Goal: Task Accomplishment & Management: Complete application form

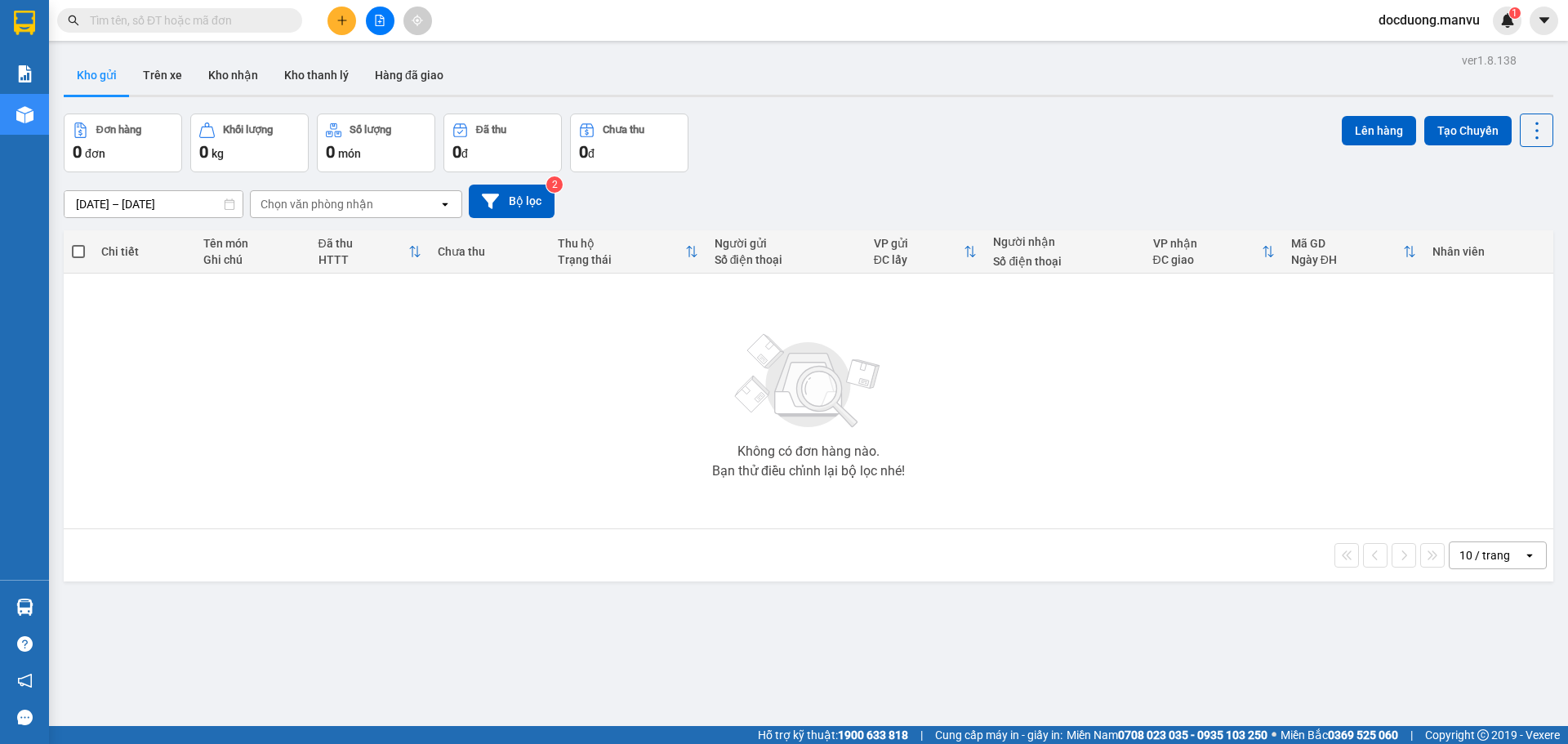
click at [350, 24] on button at bounding box center [342, 21] width 29 height 29
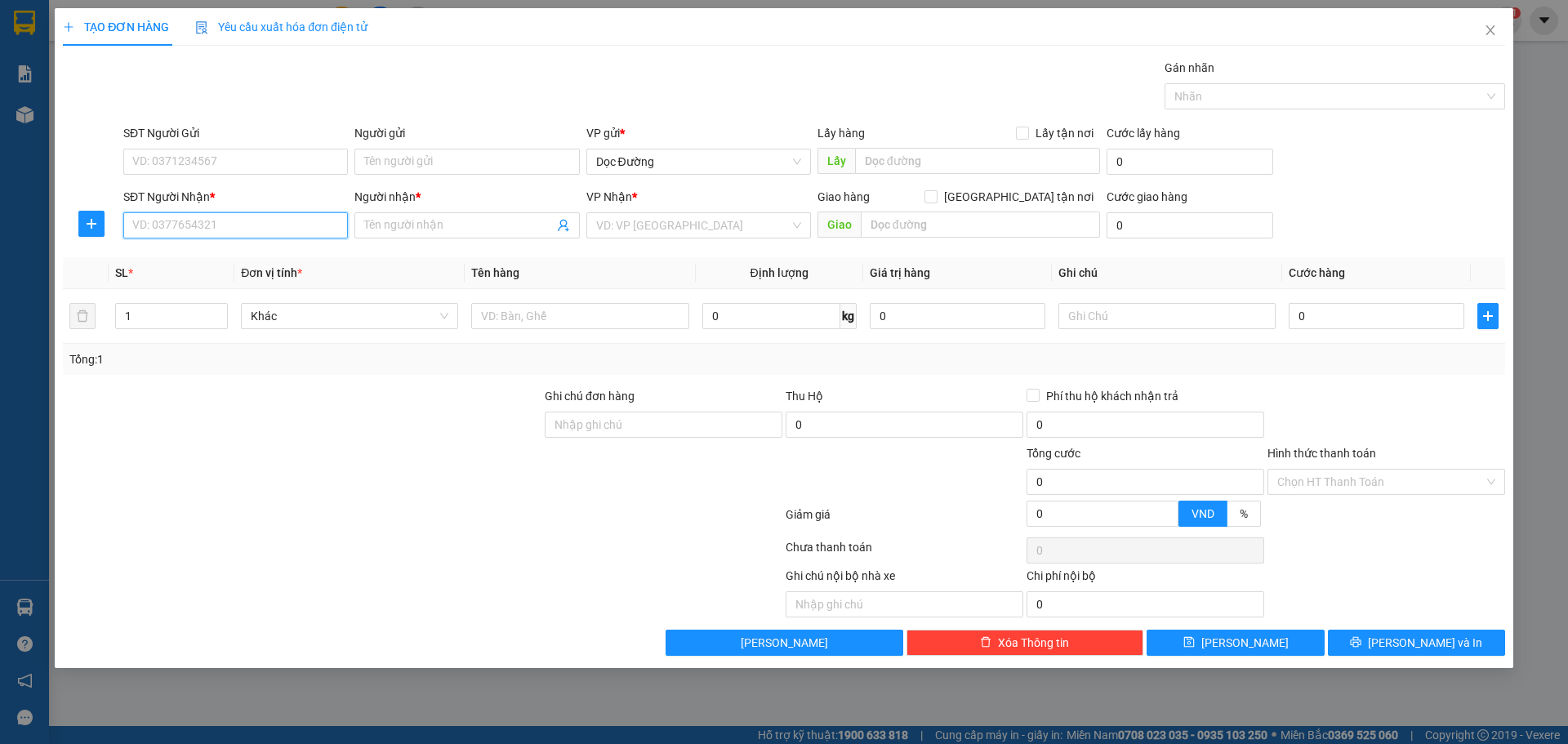
click at [237, 227] on input "SĐT Người Nhận *" at bounding box center [235, 225] width 225 height 26
type input "0964424323"
click at [401, 222] on input "Người nhận *" at bounding box center [458, 225] width 188 height 18
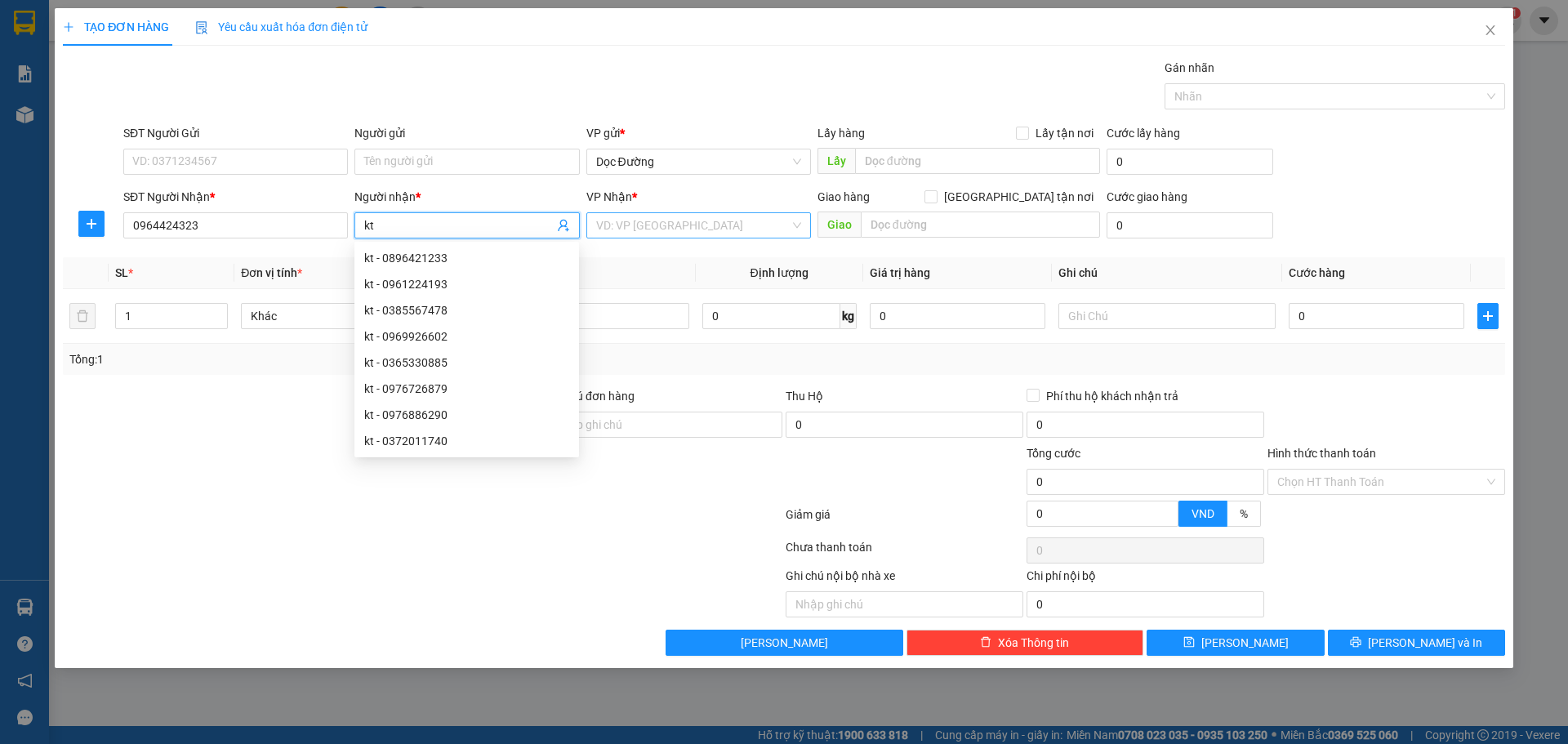
type input "kt"
click at [639, 215] on input "search" at bounding box center [692, 225] width 194 height 24
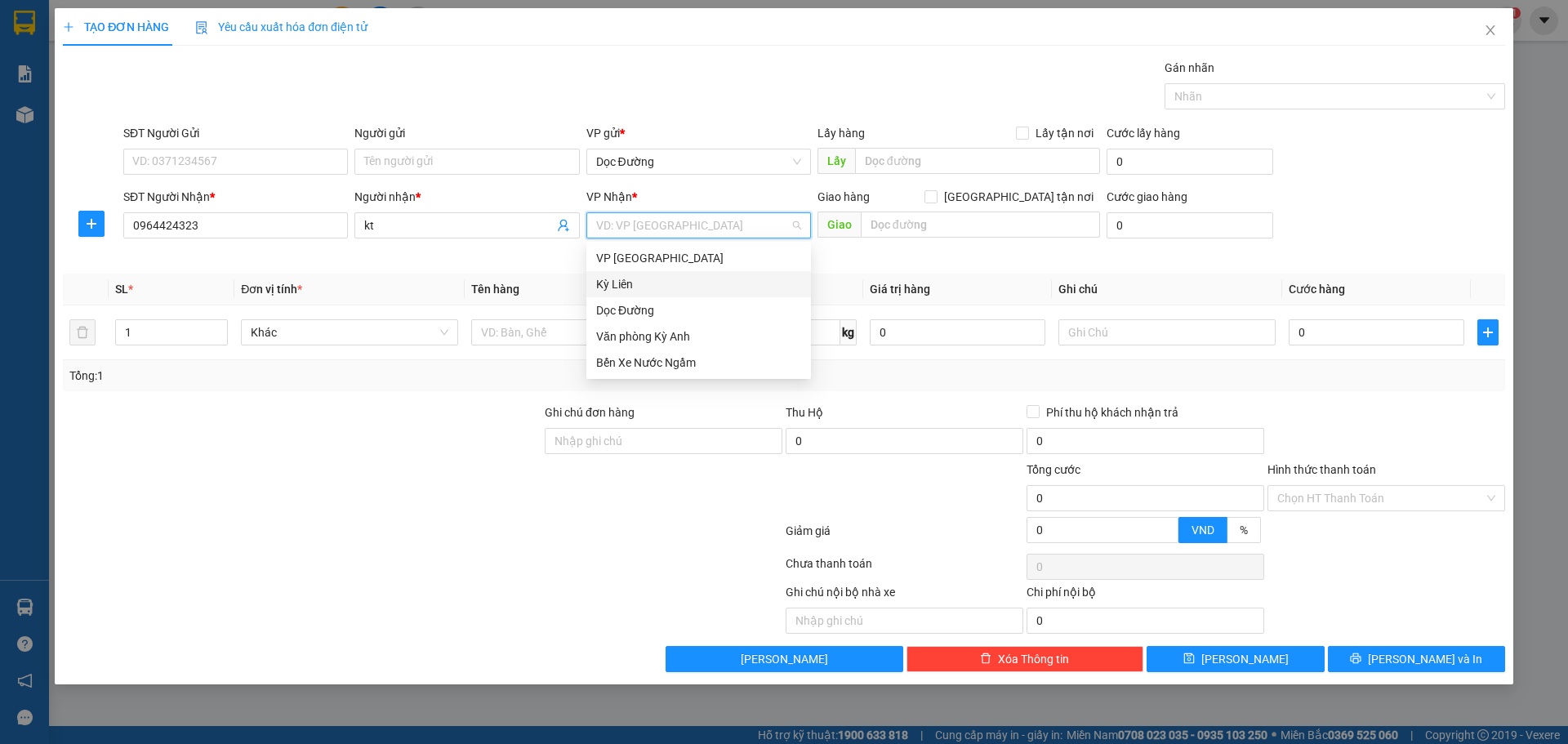
click at [637, 299] on div "Dọc Đường" at bounding box center [698, 310] width 225 height 26
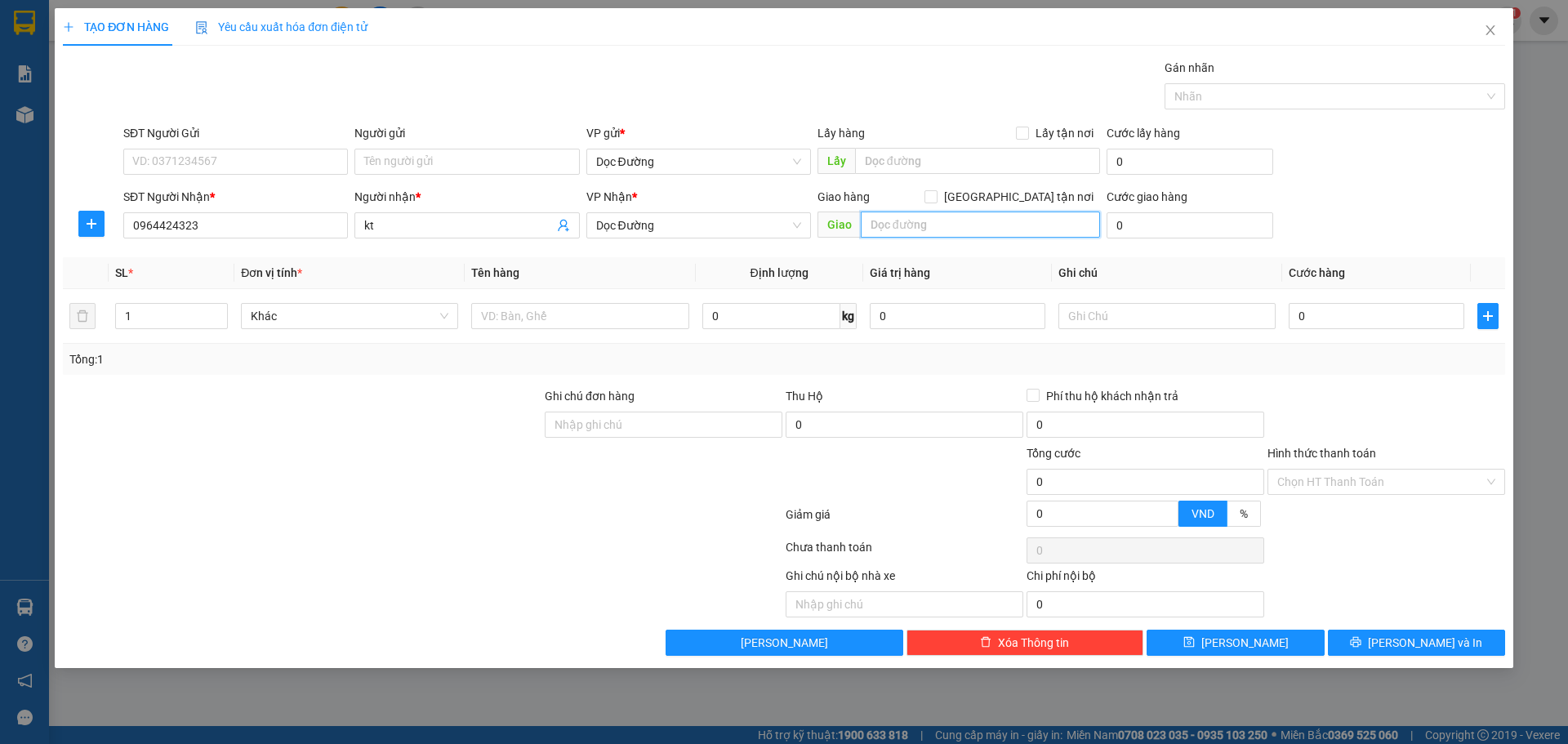
click at [906, 230] on input "text" at bounding box center [979, 225] width 239 height 26
type input "ka"
click at [581, 324] on input "text" at bounding box center [579, 316] width 217 height 26
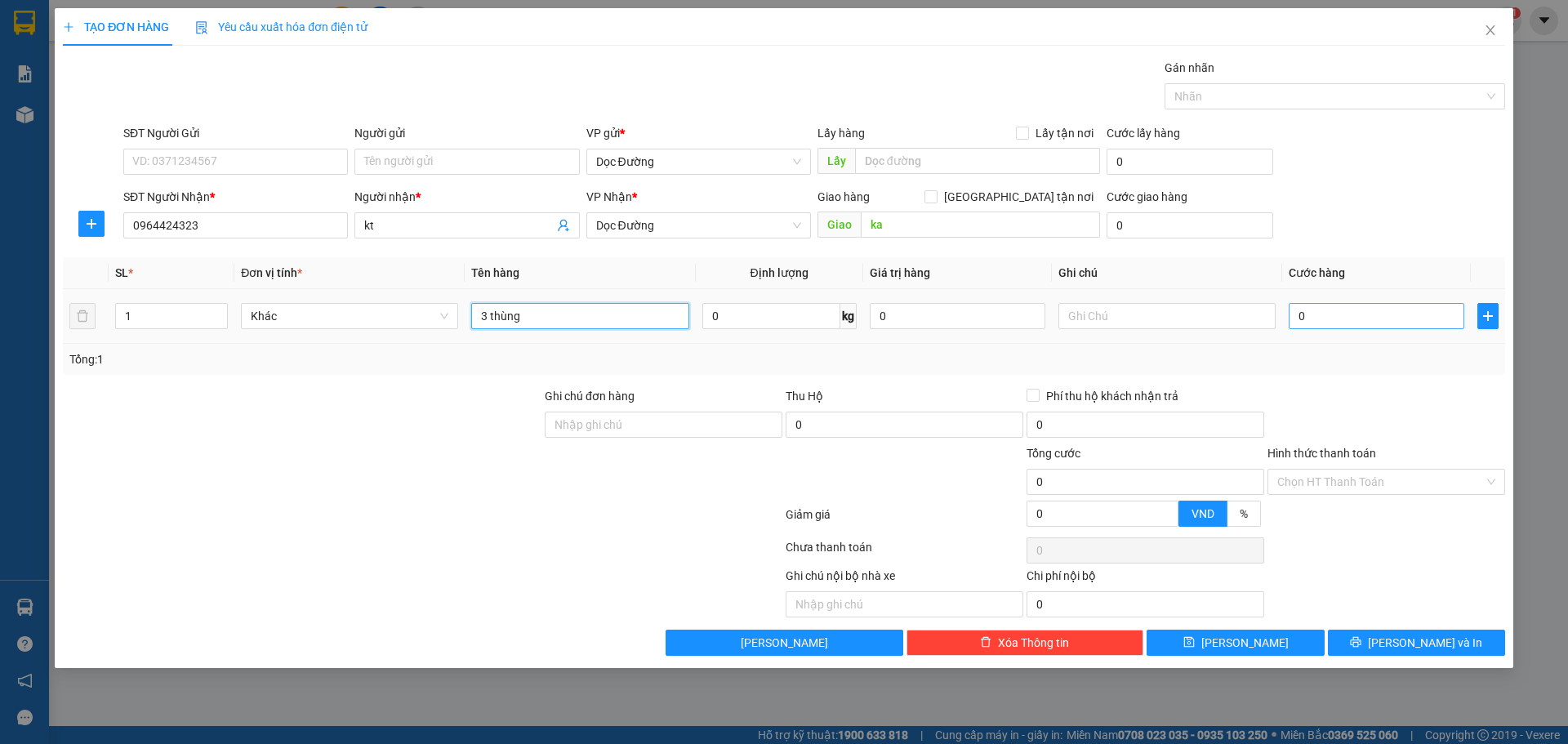
type input "3 thùng"
click at [1333, 326] on input "0" at bounding box center [1376, 316] width 176 height 26
type input "002"
type input "2"
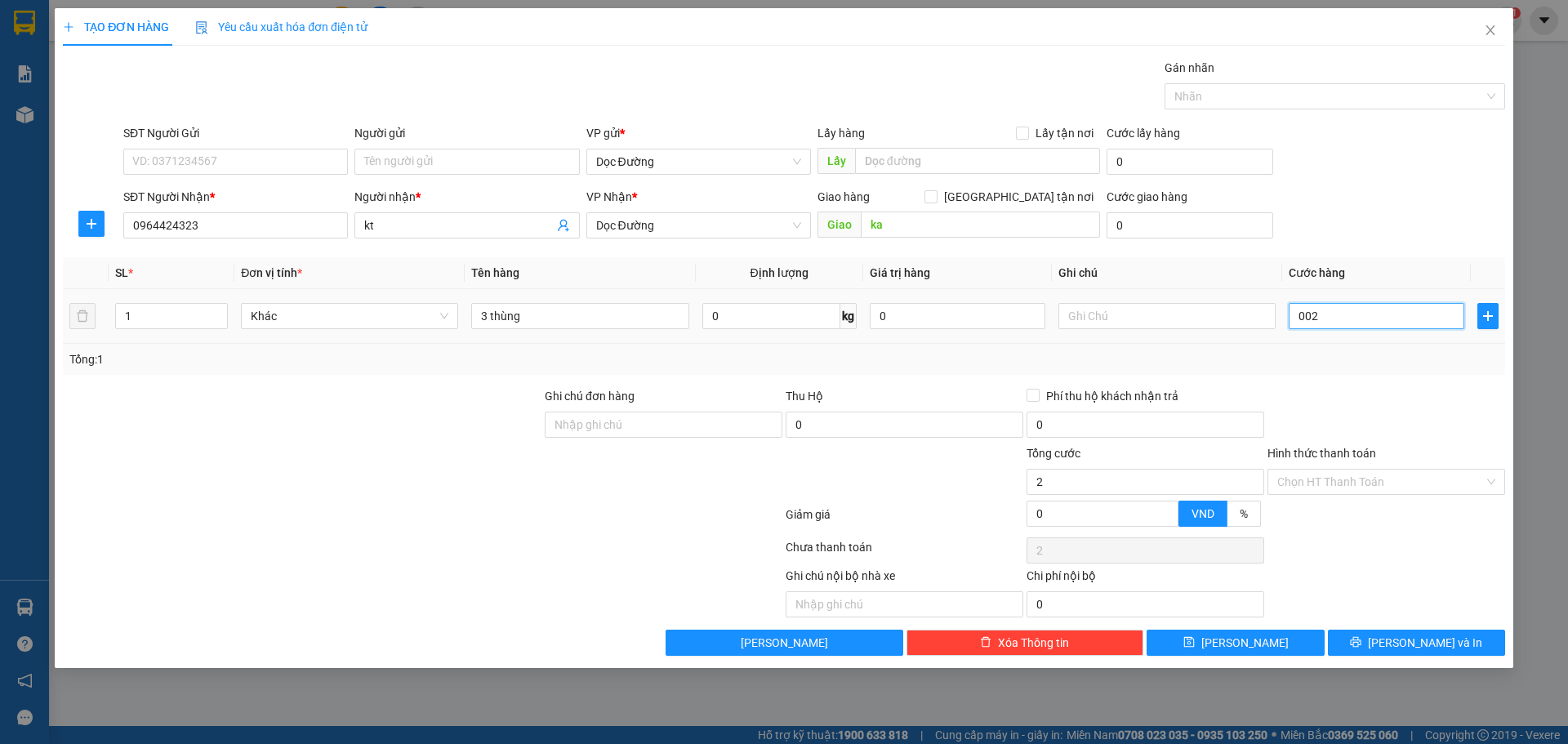
type input "0.025"
type input "25"
type input "00.250"
type input "250"
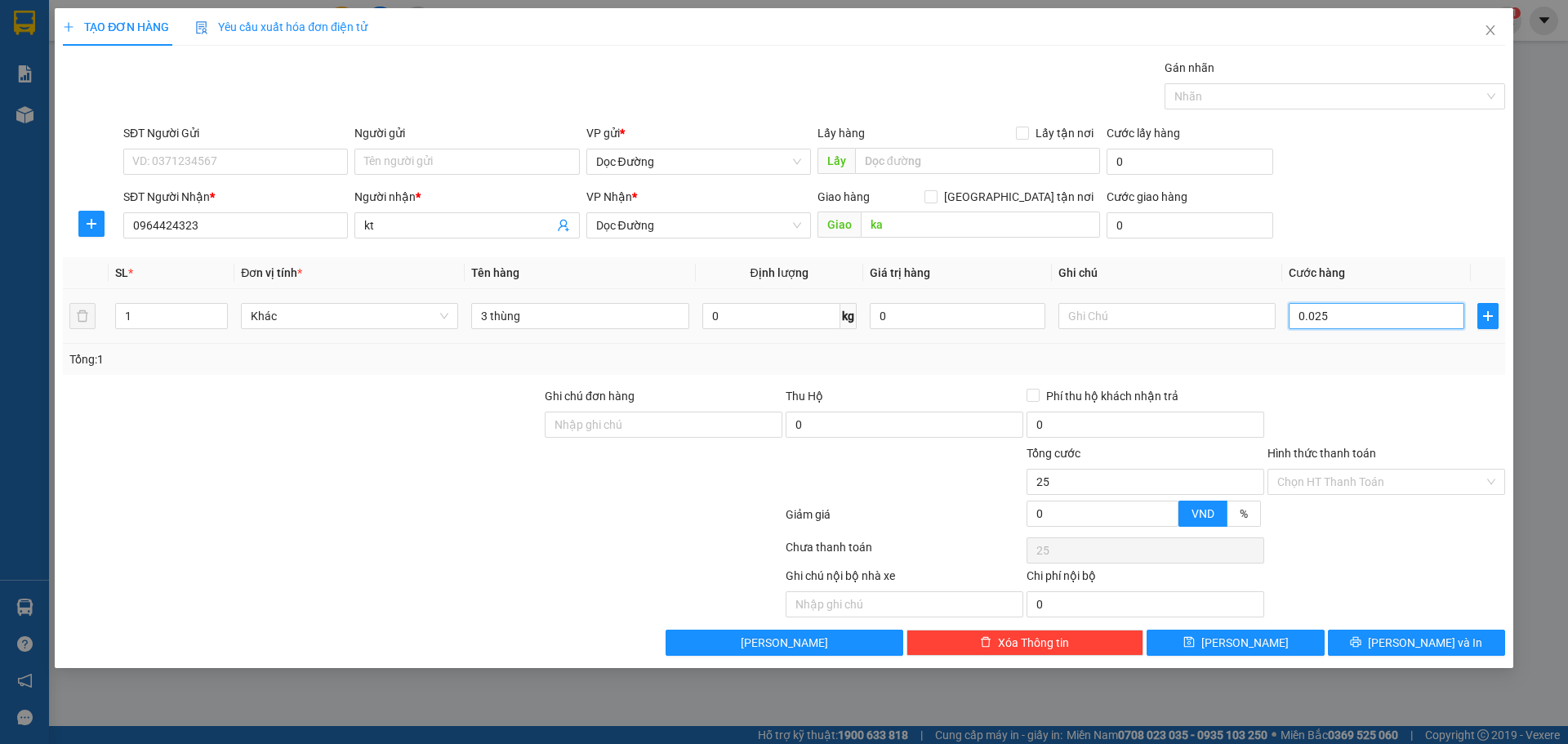
type input "250"
type input "0.002.500"
type input "2.500"
type input "000.025.000"
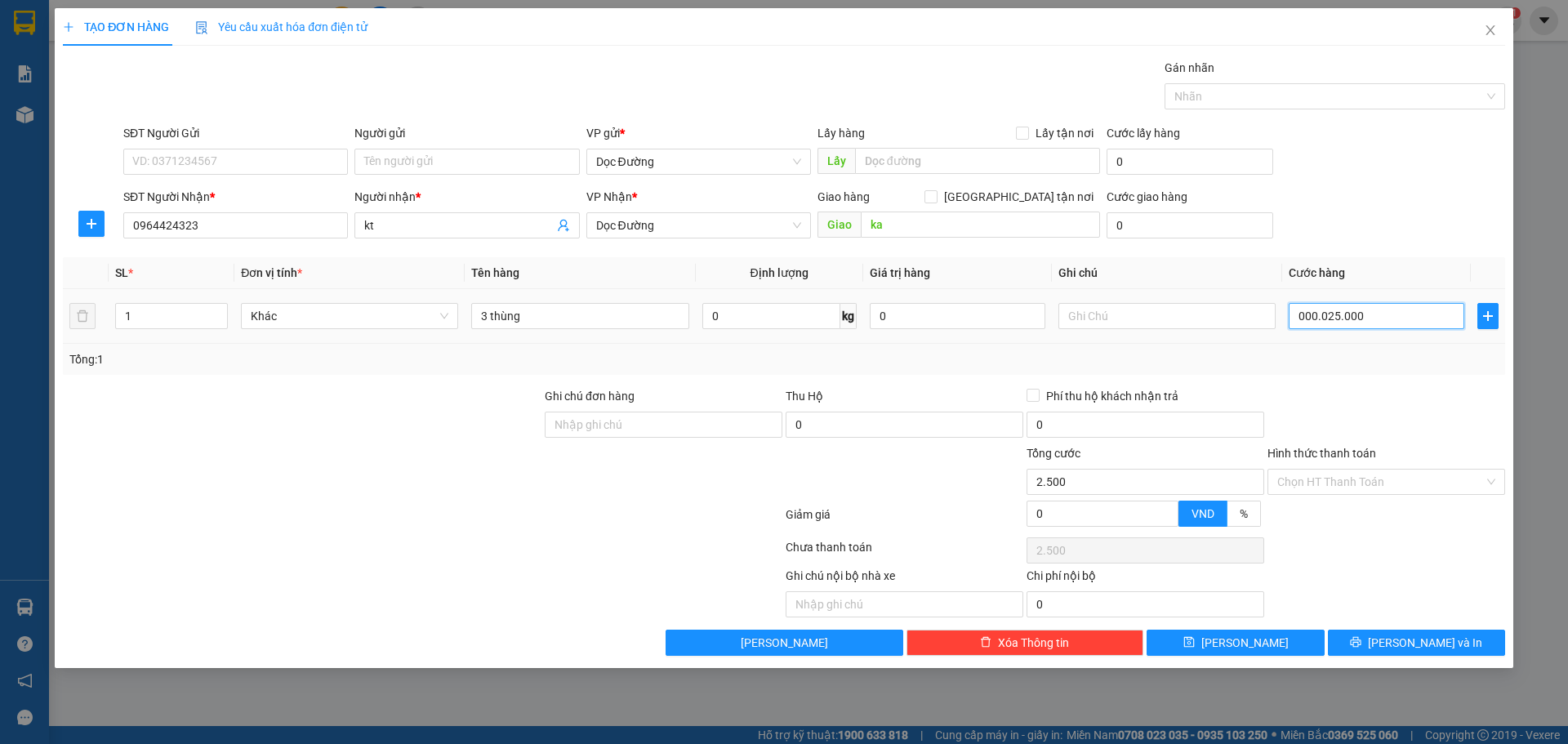
type input "25.000"
type input "00.000.250.000"
type input "250.000"
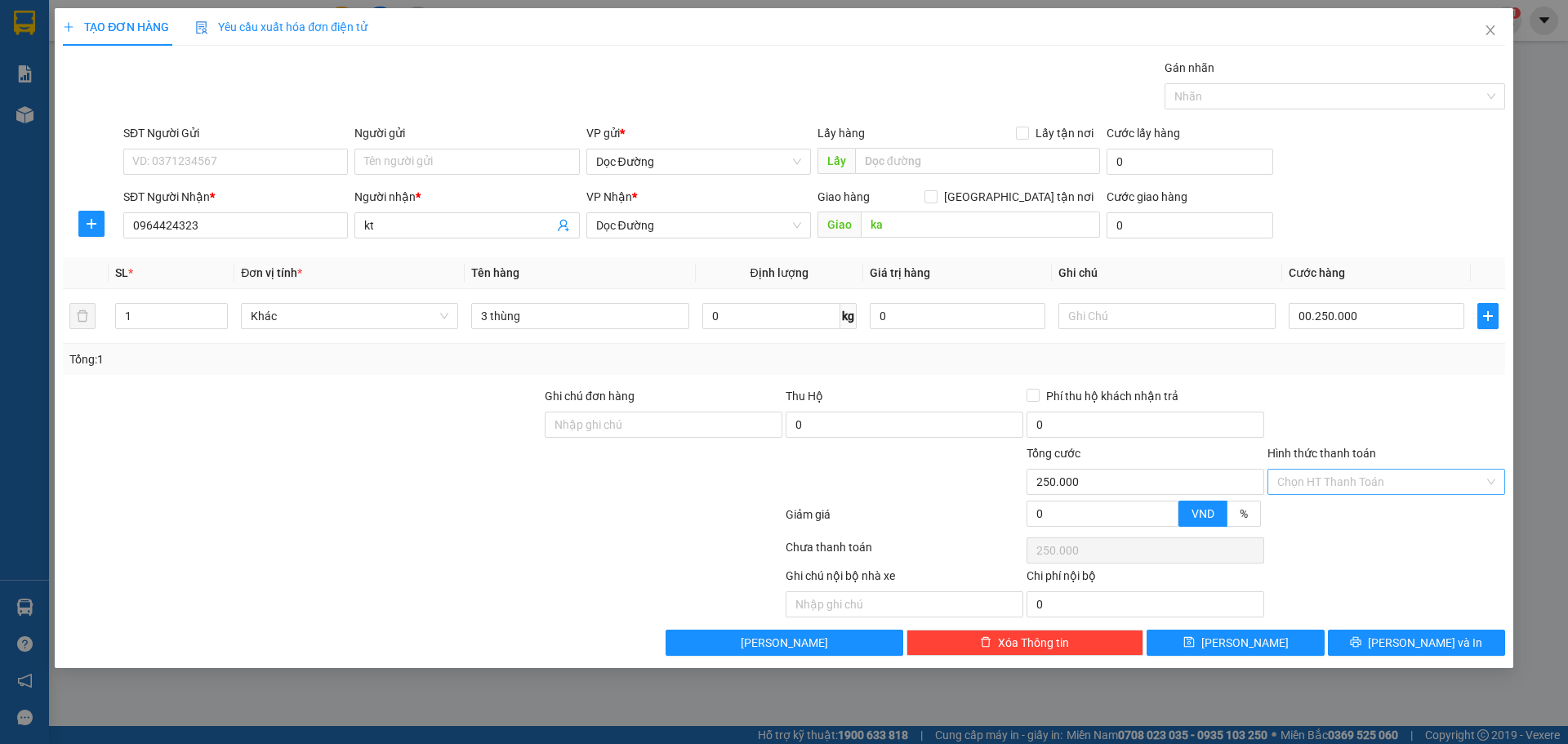
type input "250.000"
click at [1365, 477] on input "Hình thức thanh toán" at bounding box center [1380, 482] width 206 height 24
click at [1335, 507] on div "Tại văn phòng" at bounding box center [1386, 515] width 218 height 18
type input "0"
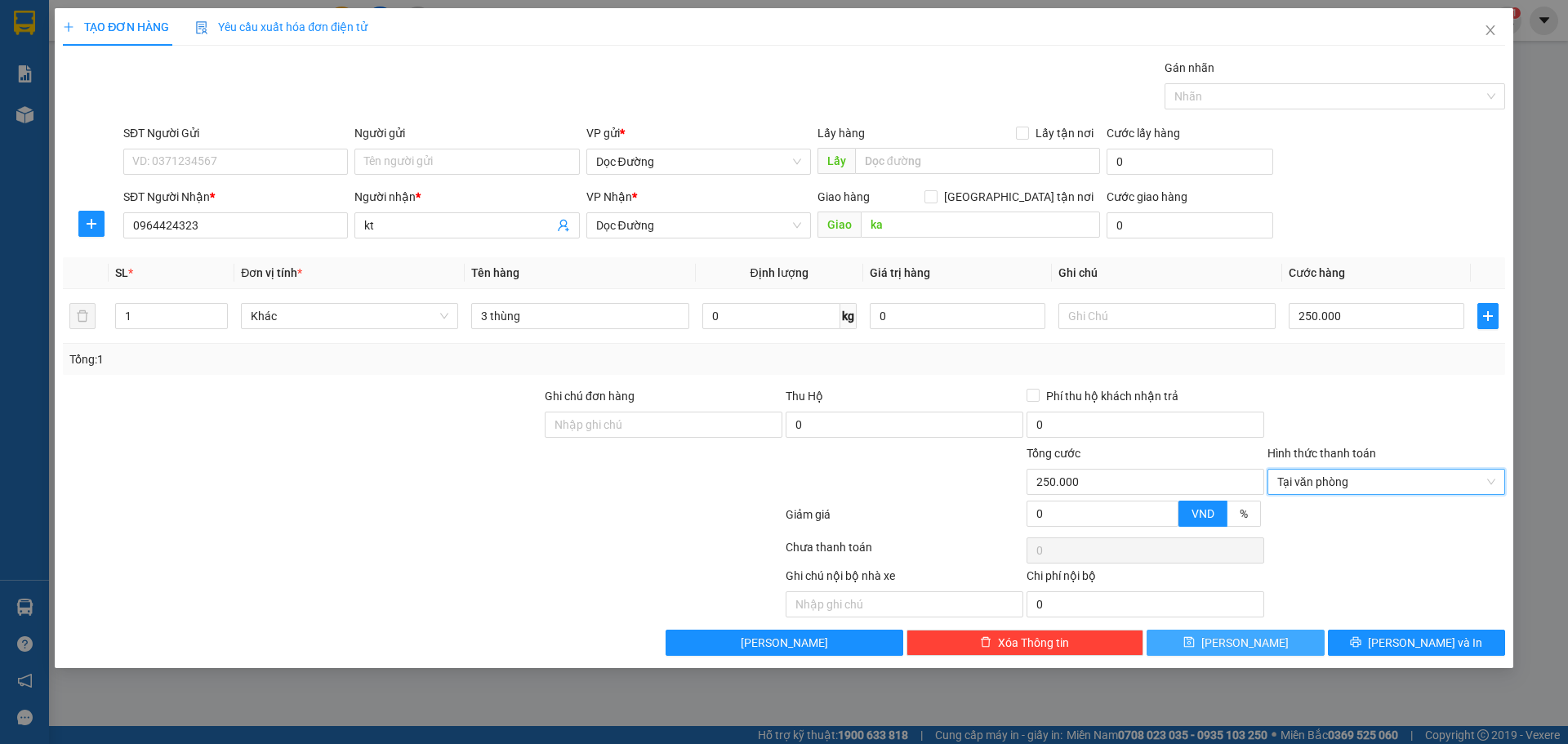
click at [1266, 632] on button "[PERSON_NAME]" at bounding box center [1234, 642] width 178 height 26
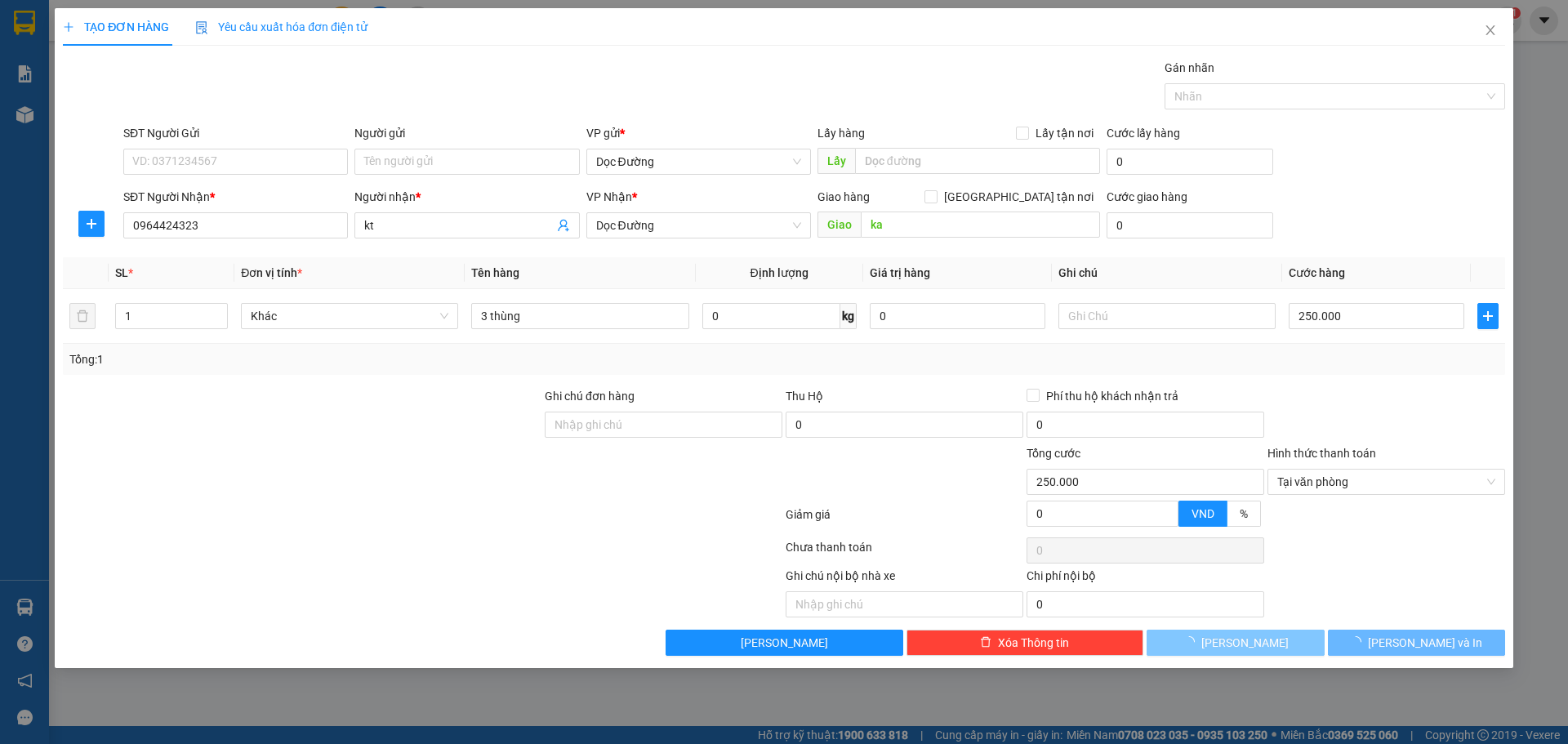
click at [1266, 634] on button "[PERSON_NAME]" at bounding box center [1234, 642] width 178 height 26
type input "0"
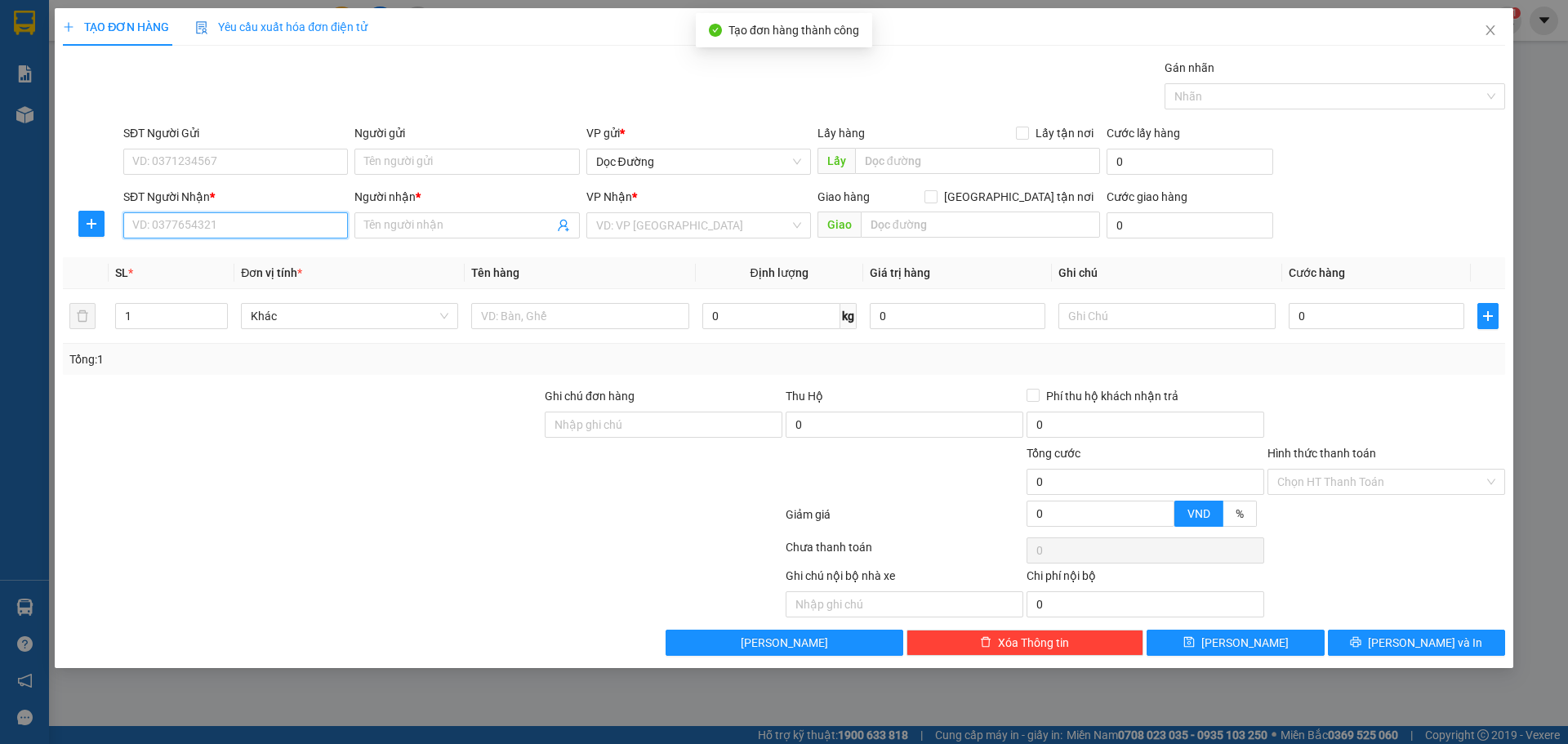
click at [265, 221] on input "SĐT Người Nhận *" at bounding box center [235, 225] width 225 height 26
type input "0766046666"
click at [396, 220] on input "Người nhận *" at bounding box center [458, 225] width 188 height 18
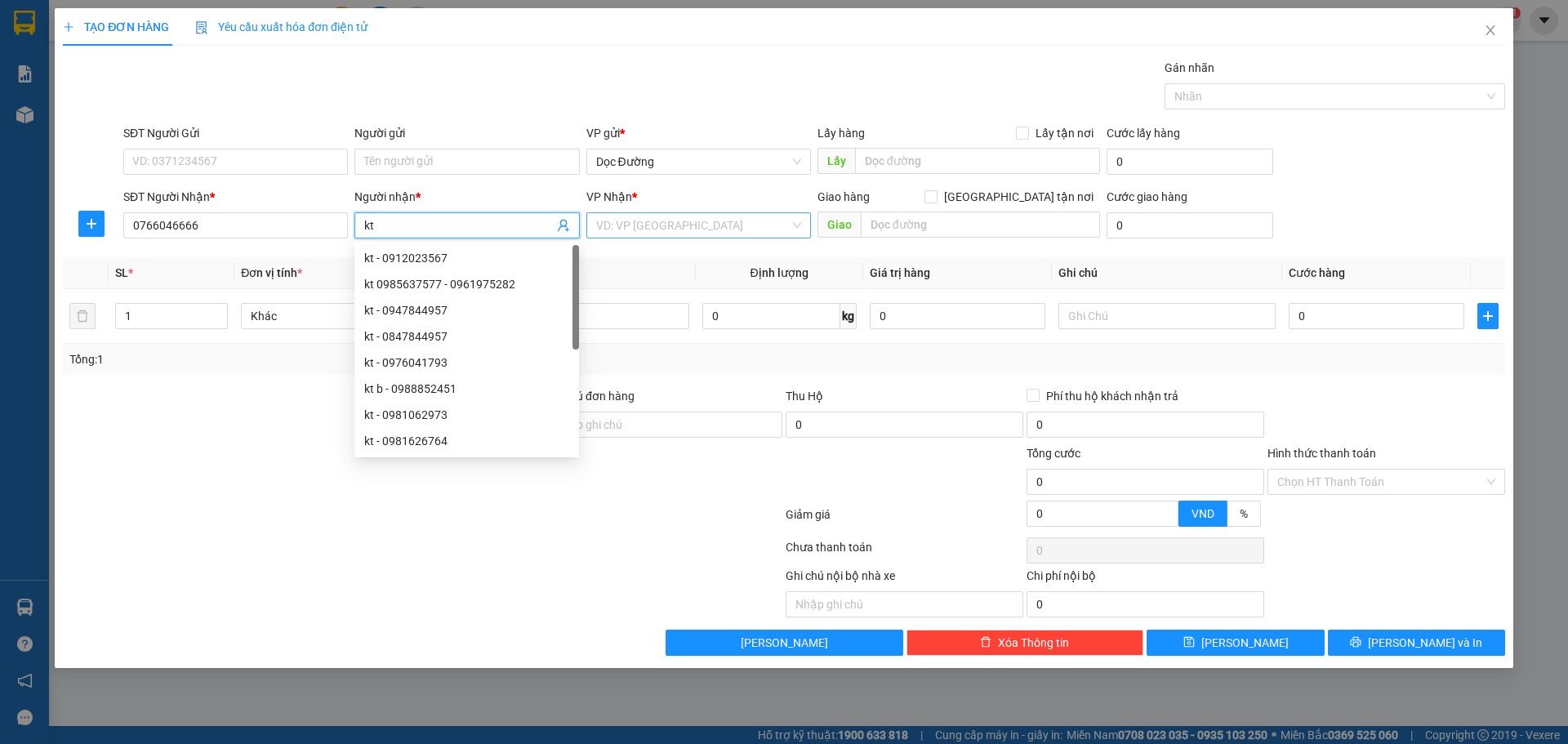
type input "kt"
click at [663, 215] on input "search" at bounding box center [692, 225] width 194 height 24
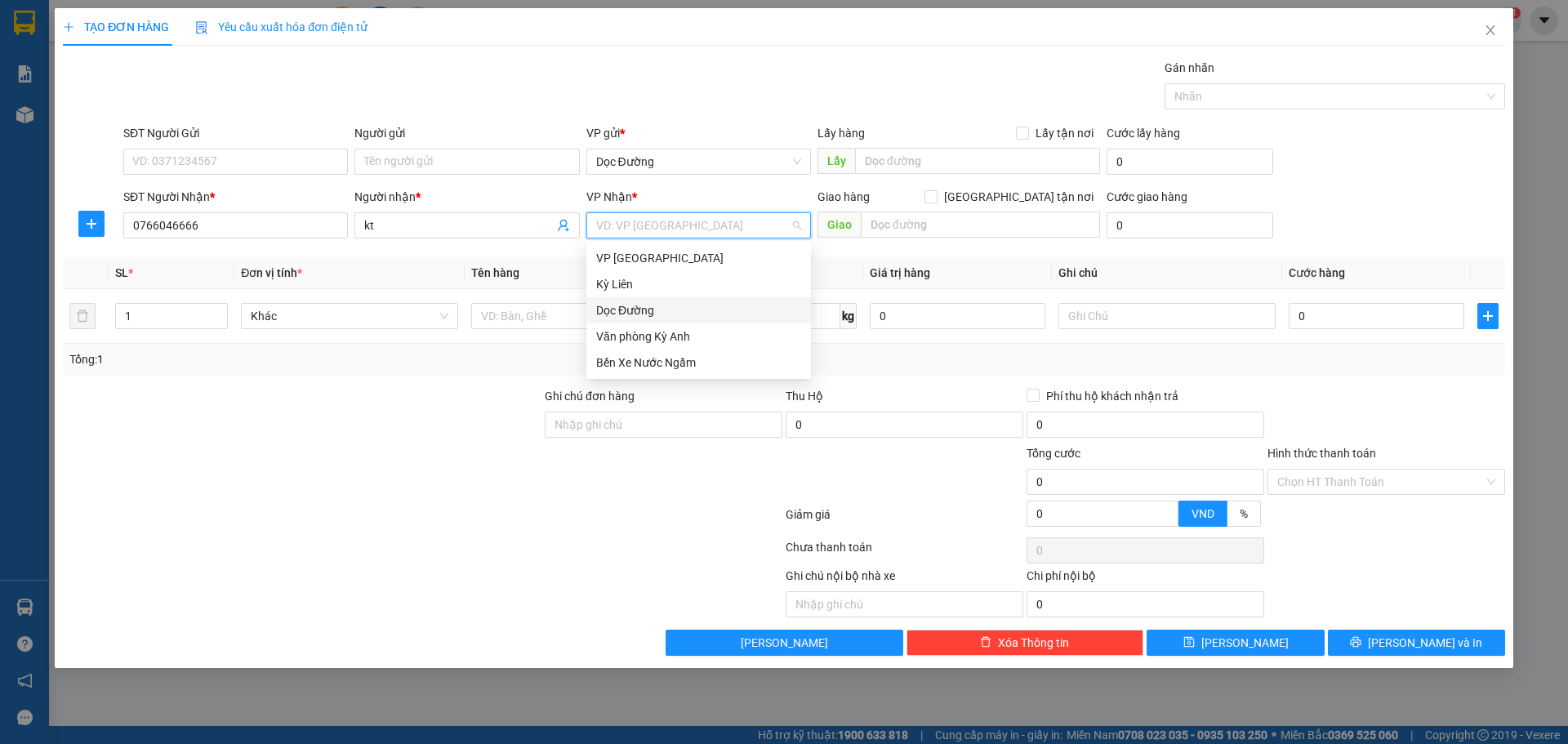
click at [636, 313] on div "Dọc Đường" at bounding box center [698, 310] width 205 height 18
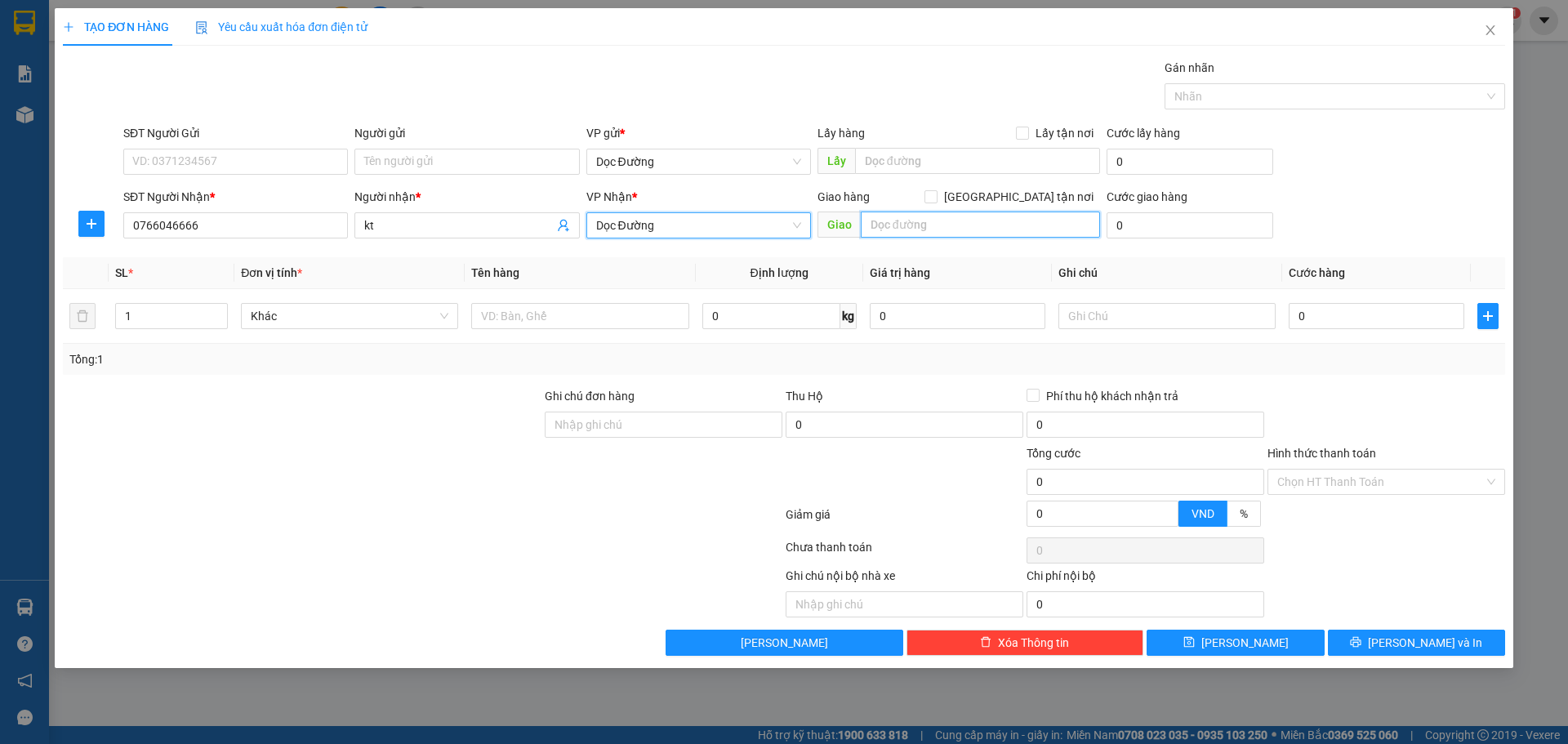
click at [864, 229] on input "text" at bounding box center [979, 225] width 239 height 26
type input "l"
type input "k liên"
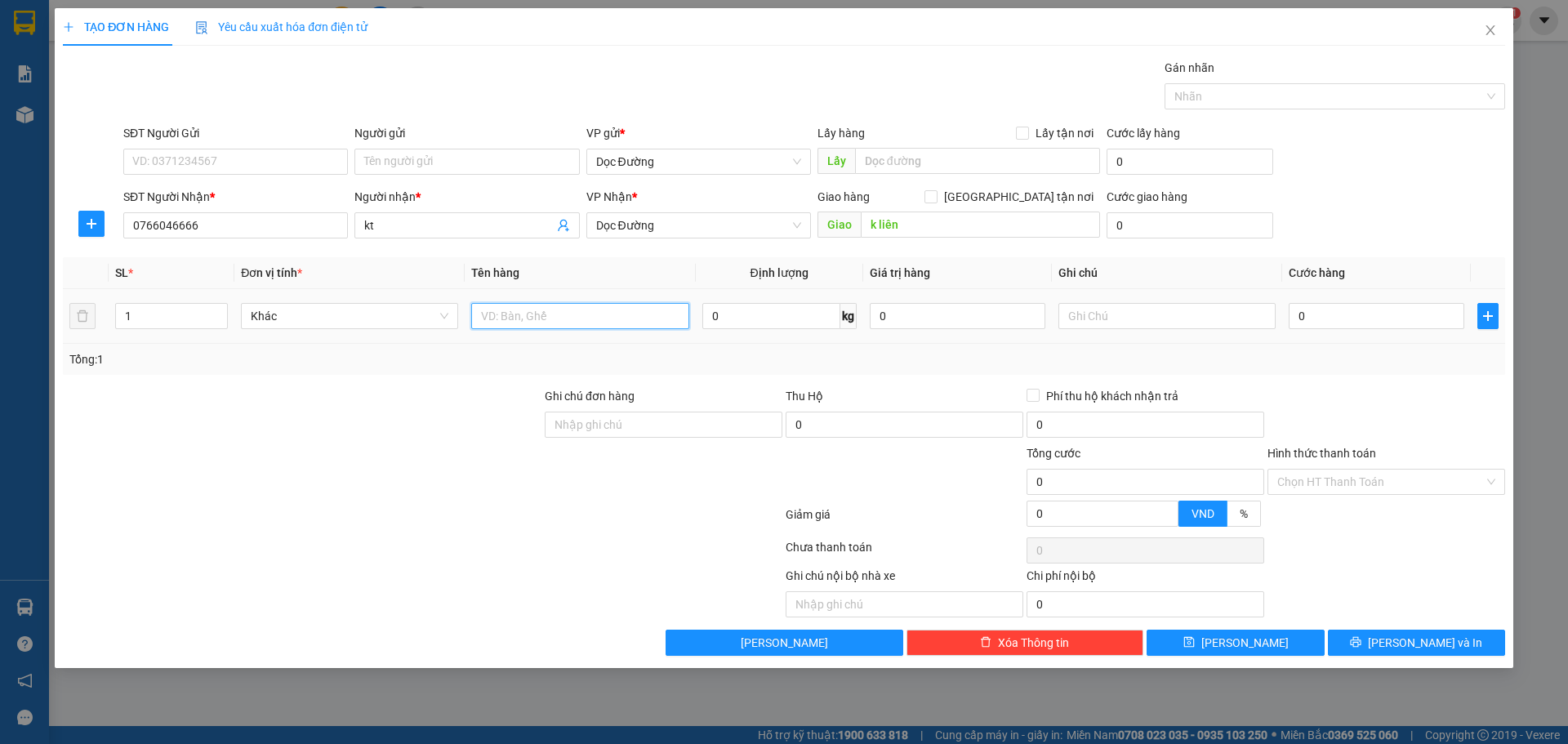
click at [546, 313] on input "text" at bounding box center [579, 316] width 217 height 26
type input "1 hộp"
click at [1346, 317] on input "0" at bounding box center [1376, 316] width 176 height 26
type input "005"
type input "5"
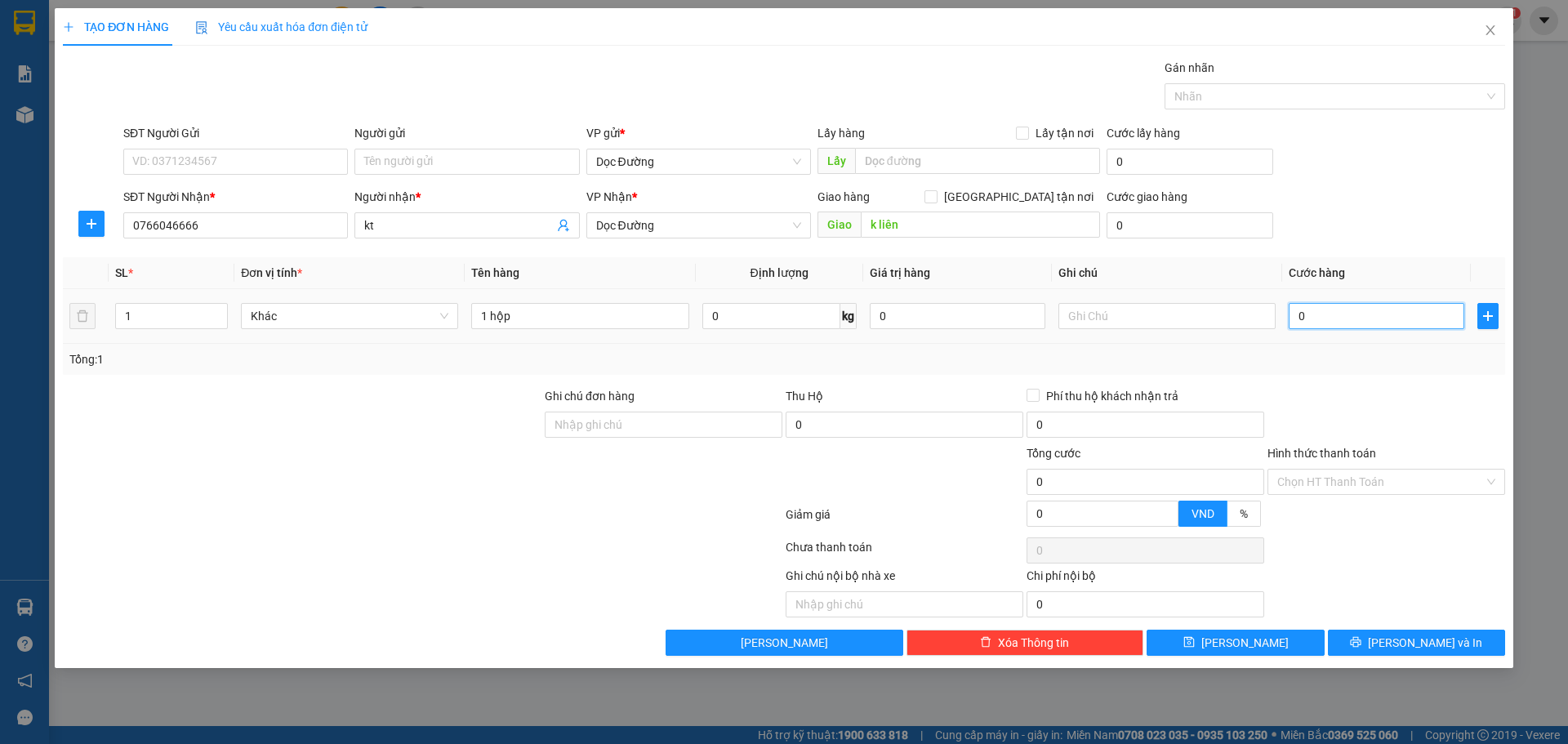
type input "5"
type input "0.050"
type input "50"
type input "00.500"
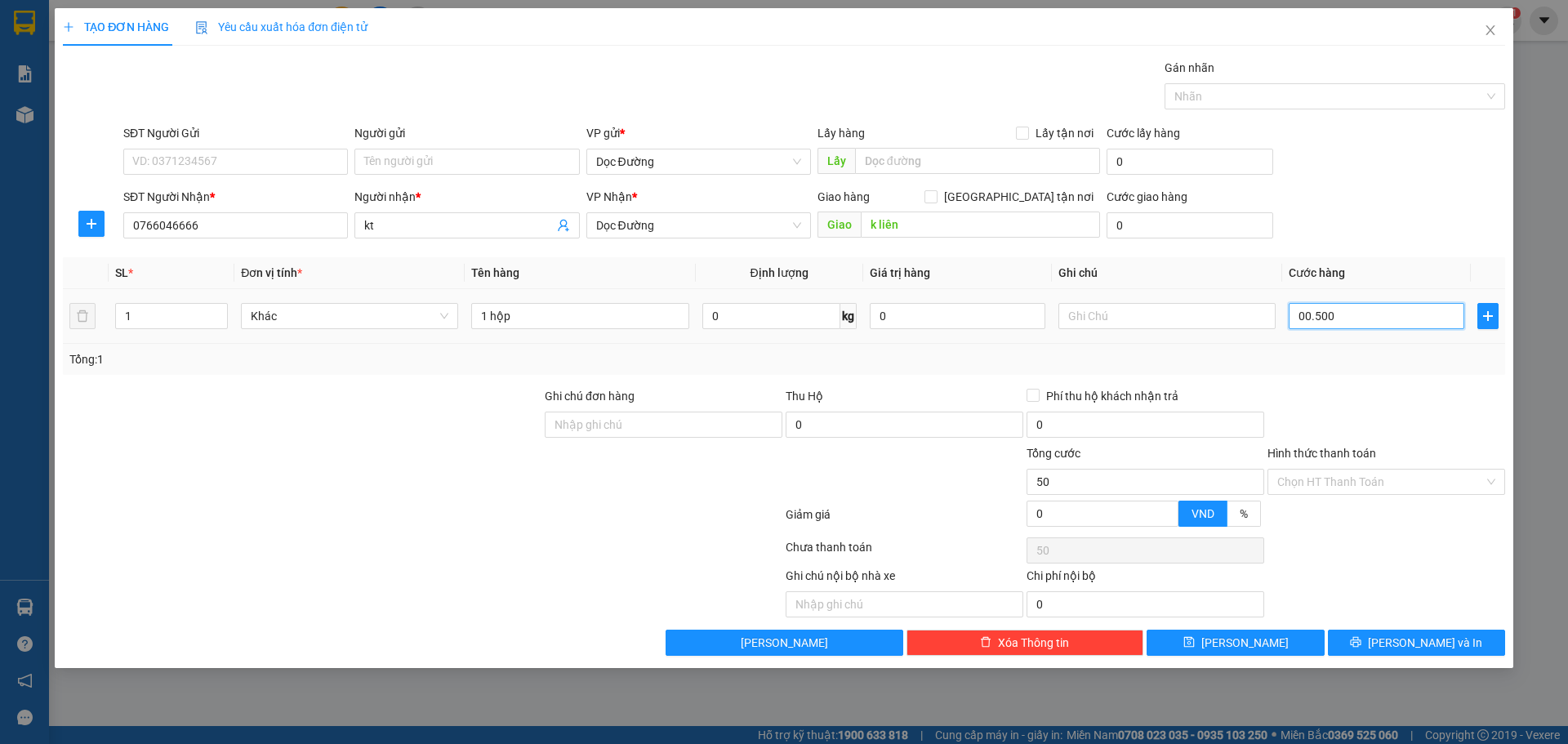
type input "500"
type input "0.005.000"
type input "5.000"
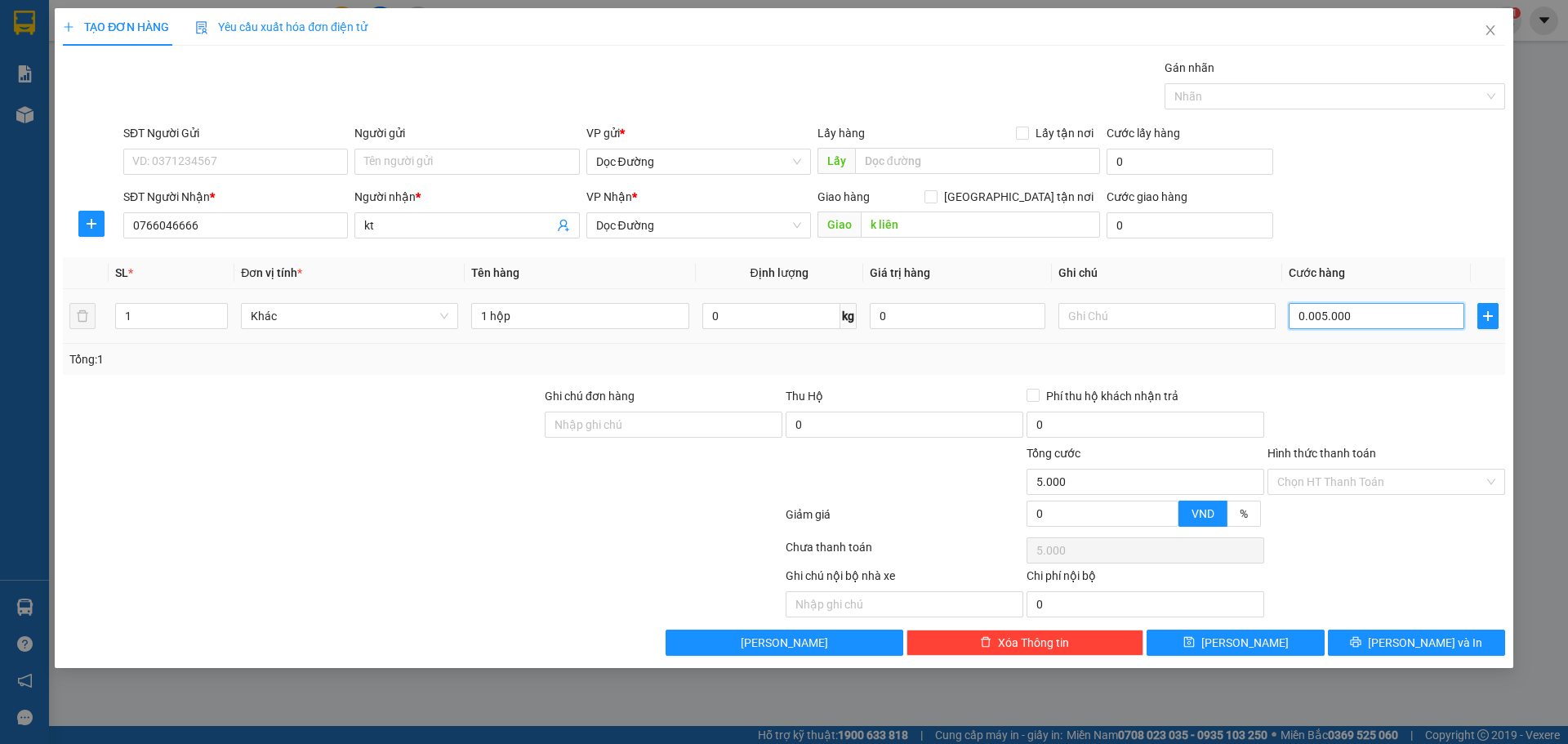
type input "000.050.000"
type input "50.000"
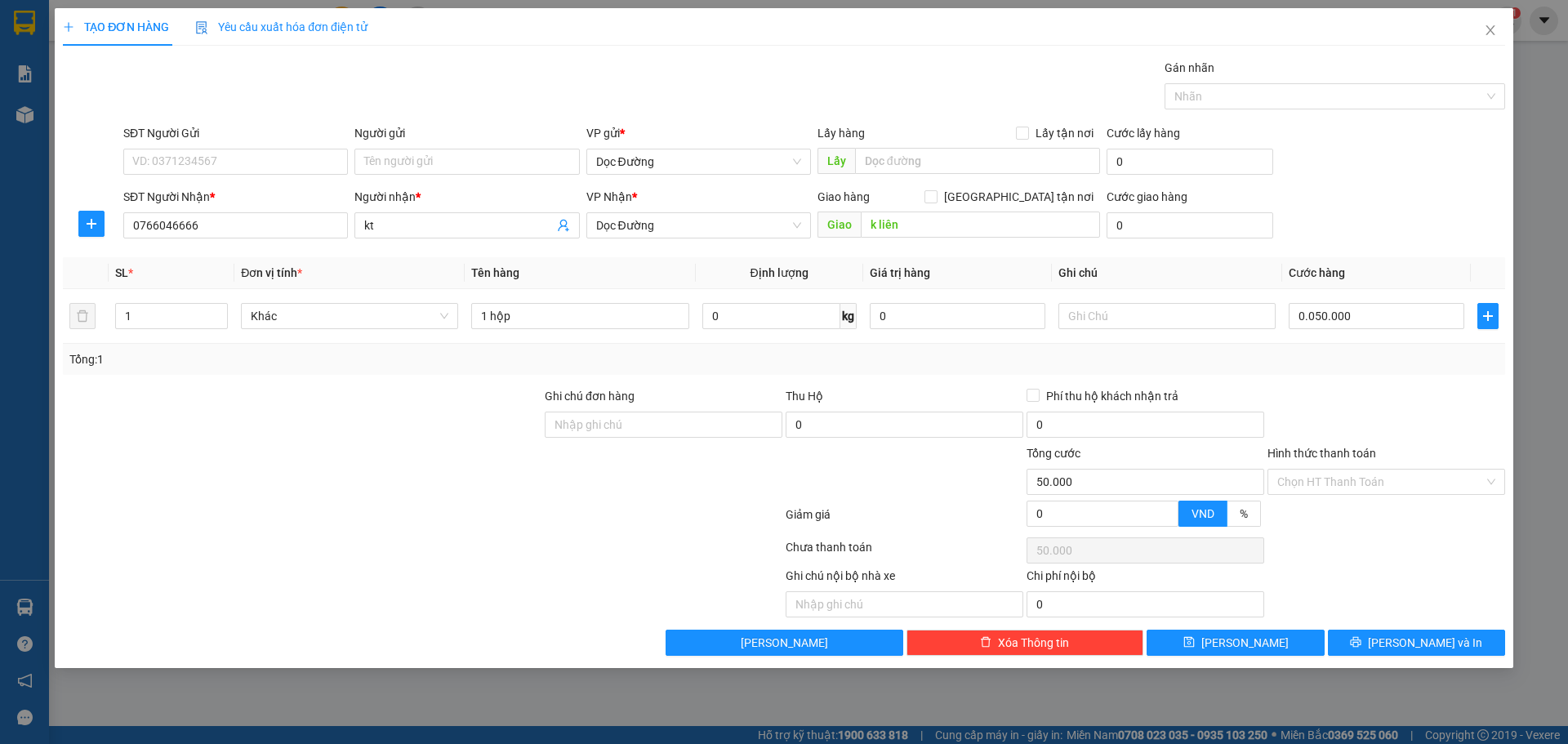
type input "50.000"
click at [1302, 253] on div "Transit Pickup Surcharge Ids Transit Deliver Surcharge Ids Transit Deliver Surc…" at bounding box center [784, 357] width 1442 height 597
click at [1246, 643] on span "[PERSON_NAME]" at bounding box center [1244, 643] width 87 height 18
type input "0"
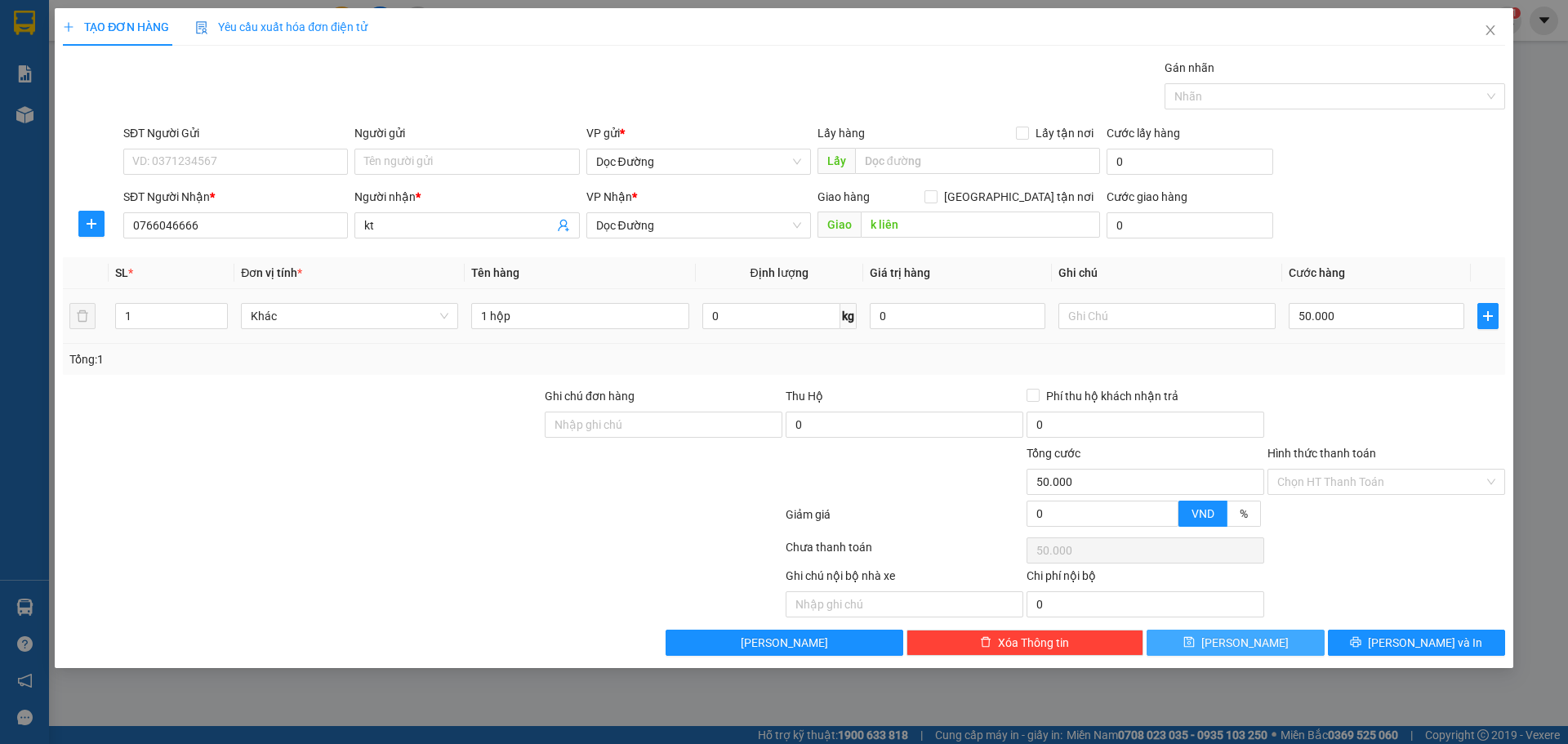
type input "0"
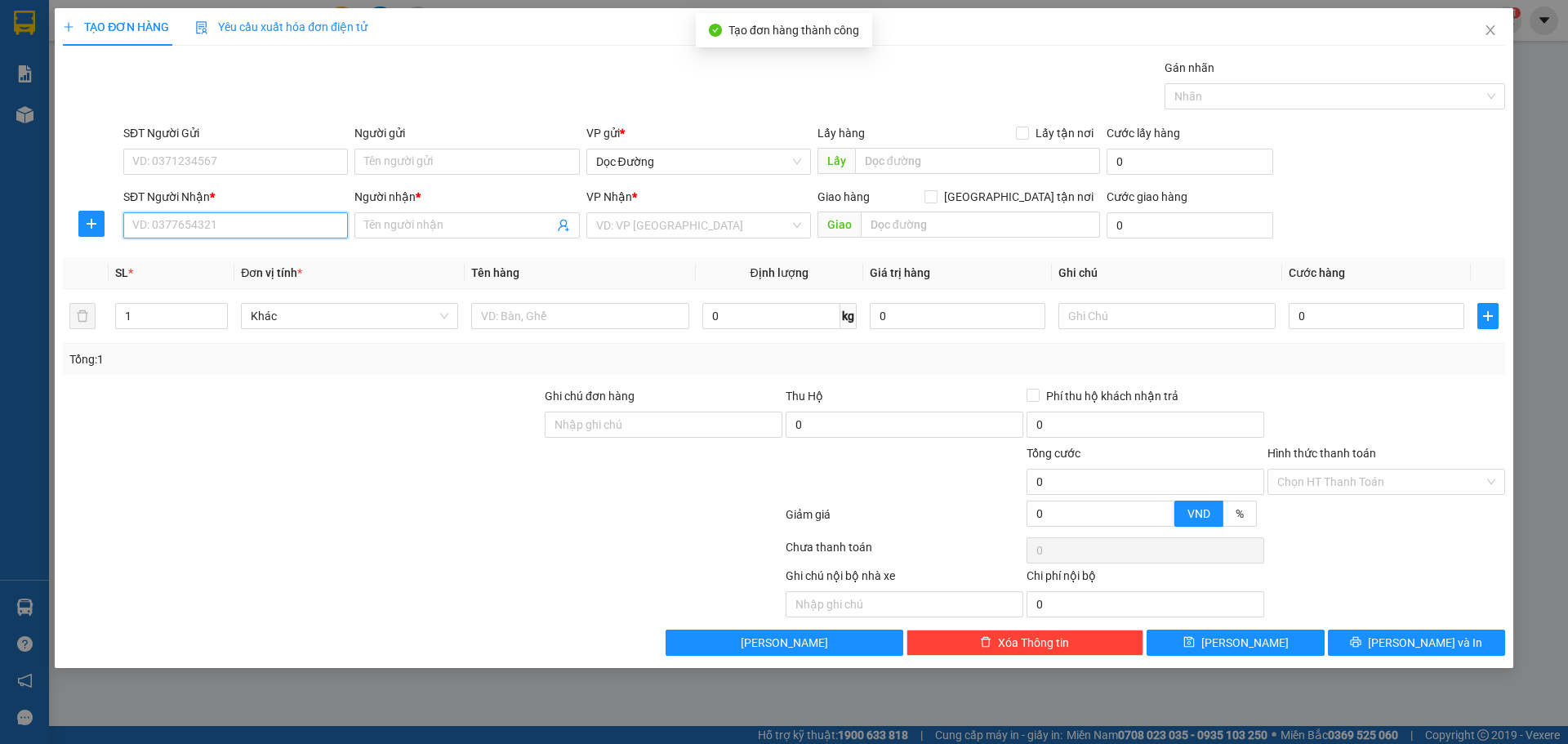
click at [299, 225] on input "SĐT Người Nhận *" at bounding box center [235, 225] width 225 height 26
click at [445, 226] on input "Người nhận *" at bounding box center [458, 225] width 188 height 18
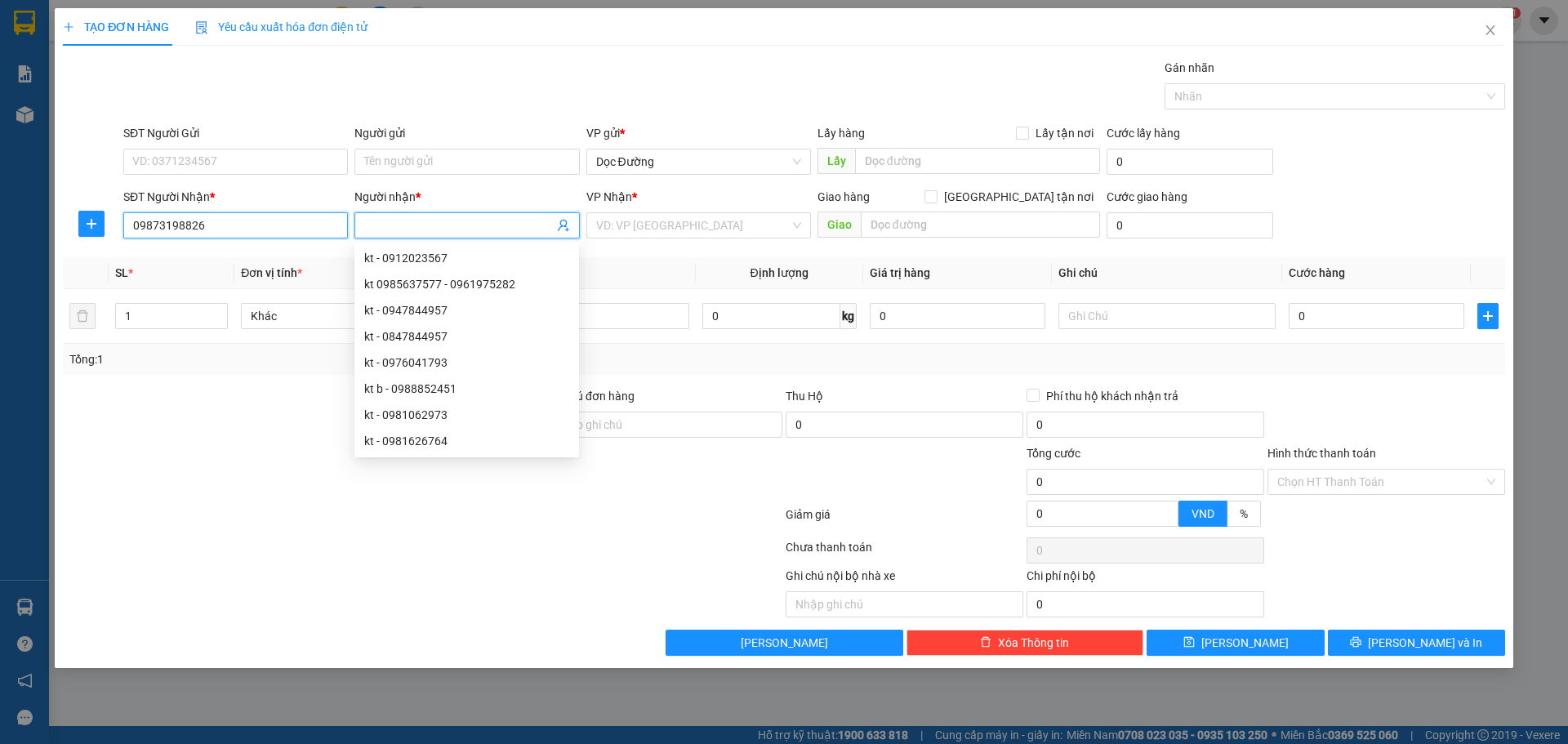
click at [185, 229] on input "09873198826" at bounding box center [235, 225] width 225 height 26
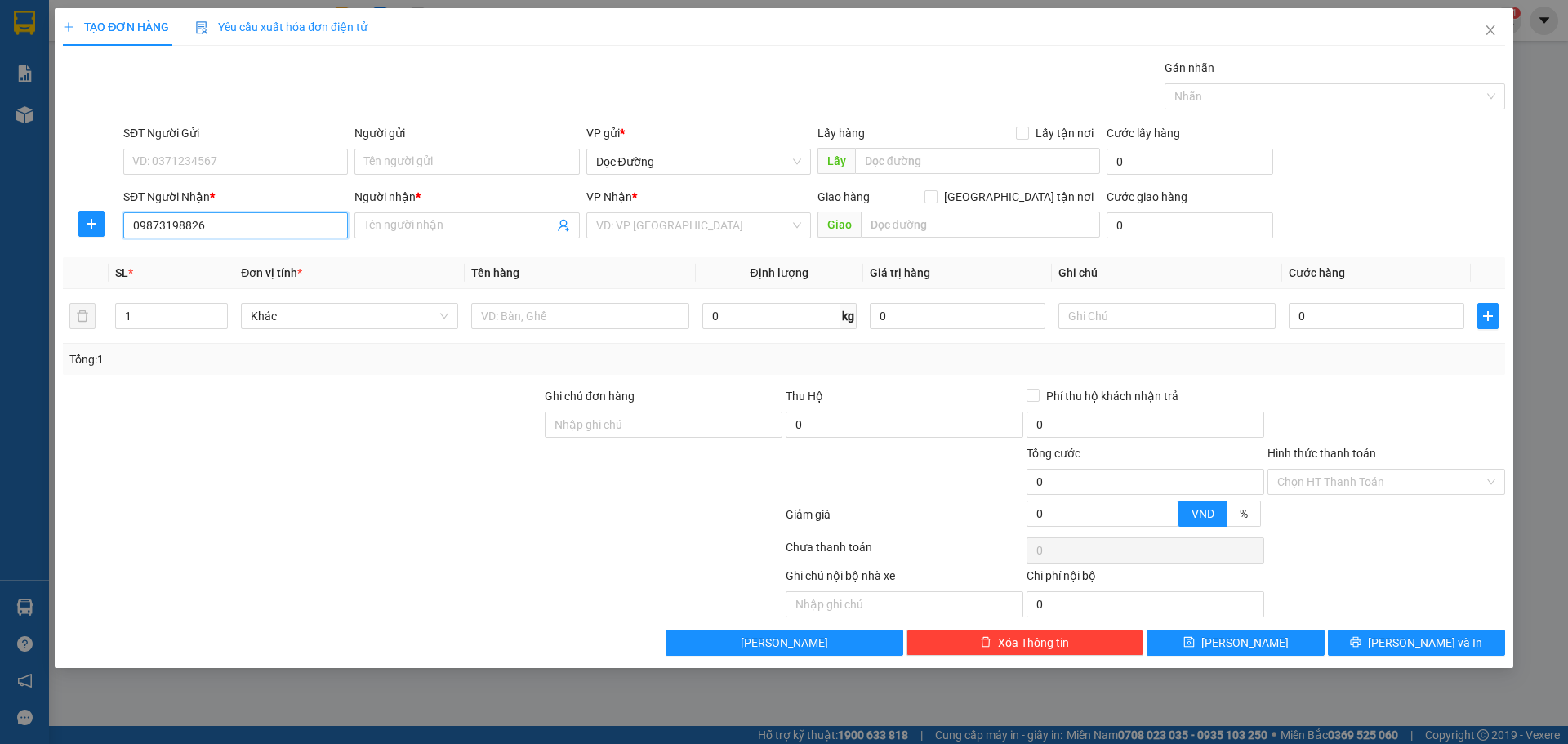
type input "0987319826"
click at [268, 246] on div "0987319826 - kt" at bounding box center [235, 258] width 225 height 26
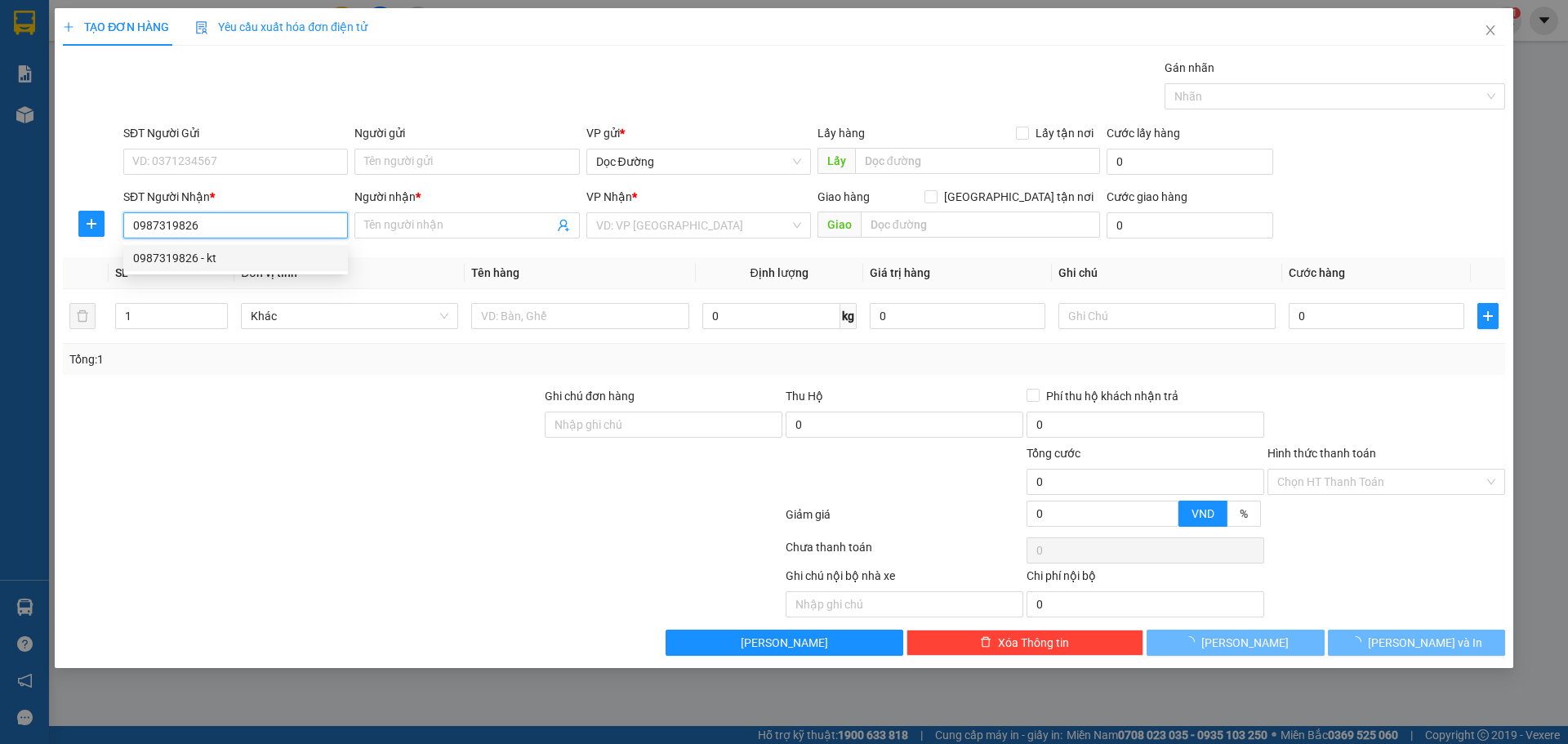
type input "kt"
type input "ka"
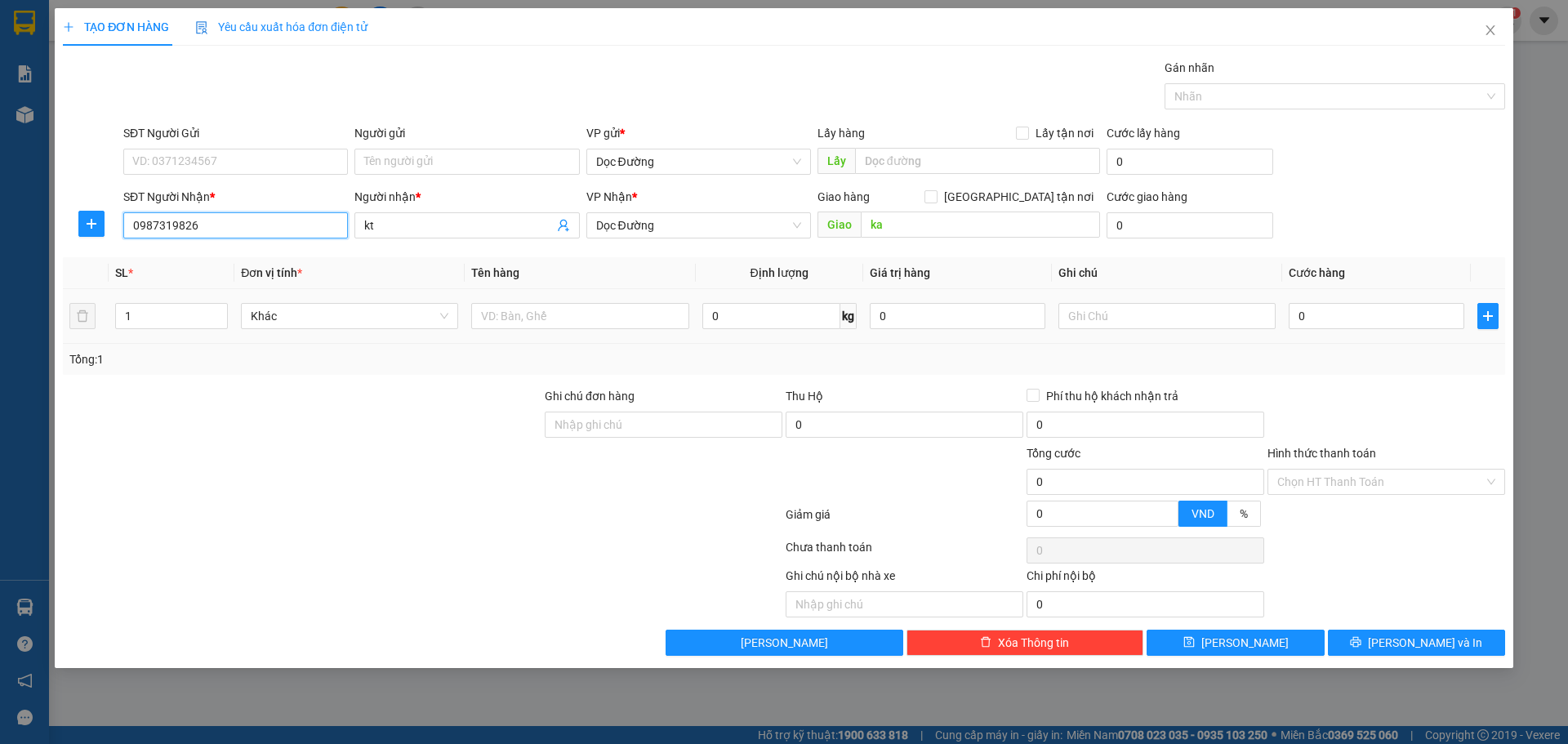
type input "0987319826"
click at [549, 299] on div at bounding box center [579, 316] width 217 height 32
click at [516, 316] on input "text" at bounding box center [579, 316] width 217 height 26
type input "1 hs"
click at [1311, 314] on input "0" at bounding box center [1376, 316] width 176 height 26
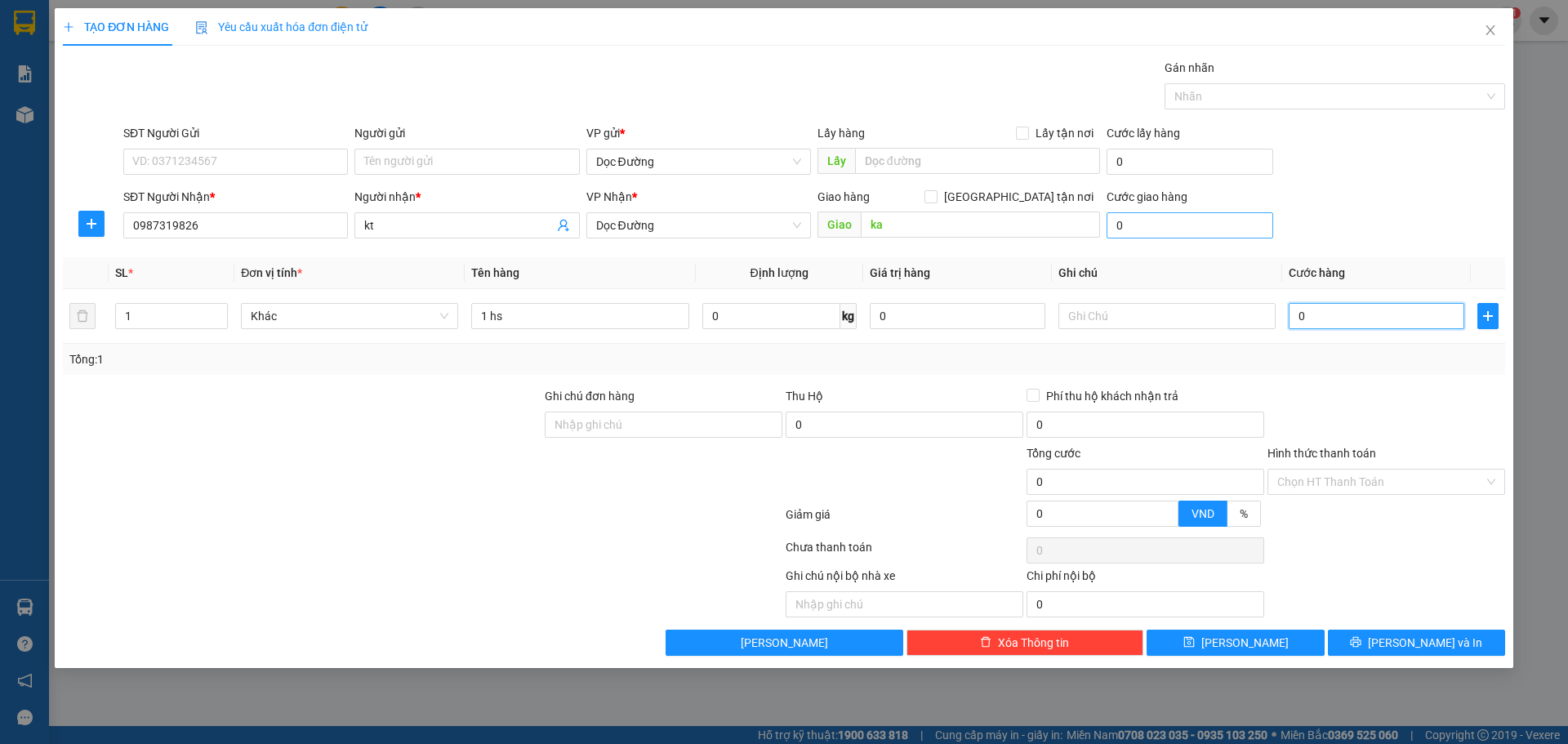
type input "005"
type input "5"
type input "0.050"
type input "50"
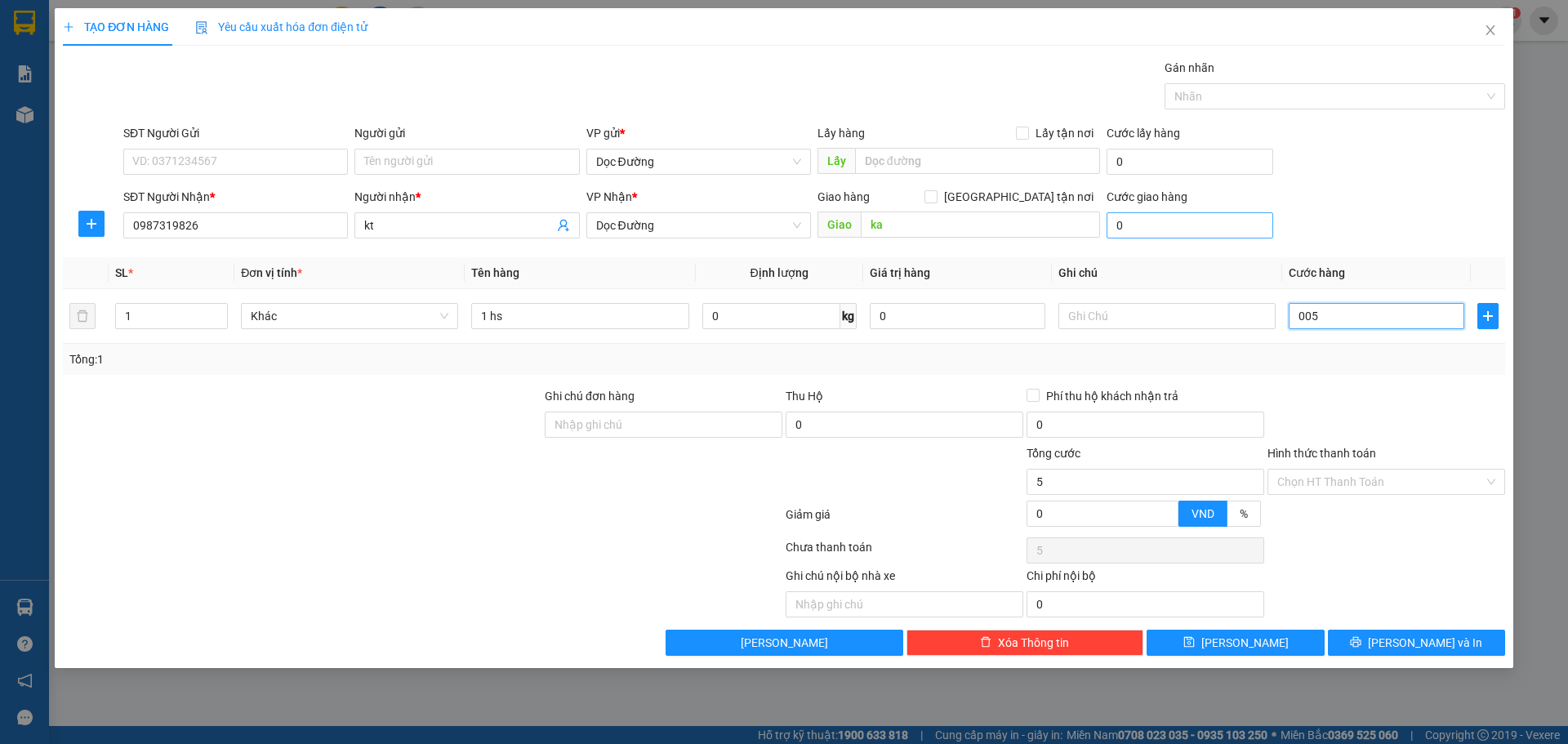
type input "50"
type input "00.500"
type input "500"
type input "0.005.000"
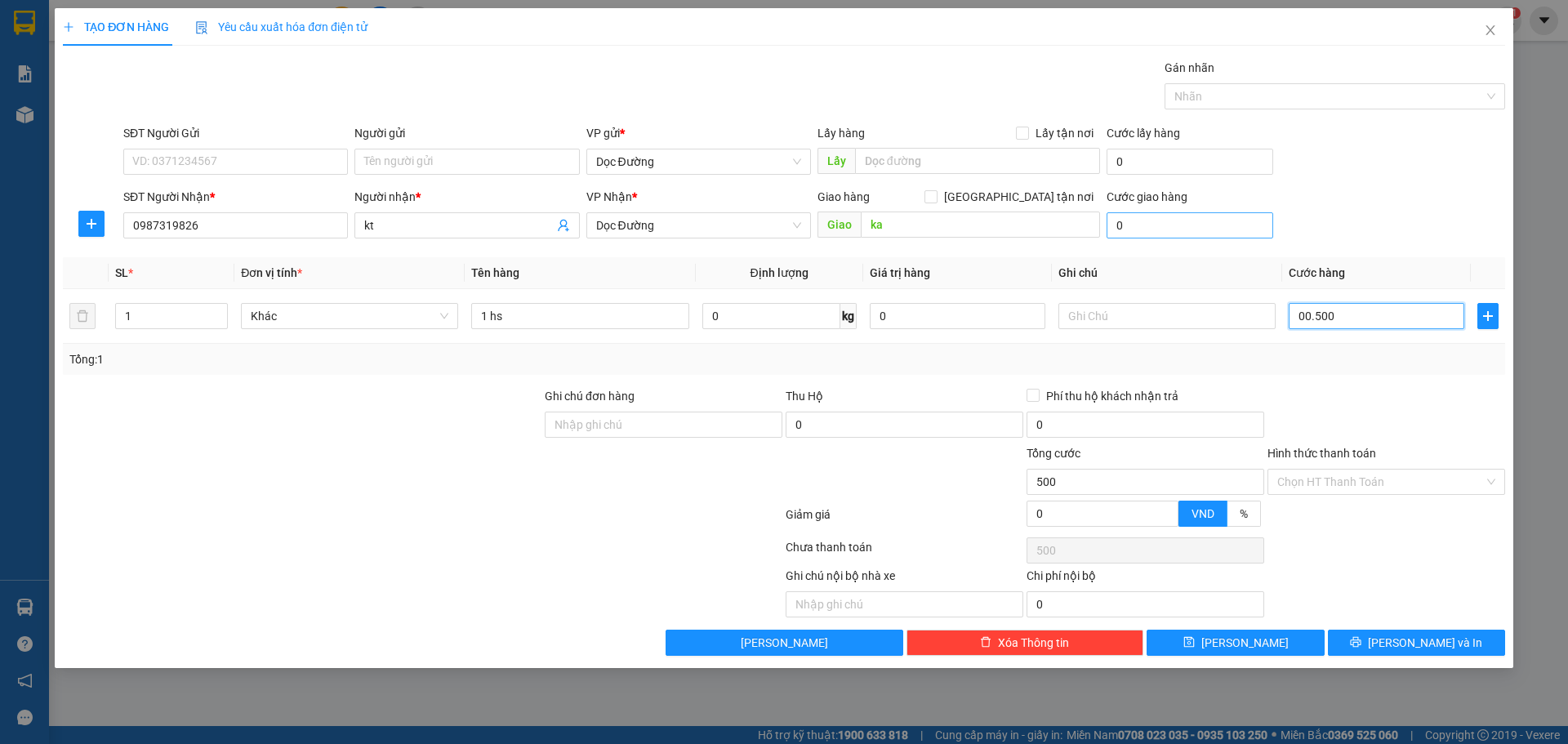
type input "5.000"
type input "000.050.000"
type input "50.000"
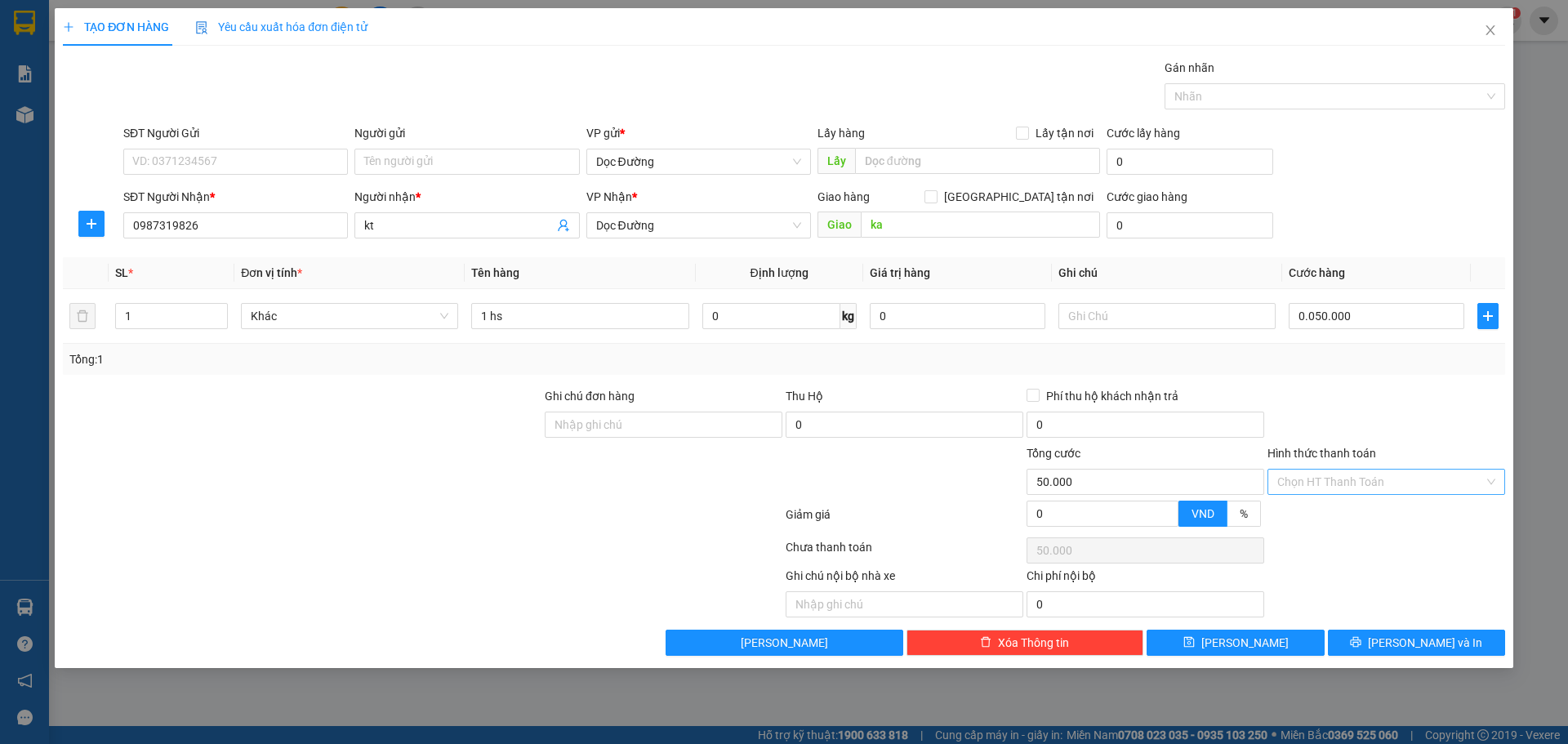
type input "50.000"
click at [1363, 491] on input "Hình thức thanh toán" at bounding box center [1380, 482] width 206 height 24
click at [1353, 509] on div "Tại văn phòng" at bounding box center [1386, 515] width 218 height 18
type input "0"
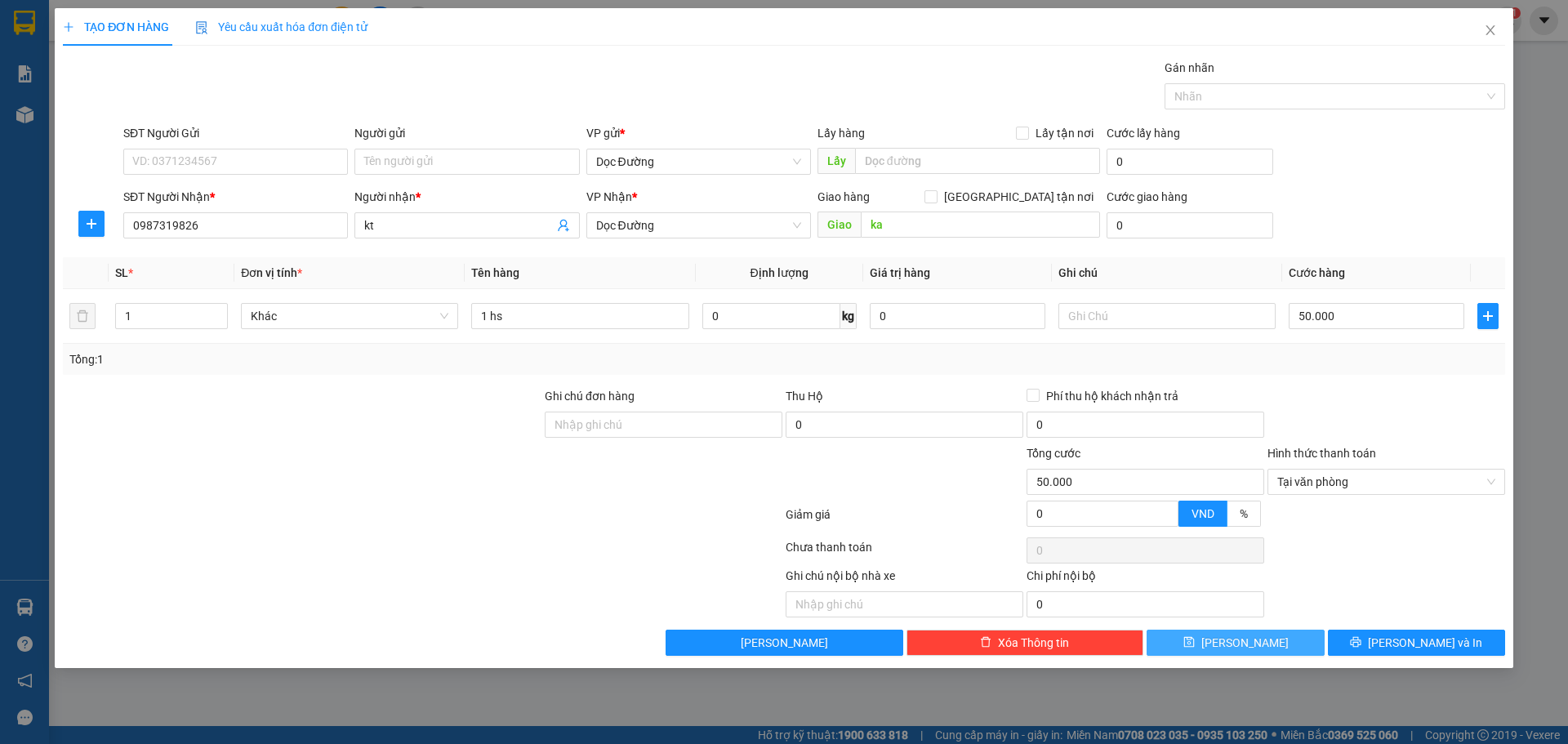
click at [1261, 652] on button "[PERSON_NAME]" at bounding box center [1234, 642] width 178 height 26
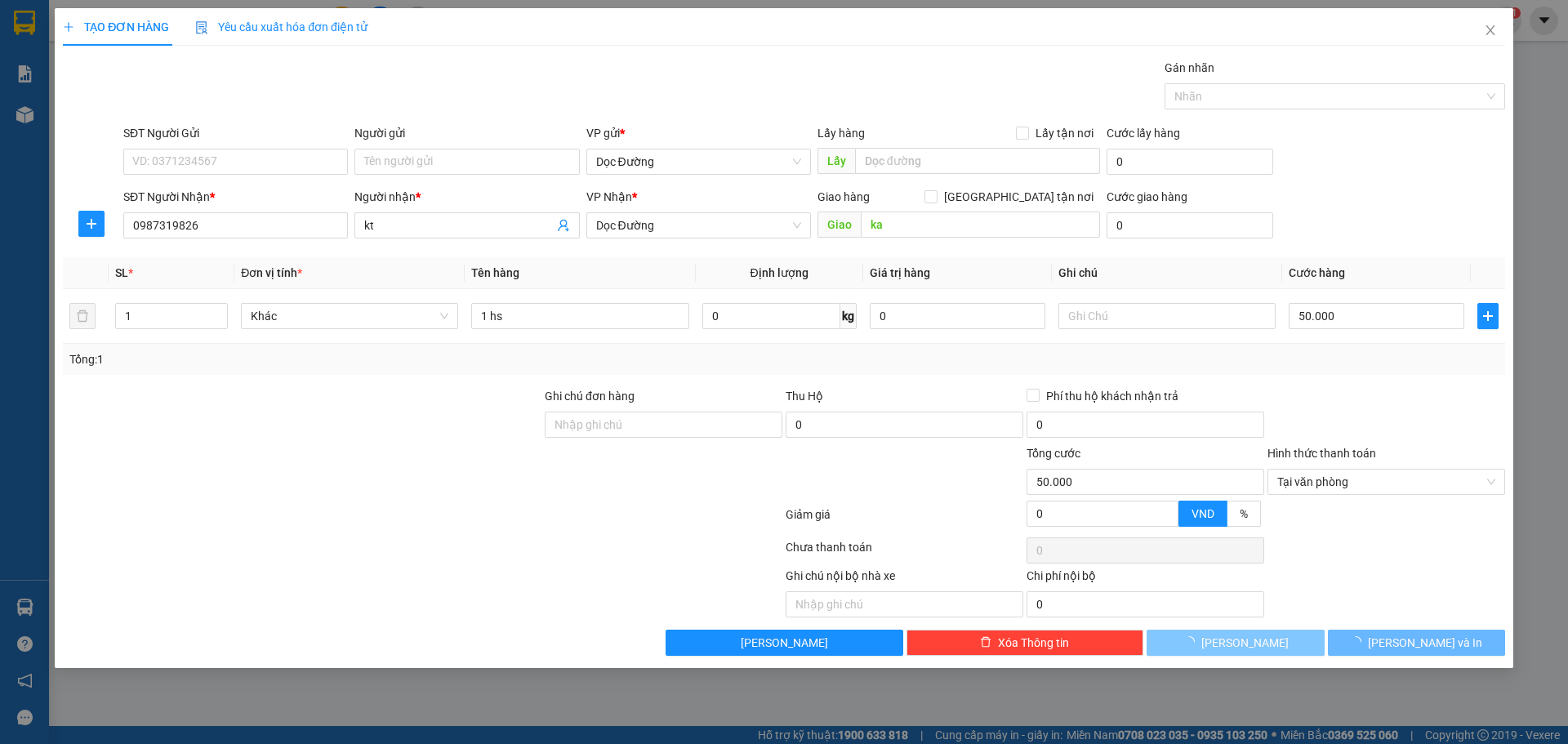
type input "0"
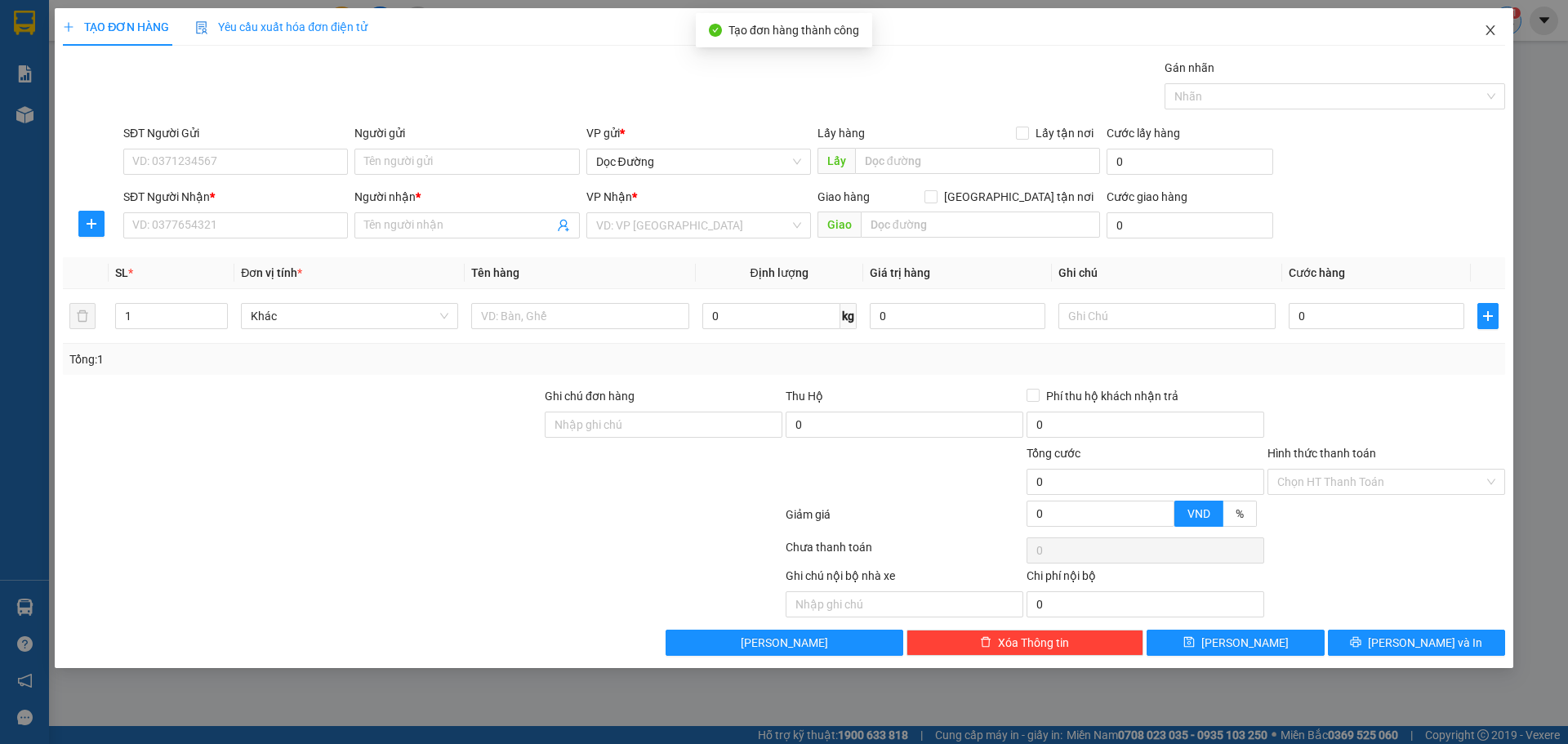
click at [1508, 31] on span "Close" at bounding box center [1490, 31] width 46 height 46
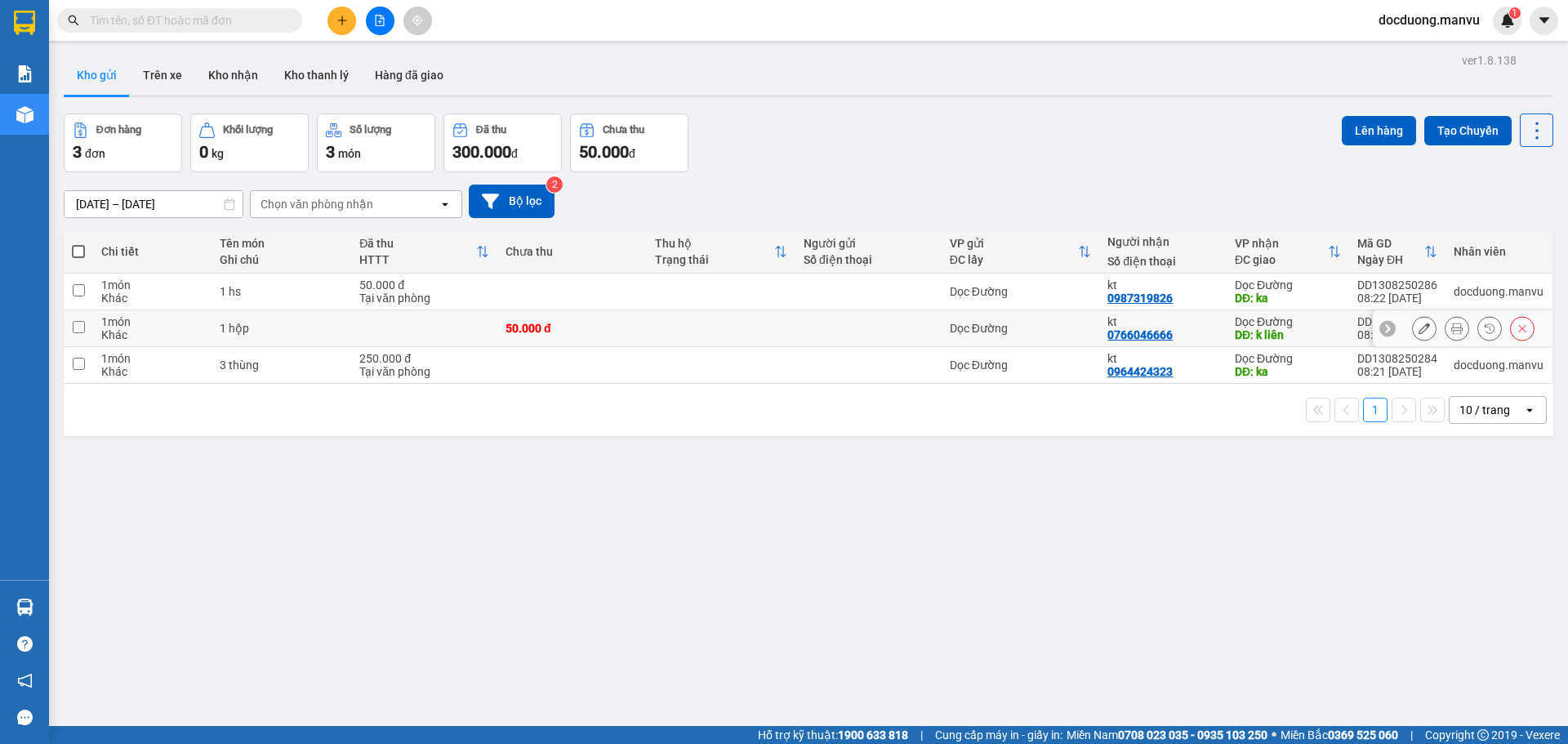
click at [487, 310] on td at bounding box center [424, 328] width 146 height 37
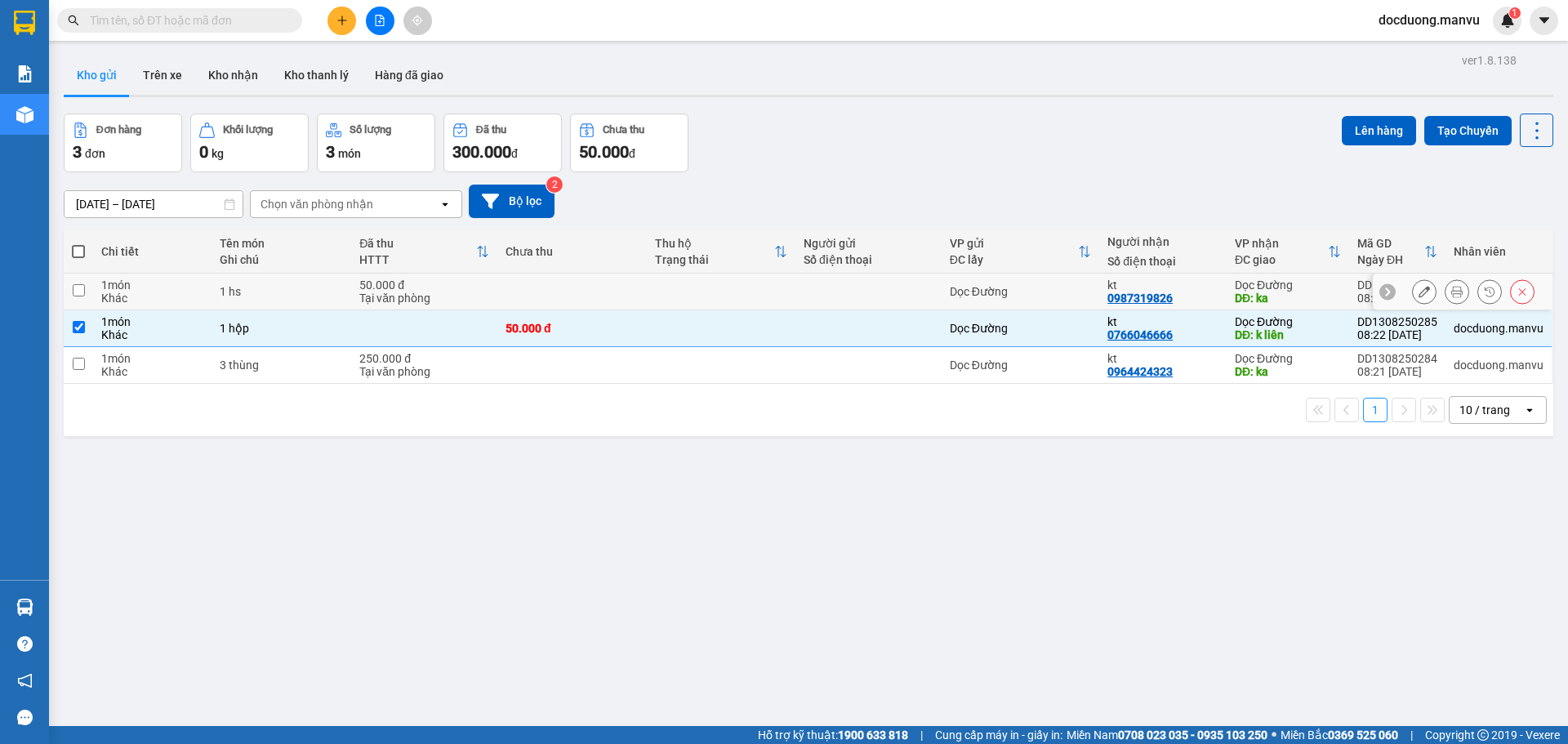
click at [506, 316] on td "50.000 đ" at bounding box center [571, 328] width 149 height 37
checkbox input "false"
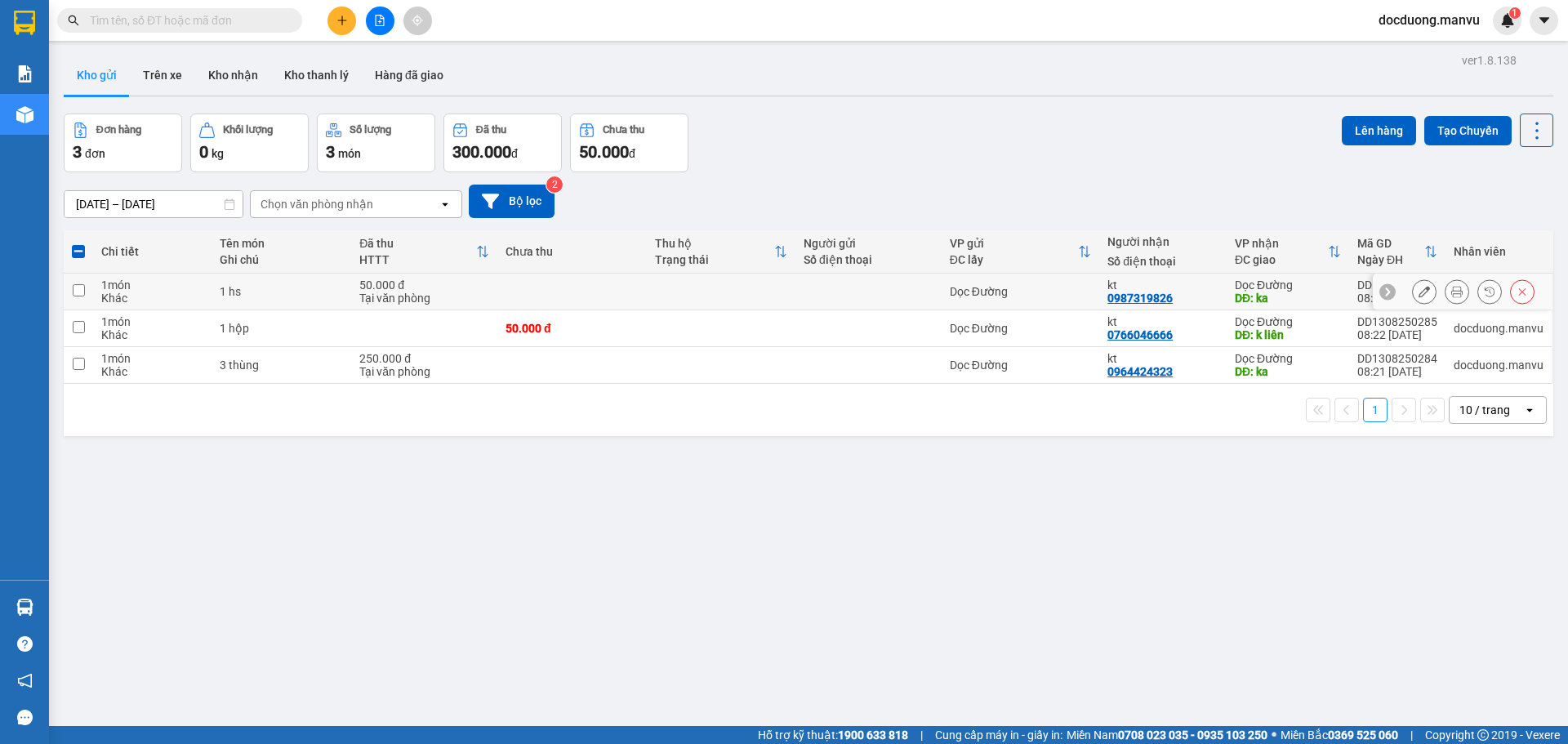
click at [527, 303] on td at bounding box center [571, 291] width 149 height 37
checkbox input "true"
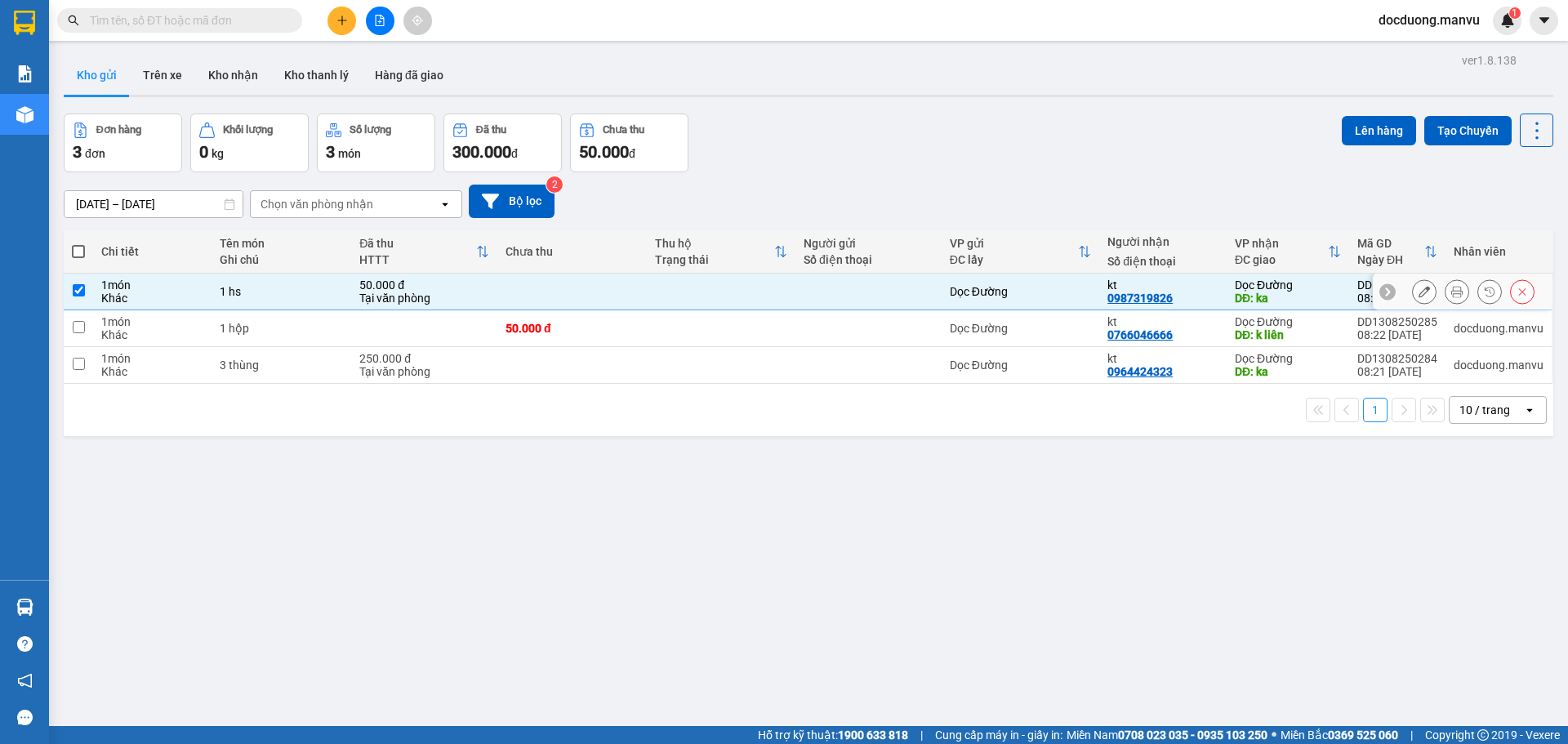
click at [522, 322] on div "50.000 đ" at bounding box center [572, 328] width 133 height 13
checkbox input "true"
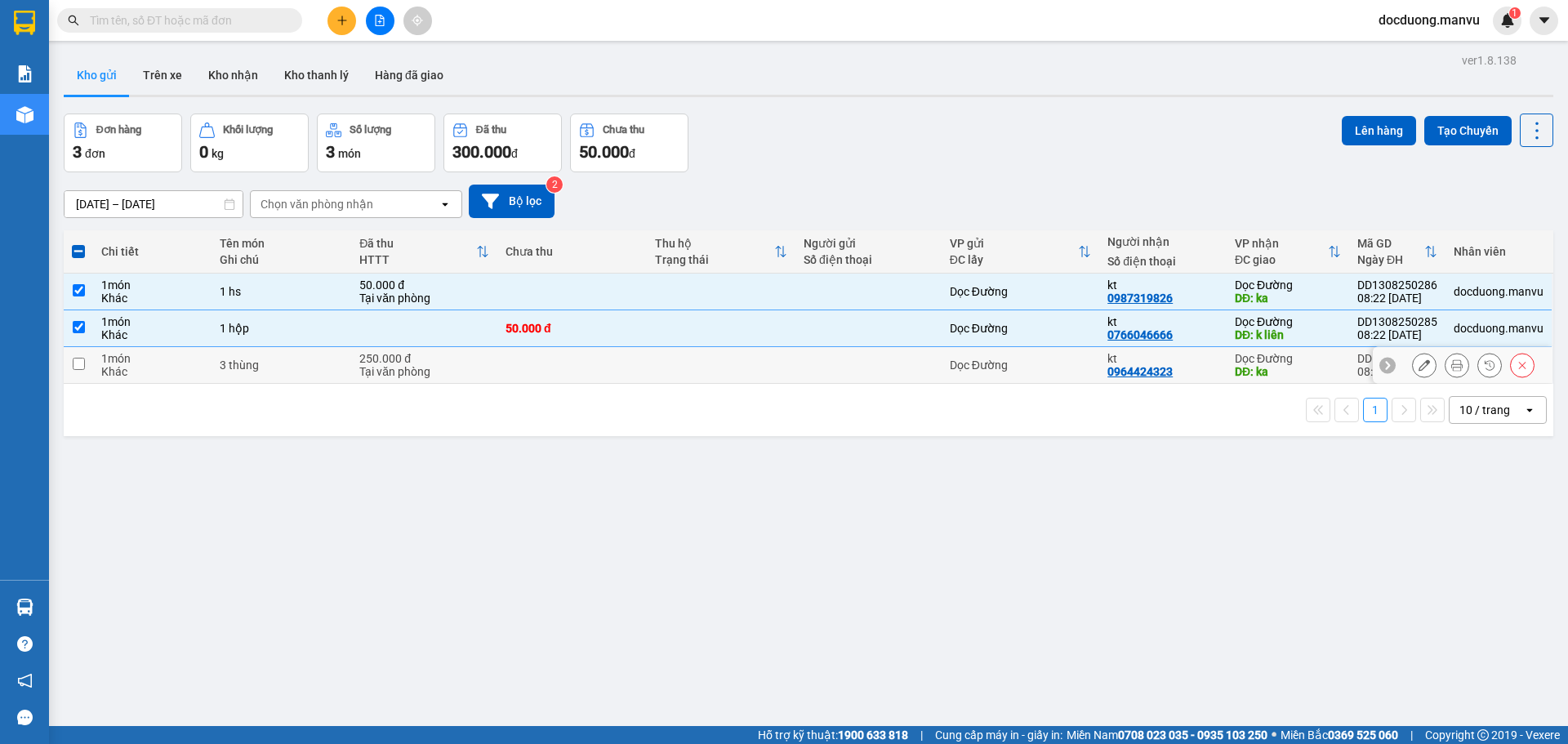
click at [509, 362] on td at bounding box center [571, 365] width 149 height 37
checkbox input "true"
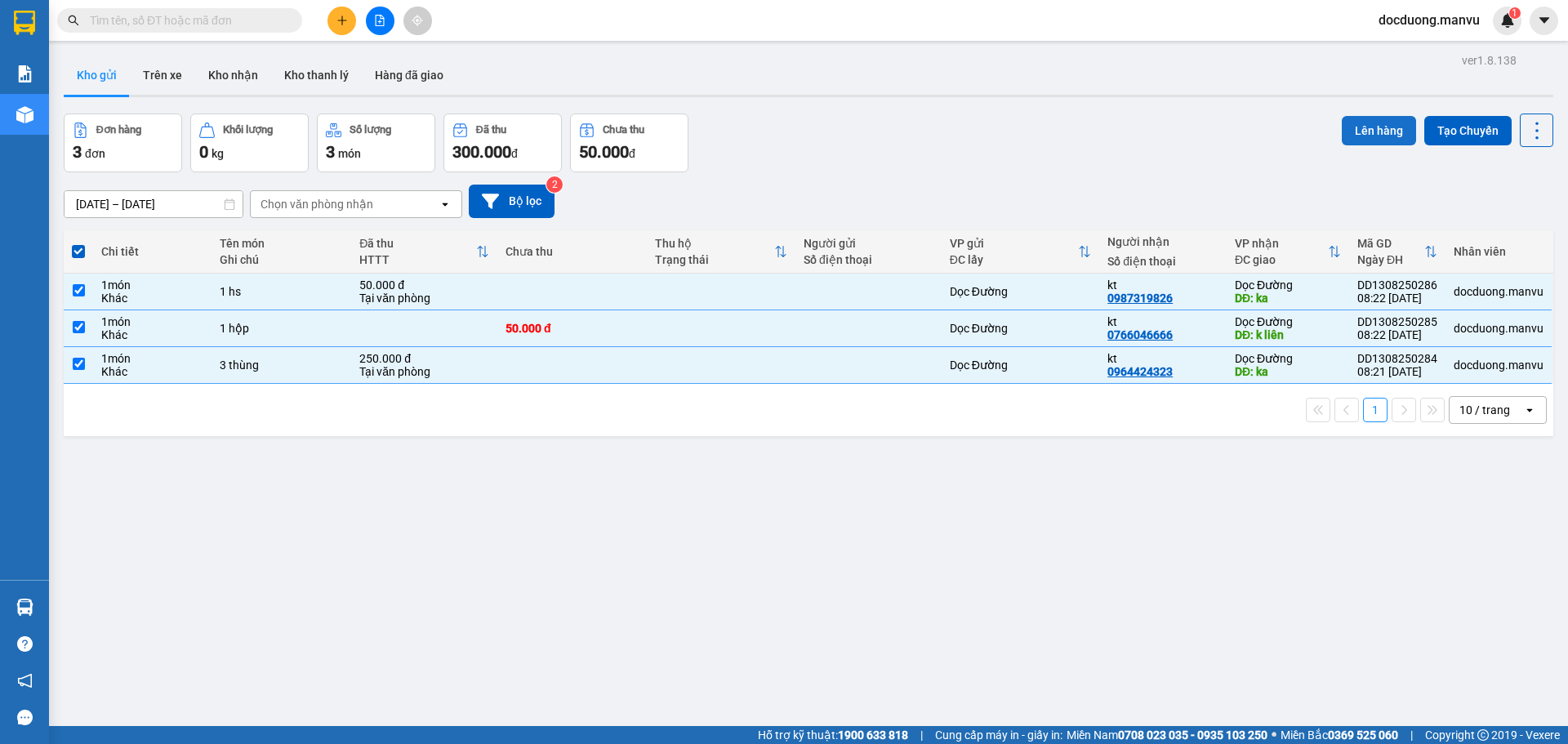
click at [1366, 133] on button "Lên hàng" at bounding box center [1379, 131] width 74 height 30
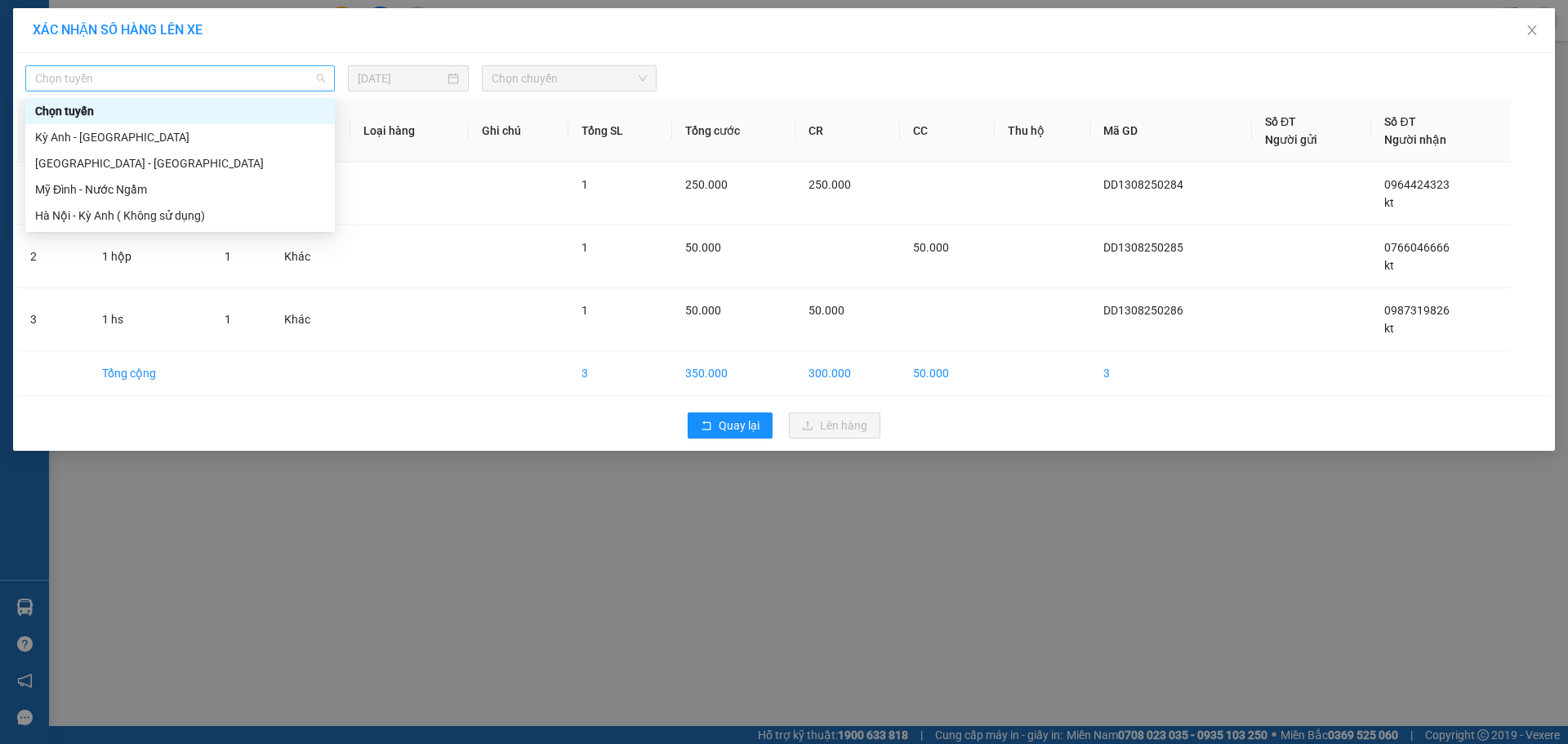
click at [110, 75] on span "Chọn tuyến" at bounding box center [179, 78] width 289 height 24
click at [69, 166] on div "[GEOGRAPHIC_DATA] - [GEOGRAPHIC_DATA]" at bounding box center [179, 163] width 289 height 18
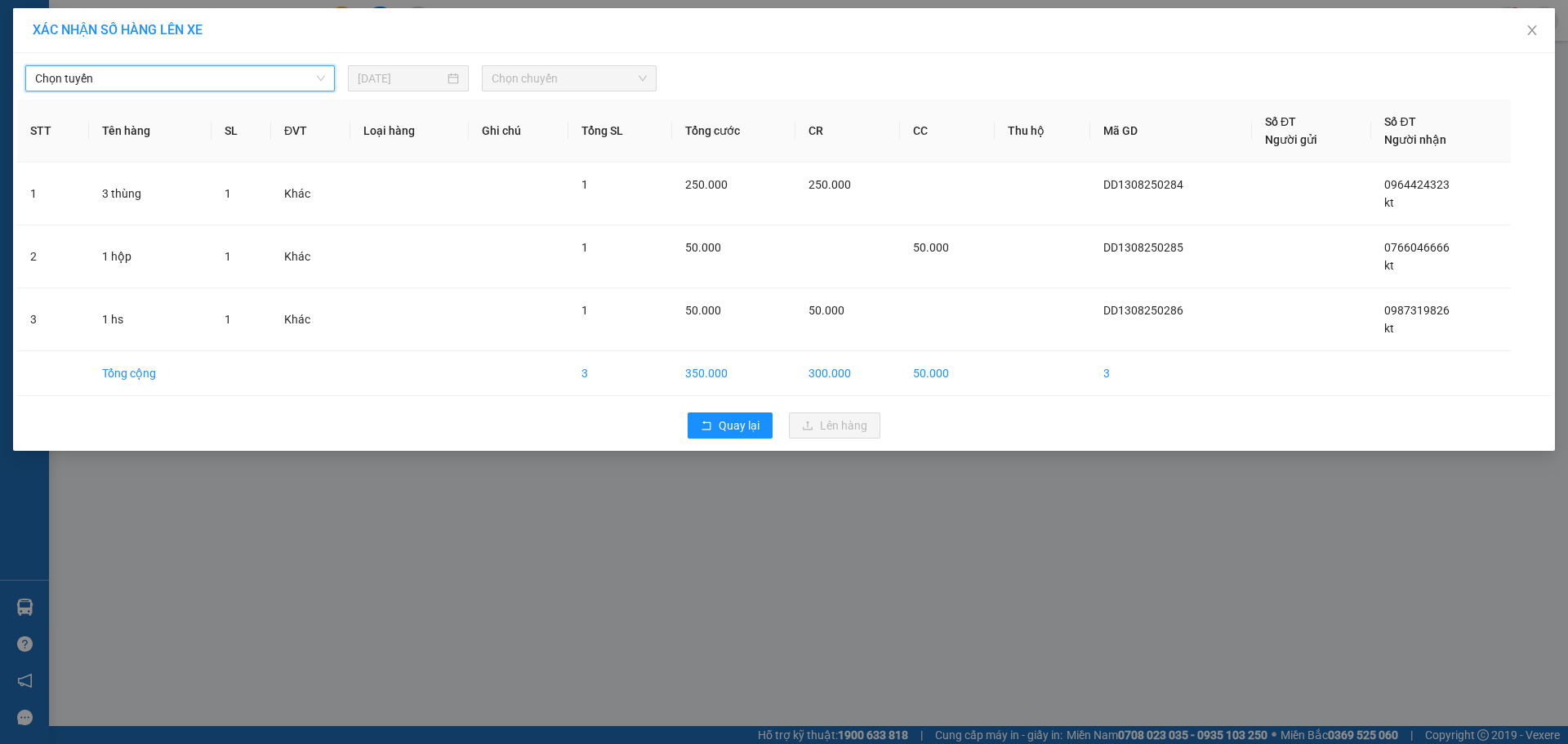
click at [638, 86] on span "Chọn chuyến" at bounding box center [569, 78] width 155 height 24
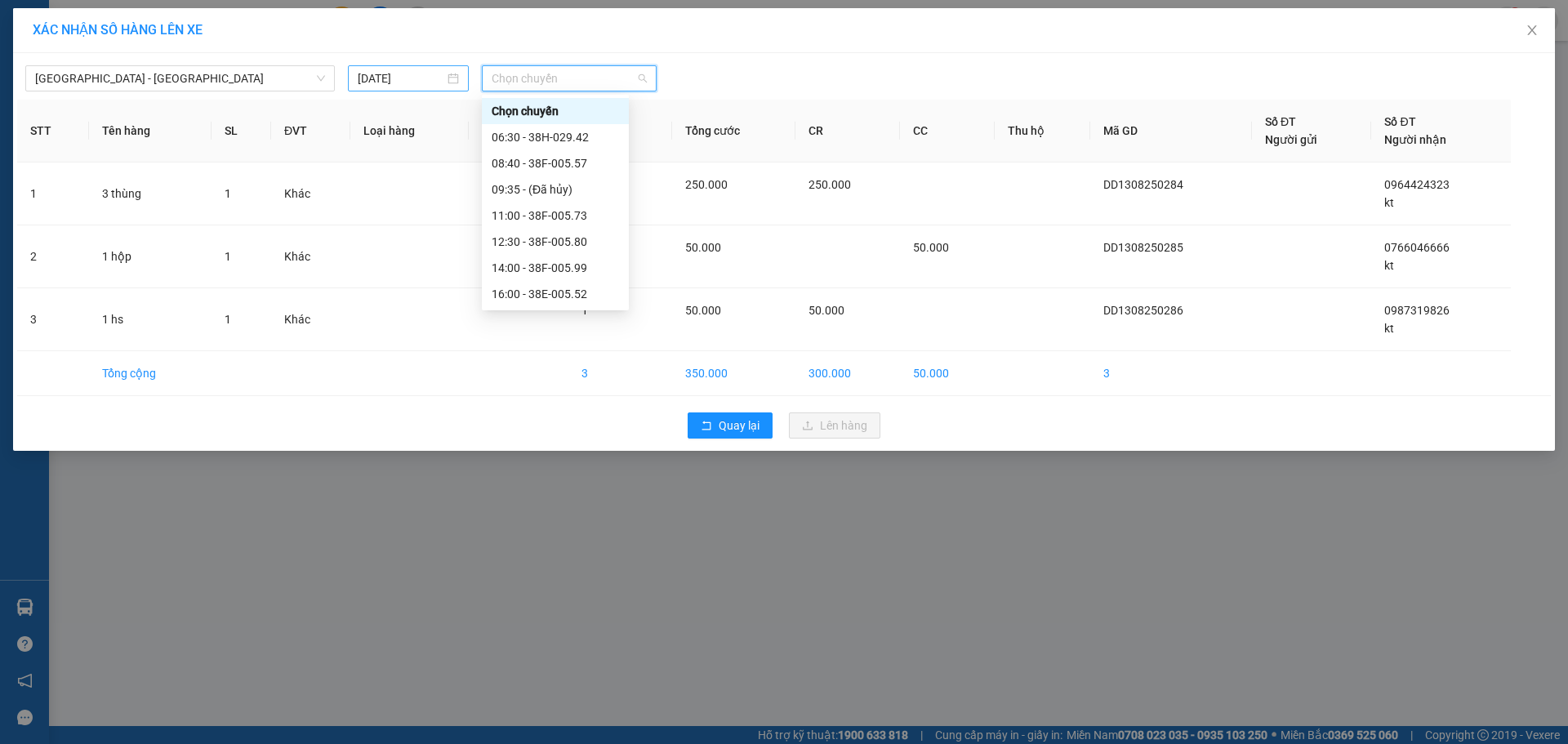
click at [429, 71] on input "[DATE]" at bounding box center [401, 78] width 87 height 18
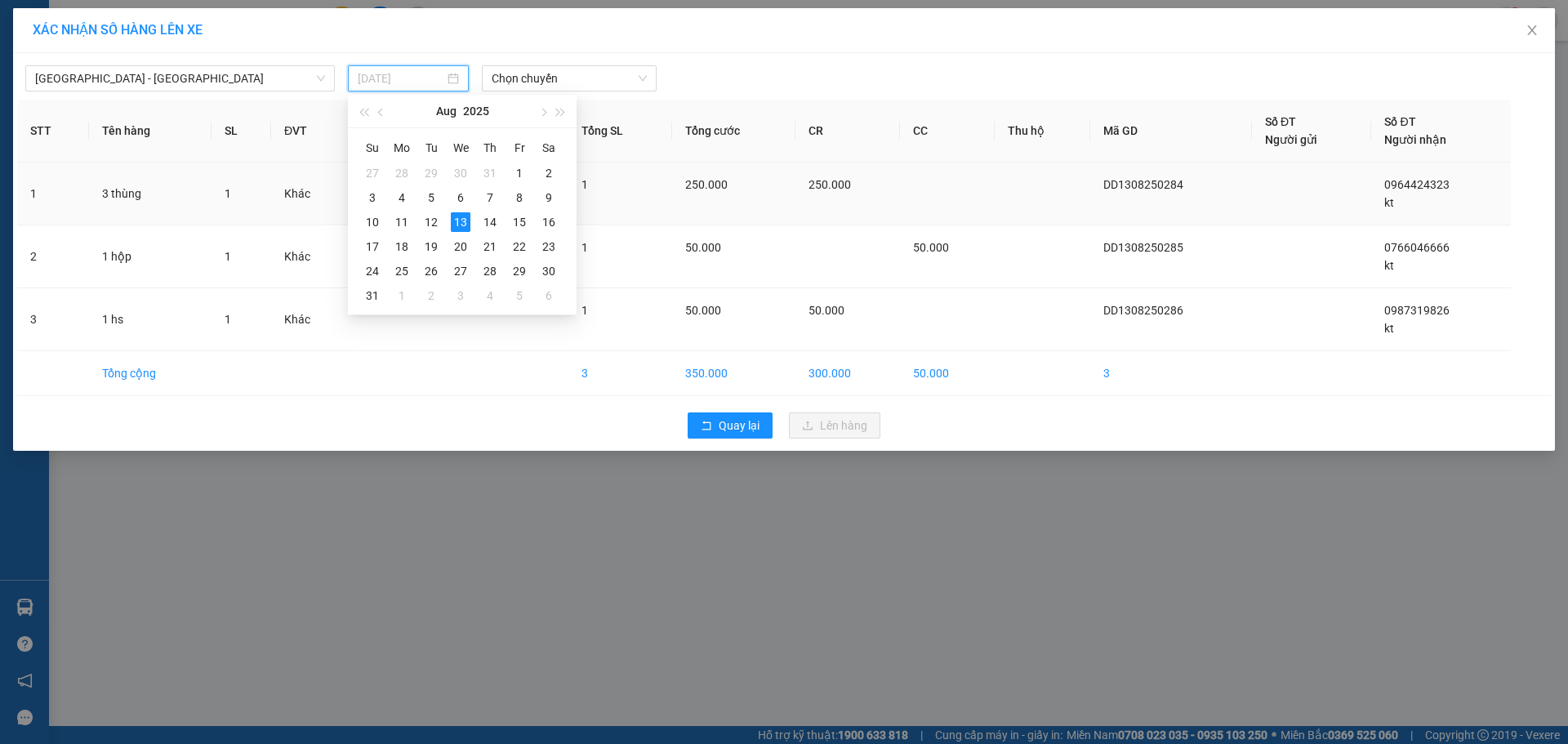
click at [433, 224] on div "12" at bounding box center [431, 222] width 20 height 20
type input "[DATE]"
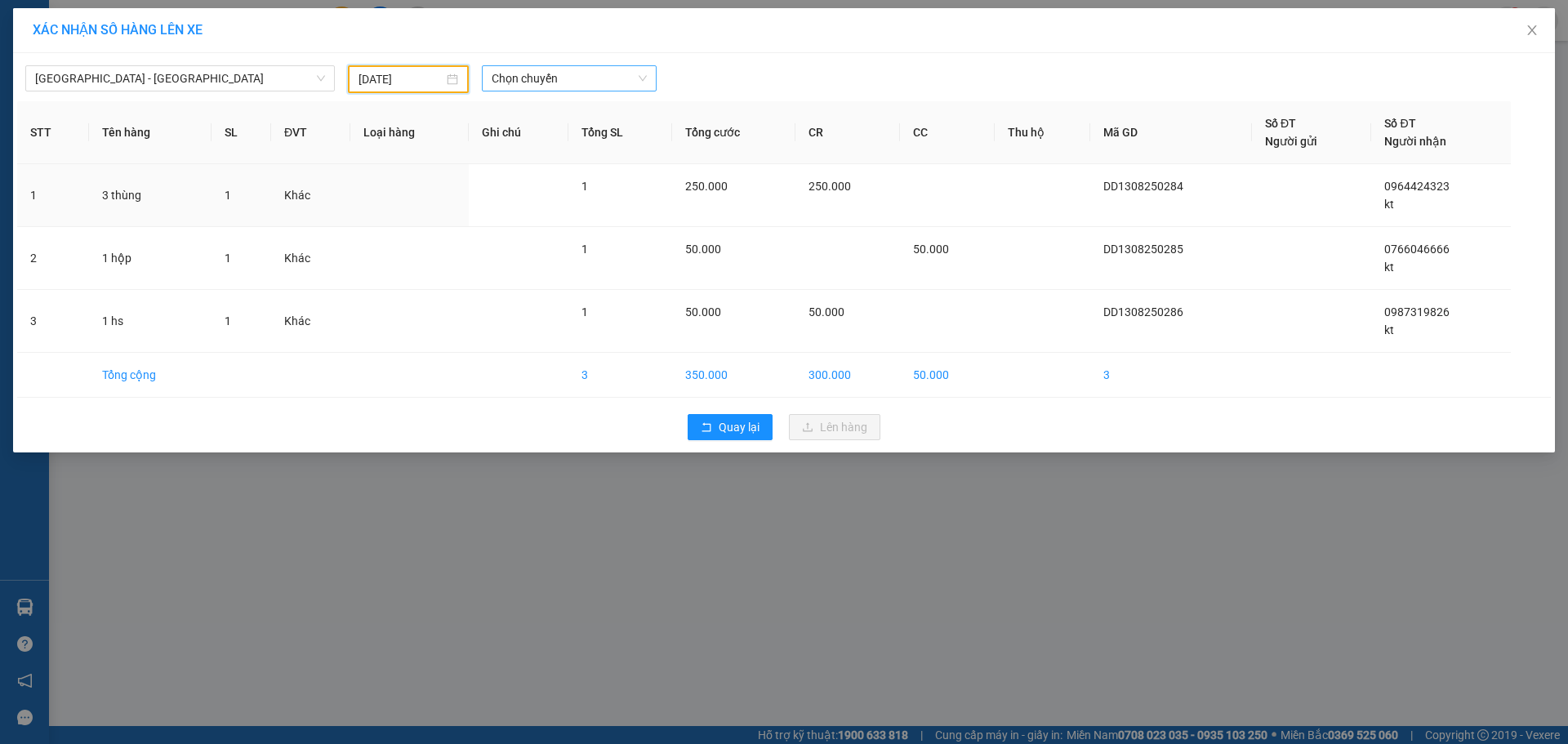
click at [590, 67] on span "Chọn chuyến" at bounding box center [569, 78] width 155 height 24
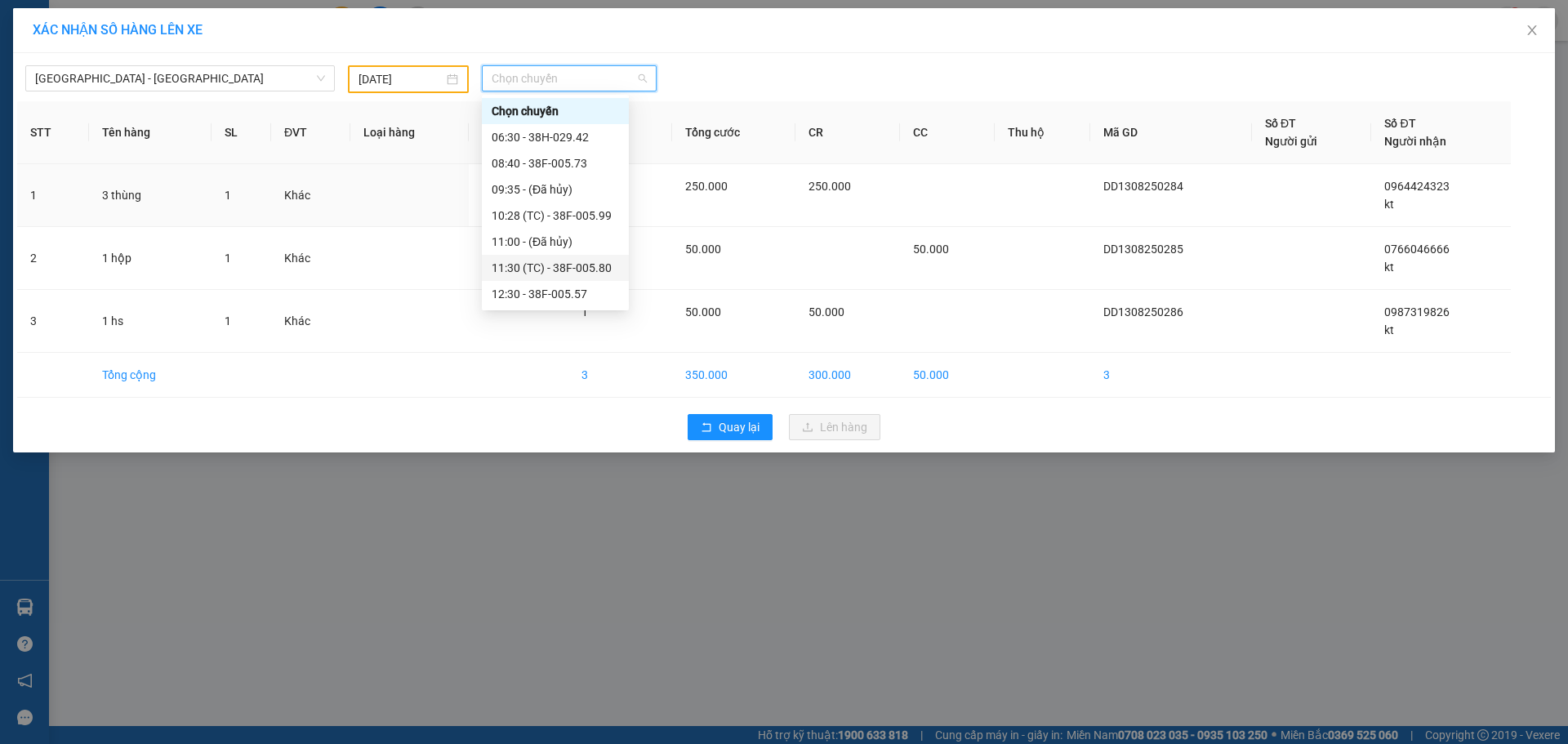
click at [601, 276] on div "11:30 (TC) - 38F-005.80" at bounding box center [555, 268] width 127 height 18
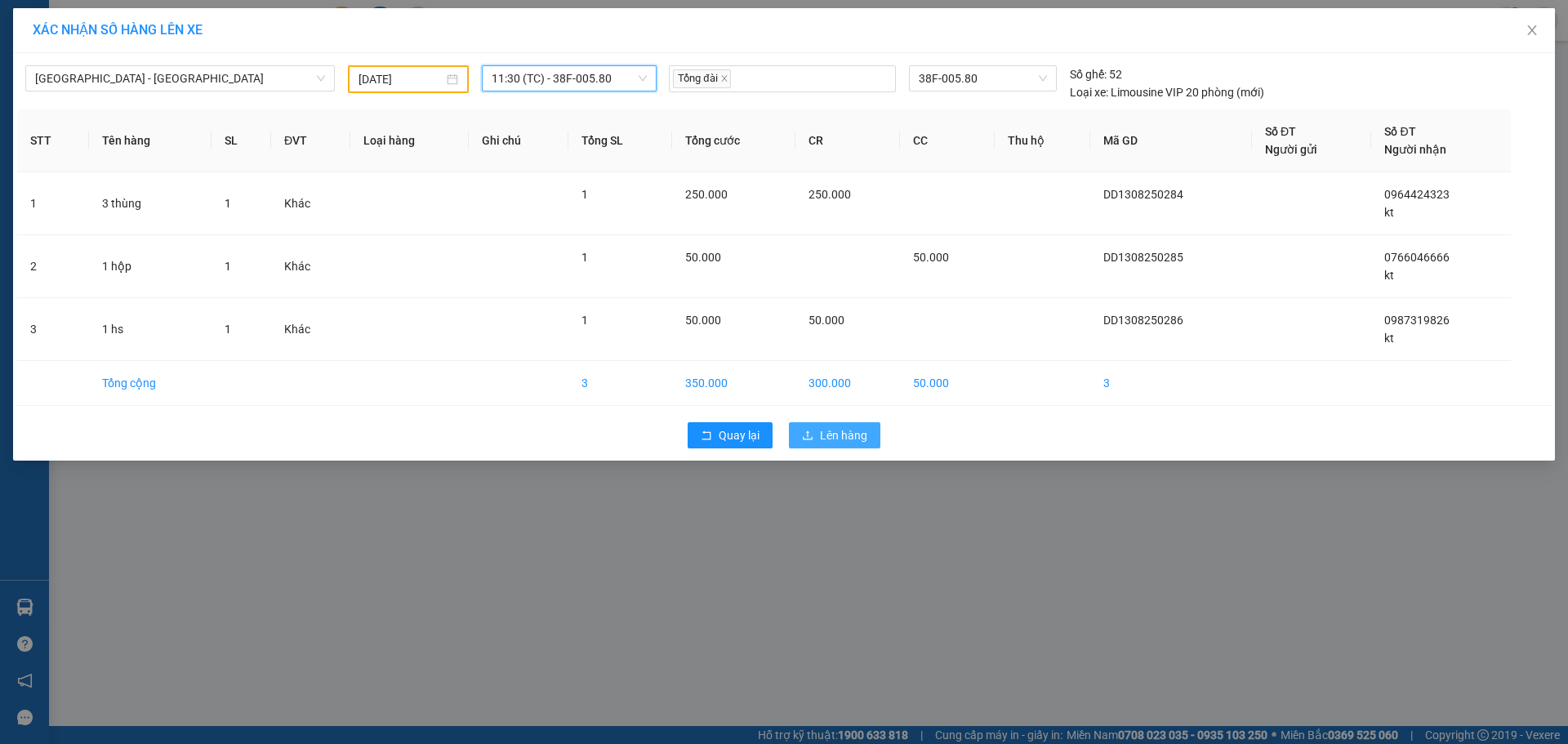
click at [871, 439] on button "Lên hàng" at bounding box center [834, 435] width 91 height 26
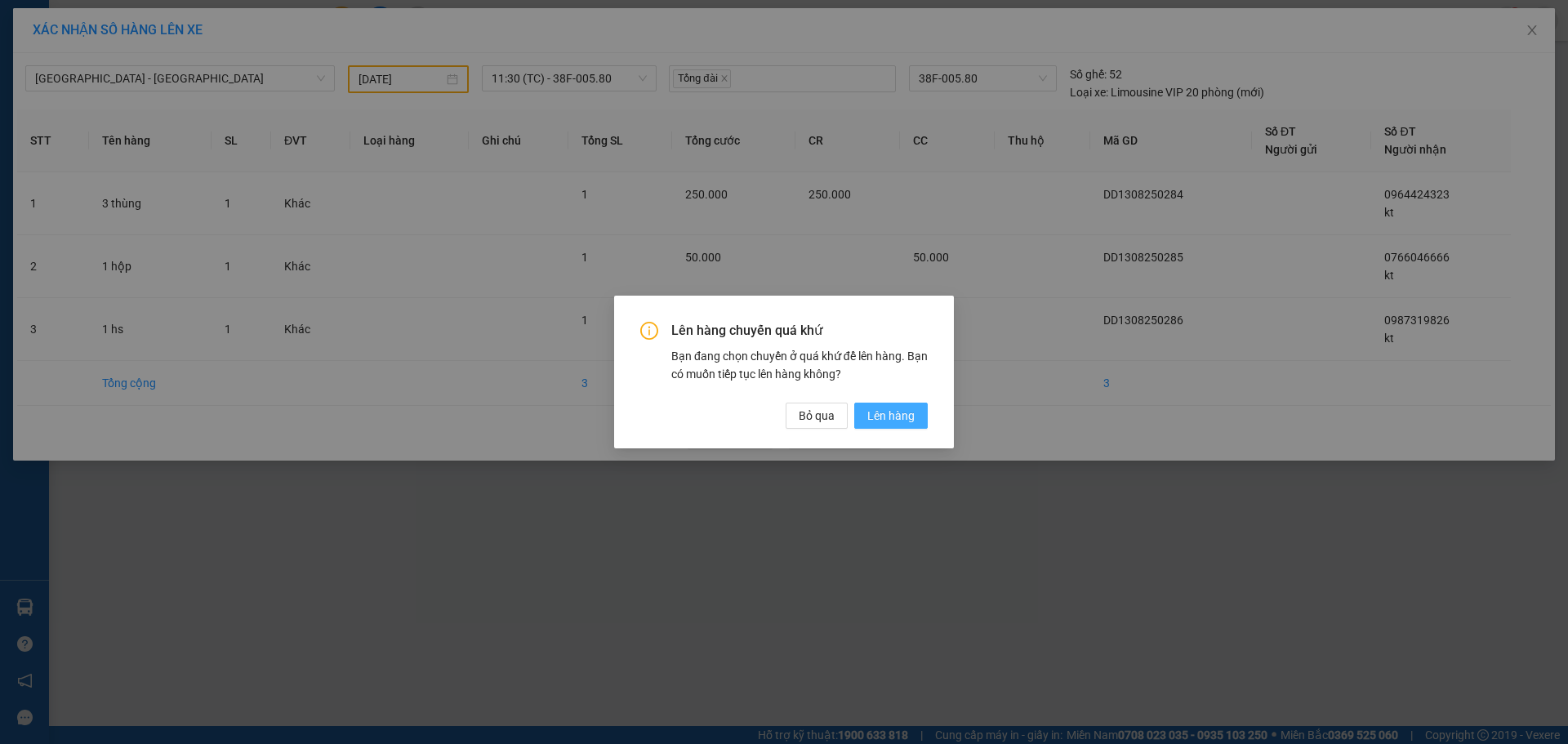
click at [886, 409] on span "Lên hàng" at bounding box center [891, 416] width 48 height 18
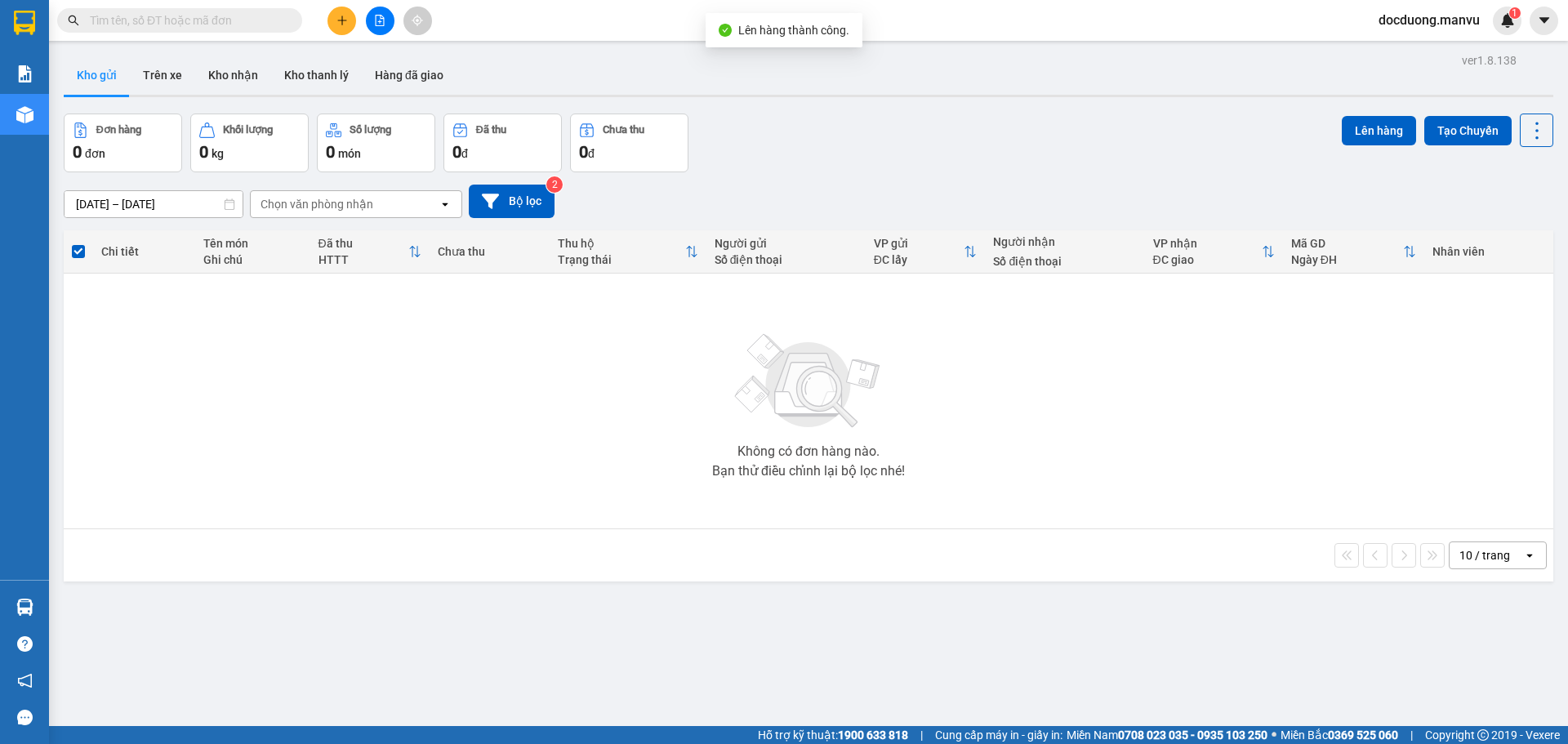
click at [343, 10] on button at bounding box center [342, 21] width 29 height 29
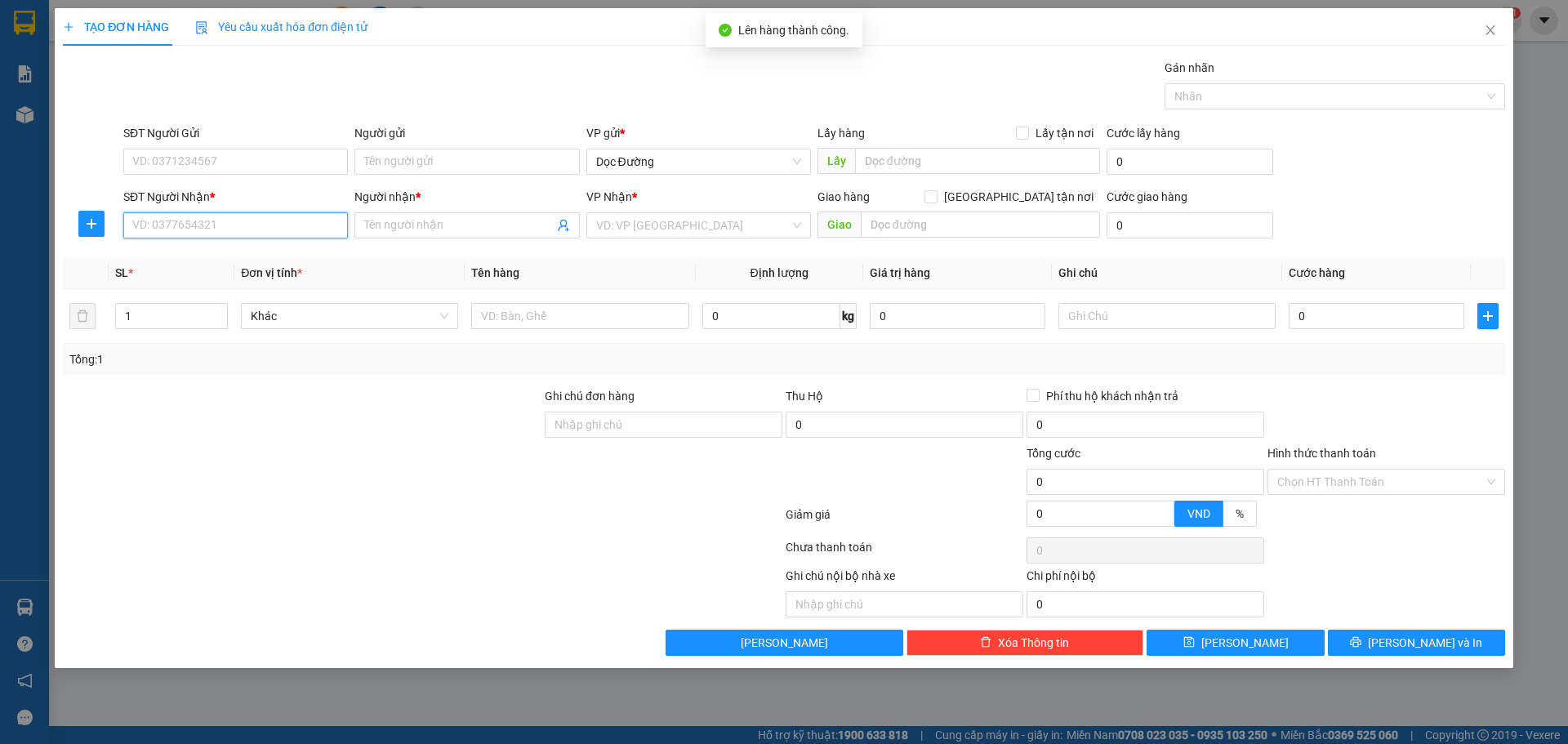
click at [192, 217] on input "SĐT Người Nhận *" at bounding box center [235, 225] width 225 height 26
type input "0973497705"
click at [393, 230] on input "Người nhận *" at bounding box center [458, 225] width 188 height 18
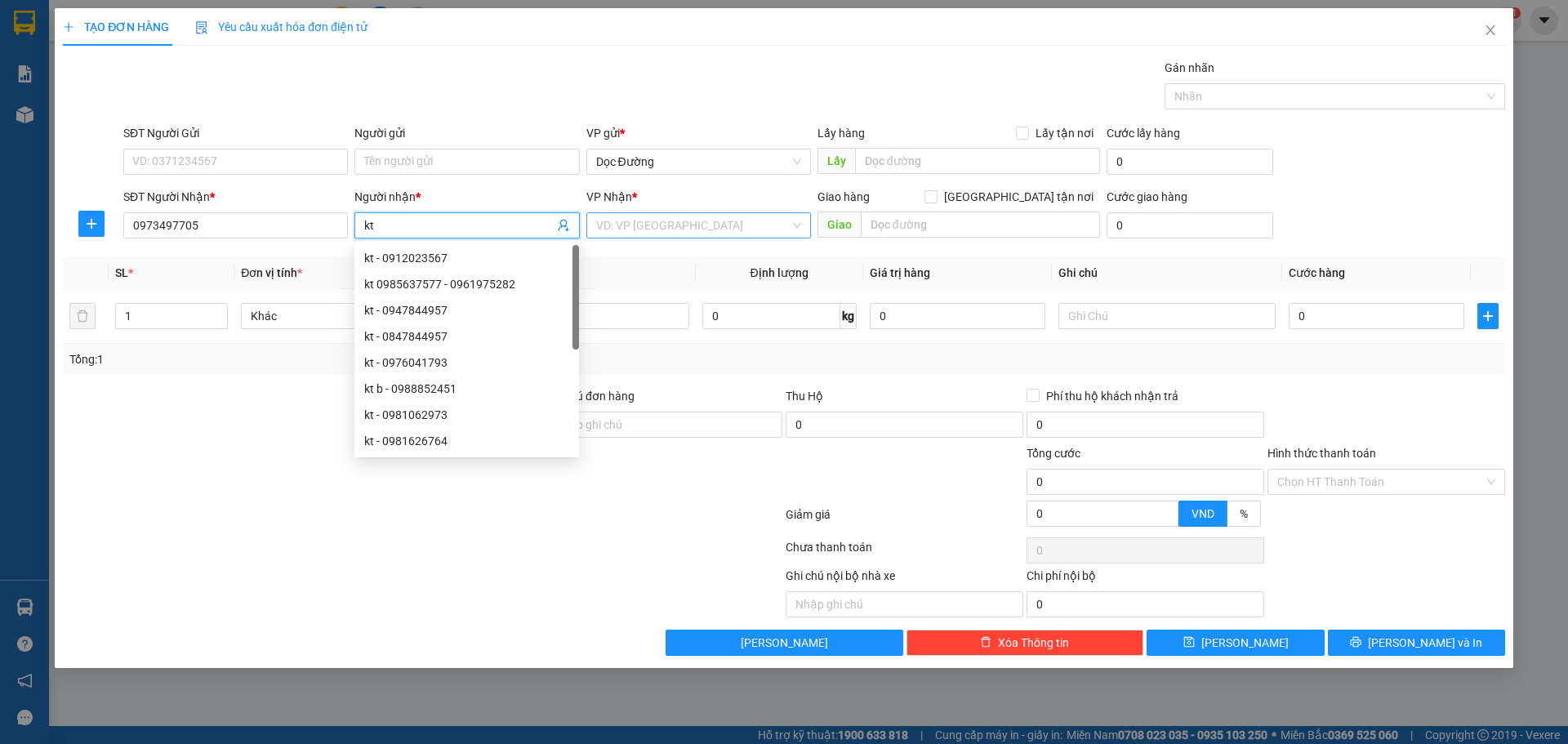
type input "kt"
click at [721, 225] on input "search" at bounding box center [692, 225] width 194 height 24
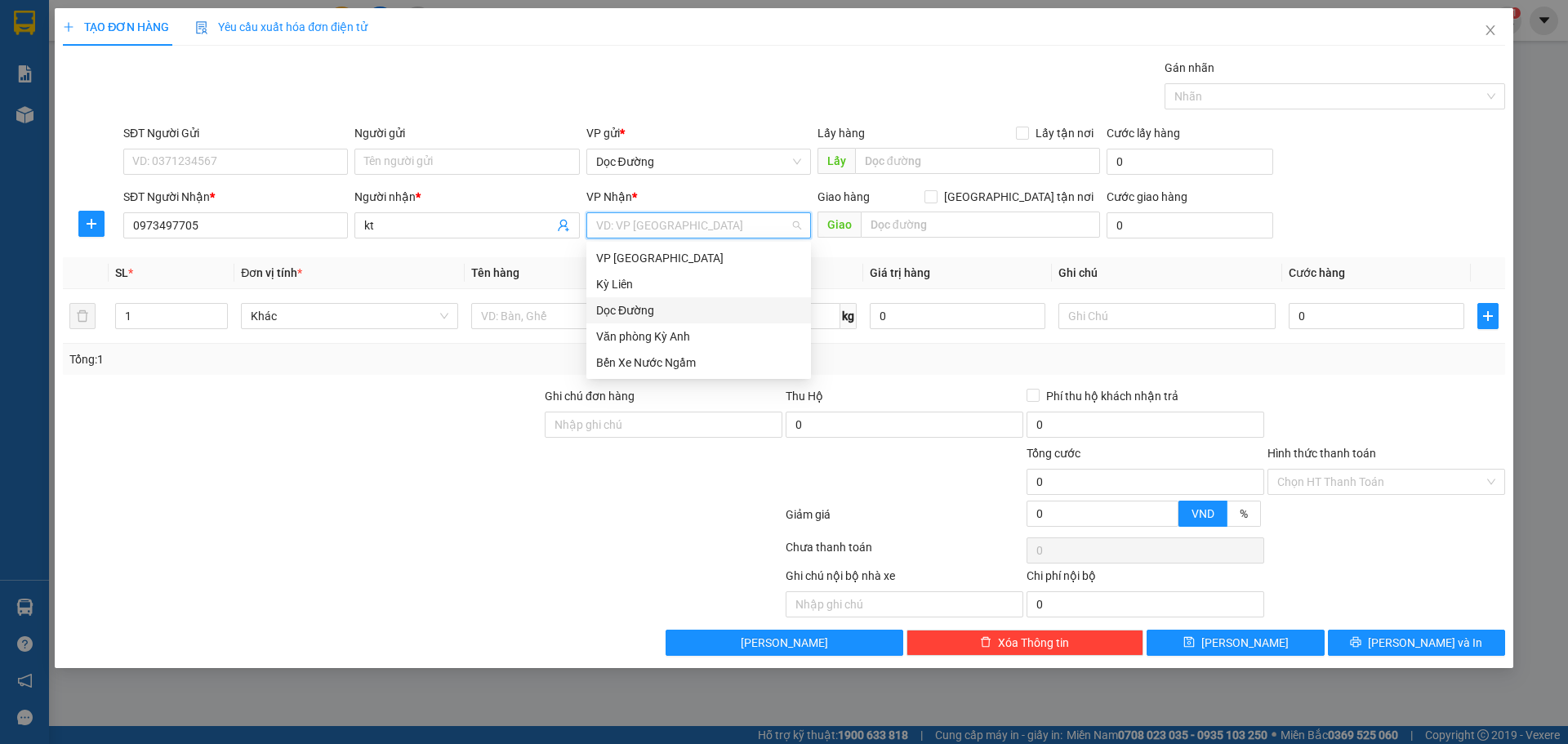
drag, startPoint x: 663, startPoint y: 308, endPoint x: 697, endPoint y: 295, distance: 36.4
click at [667, 307] on div "Dọc Đường" at bounding box center [698, 310] width 205 height 18
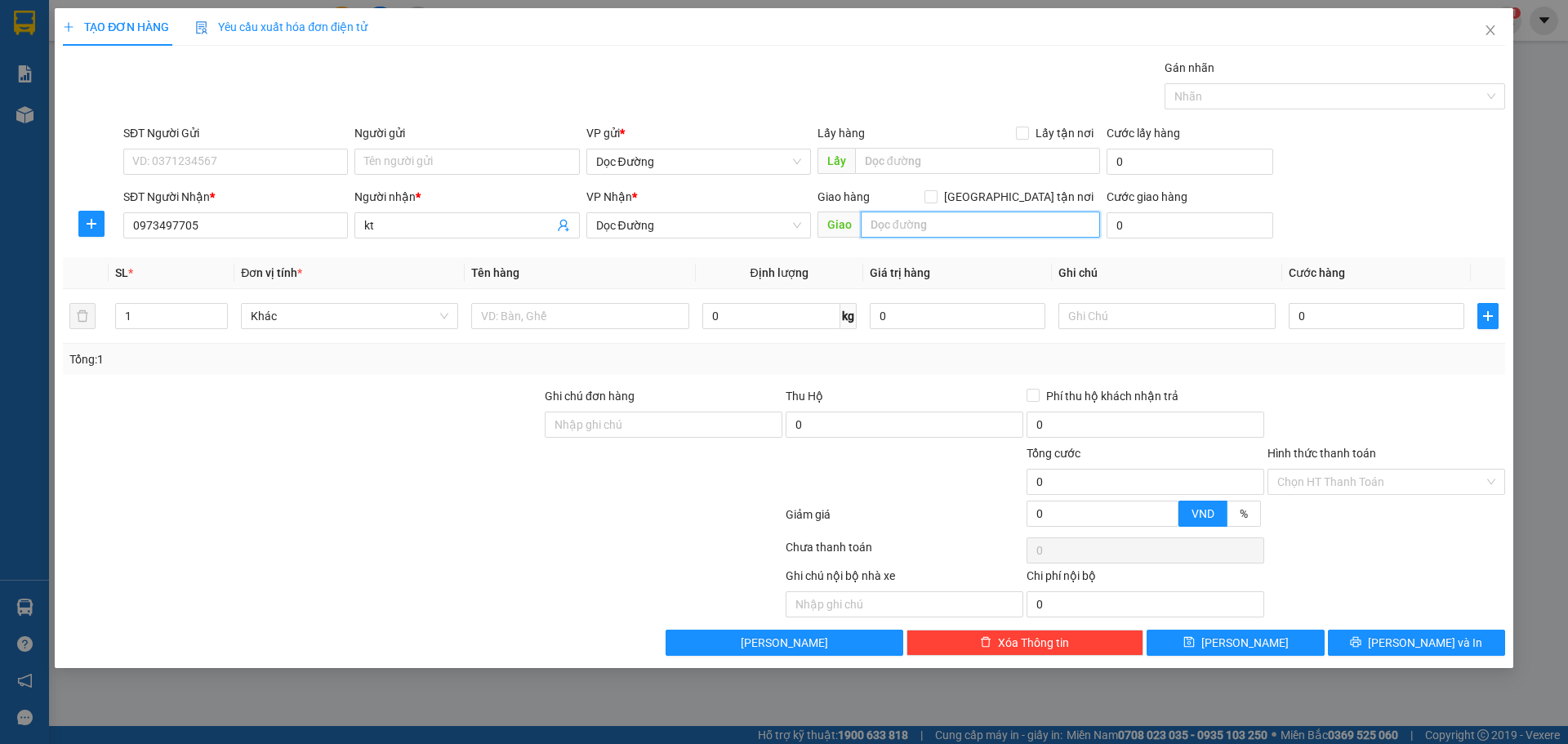
click at [903, 225] on input "text" at bounding box center [979, 225] width 239 height 26
type input "ht"
click at [613, 326] on div at bounding box center [579, 316] width 217 height 32
click at [614, 322] on input "text" at bounding box center [579, 316] width 217 height 26
type input "1 xốp"
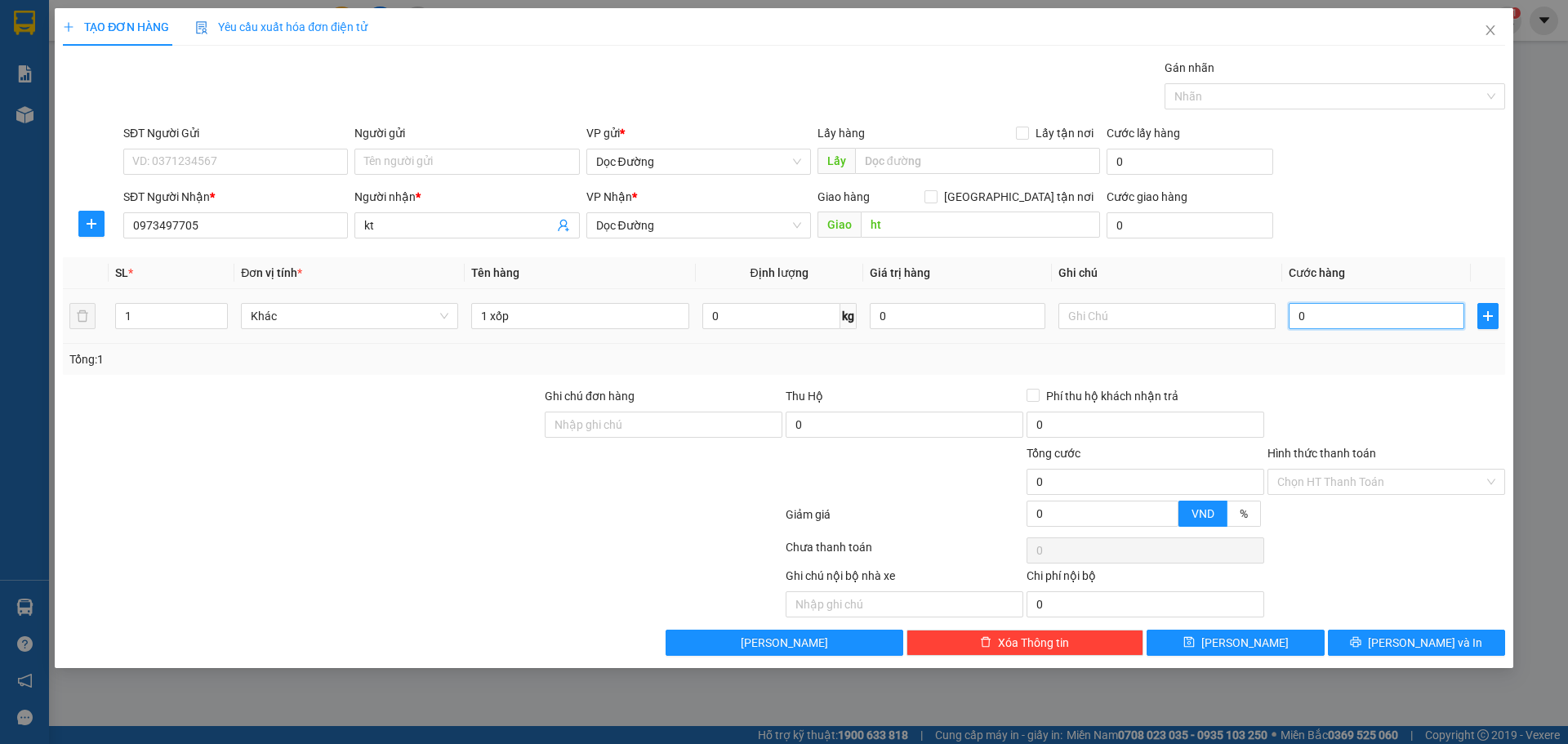
click at [1344, 306] on input "0" at bounding box center [1376, 316] width 176 height 26
type input "005"
type input "5"
type input "0.050"
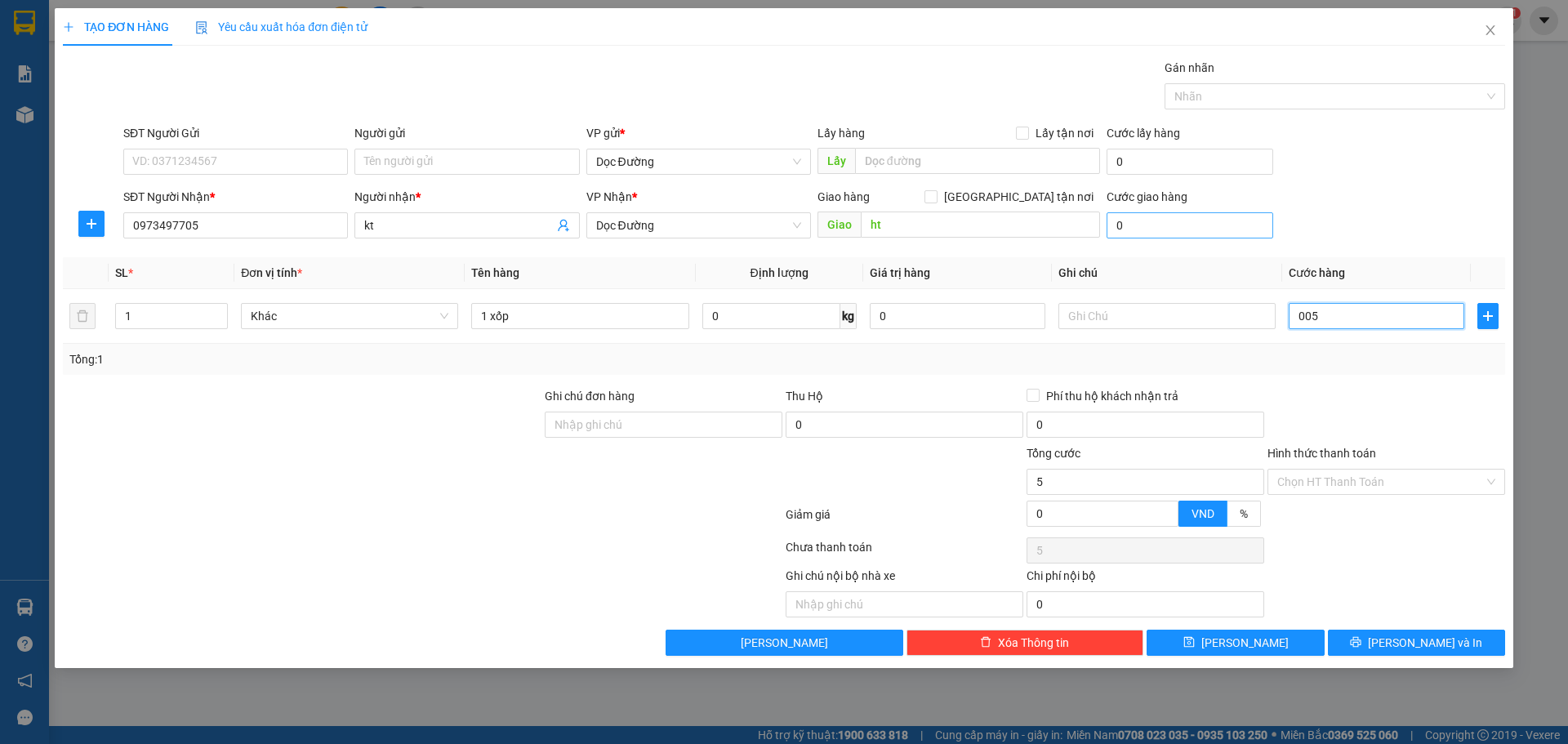
type input "50"
type input "00.500"
type input "500"
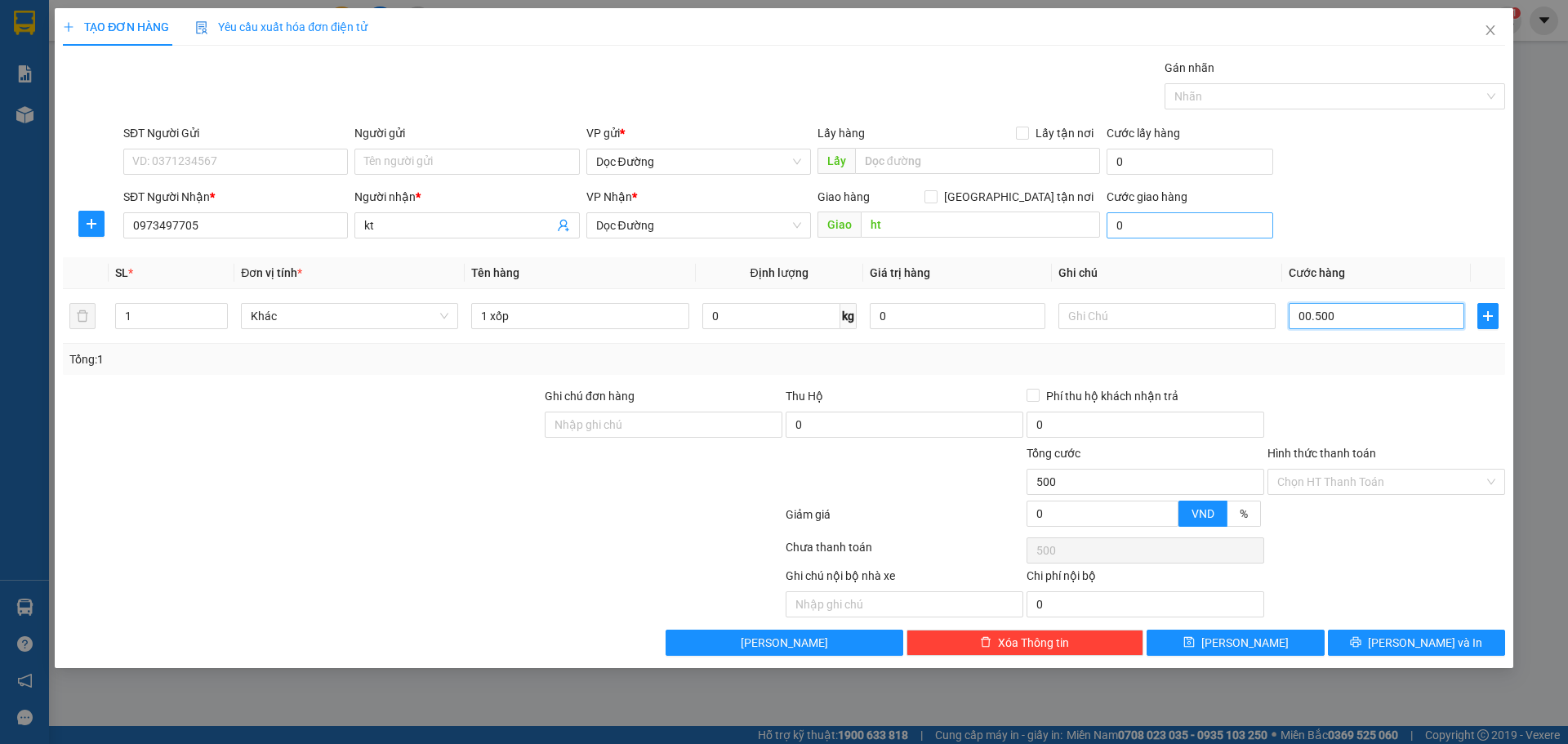
type input "0.005.000"
type input "5.000"
type input "000.050.000"
type input "50.000"
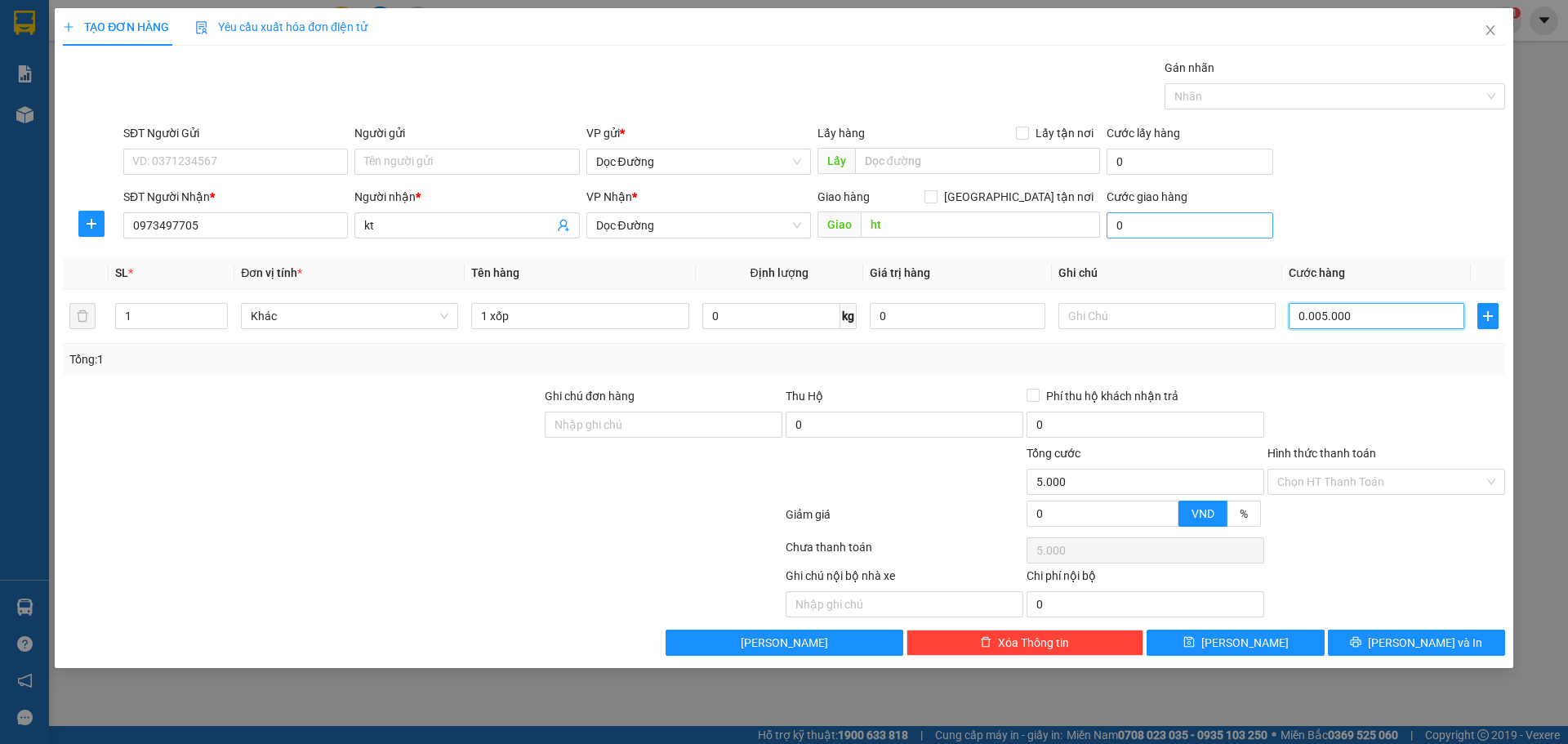
type input "50.000"
click at [1263, 628] on div "Transit Pickup Surcharge Ids Transit Deliver Surcharge Ids Transit Deliver Surc…" at bounding box center [784, 357] width 1442 height 597
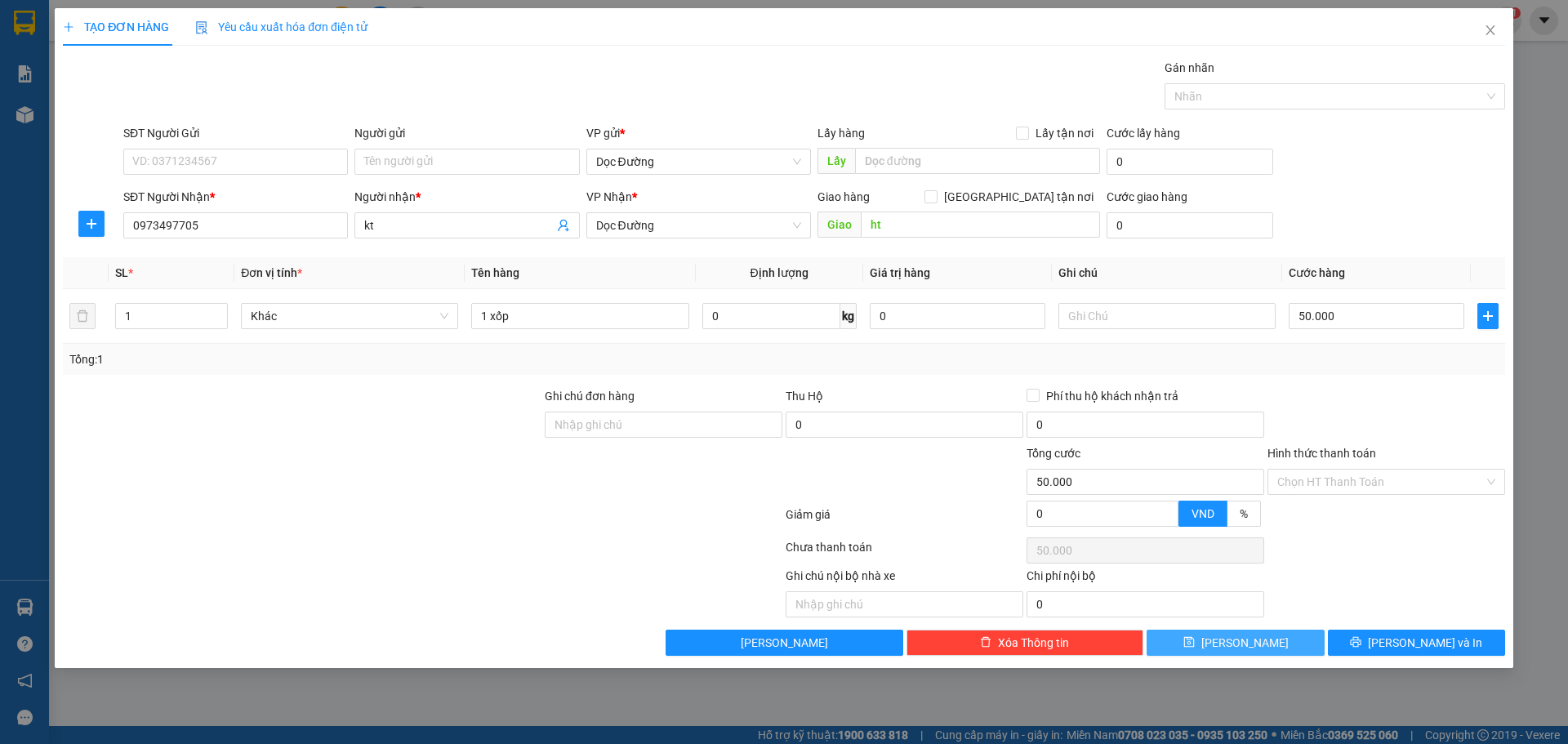
drag, startPoint x: 1270, startPoint y: 646, endPoint x: 1298, endPoint y: 636, distance: 29.7
click at [1270, 645] on button "[PERSON_NAME]" at bounding box center [1234, 642] width 178 height 26
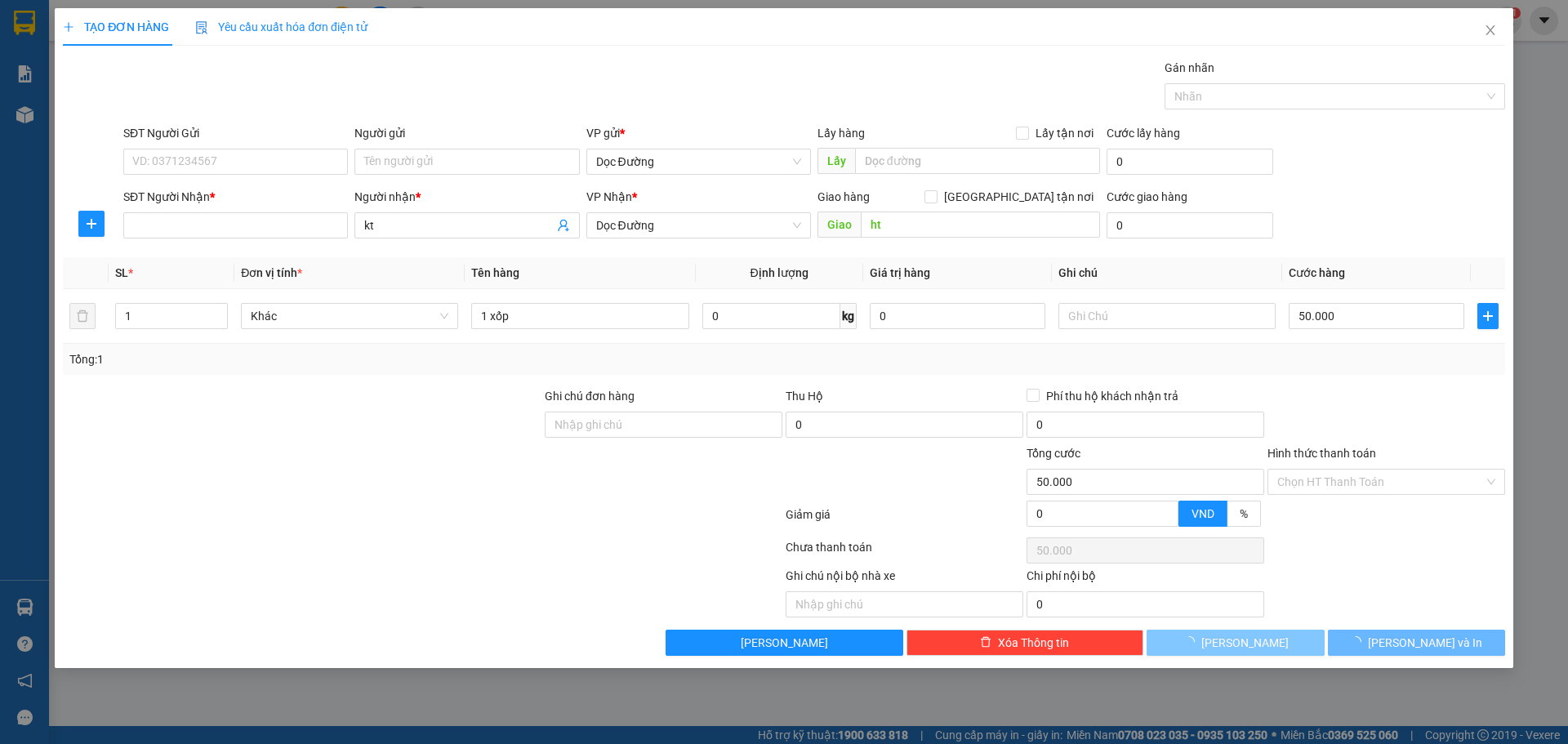
type input "0"
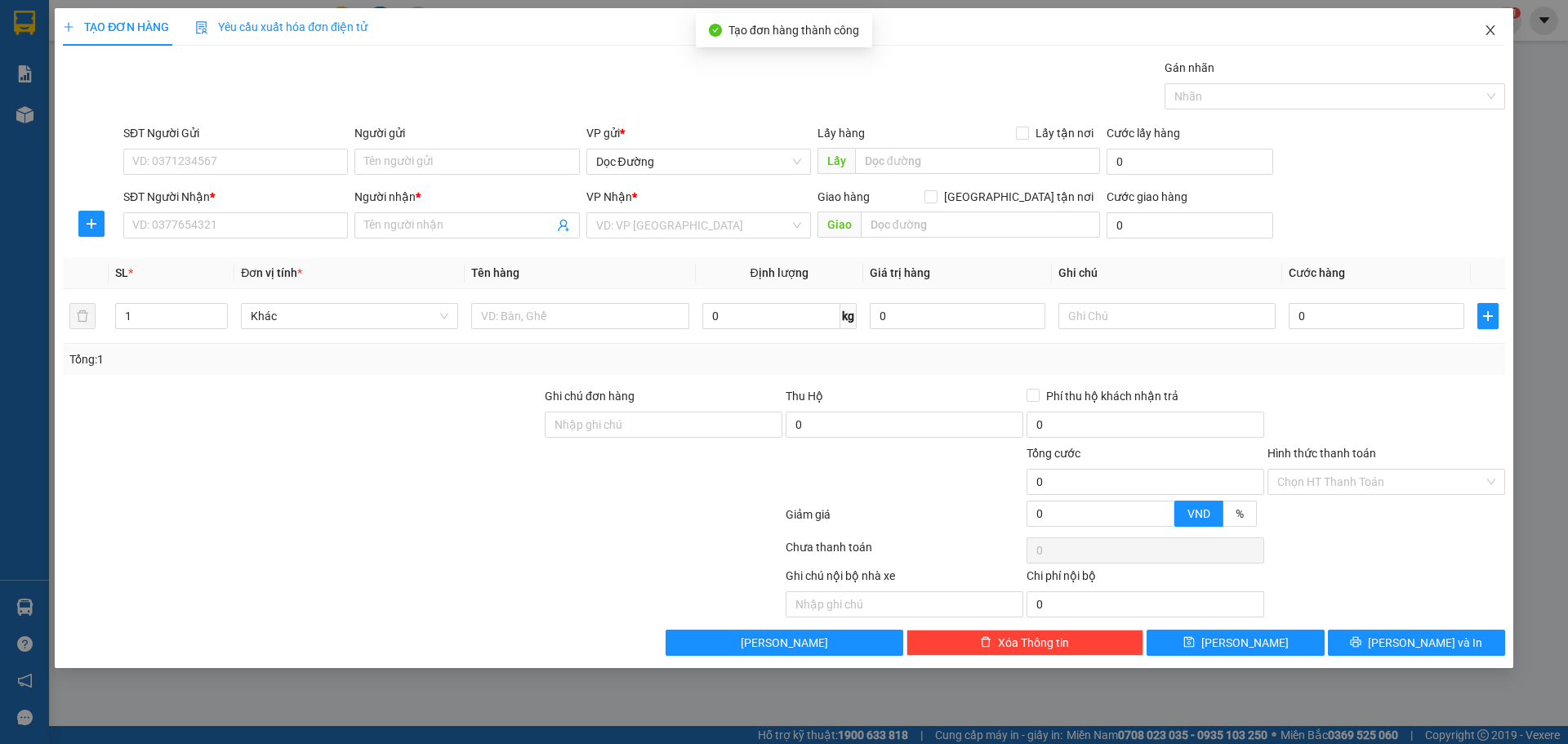
click at [1483, 28] on icon "close" at bounding box center [1490, 30] width 13 height 13
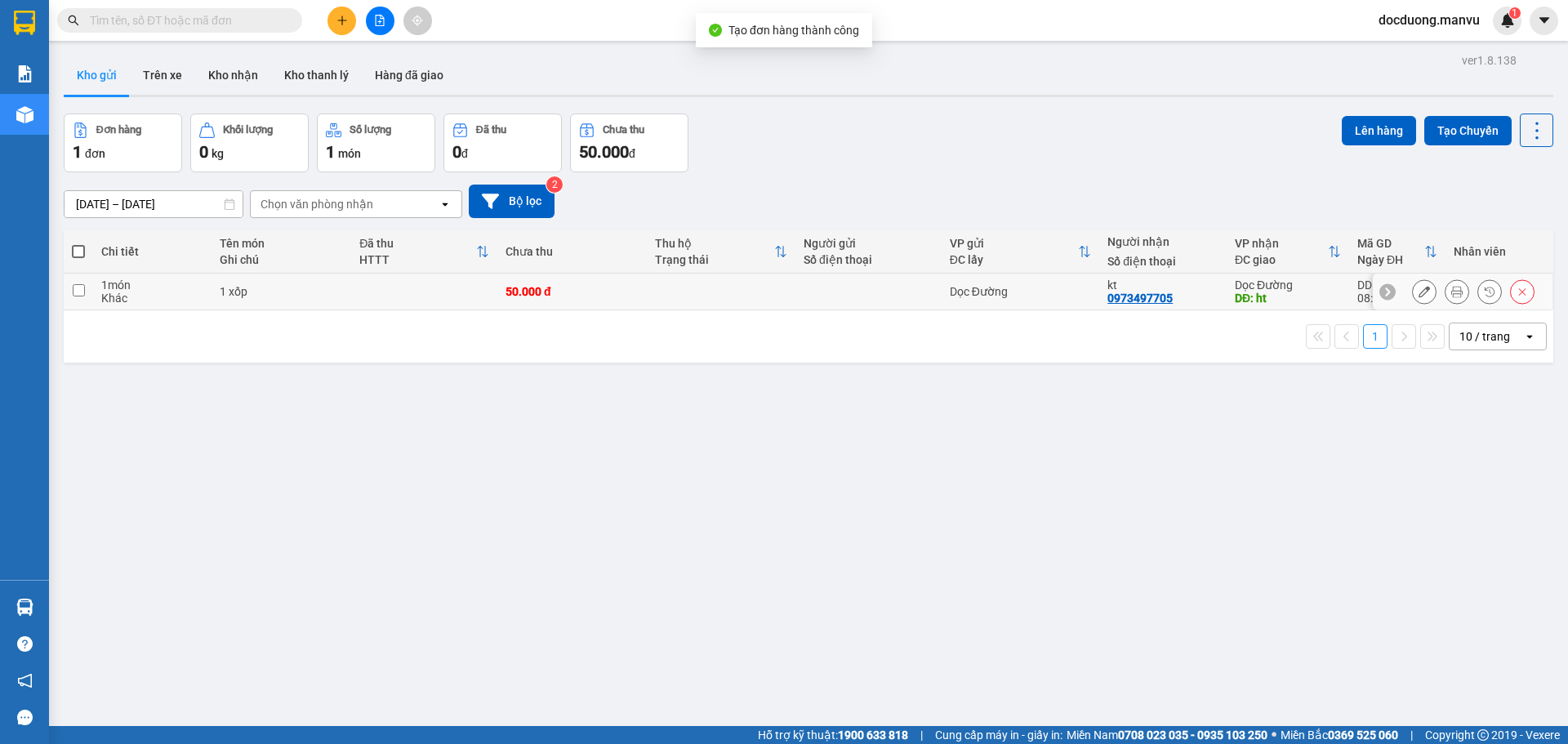
drag, startPoint x: 676, startPoint y: 300, endPoint x: 691, endPoint y: 292, distance: 17.0
click at [678, 298] on td at bounding box center [720, 291] width 149 height 37
checkbox input "true"
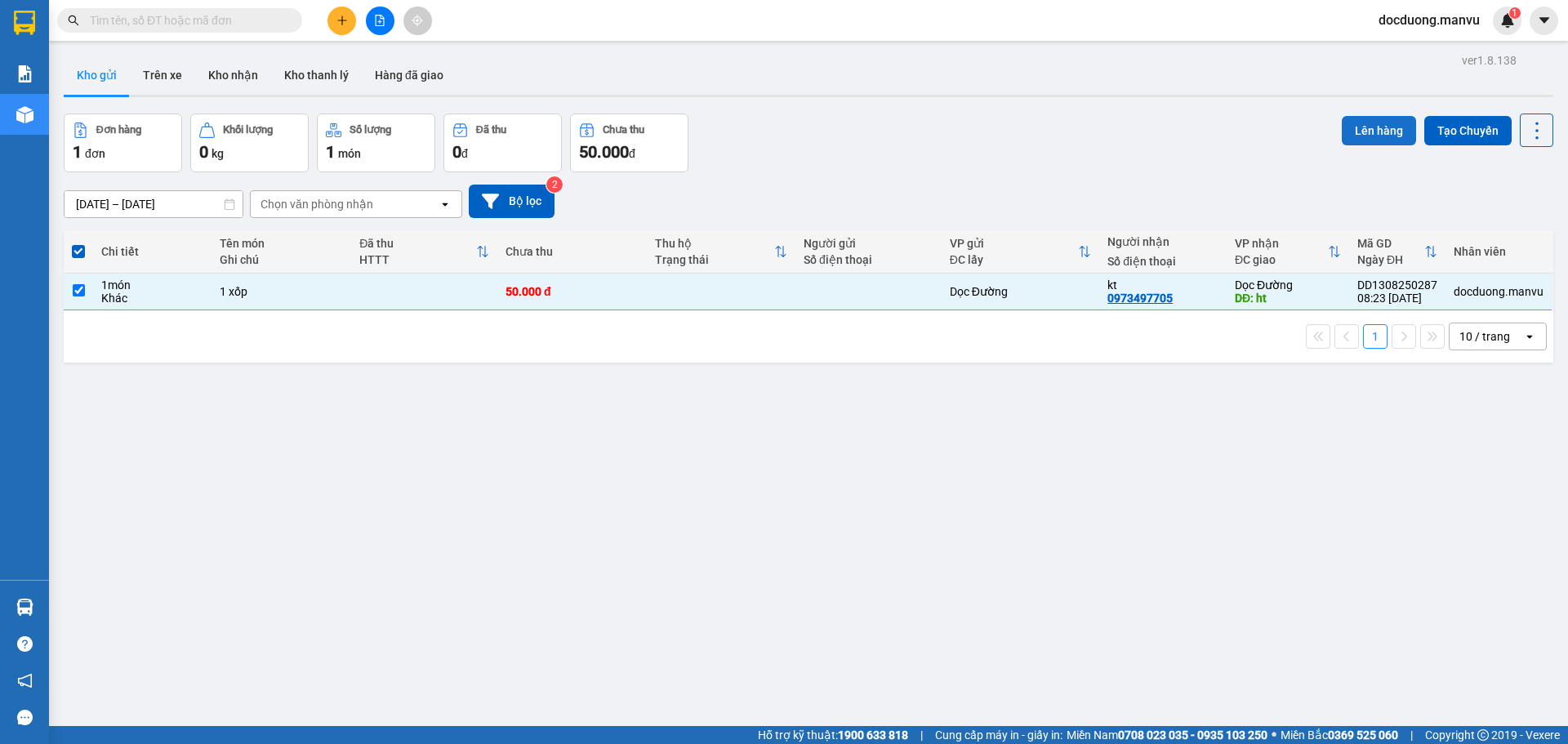
click at [1368, 124] on button "Lên hàng" at bounding box center [1379, 131] width 74 height 30
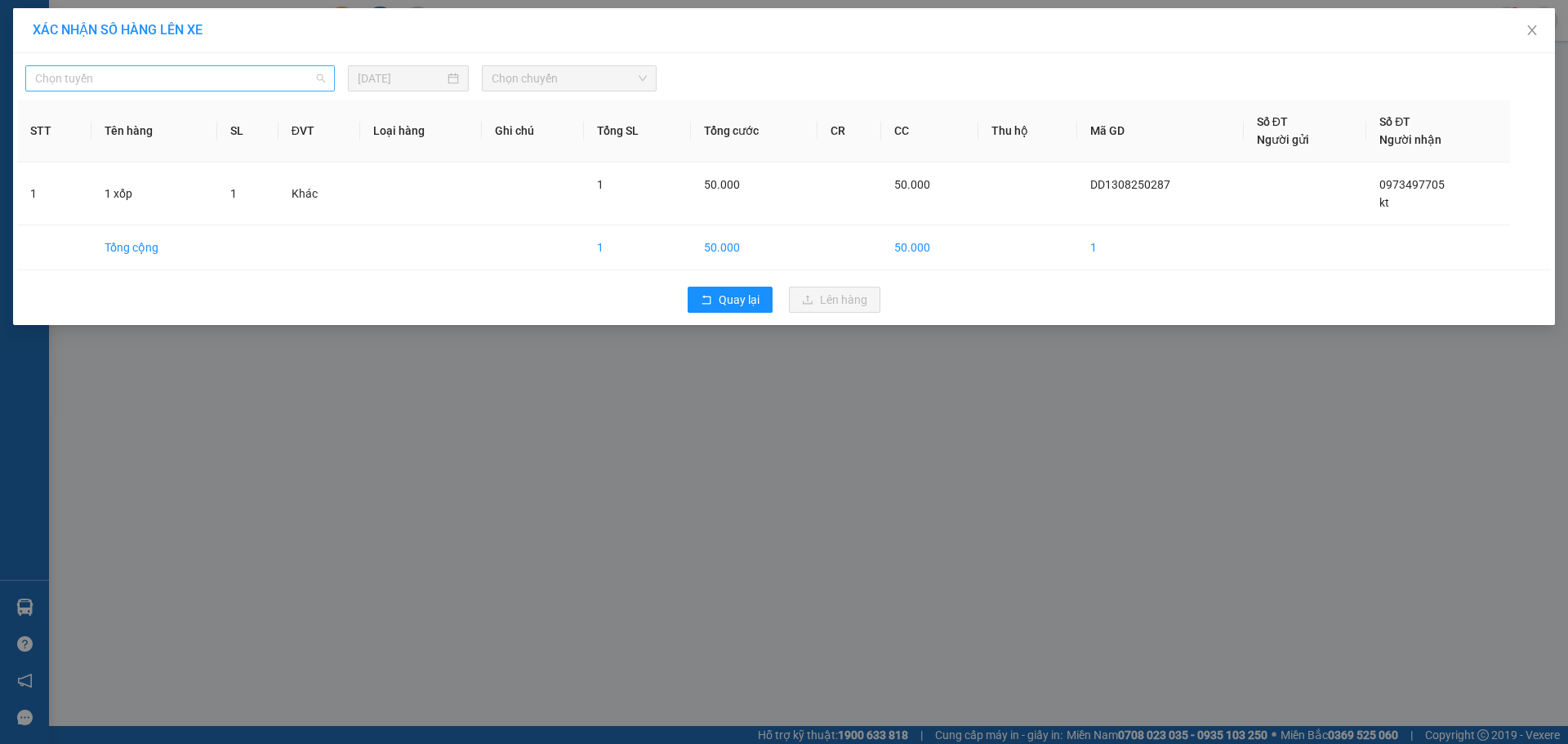
click at [229, 88] on span "Chọn tuyến" at bounding box center [179, 78] width 289 height 24
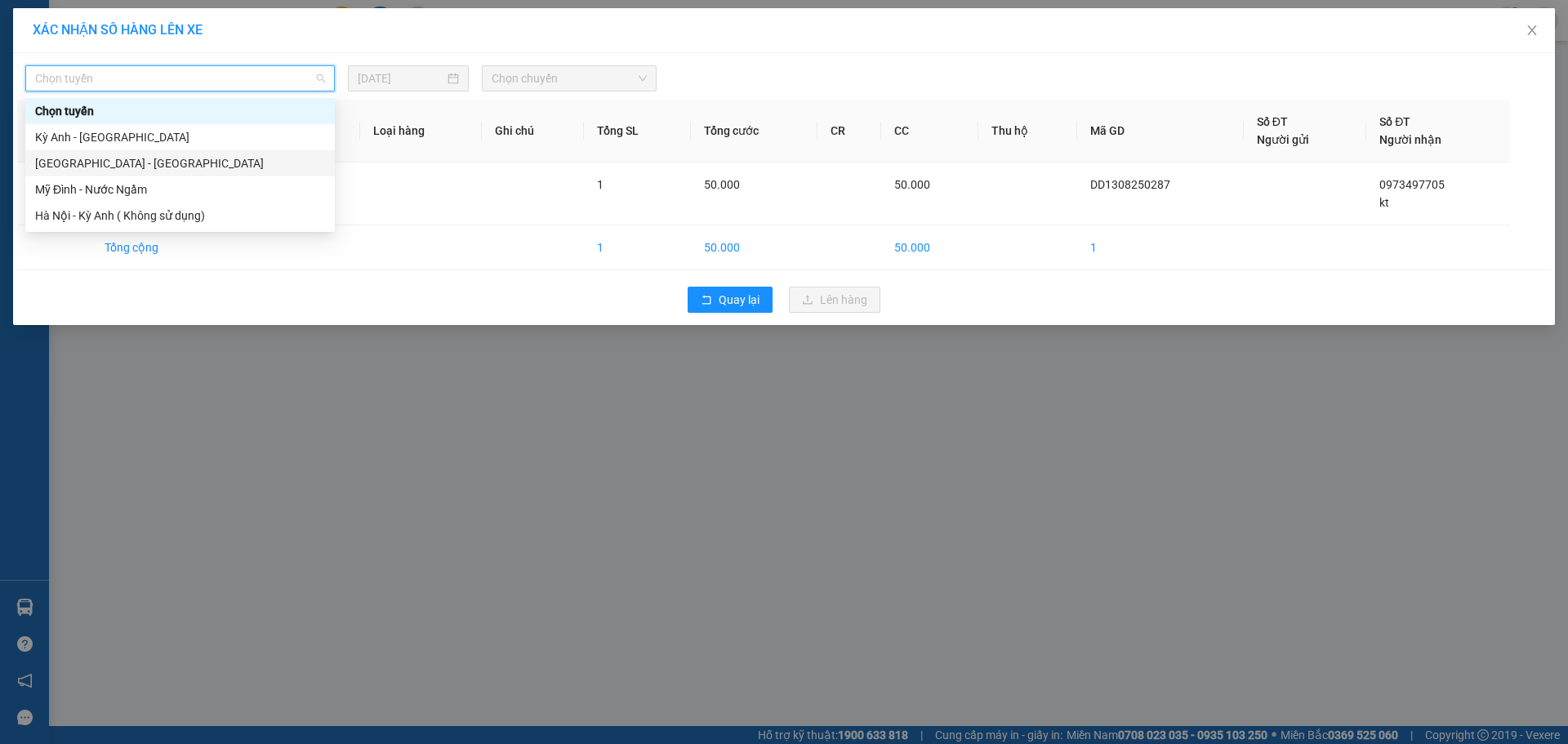
click at [115, 160] on div "[GEOGRAPHIC_DATA] - [GEOGRAPHIC_DATA]" at bounding box center [179, 163] width 289 height 18
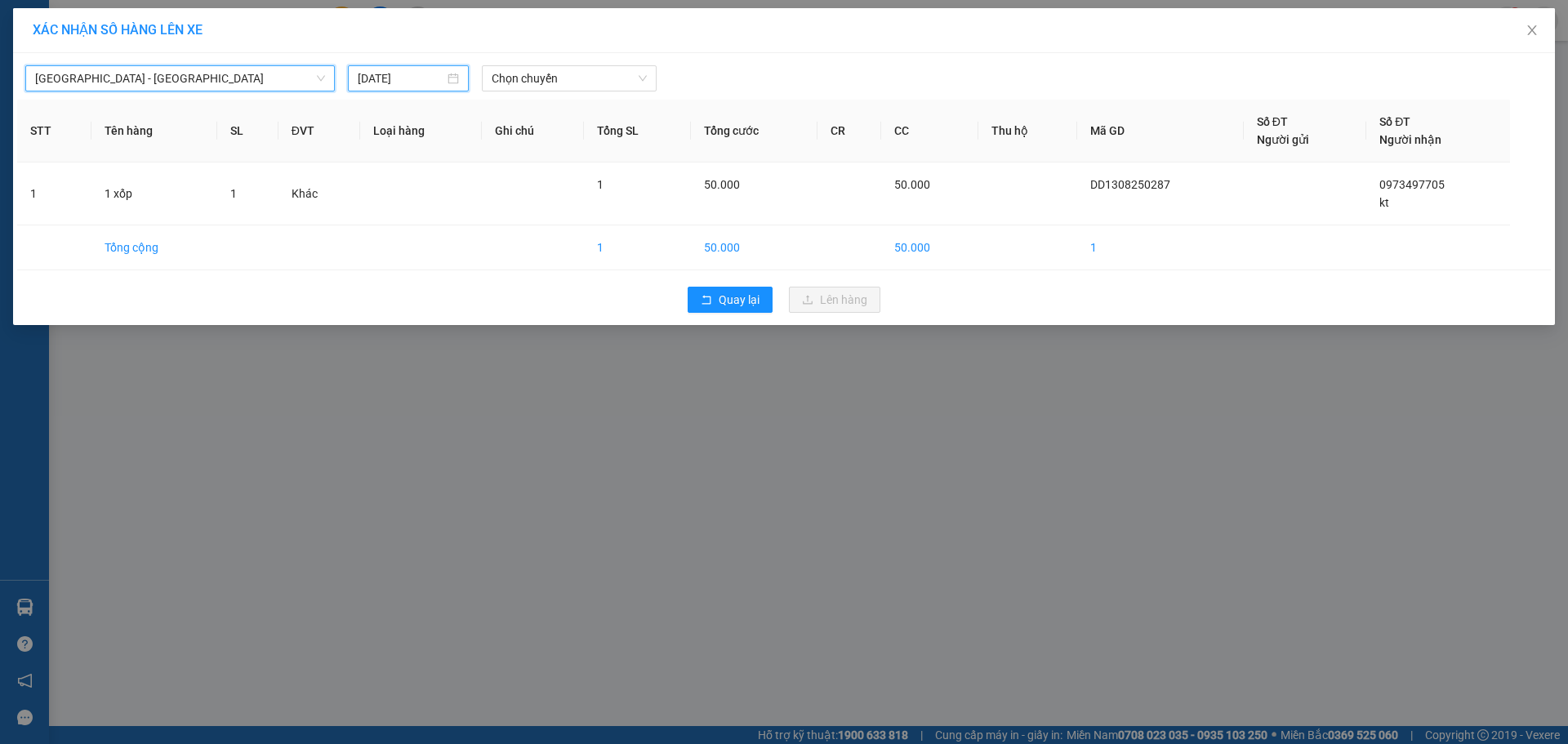
click at [402, 82] on input "[DATE]" at bounding box center [401, 78] width 87 height 18
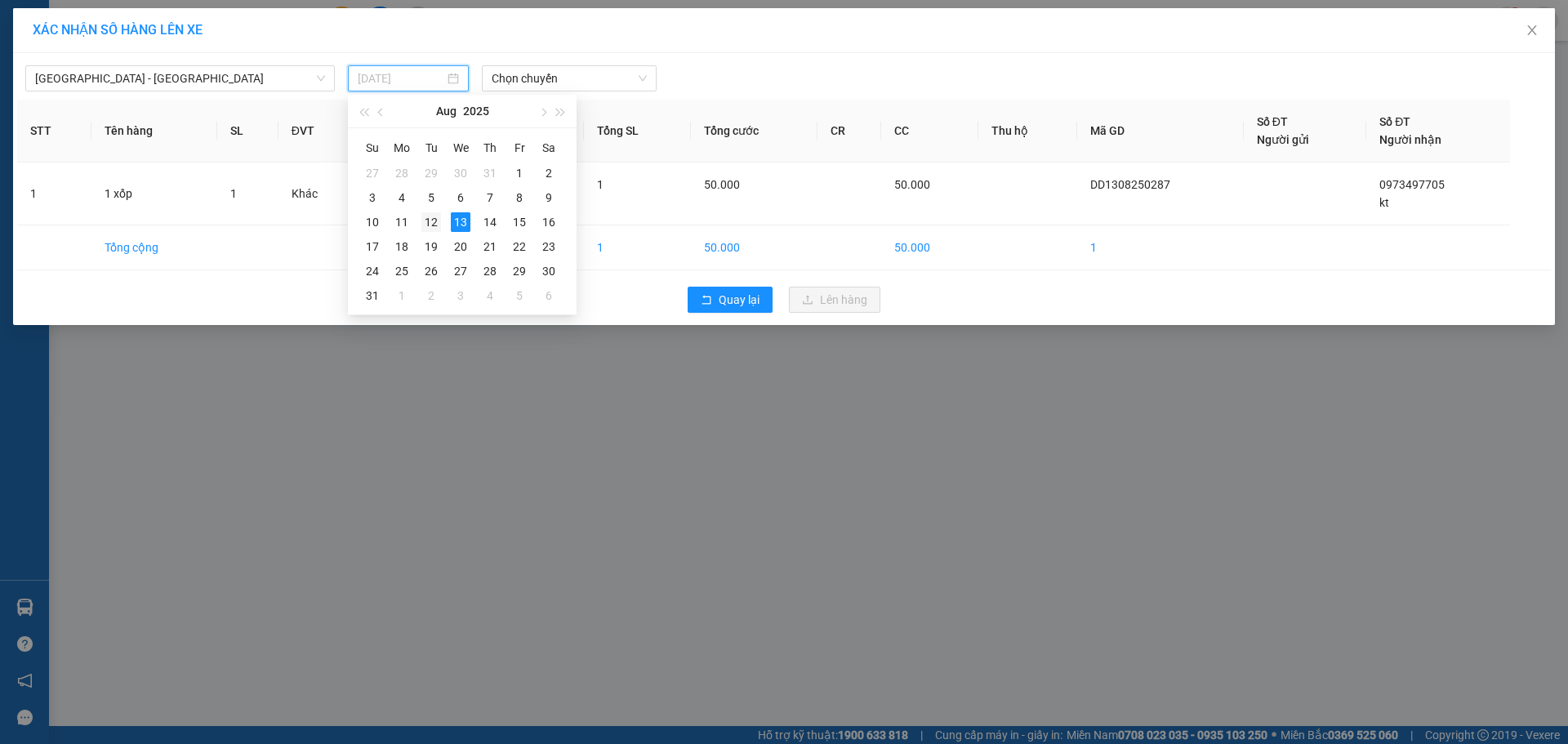
click at [436, 231] on div "12" at bounding box center [431, 222] width 20 height 20
type input "[DATE]"
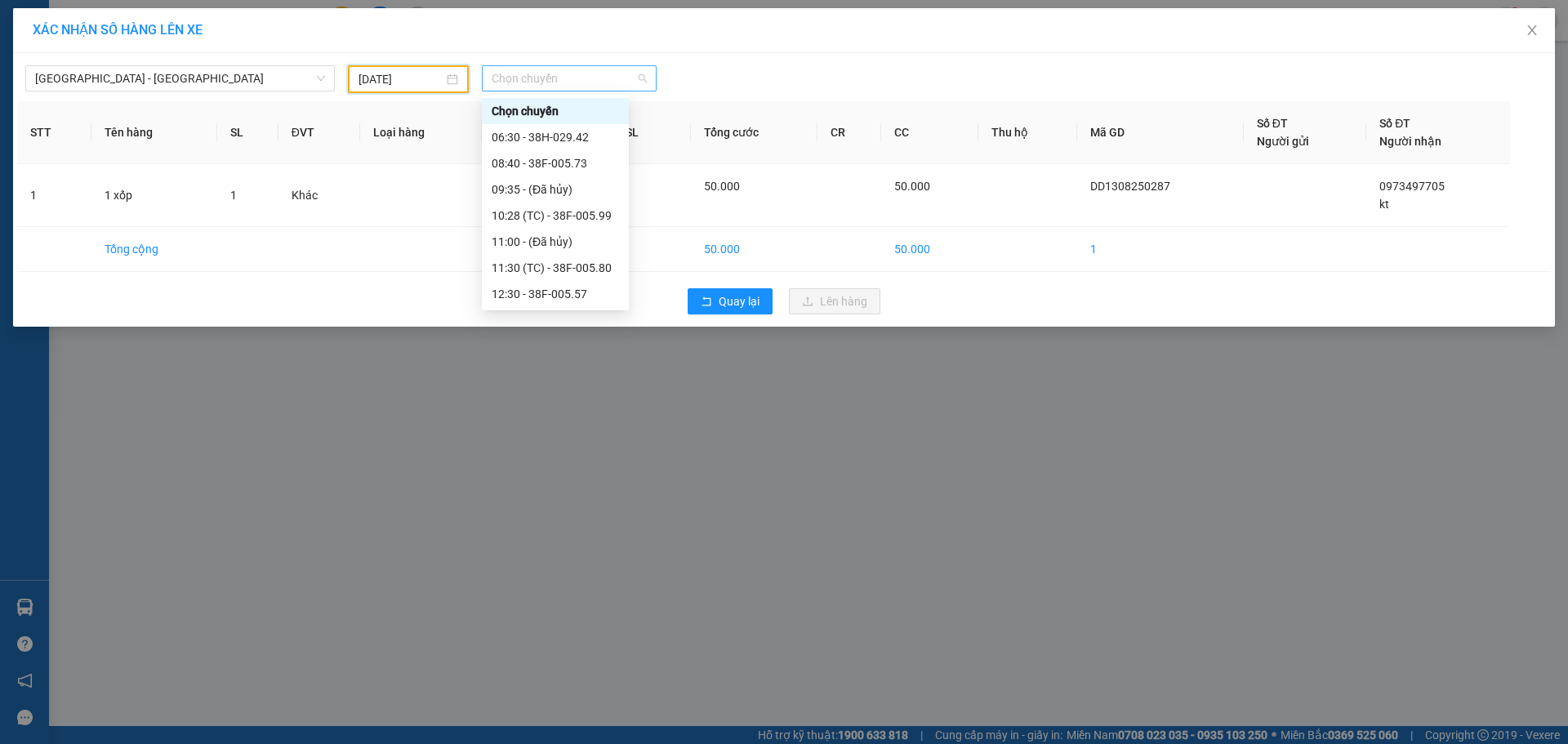
click at [589, 73] on span "Chọn chuyến" at bounding box center [569, 78] width 155 height 24
click at [610, 257] on div "14:30 (TC) - 38E-005.97" at bounding box center [555, 264] width 147 height 26
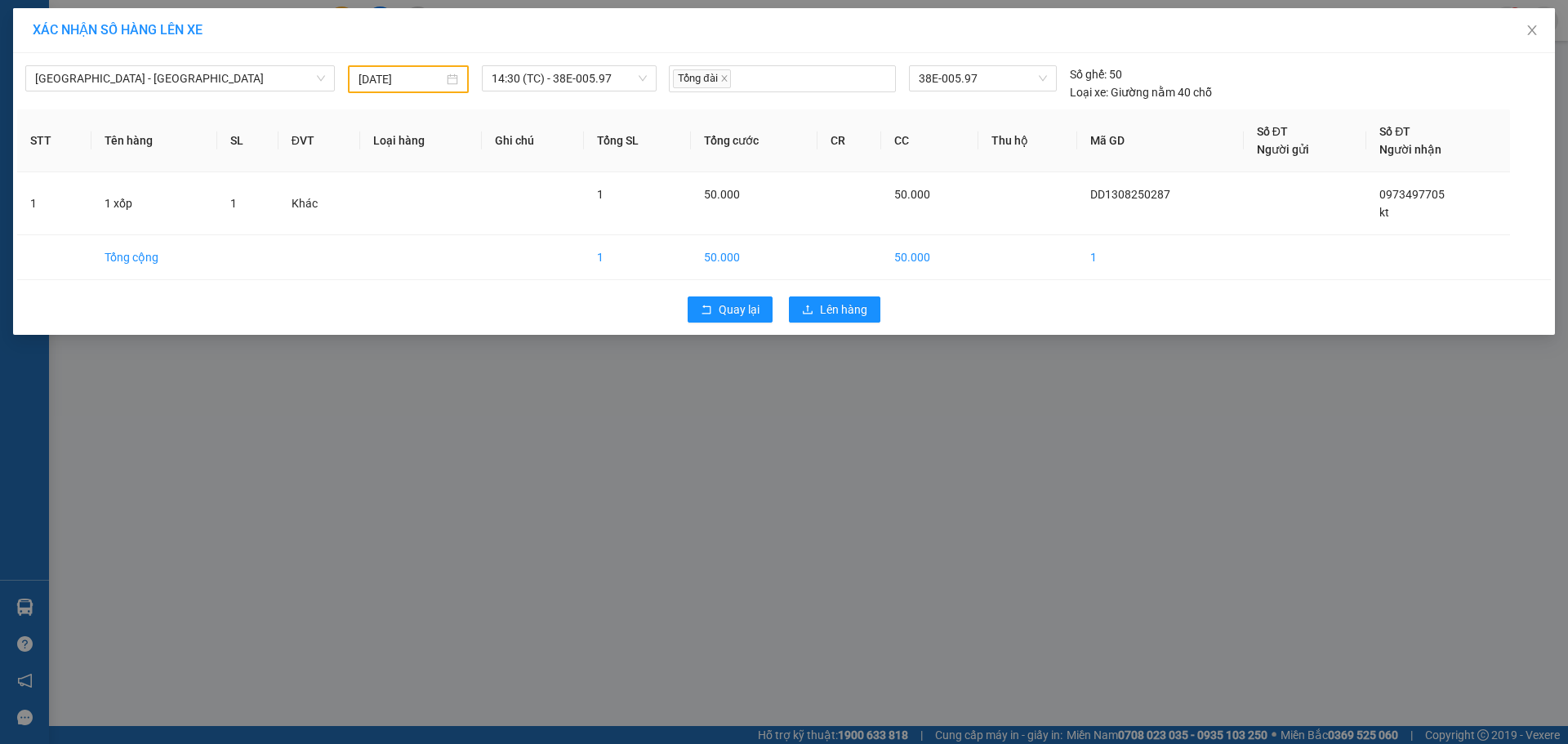
click at [851, 323] on div "Quay lại Lên hàng" at bounding box center [784, 309] width 1534 height 42
click at [851, 305] on span "Lên hàng" at bounding box center [843, 309] width 48 height 18
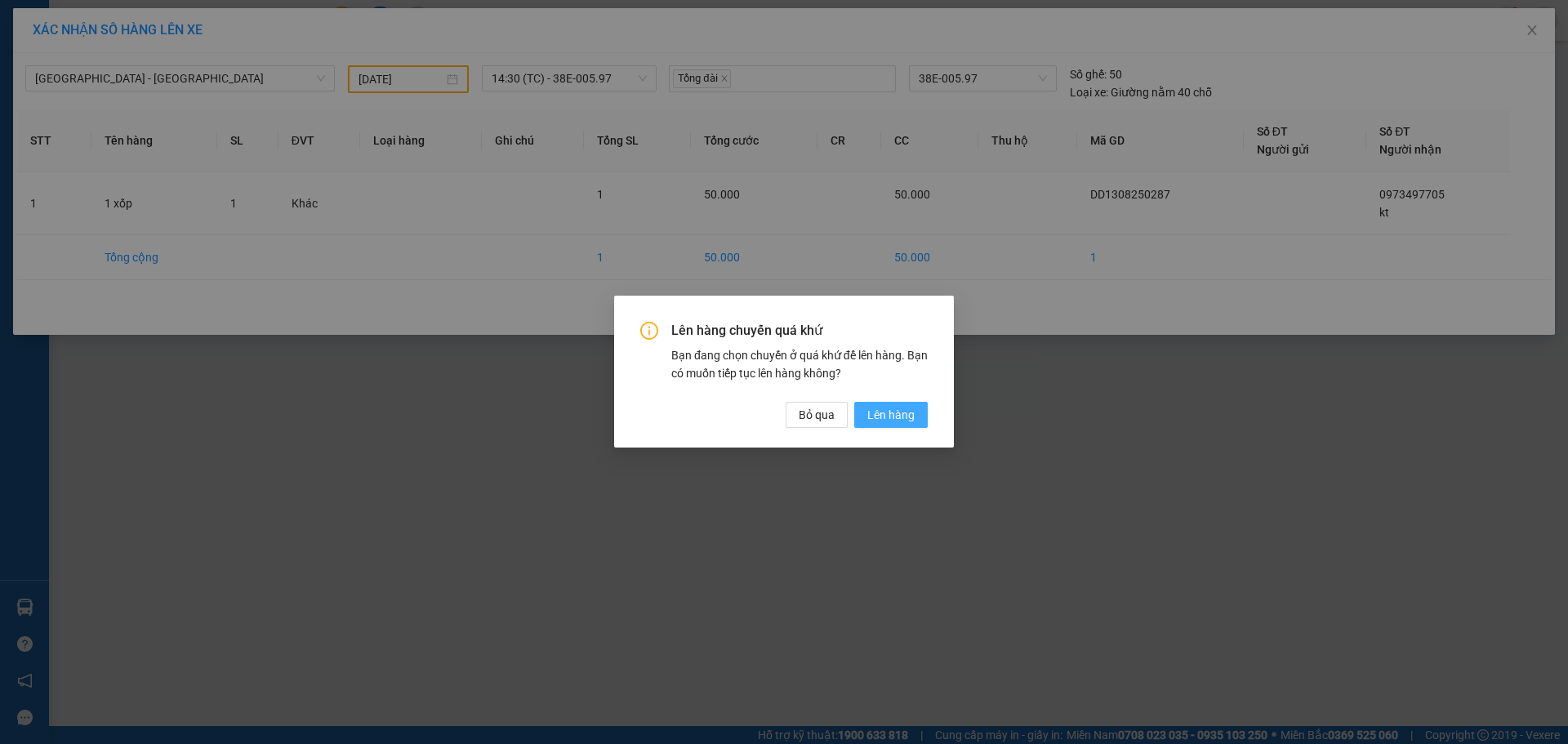
click at [894, 404] on button "Lên hàng" at bounding box center [890, 415] width 73 height 26
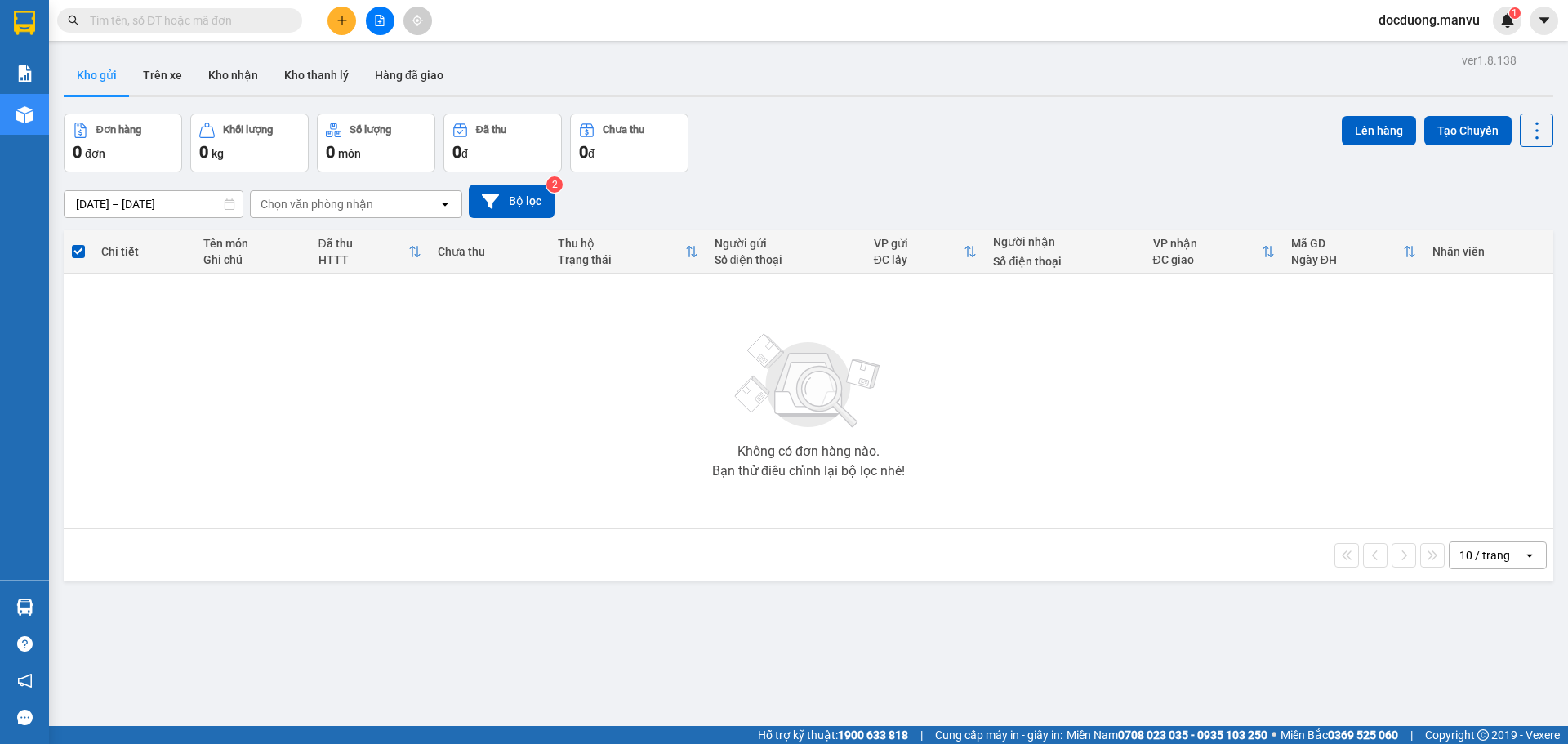
click at [344, 27] on button at bounding box center [342, 21] width 29 height 29
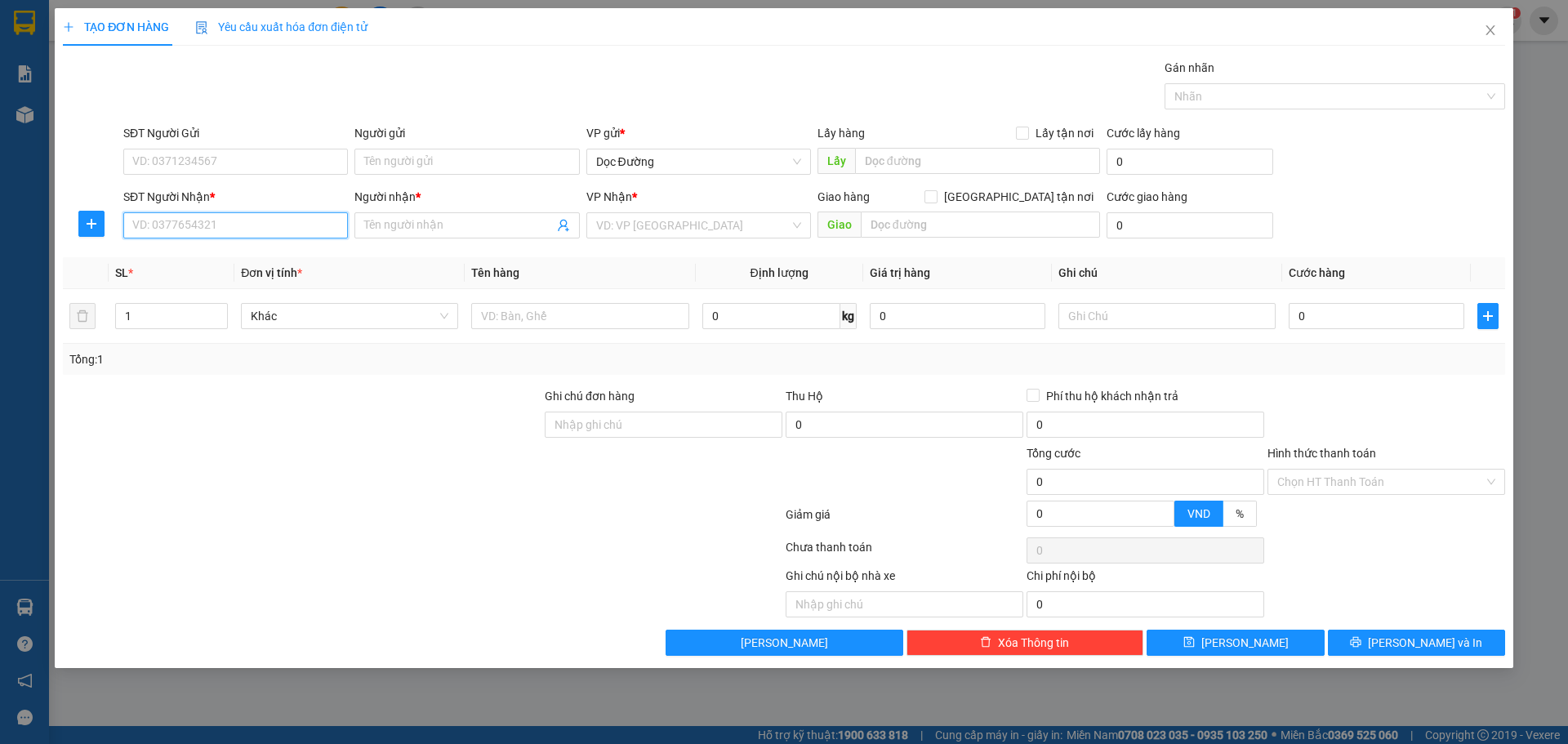
click at [180, 225] on input "SĐT Người Nhận *" at bounding box center [235, 225] width 225 height 26
type input "0983355796"
click at [405, 219] on input "Người nhận *" at bounding box center [458, 225] width 188 height 18
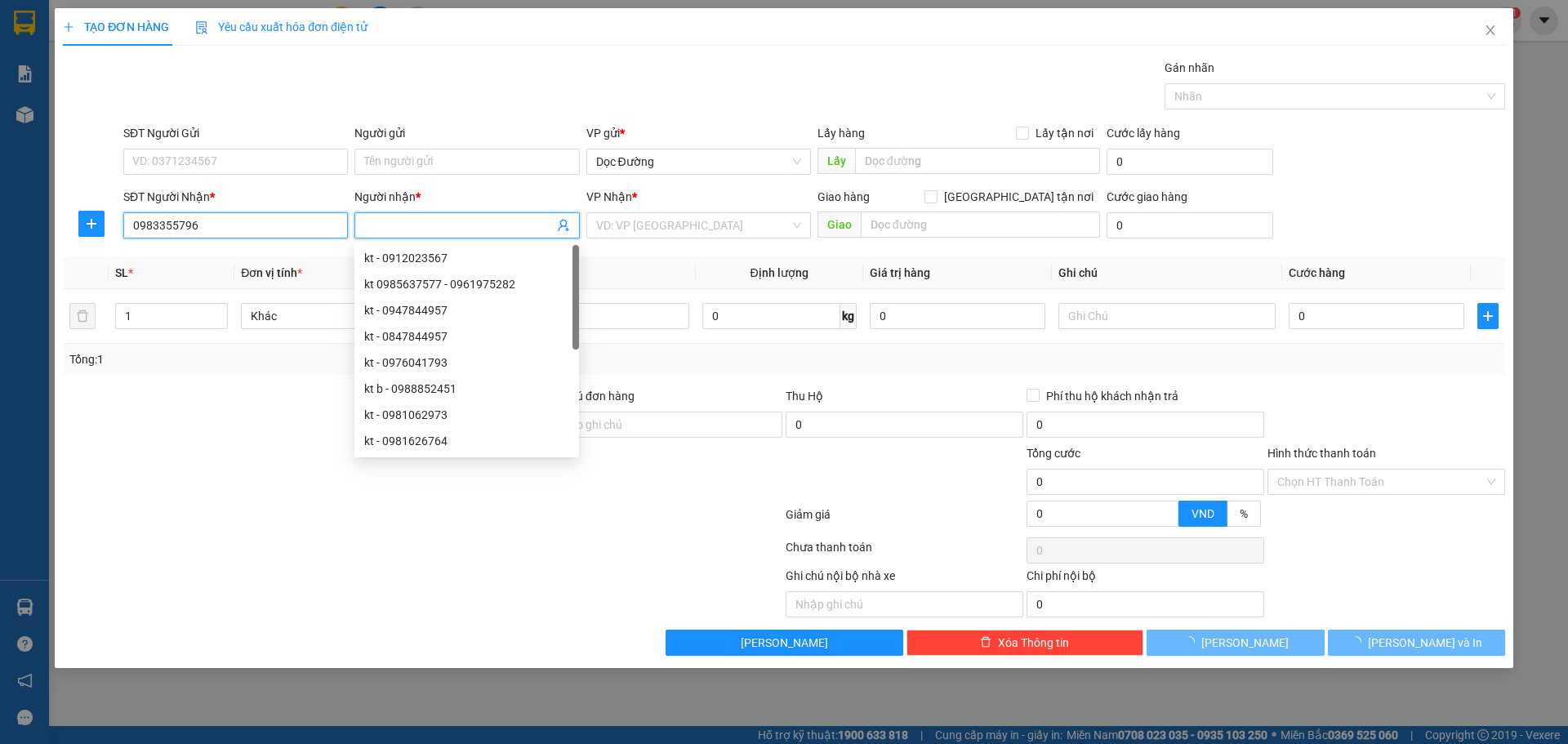
click at [257, 232] on input "0983355796" at bounding box center [235, 225] width 225 height 26
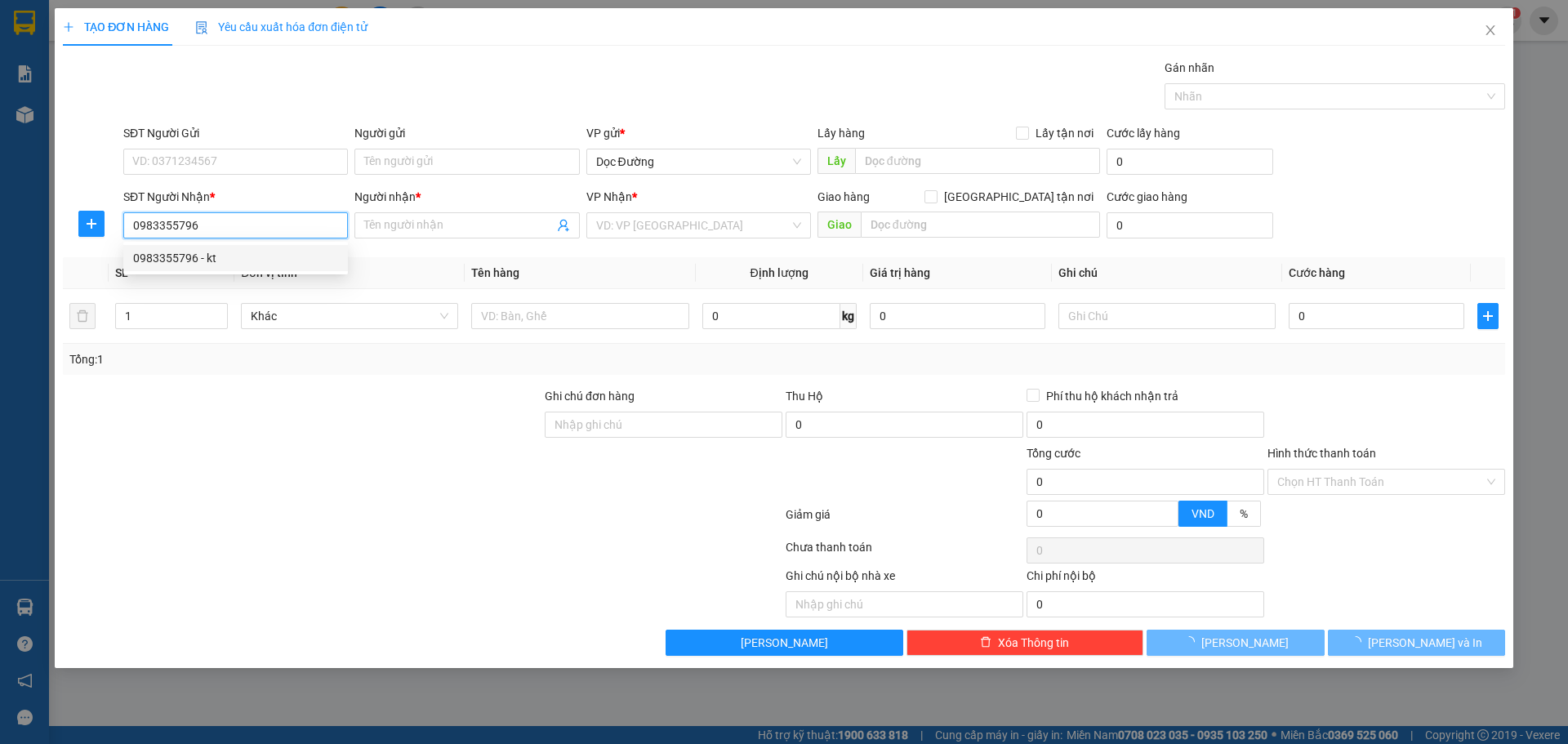
click at [261, 258] on div "0983355796 - kt" at bounding box center [235, 258] width 205 height 18
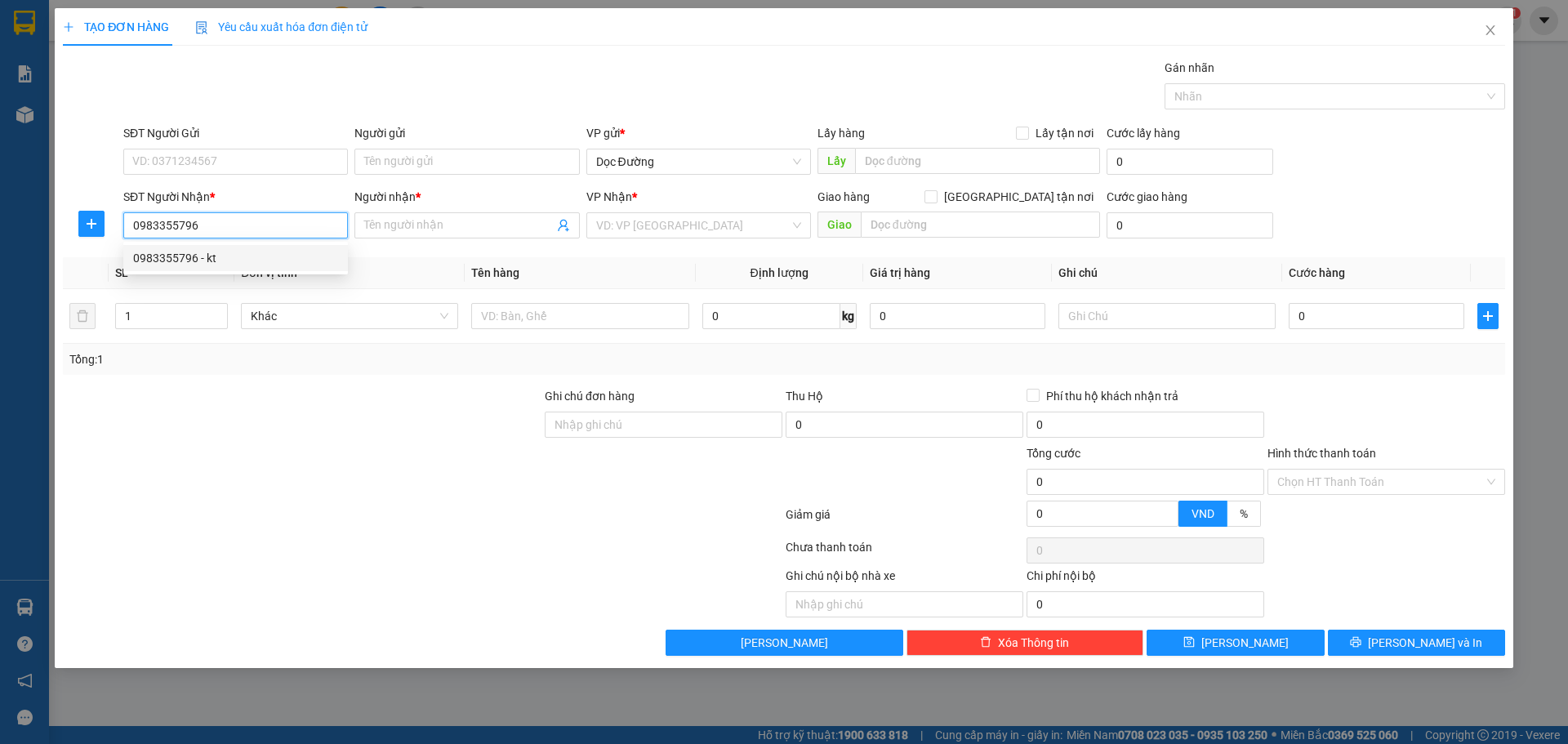
type input "kt"
type input "t hóa"
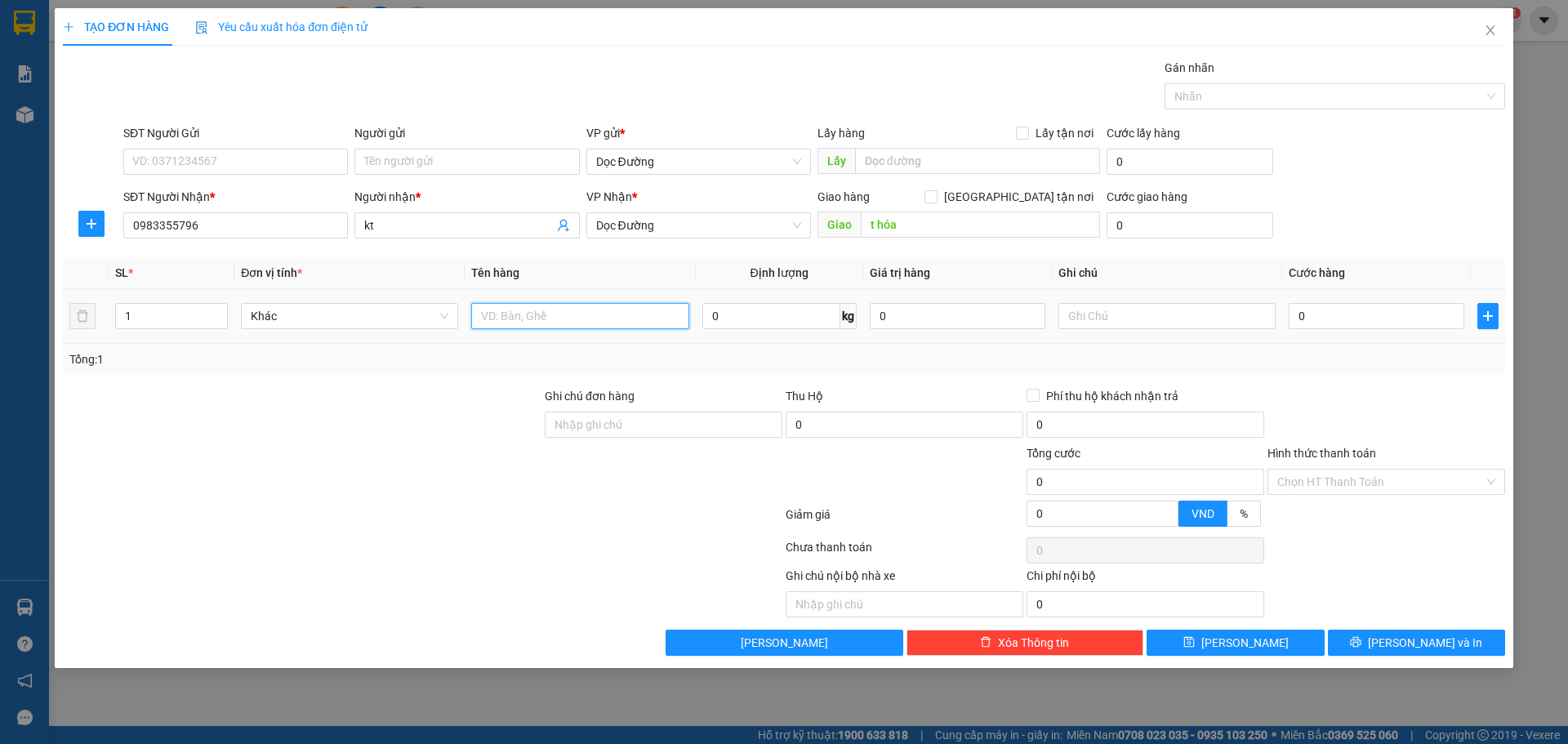
click at [571, 310] on input "text" at bounding box center [579, 316] width 217 height 26
type input "1 thùngh"
drag, startPoint x: 1331, startPoint y: 310, endPoint x: 1324, endPoint y: 299, distance: 13.0
click at [1332, 310] on input "0" at bounding box center [1376, 316] width 176 height 26
type input "005"
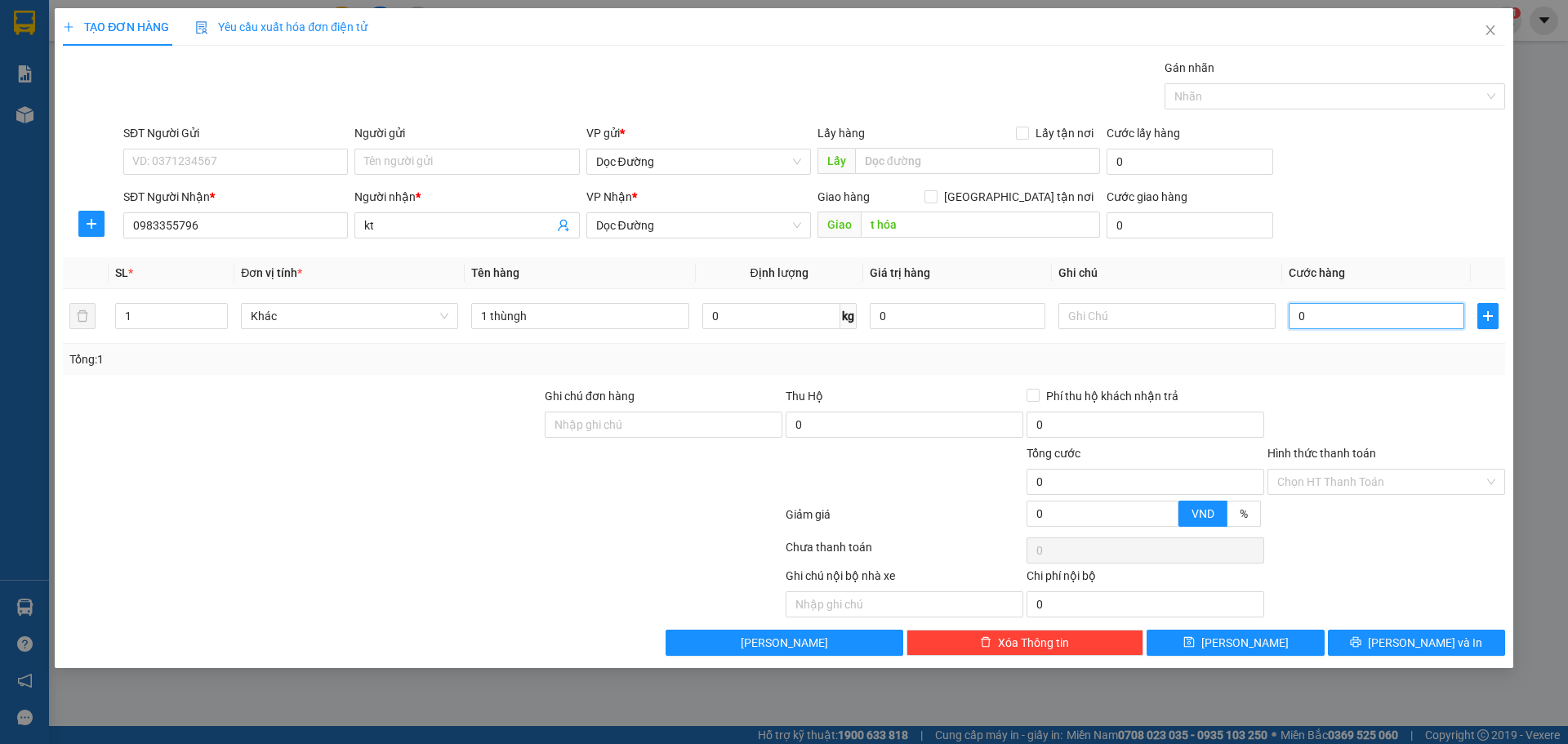
type input "5"
type input "0.050"
type input "50"
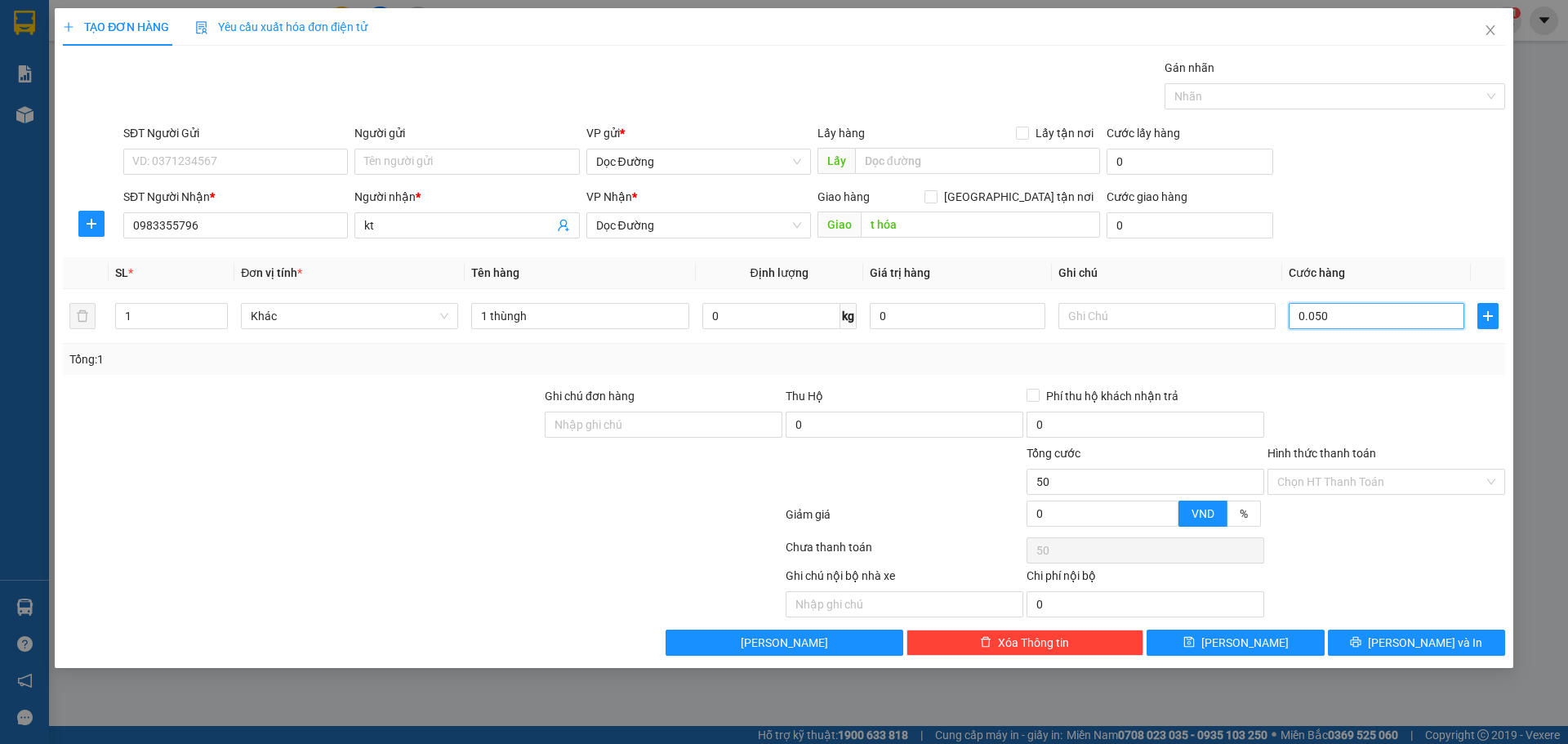
type input "00.500"
type input "500"
type input "0.005.000"
type input "5.000"
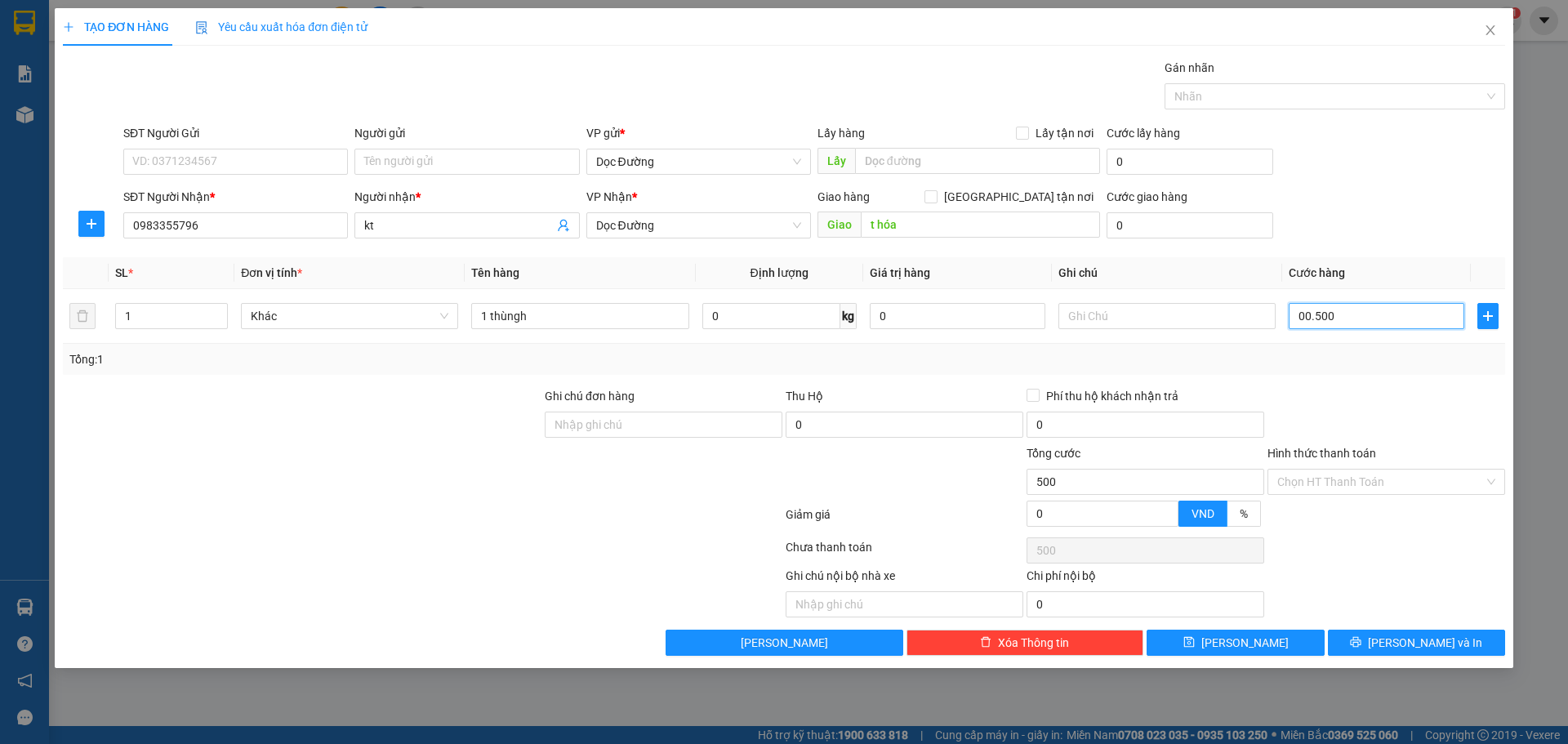
type input "5.000"
type input "000.050.000"
type input "50.000"
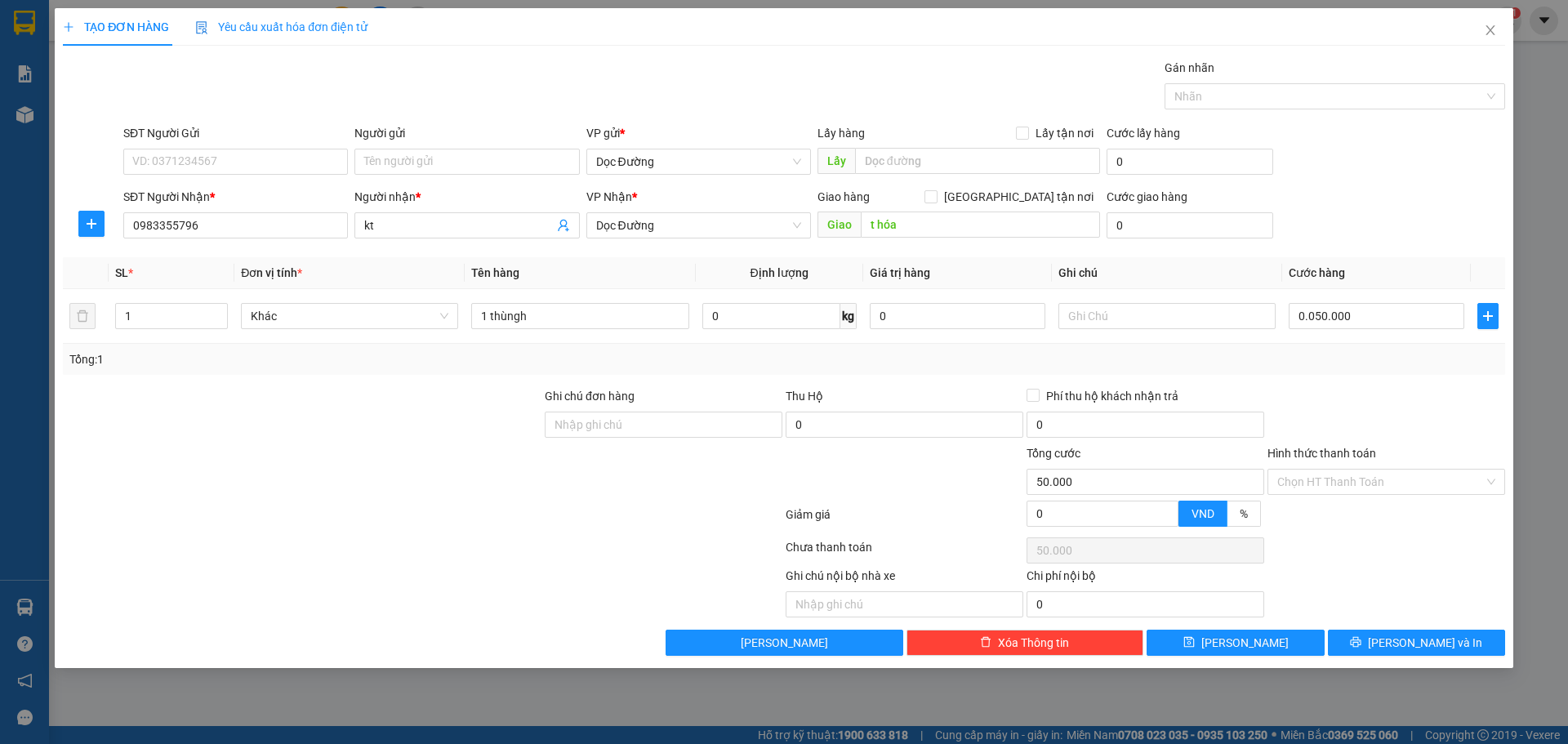
type input "50.000"
drag, startPoint x: 1284, startPoint y: 241, endPoint x: 1322, endPoint y: 209, distance: 49.7
click at [1288, 240] on div "SĐT Người Nhận * 0983355796 Người nhận * kt VP Nhận * Dọc Đường Giao hàng [GEOG…" at bounding box center [813, 216] width 1388 height 57
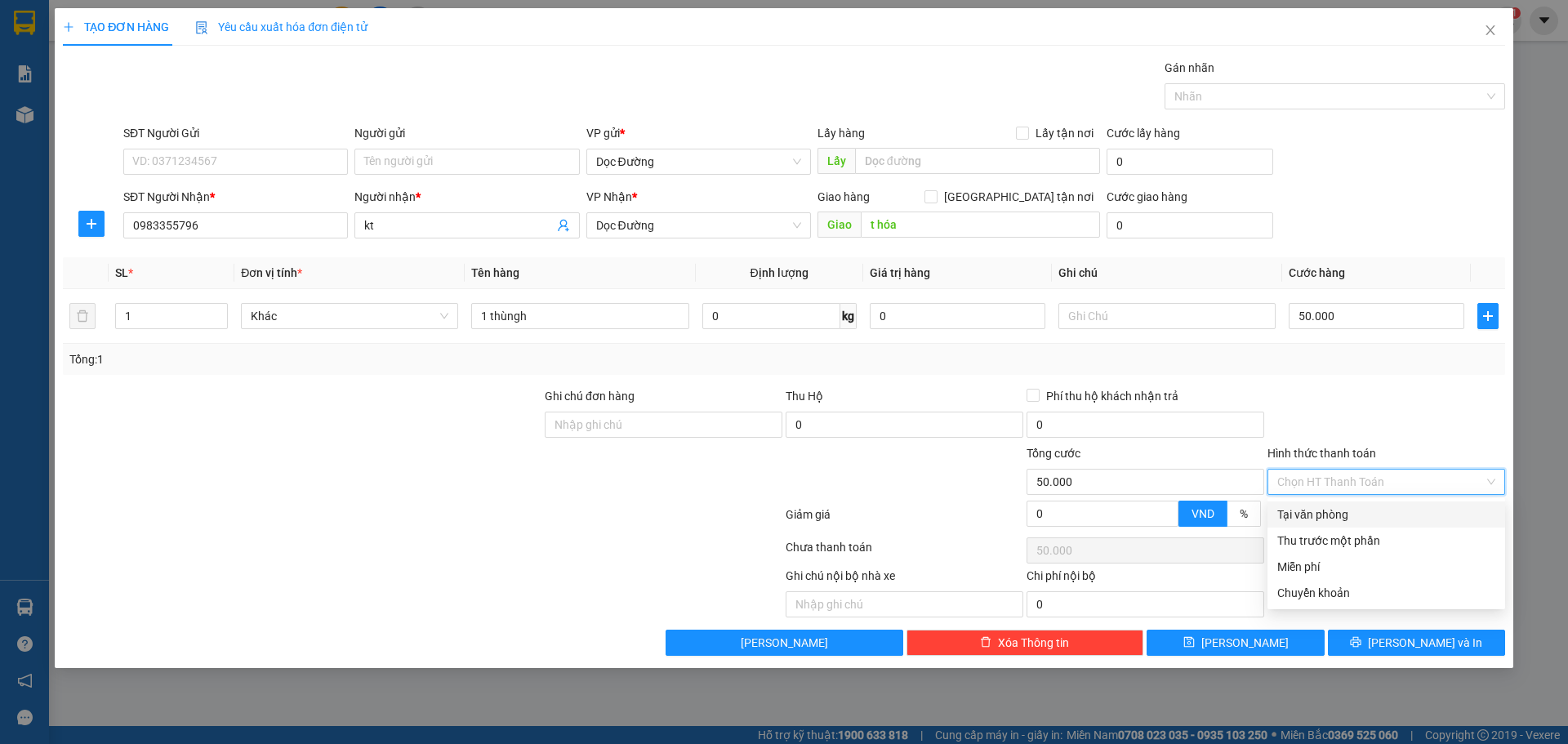
click at [1353, 484] on input "Hình thức thanh toán" at bounding box center [1380, 482] width 206 height 24
click at [1331, 519] on div "Tại văn phòng" at bounding box center [1386, 515] width 218 height 18
type input "0"
click at [1262, 626] on div "Transit Pickup Surcharge Ids Transit Deliver Surcharge Ids Transit Deliver Surc…" at bounding box center [784, 357] width 1442 height 597
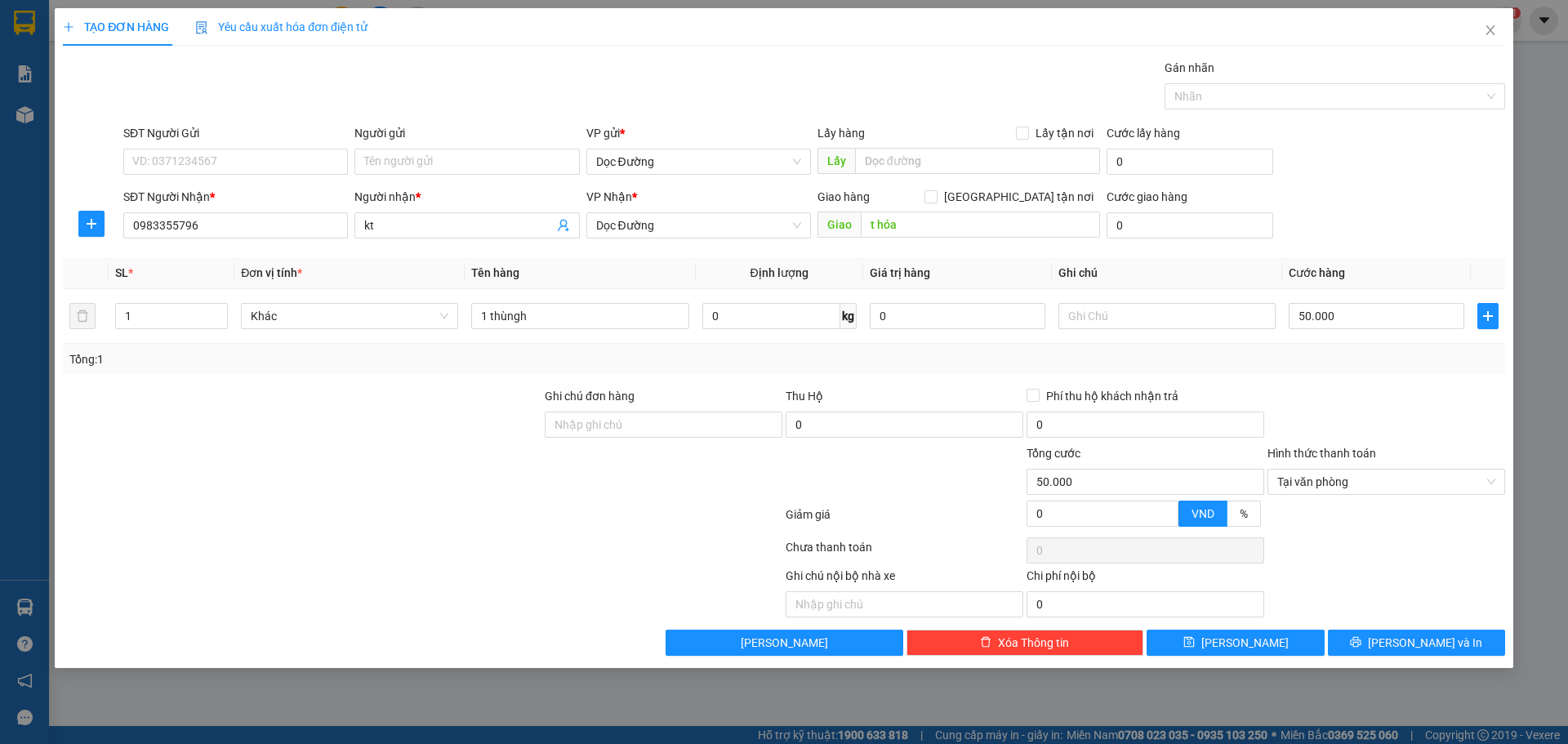
click at [1261, 627] on div "Transit Pickup Surcharge Ids Transit Deliver Surcharge Ids Transit Deliver Surc…" at bounding box center [784, 357] width 1442 height 597
click at [1261, 629] on div "Transit Pickup Surcharge Ids Transit Deliver Surcharge Ids Transit Deliver Surc…" at bounding box center [784, 357] width 1442 height 597
click at [1261, 631] on button "[PERSON_NAME]" at bounding box center [1234, 642] width 178 height 26
type input "0"
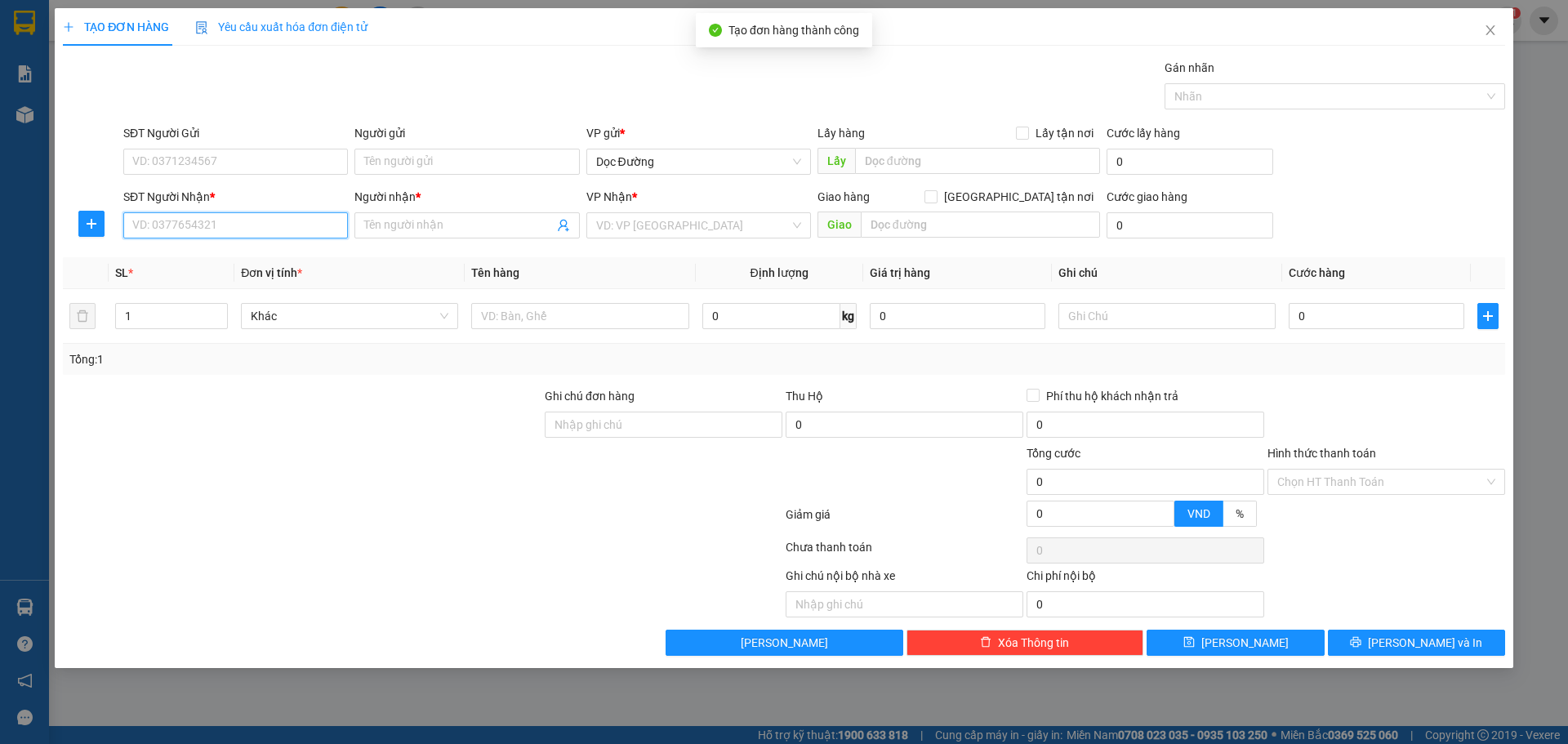
click at [290, 219] on input "SĐT Người Nhận *" at bounding box center [235, 225] width 225 height 26
type input "0933411491"
click at [498, 228] on input "Người nhận *" at bounding box center [458, 225] width 188 height 18
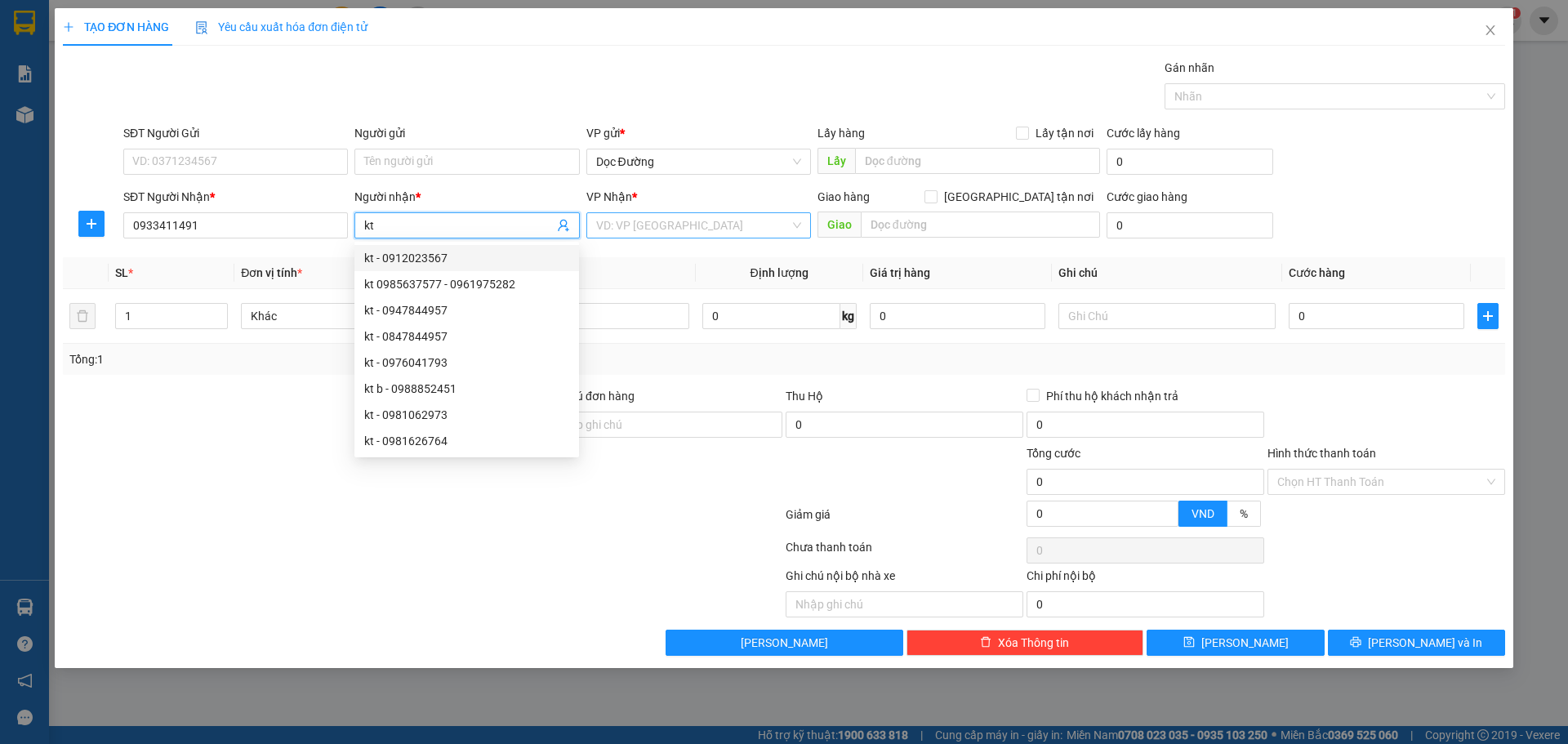
type input "kt"
click at [662, 228] on input "search" at bounding box center [692, 225] width 194 height 24
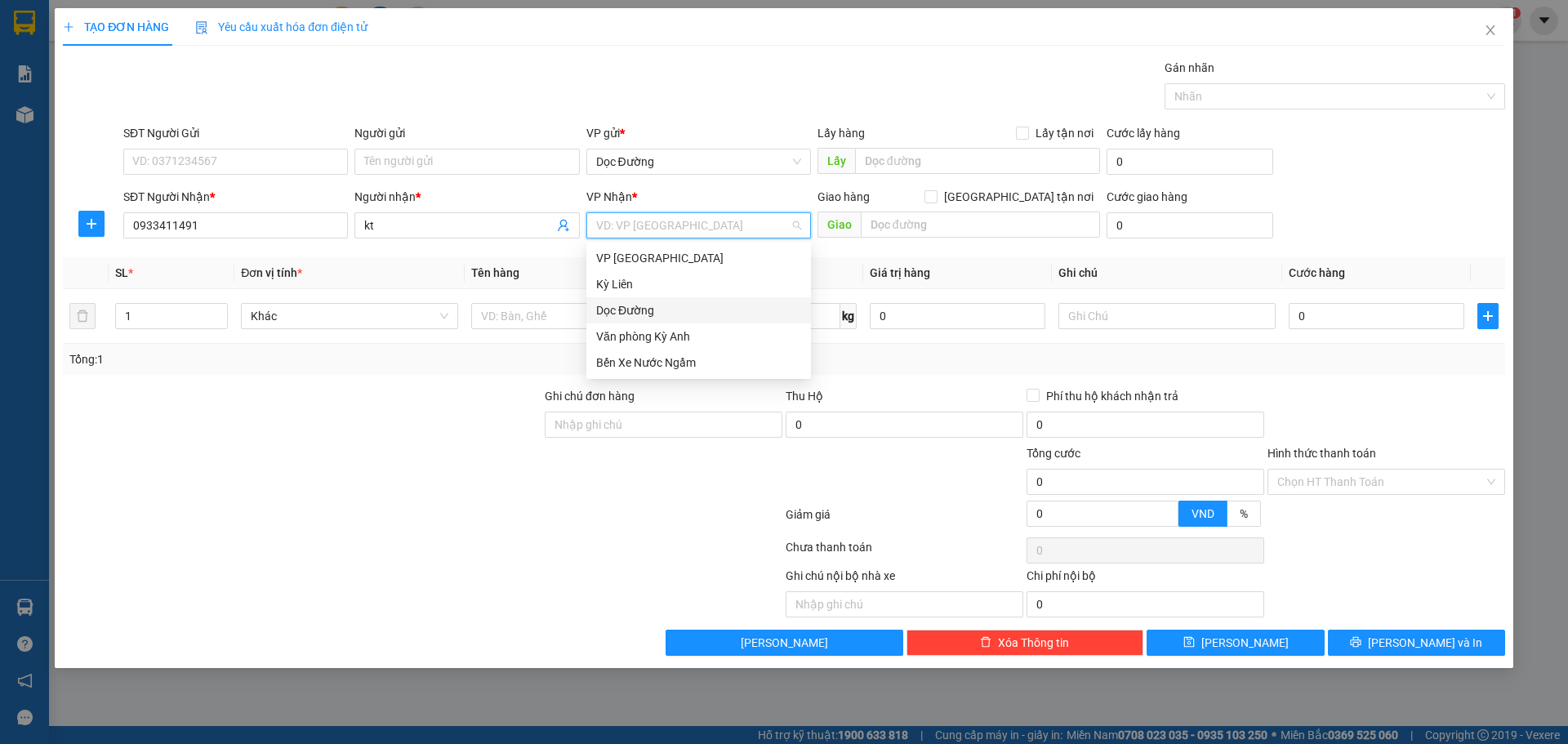
click at [652, 308] on div "Dọc Đường" at bounding box center [698, 310] width 205 height 18
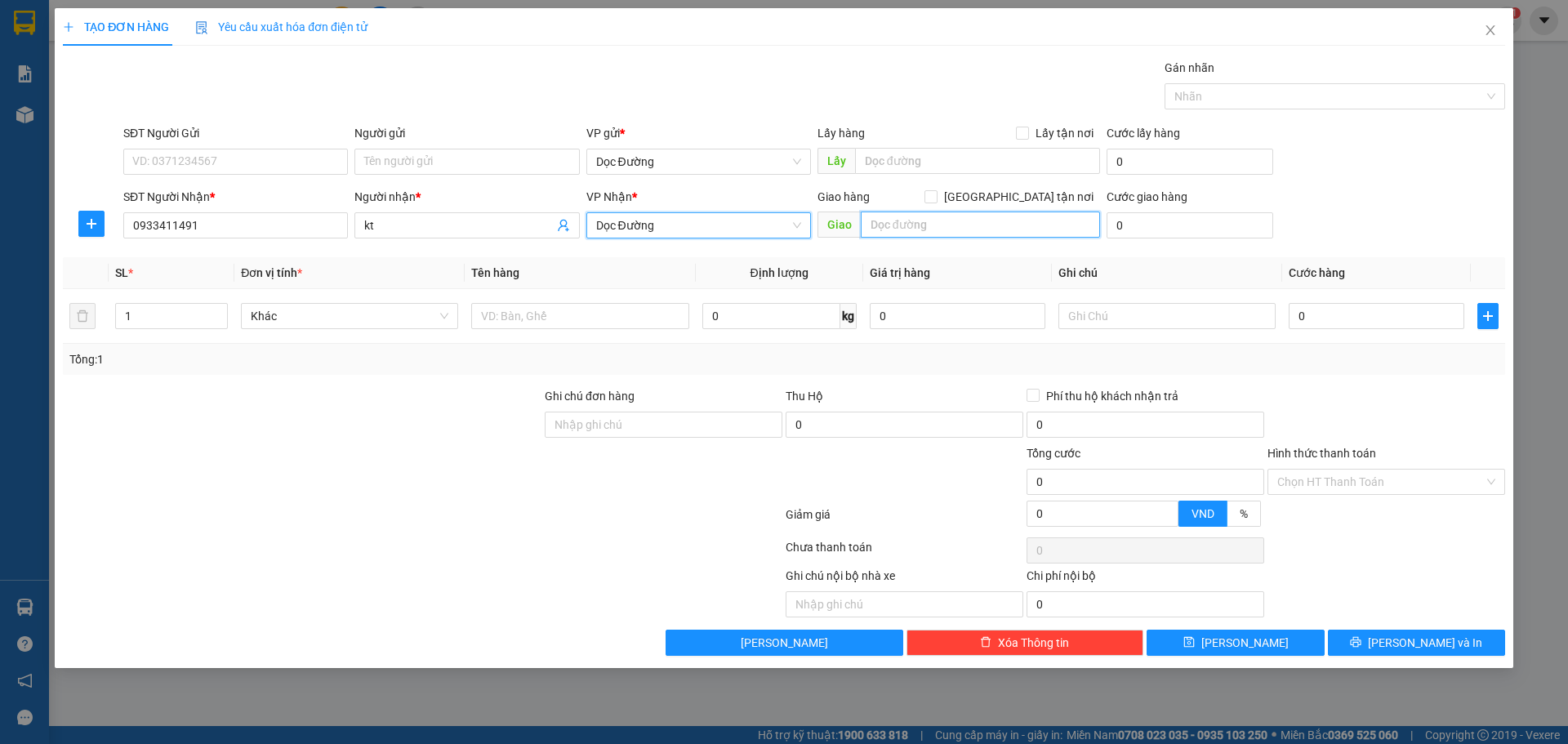
click at [921, 217] on input "text" at bounding box center [979, 225] width 239 height 26
type input "vạn điểm"
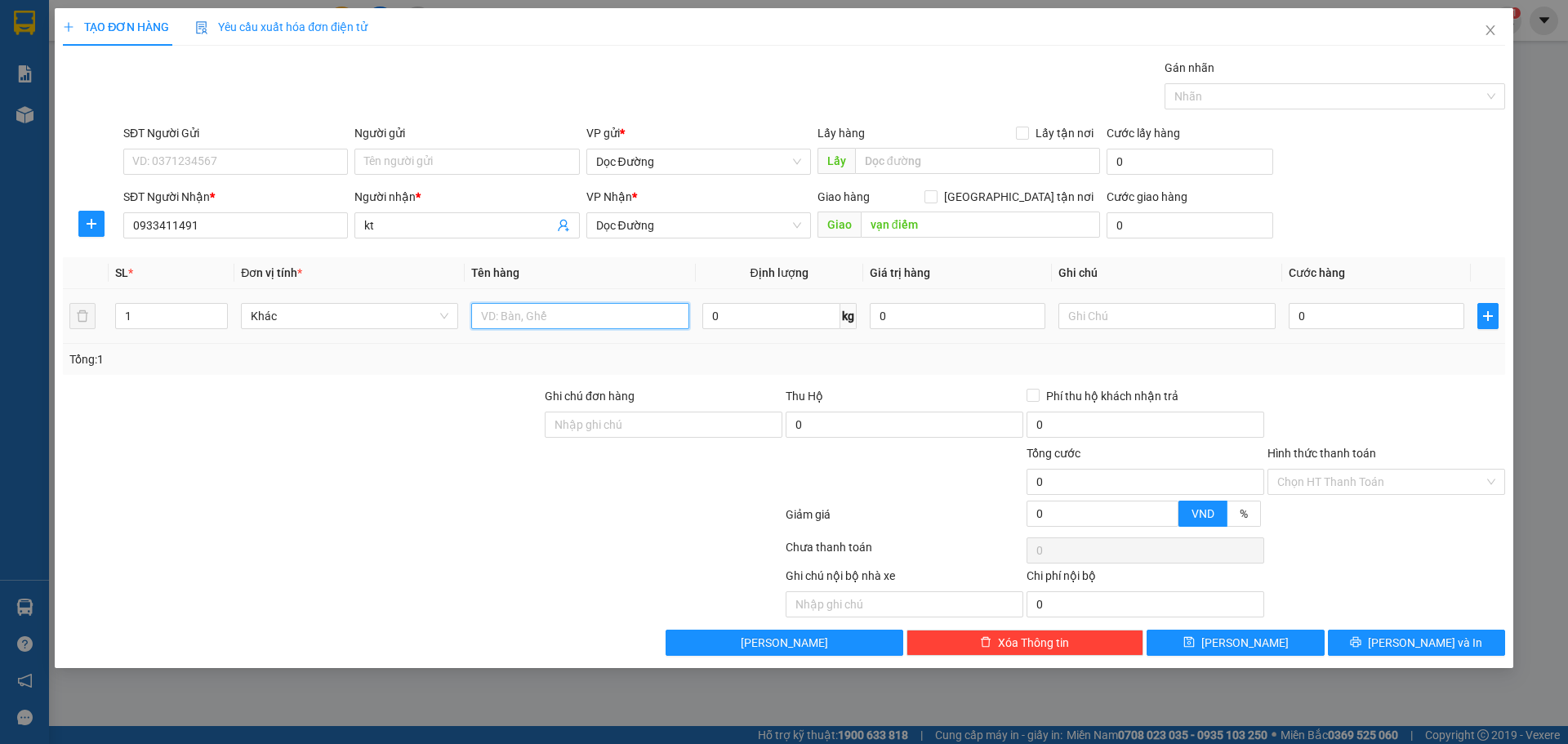
click at [636, 310] on input "text" at bounding box center [579, 316] width 217 height 26
type input "1 kiện"
click at [1365, 317] on input "0" at bounding box center [1376, 316] width 176 height 26
type input "005"
type input "5"
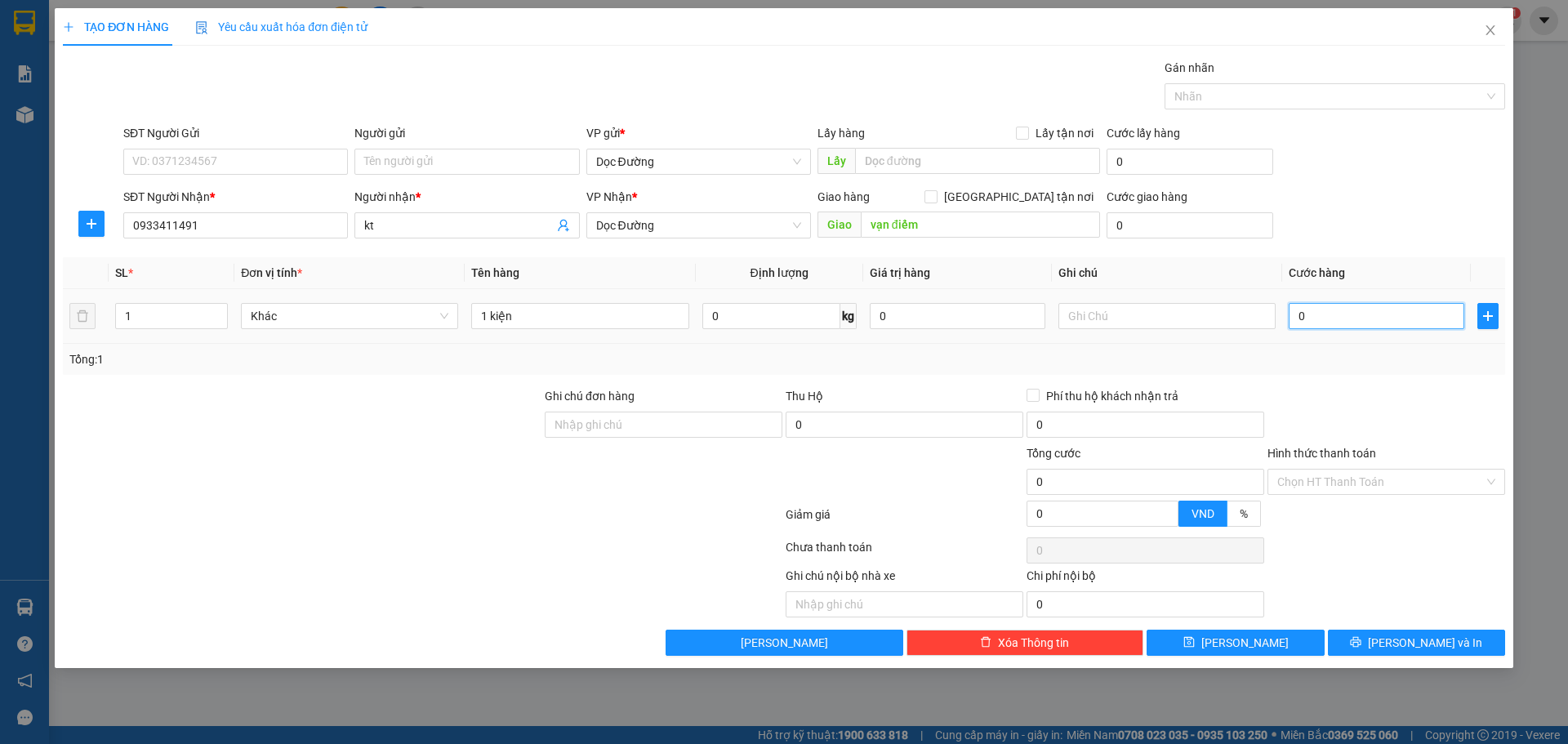
type input "5"
type input "0.050"
type input "50"
type input "00.500"
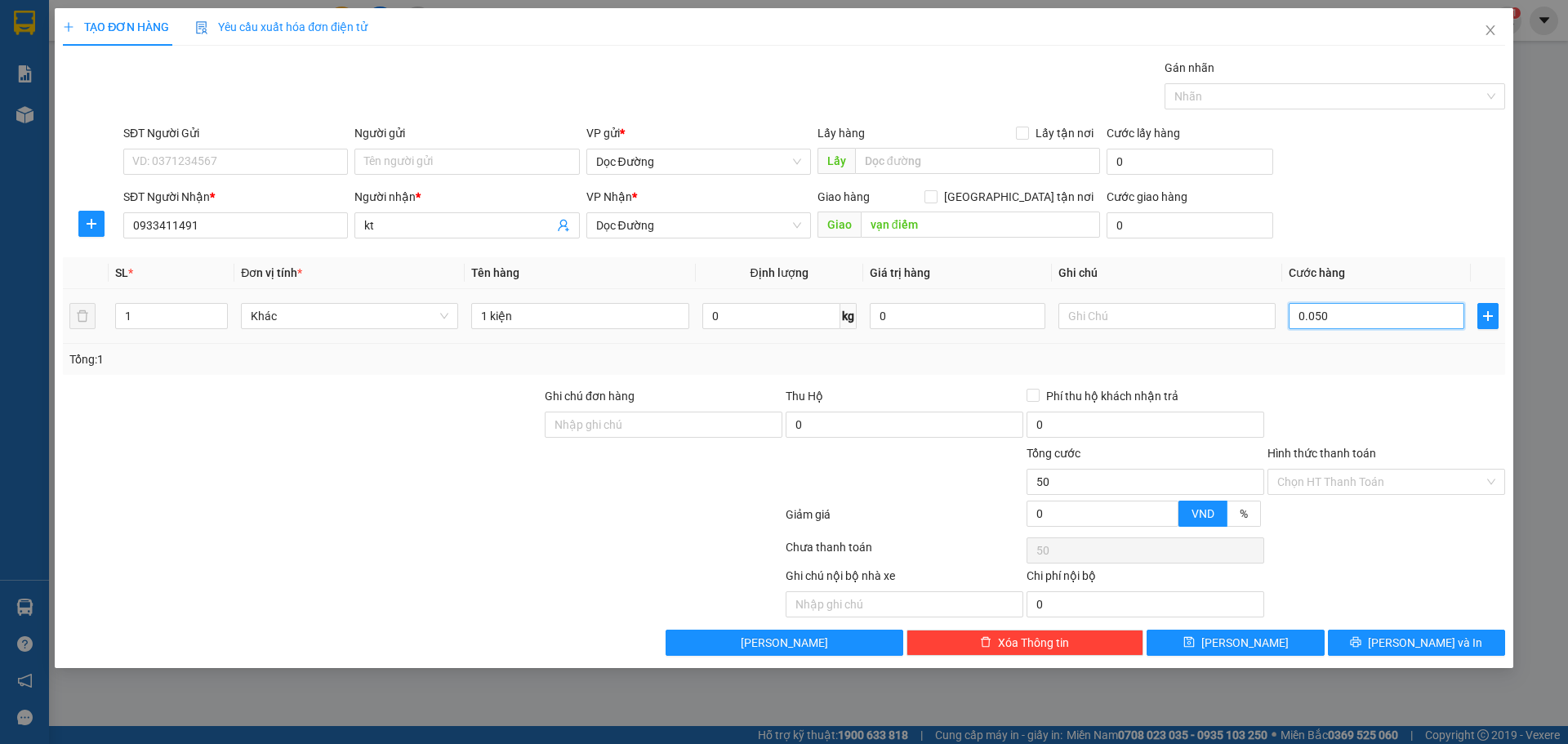
type input "500"
type input "0.005.000"
type input "5.000"
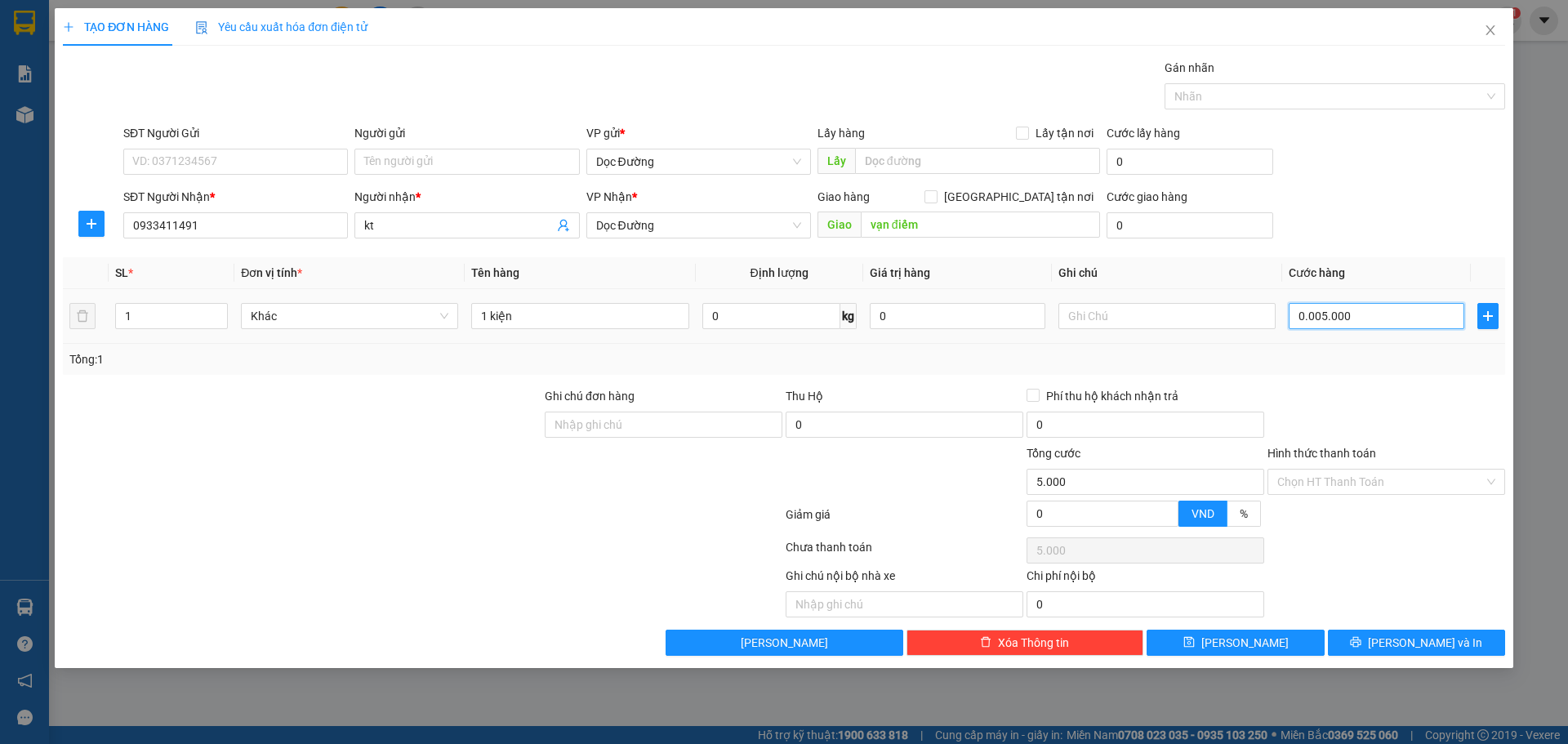
type input "000.050.000"
type input "50.000"
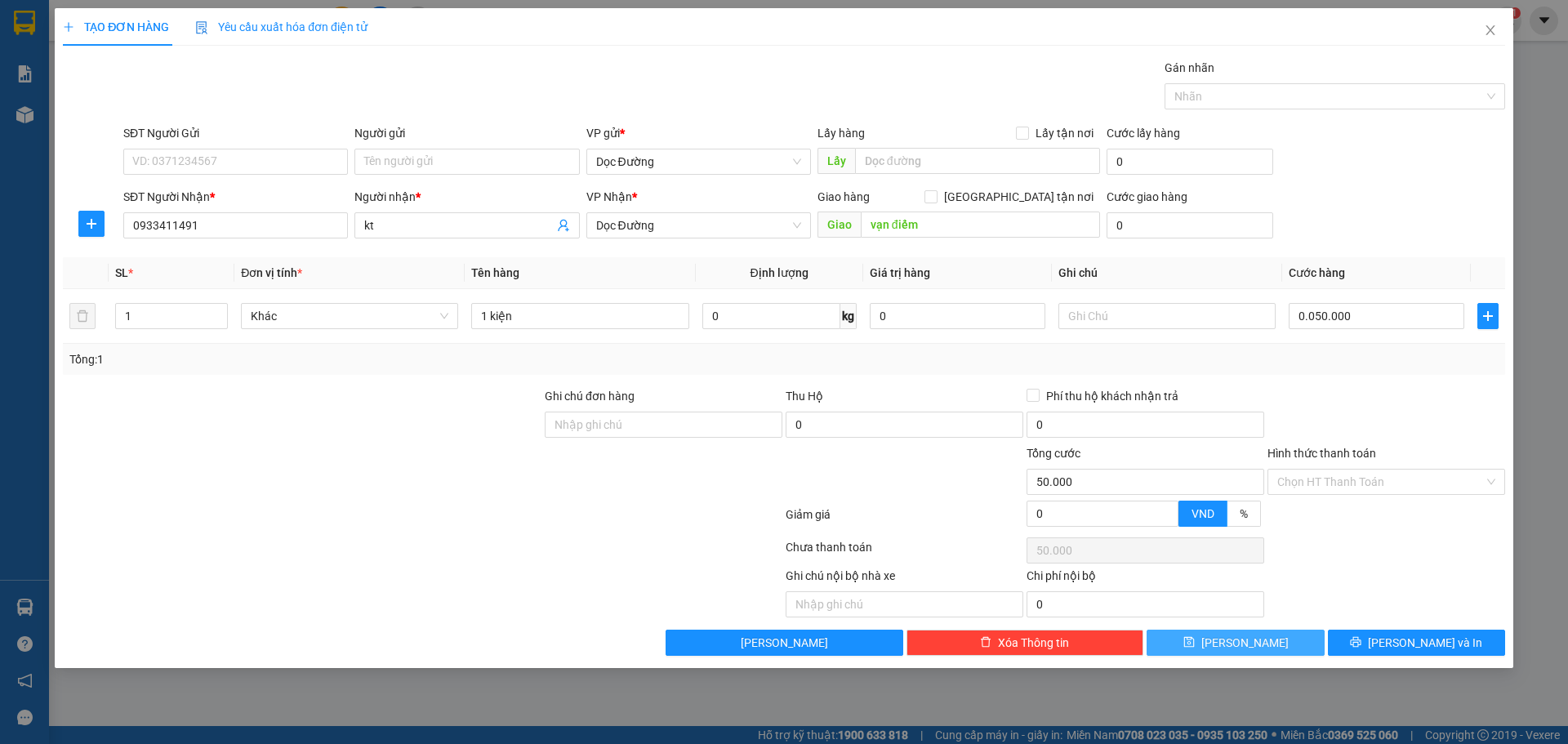
type input "50.000"
click at [1195, 643] on icon "save" at bounding box center [1188, 641] width 12 height 12
type input "0"
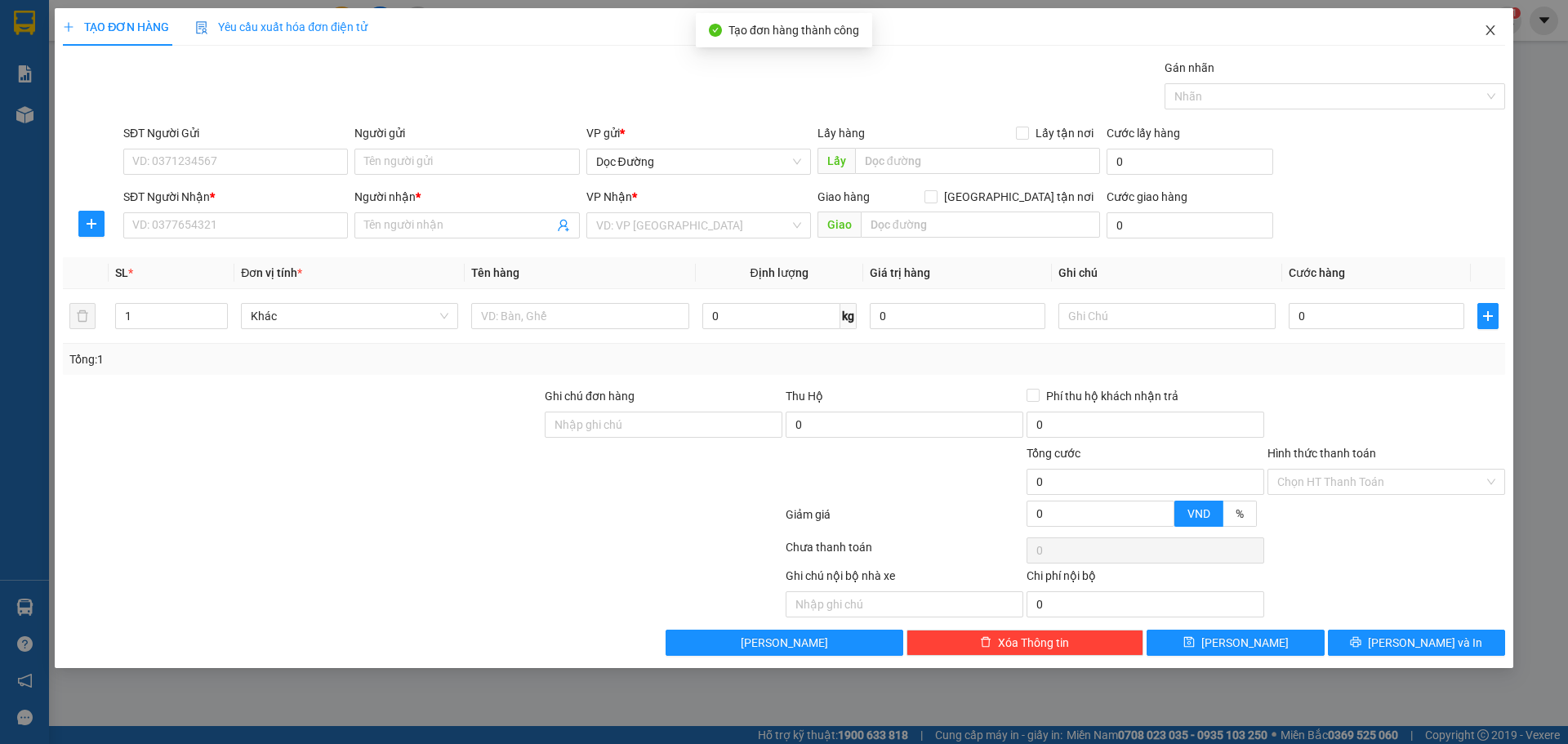
click at [1479, 39] on span "Close" at bounding box center [1490, 31] width 46 height 46
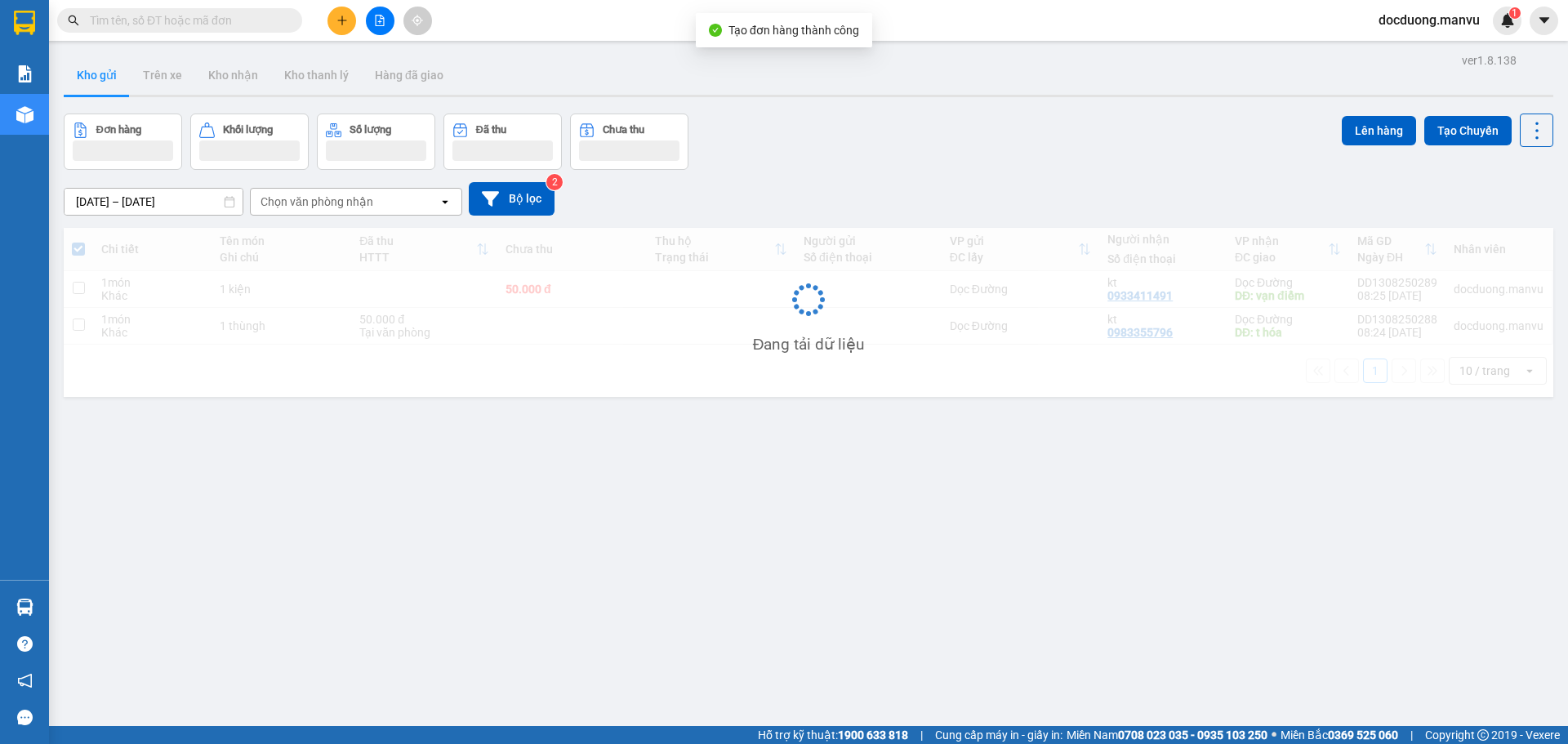
click at [777, 289] on div "Chi tiết Tên món Ghi chú Đã thu HTTT Chưa thu Thu hộ Trạng thái Người gửi Số đi…" at bounding box center [809, 312] width 1490 height 169
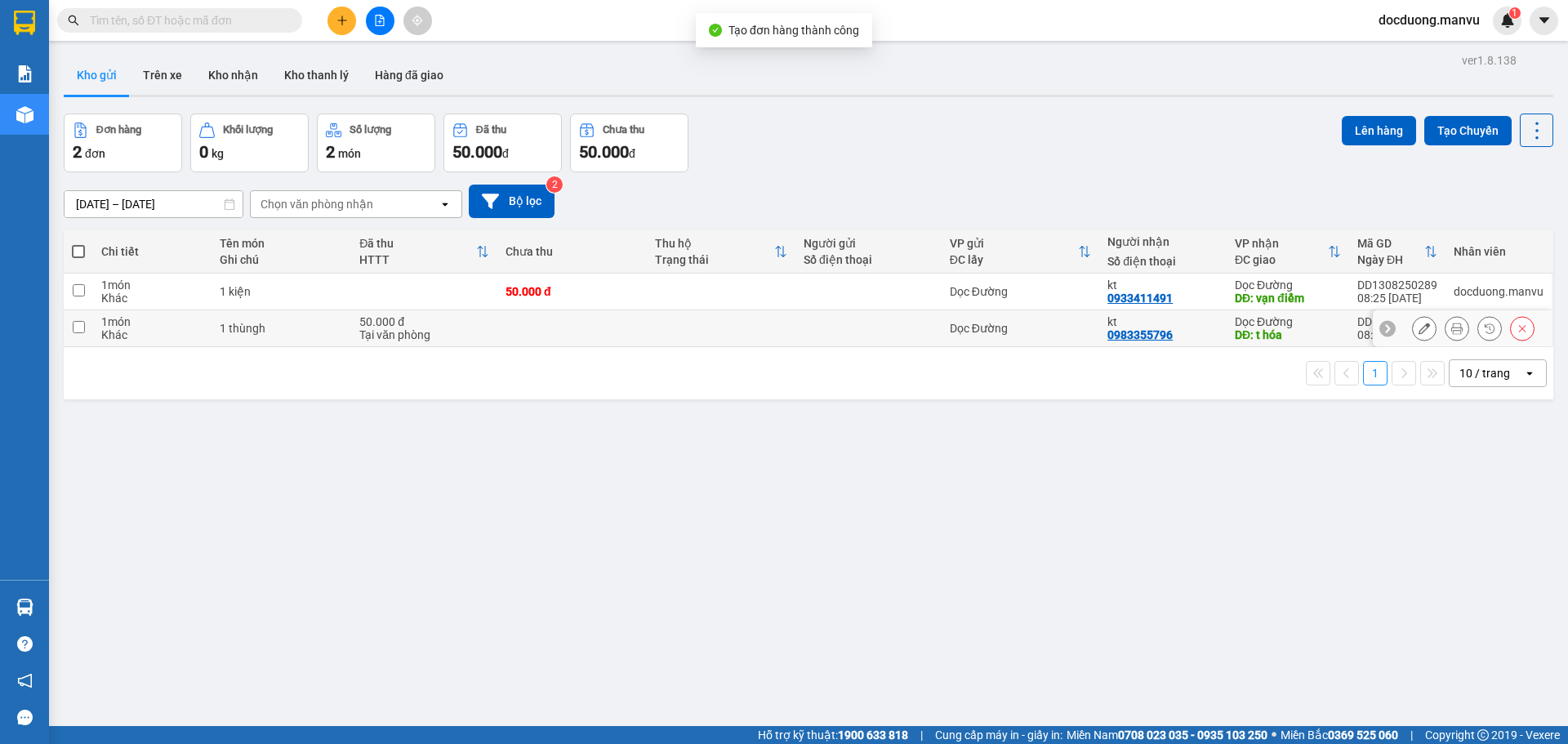
click at [747, 310] on td at bounding box center [720, 328] width 149 height 37
checkbox input "true"
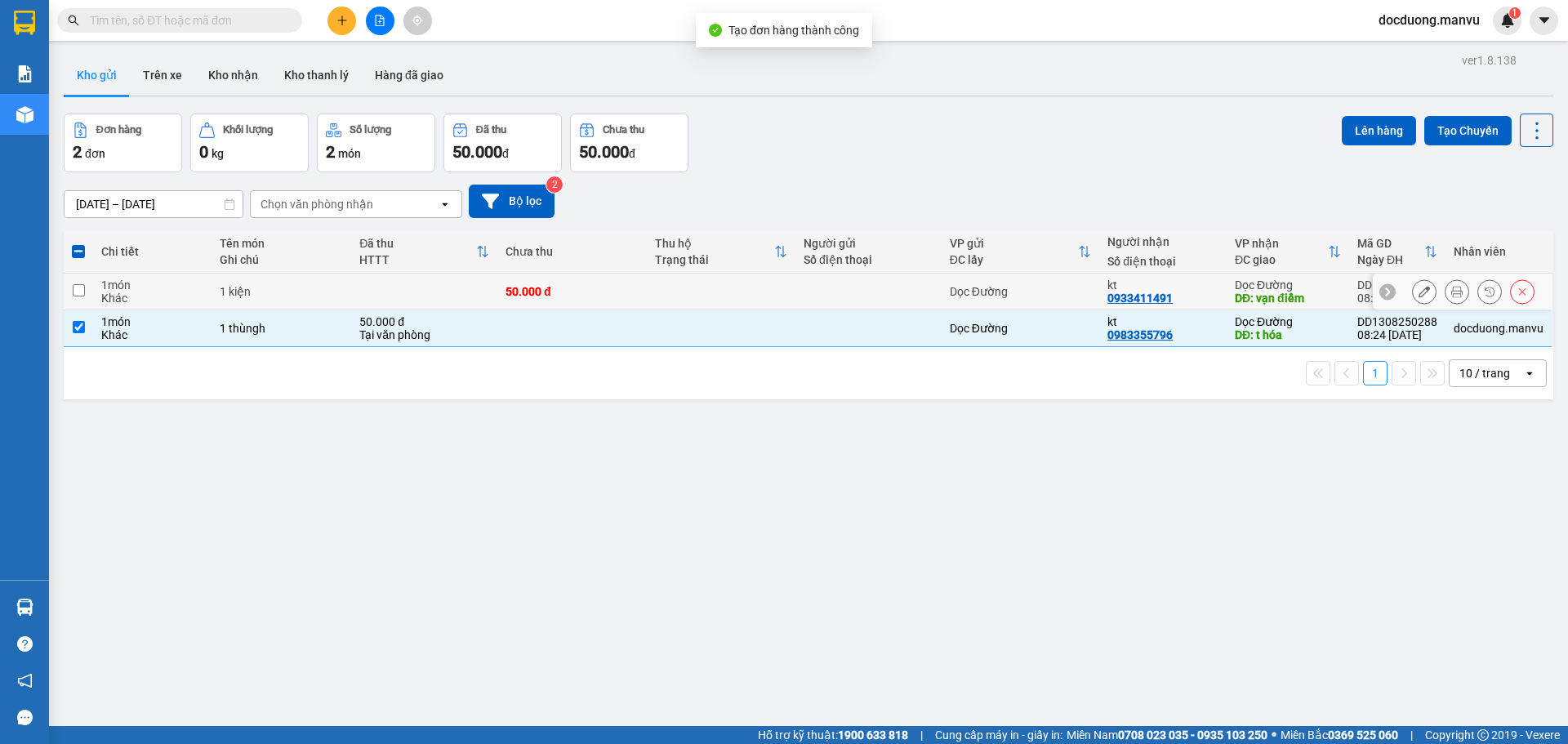
click at [795, 283] on td at bounding box center [868, 291] width 146 height 37
checkbox input "true"
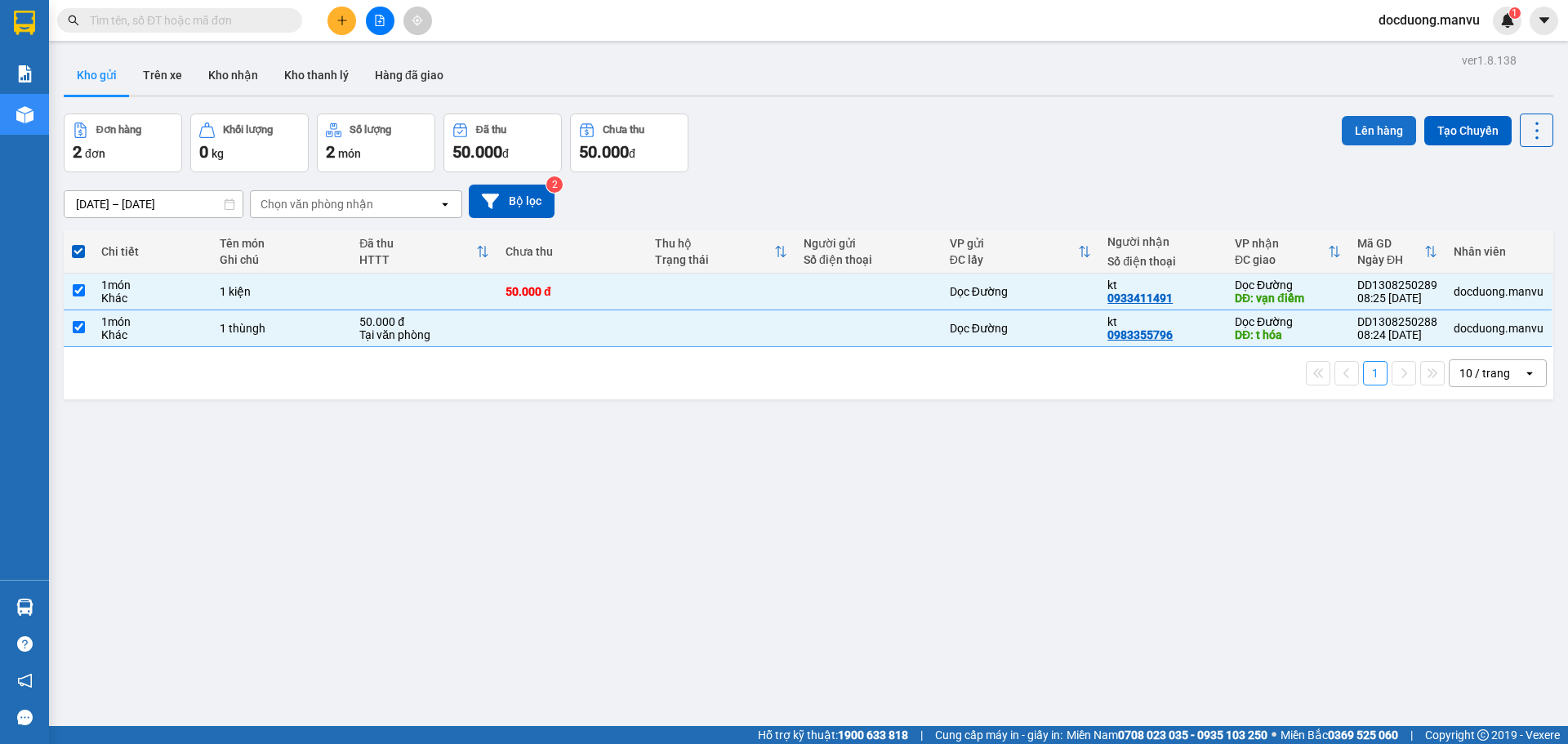
click at [1358, 142] on button "Lên hàng" at bounding box center [1379, 131] width 74 height 30
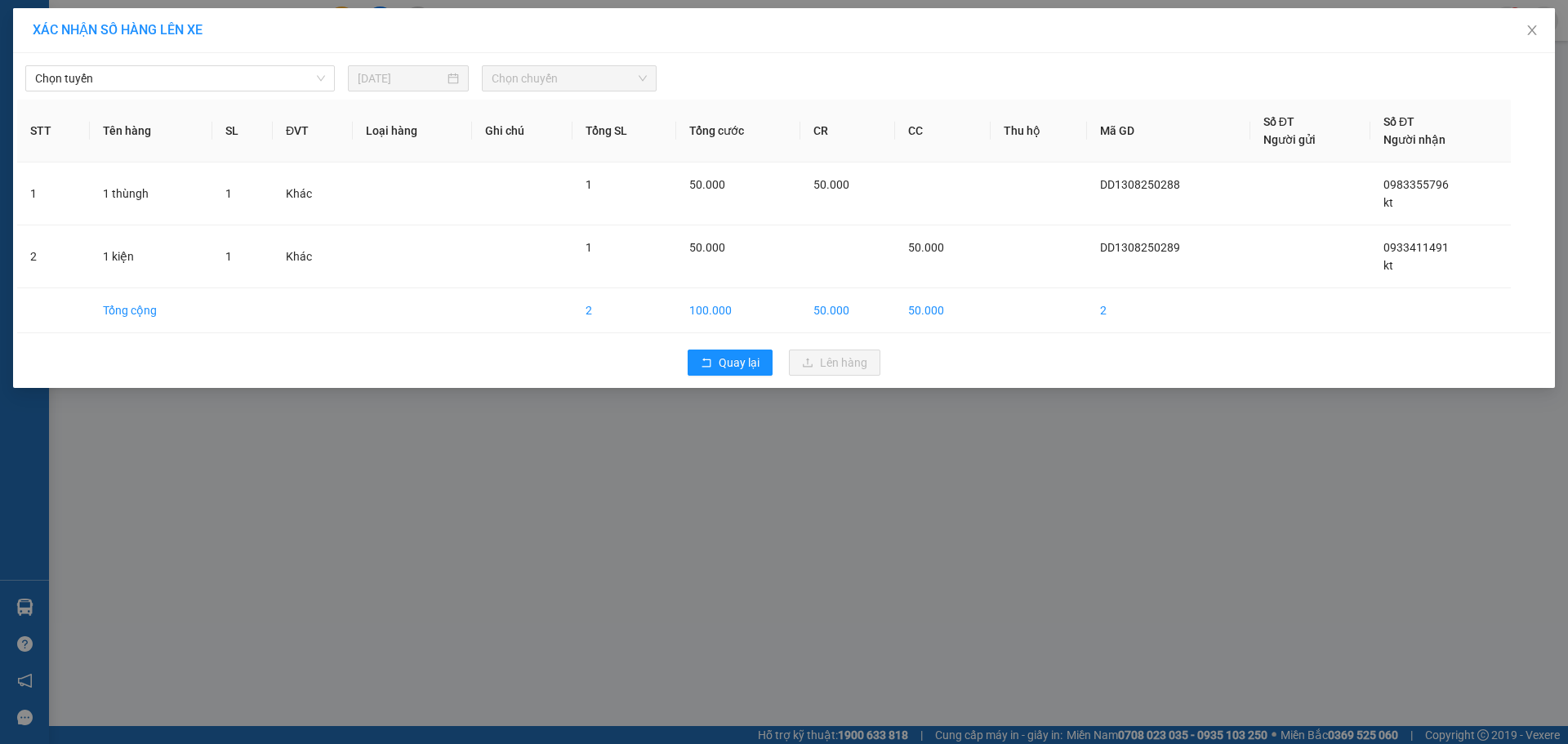
drag, startPoint x: 302, startPoint y: 87, endPoint x: 272, endPoint y: 92, distance: 30.4
click at [301, 86] on span "Chọn tuyến" at bounding box center [179, 78] width 289 height 24
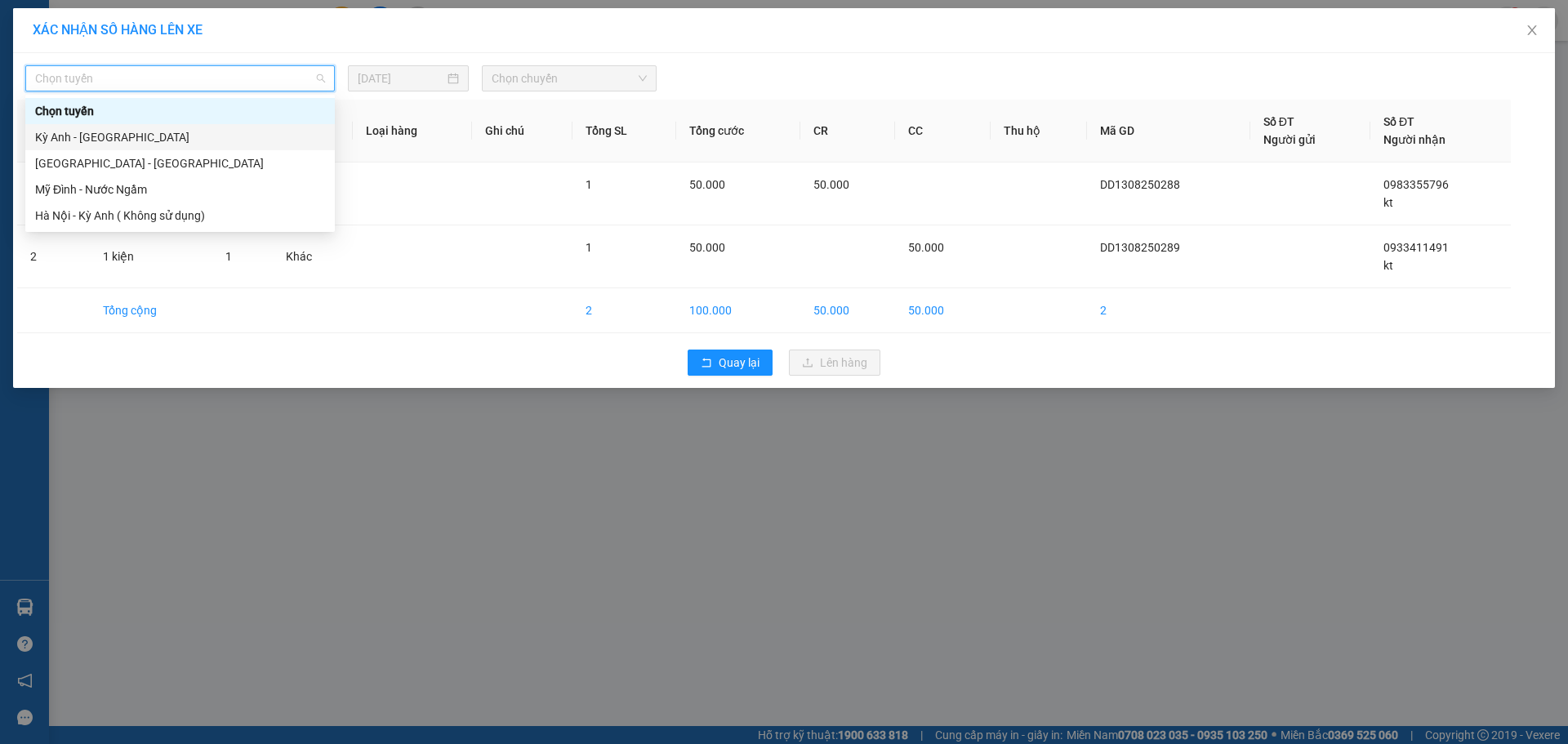
click at [180, 140] on div "Kỳ Anh - [GEOGRAPHIC_DATA]" at bounding box center [179, 137] width 289 height 18
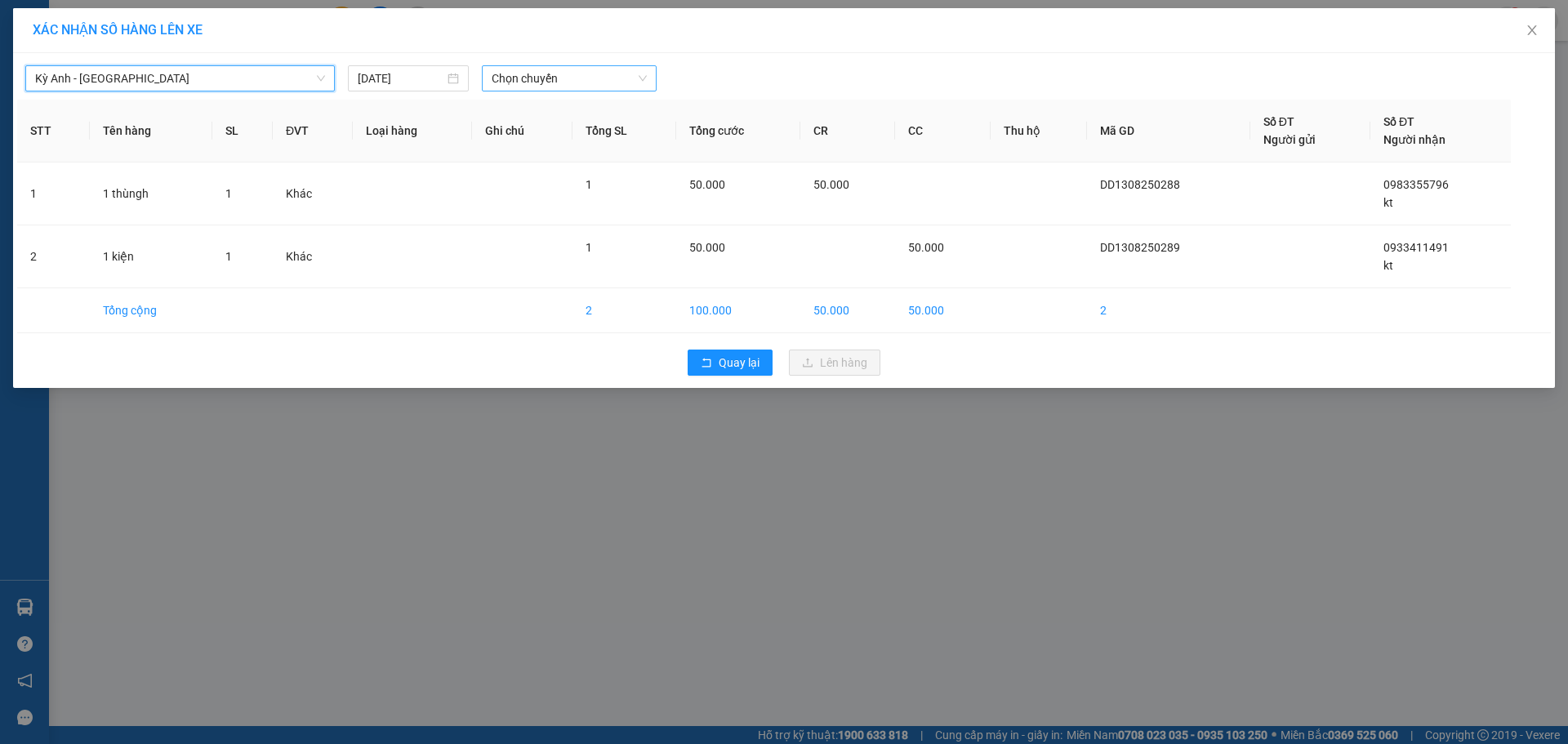
click at [555, 77] on span "Chọn chuyến" at bounding box center [569, 78] width 155 height 24
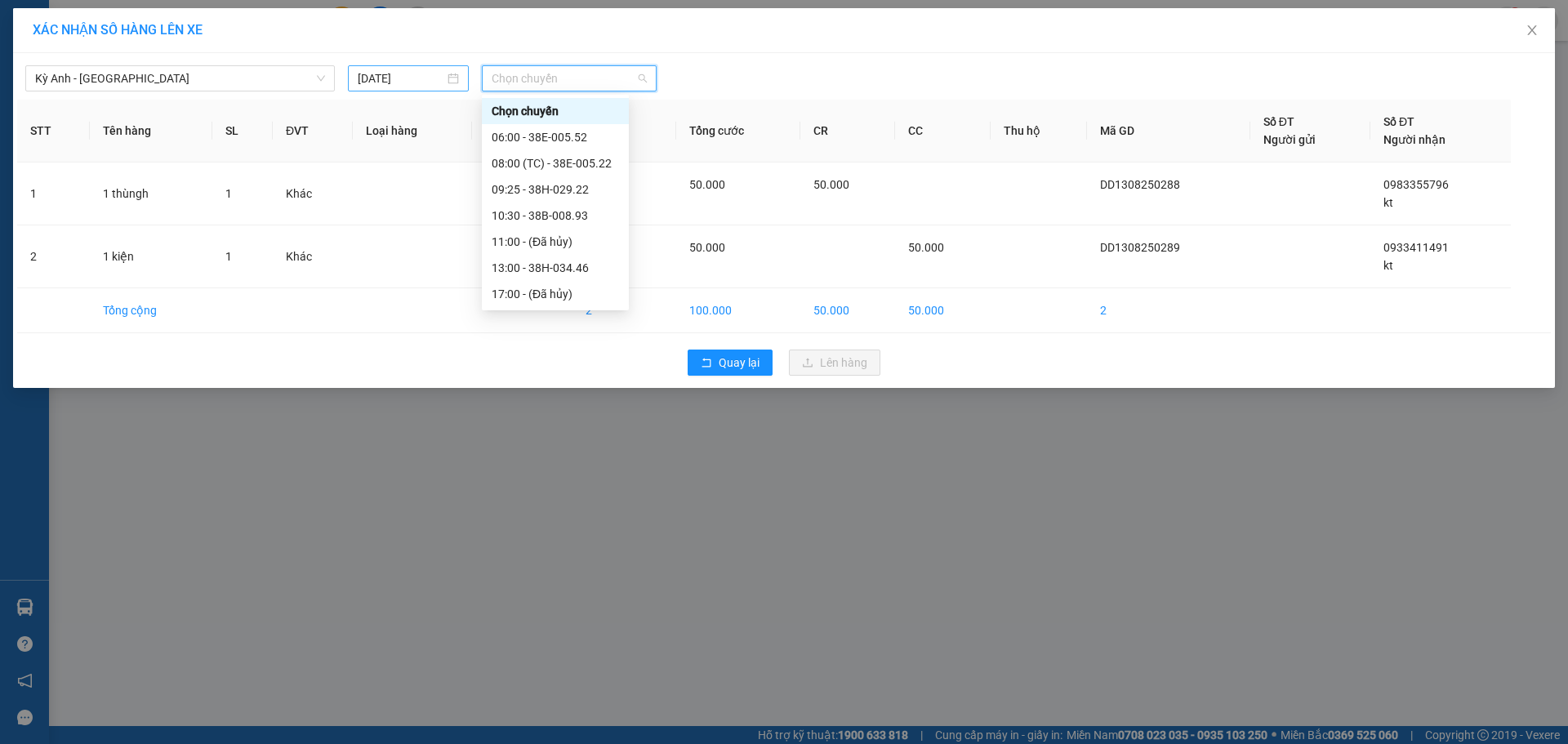
click at [413, 85] on input "[DATE]" at bounding box center [401, 78] width 87 height 18
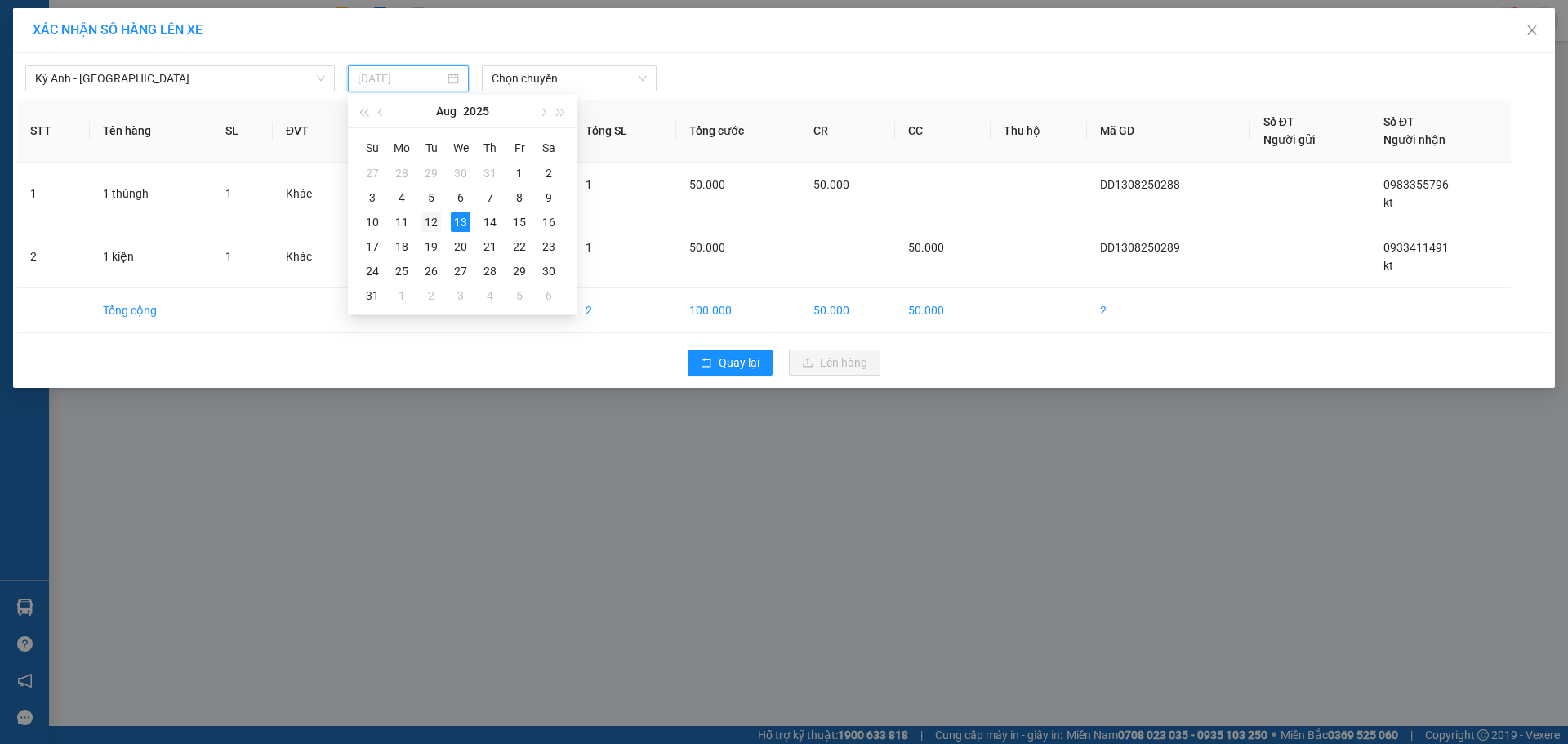
click at [436, 216] on div "12" at bounding box center [431, 222] width 20 height 20
type input "[DATE]"
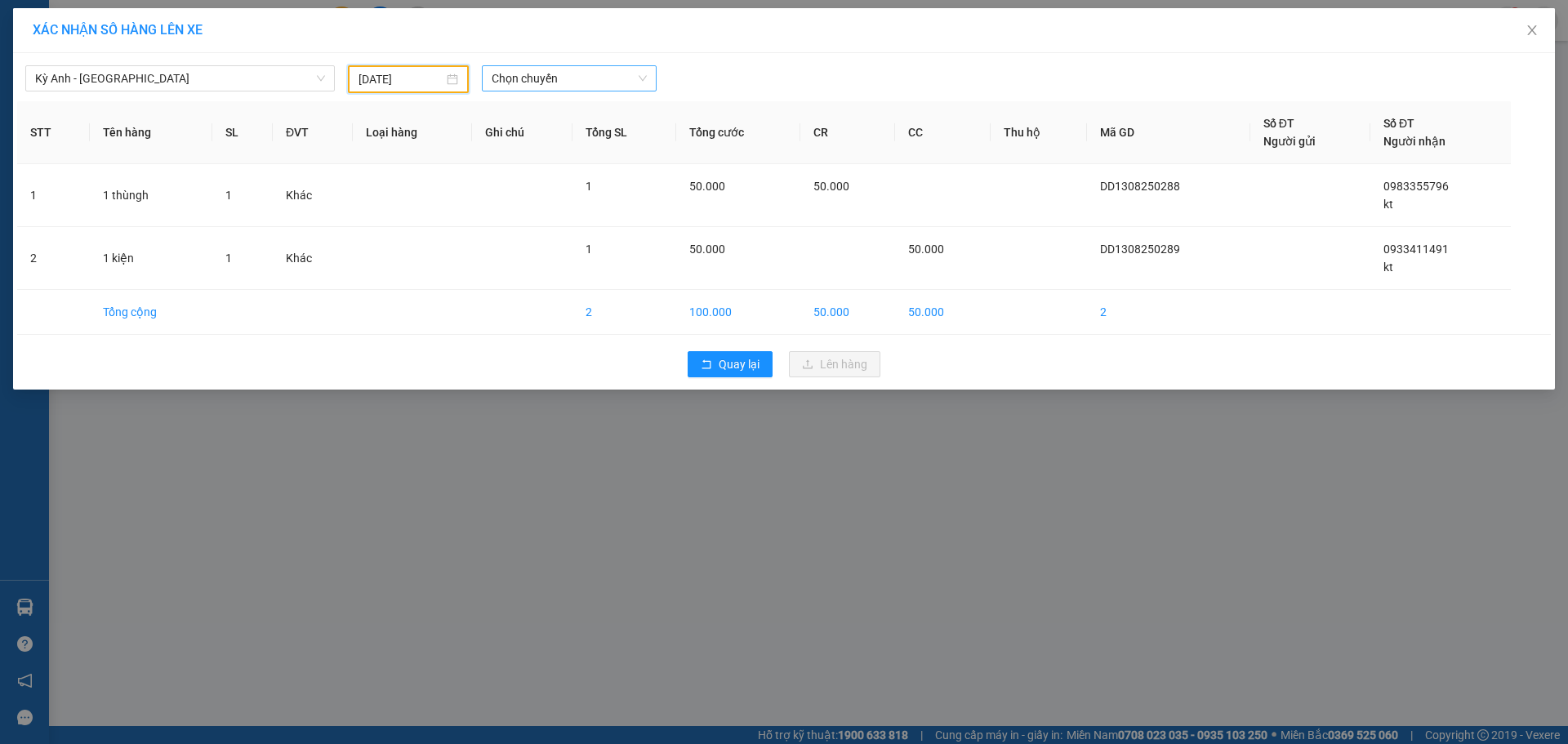
click at [535, 82] on span "Chọn chuyến" at bounding box center [569, 78] width 155 height 24
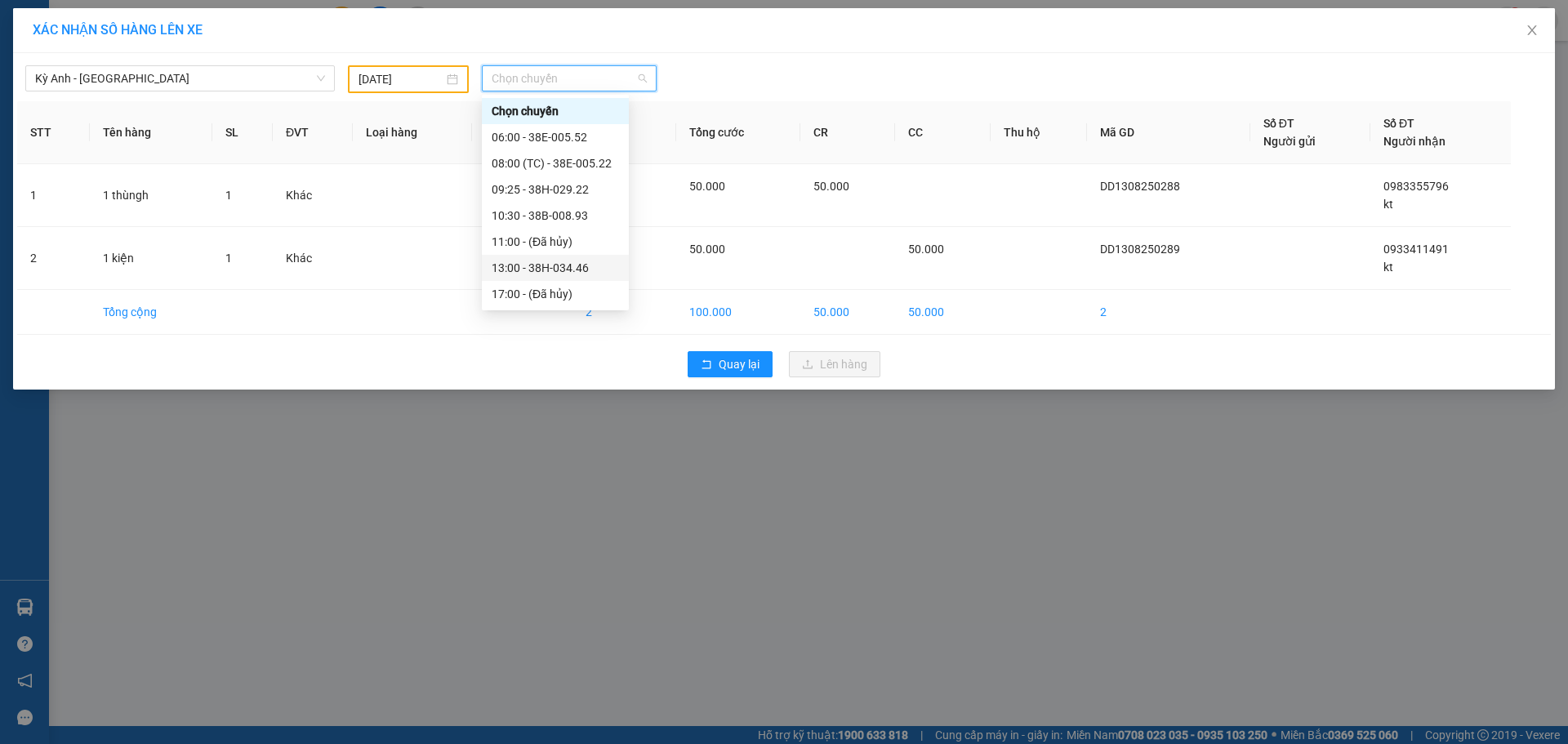
click at [610, 264] on div "13:00 - 38H-034.46" at bounding box center [555, 268] width 147 height 26
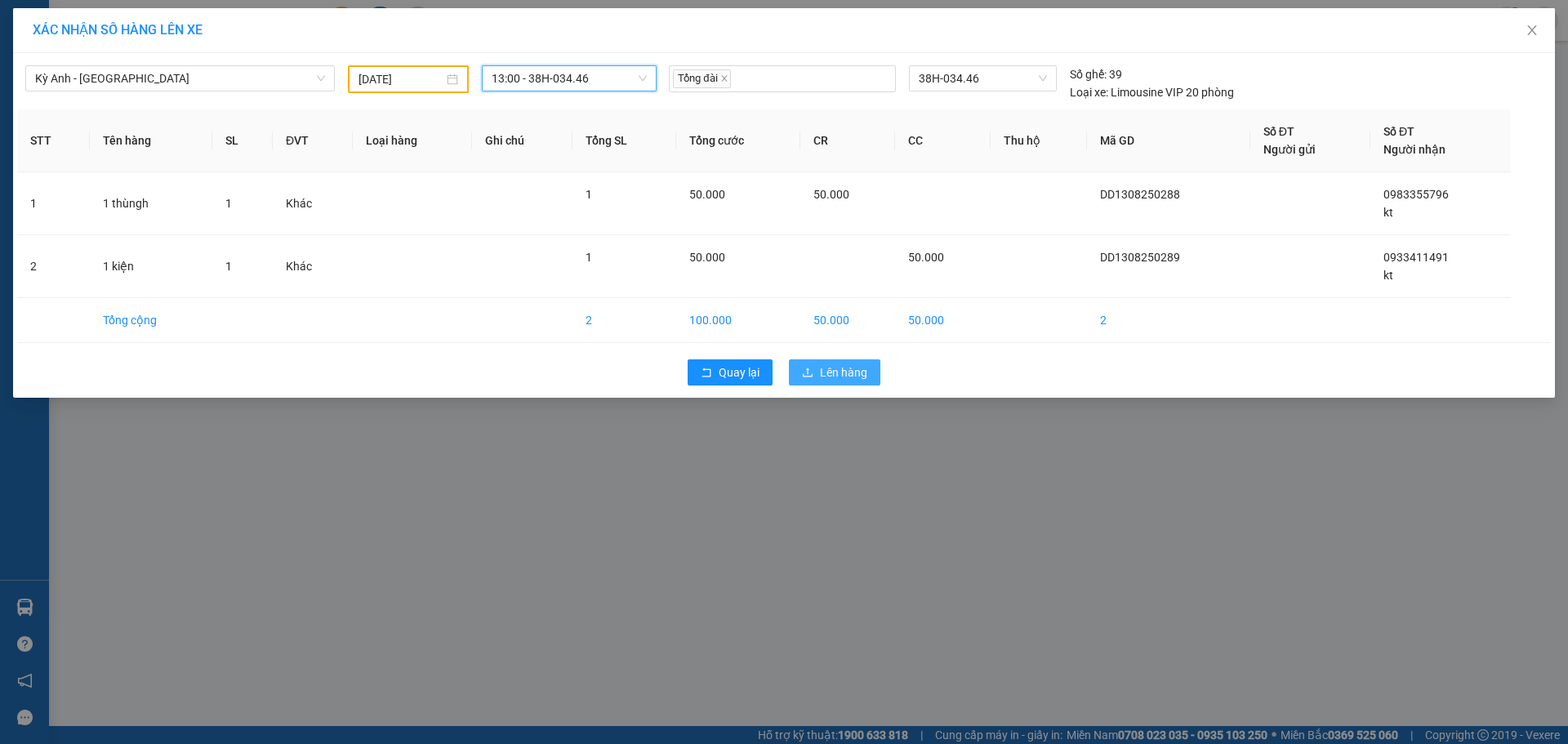
click at [815, 375] on button "Lên hàng" at bounding box center [834, 372] width 91 height 26
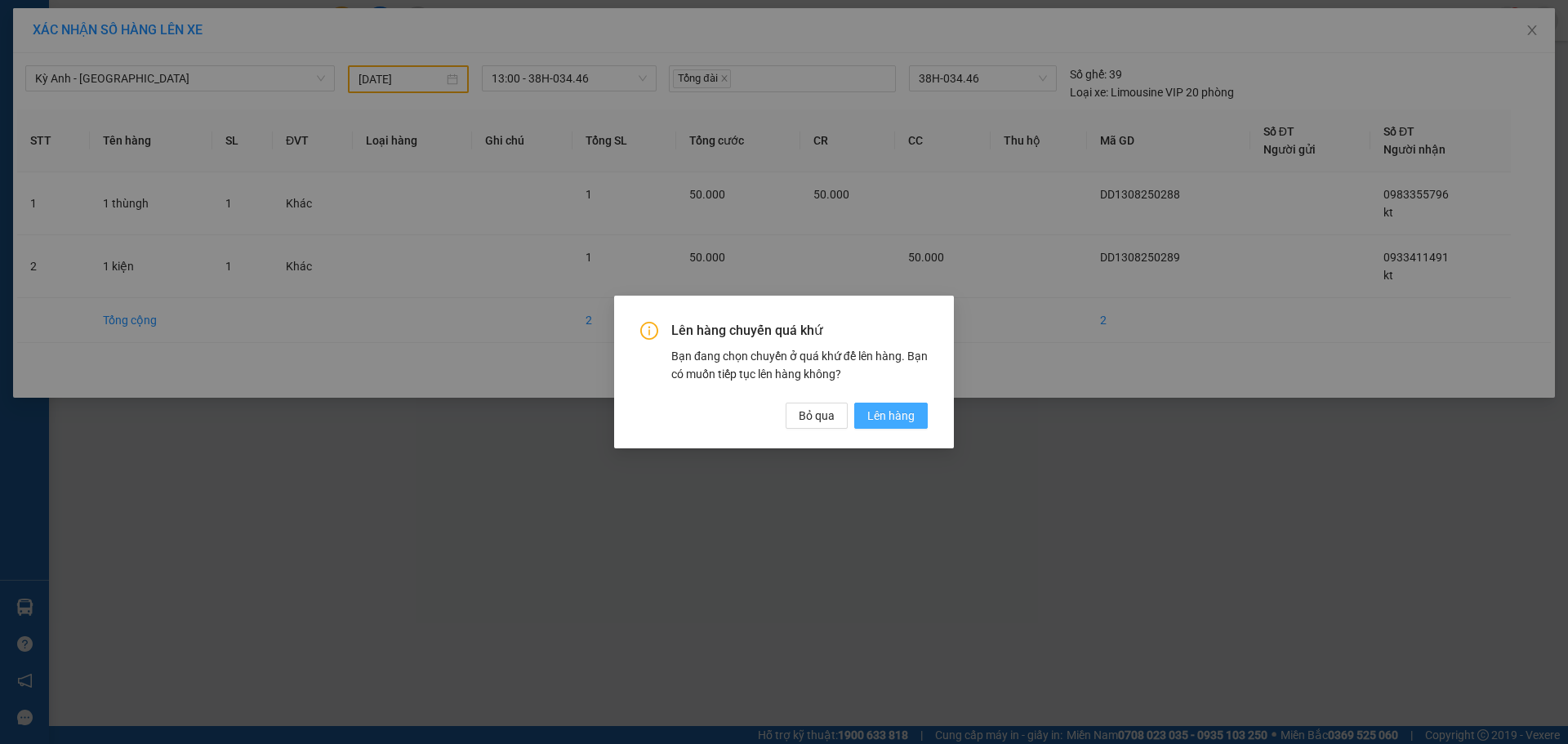
click at [895, 418] on span "Lên hàng" at bounding box center [891, 416] width 48 height 18
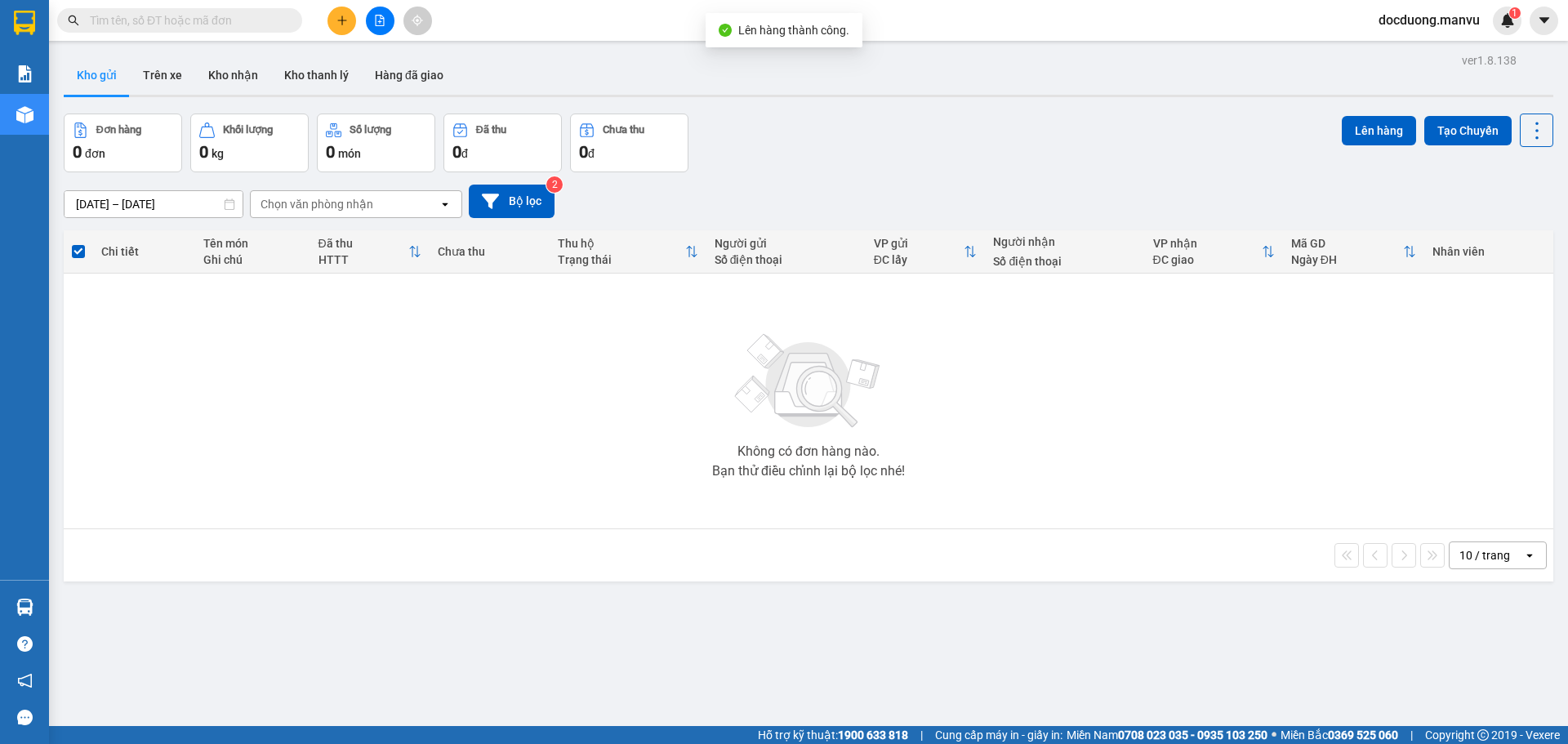
click at [352, 23] on button at bounding box center [342, 21] width 29 height 29
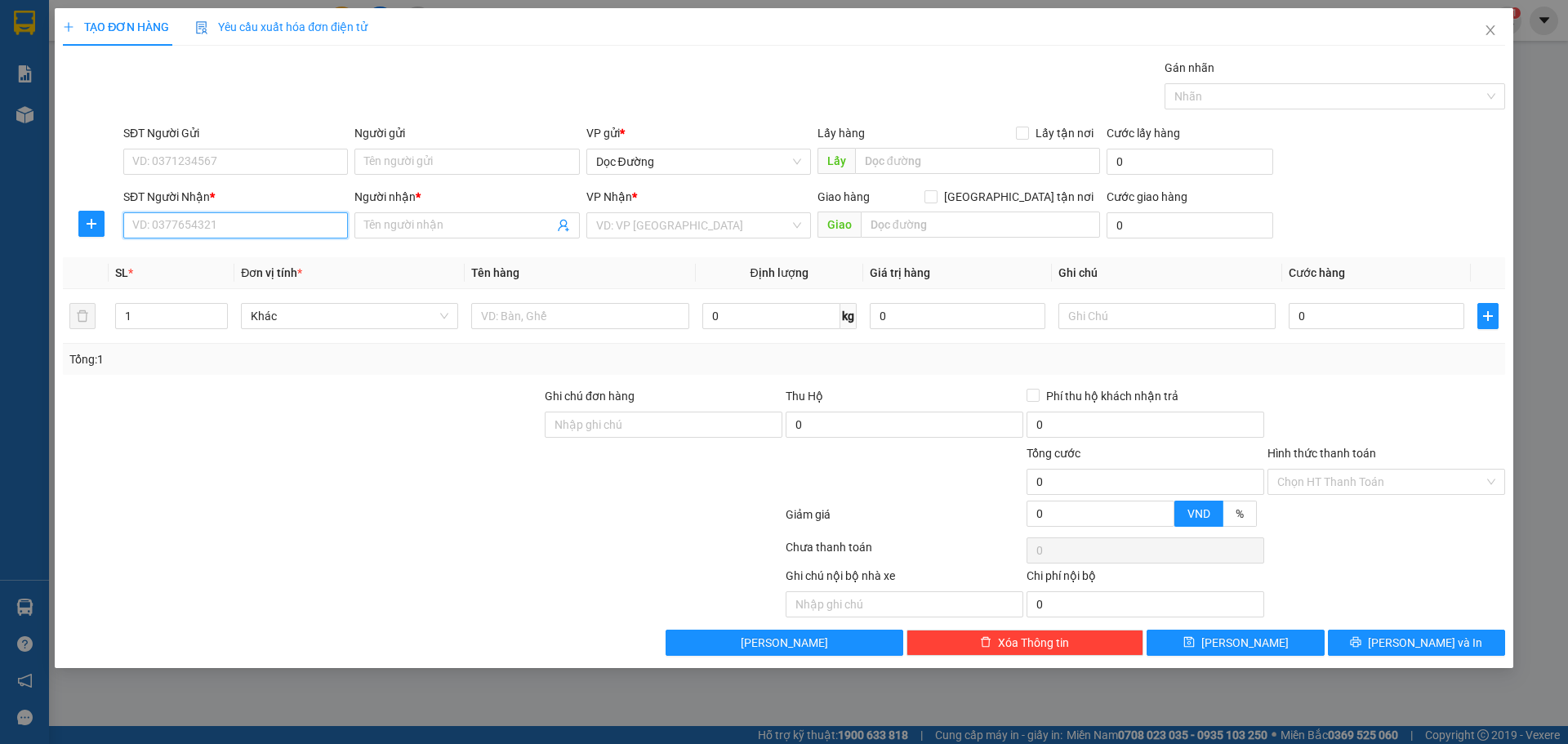
click at [265, 233] on input "SĐT Người Nhận *" at bounding box center [235, 225] width 225 height 26
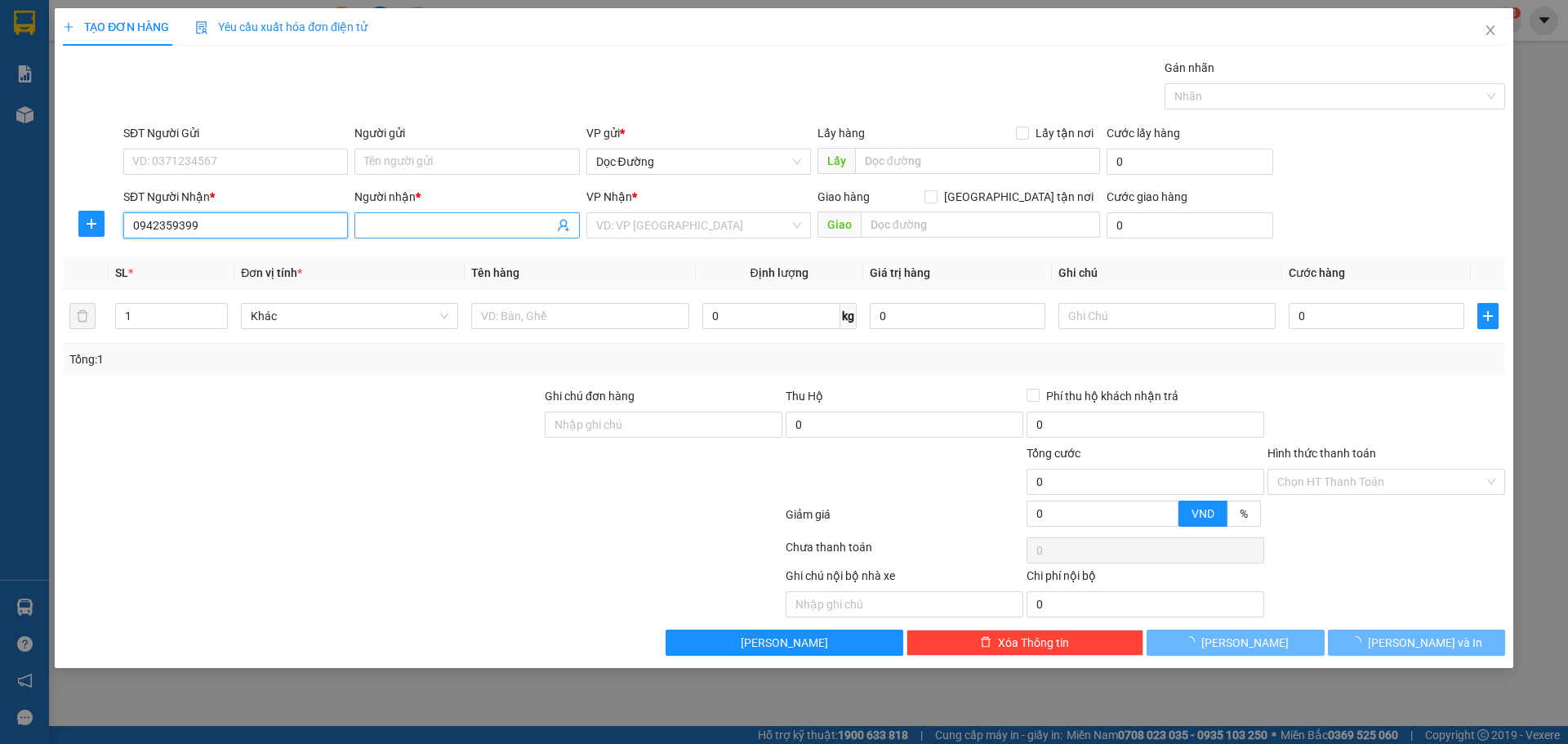
type input "0942359399"
click at [403, 216] on span at bounding box center [466, 225] width 225 height 26
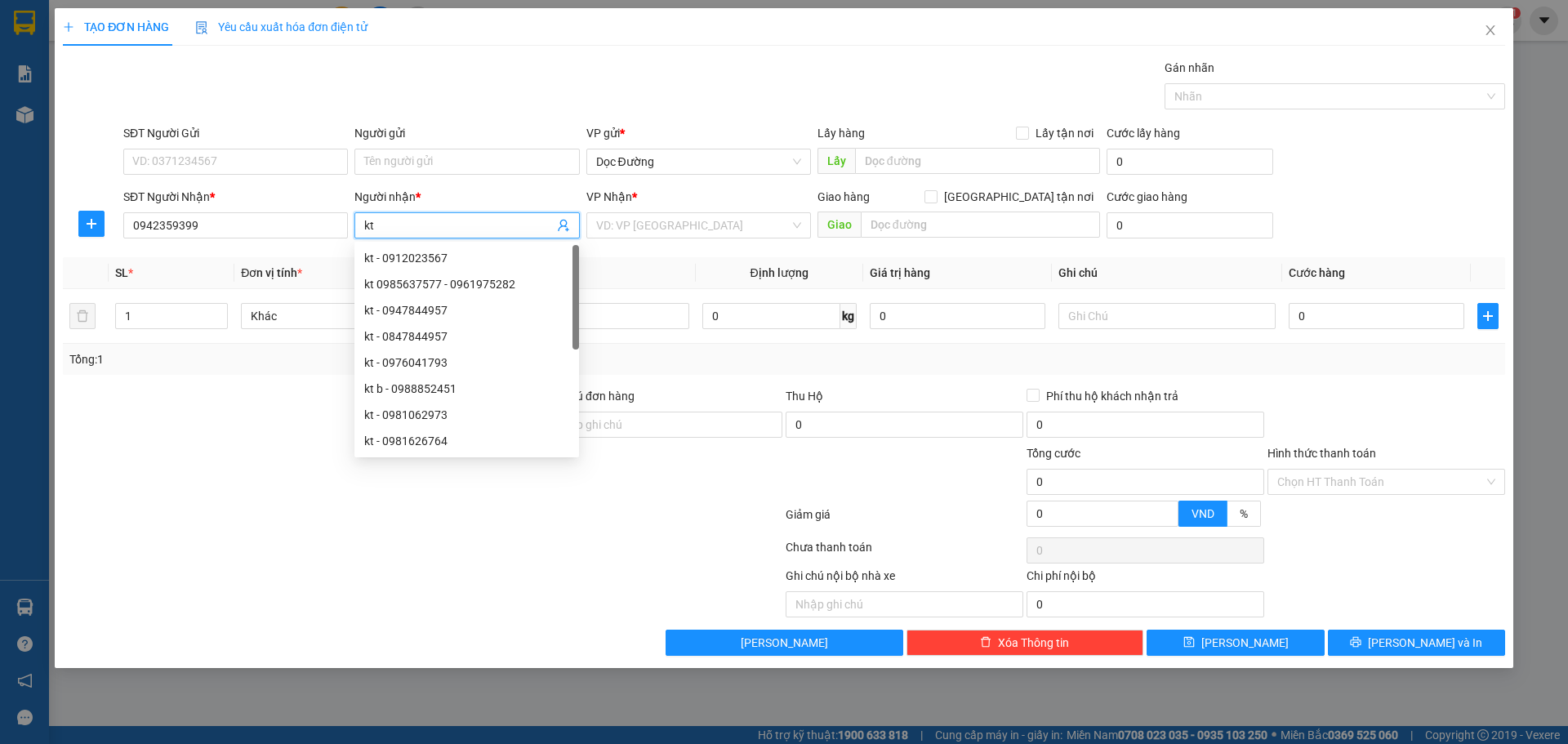
type input "kt"
click at [739, 239] on div "VP Nhận * VD: VP [GEOGRAPHIC_DATA]" at bounding box center [698, 216] width 225 height 57
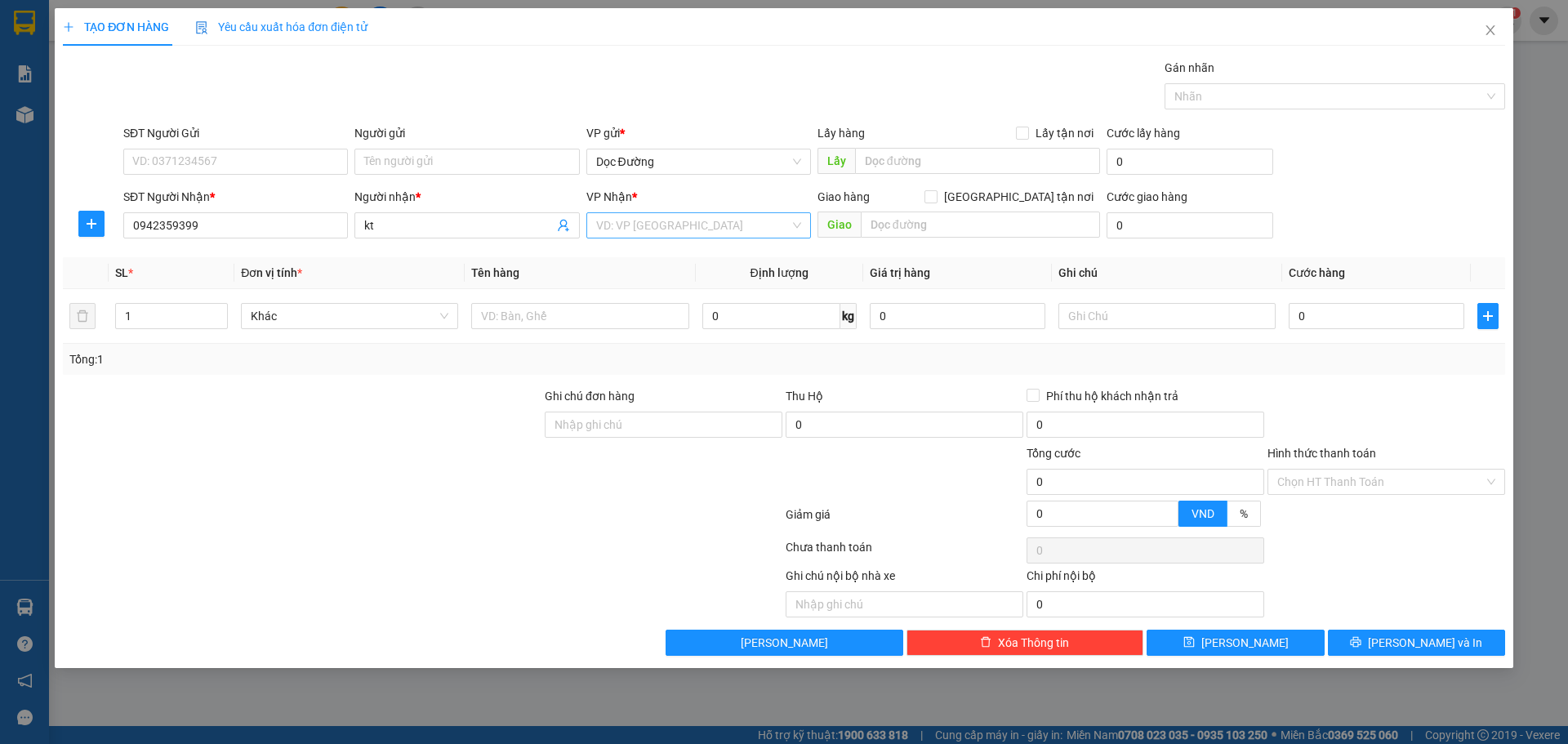
click at [722, 237] on input "search" at bounding box center [692, 225] width 194 height 24
click at [638, 326] on div "Văn phòng Kỳ Anh" at bounding box center [698, 336] width 225 height 26
click at [713, 234] on span "Văn phòng Kỳ Anh" at bounding box center [698, 225] width 205 height 24
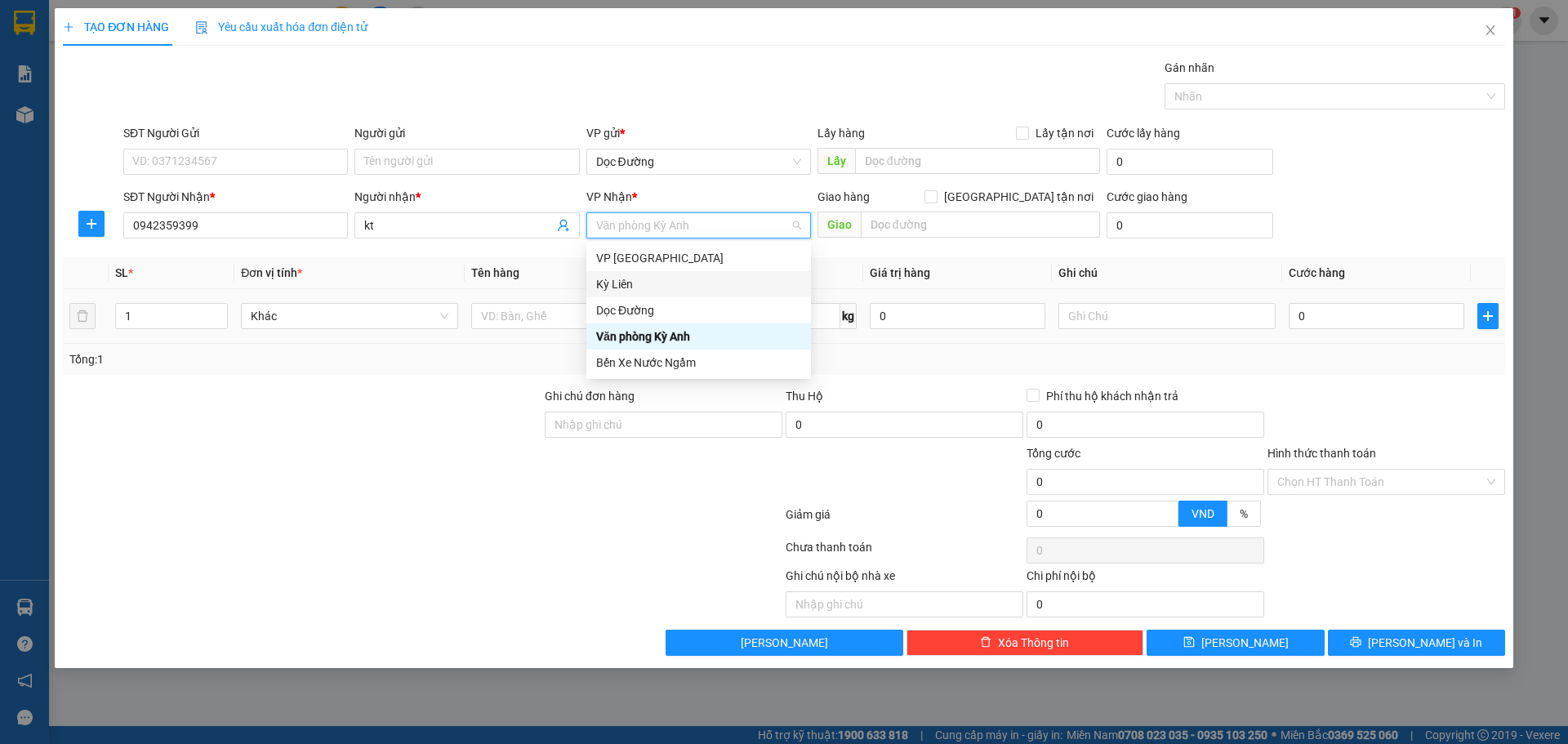
click at [647, 302] on div "Dọc Đường" at bounding box center [698, 310] width 225 height 26
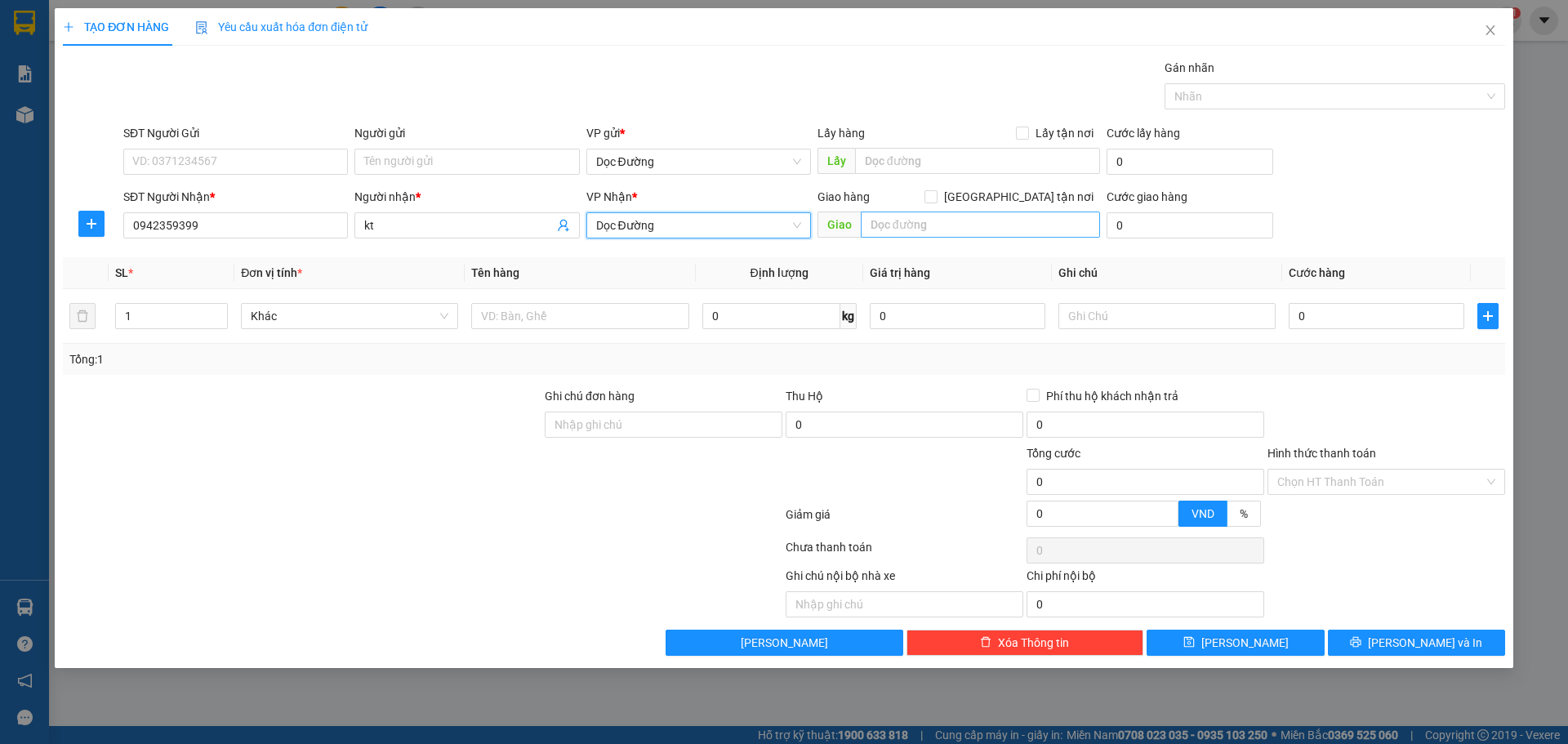
click at [875, 212] on div "Giao hàng [GEOGRAPHIC_DATA] tận nơi [GEOGRAPHIC_DATA]" at bounding box center [958, 216] width 282 height 57
click at [902, 223] on input "text" at bounding box center [979, 225] width 239 height 26
type input "dc"
click at [599, 318] on input "text" at bounding box center [579, 316] width 217 height 26
type input "3 xốp"
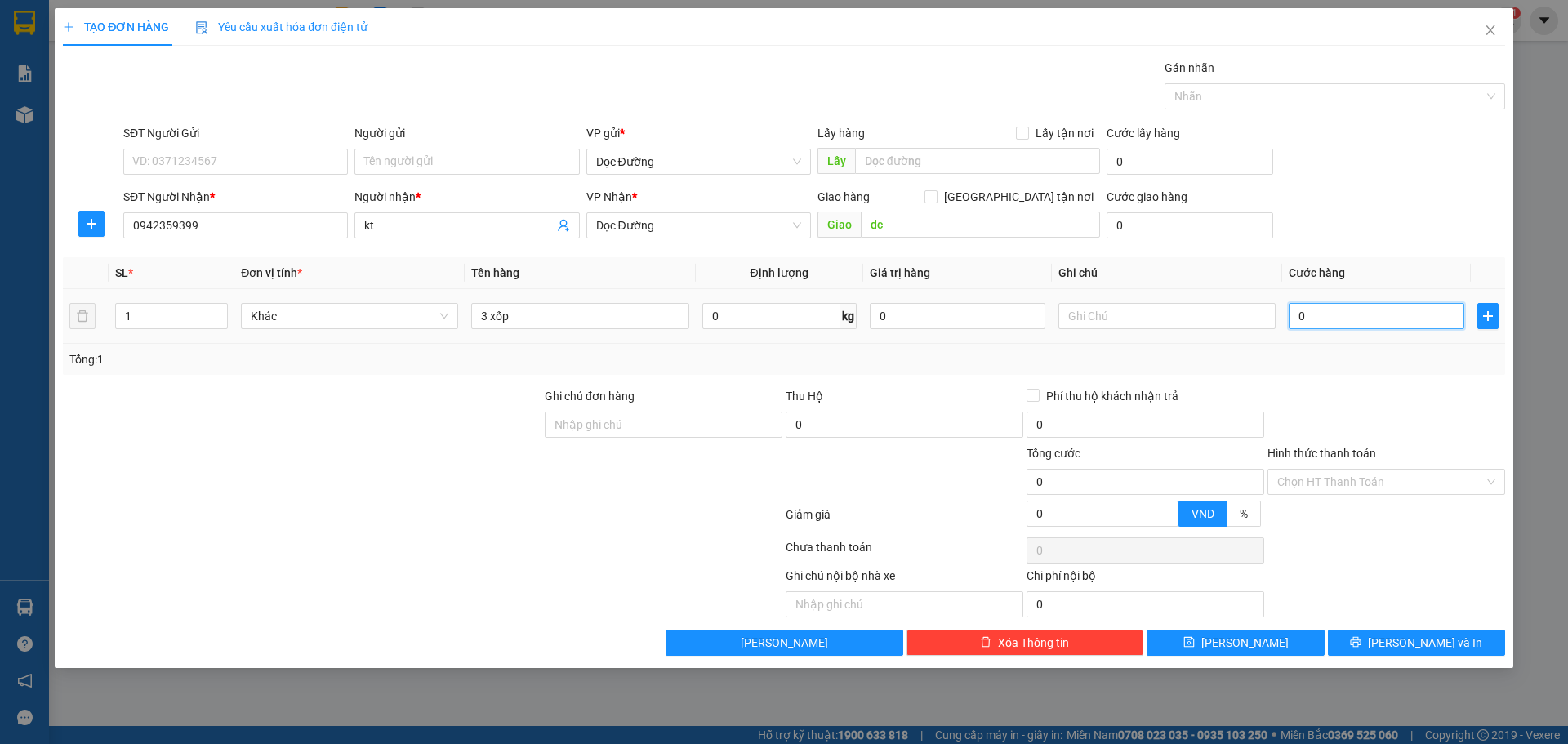
click at [1344, 309] on input "0" at bounding box center [1376, 316] width 176 height 26
type input "003"
type input "3"
type input "0.030"
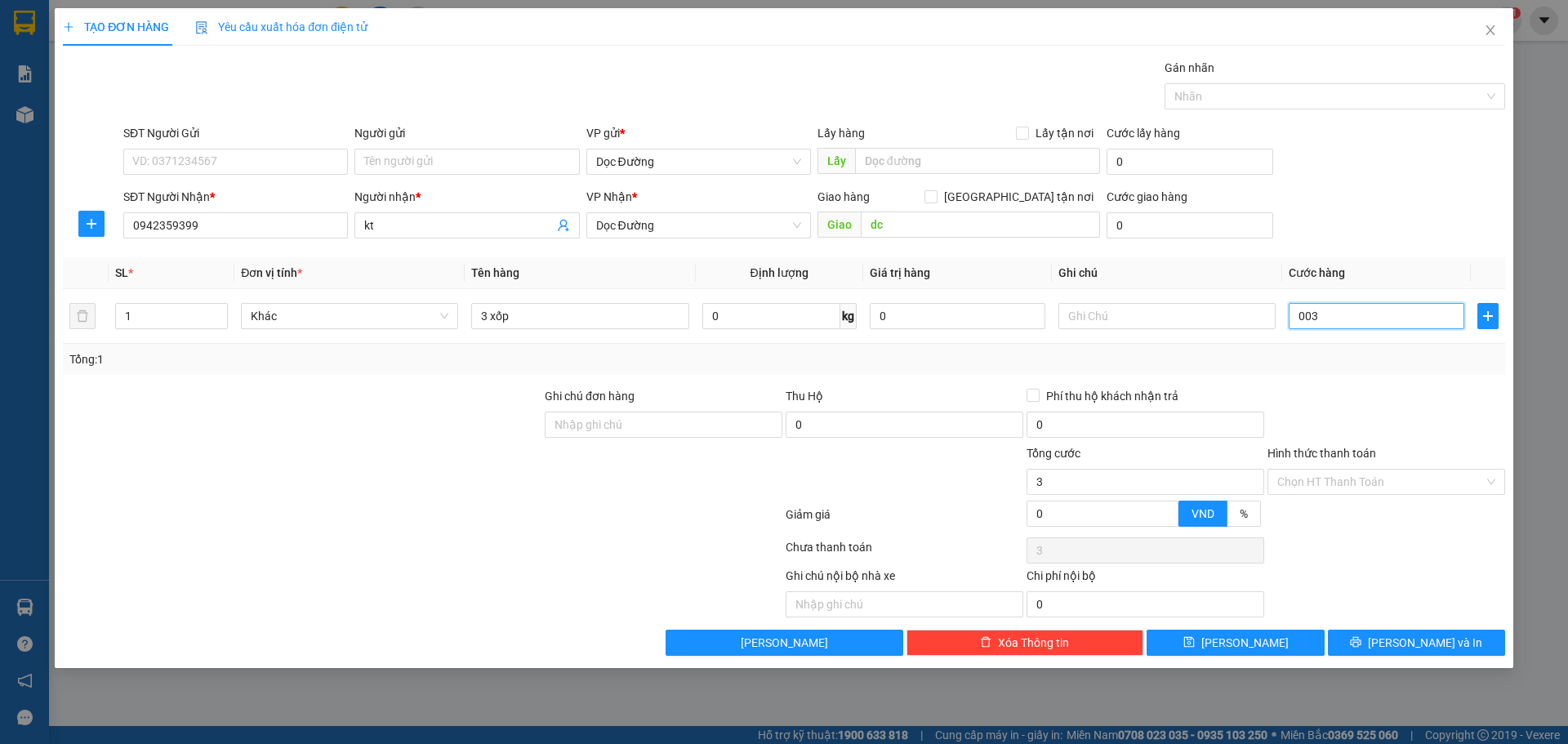
type input "30"
type input "00.300"
type input "300"
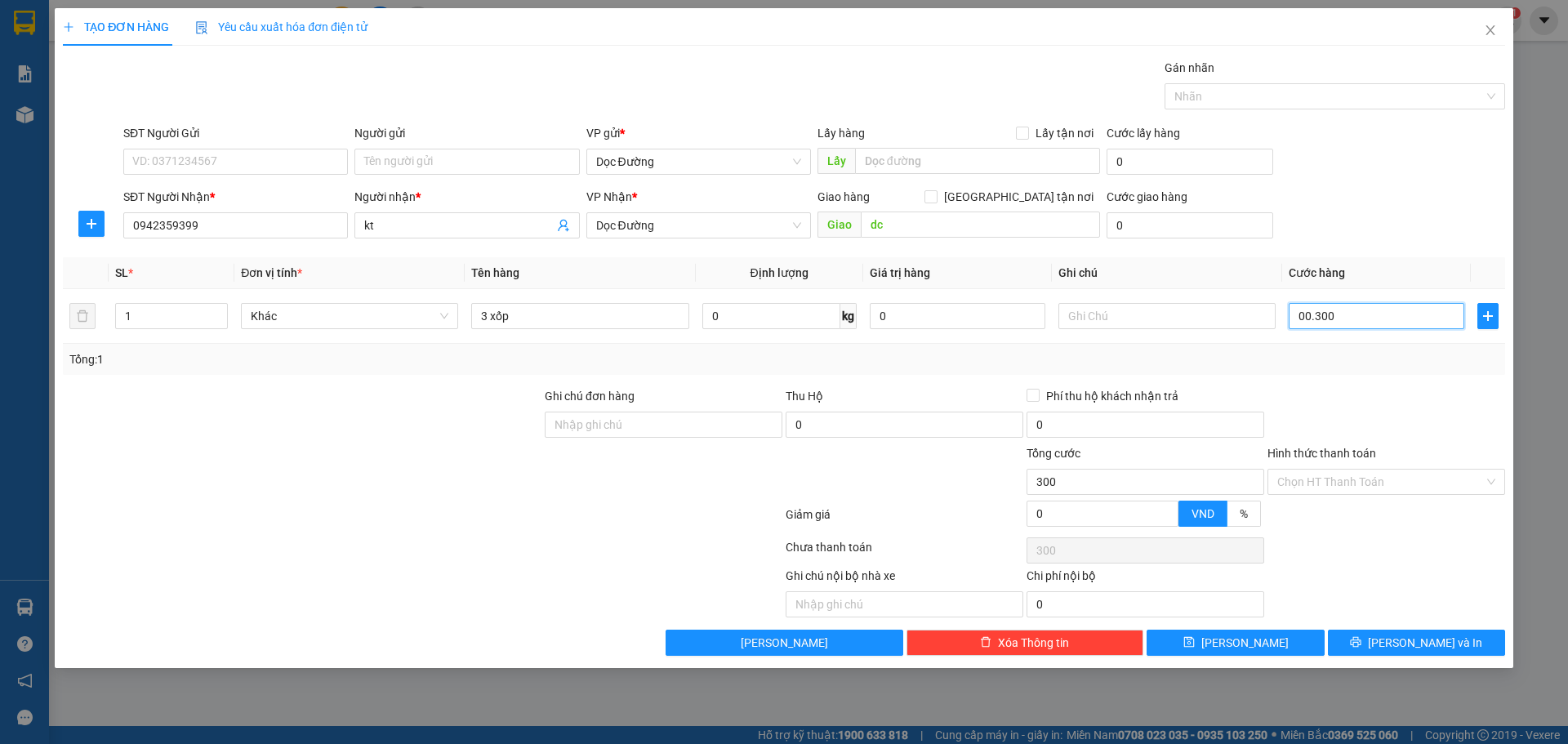
type input "0.003.000"
click at [1232, 642] on button "[PERSON_NAME]" at bounding box center [1234, 642] width 178 height 26
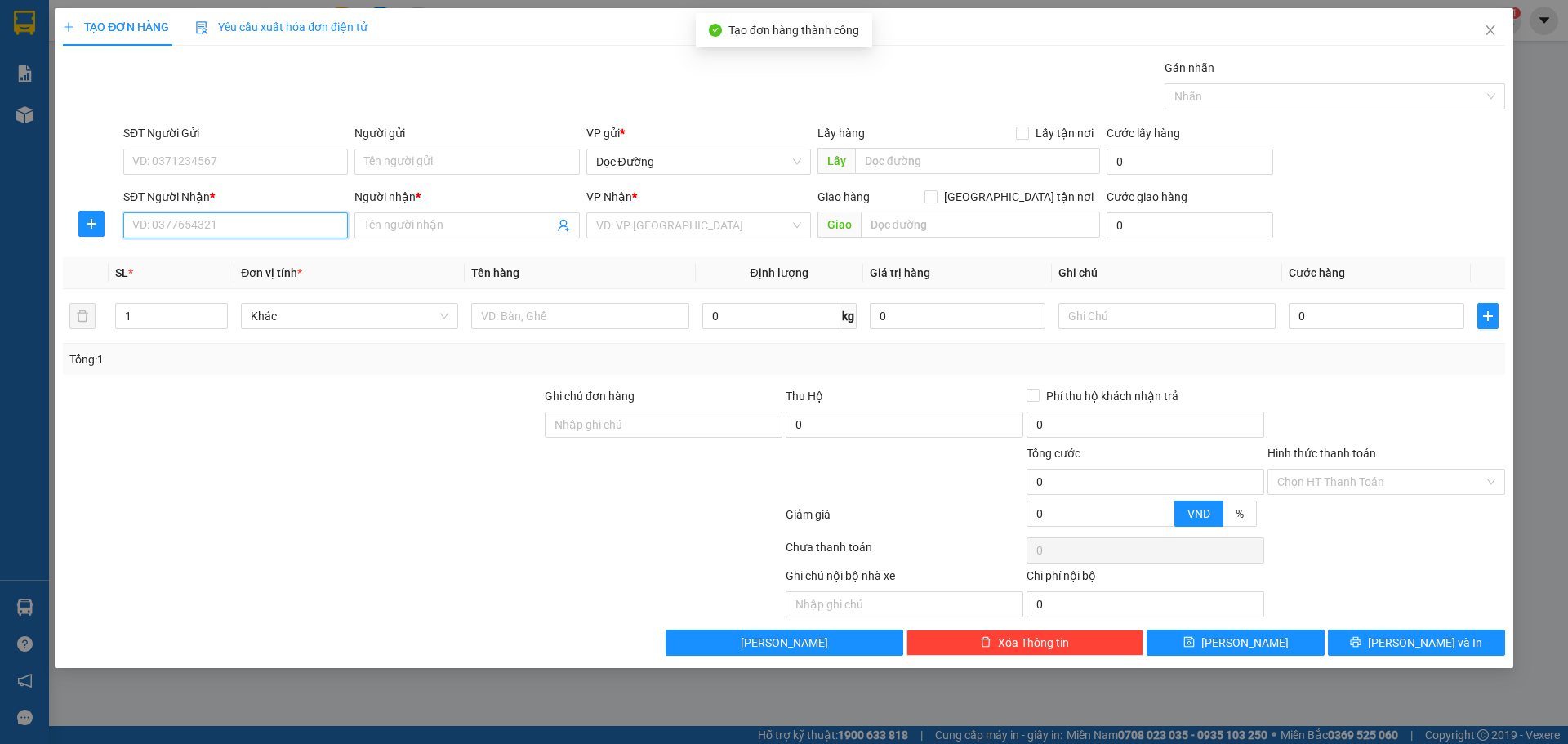
drag, startPoint x: 310, startPoint y: 231, endPoint x: 620, endPoint y: 150, distance: 320.4
click at [309, 231] on input "SĐT Người Nhận *" at bounding box center [235, 225] width 225 height 26
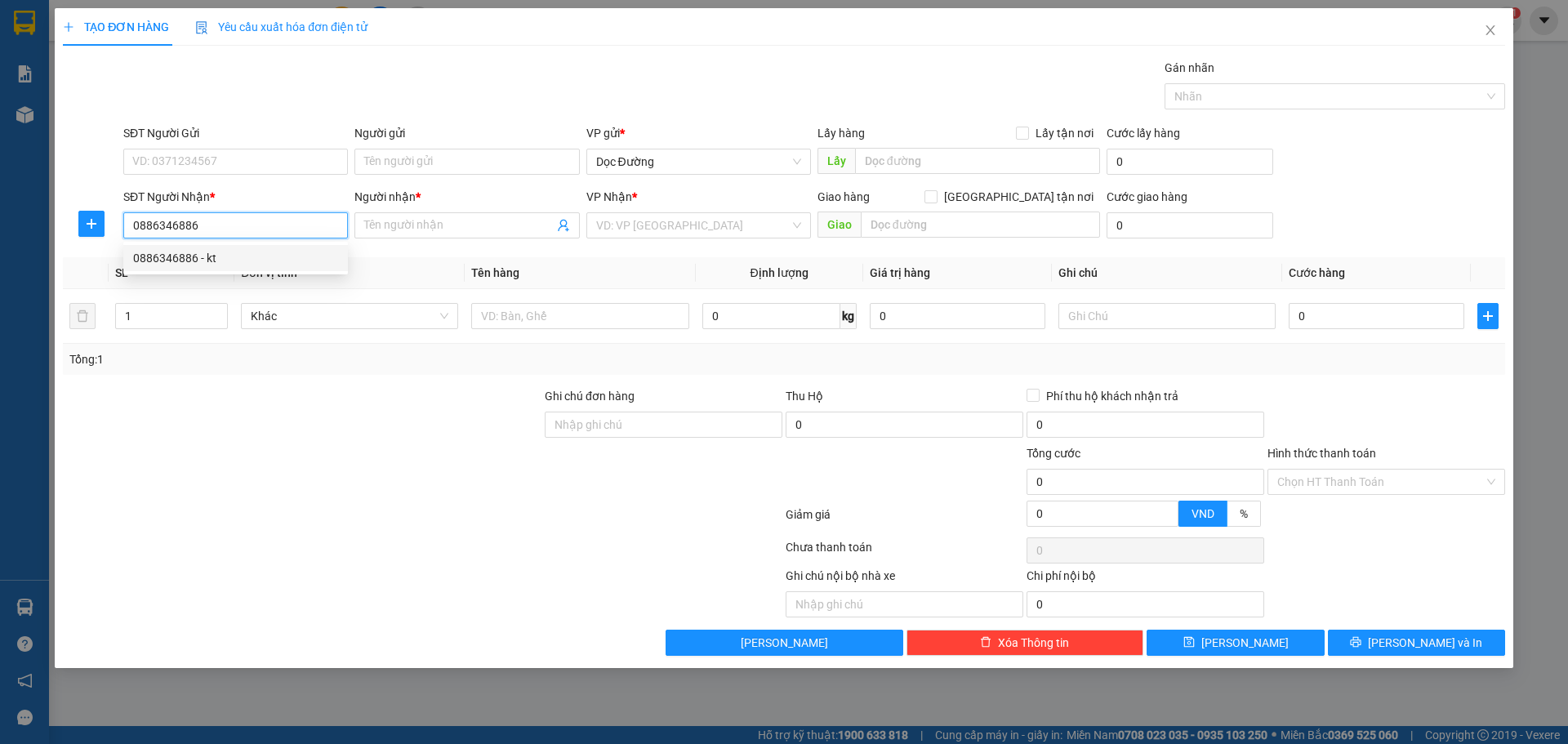
click at [224, 260] on div "0886346886 - kt" at bounding box center [235, 258] width 205 height 18
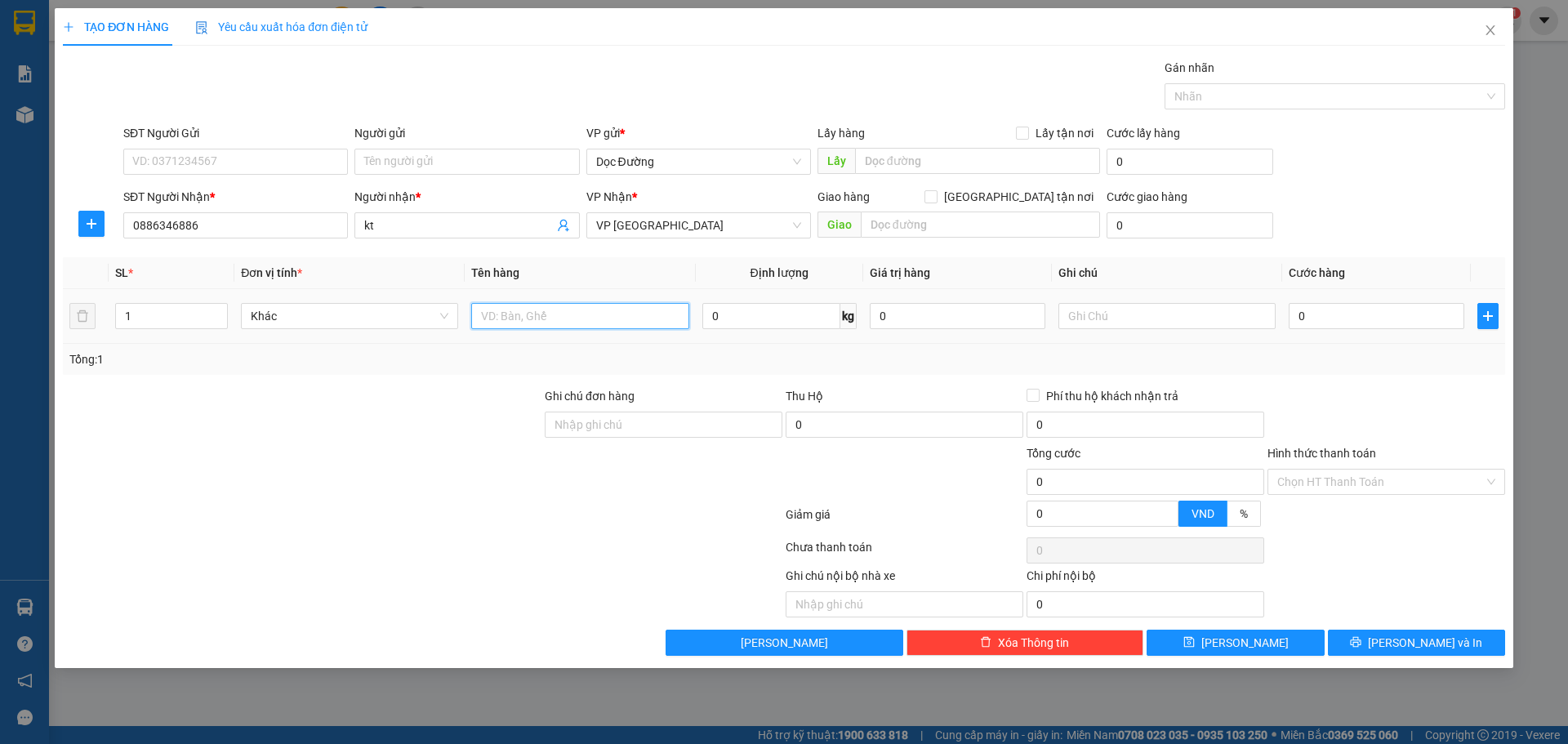
click at [535, 305] on input "text" at bounding box center [579, 316] width 217 height 26
click at [692, 225] on span "VP [GEOGRAPHIC_DATA]" at bounding box center [698, 225] width 205 height 24
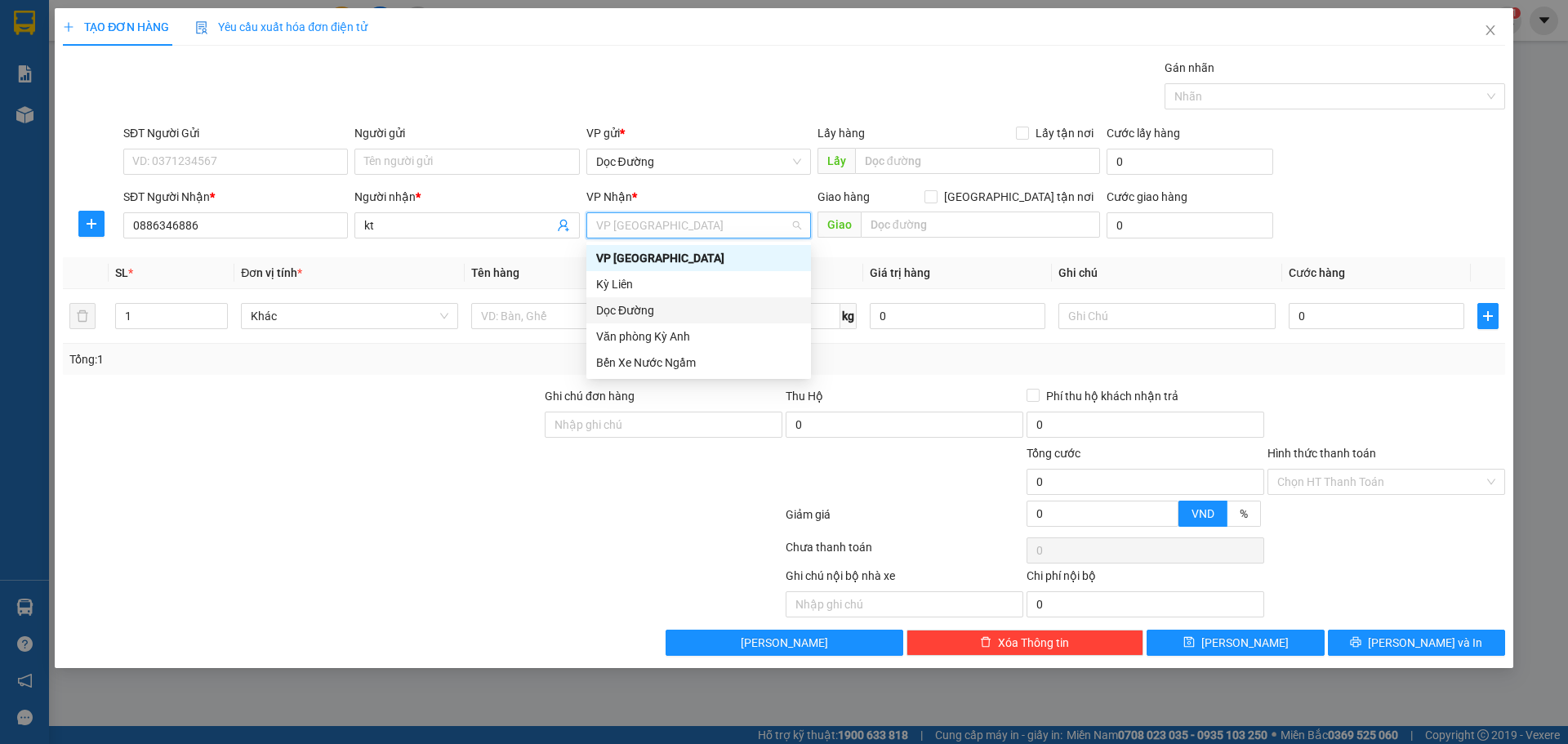
click at [622, 301] on div "Dọc Đường" at bounding box center [698, 310] width 205 height 18
drag, startPoint x: 618, startPoint y: 309, endPoint x: 878, endPoint y: 238, distance: 269.5
click at [619, 309] on div "Dọc Đường" at bounding box center [698, 310] width 205 height 18
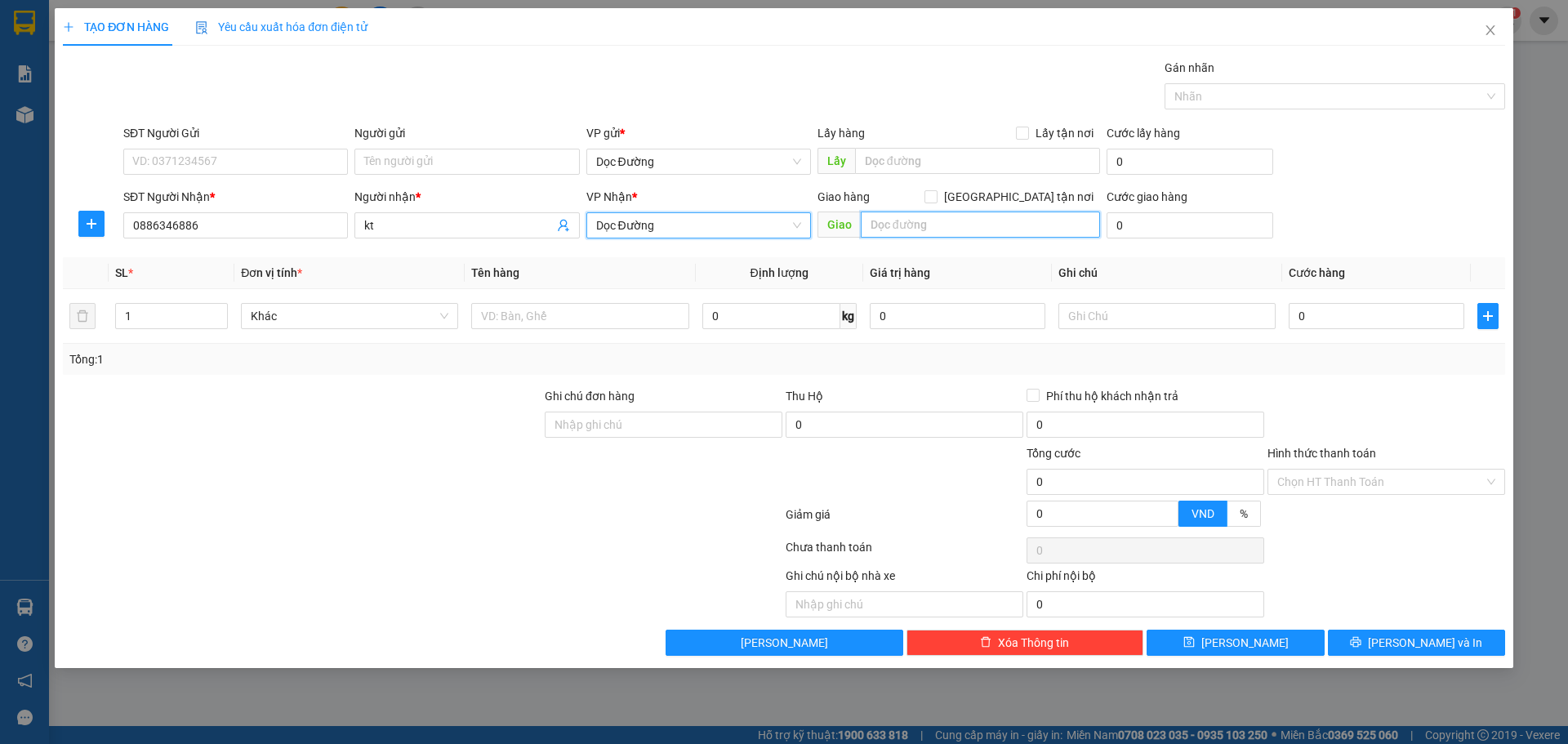
click at [955, 231] on input "text" at bounding box center [979, 225] width 239 height 26
click at [911, 221] on input "text" at bounding box center [979, 225] width 239 height 26
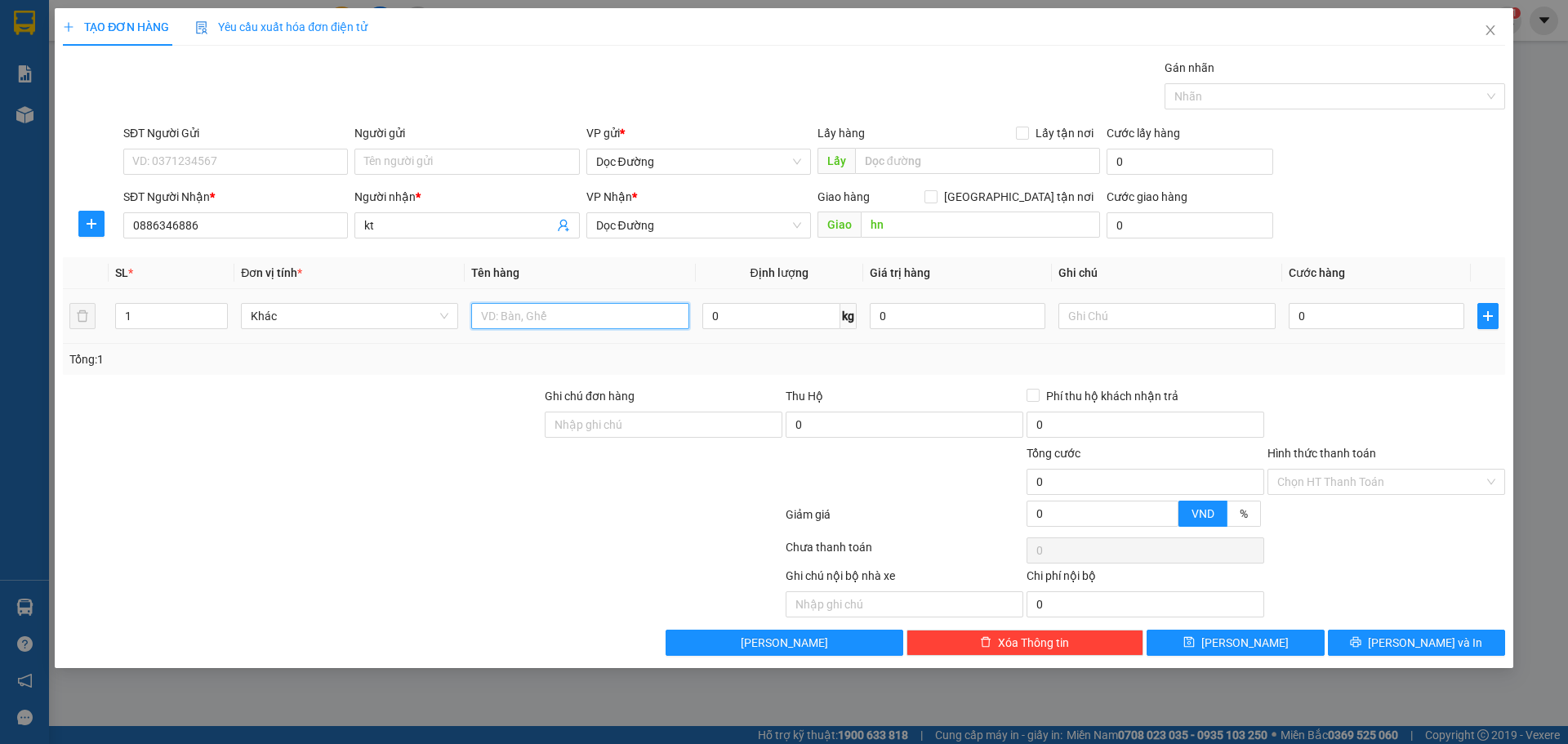
click at [505, 325] on input "text" at bounding box center [579, 316] width 217 height 26
click at [1326, 324] on input "0" at bounding box center [1376, 316] width 176 height 26
click at [1346, 487] on input "Hình thức thanh toán" at bounding box center [1380, 482] width 206 height 24
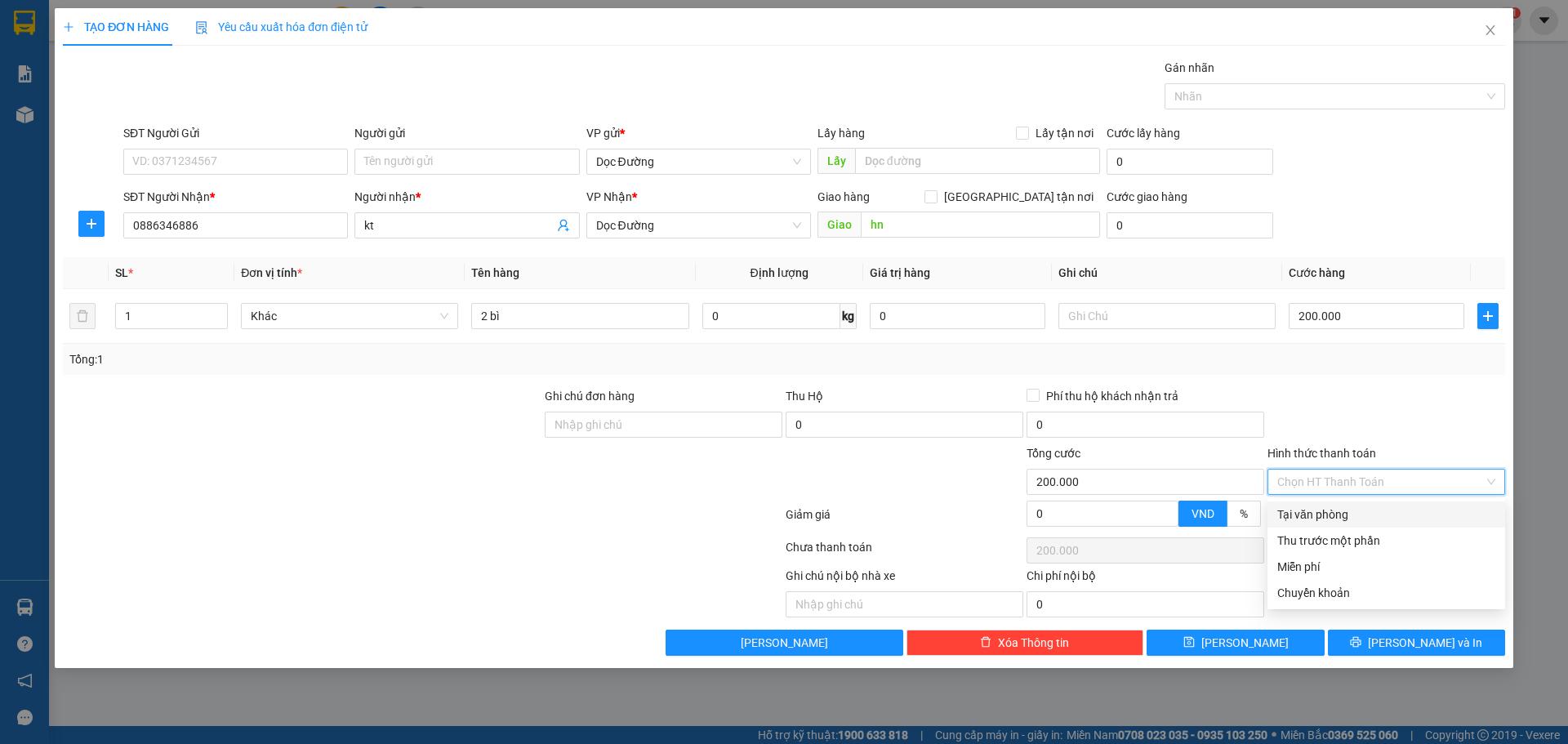
click at [1298, 511] on div "Tại văn phòng" at bounding box center [1386, 515] width 218 height 18
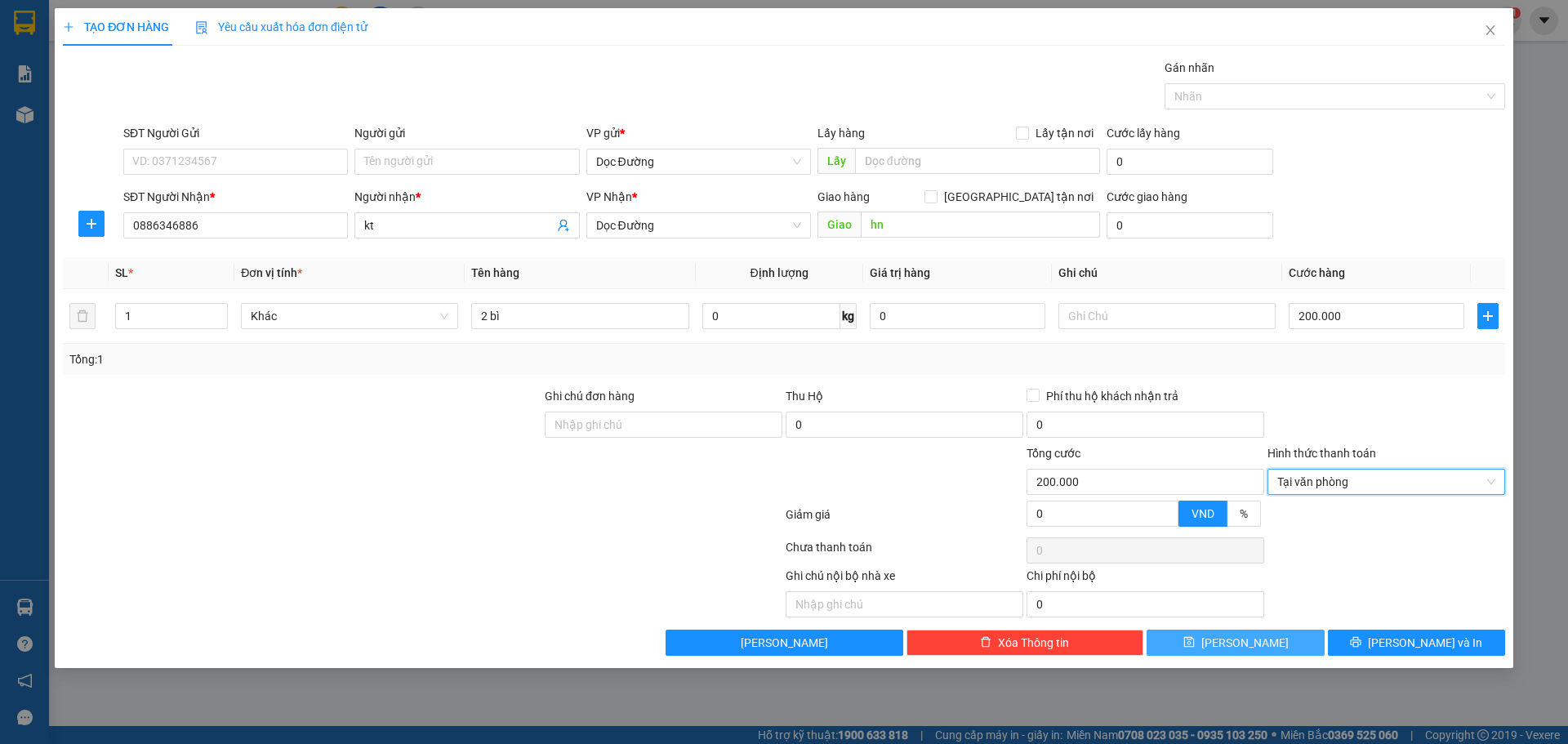
click at [1275, 640] on button "[PERSON_NAME]" at bounding box center [1234, 642] width 178 height 26
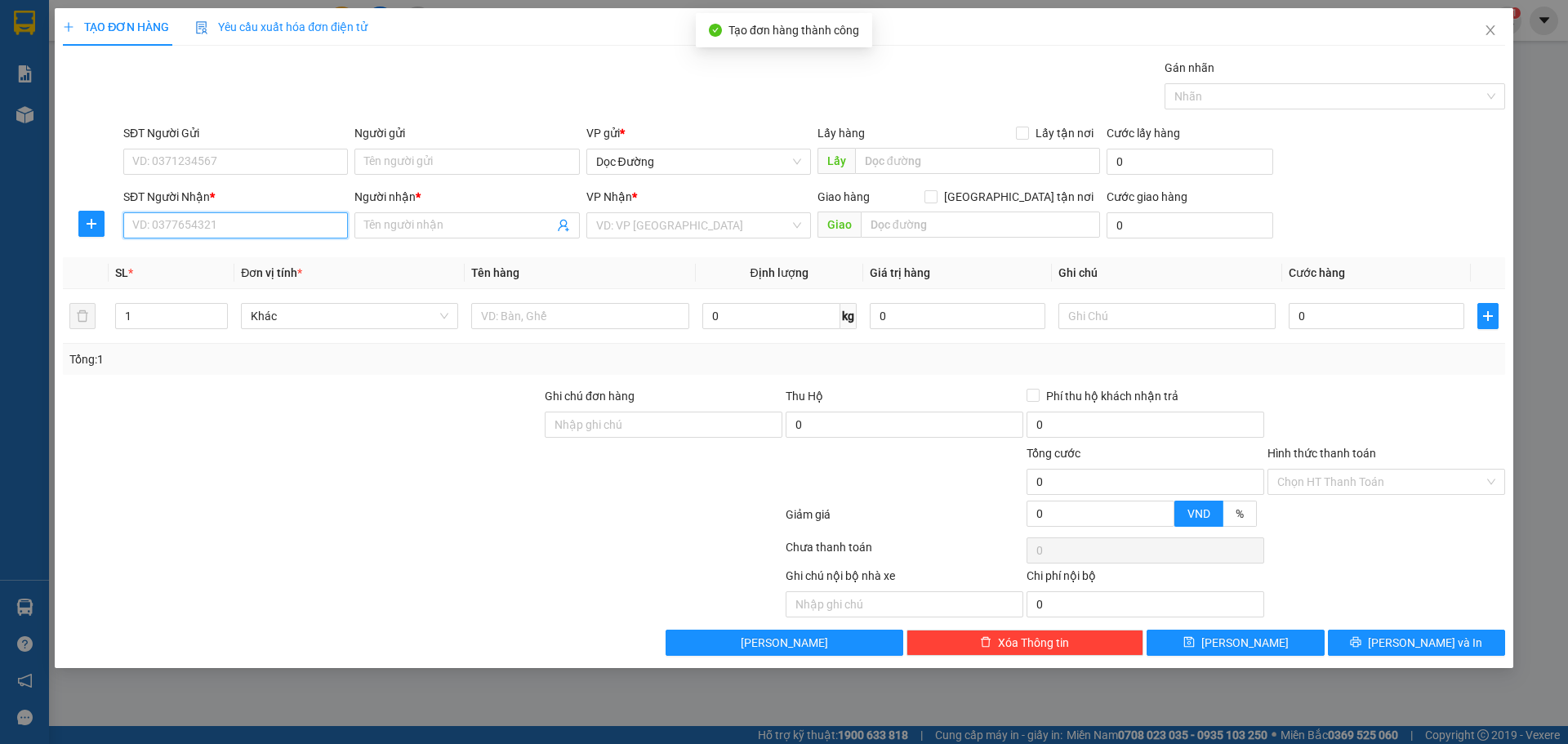
click at [257, 233] on input "SĐT Người Nhận *" at bounding box center [235, 225] width 225 height 26
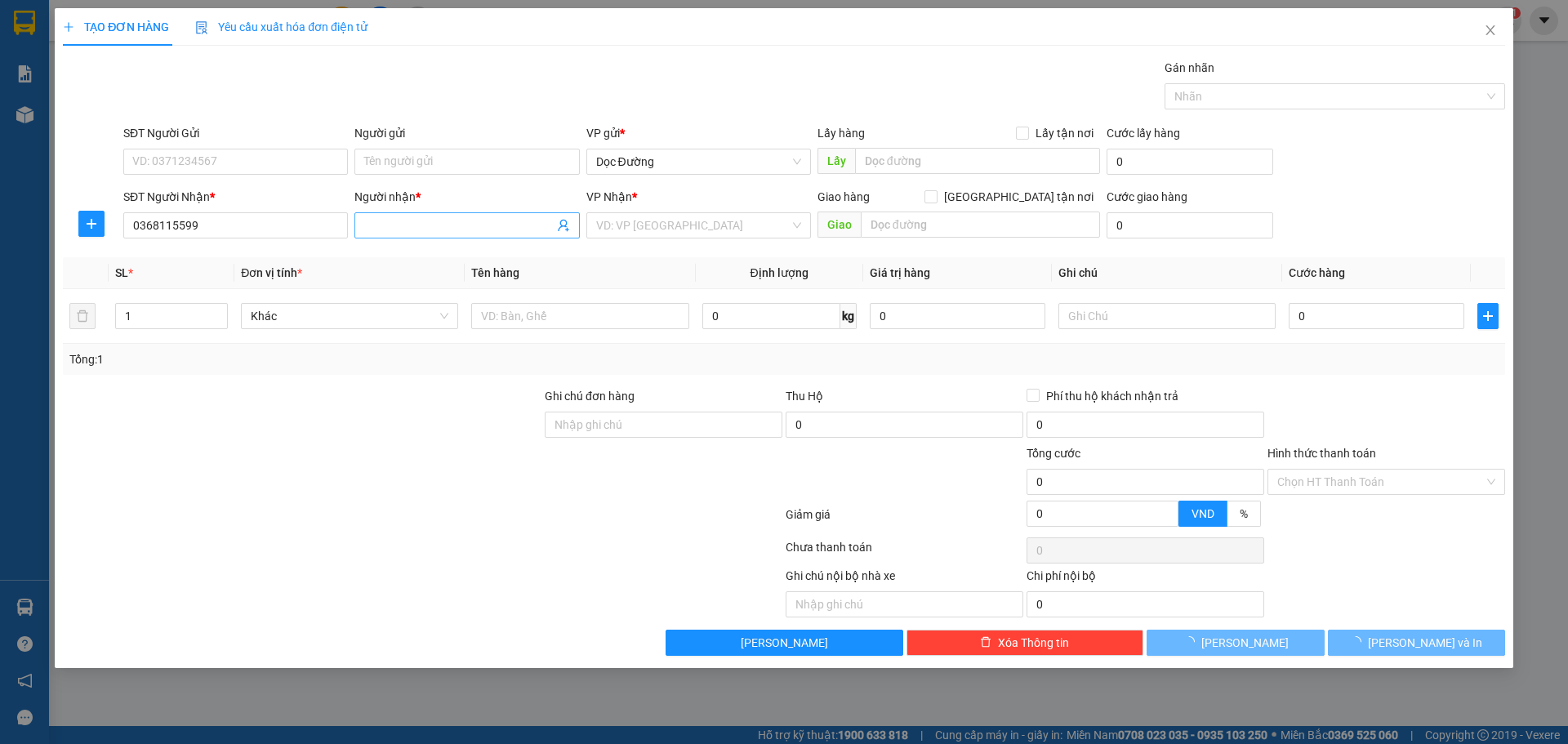
click at [429, 219] on input "Người nhận *" at bounding box center [458, 225] width 188 height 18
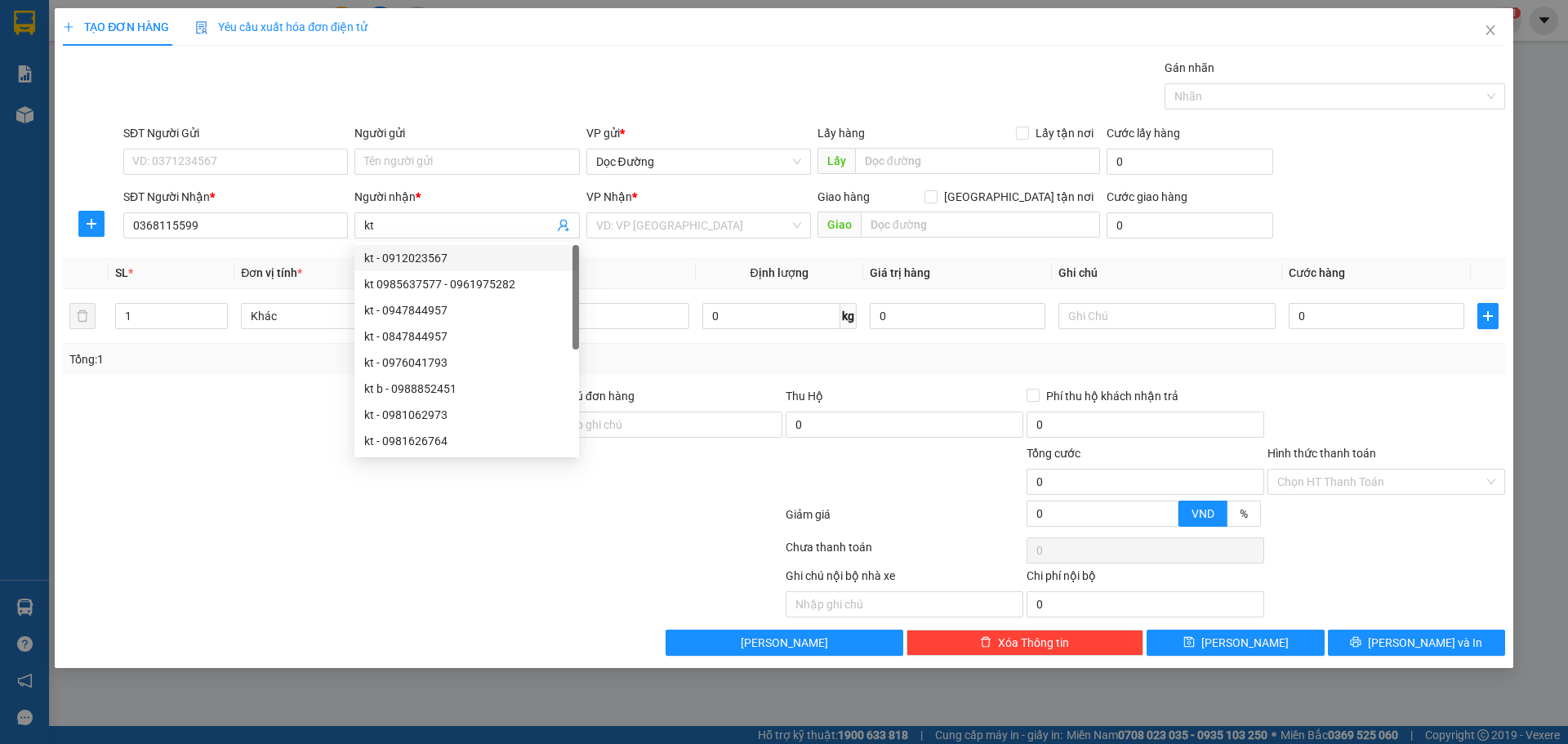
click at [729, 238] on div "VP Nhận * VD: VP [GEOGRAPHIC_DATA]" at bounding box center [698, 216] width 225 height 57
click at [715, 239] on div "VP Nhận * VD: VP [GEOGRAPHIC_DATA]" at bounding box center [698, 216] width 225 height 57
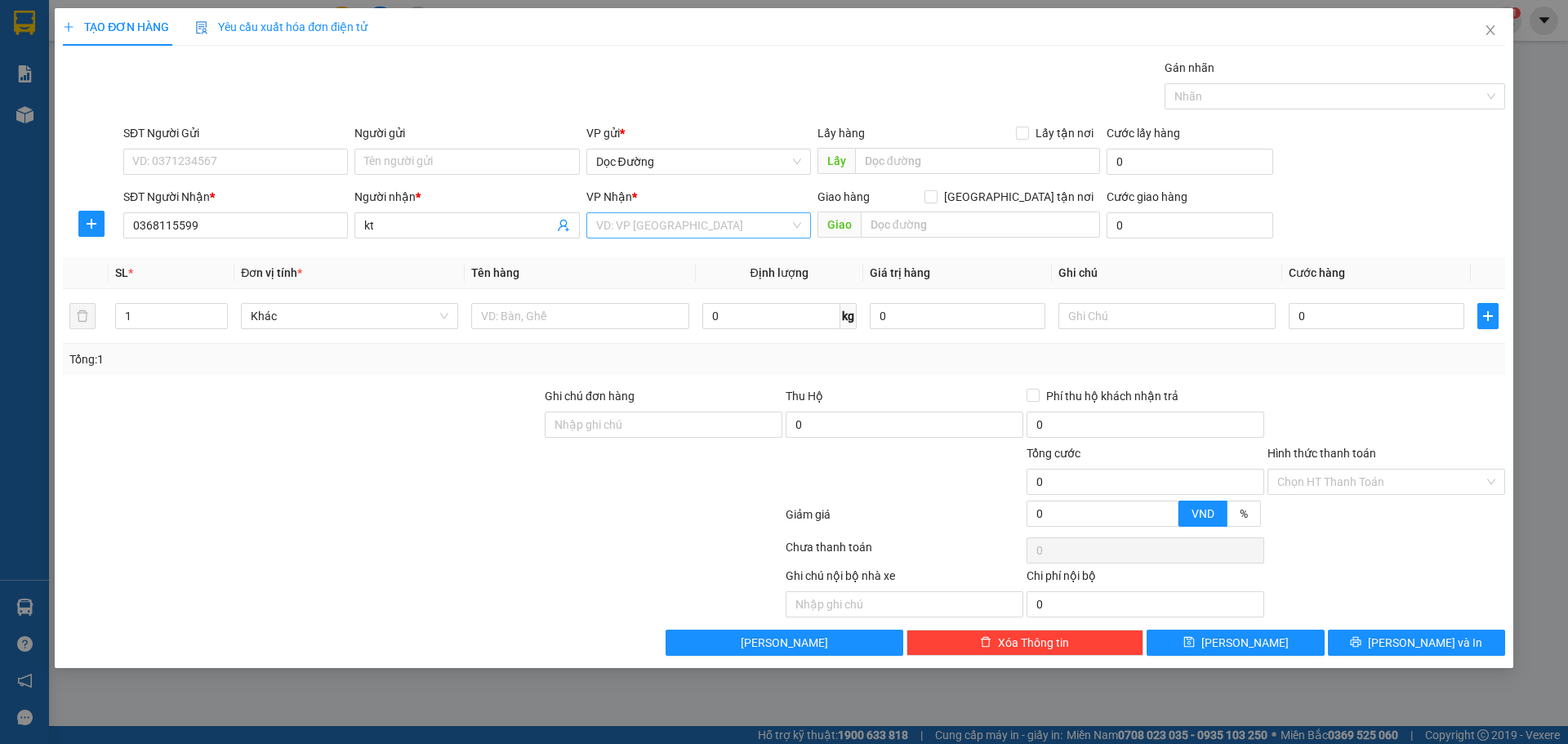
click at [728, 234] on input "search" at bounding box center [692, 225] width 194 height 24
click at [672, 307] on div "Dọc Đường" at bounding box center [698, 310] width 205 height 18
click at [929, 237] on input "text" at bounding box center [979, 225] width 239 height 26
click at [574, 325] on input "text" at bounding box center [579, 316] width 217 height 26
drag, startPoint x: 1422, startPoint y: 320, endPoint x: 1409, endPoint y: 315, distance: 13.9
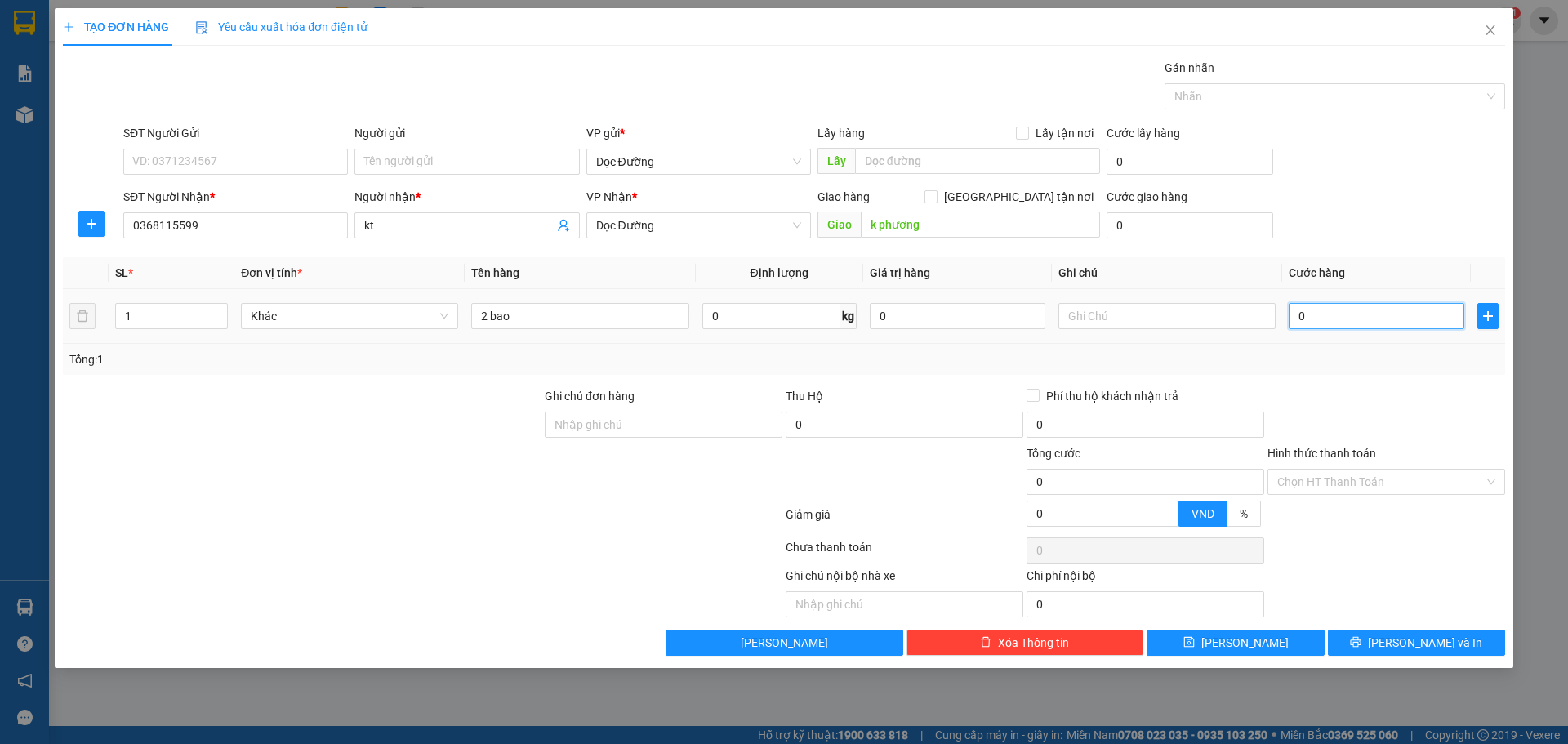
click at [1421, 319] on input "0" at bounding box center [1376, 316] width 176 height 26
click at [1346, 480] on input "Hình thức thanh toán" at bounding box center [1380, 482] width 206 height 24
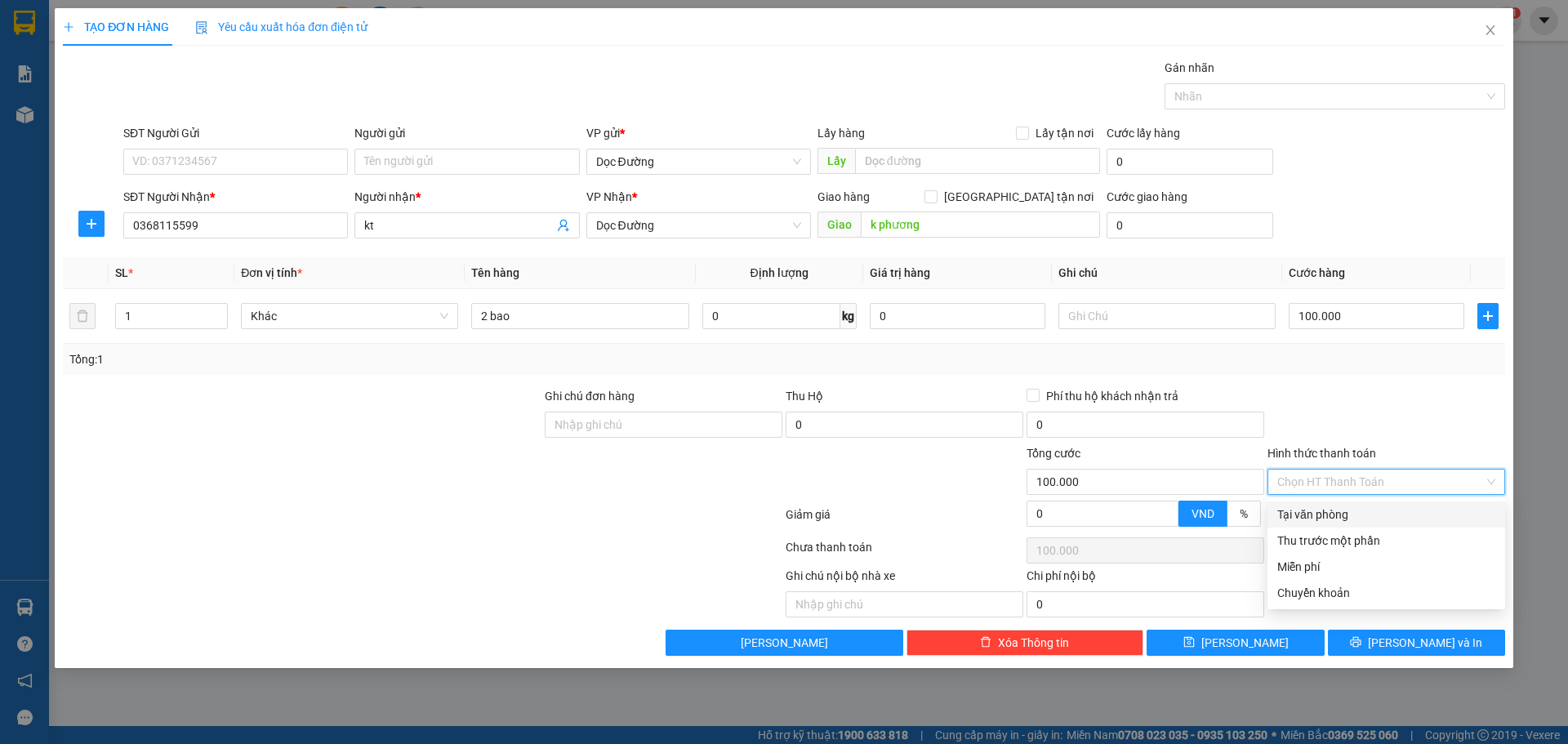
drag, startPoint x: 1331, startPoint y: 511, endPoint x: 1324, endPoint y: 523, distance: 13.9
click at [1331, 512] on div "Tại văn phòng" at bounding box center [1386, 515] width 218 height 18
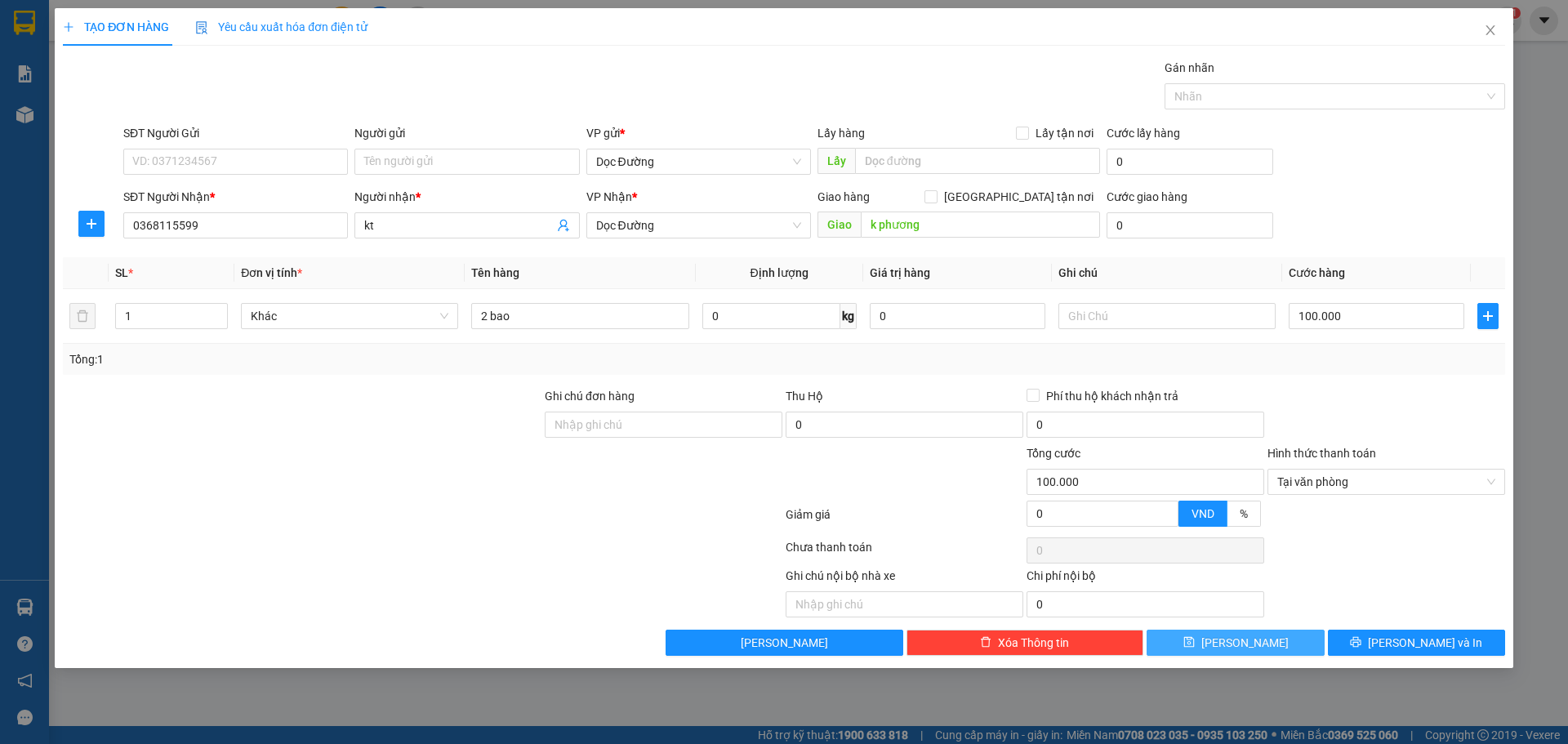
drag, startPoint x: 1252, startPoint y: 646, endPoint x: 1260, endPoint y: 632, distance: 16.1
click at [1252, 647] on span "[PERSON_NAME]" at bounding box center [1244, 643] width 87 height 18
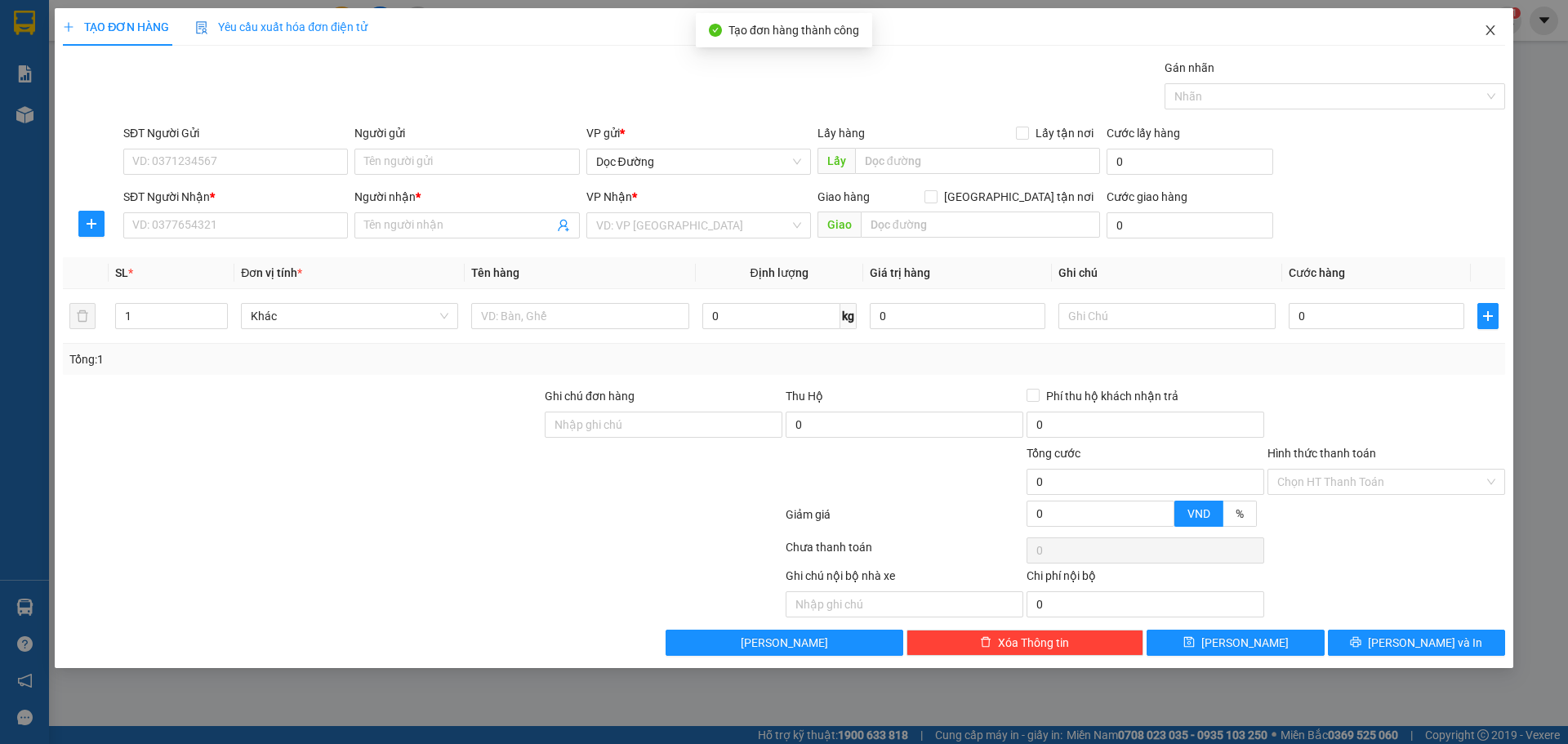
click at [1482, 29] on span "Close" at bounding box center [1490, 31] width 46 height 46
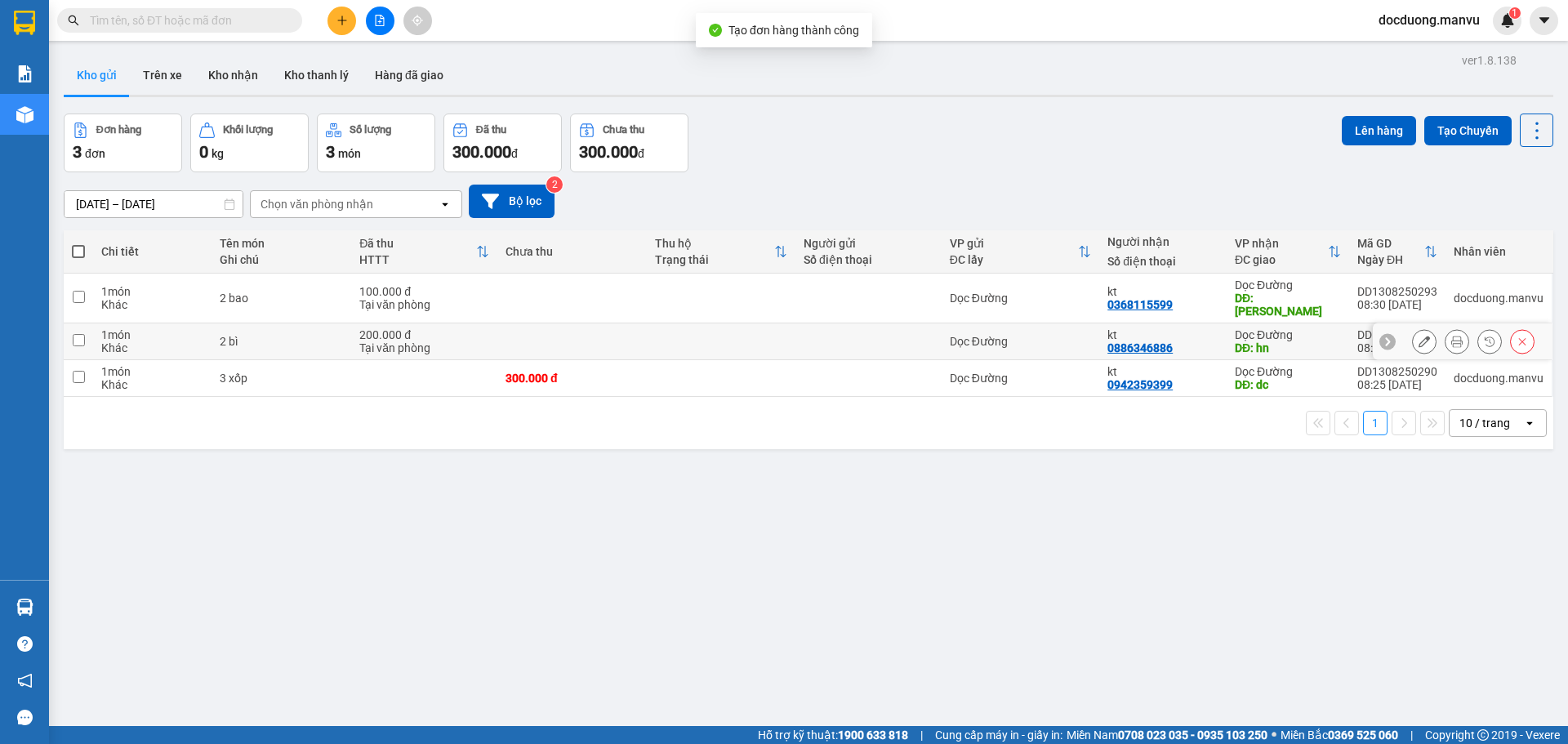
click at [710, 334] on td at bounding box center [720, 342] width 149 height 37
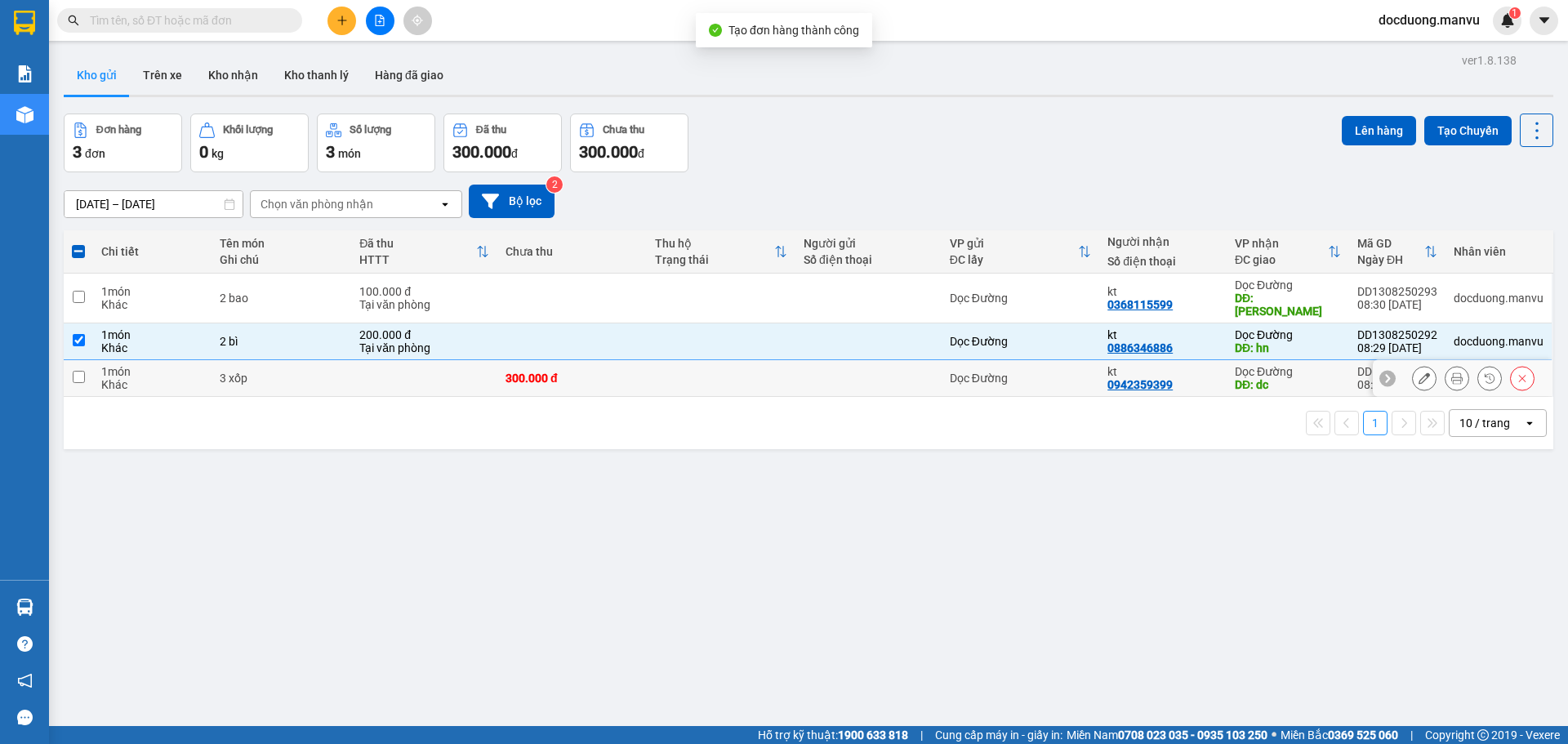
click at [720, 360] on td at bounding box center [720, 378] width 149 height 37
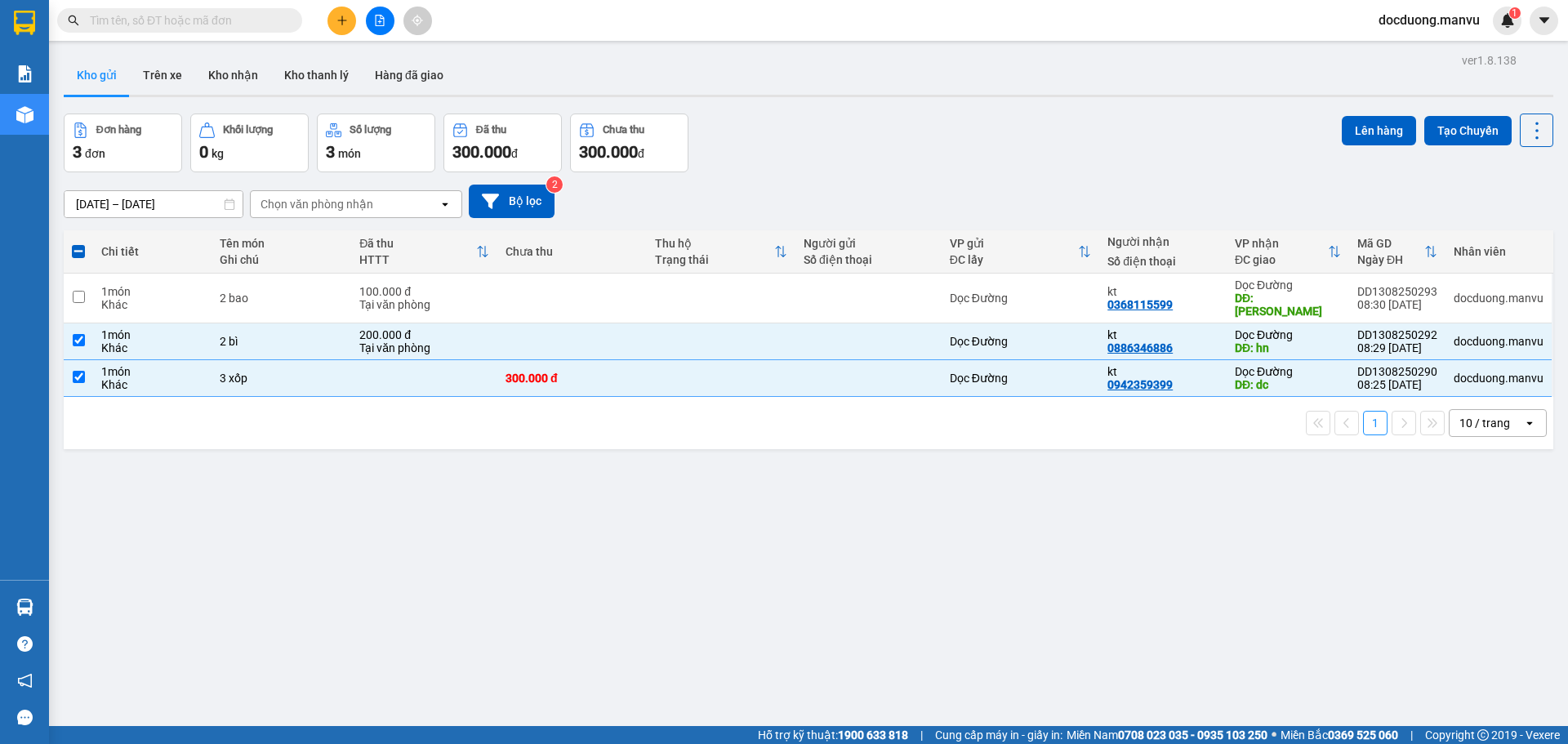
click at [1383, 170] on div "Lên hàng Tạo Chuyến" at bounding box center [1447, 142] width 212 height 59
click at [1376, 155] on div "Lên hàng Tạo Chuyến" at bounding box center [1447, 142] width 212 height 59
click at [1376, 139] on button "Lên hàng" at bounding box center [1379, 131] width 74 height 30
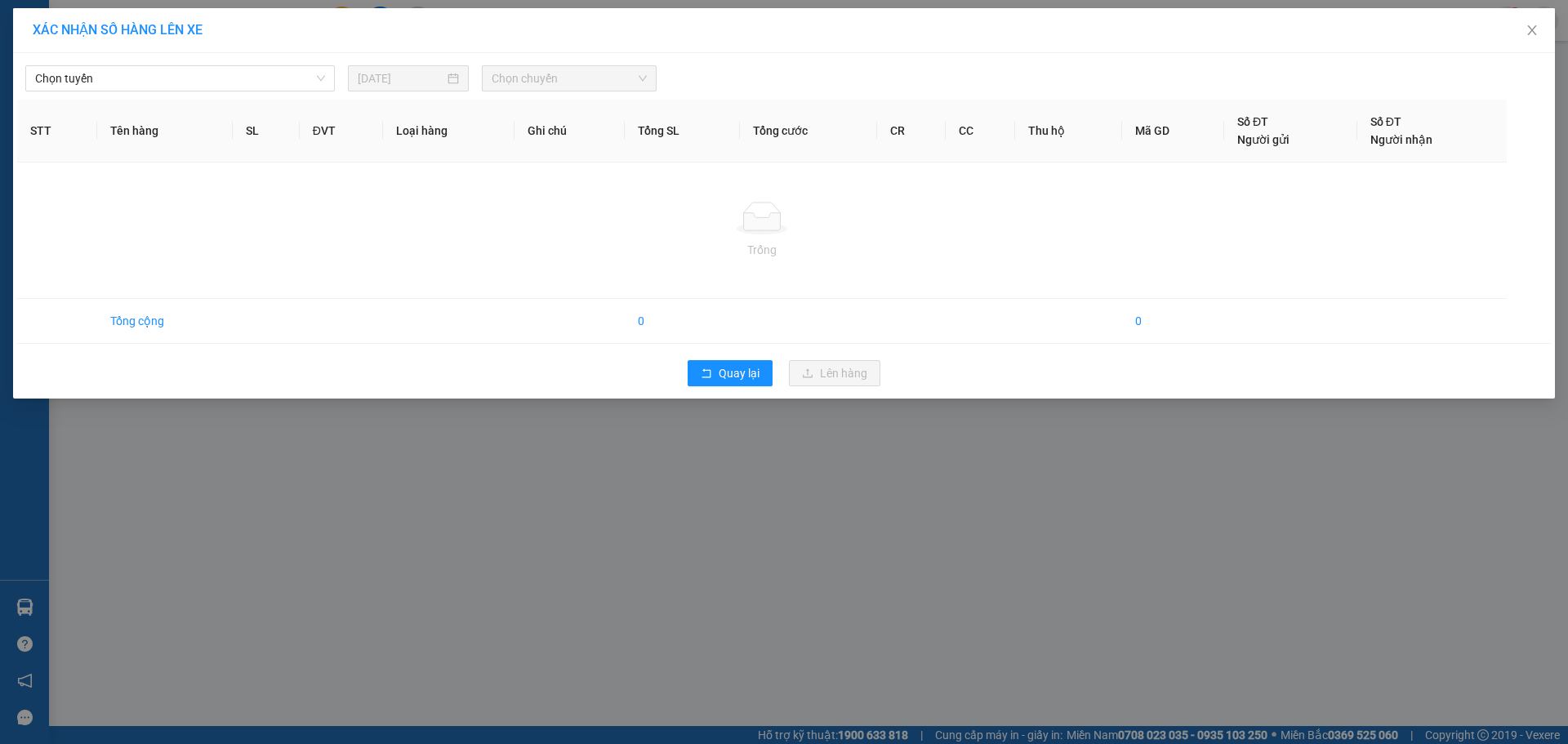
click at [1376, 128] on th "Số ĐT Người nhận" at bounding box center [1432, 131] width 150 height 63
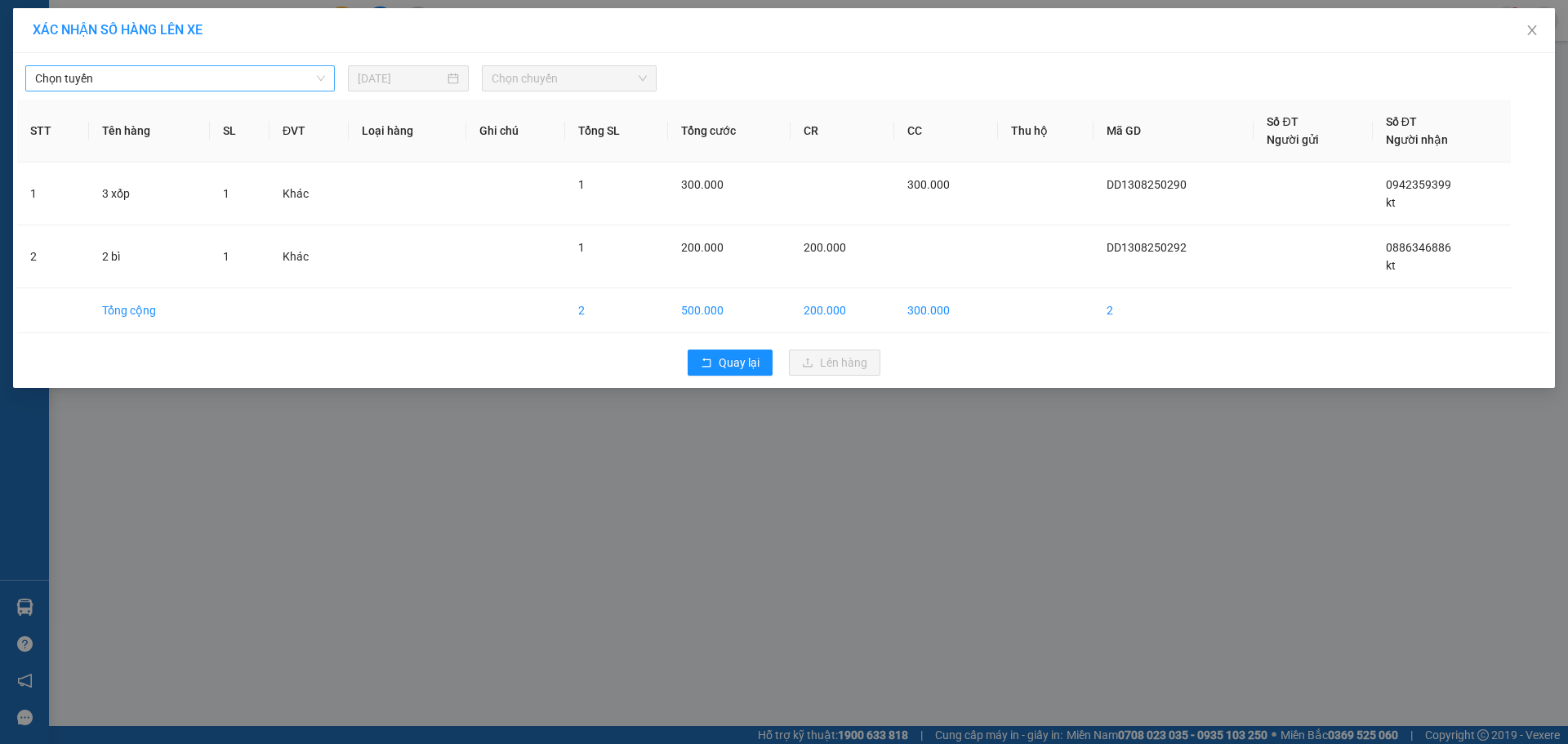
click at [202, 87] on span "Chọn tuyến" at bounding box center [179, 78] width 289 height 24
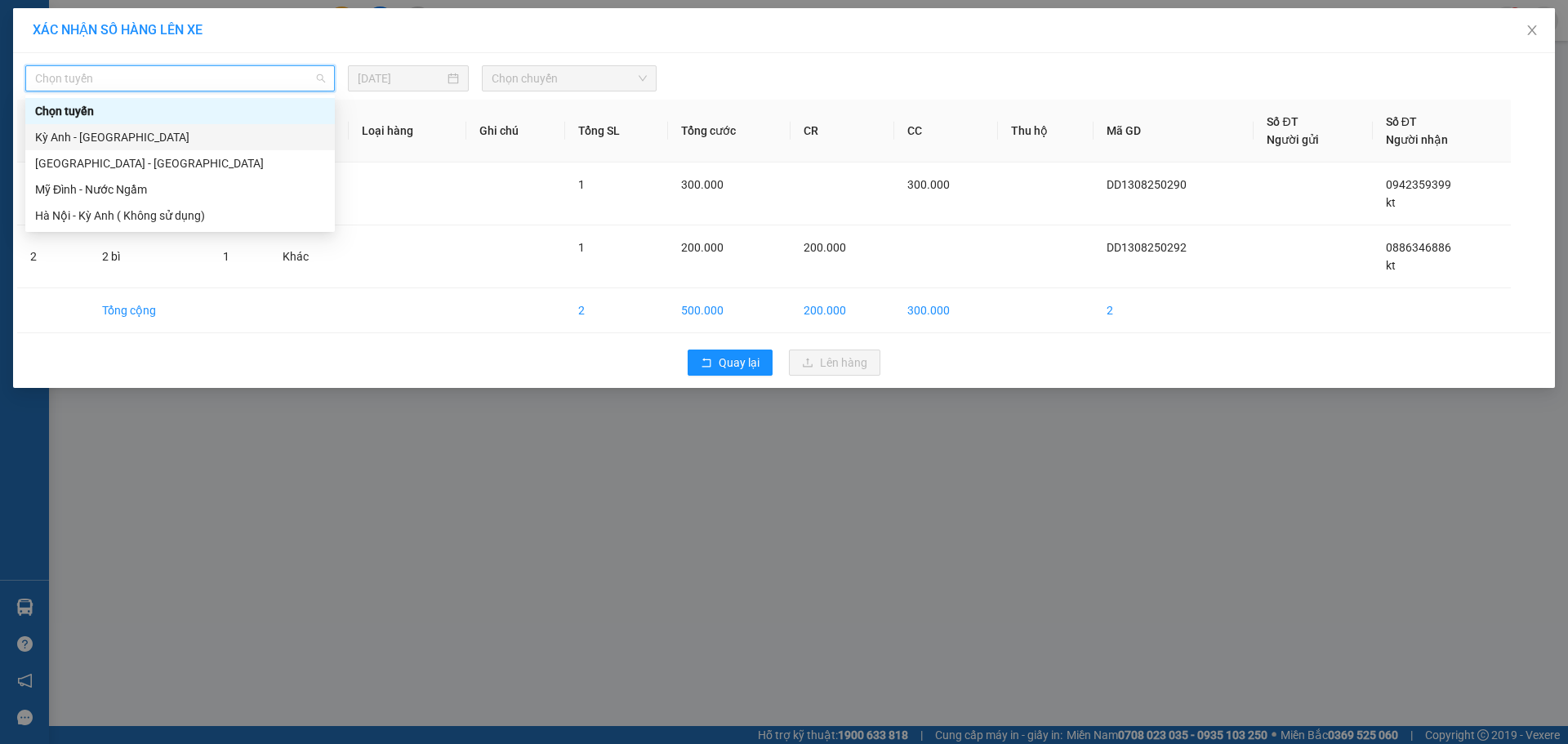
drag, startPoint x: 75, startPoint y: 145, endPoint x: 95, endPoint y: 143, distance: 20.1
click at [84, 145] on div "Kỳ Anh - [GEOGRAPHIC_DATA]" at bounding box center [179, 137] width 289 height 18
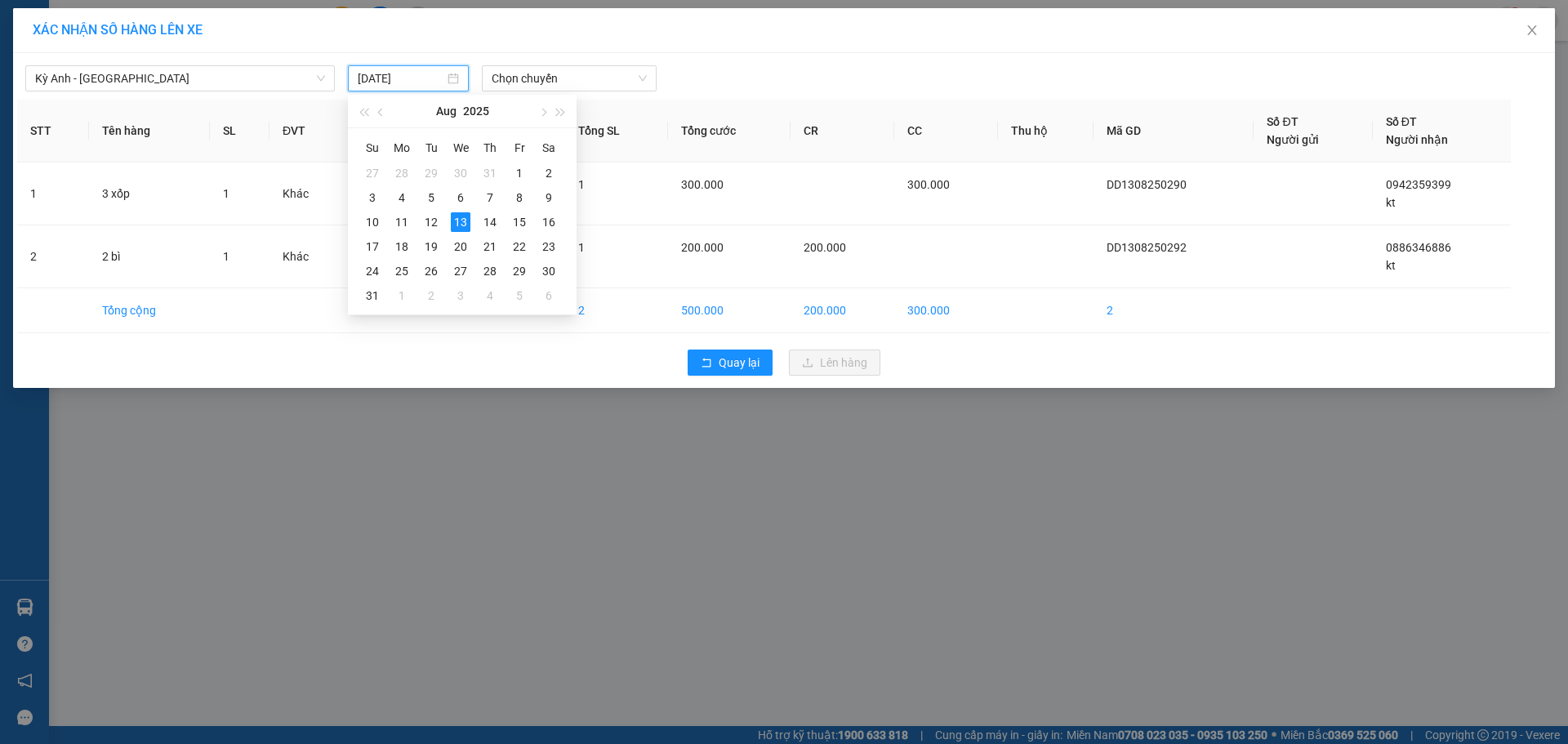
click at [399, 82] on input "[DATE]" at bounding box center [401, 78] width 87 height 18
click at [434, 223] on div "12" at bounding box center [431, 222] width 20 height 20
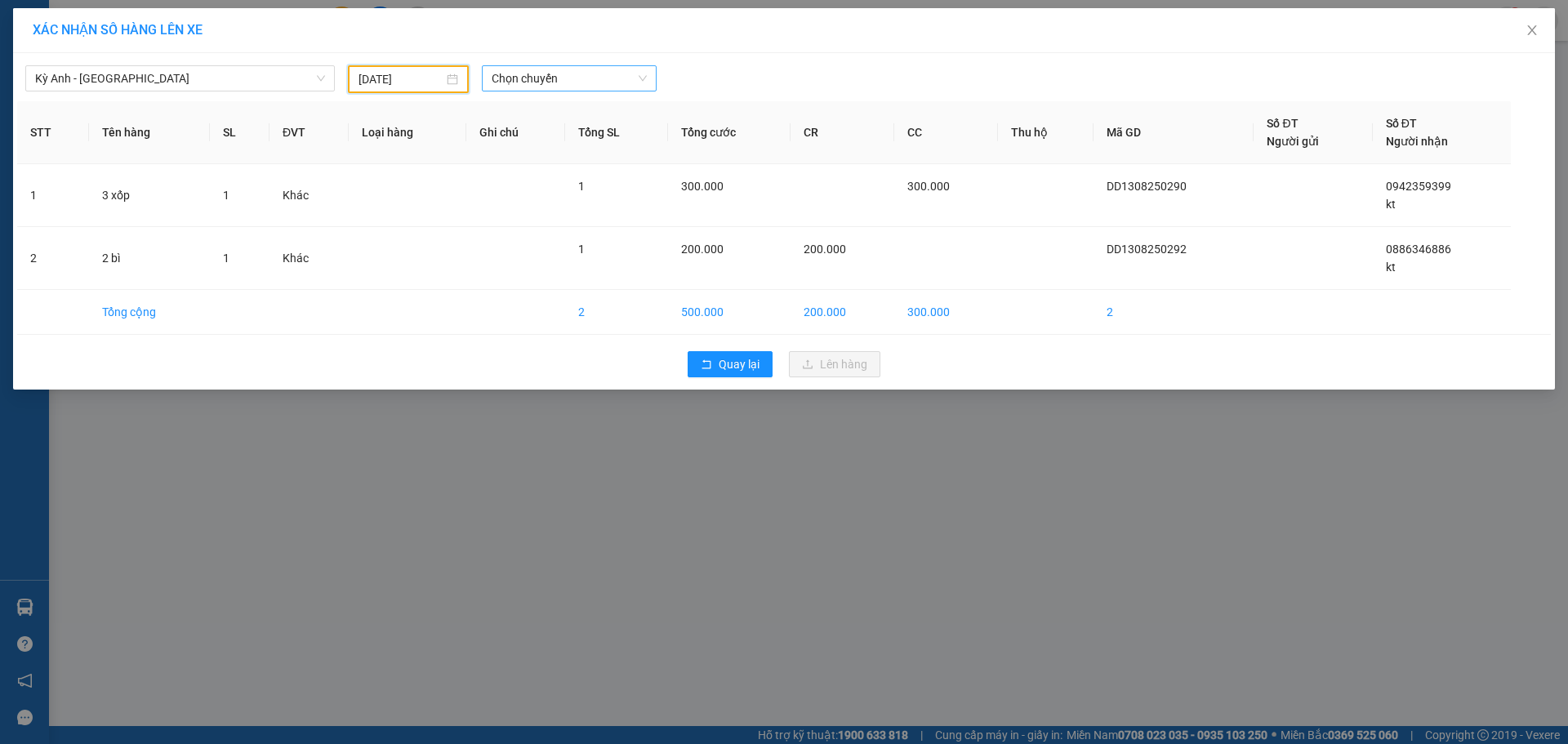
click at [615, 82] on span "Chọn chuyến" at bounding box center [569, 78] width 155 height 24
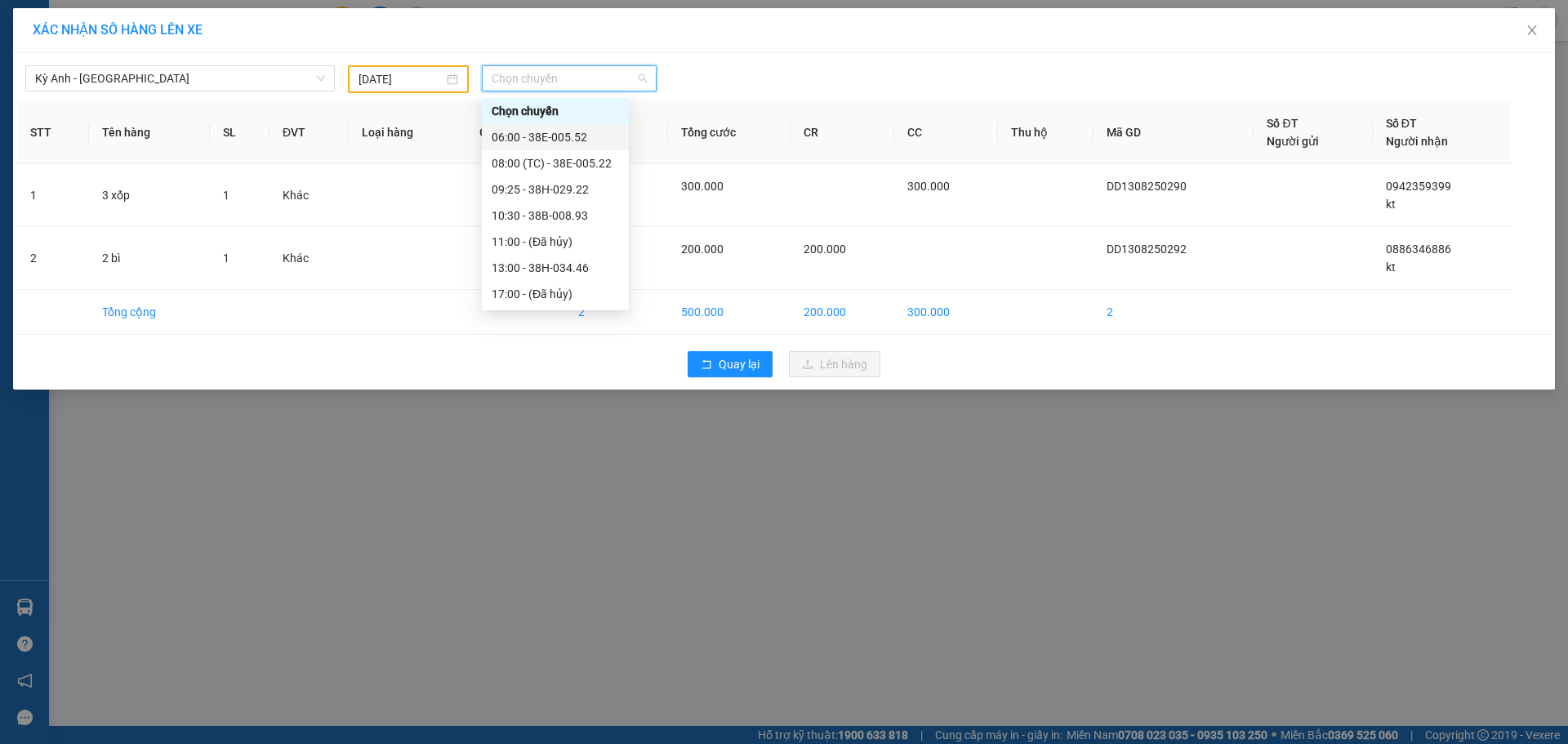
click at [582, 140] on div "06:00 - 38E-005.52" at bounding box center [555, 137] width 127 height 18
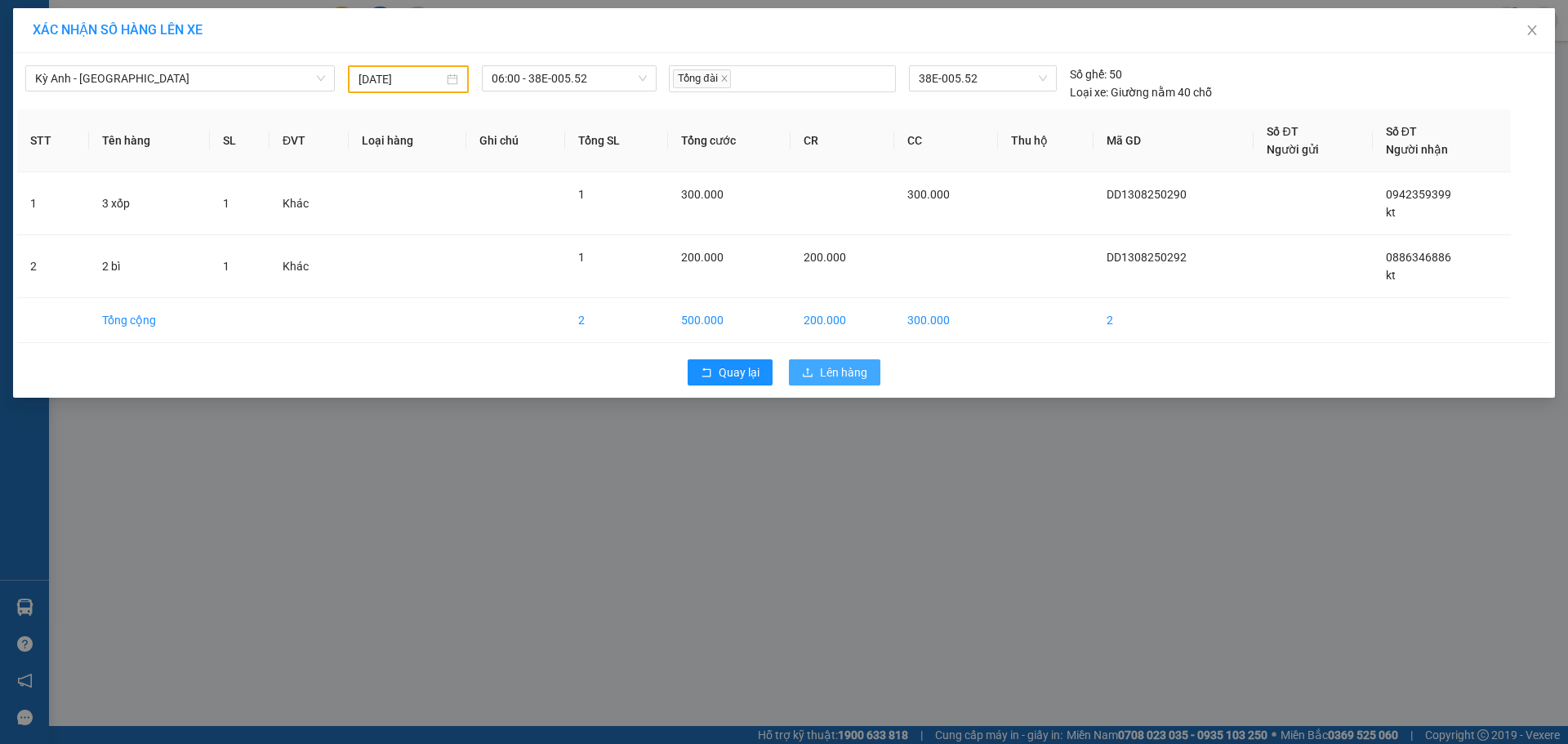
click at [861, 359] on button "Lên hàng" at bounding box center [834, 372] width 91 height 26
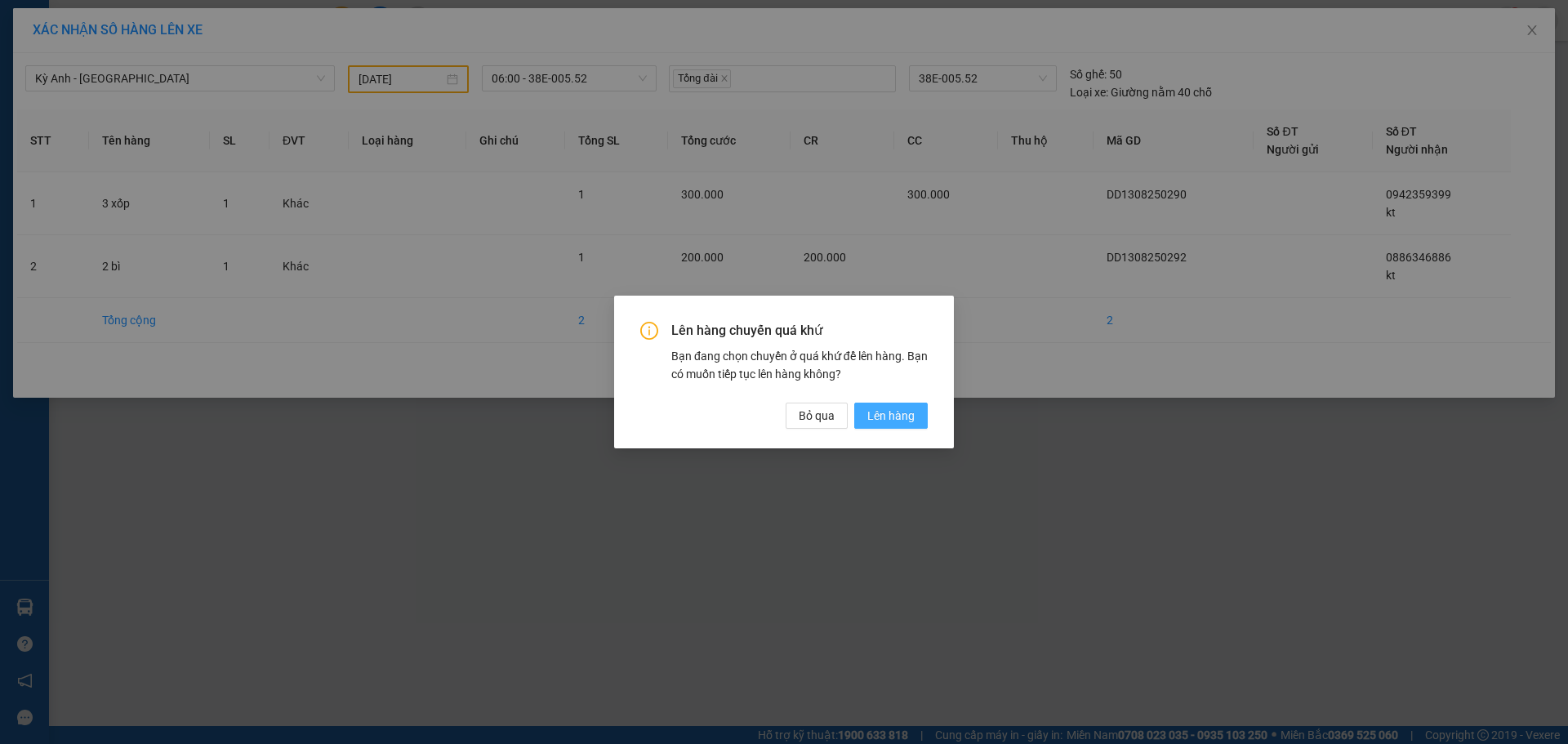
click at [878, 407] on span "Lên hàng" at bounding box center [891, 416] width 48 height 18
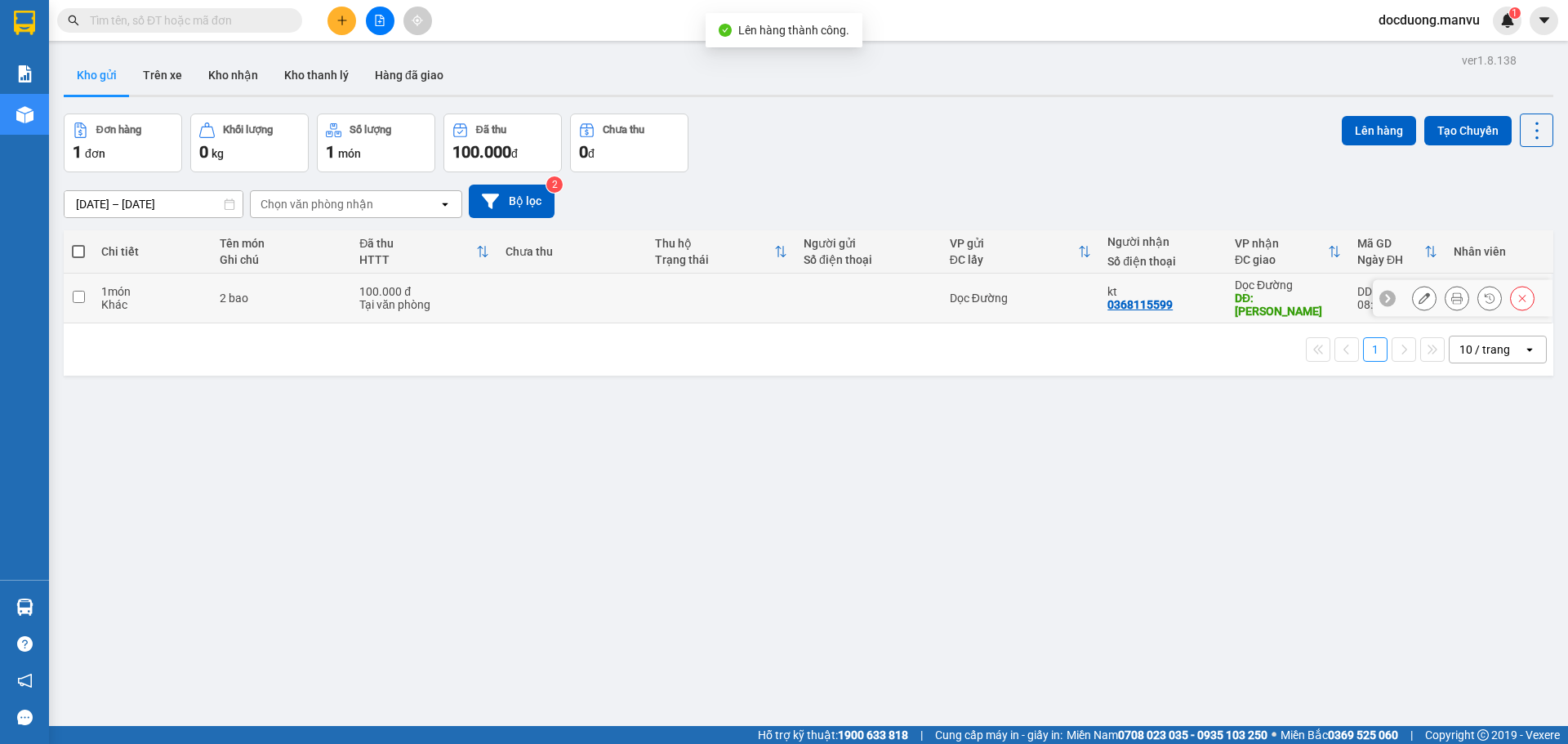
drag, startPoint x: 591, startPoint y: 291, endPoint x: 709, endPoint y: 239, distance: 128.9
click at [588, 295] on td at bounding box center [571, 298] width 149 height 50
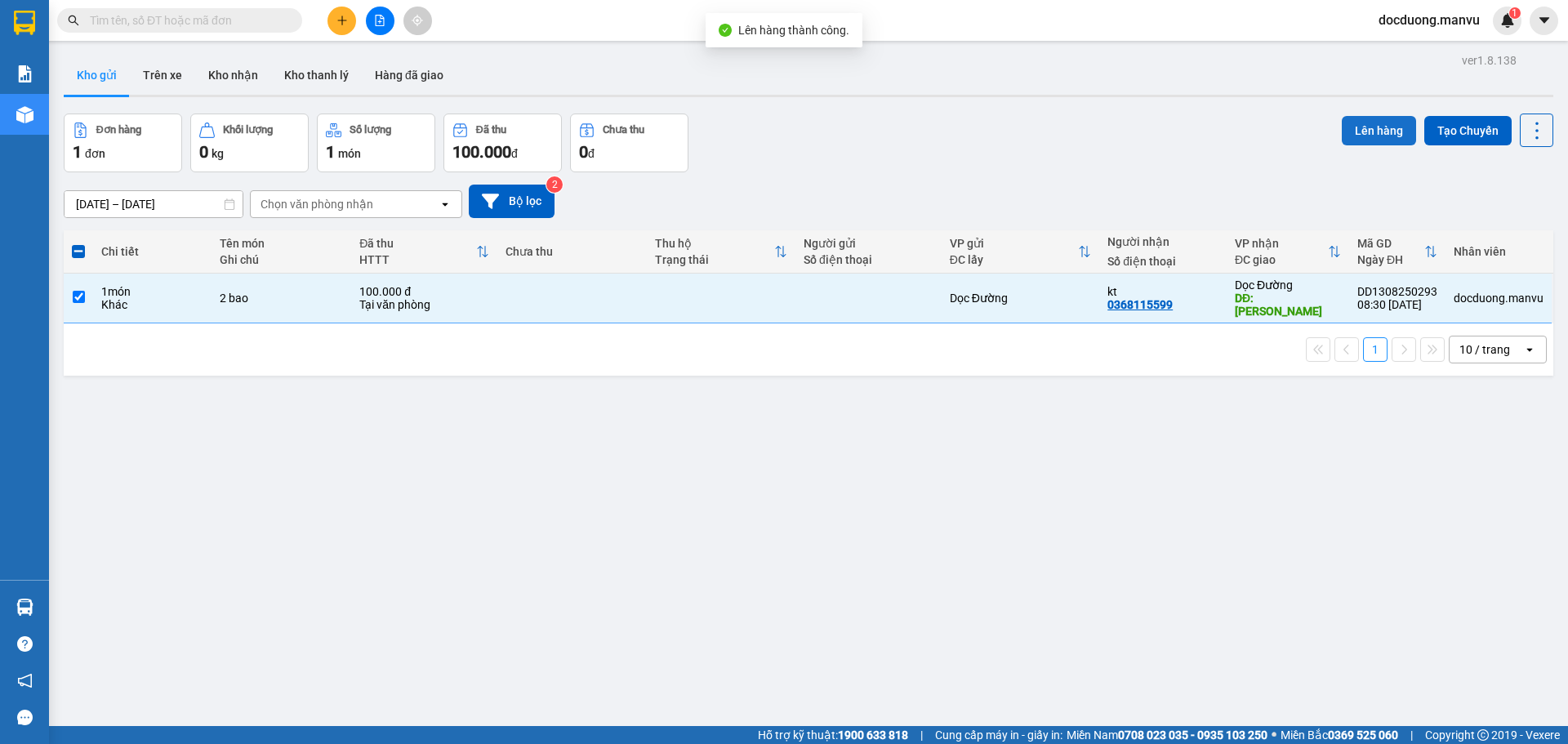
click at [1342, 134] on button "Lên hàng" at bounding box center [1379, 131] width 74 height 30
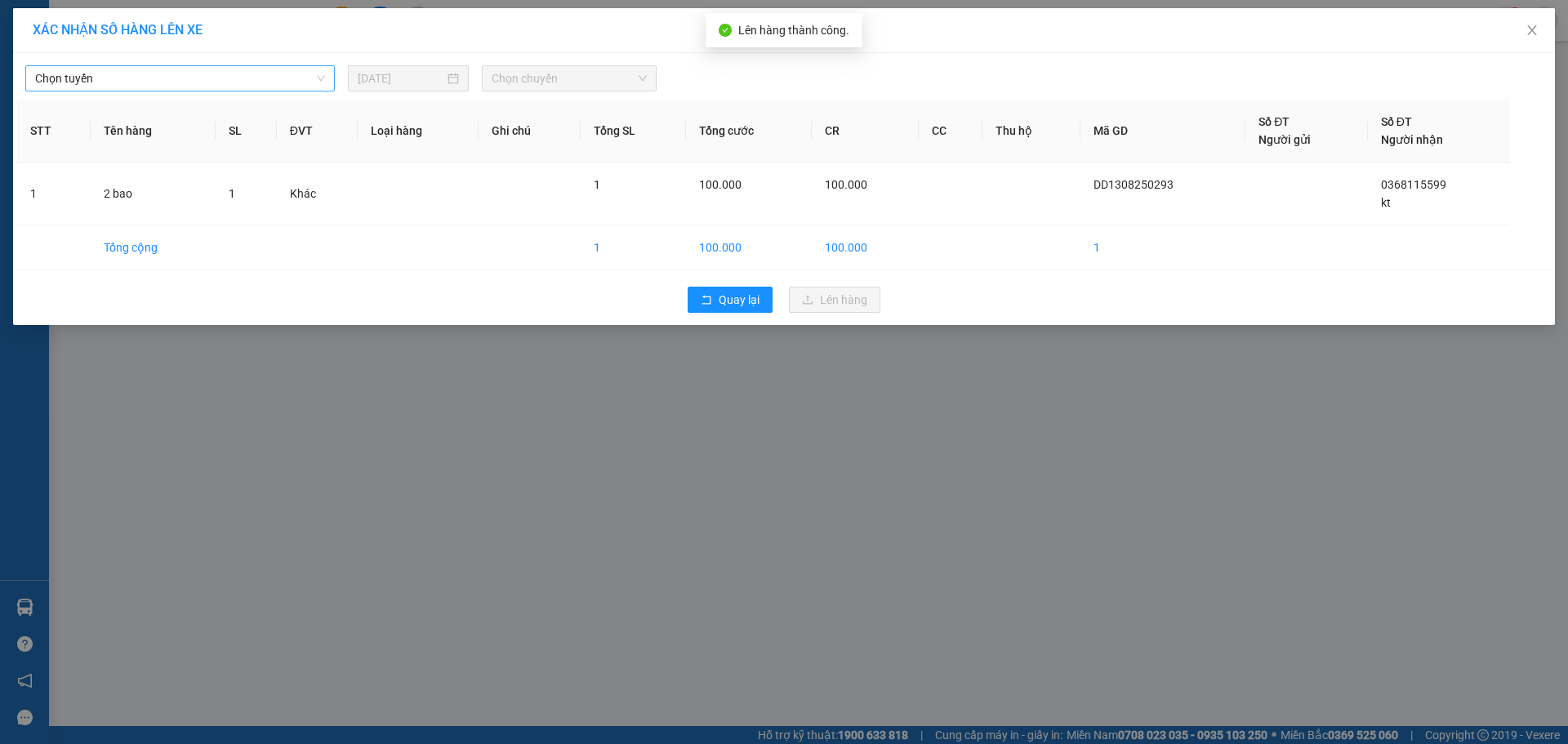
click at [250, 75] on span "Chọn tuyến" at bounding box center [179, 78] width 289 height 24
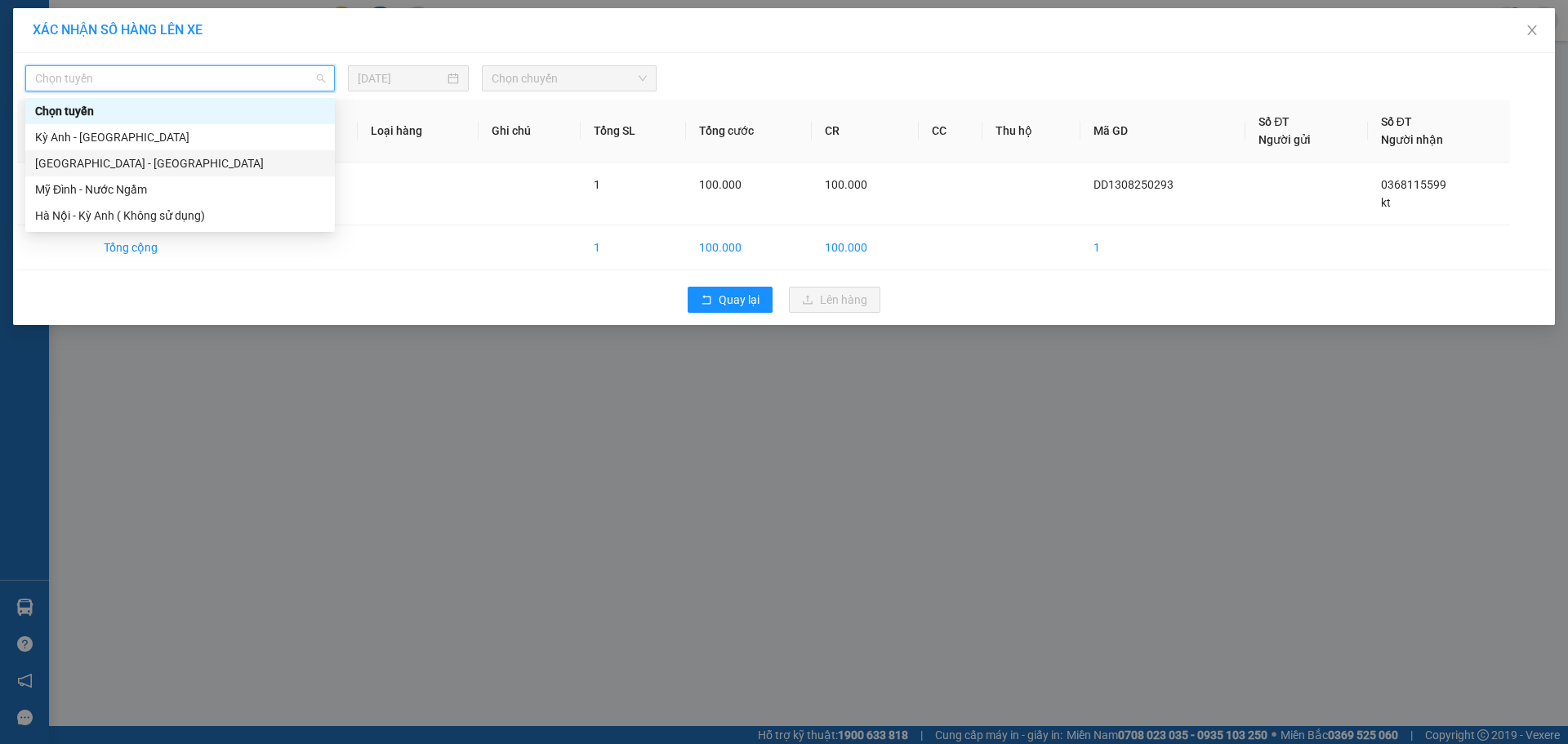
click at [116, 163] on div "[GEOGRAPHIC_DATA] - [GEOGRAPHIC_DATA]" at bounding box center [179, 163] width 289 height 18
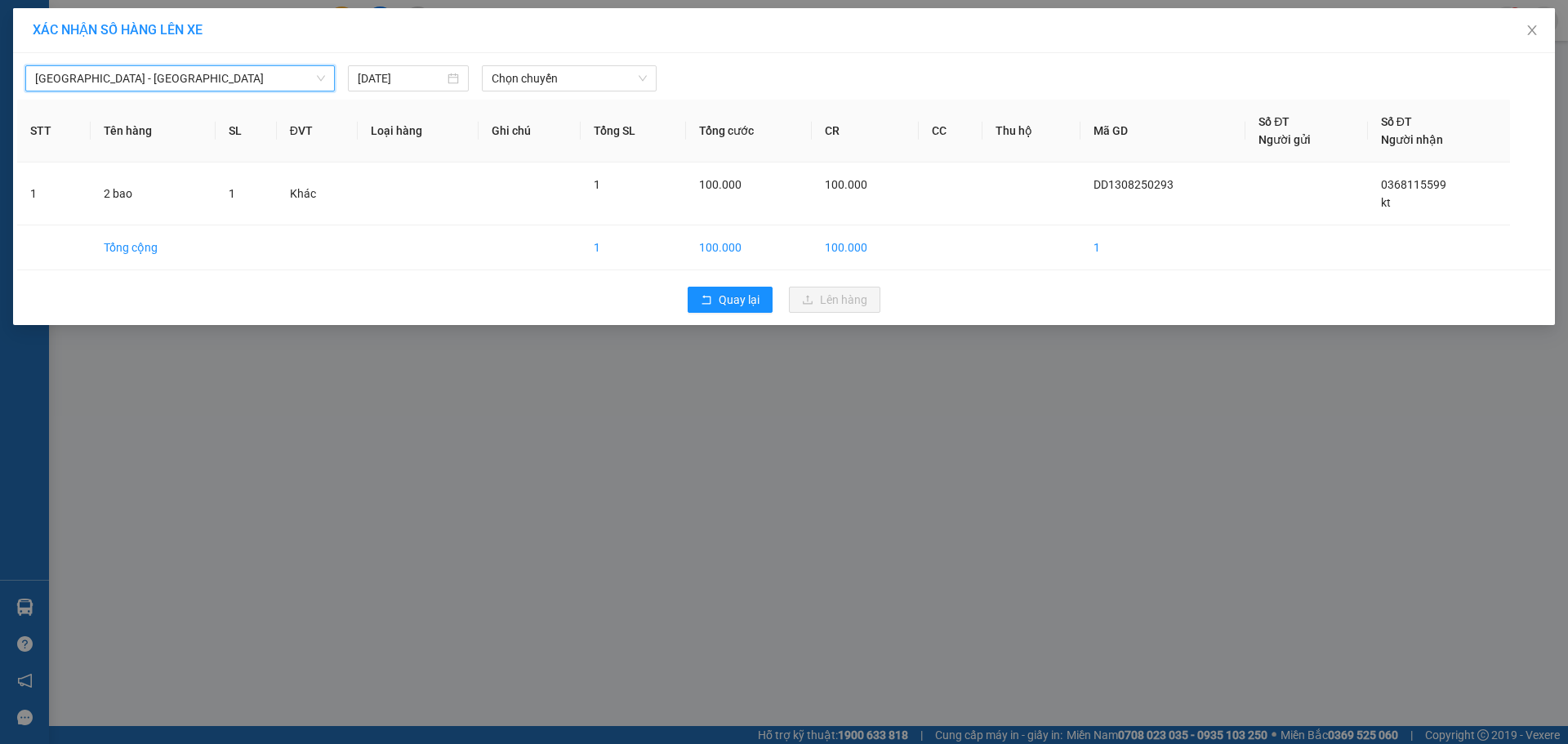
click at [384, 65] on div "[GEOGRAPHIC_DATA] - [GEOGRAPHIC_DATA] [GEOGRAPHIC_DATA] [GEOGRAPHIC_DATA] - [GE…" at bounding box center [784, 74] width 1534 height 34
click at [416, 87] on div "[DATE]" at bounding box center [408, 78] width 121 height 26
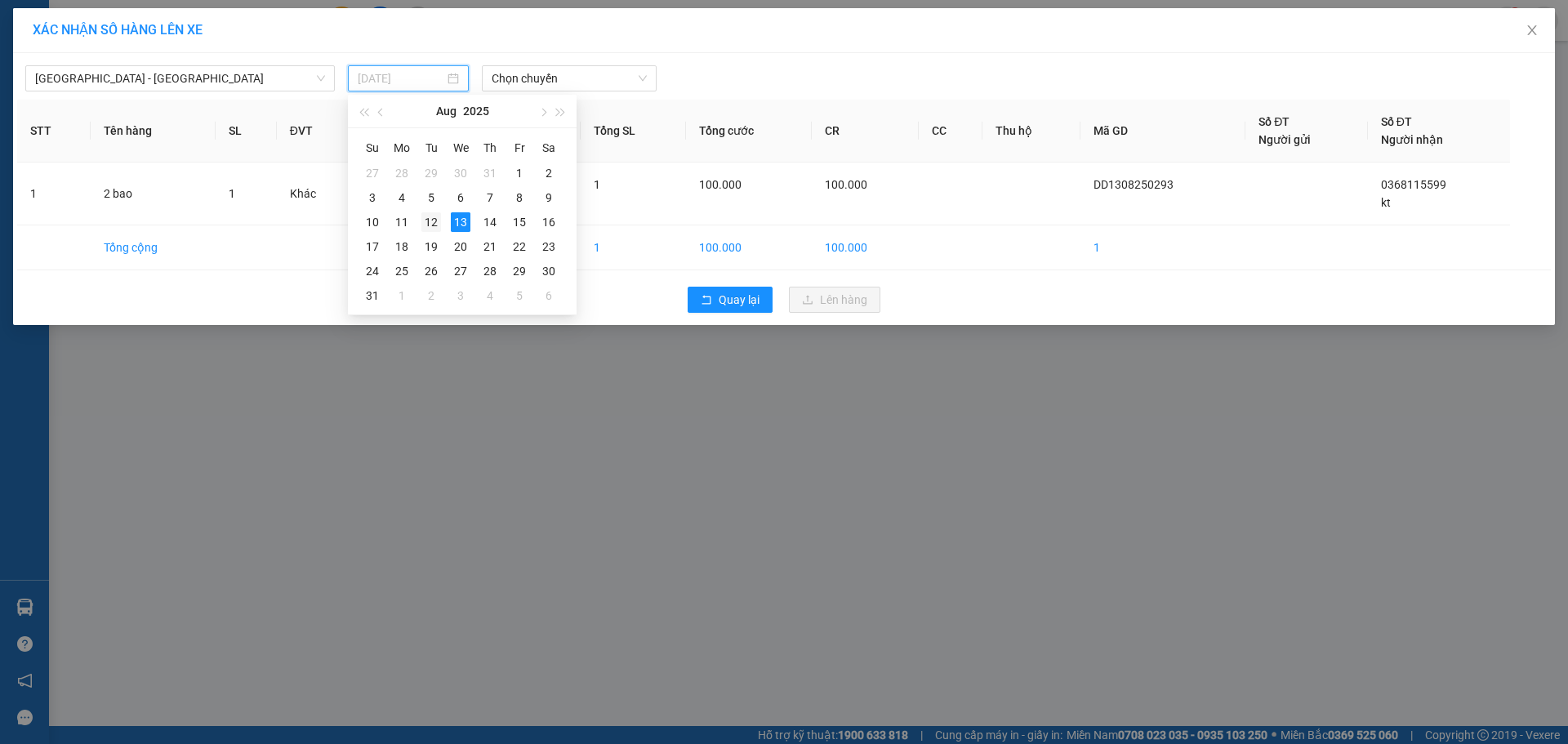
click at [428, 223] on div "12" at bounding box center [431, 222] width 20 height 20
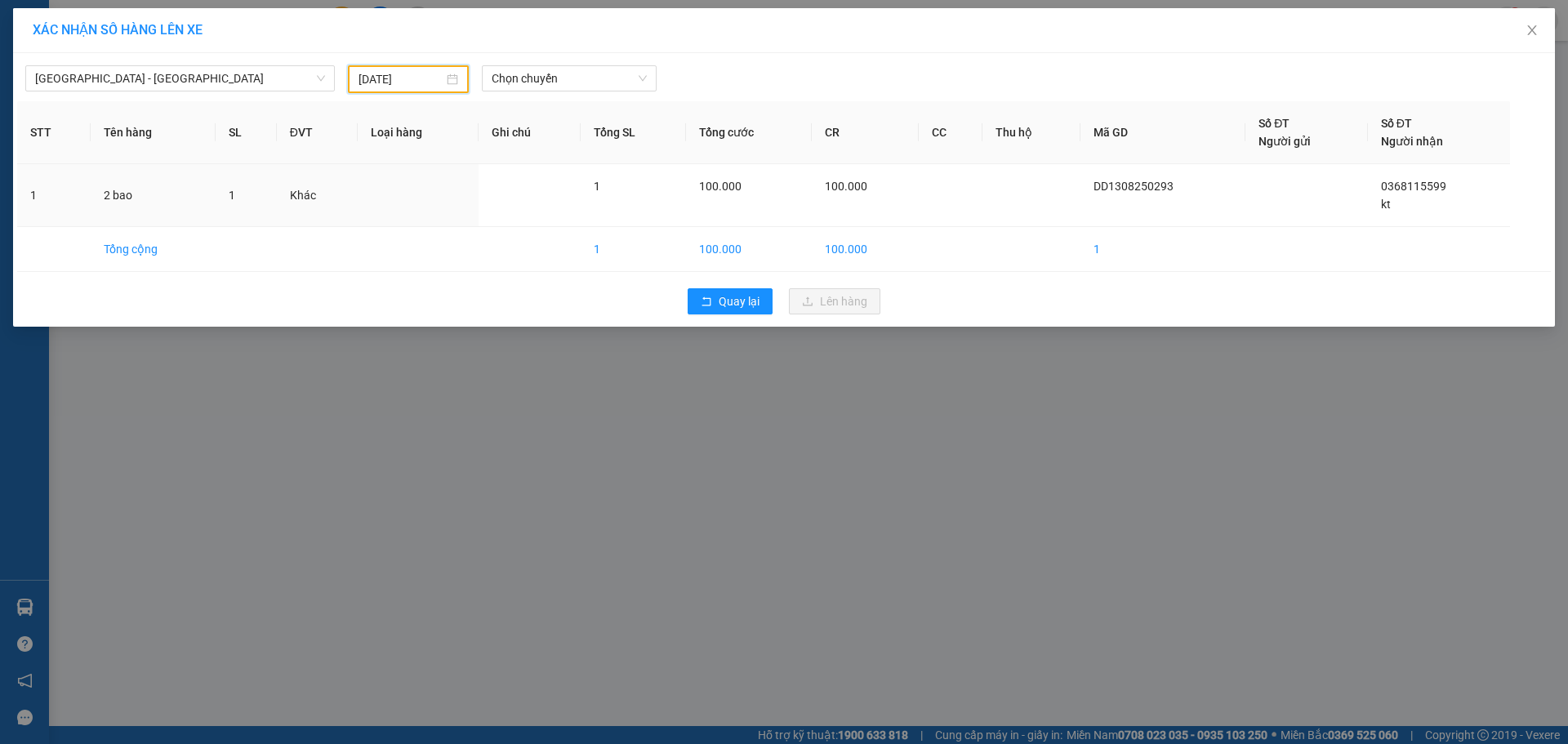
drag, startPoint x: 530, startPoint y: 95, endPoint x: 549, endPoint y: 87, distance: 20.6
click at [531, 94] on div "[GEOGRAPHIC_DATA] - [GEOGRAPHIC_DATA] [DATE] Chọn chuyến STT Tên hàng SL ĐVT Lo…" at bounding box center [784, 189] width 1542 height 273
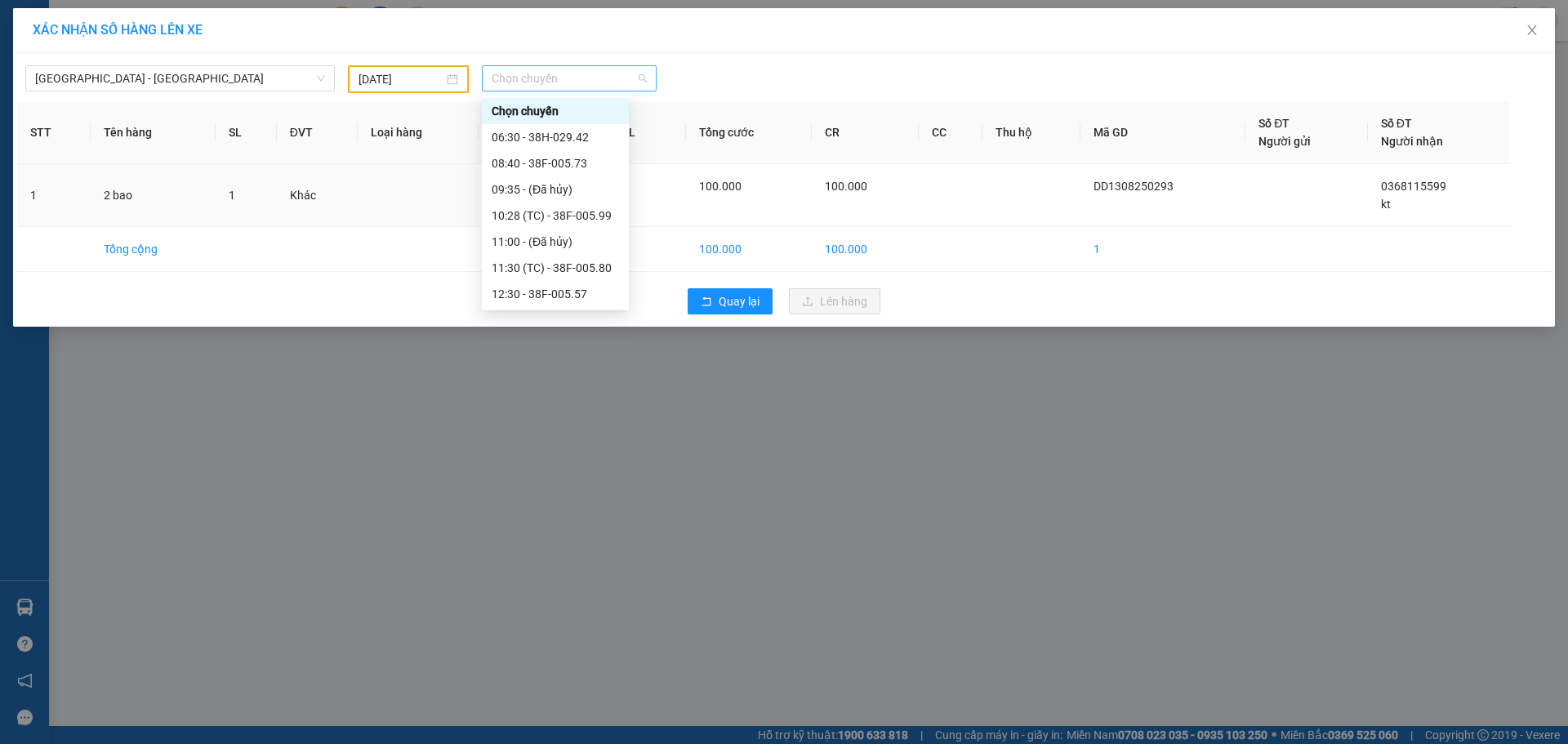
click at [554, 78] on span "Chọn chuyến" at bounding box center [569, 78] width 155 height 24
drag, startPoint x: 582, startPoint y: 127, endPoint x: 685, endPoint y: 167, distance: 110.5
click at [584, 127] on div "16:00 - 38E-005.52" at bounding box center [555, 127] width 127 height 18
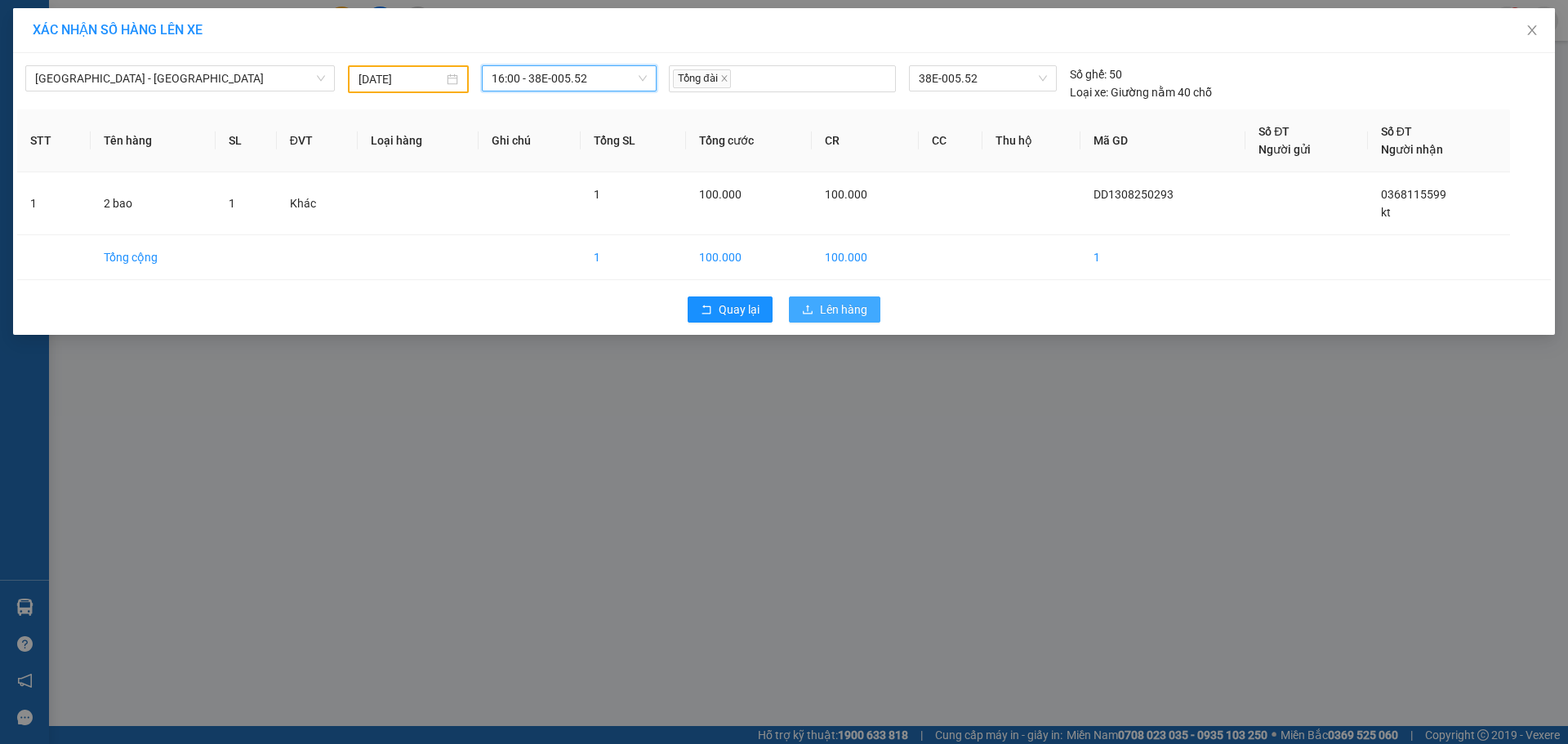
click at [830, 302] on span "Lên hàng" at bounding box center [843, 309] width 48 height 18
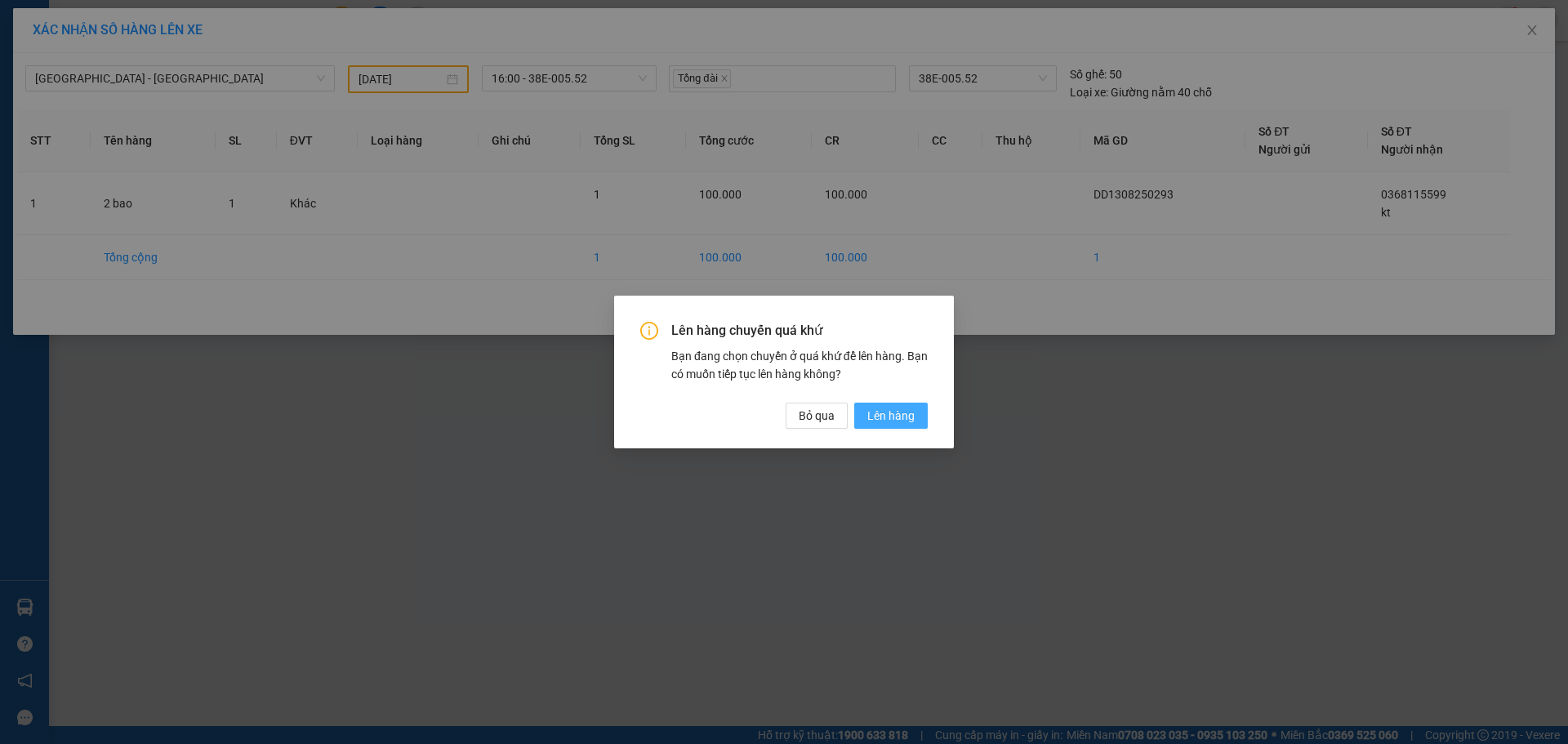
click at [886, 418] on span "Lên hàng" at bounding box center [891, 416] width 48 height 18
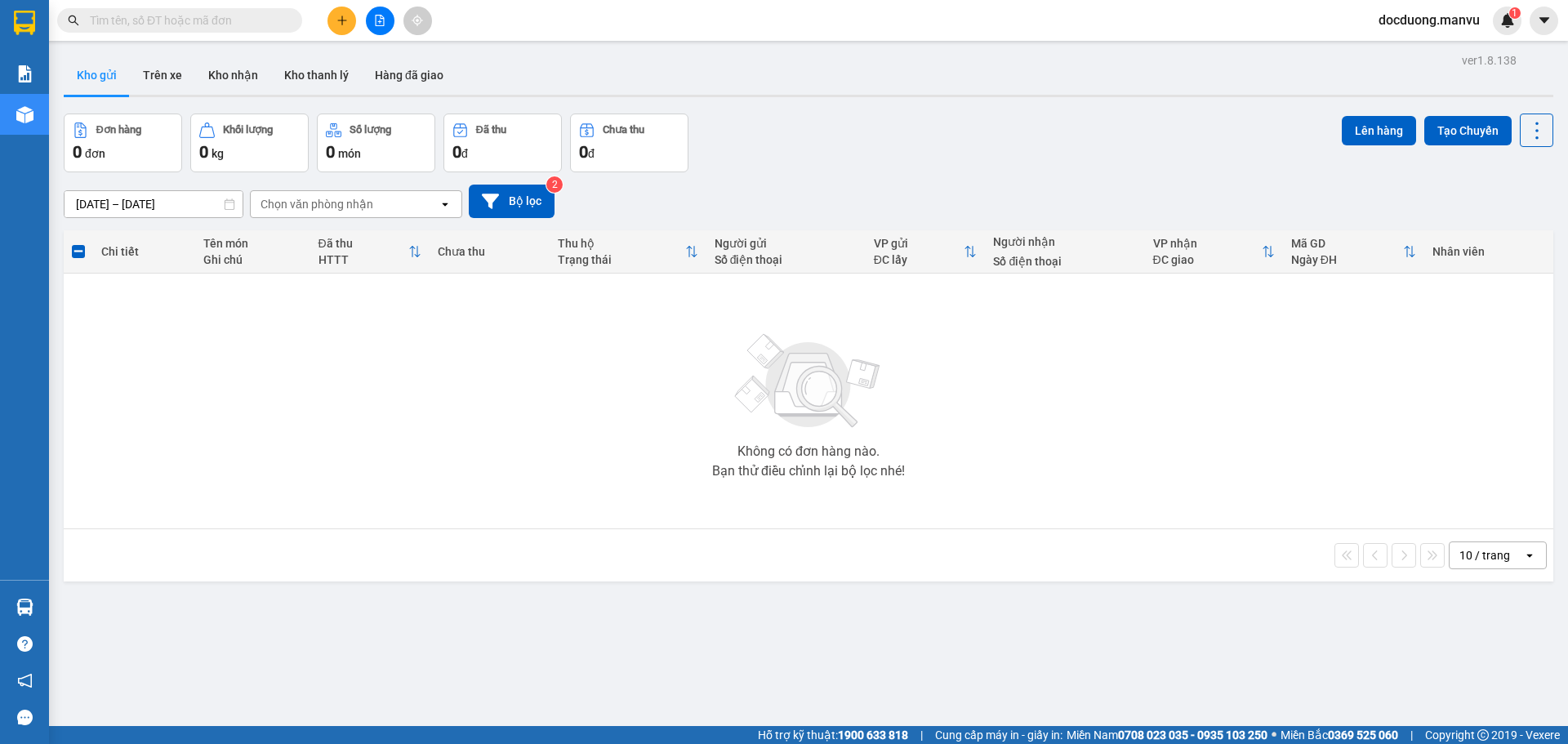
click at [349, 25] on button at bounding box center [342, 21] width 29 height 29
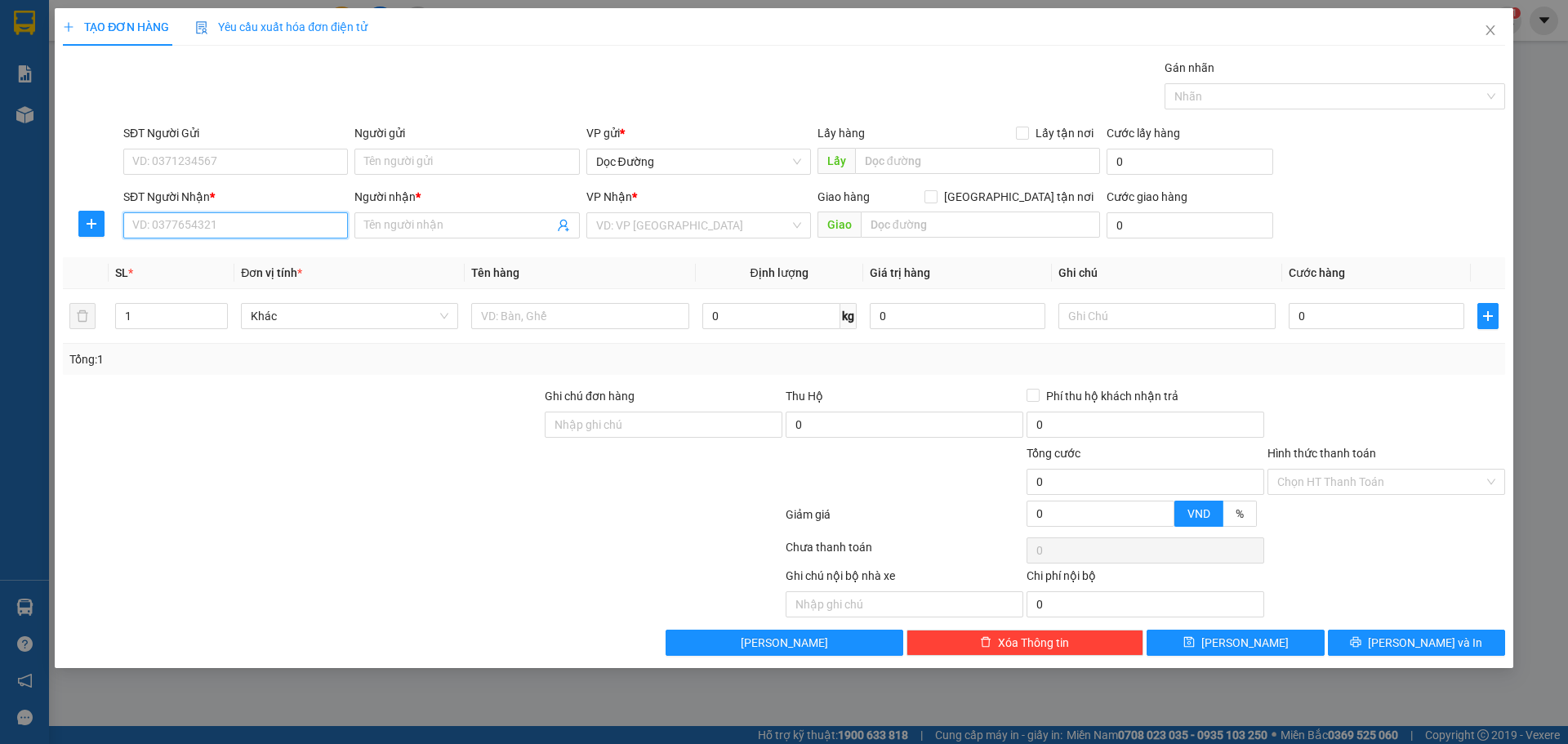
click at [273, 221] on input "SĐT Người Nhận *" at bounding box center [235, 225] width 225 height 26
click at [418, 220] on input "Người nhận *" at bounding box center [458, 225] width 188 height 18
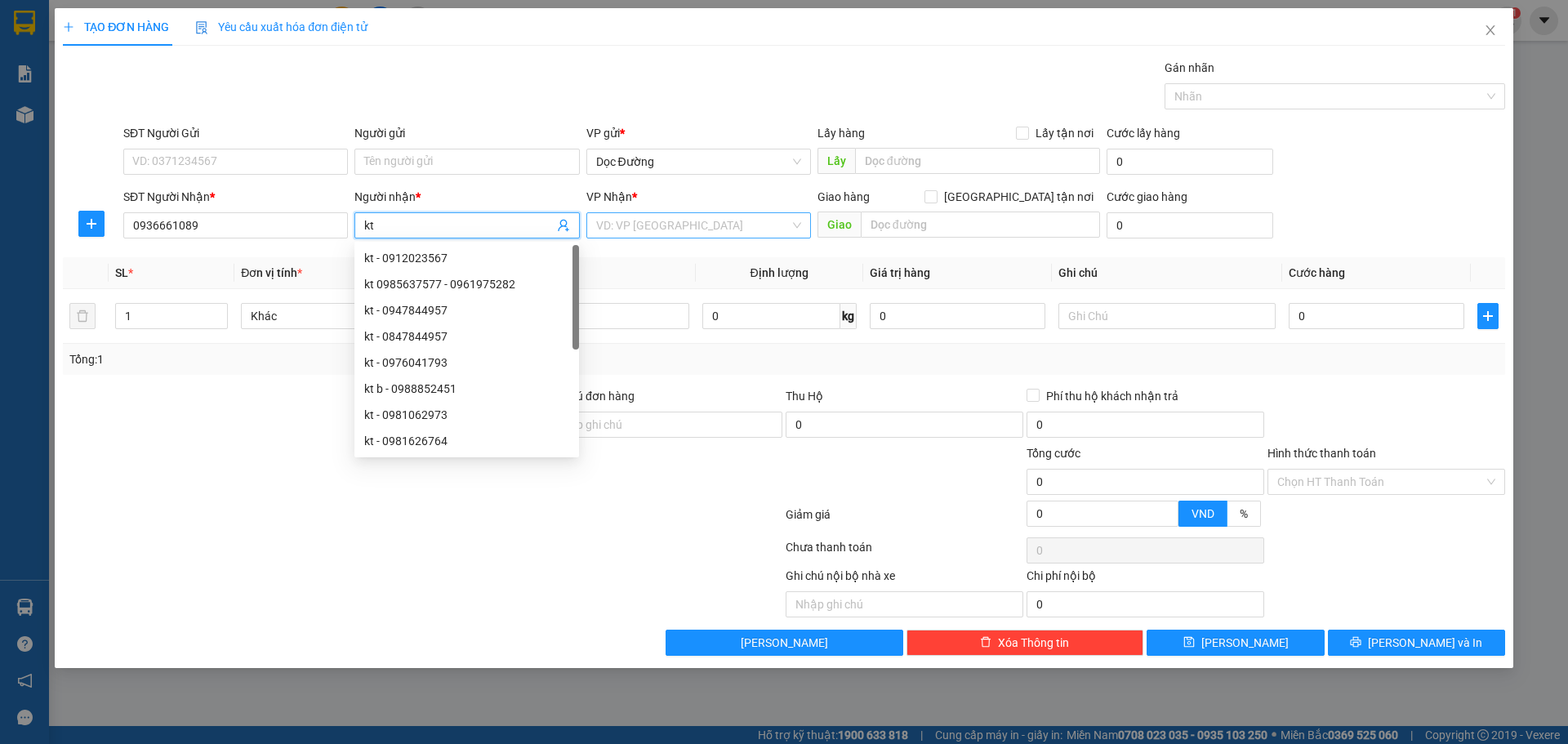
click at [692, 236] on input "search" at bounding box center [692, 225] width 194 height 24
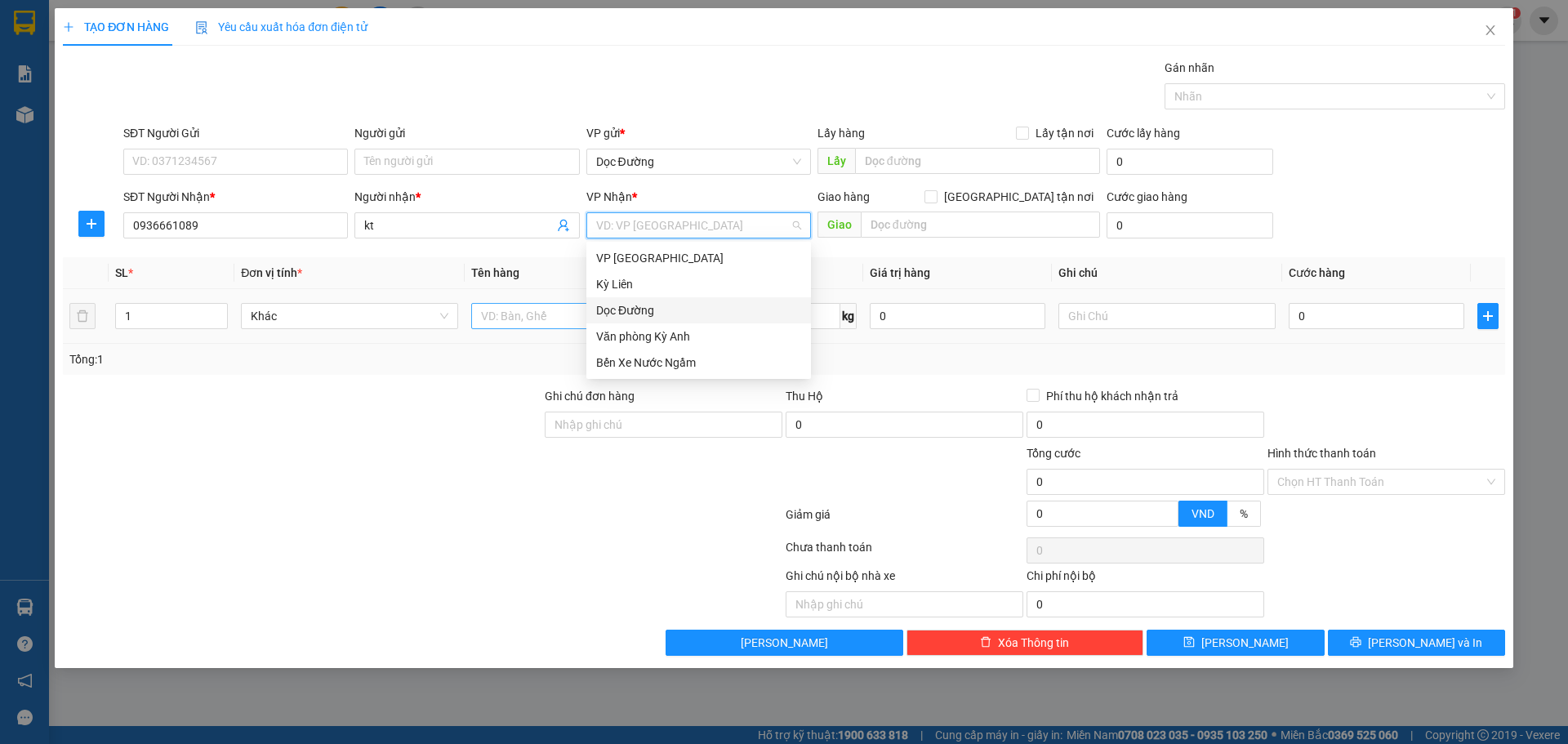
drag, startPoint x: 639, startPoint y: 308, endPoint x: 665, endPoint y: 305, distance: 26.2
click at [643, 309] on div "Dọc Đường" at bounding box center [698, 310] width 205 height 18
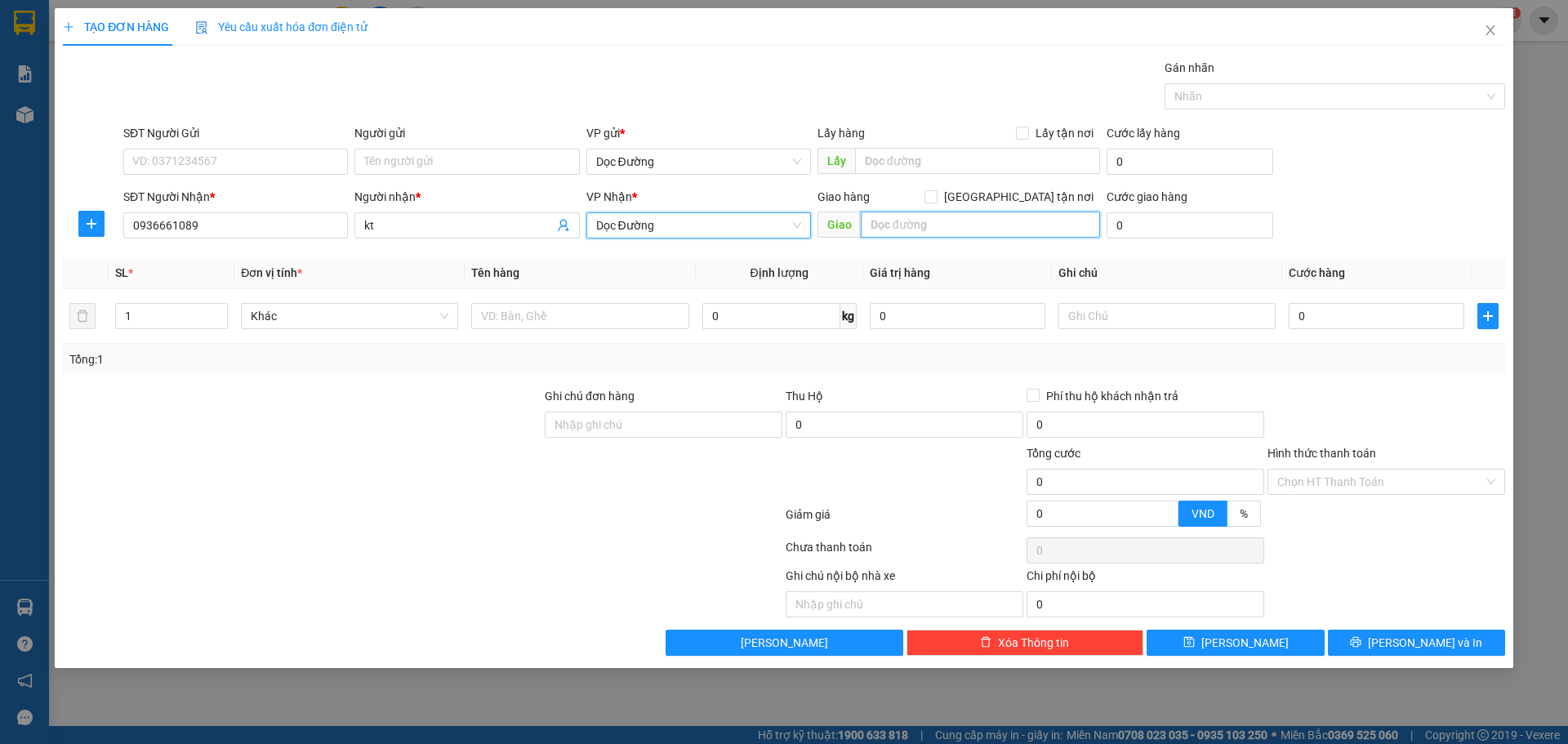
click at [893, 225] on input "text" at bounding box center [979, 225] width 239 height 26
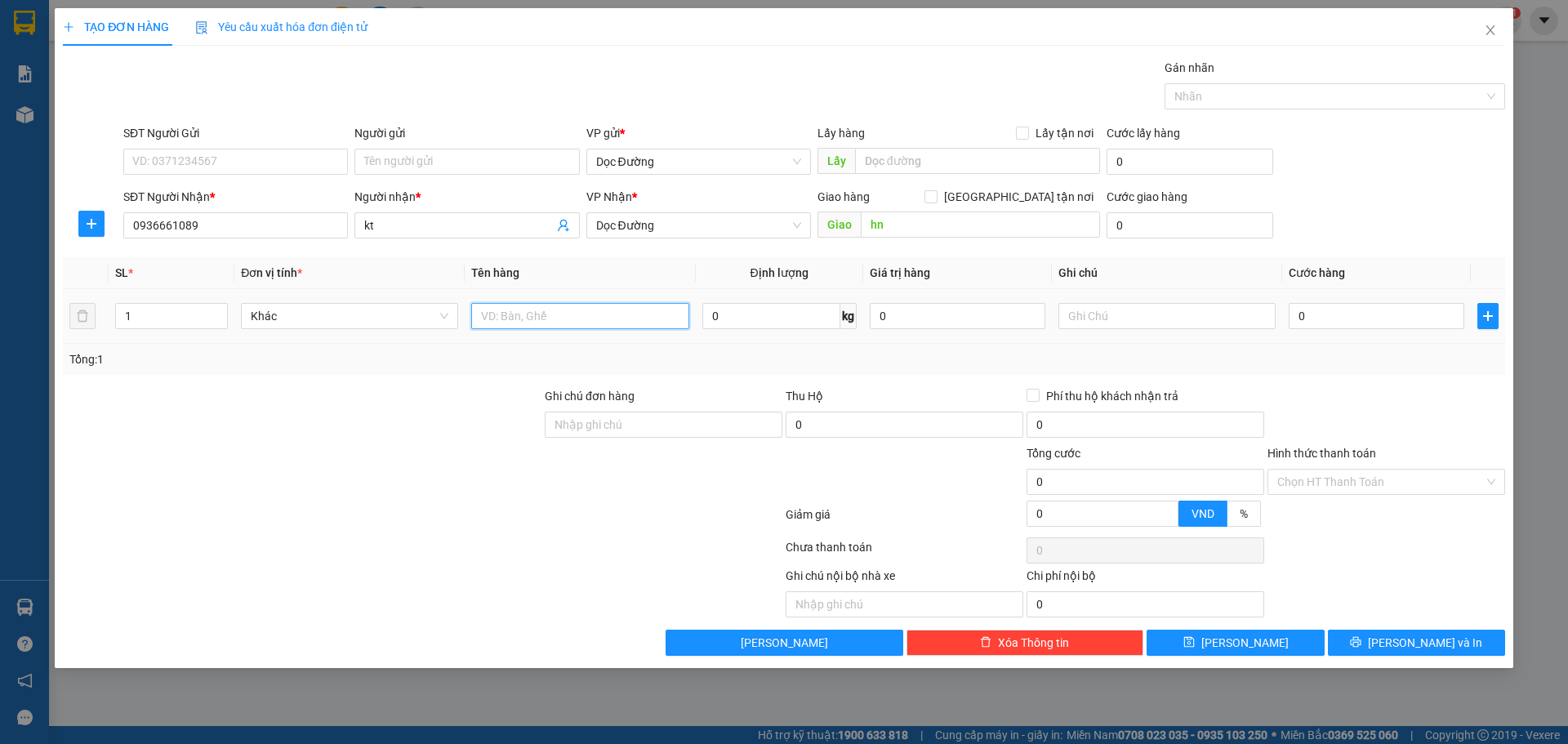
click at [576, 324] on input "text" at bounding box center [579, 316] width 217 height 26
drag, startPoint x: 1312, startPoint y: 313, endPoint x: 1253, endPoint y: 177, distance: 148.2
click at [1313, 313] on input "0" at bounding box center [1376, 316] width 176 height 26
click at [1263, 657] on div "TẠO ĐƠN HÀNG Yêu cầu xuất hóa đơn điện tử Transit Pickup Surcharge Ids Transit …" at bounding box center [784, 338] width 1458 height 660
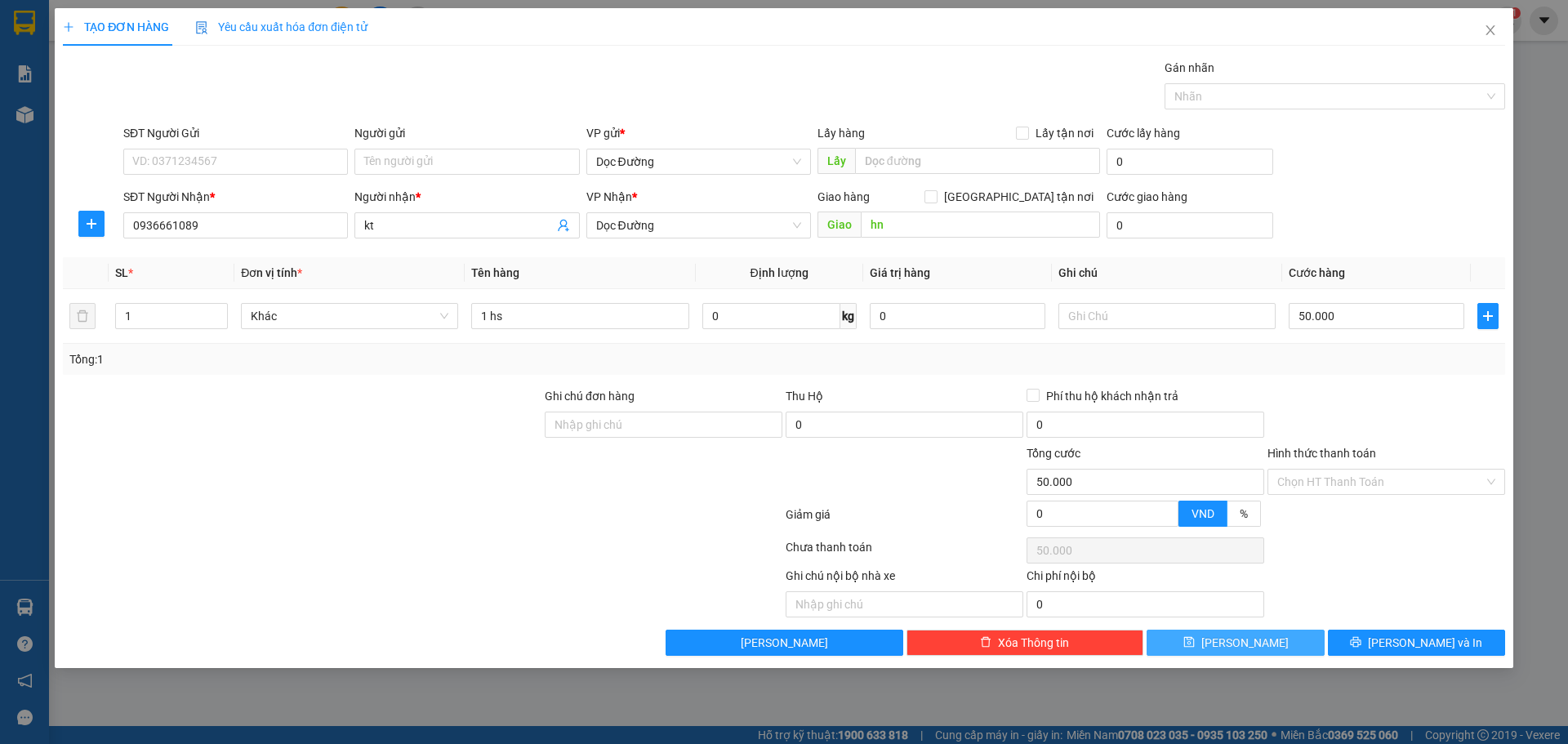
click at [1265, 638] on button "[PERSON_NAME]" at bounding box center [1234, 642] width 178 height 26
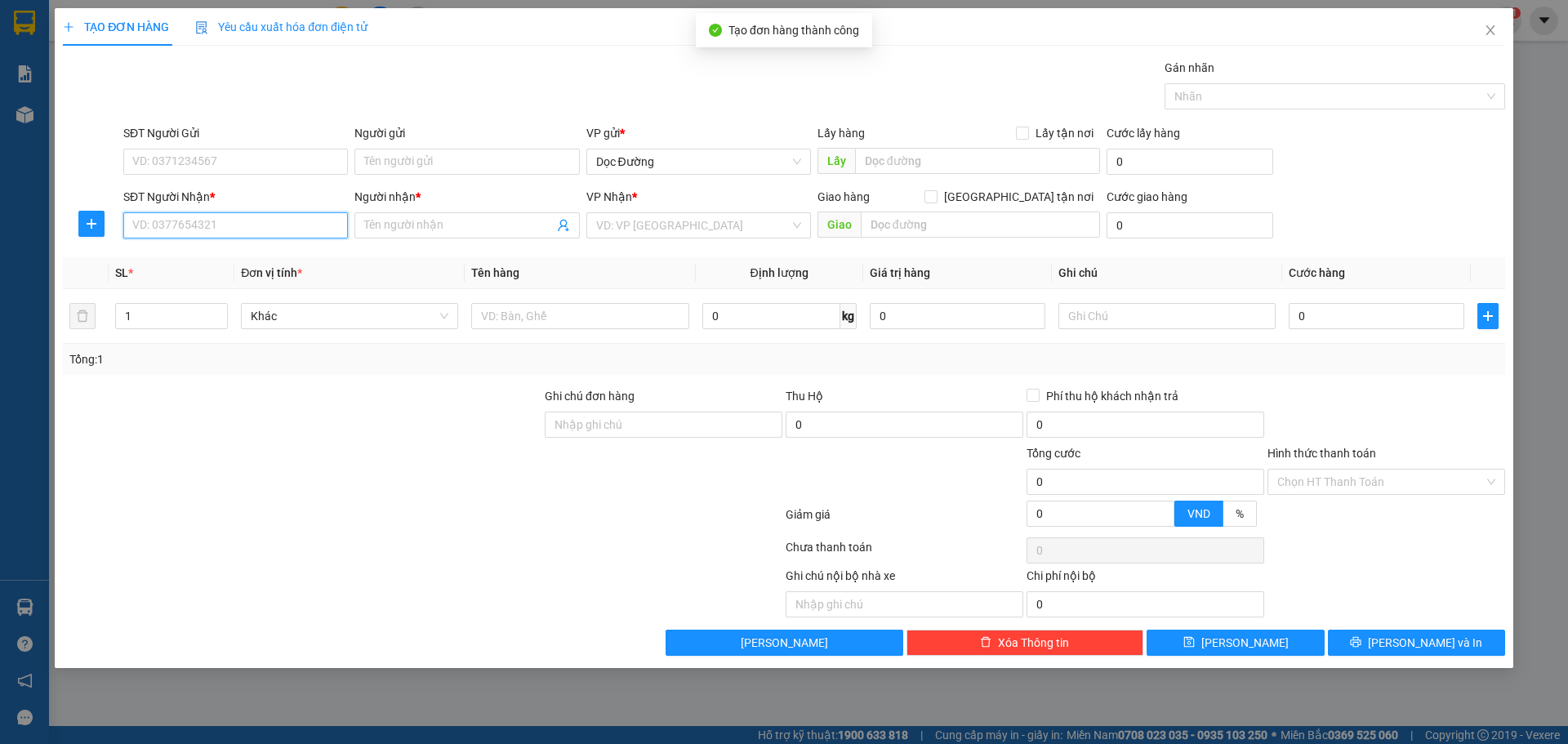
click at [239, 233] on input "SĐT Người Nhận *" at bounding box center [235, 225] width 225 height 26
click at [498, 231] on input "Người nhận *" at bounding box center [458, 225] width 188 height 18
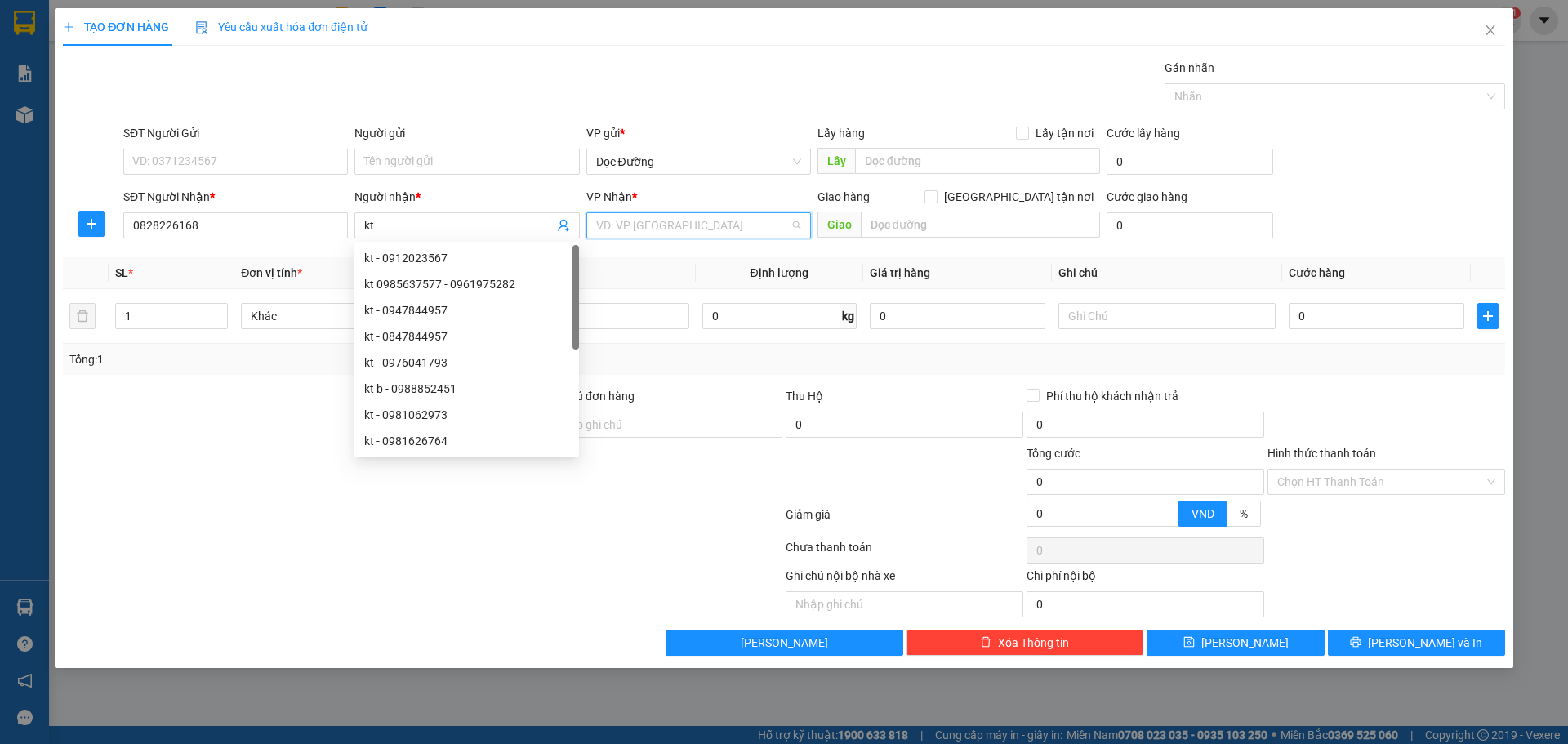
click at [734, 220] on input "search" at bounding box center [692, 225] width 194 height 24
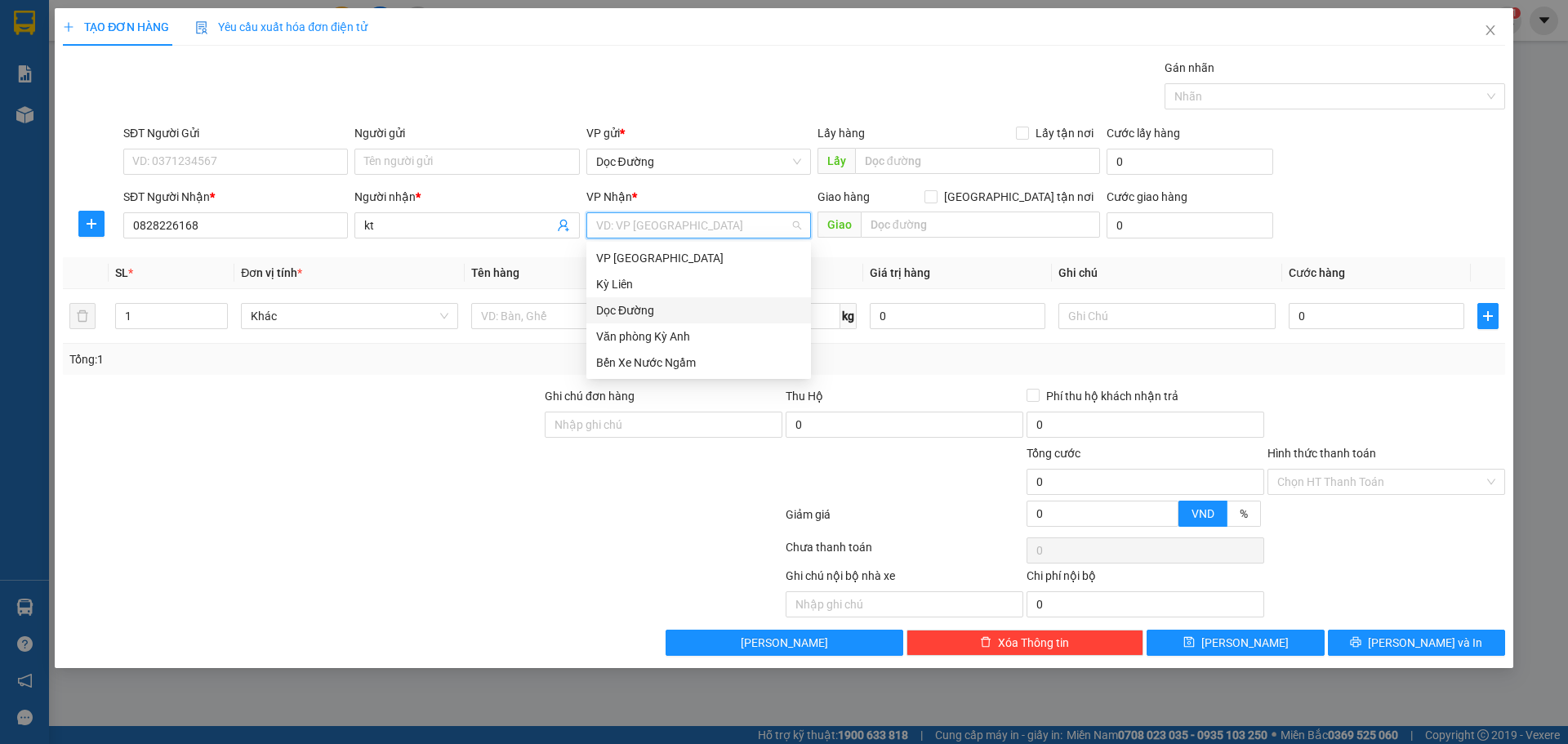
drag, startPoint x: 674, startPoint y: 306, endPoint x: 785, endPoint y: 268, distance: 117.3
click at [674, 307] on div "Dọc Đường" at bounding box center [698, 310] width 205 height 18
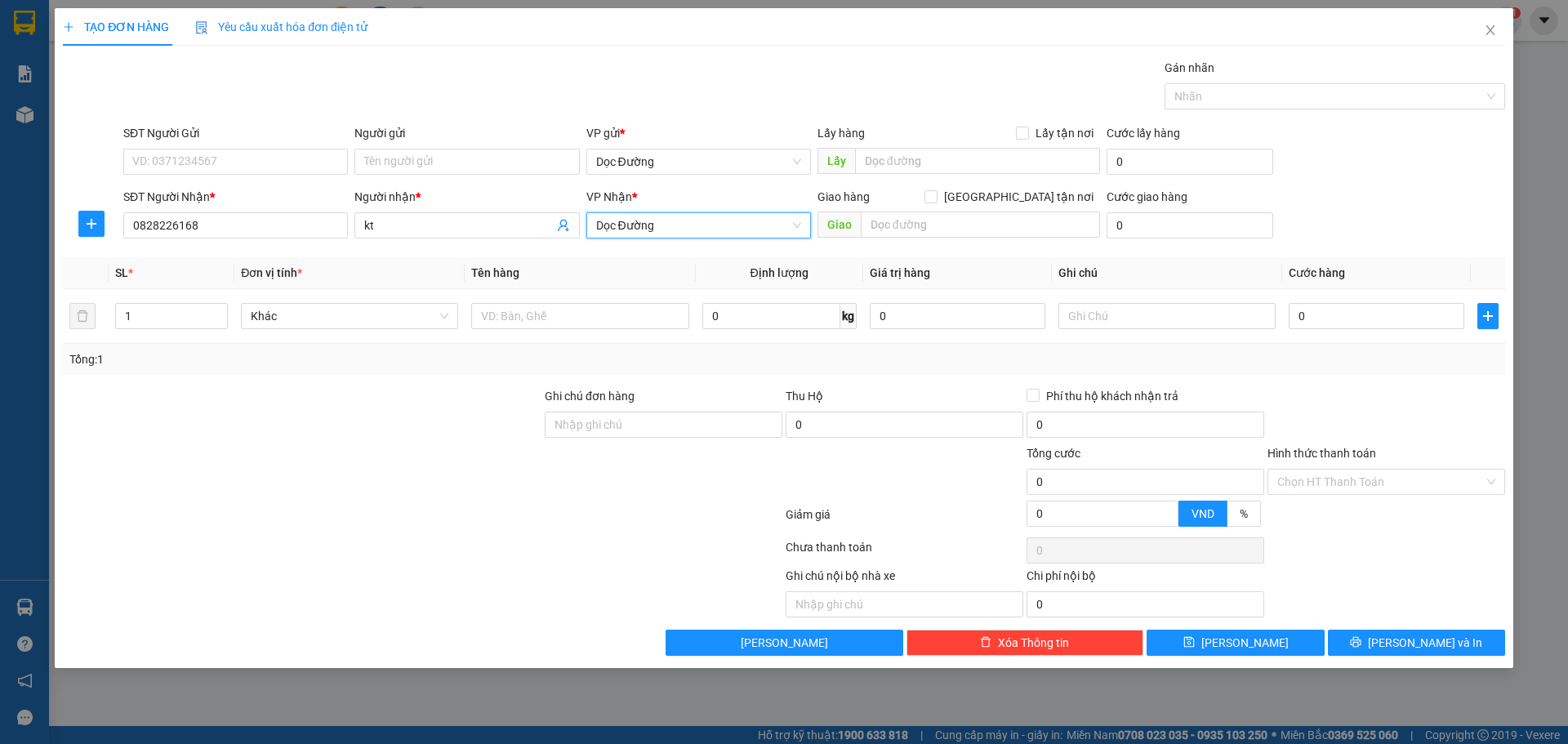
click at [947, 238] on div "Giao hàng [GEOGRAPHIC_DATA] tận nơi [GEOGRAPHIC_DATA]" at bounding box center [958, 216] width 282 height 57
click at [952, 229] on input "text" at bounding box center [979, 225] width 239 height 26
click at [596, 315] on input "text" at bounding box center [579, 316] width 217 height 26
drag, startPoint x: 1348, startPoint y: 301, endPoint x: 1342, endPoint y: 316, distance: 16.2
click at [1344, 312] on div "0" at bounding box center [1376, 316] width 176 height 32
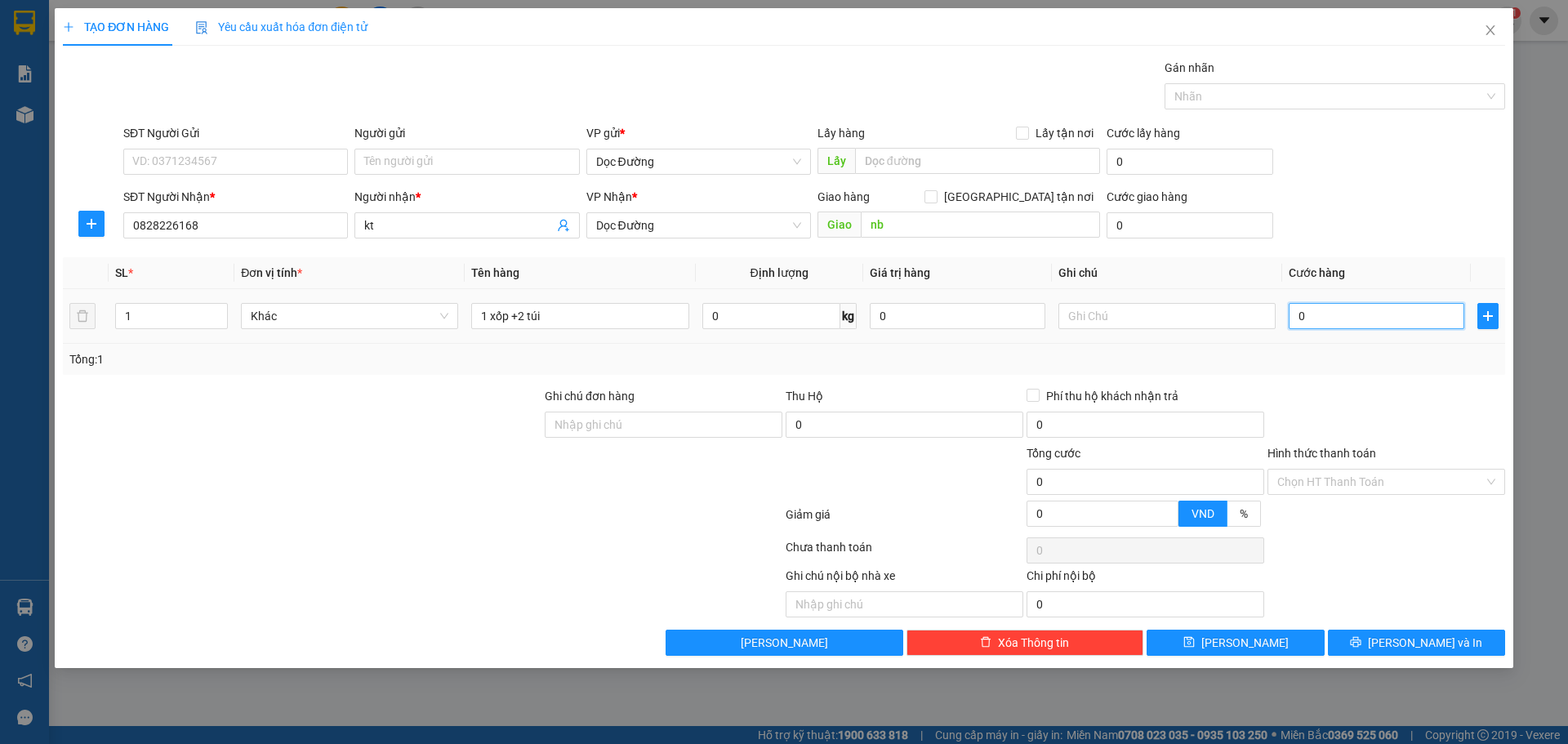
click at [1341, 316] on input "0" at bounding box center [1376, 316] width 176 height 26
click at [1358, 464] on div "Hình thức thanh toán" at bounding box center [1386, 456] width 238 height 24
drag, startPoint x: 1354, startPoint y: 471, endPoint x: 1348, endPoint y: 479, distance: 10.0
click at [1353, 471] on input "Hình thức thanh toán" at bounding box center [1380, 482] width 206 height 24
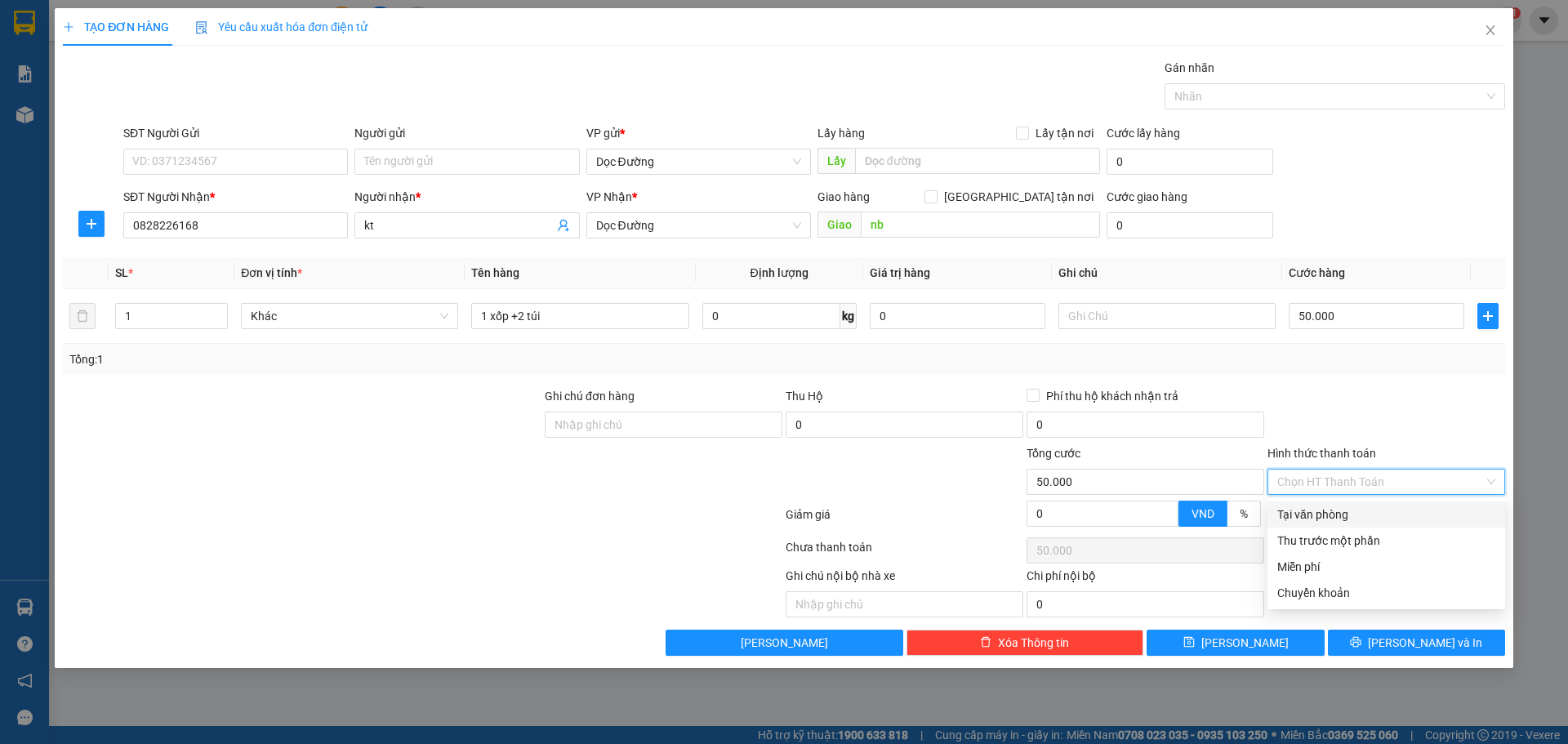
click at [1327, 516] on div "Tại văn phòng" at bounding box center [1386, 515] width 218 height 18
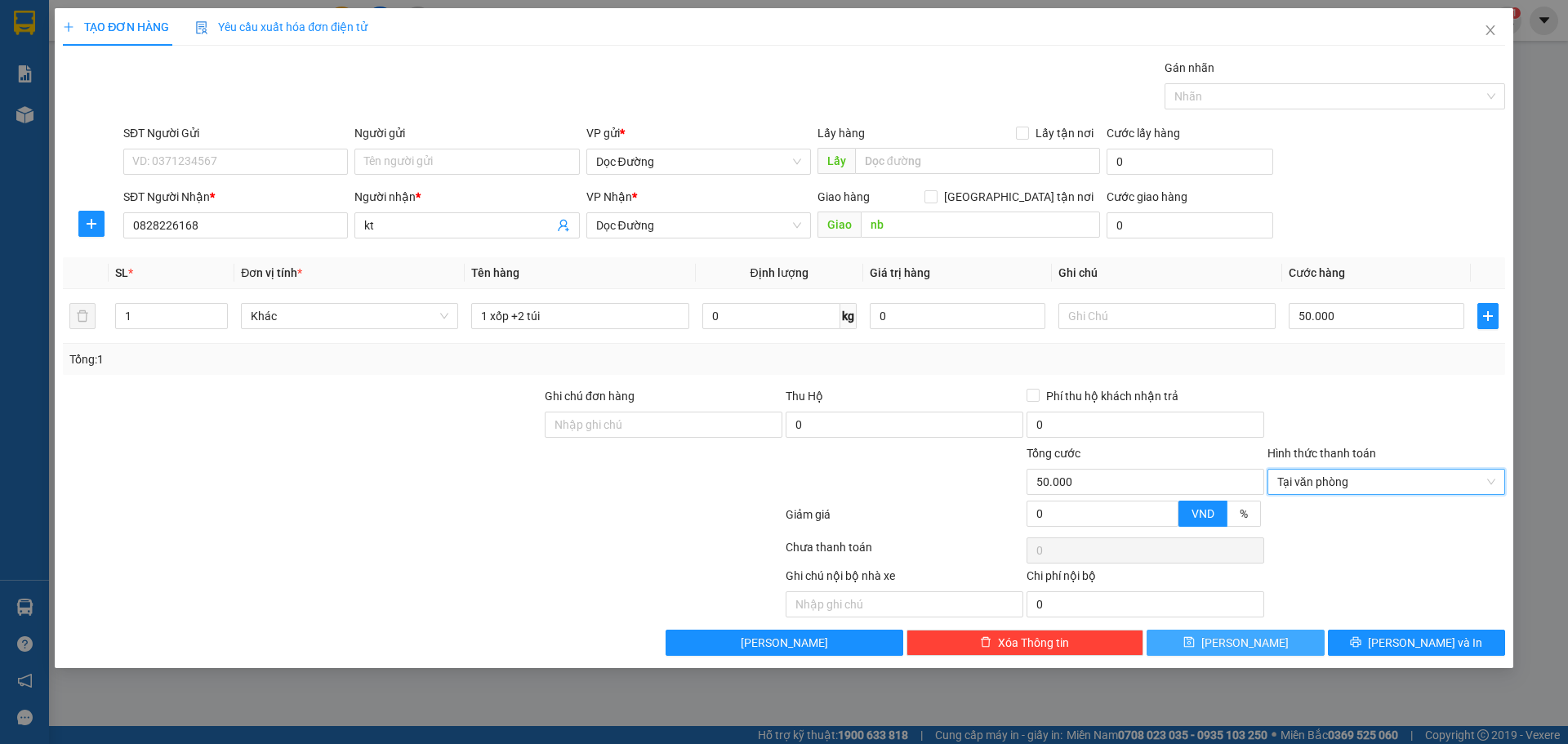
click at [1249, 633] on div "Transit Pickup Surcharge Ids Transit Deliver Surcharge Ids Transit Deliver Surc…" at bounding box center [784, 357] width 1442 height 597
click at [1249, 634] on span "[PERSON_NAME]" at bounding box center [1244, 643] width 87 height 18
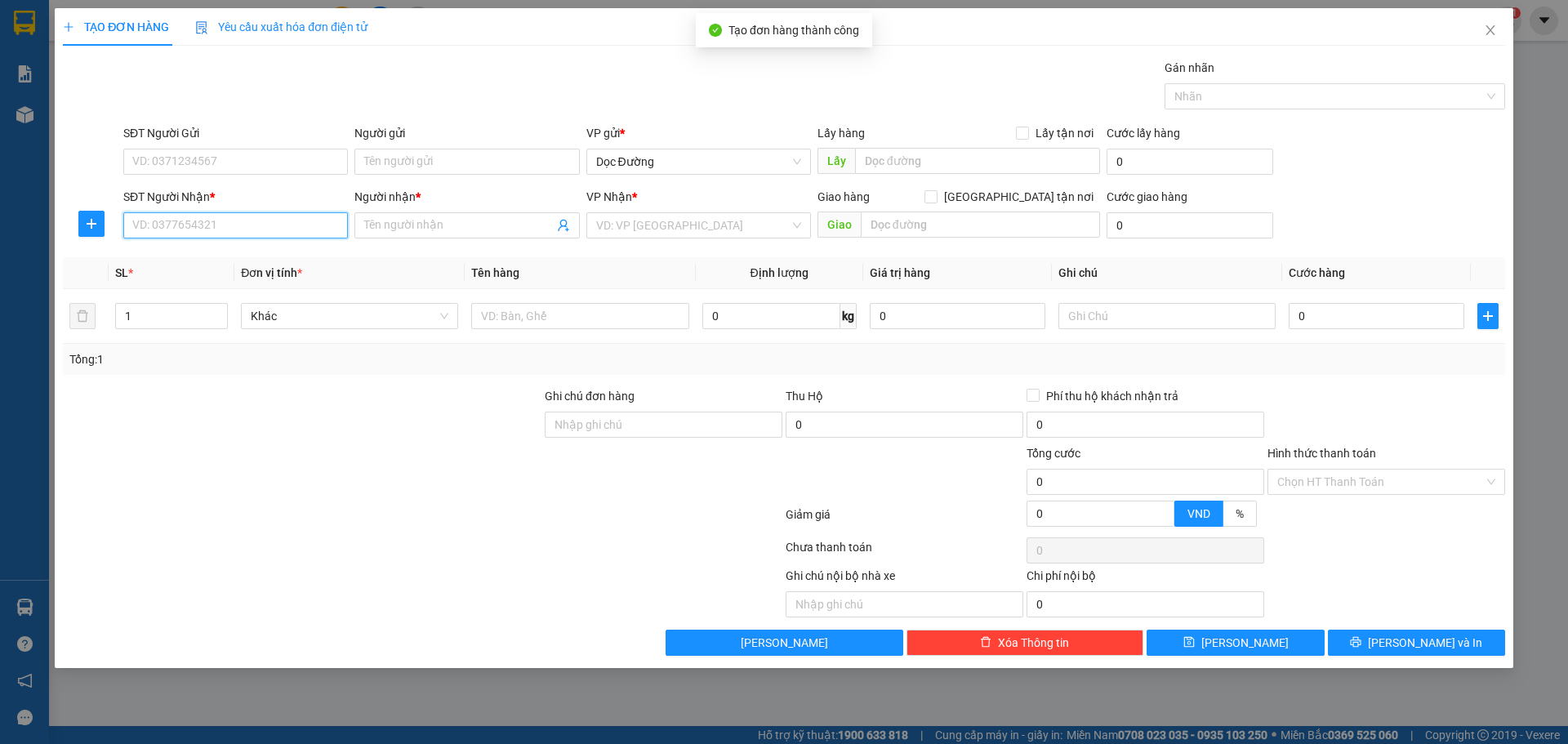
click at [324, 221] on input "SĐT Người Nhận *" at bounding box center [235, 225] width 225 height 26
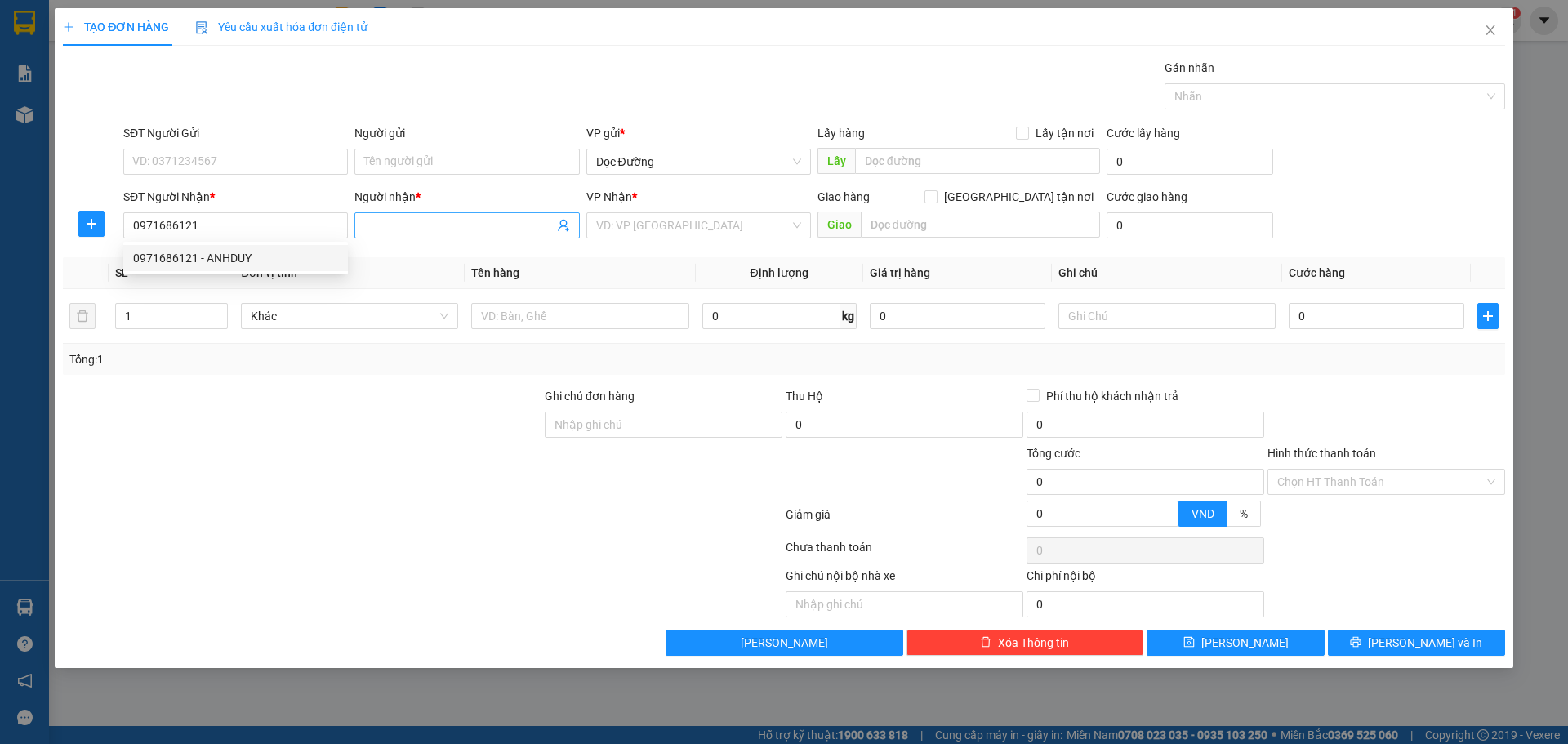
click at [444, 229] on input "Người nhận *" at bounding box center [458, 225] width 188 height 18
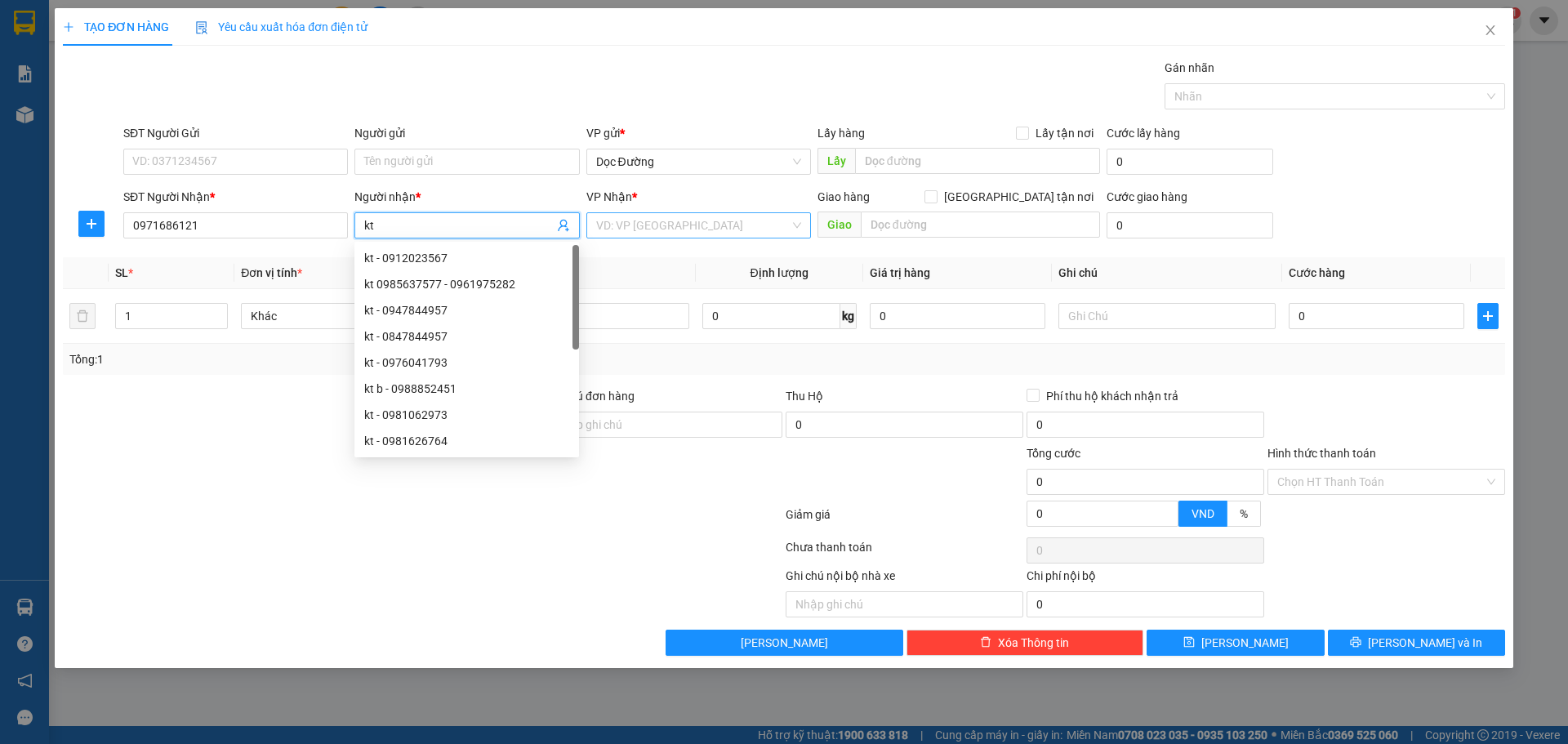
click at [668, 227] on input "search" at bounding box center [692, 225] width 194 height 24
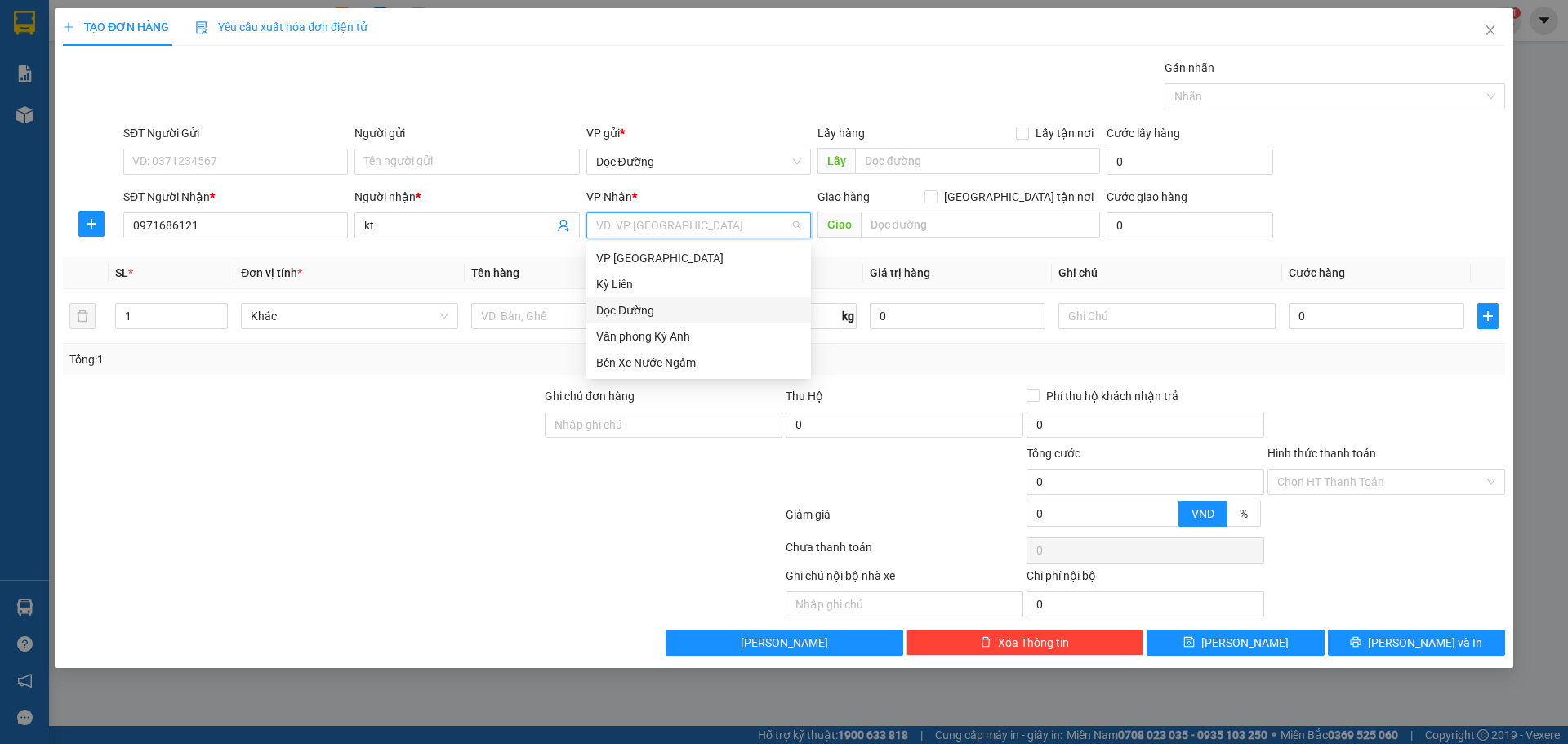
click at [641, 307] on div "Dọc Đường" at bounding box center [698, 310] width 205 height 18
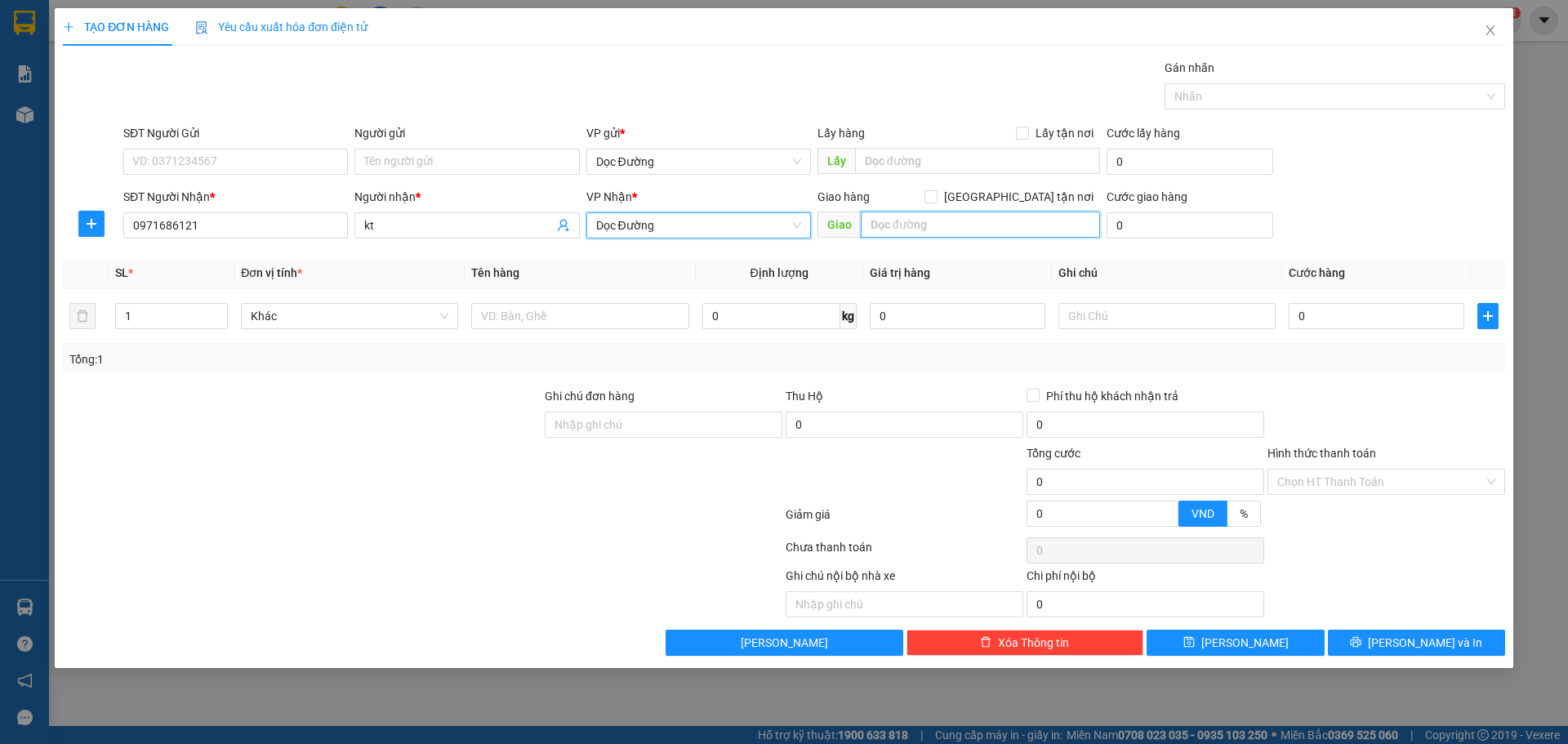
click at [913, 236] on input "text" at bounding box center [979, 225] width 239 height 26
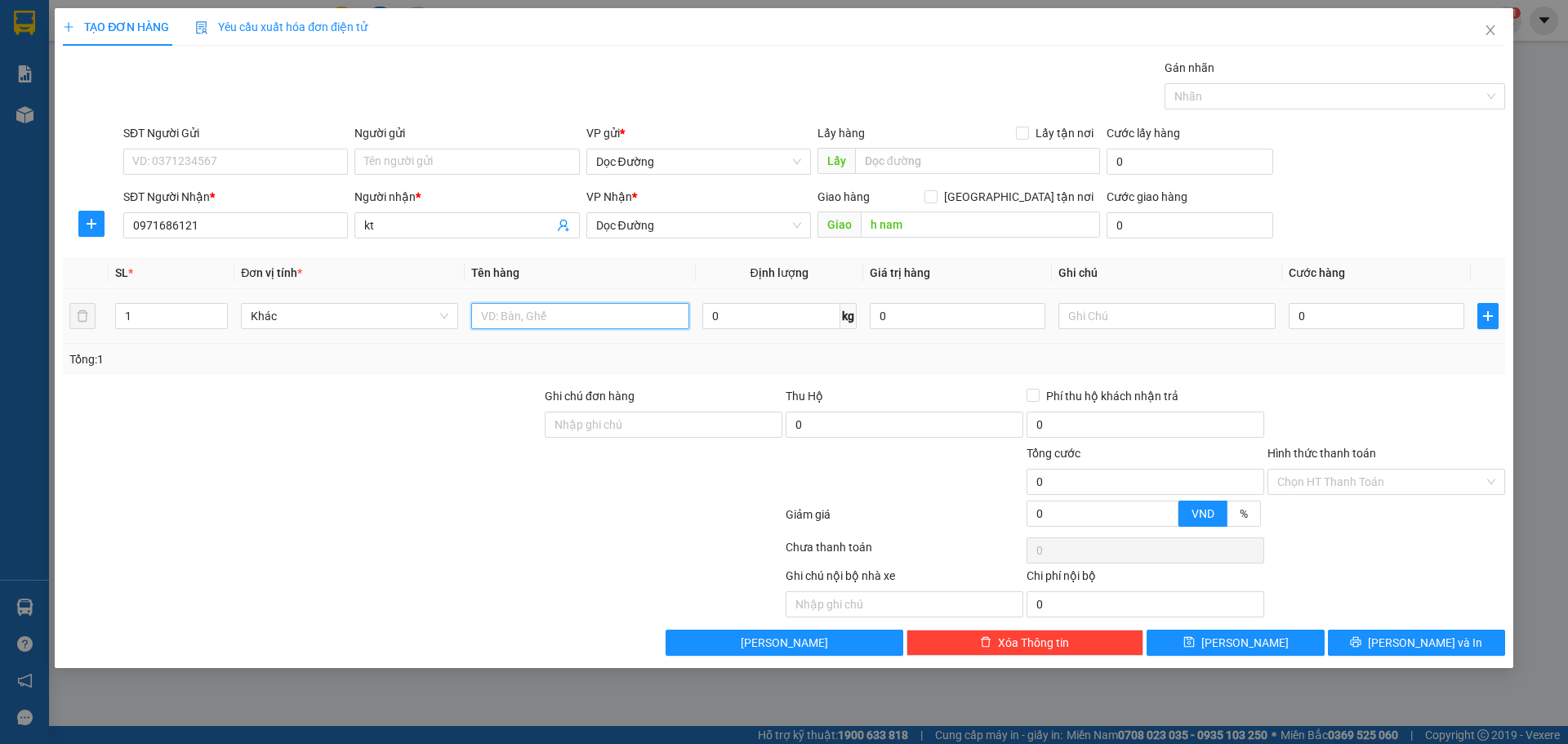
click at [653, 318] on input "text" at bounding box center [579, 316] width 217 height 26
click at [1417, 316] on input "0" at bounding box center [1376, 316] width 176 height 26
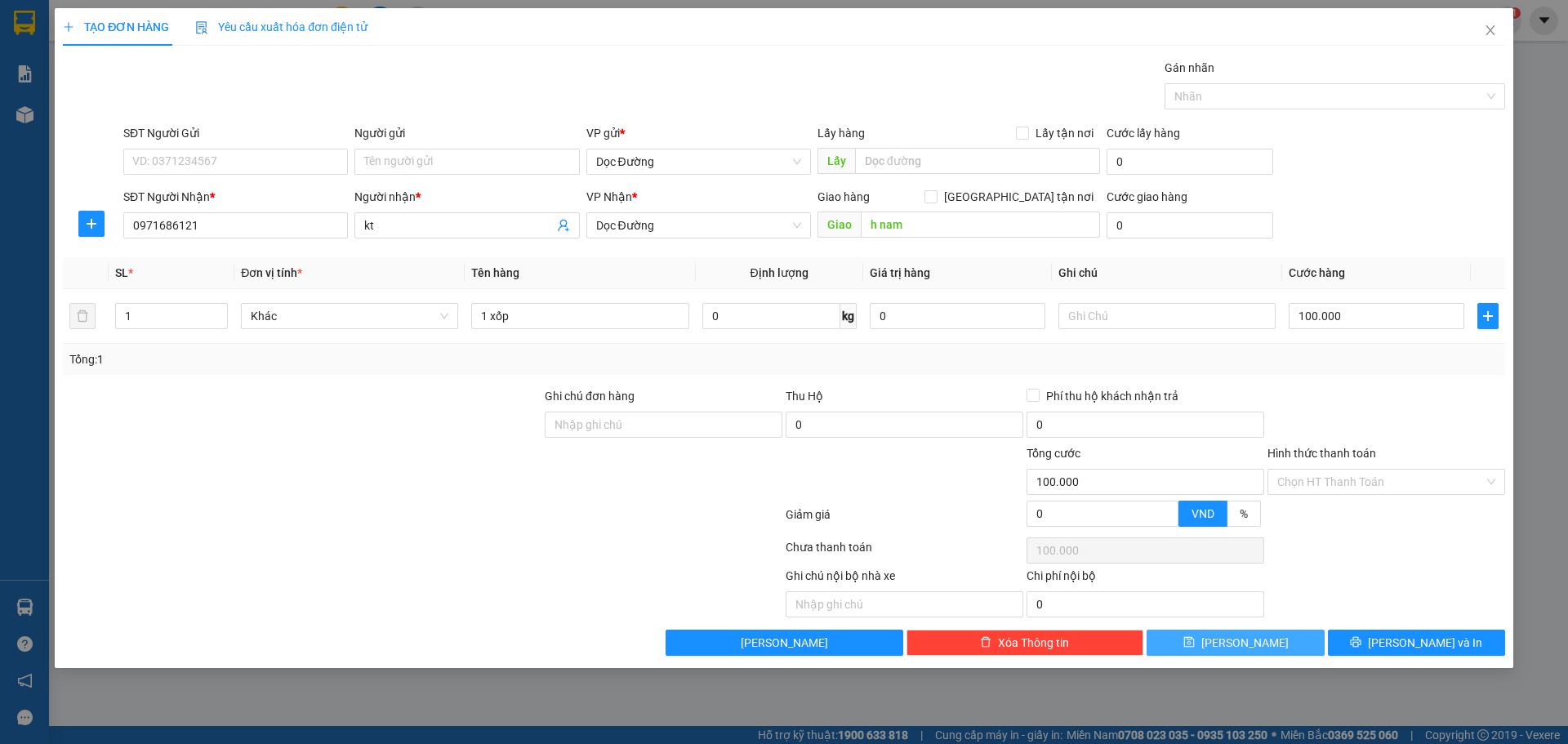
drag, startPoint x: 1225, startPoint y: 648, endPoint x: 1244, endPoint y: 620, distance: 33.8
click at [1195, 646] on icon "save" at bounding box center [1188, 641] width 12 height 12
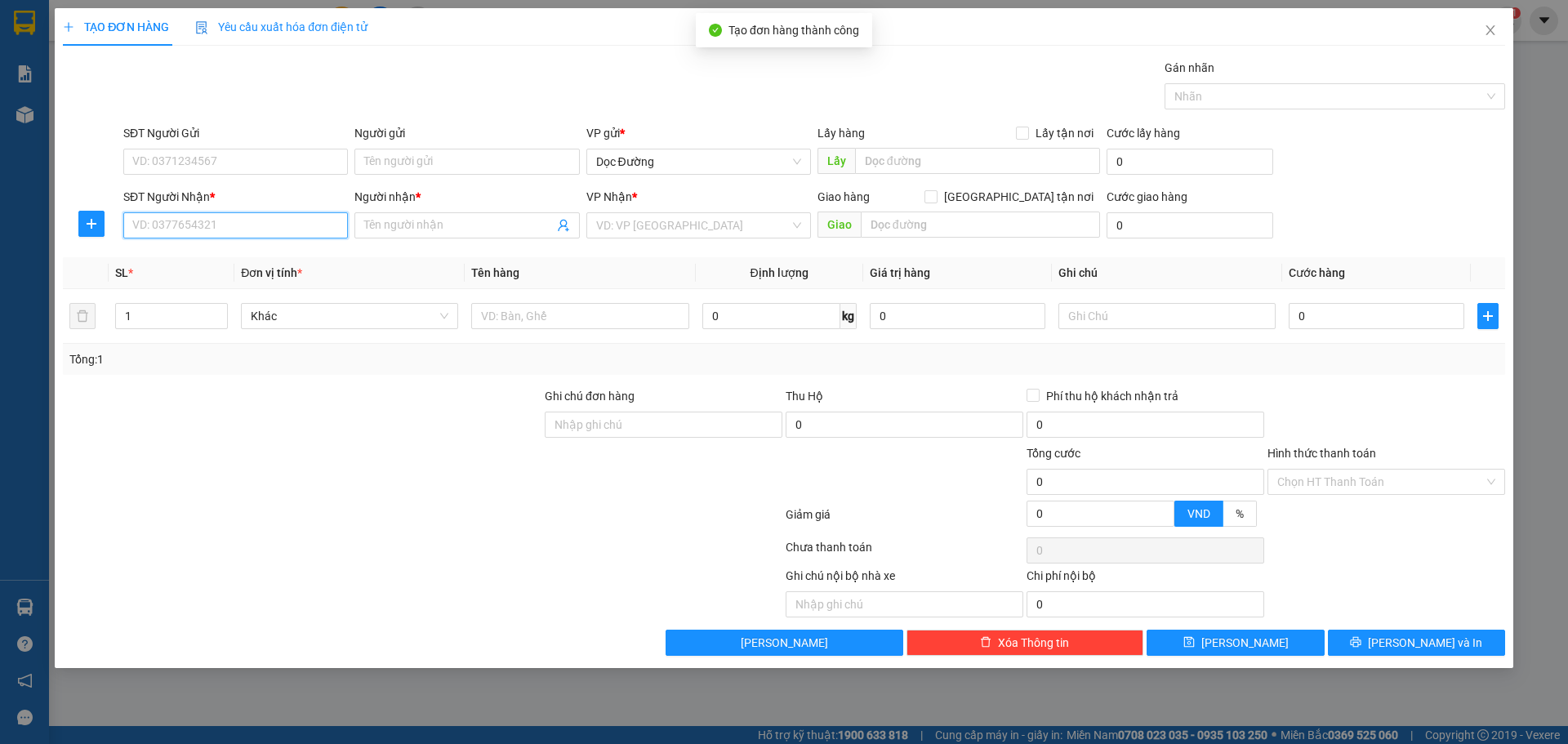
click at [319, 234] on input "SĐT Người Nhận *" at bounding box center [235, 225] width 225 height 26
click at [222, 251] on div "0961037198 - kt" at bounding box center [235, 258] width 205 height 18
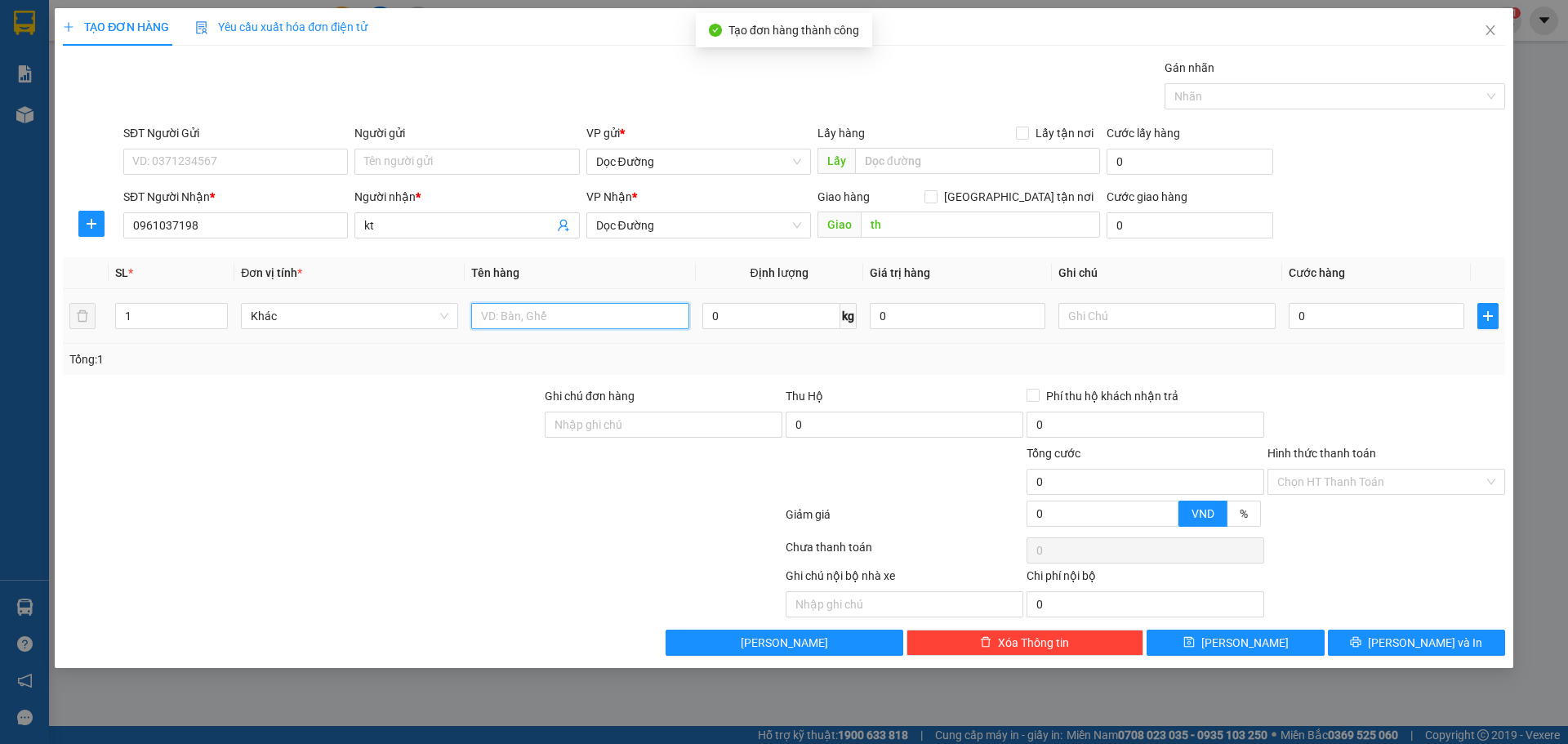
click at [538, 312] on input "text" at bounding box center [579, 316] width 217 height 26
click at [1389, 299] on td "0" at bounding box center [1376, 317] width 188 height 55
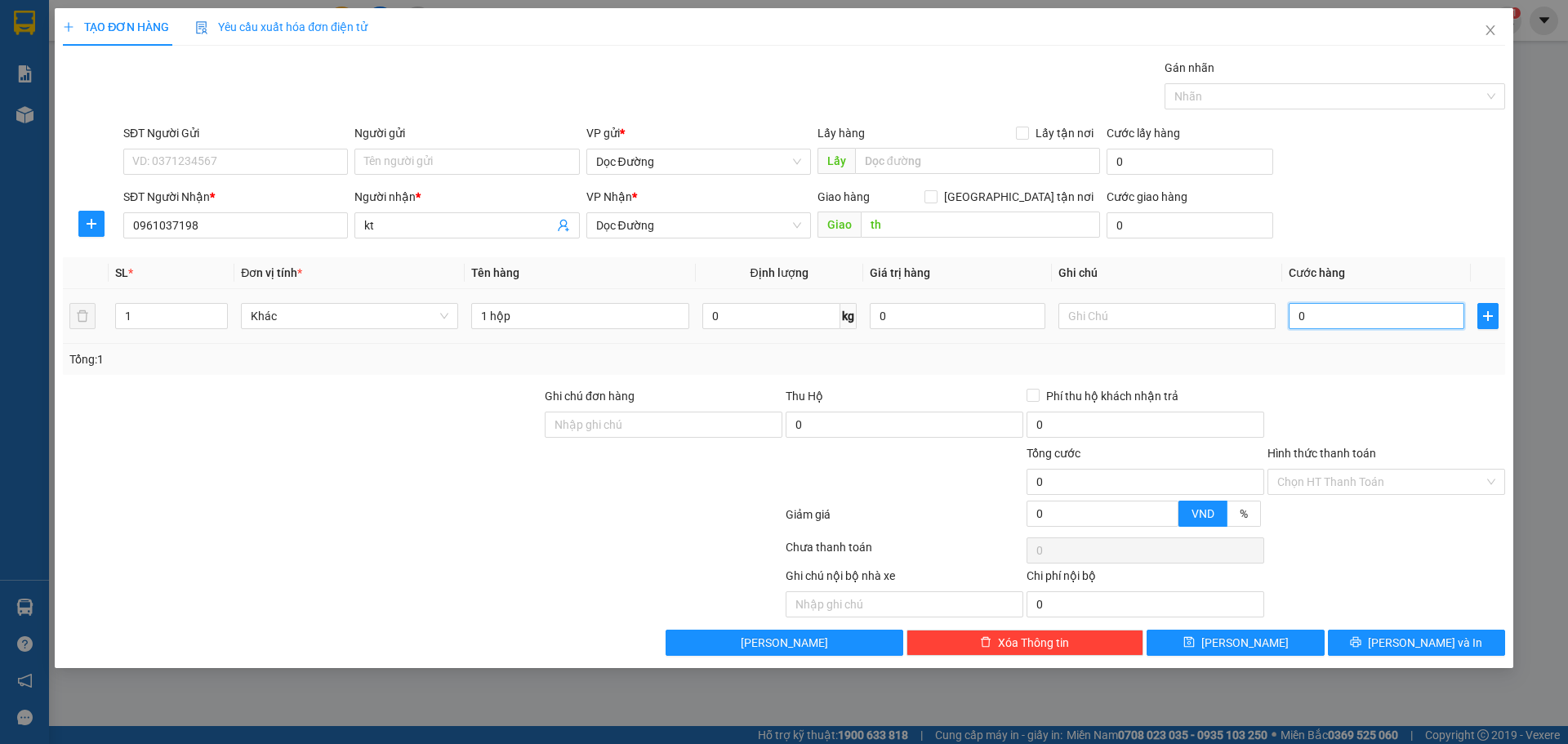
click at [1366, 313] on input "0" at bounding box center [1376, 316] width 176 height 26
drag, startPoint x: 1265, startPoint y: 658, endPoint x: 1260, endPoint y: 640, distance: 18.7
click at [1265, 657] on div "TẠO ĐƠN HÀNG Yêu cầu xuất hóa đơn điện tử Transit Pickup Surcharge Ids Transit …" at bounding box center [784, 338] width 1458 height 660
click at [1260, 640] on button "[PERSON_NAME]" at bounding box center [1234, 642] width 178 height 26
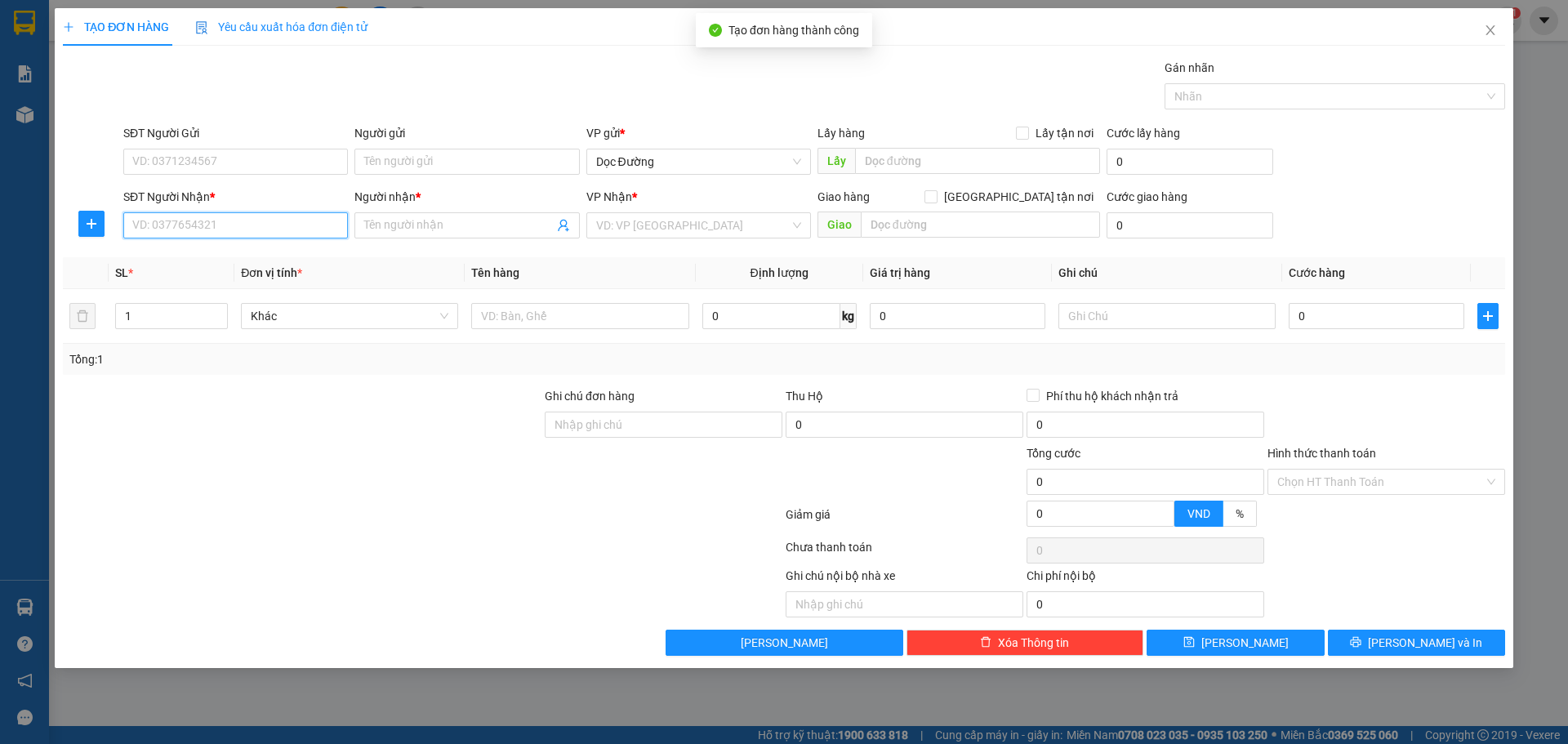
click at [225, 225] on input "SĐT Người Nhận *" at bounding box center [235, 225] width 225 height 26
click at [401, 245] on div "Transit Pickup Surcharge Ids Transit Deliver Surcharge Ids Transit Deliver Surc…" at bounding box center [784, 357] width 1442 height 597
click at [418, 238] on span at bounding box center [466, 225] width 225 height 26
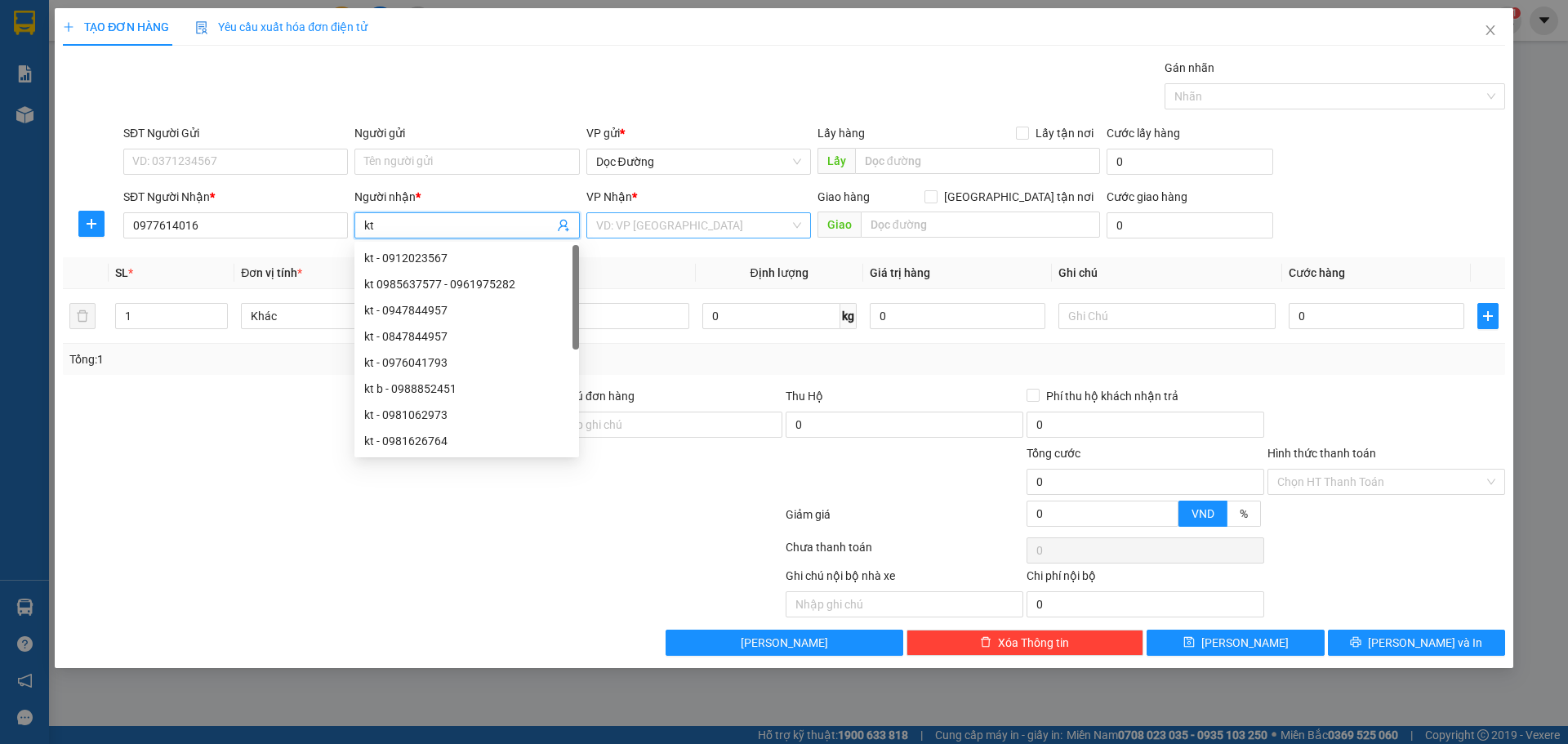
click at [702, 225] on input "search" at bounding box center [692, 225] width 194 height 24
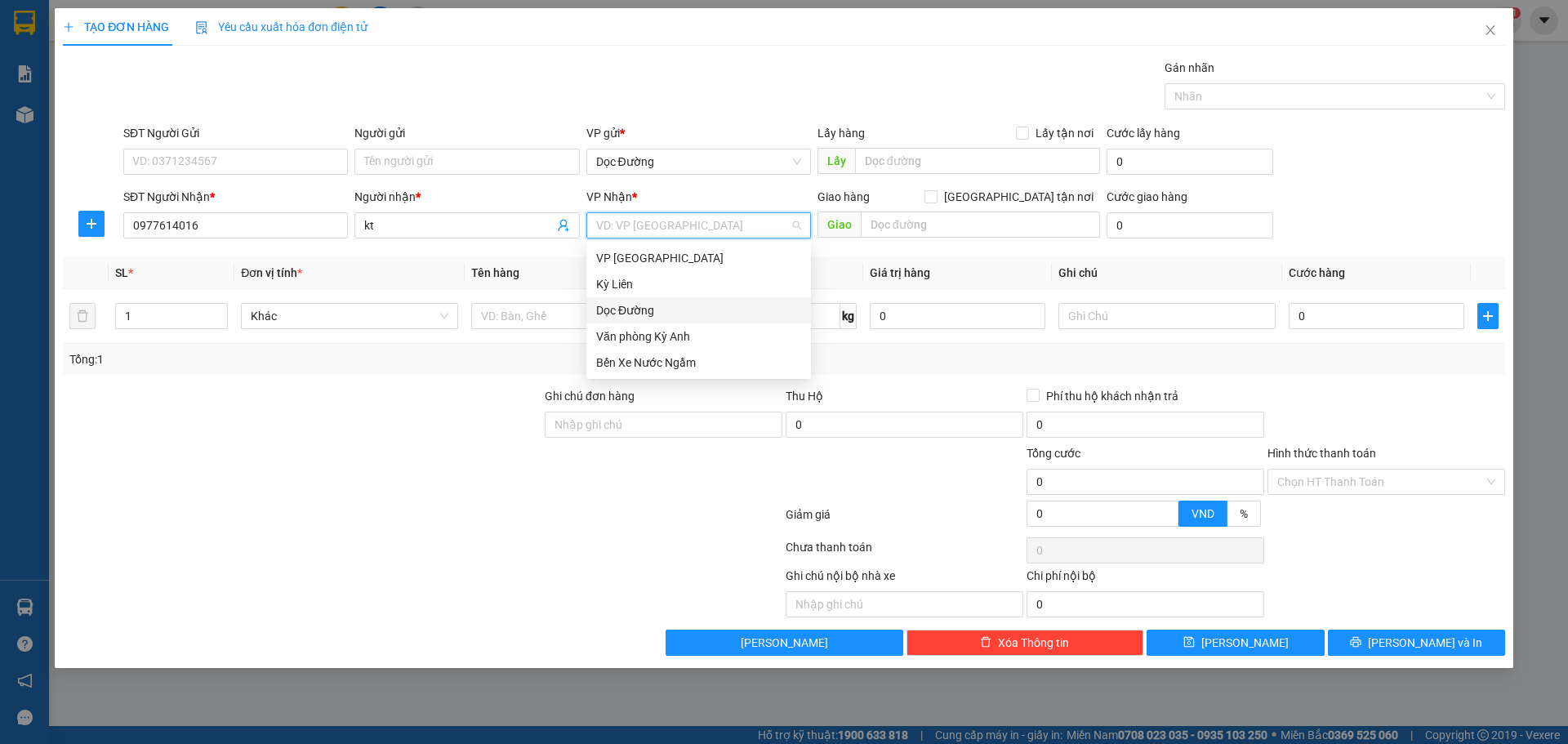
click at [644, 308] on div "Dọc Đường" at bounding box center [698, 310] width 205 height 18
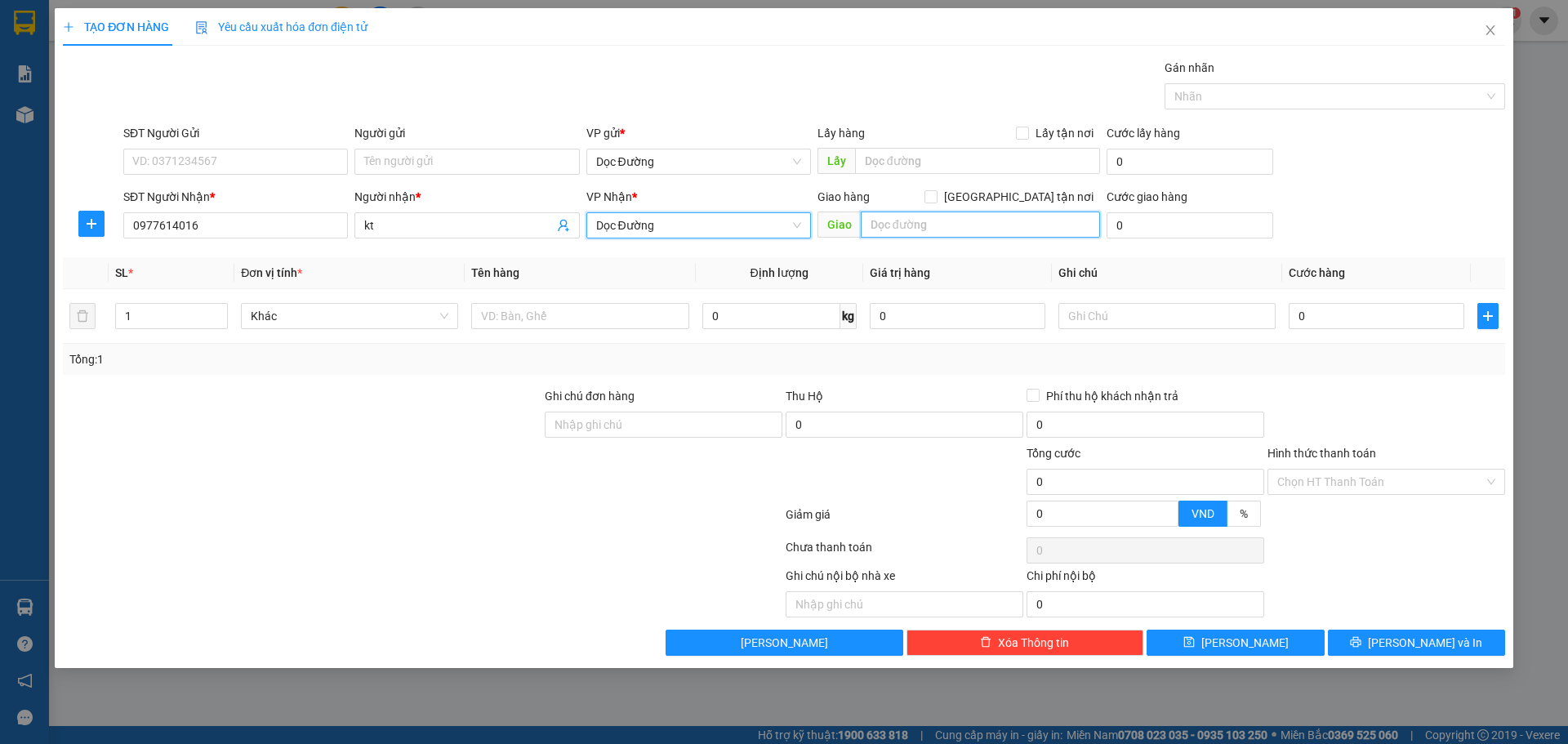
click at [879, 229] on input "text" at bounding box center [979, 225] width 239 height 26
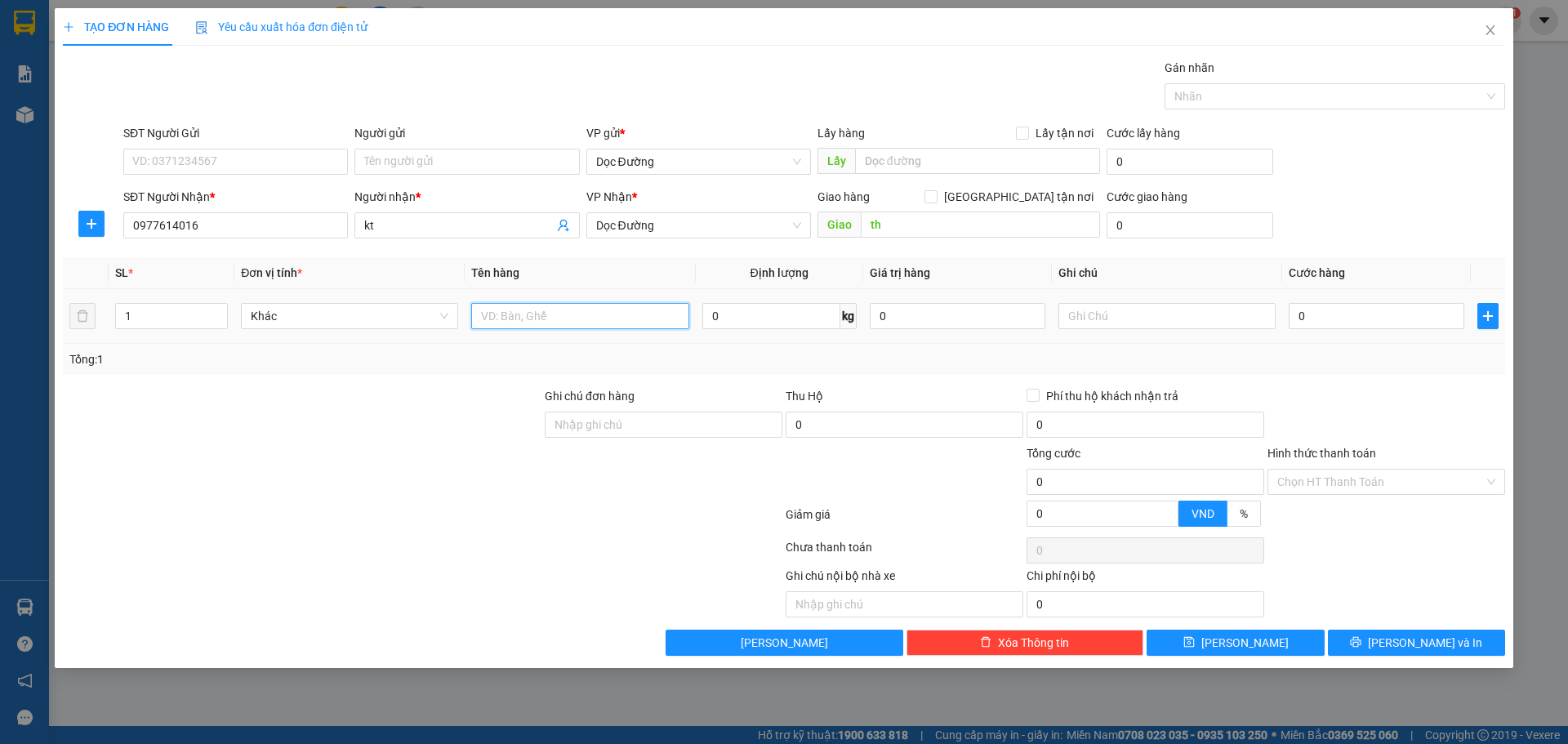
click at [604, 323] on input "text" at bounding box center [579, 316] width 217 height 26
click at [1310, 308] on input "0" at bounding box center [1376, 316] width 176 height 26
click at [1367, 482] on input "Hình thức thanh toán" at bounding box center [1380, 482] width 206 height 24
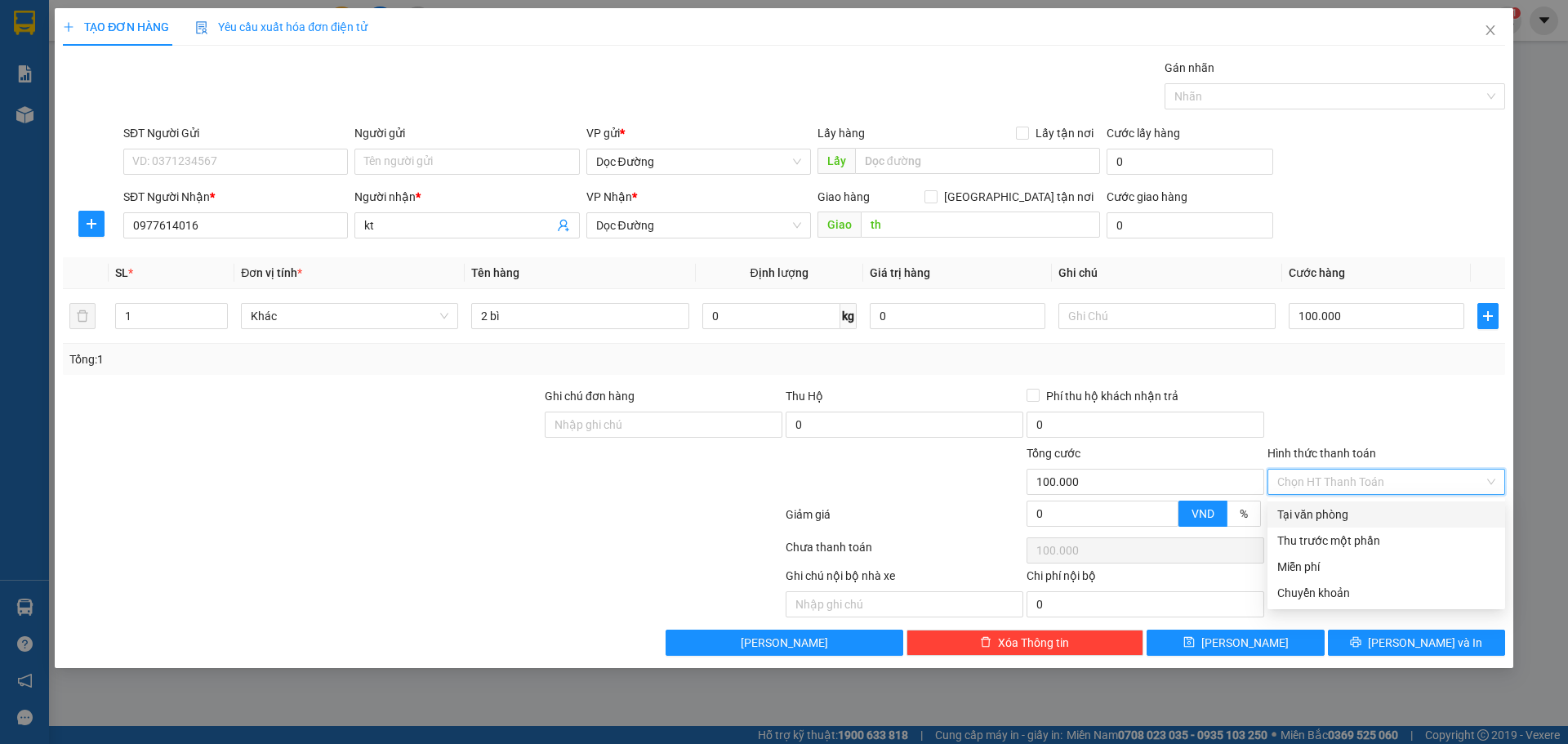
click at [1335, 514] on div "Tại văn phòng" at bounding box center [1386, 515] width 218 height 18
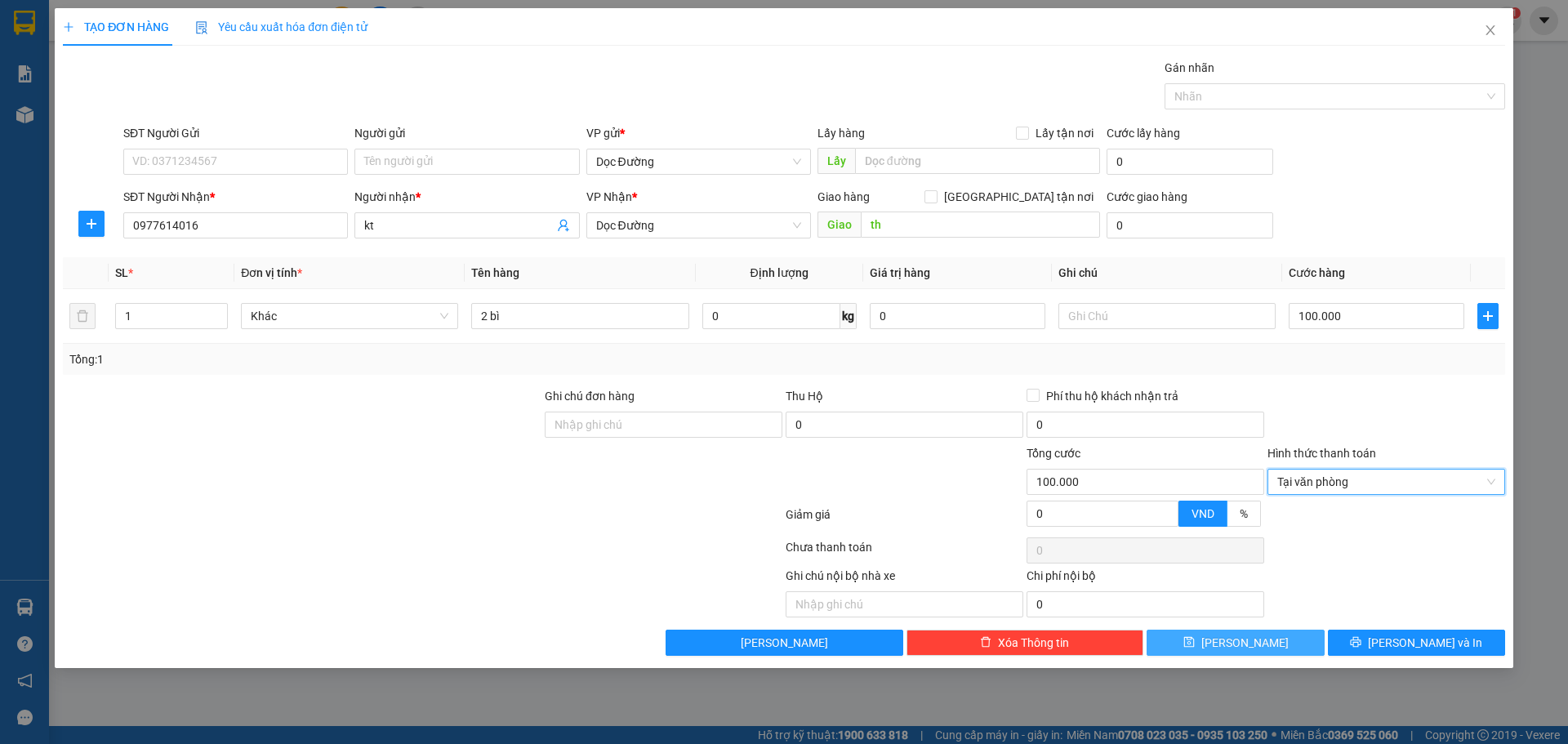
drag, startPoint x: 1273, startPoint y: 637, endPoint x: 1293, endPoint y: 638, distance: 20.0
click at [1273, 639] on button "[PERSON_NAME]" at bounding box center [1234, 642] width 178 height 26
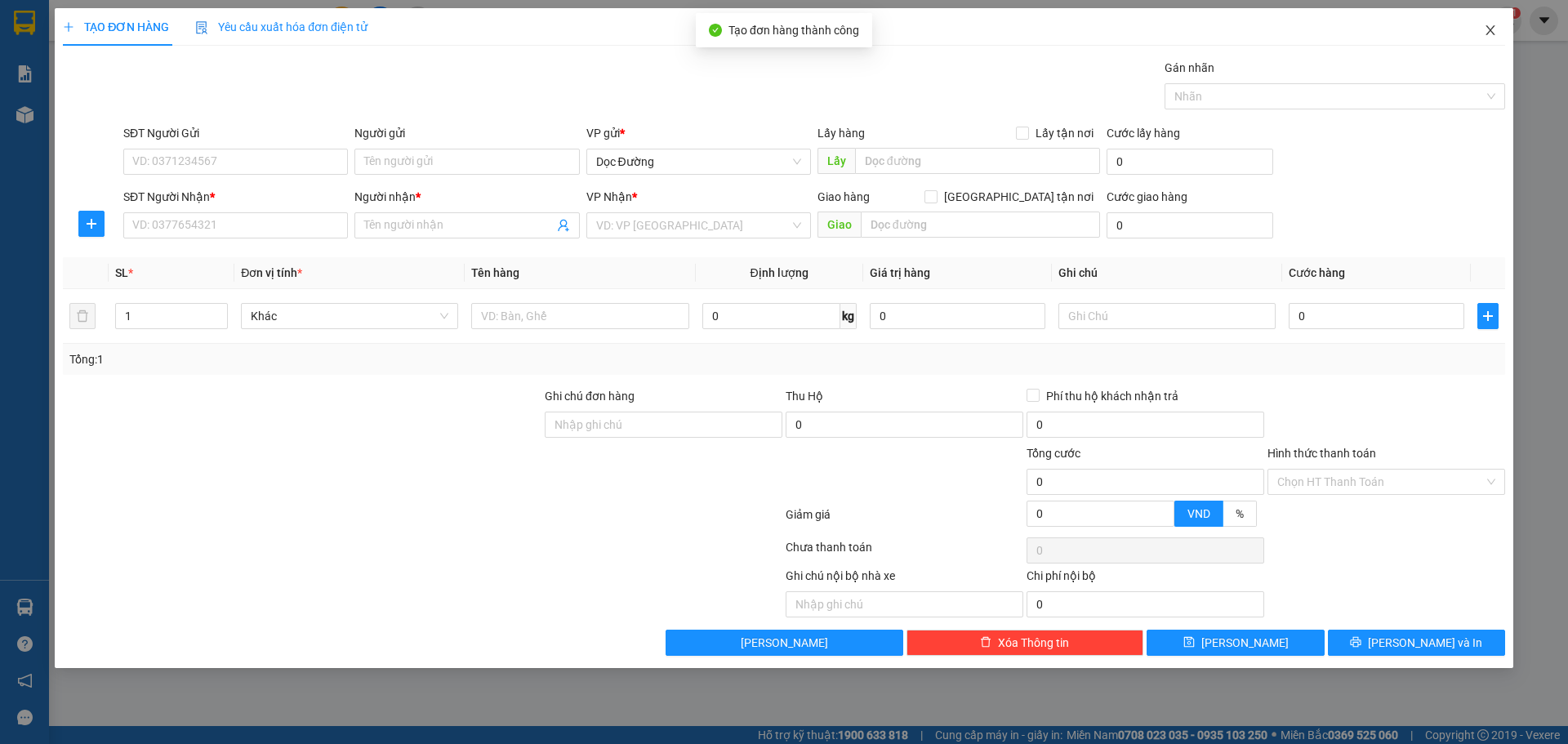
click at [1492, 25] on icon "close" at bounding box center [1490, 30] width 13 height 13
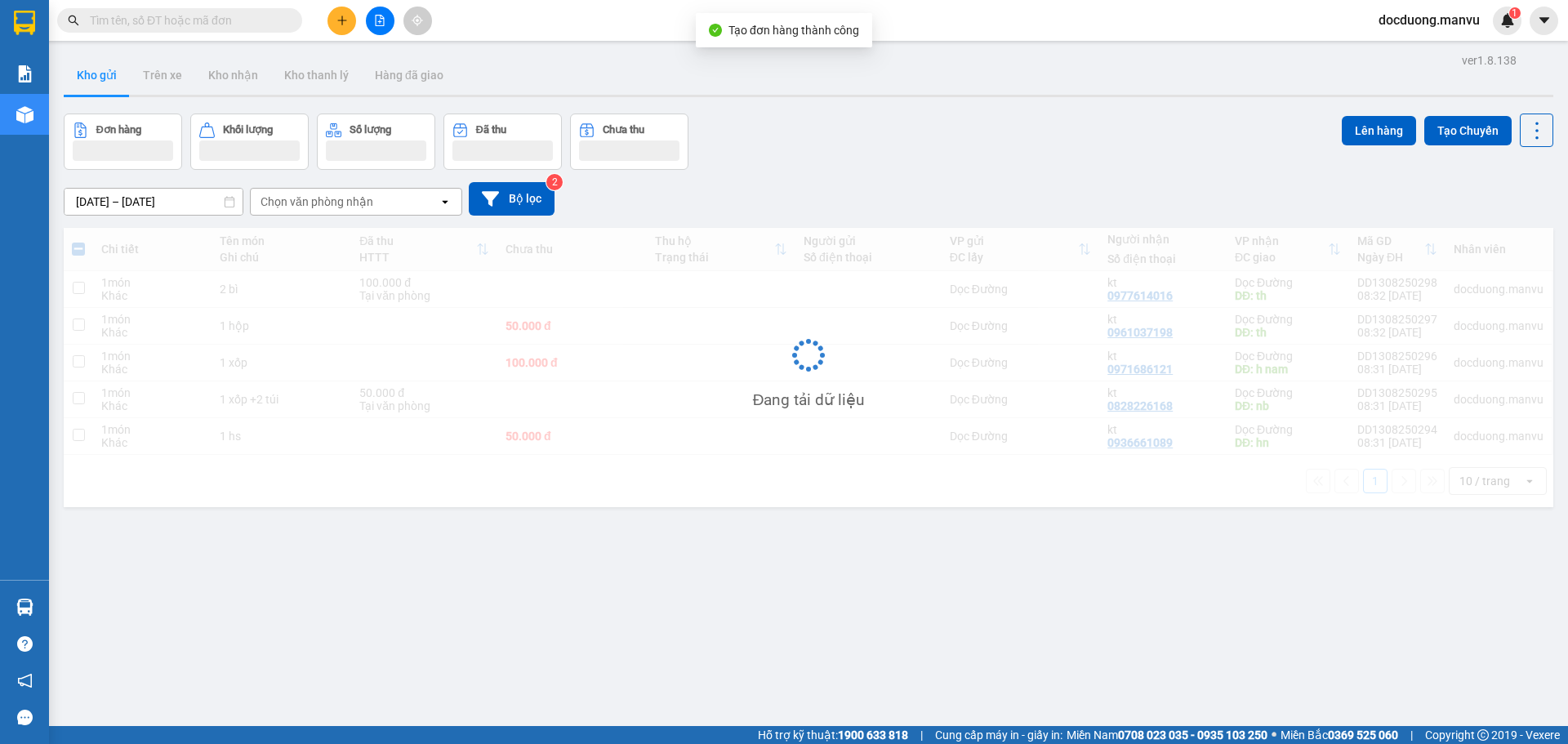
drag, startPoint x: 713, startPoint y: 302, endPoint x: 722, endPoint y: 299, distance: 9.5
click at [718, 302] on td at bounding box center [720, 289] width 149 height 37
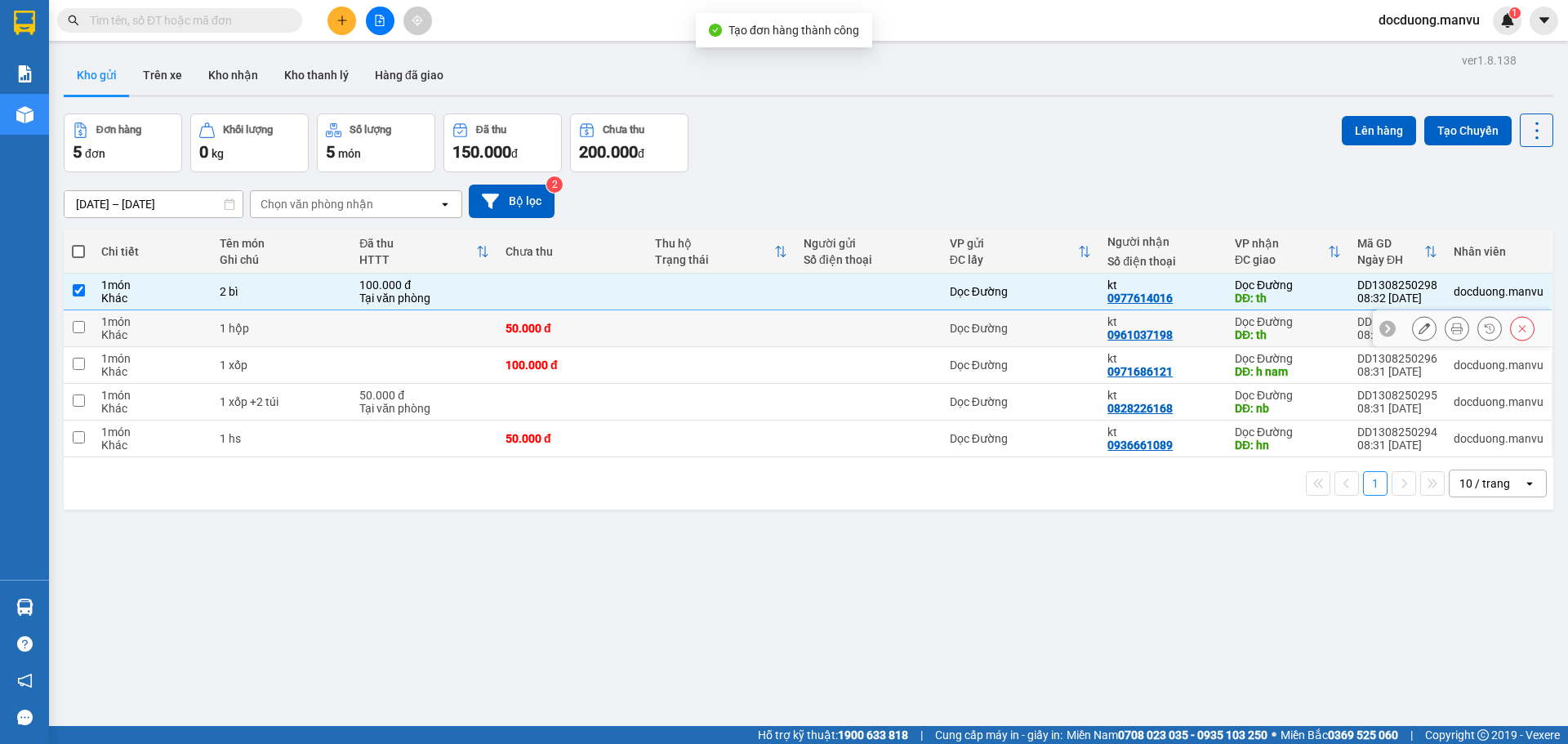
click at [701, 332] on td at bounding box center [720, 328] width 149 height 37
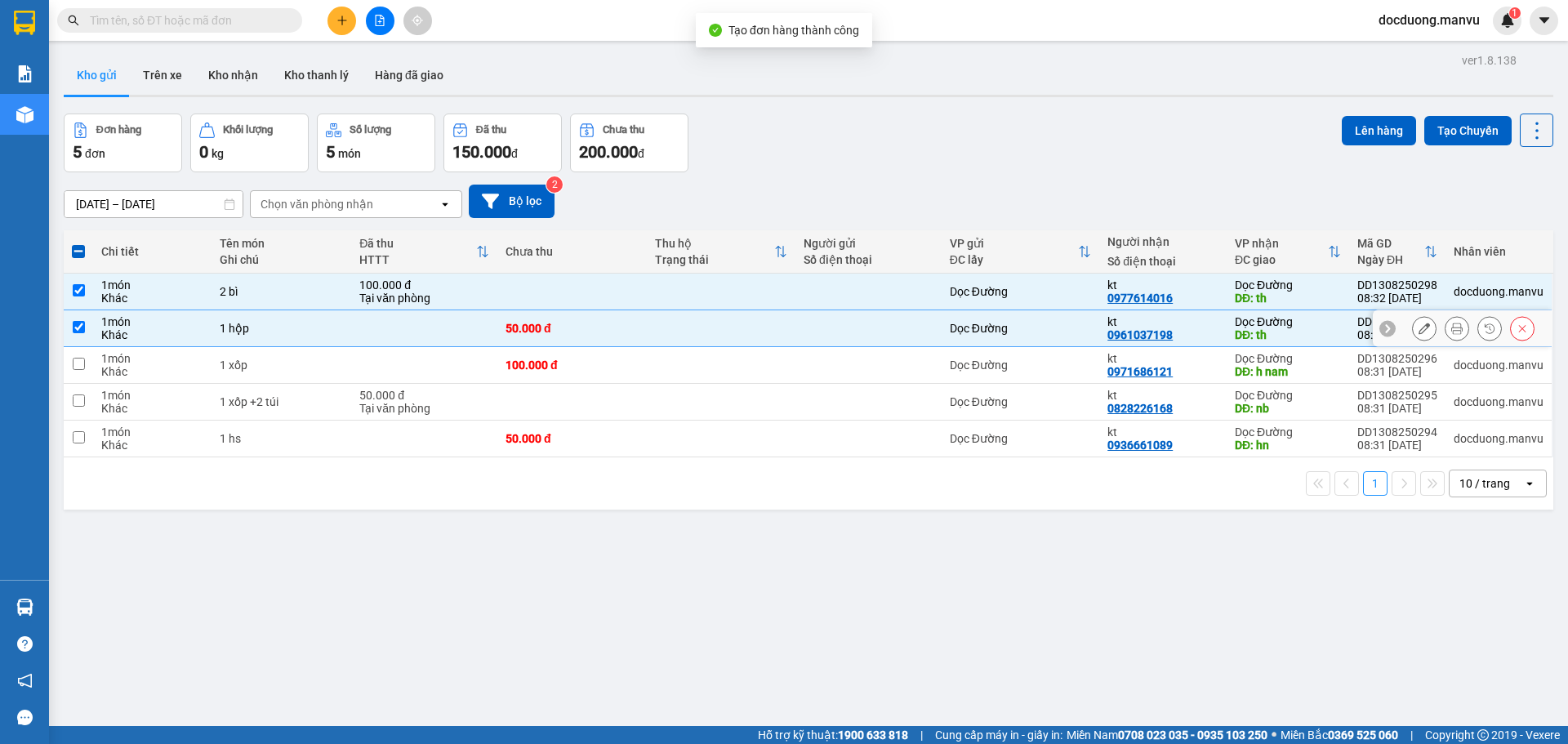
click at [674, 388] on td at bounding box center [720, 402] width 149 height 37
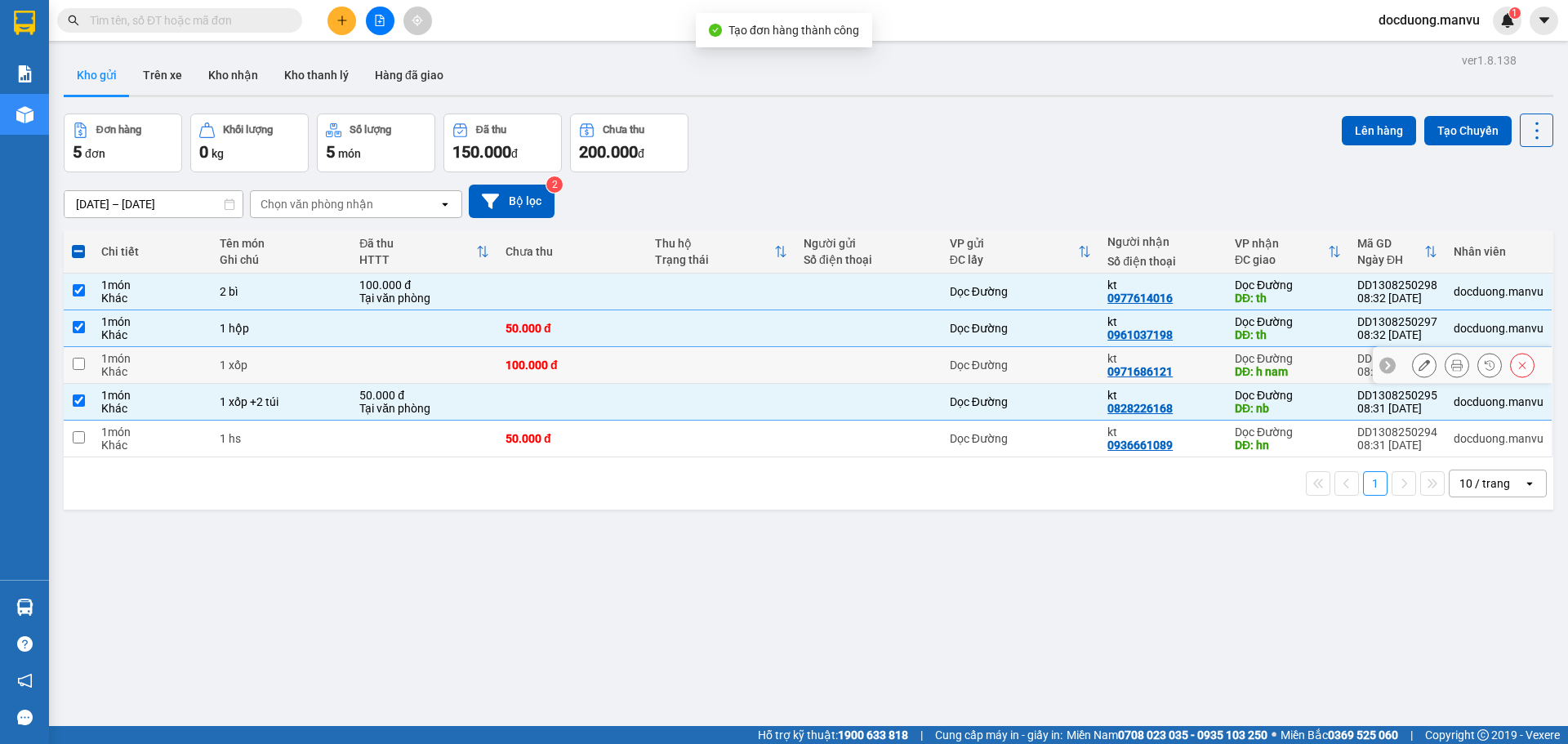
click at [683, 373] on td at bounding box center [720, 365] width 149 height 37
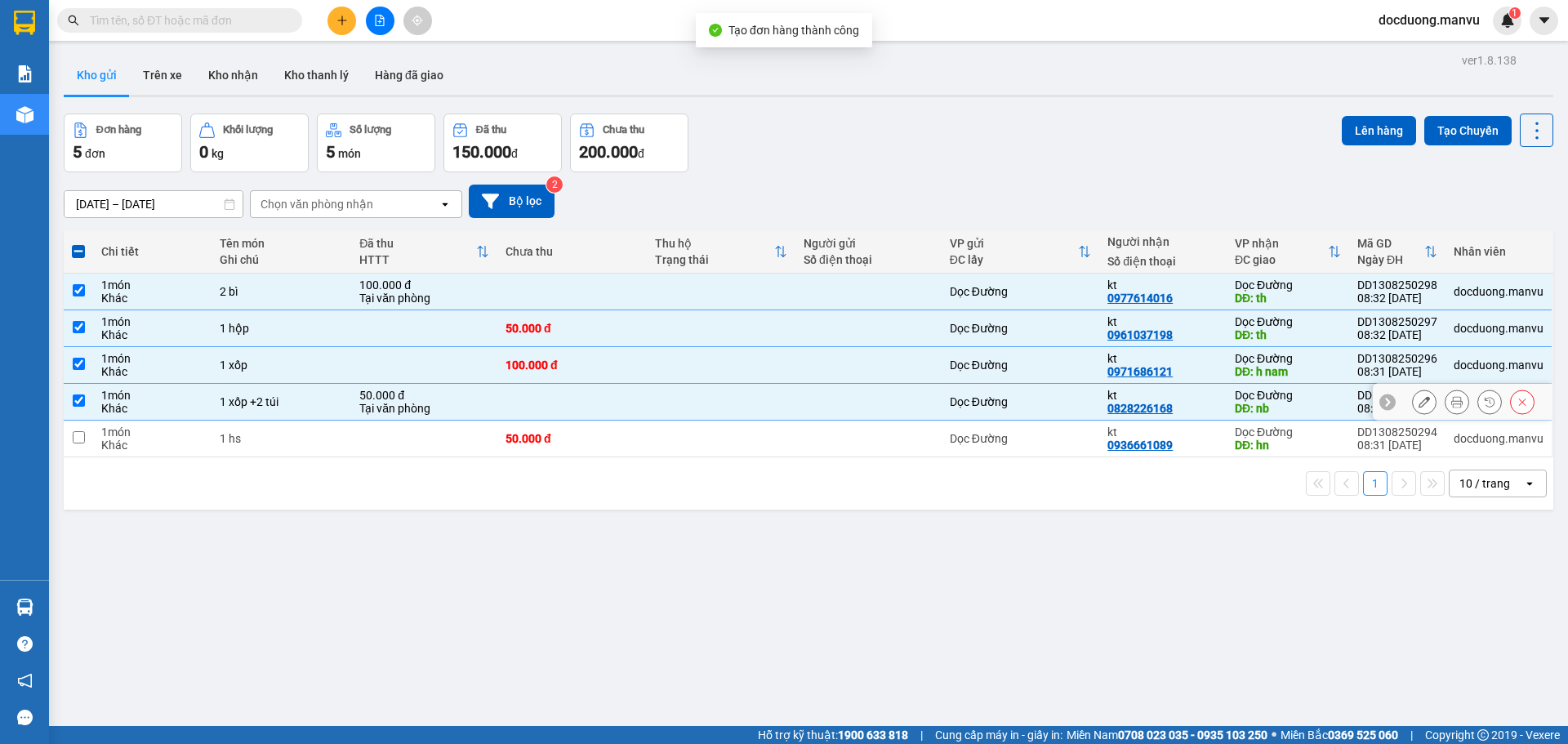
click at [658, 420] on td at bounding box center [720, 438] width 149 height 37
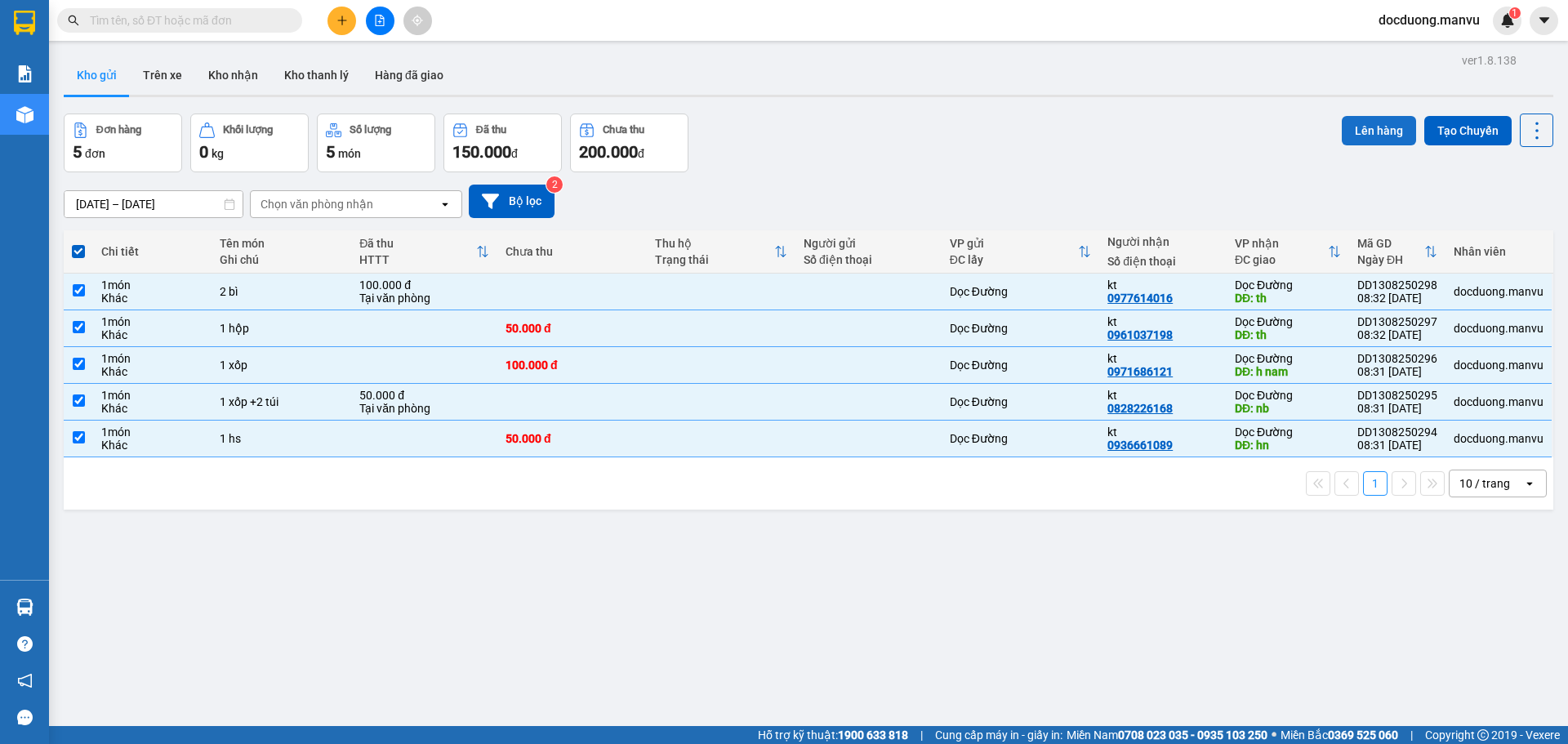
click at [1379, 119] on button "Lên hàng" at bounding box center [1379, 131] width 74 height 30
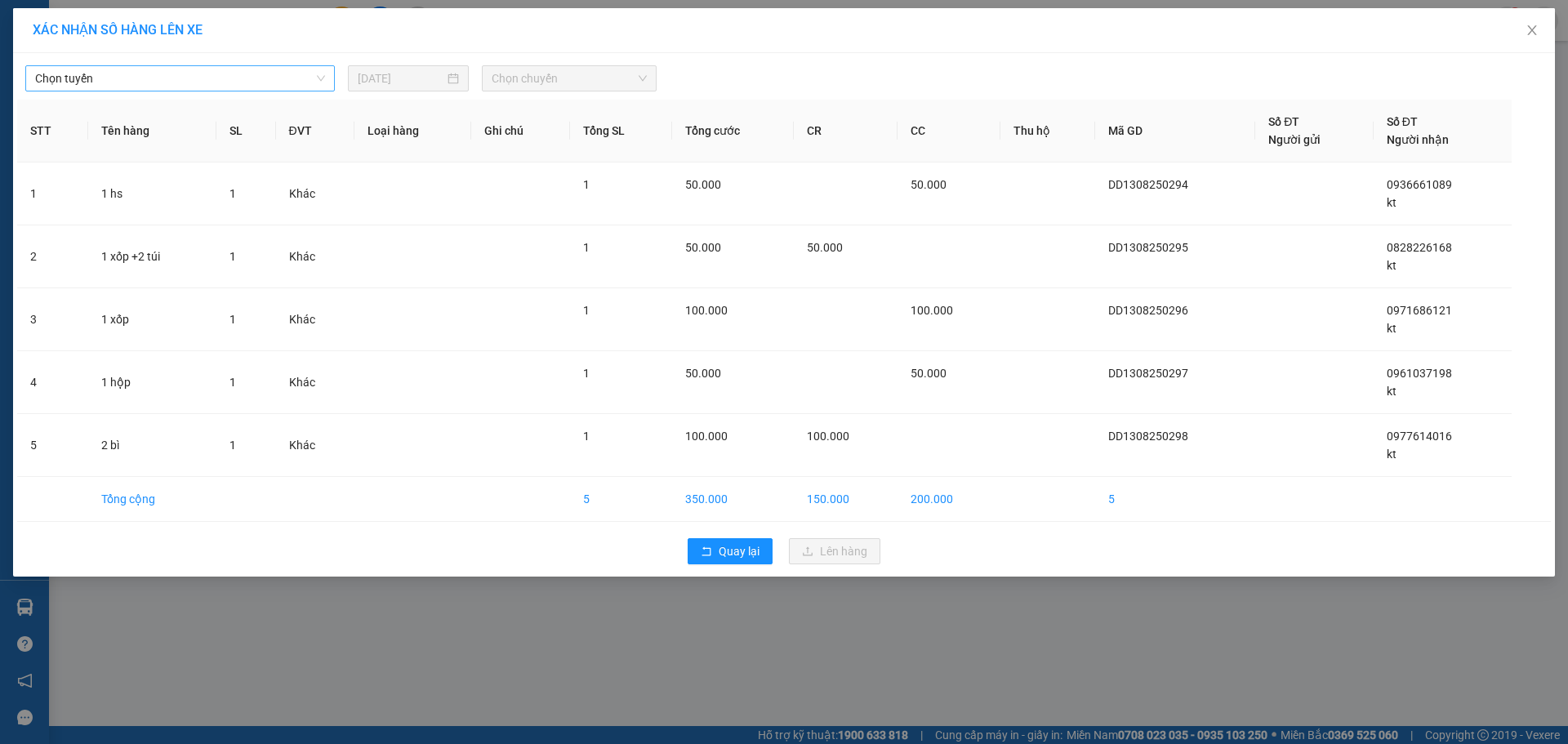
drag, startPoint x: 251, startPoint y: 69, endPoint x: 206, endPoint y: 94, distance: 51.5
click at [246, 69] on span "Chọn tuyến" at bounding box center [179, 78] width 289 height 24
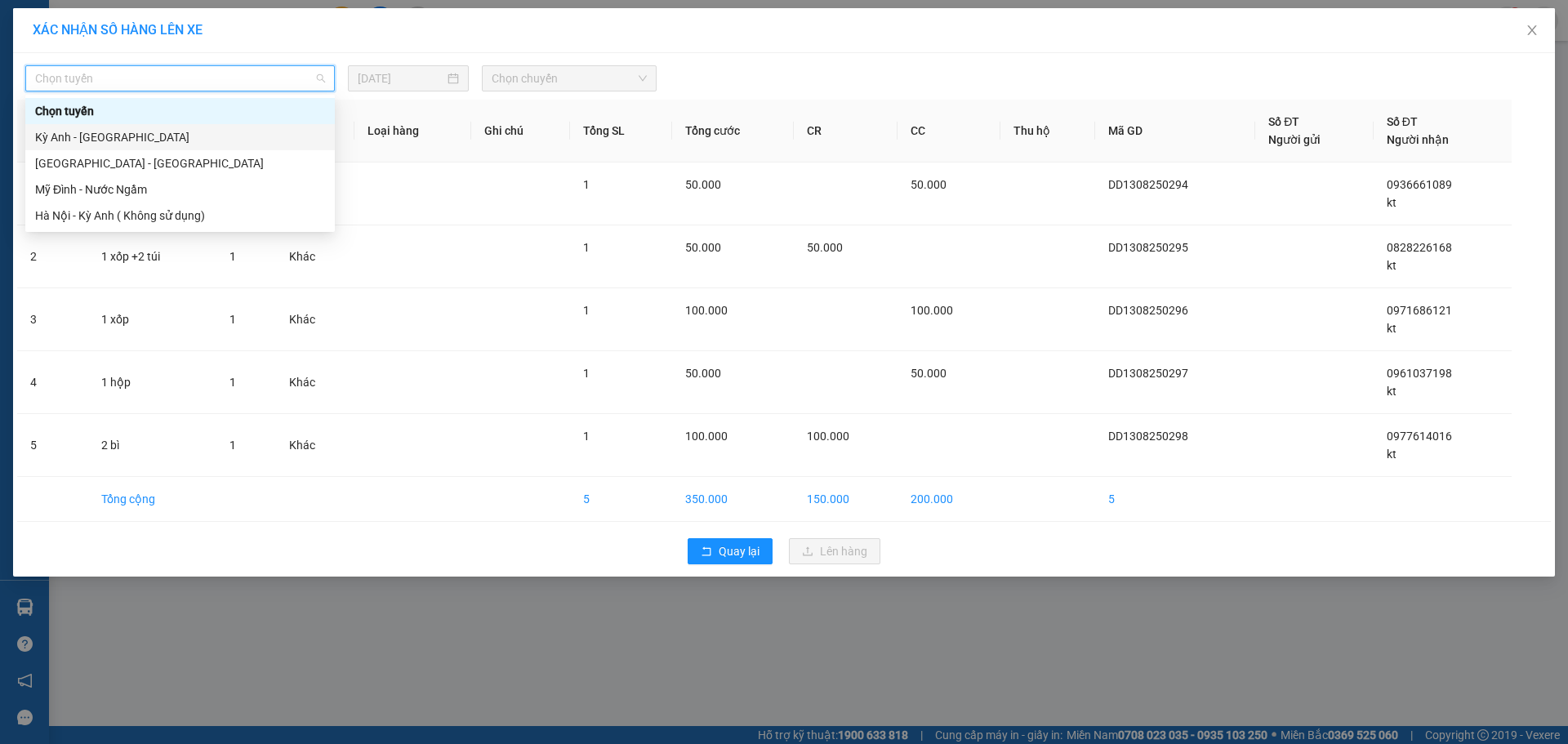
drag, startPoint x: 153, startPoint y: 139, endPoint x: 245, endPoint y: 115, distance: 95.1
click at [156, 139] on div "Kỳ Anh - [GEOGRAPHIC_DATA]" at bounding box center [179, 137] width 289 height 18
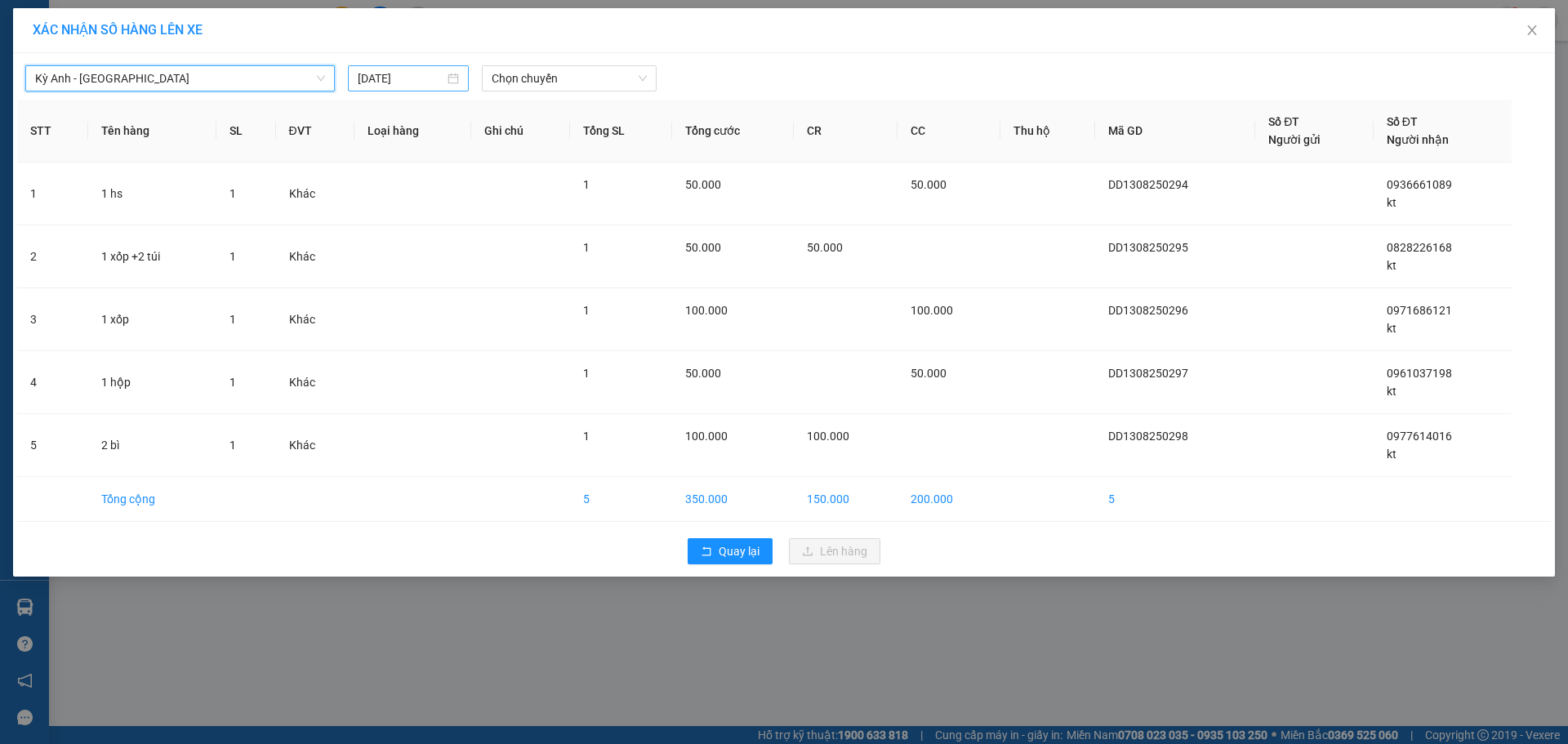
click at [406, 68] on div "[DATE]" at bounding box center [408, 78] width 121 height 26
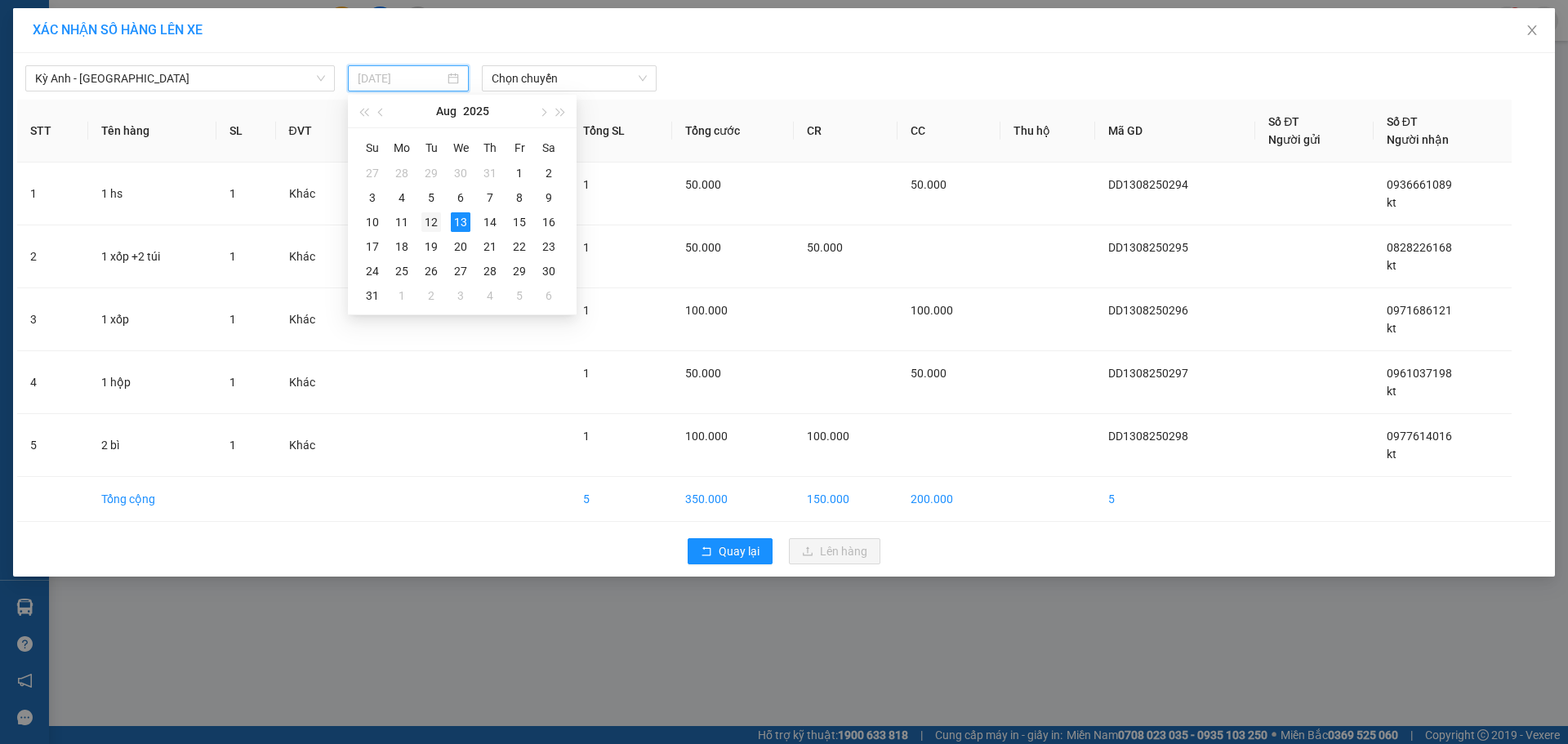
click at [426, 217] on div "12" at bounding box center [431, 222] width 20 height 20
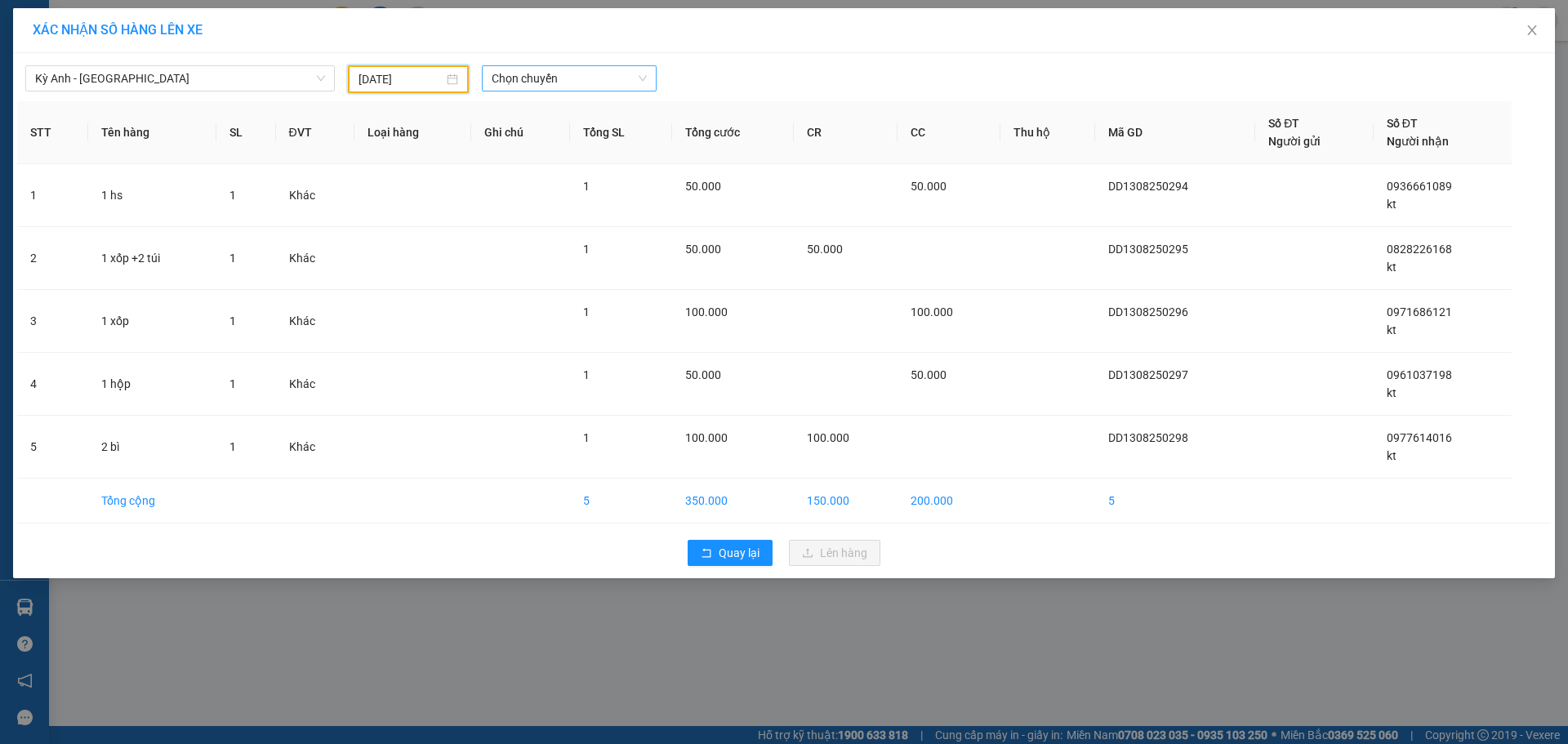
click at [560, 86] on span "Chọn chuyến" at bounding box center [569, 78] width 155 height 24
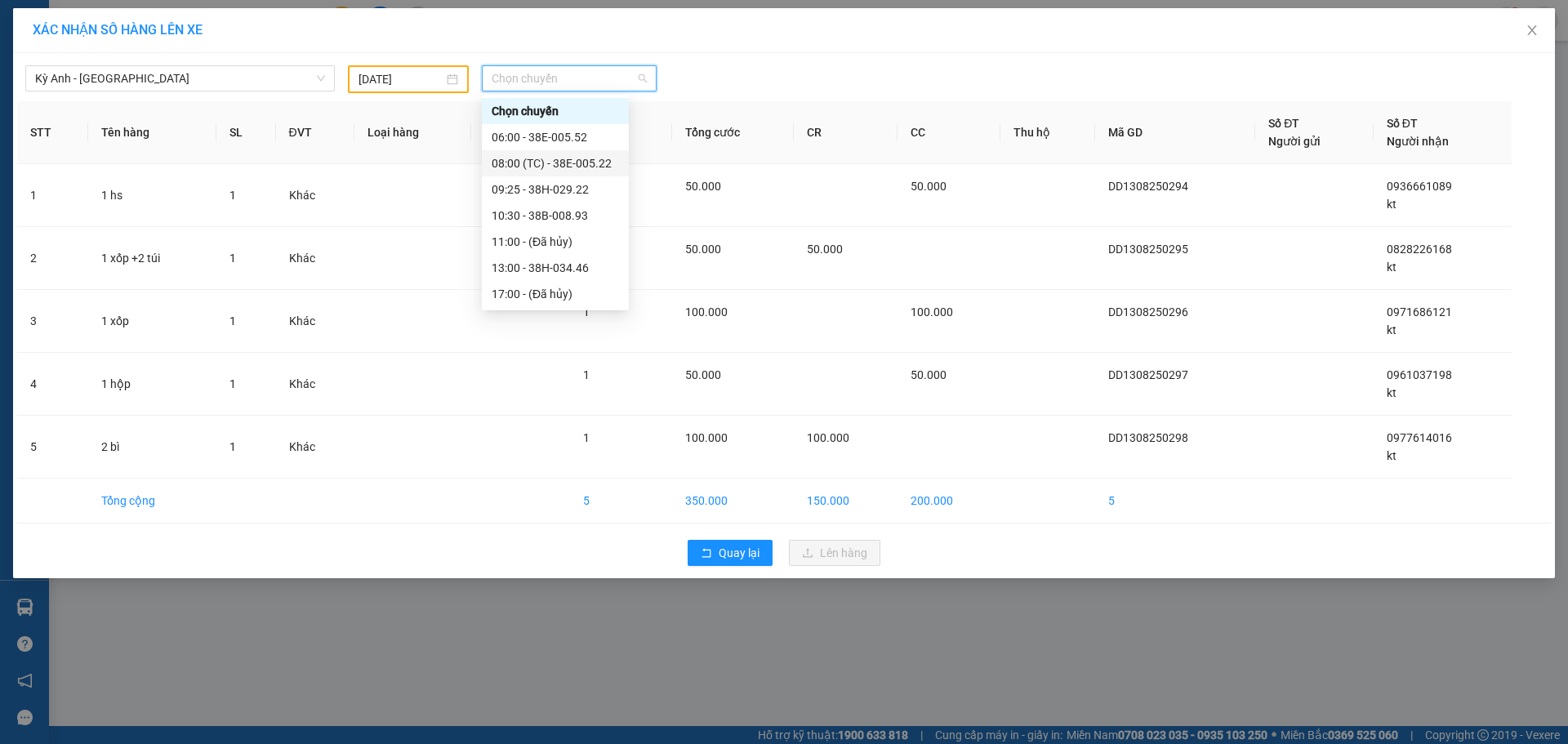
click at [612, 164] on div "08:00 (TC) - 38E-005.22" at bounding box center [555, 163] width 147 height 26
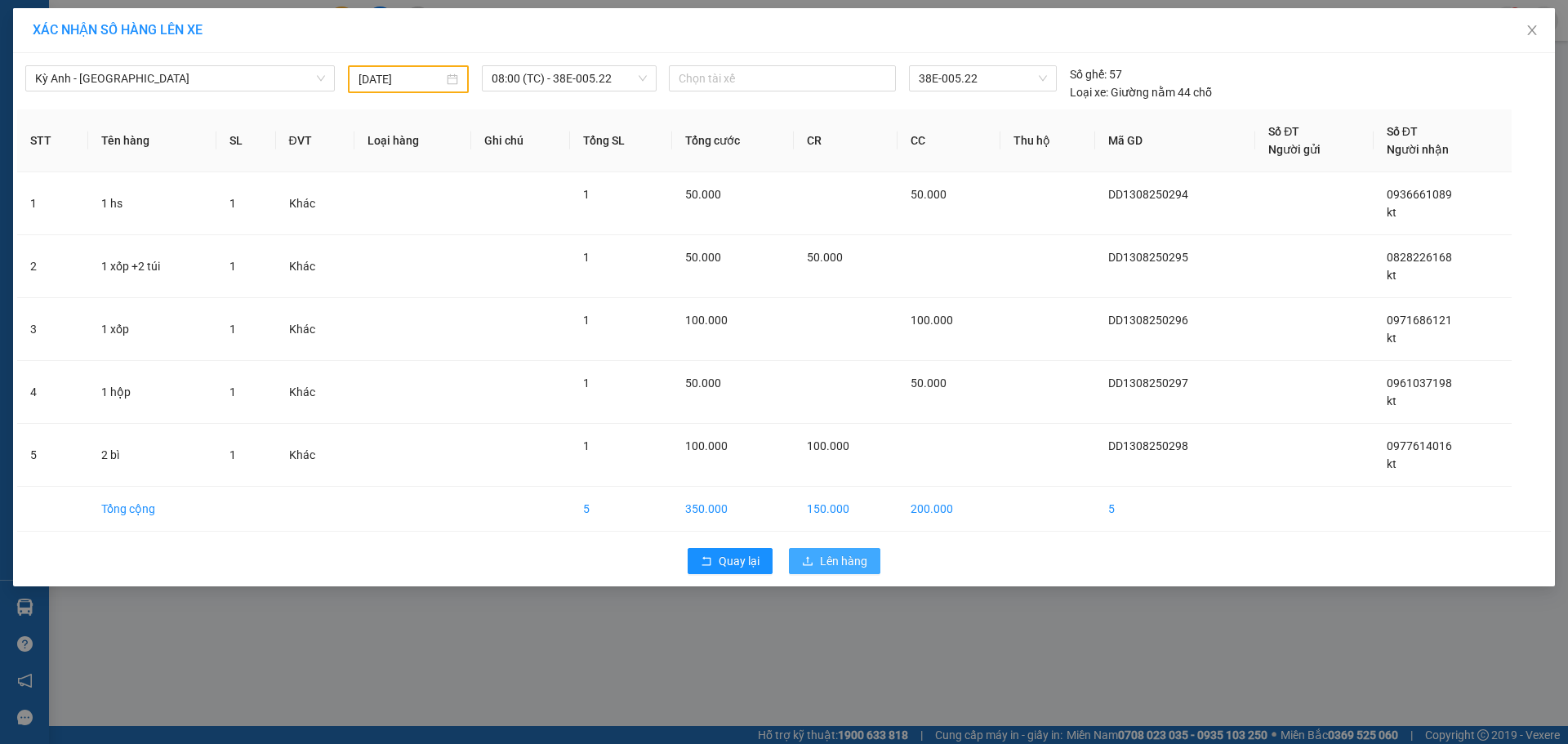
click at [835, 556] on span "Lên hàng" at bounding box center [843, 561] width 48 height 18
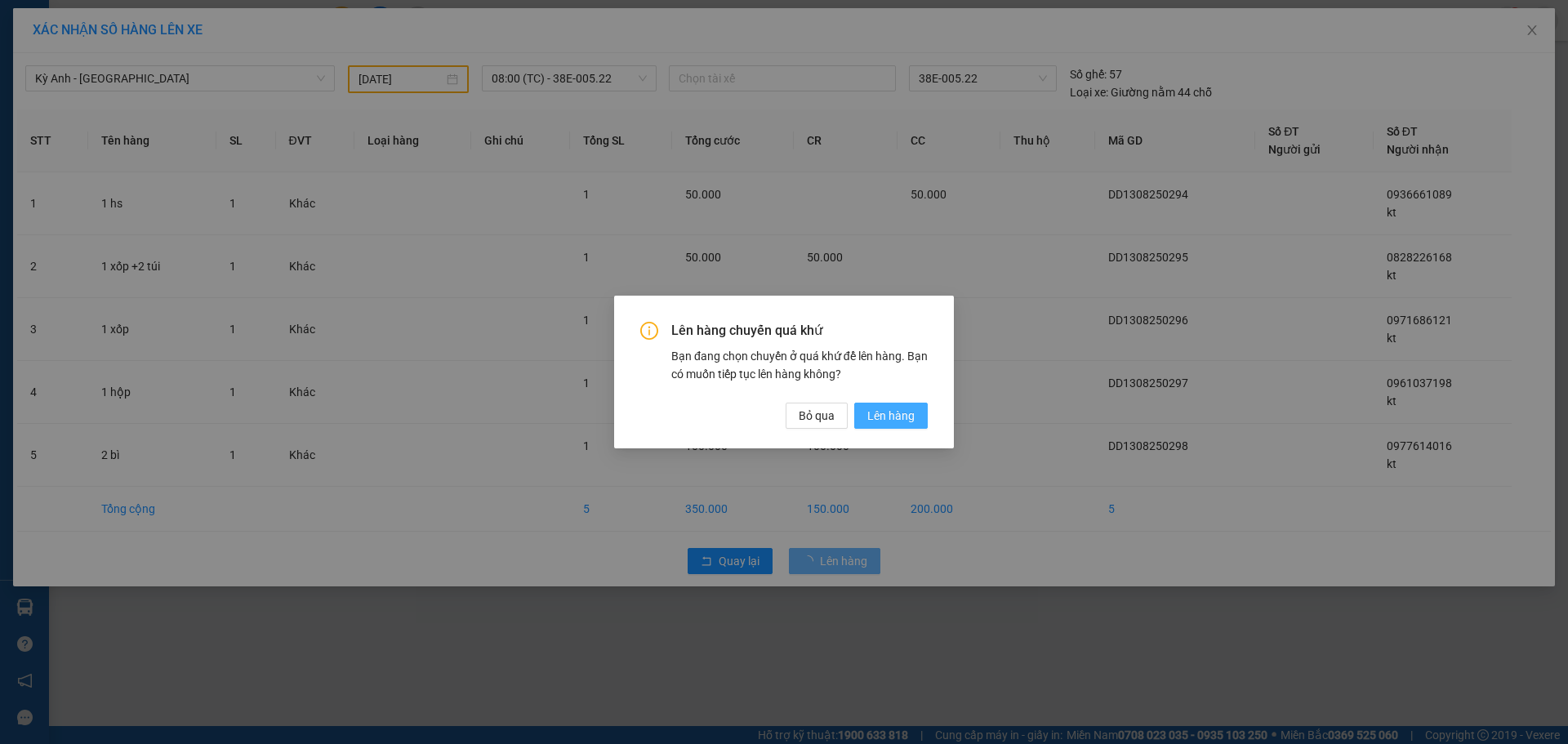
click at [891, 422] on span "Lên hàng" at bounding box center [891, 416] width 48 height 18
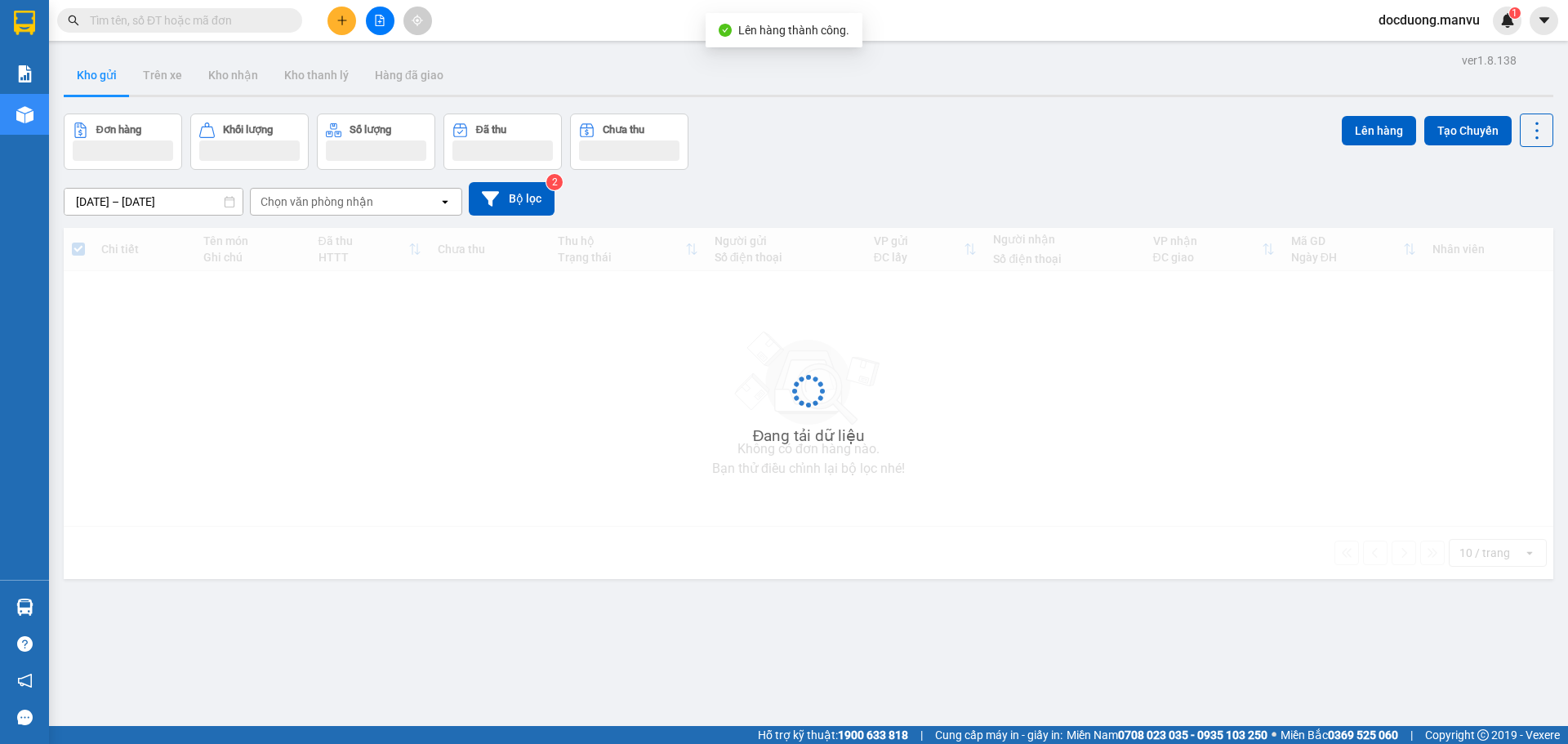
click at [355, 24] on button at bounding box center [342, 21] width 29 height 29
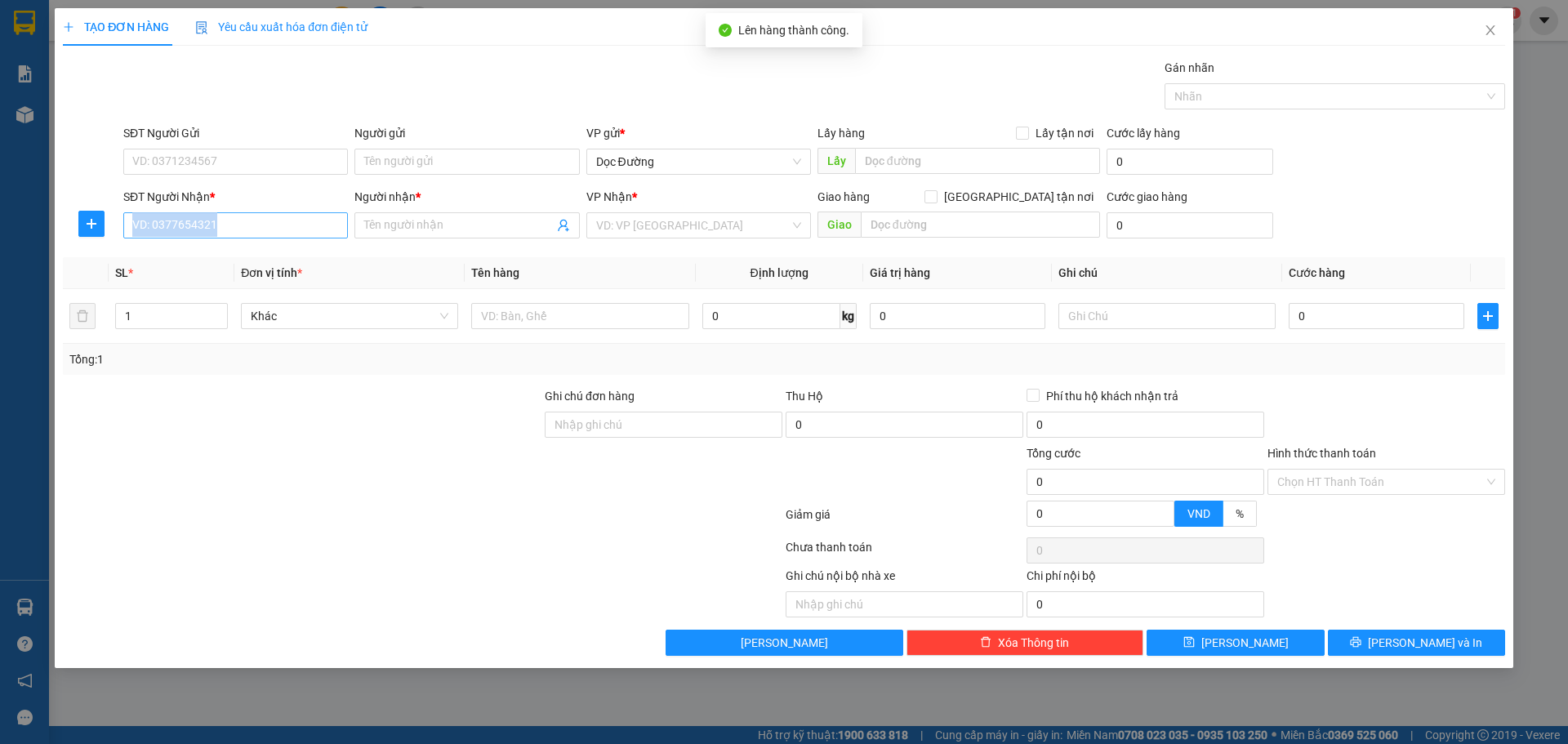
click at [252, 238] on div "SĐT Người Nhận * VD: 0377654321" at bounding box center [235, 216] width 225 height 57
click at [268, 223] on input "SĐT Người Nhận *" at bounding box center [235, 225] width 225 height 26
click at [496, 230] on input "Người nhận *" at bounding box center [458, 225] width 188 height 18
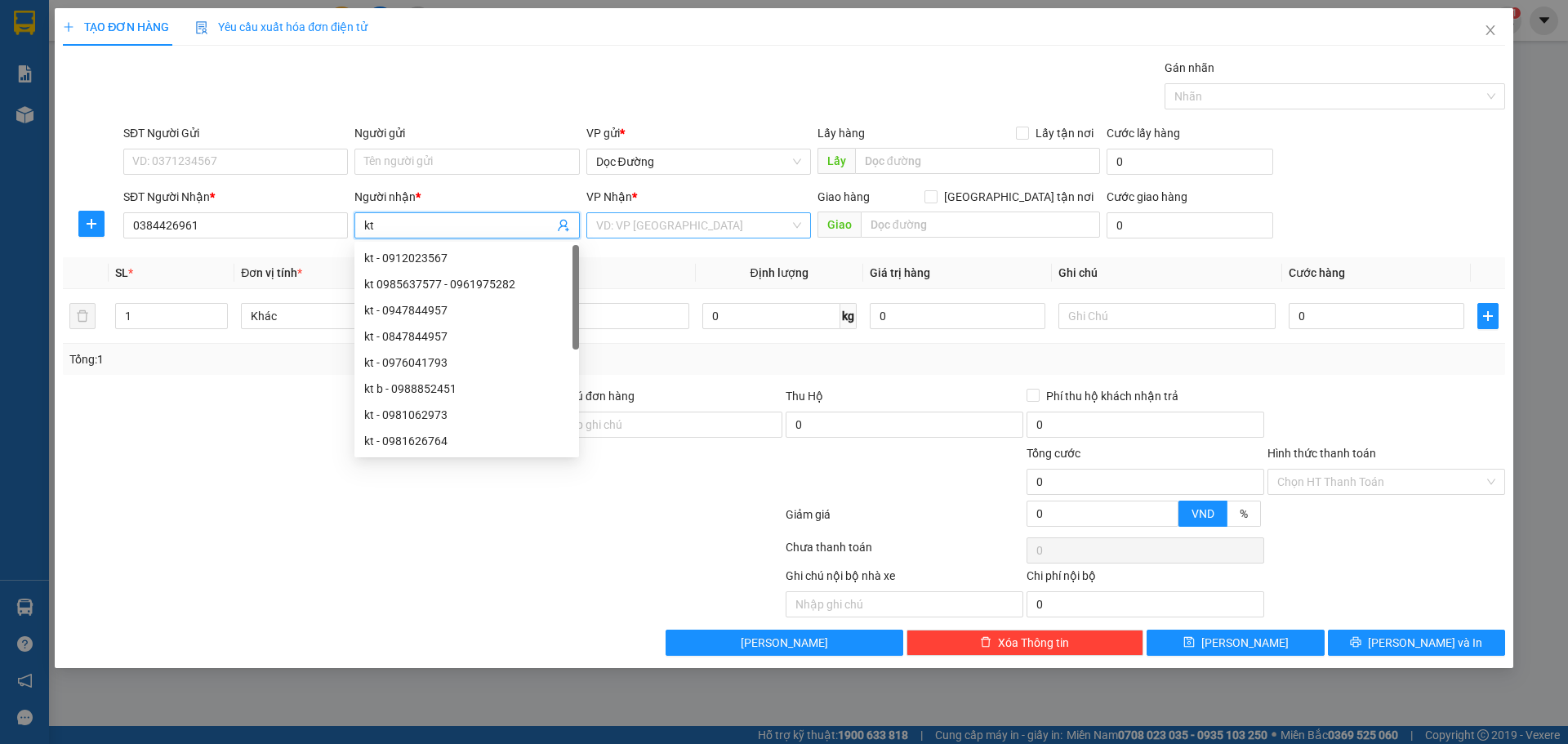
click at [753, 227] on input "search" at bounding box center [692, 225] width 194 height 24
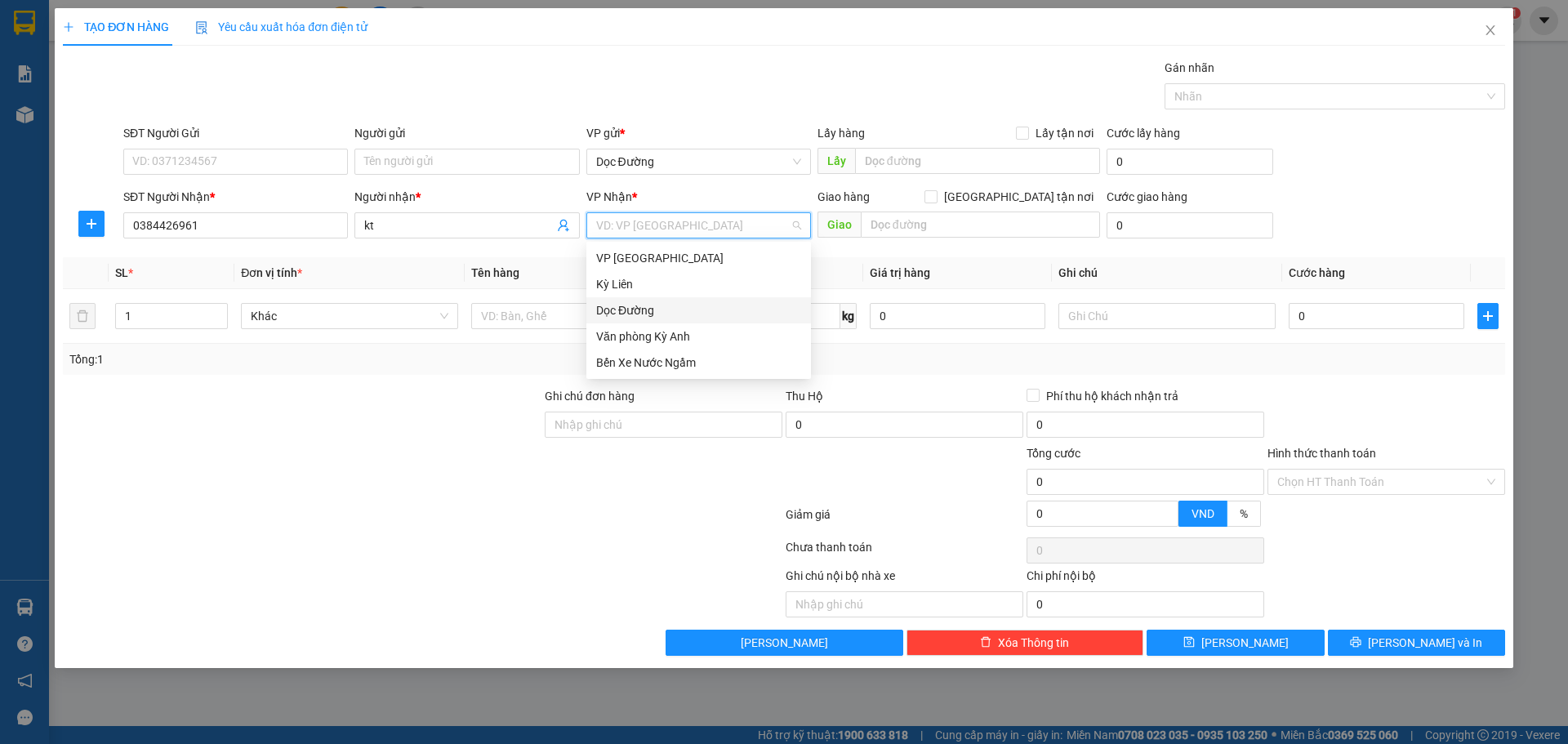
click at [651, 303] on div "Dọc Đường" at bounding box center [698, 310] width 205 height 18
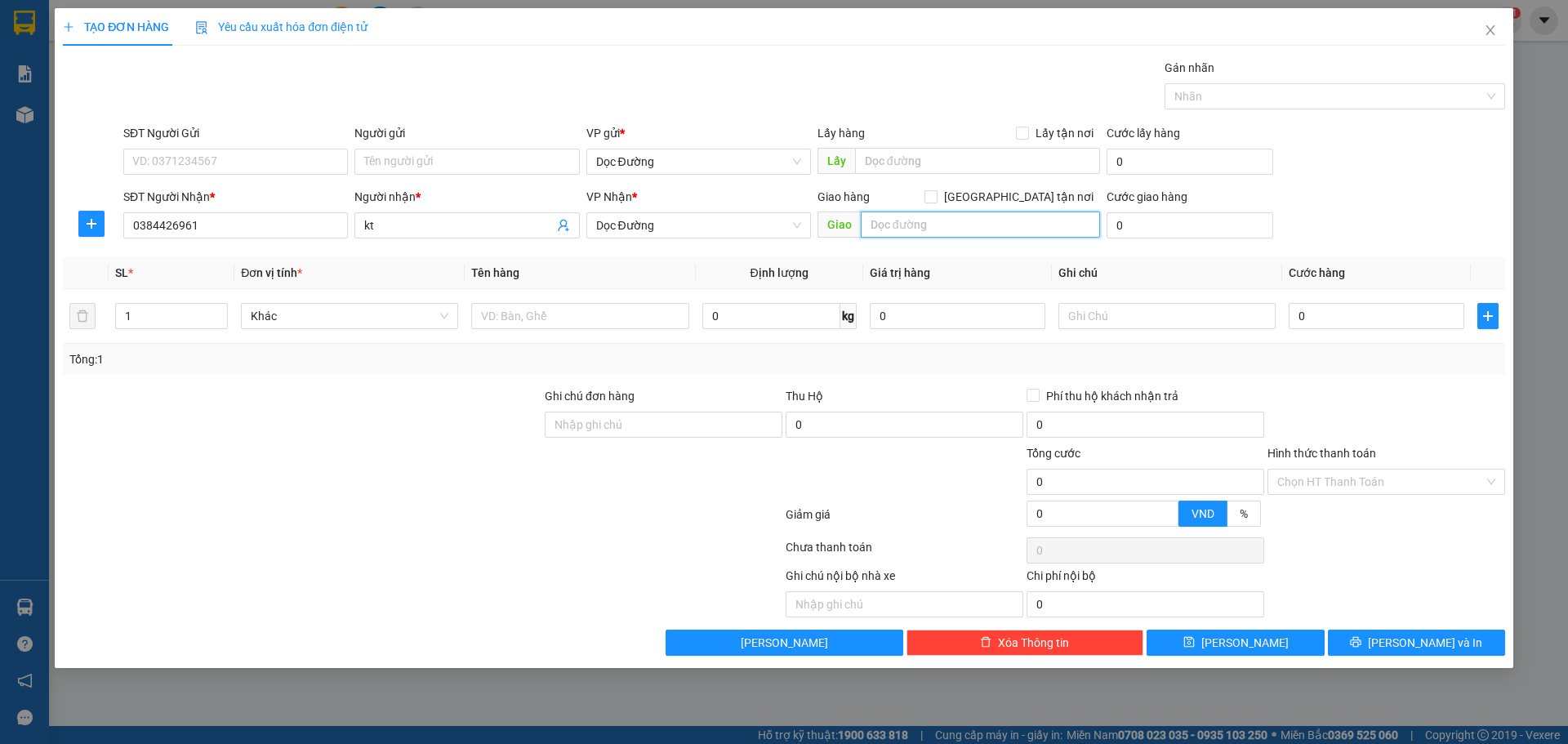
click at [868, 236] on input "text" at bounding box center [979, 225] width 239 height 26
drag, startPoint x: 519, startPoint y: 325, endPoint x: 670, endPoint y: 272, distance: 160.0
click at [520, 325] on input "text" at bounding box center [579, 316] width 217 height 26
click at [1339, 312] on input "0" at bounding box center [1376, 316] width 176 height 26
click at [1271, 637] on button "[PERSON_NAME]" at bounding box center [1234, 642] width 178 height 26
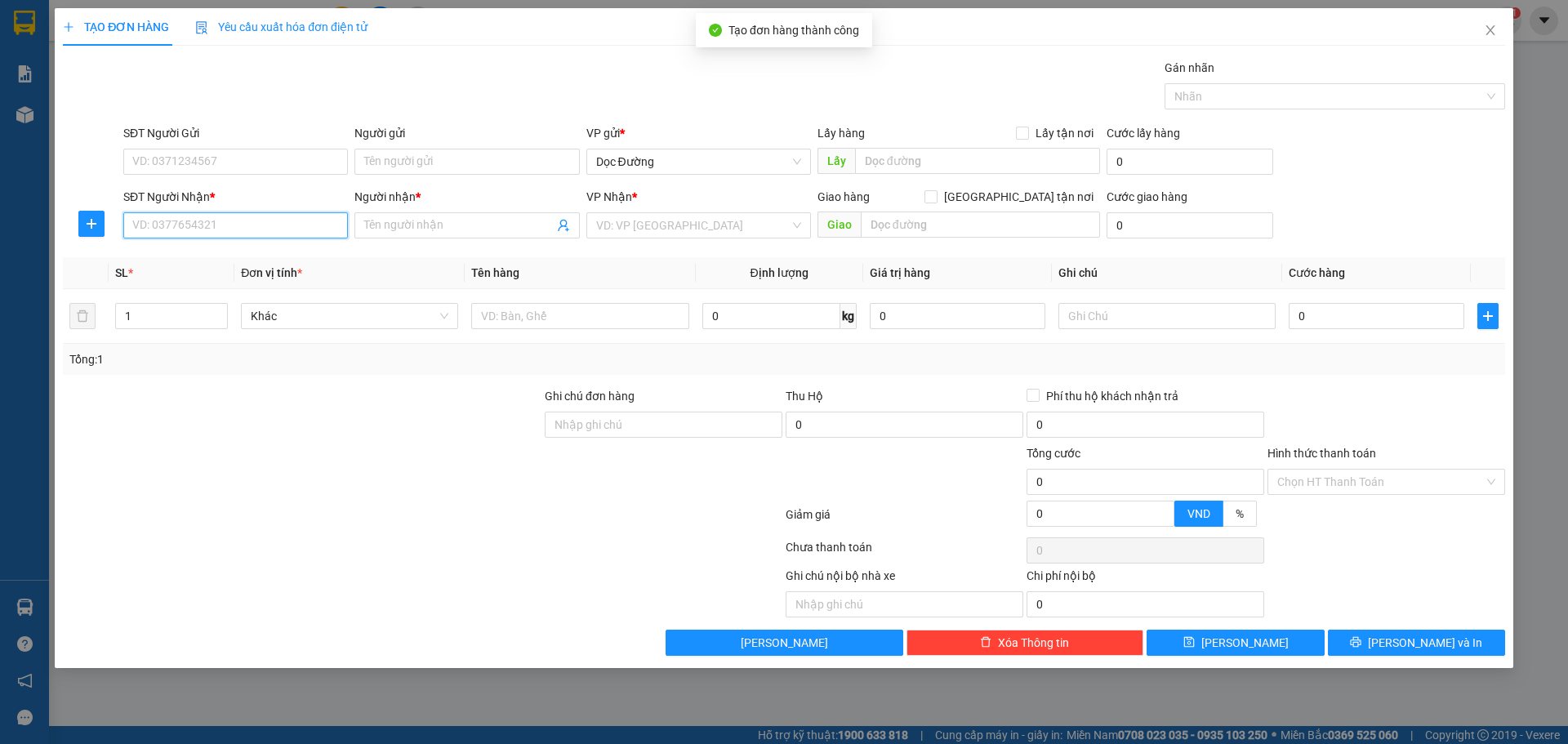
drag, startPoint x: 281, startPoint y: 222, endPoint x: 368, endPoint y: 203, distance: 89.1
click at [281, 221] on input "SĐT Người Nhận *" at bounding box center [235, 225] width 225 height 26
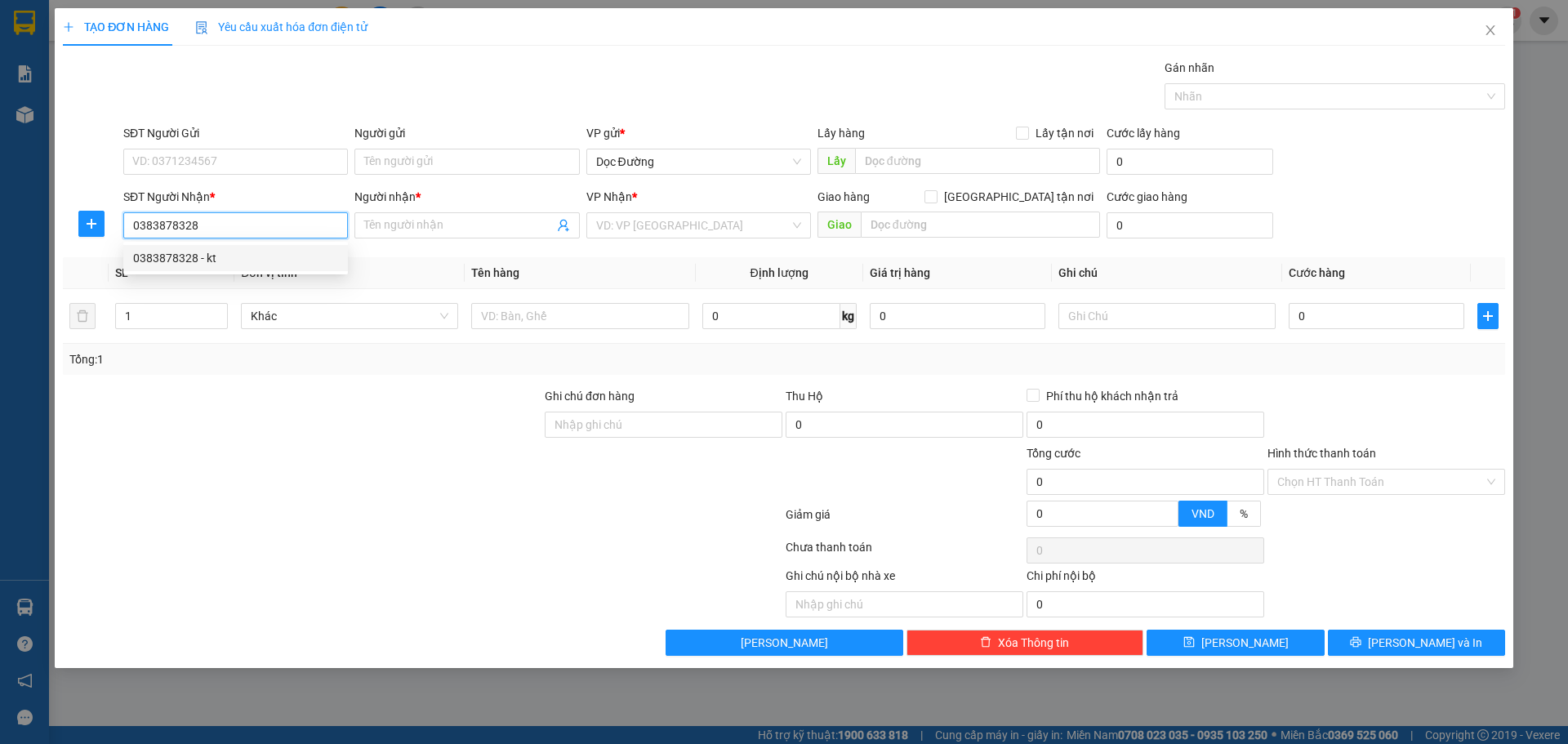
click at [300, 250] on div "0383878328 - kt" at bounding box center [235, 258] width 205 height 18
click at [521, 333] on td at bounding box center [579, 317] width 230 height 55
click at [520, 321] on input "text" at bounding box center [579, 316] width 217 height 26
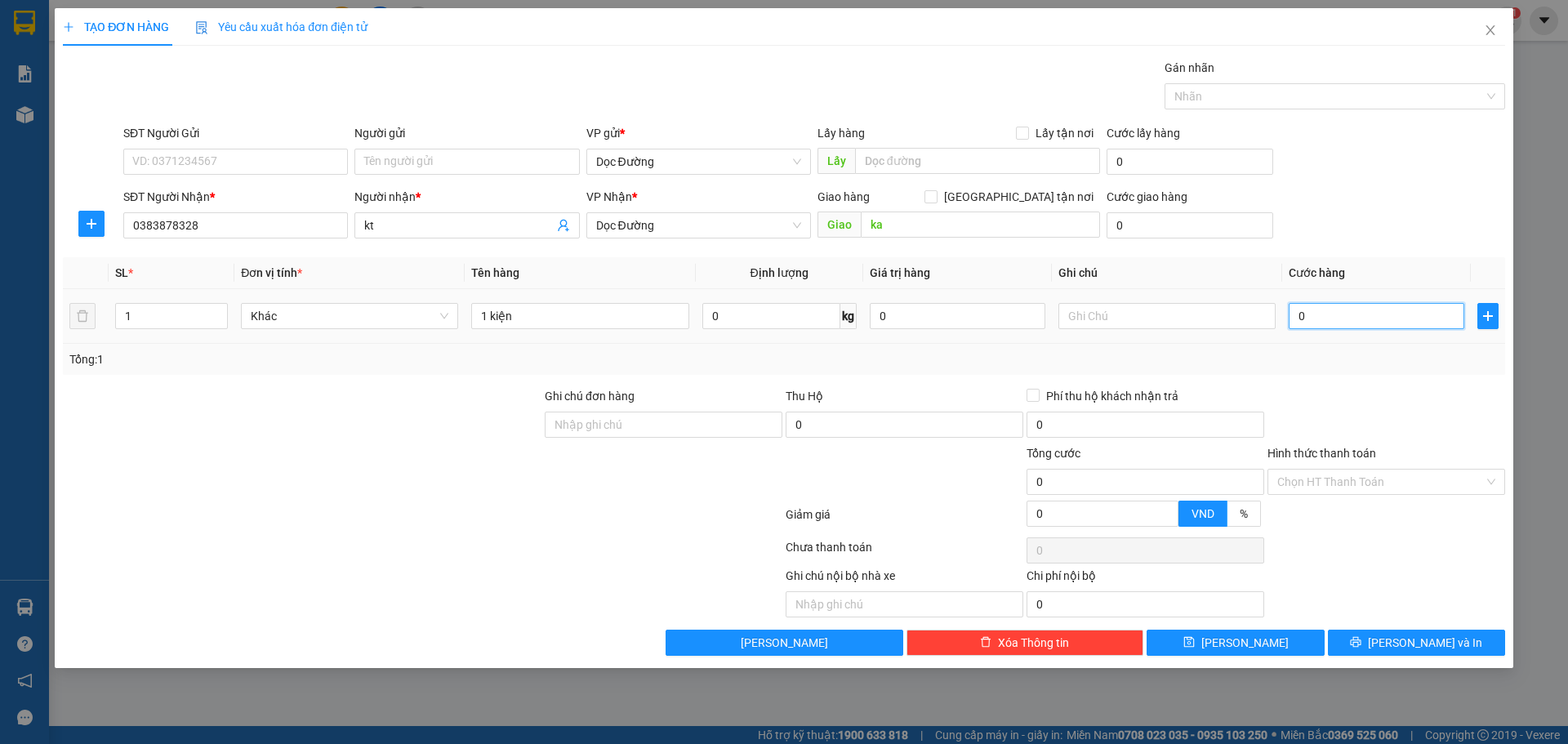
click at [1312, 325] on input "0" at bounding box center [1376, 316] width 176 height 26
click at [1235, 639] on span "[PERSON_NAME]" at bounding box center [1244, 643] width 87 height 18
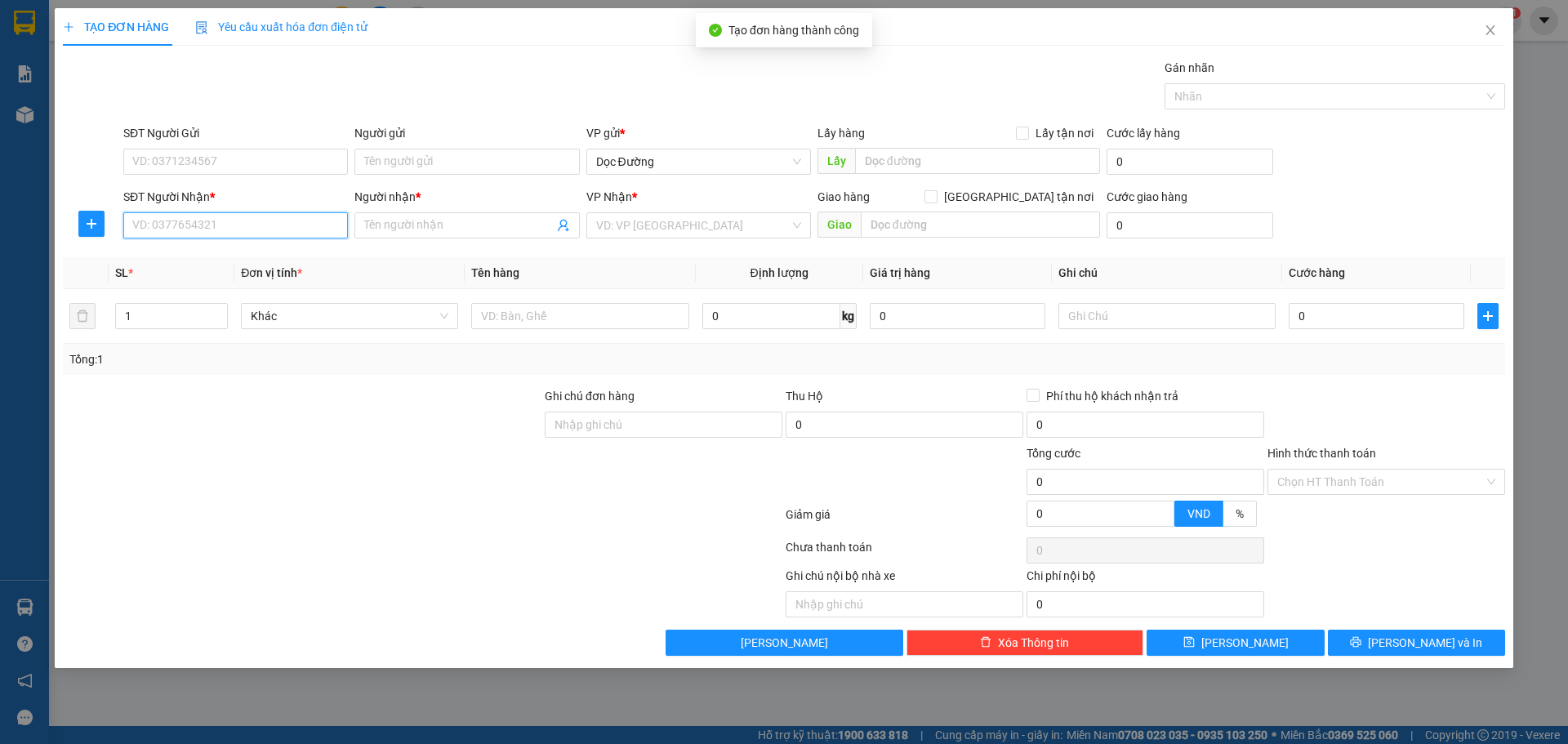
click at [227, 222] on input "SĐT Người Nhận *" at bounding box center [235, 225] width 225 height 26
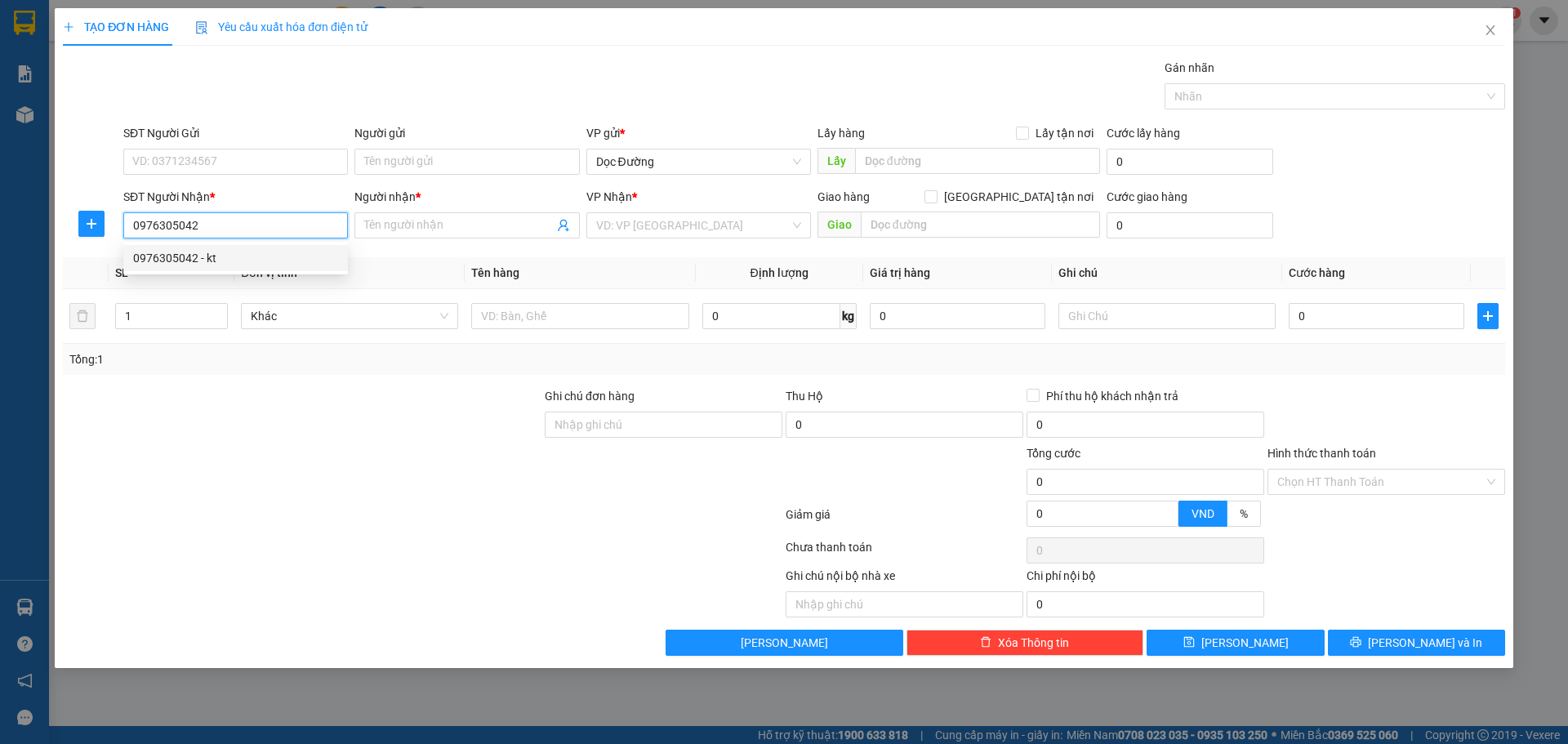
click at [298, 256] on div "0976305042 - kt" at bounding box center [235, 258] width 205 height 18
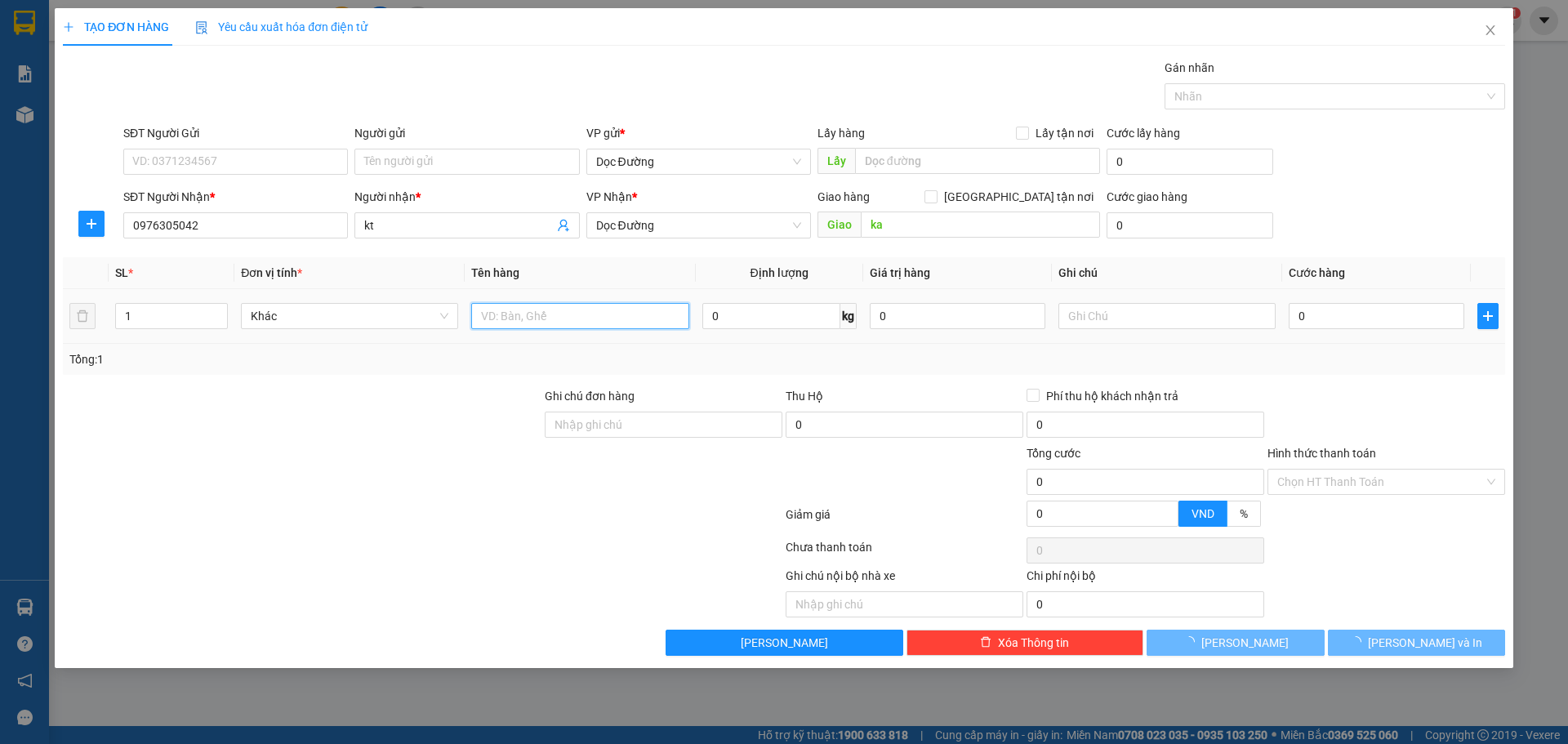
click at [582, 326] on input "text" at bounding box center [579, 316] width 217 height 26
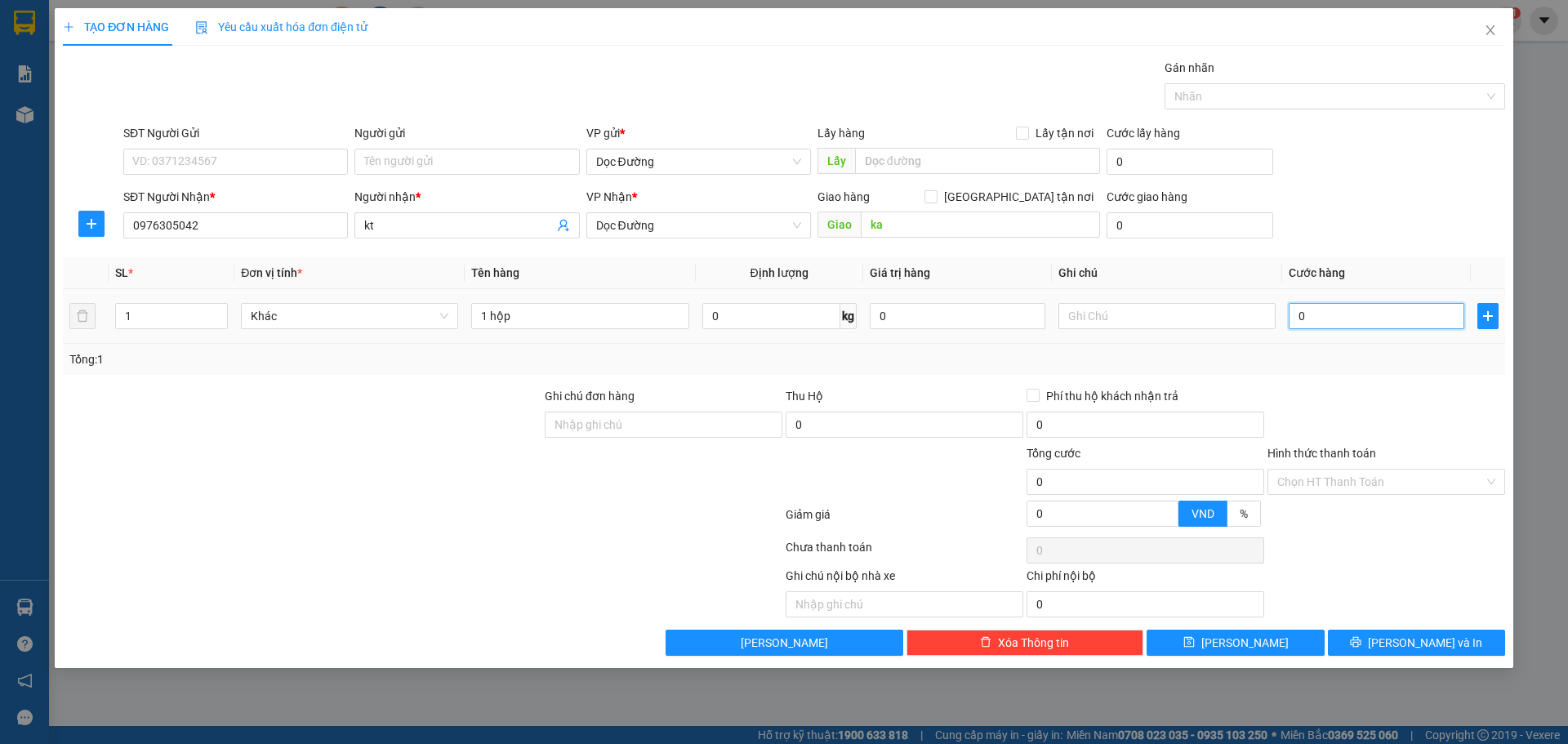
click at [1336, 308] on input "0" at bounding box center [1376, 316] width 176 height 26
click at [1261, 648] on button "[PERSON_NAME]" at bounding box center [1234, 642] width 178 height 26
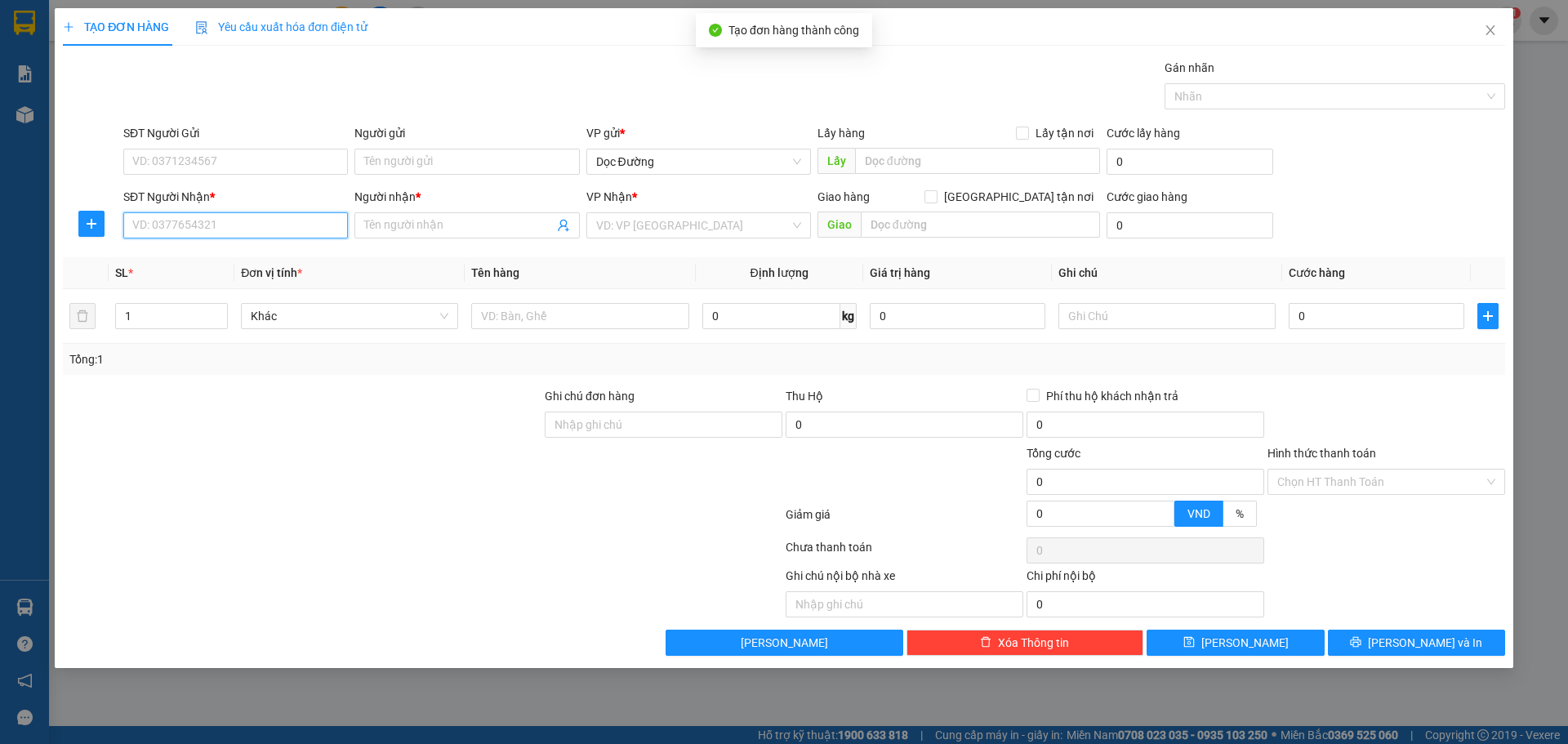
click at [225, 230] on input "SĐT Người Nhận *" at bounding box center [235, 225] width 225 height 26
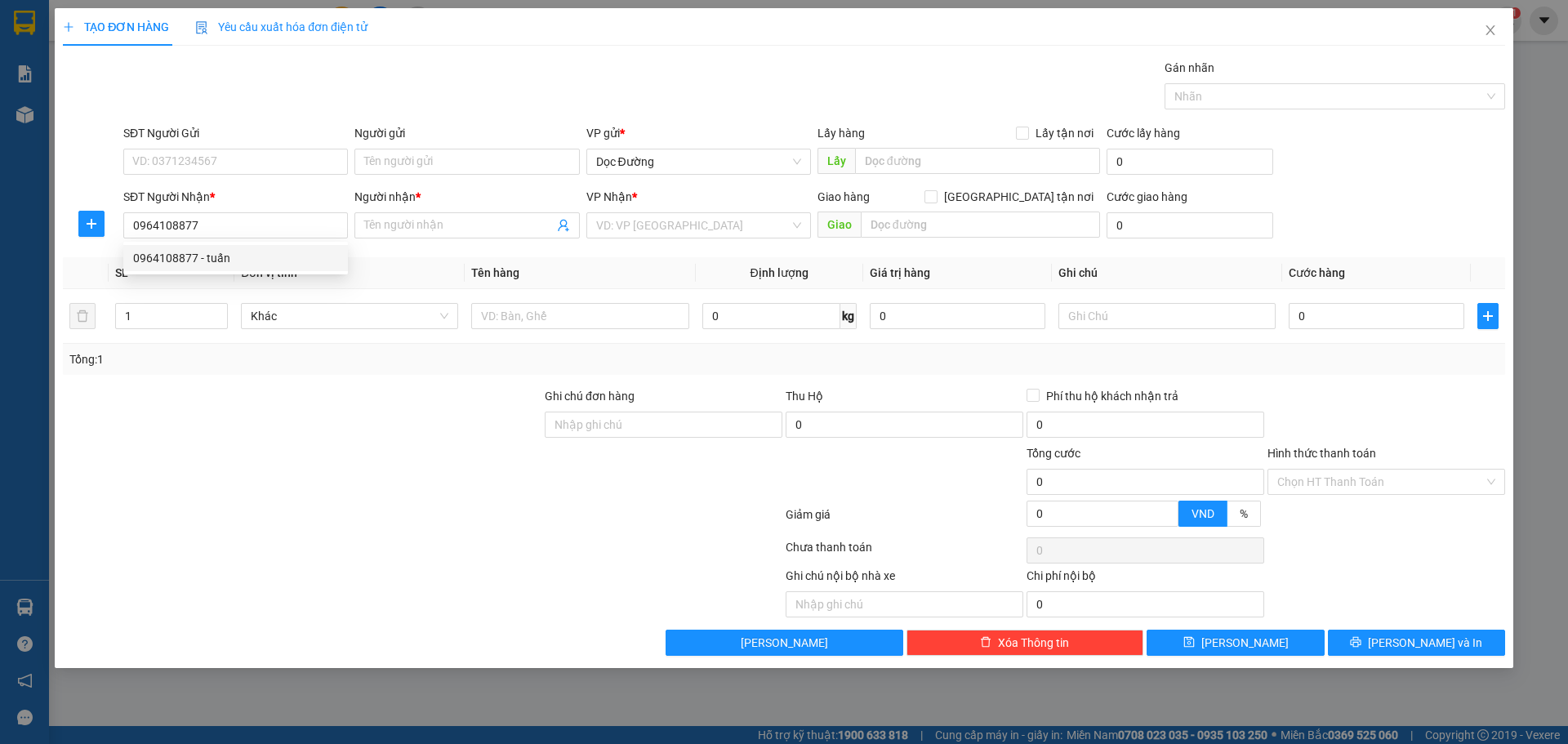
click at [472, 242] on div "Người nhận * Tên người nhận" at bounding box center [466, 216] width 225 height 57
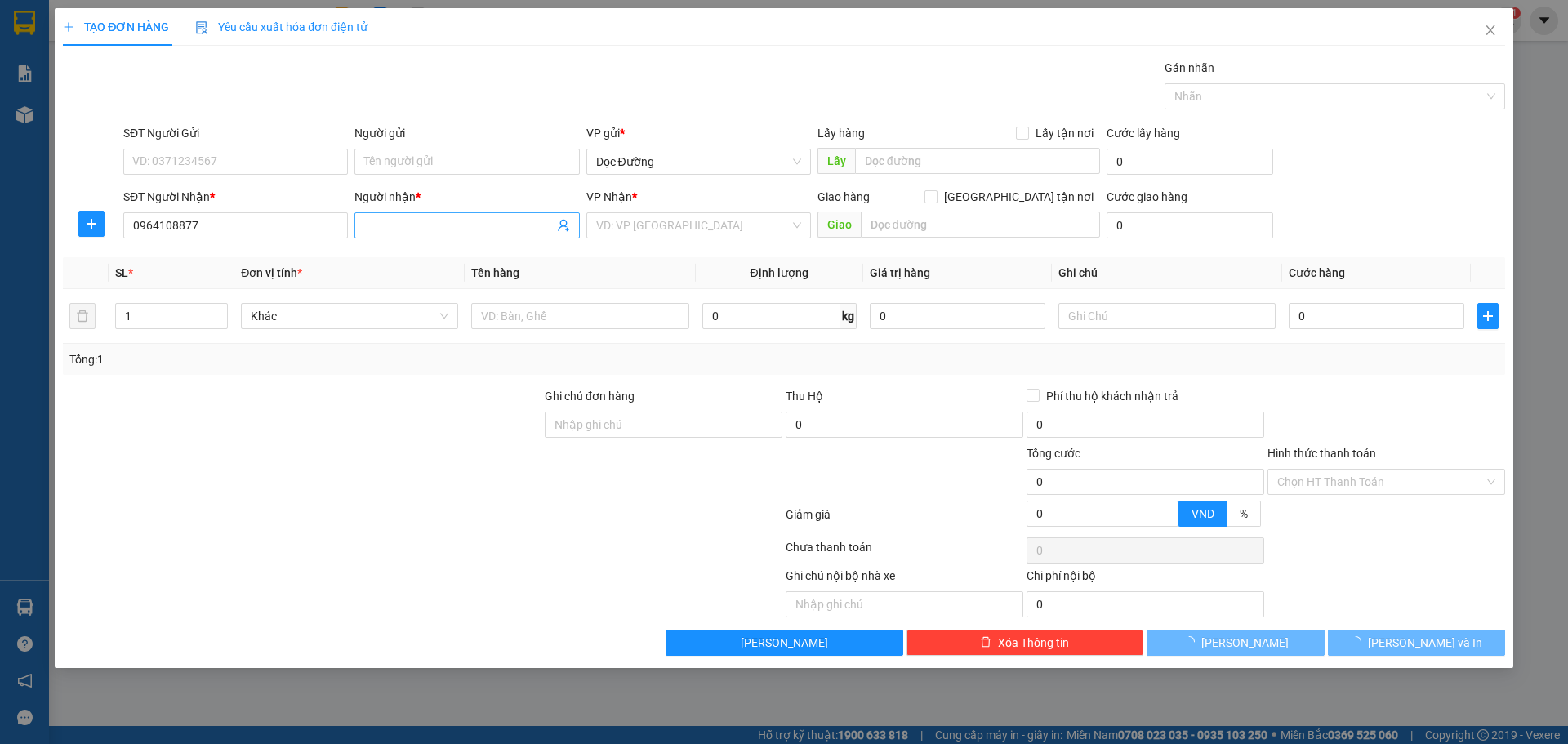
drag, startPoint x: 468, startPoint y: 236, endPoint x: 479, endPoint y: 226, distance: 14.9
click at [473, 230] on span at bounding box center [466, 225] width 225 height 26
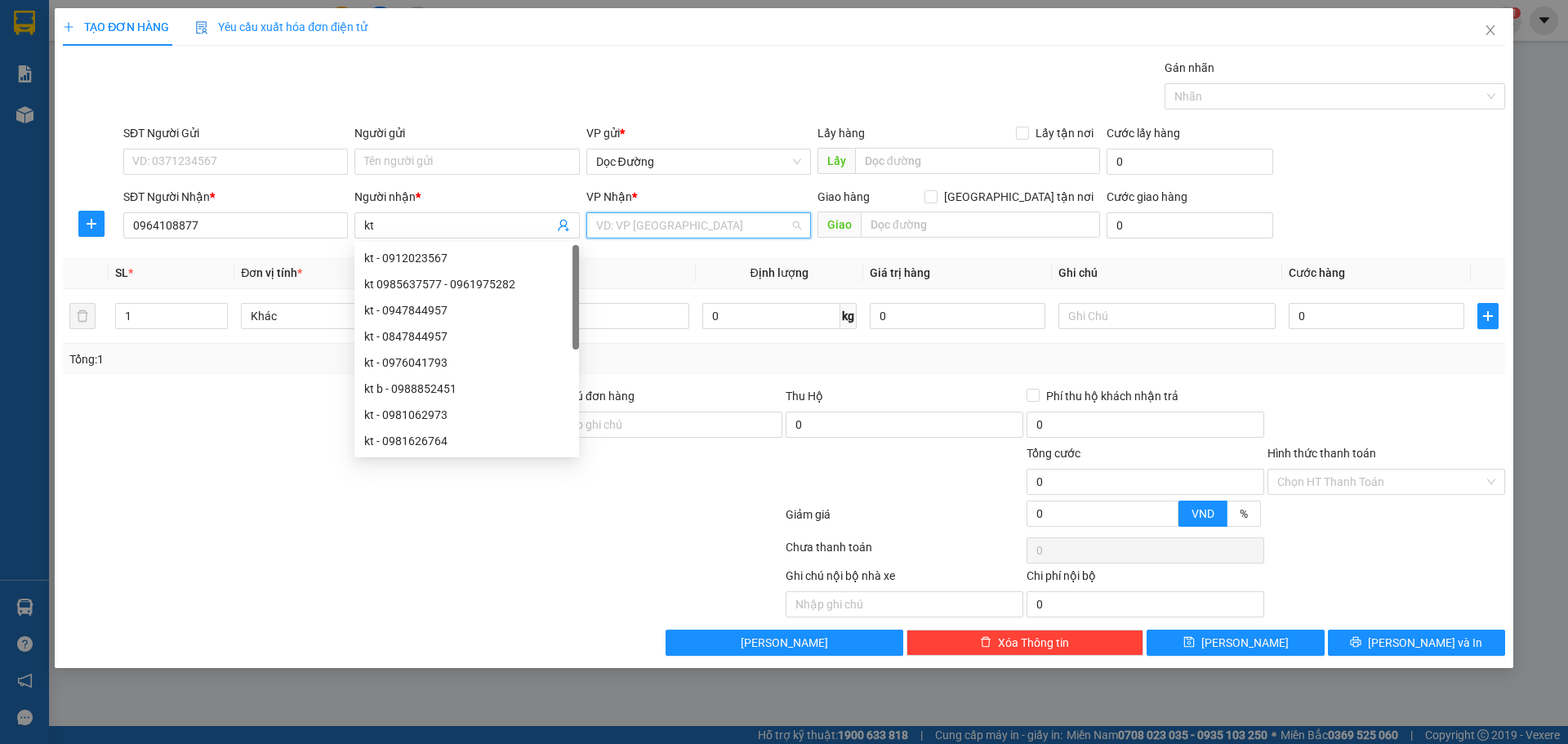
click at [709, 229] on input "search" at bounding box center [692, 225] width 194 height 24
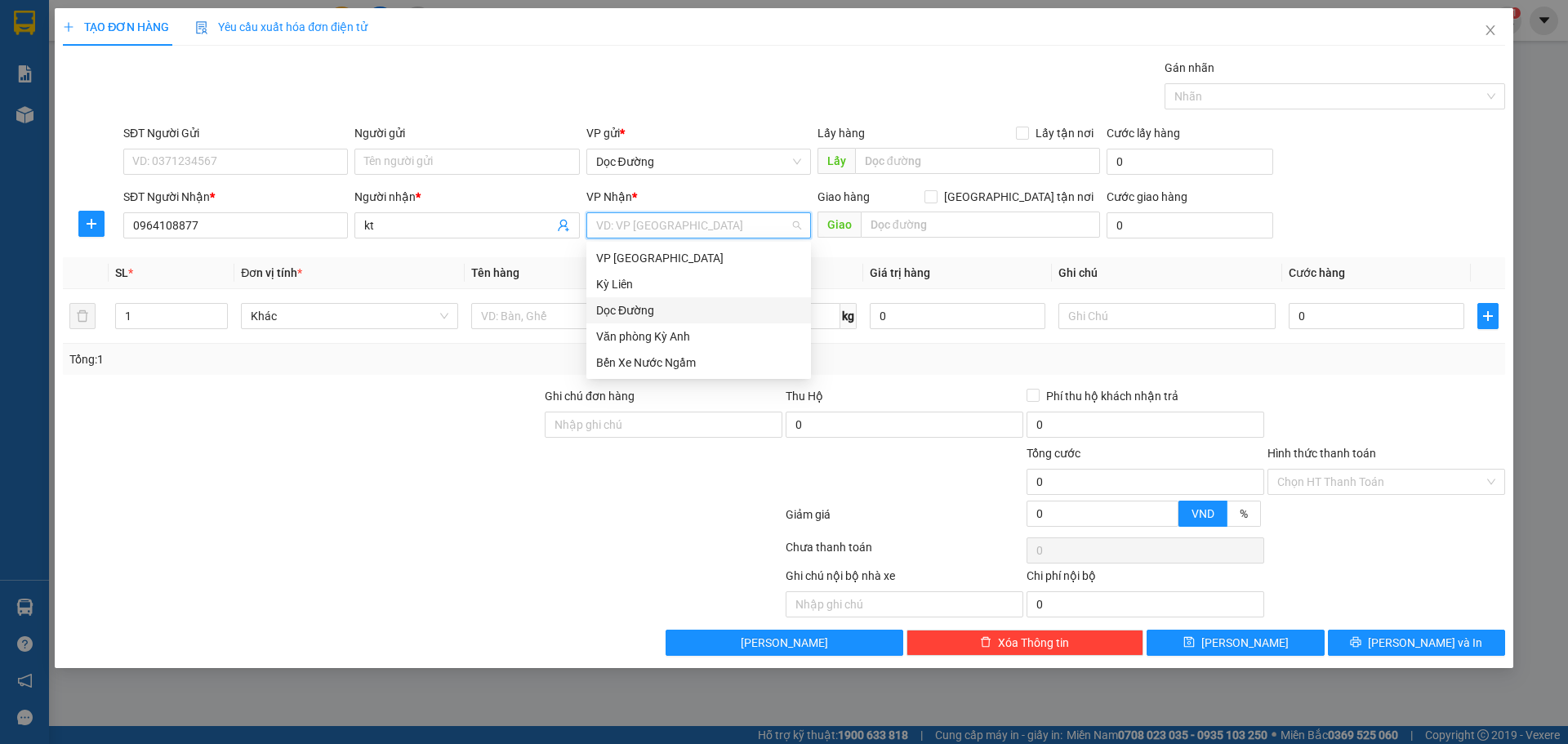
click at [671, 313] on div "Dọc Đường" at bounding box center [698, 310] width 205 height 18
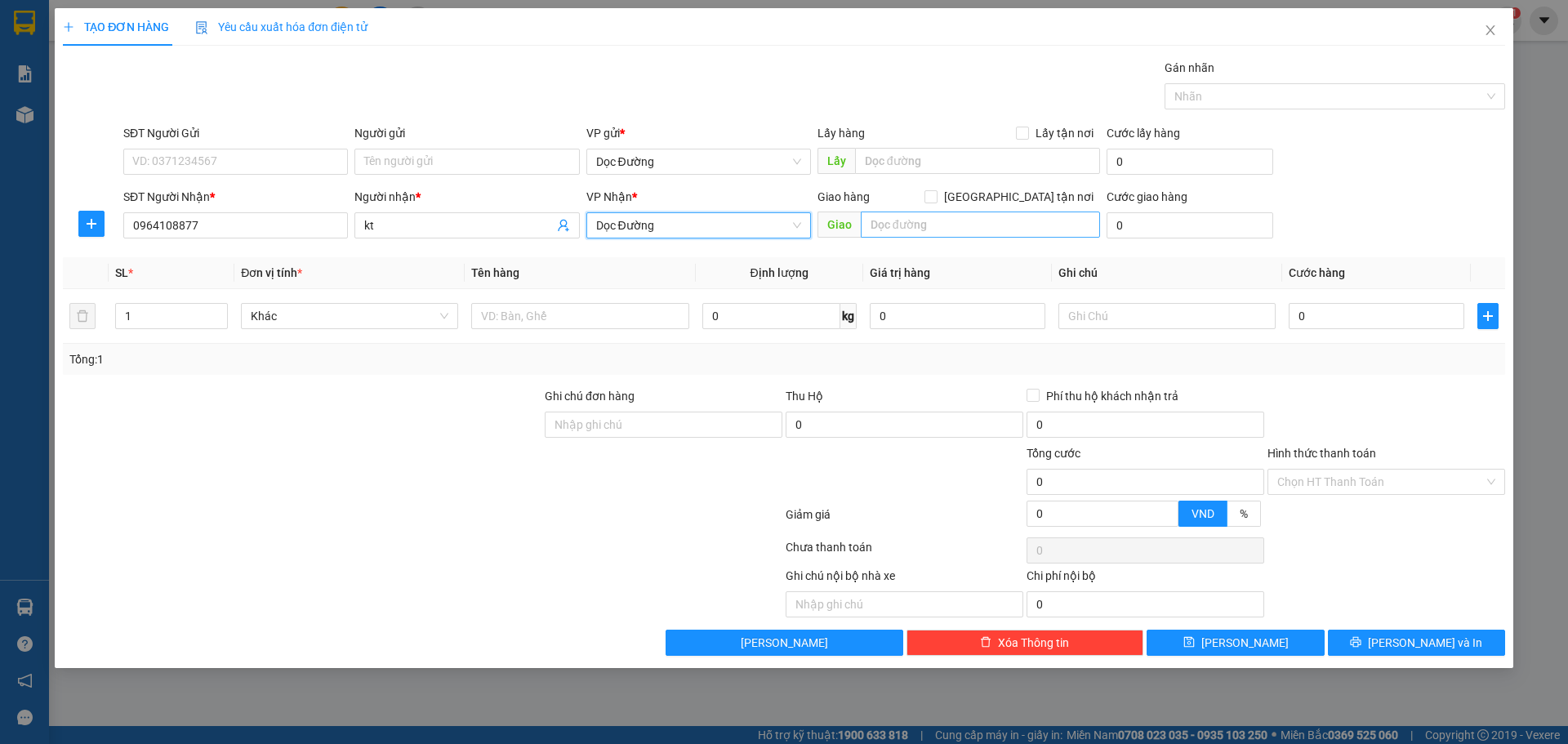
drag, startPoint x: 886, startPoint y: 238, endPoint x: 903, endPoint y: 218, distance: 26.2
click at [887, 237] on div "Giao hàng [GEOGRAPHIC_DATA] tận nơi [GEOGRAPHIC_DATA]" at bounding box center [958, 216] width 282 height 57
click at [903, 217] on input "text" at bounding box center [979, 225] width 239 height 26
click at [884, 226] on input "text" at bounding box center [979, 225] width 239 height 26
click at [885, 226] on input "text" at bounding box center [979, 225] width 239 height 26
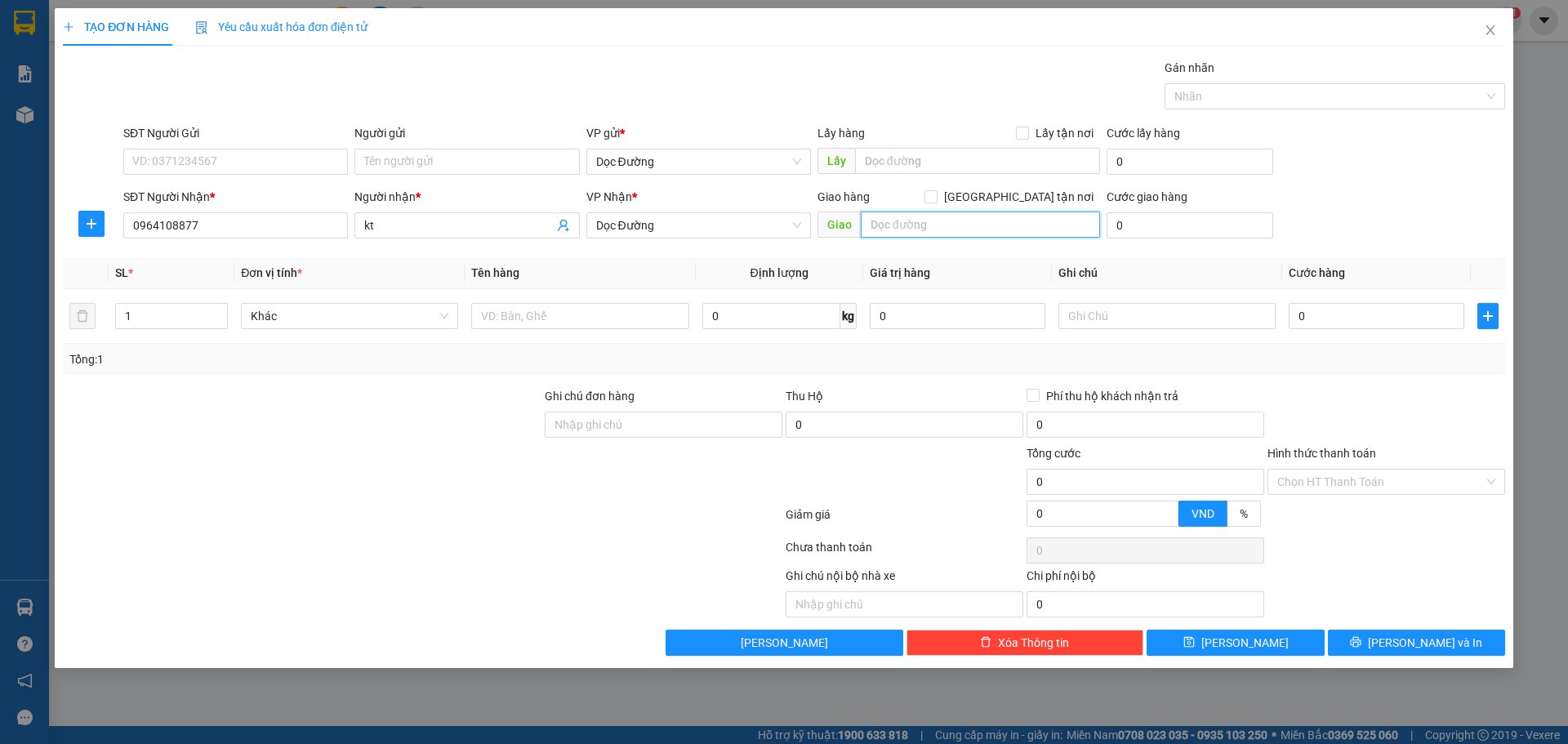
click at [885, 226] on input "text" at bounding box center [979, 225] width 239 height 26
click at [885, 225] on input "text" at bounding box center [979, 225] width 239 height 26
click at [641, 302] on div at bounding box center [579, 316] width 217 height 32
click at [636, 302] on div at bounding box center [579, 316] width 217 height 32
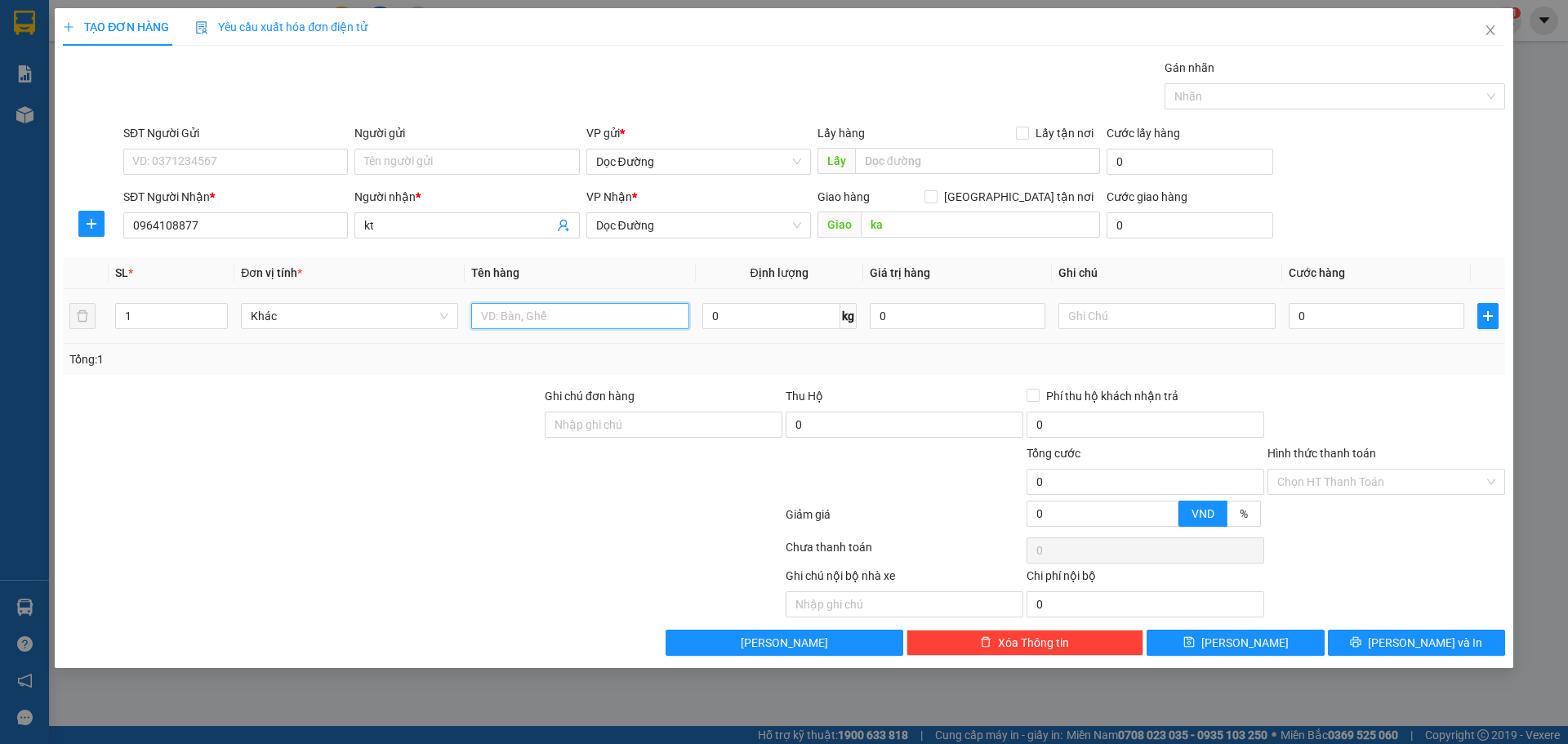
click at [619, 309] on input "text" at bounding box center [579, 316] width 217 height 26
click at [608, 311] on input "text" at bounding box center [579, 316] width 217 height 26
click at [644, 299] on td at bounding box center [579, 317] width 230 height 55
click at [591, 301] on div at bounding box center [579, 316] width 217 height 32
click at [542, 317] on input "text" at bounding box center [579, 316] width 217 height 26
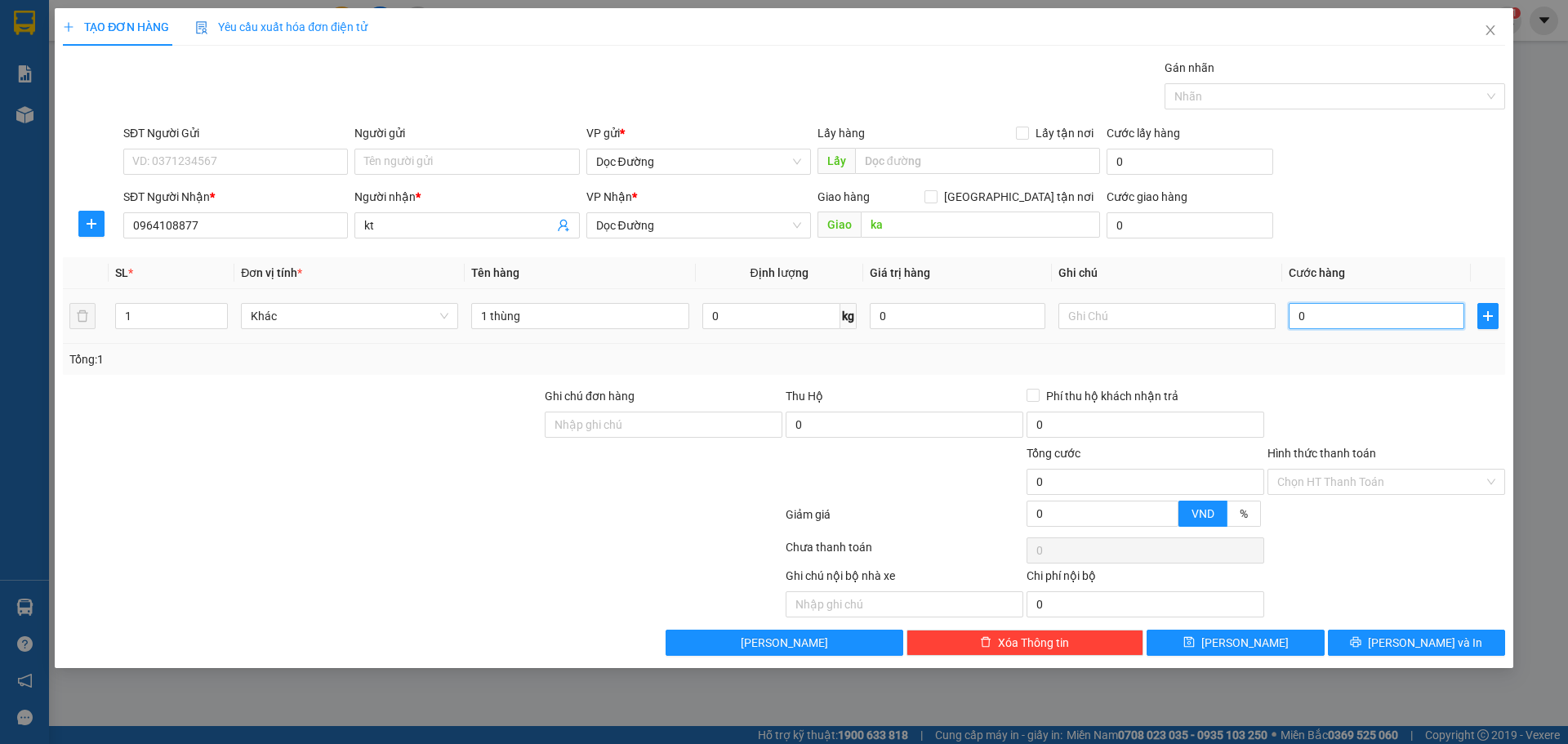
click at [1396, 326] on input "0" at bounding box center [1376, 316] width 176 height 26
click at [1211, 656] on div "TẠO ĐƠN HÀNG Yêu cầu xuất hóa đơn điện tử Transit Pickup Surcharge Ids Transit …" at bounding box center [784, 338] width 1458 height 660
click at [1208, 644] on button "[PERSON_NAME]" at bounding box center [1234, 642] width 178 height 26
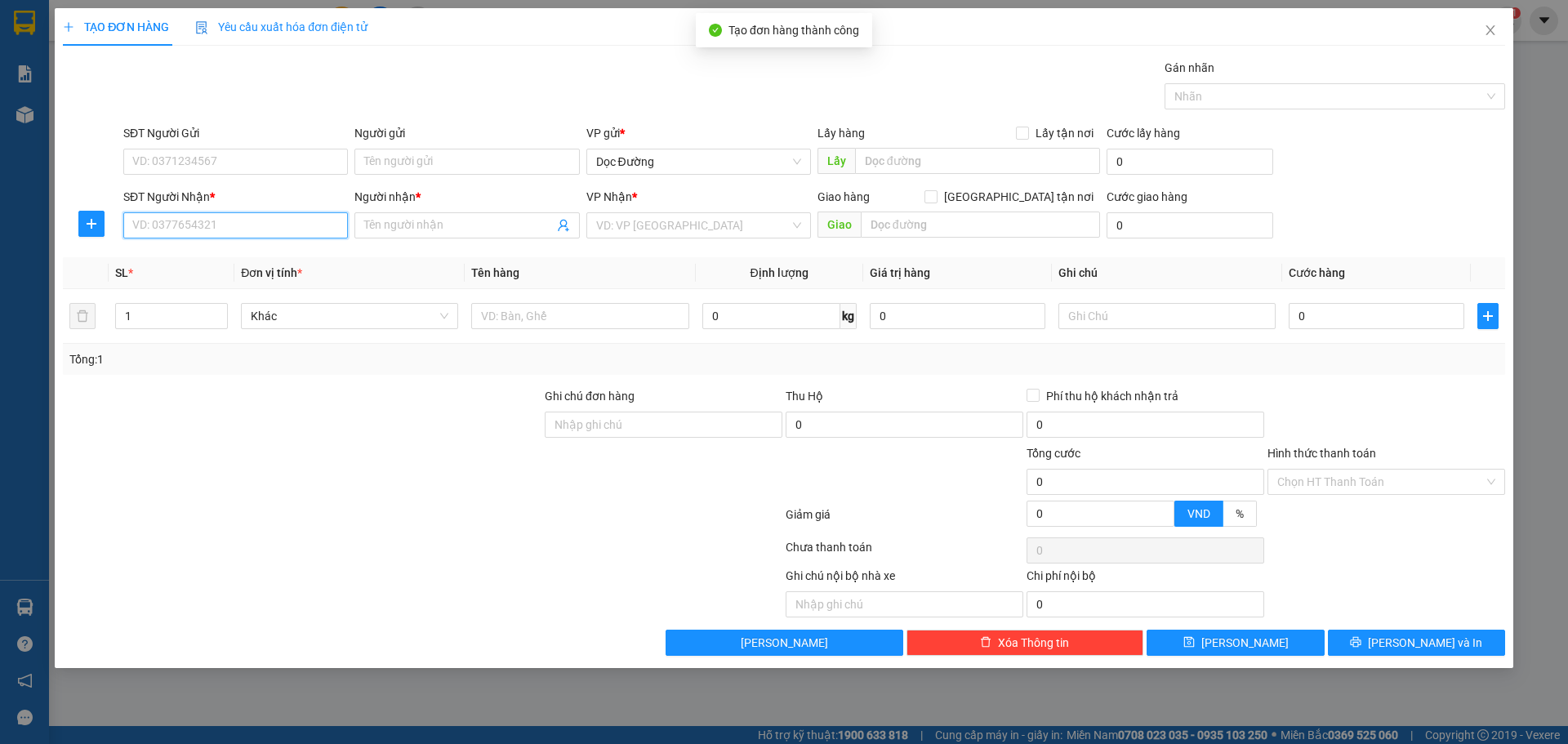
click at [298, 225] on input "SĐT Người Nhận *" at bounding box center [235, 225] width 225 height 26
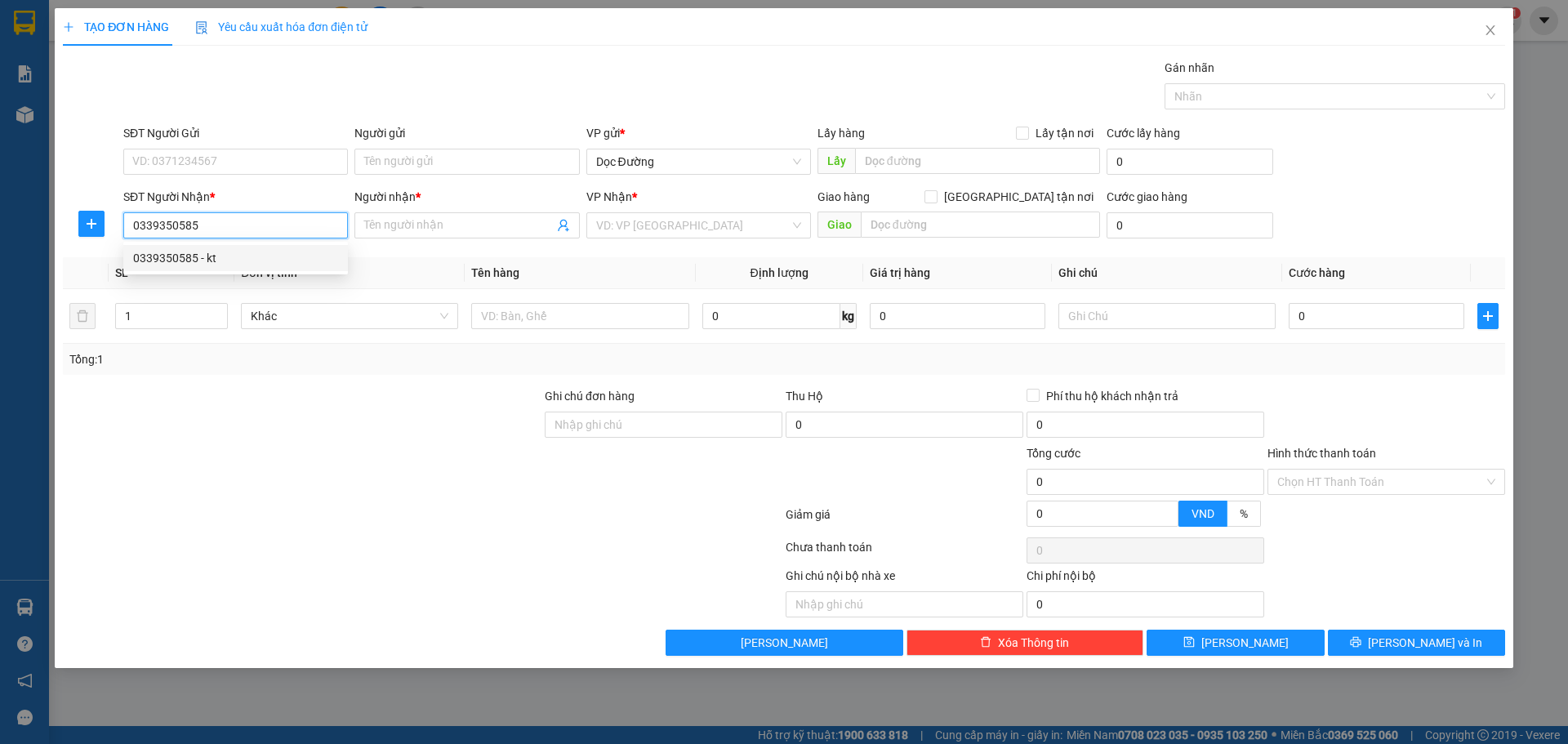
click at [283, 265] on div "0339350585 - kt" at bounding box center [235, 258] width 205 height 18
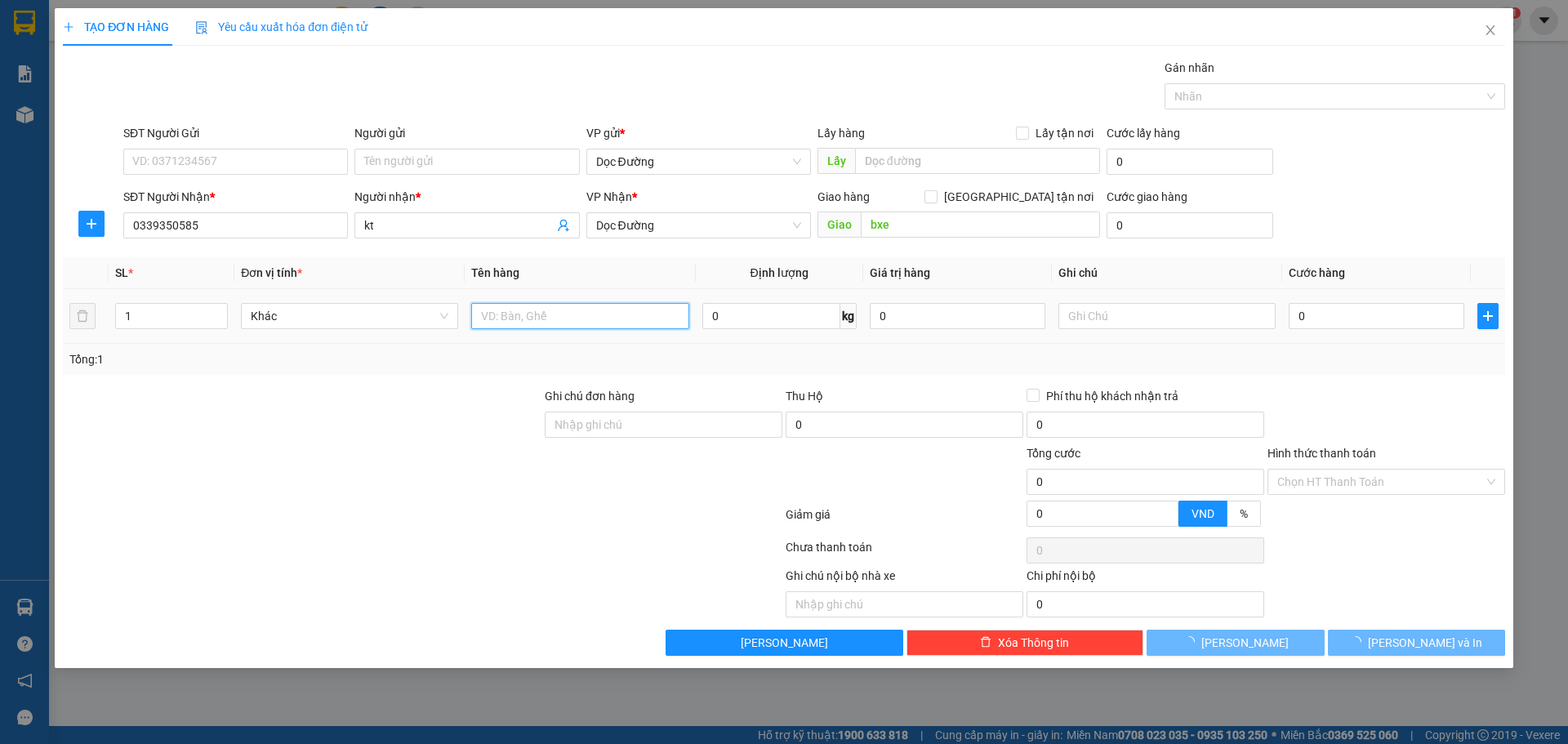
click at [560, 310] on input "text" at bounding box center [579, 316] width 217 height 26
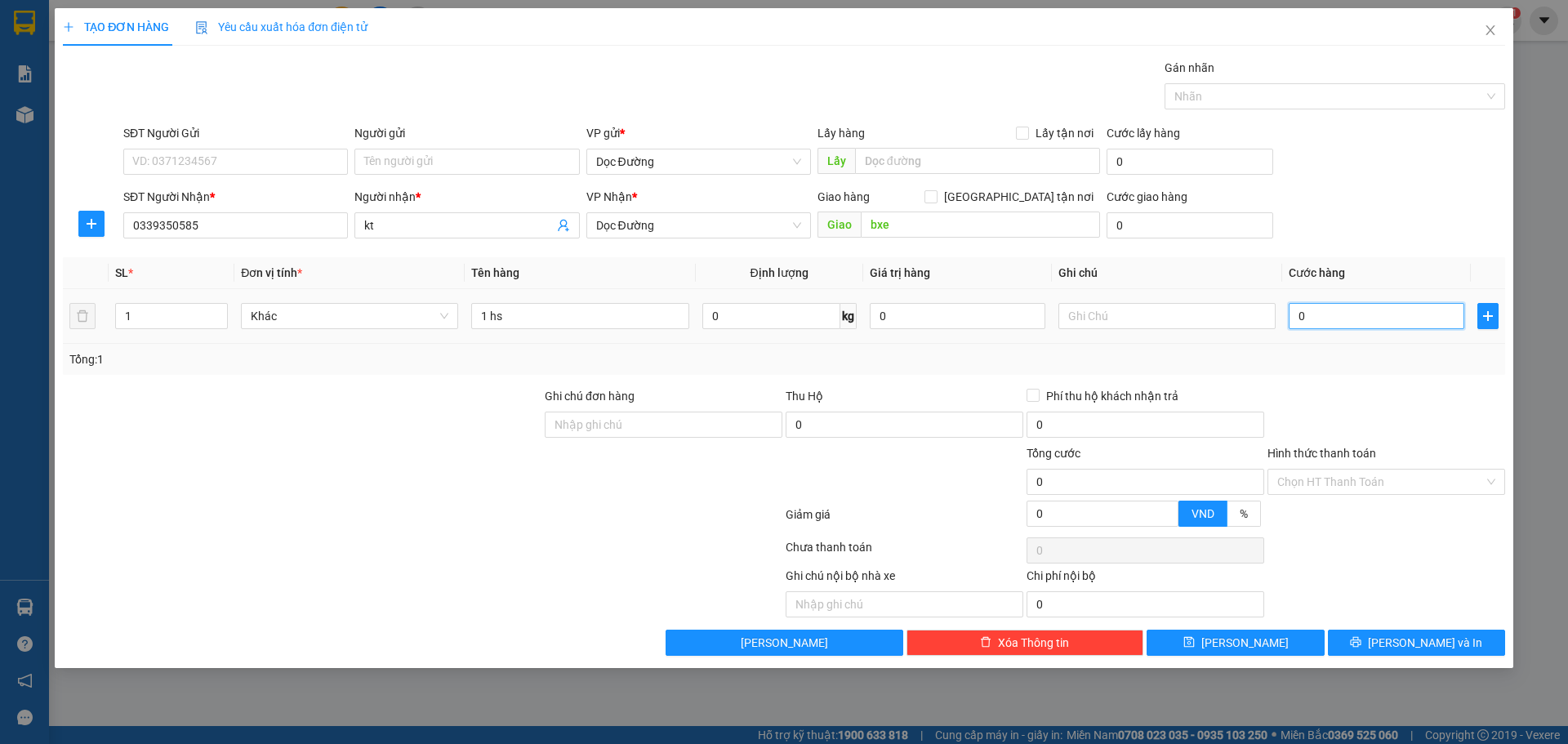
drag, startPoint x: 1292, startPoint y: 304, endPoint x: 1341, endPoint y: 305, distance: 49.0
click at [1293, 305] on input "0" at bounding box center [1376, 316] width 176 height 26
click at [1242, 632] on button "[PERSON_NAME]" at bounding box center [1234, 642] width 178 height 26
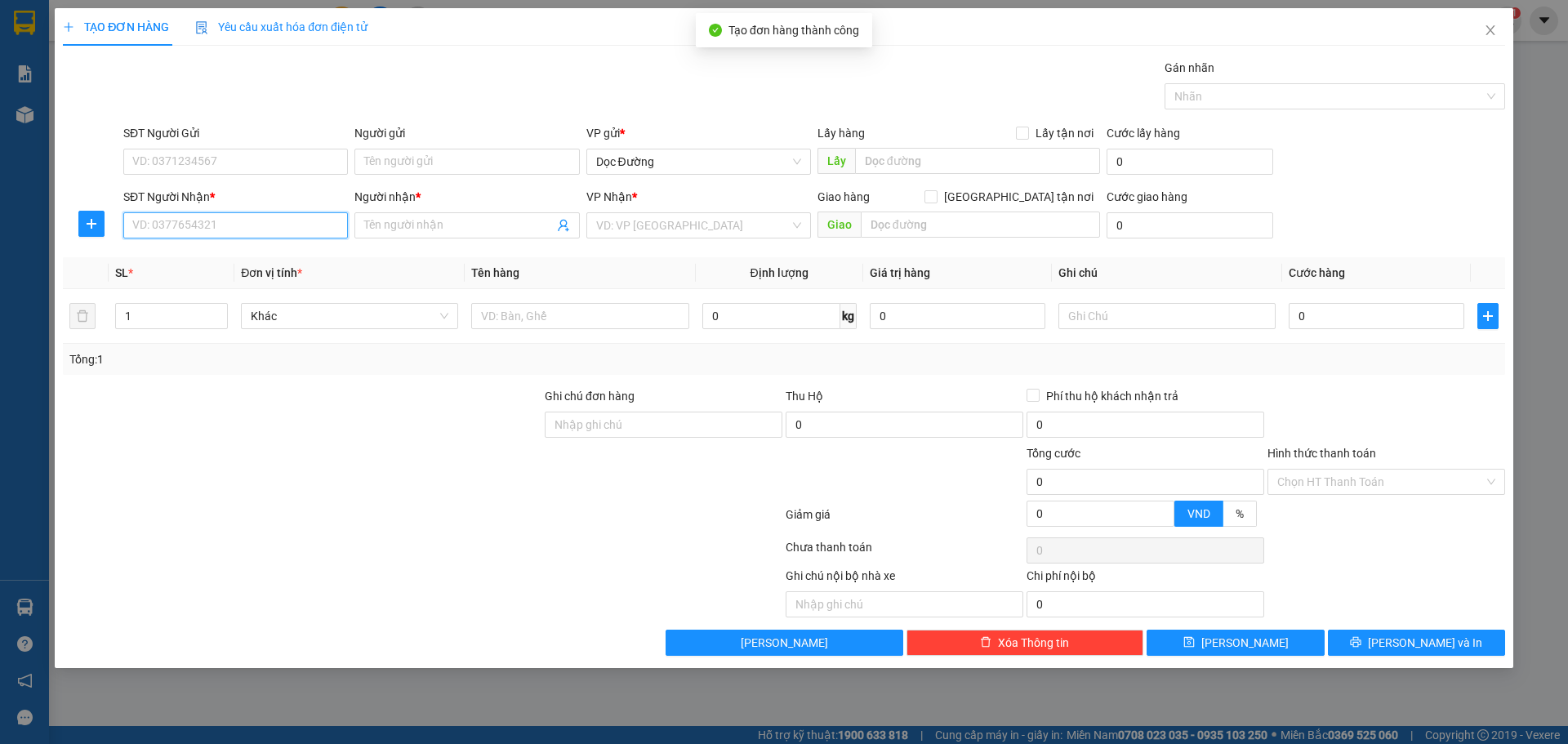
click at [243, 229] on input "SĐT Người Nhận *" at bounding box center [235, 225] width 225 height 26
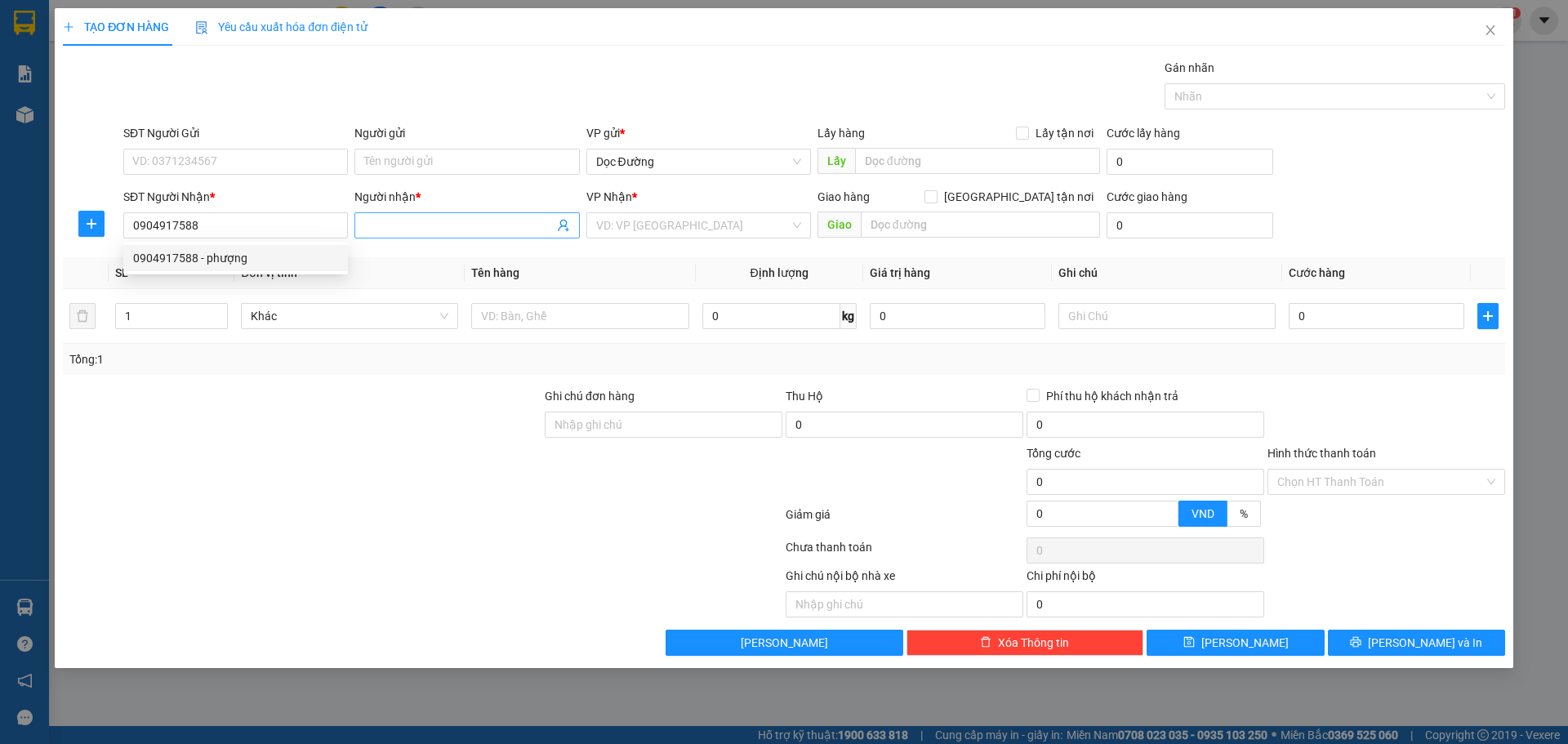
click at [440, 223] on input "Người nhận *" at bounding box center [458, 225] width 188 height 18
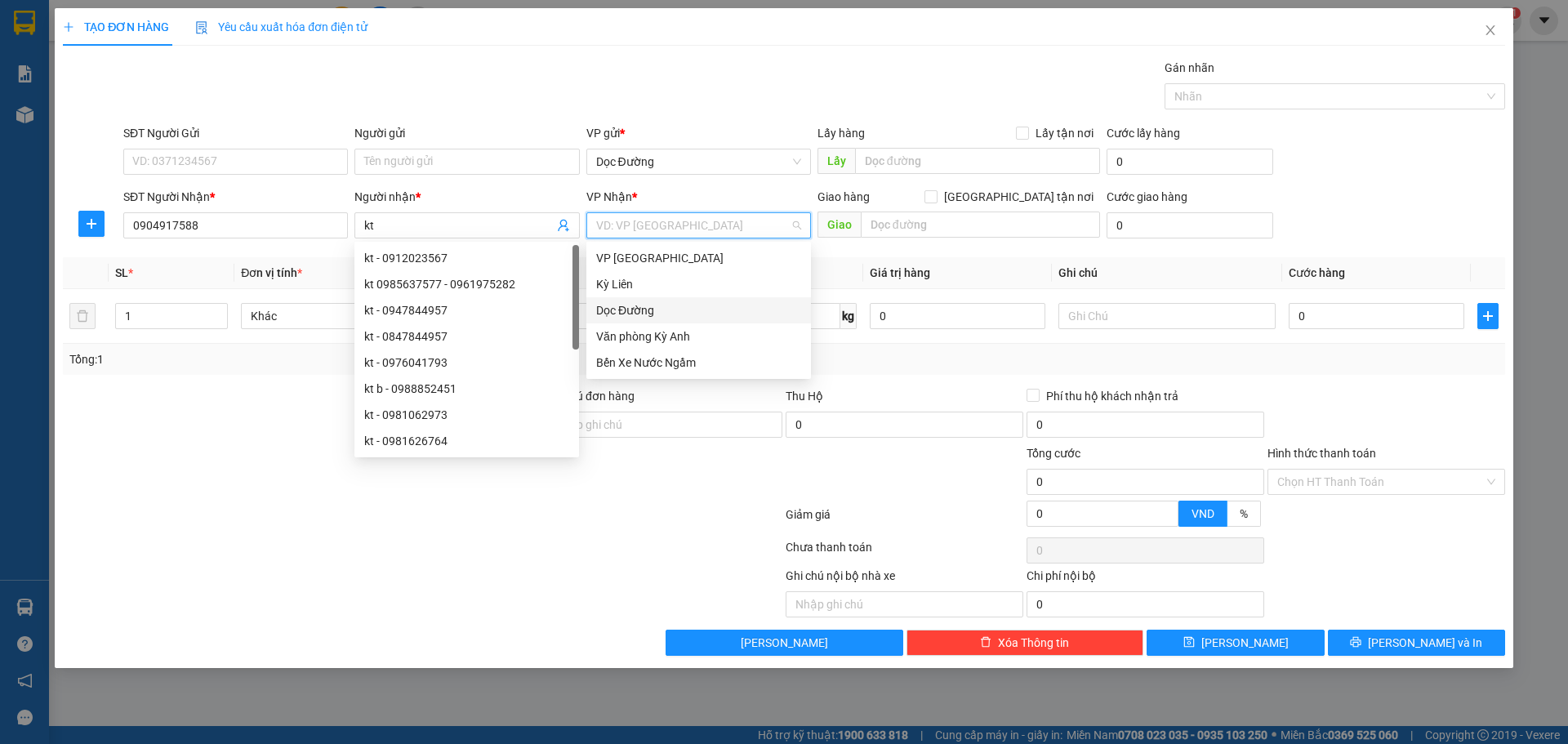
click at [696, 234] on input "search" at bounding box center [692, 225] width 194 height 24
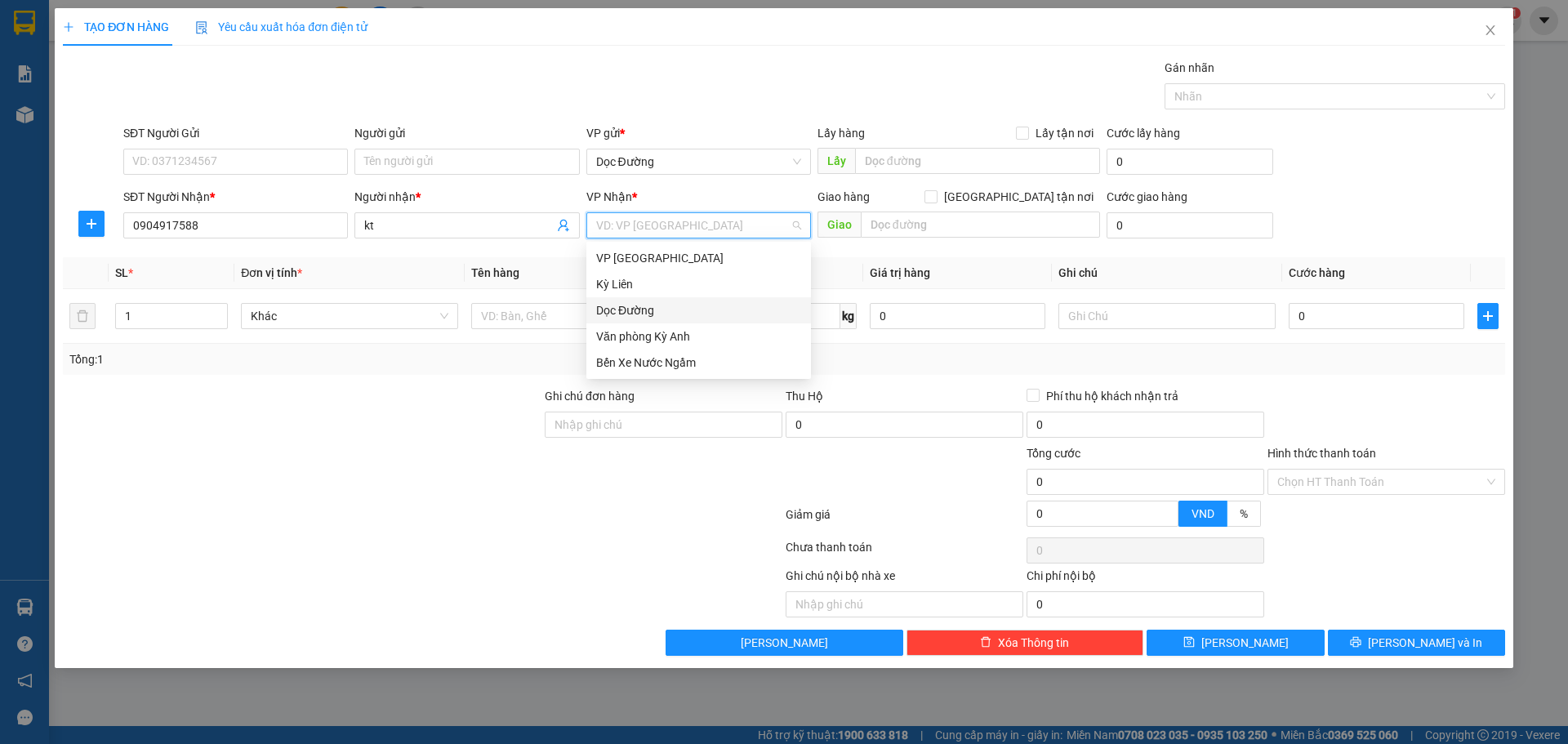
click at [648, 308] on div "Dọc Đường" at bounding box center [698, 310] width 205 height 18
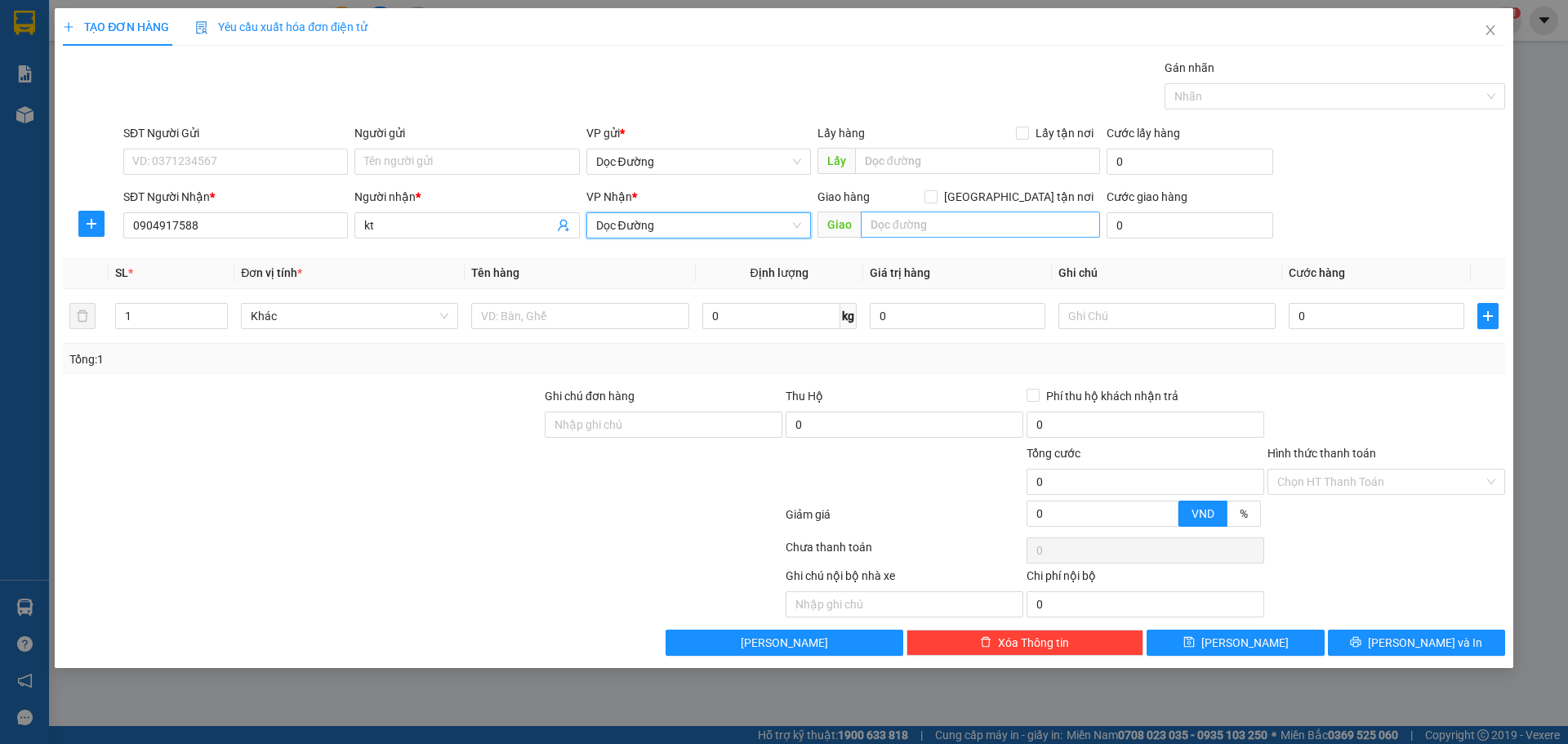
drag, startPoint x: 855, startPoint y: 227, endPoint x: 885, endPoint y: 223, distance: 30.3
click at [859, 225] on span "Giao" at bounding box center [958, 225] width 282 height 26
click at [886, 222] on input "text" at bounding box center [979, 225] width 239 height 26
click at [885, 222] on input "text" at bounding box center [979, 225] width 239 height 26
click at [530, 304] on input "text" at bounding box center [579, 316] width 217 height 26
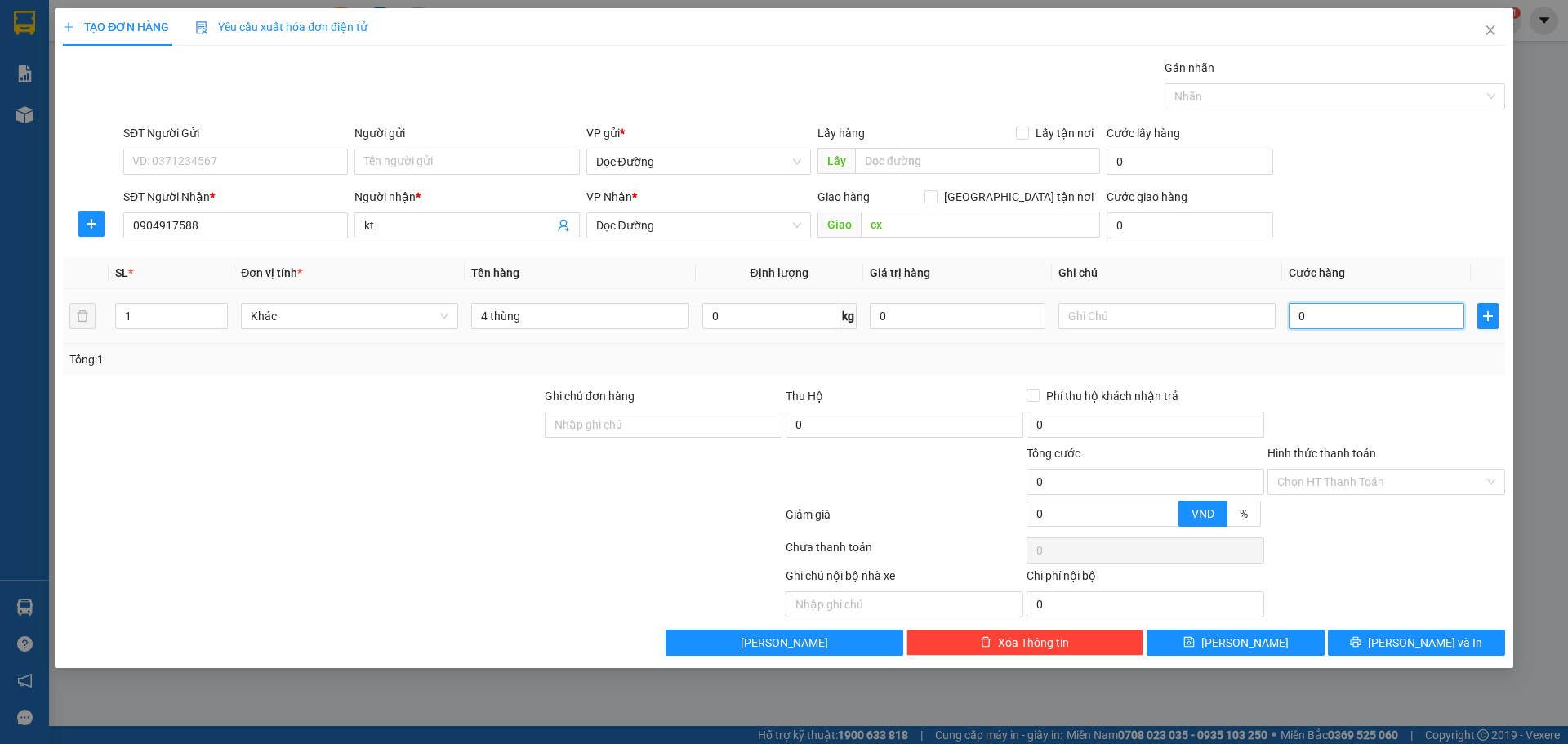
click at [1313, 317] on input "0" at bounding box center [1376, 316] width 176 height 26
click at [1195, 644] on icon "save" at bounding box center [1188, 641] width 12 height 12
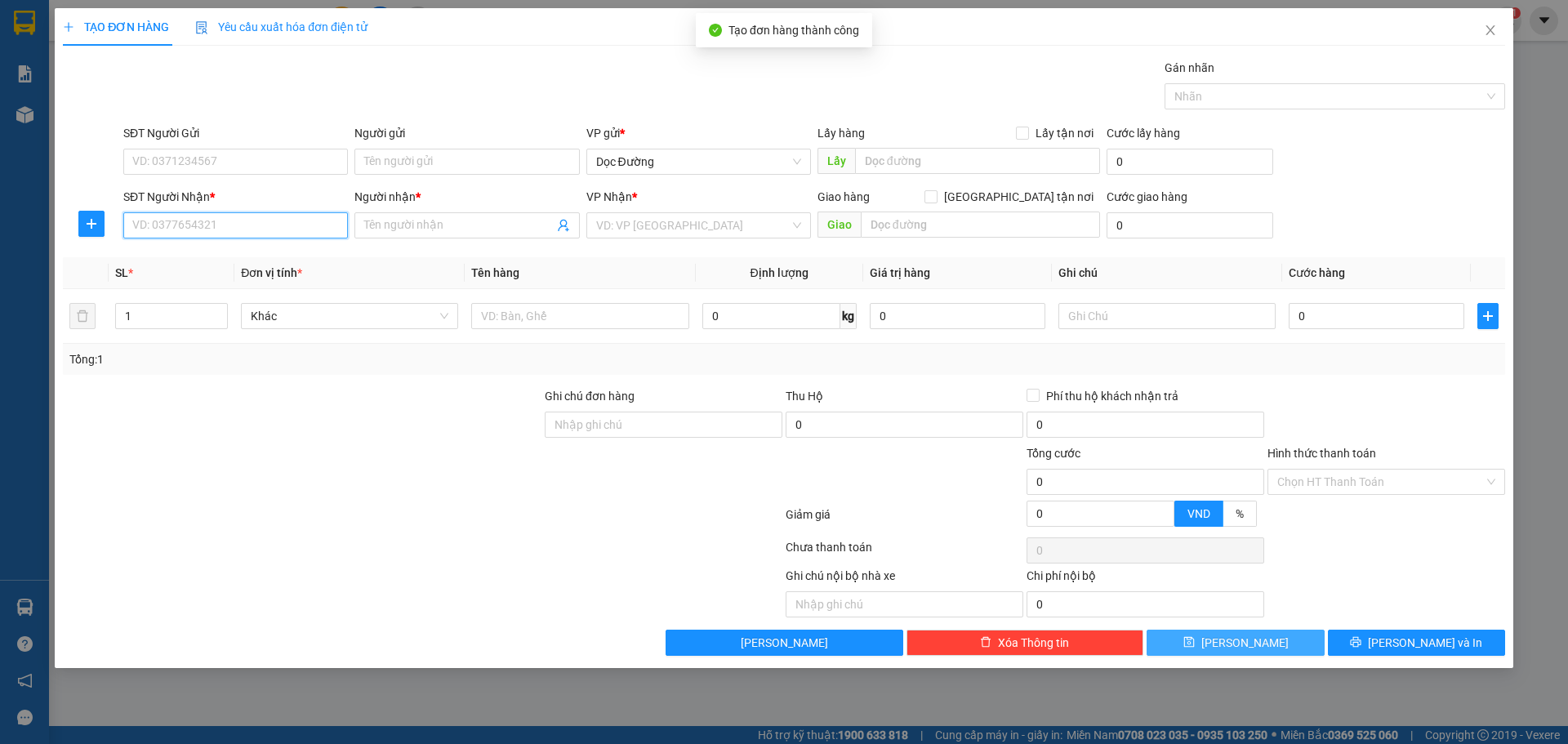
click at [266, 225] on input "SĐT Người Nhận *" at bounding box center [235, 225] width 225 height 26
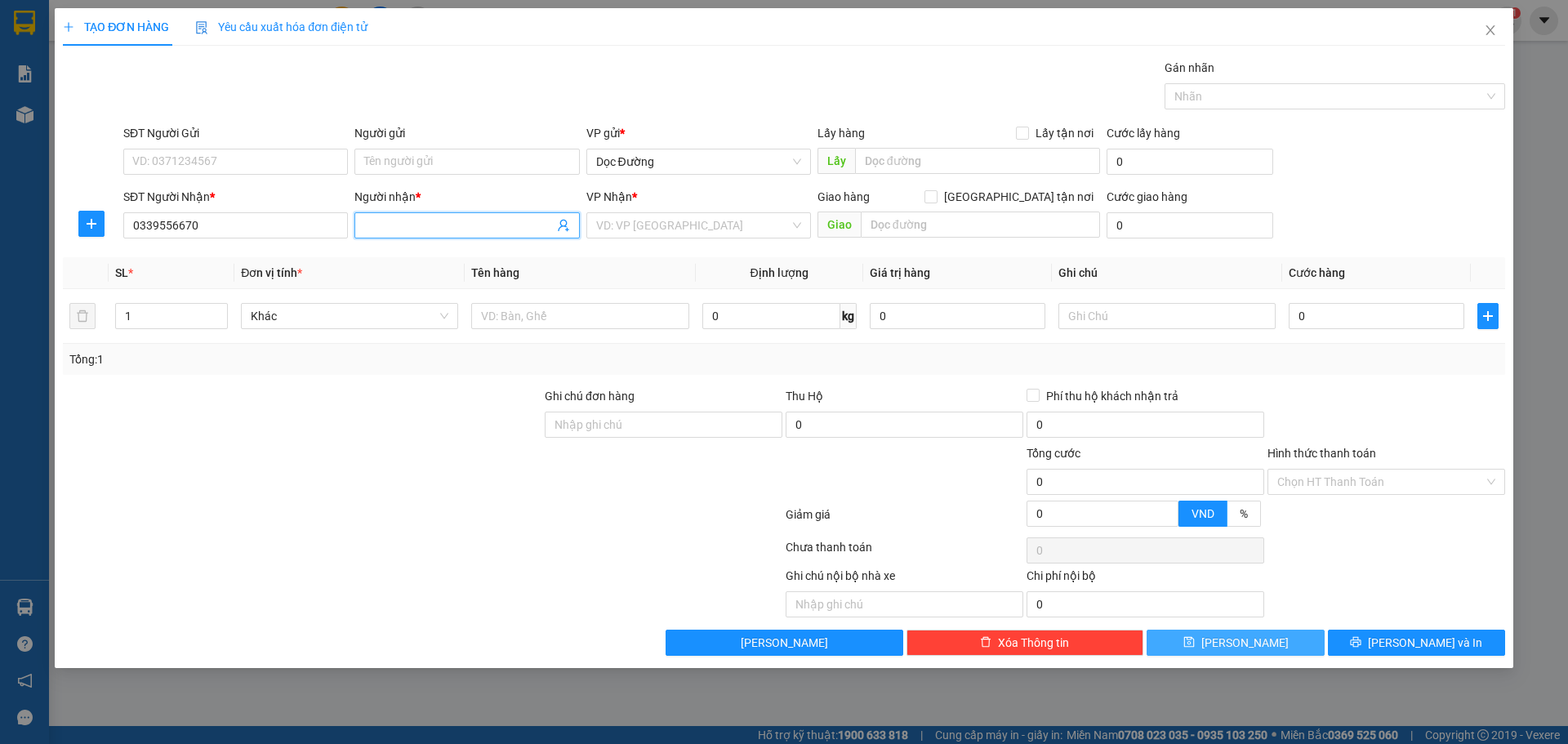
click at [425, 228] on input "Người nhận *" at bounding box center [458, 225] width 188 height 18
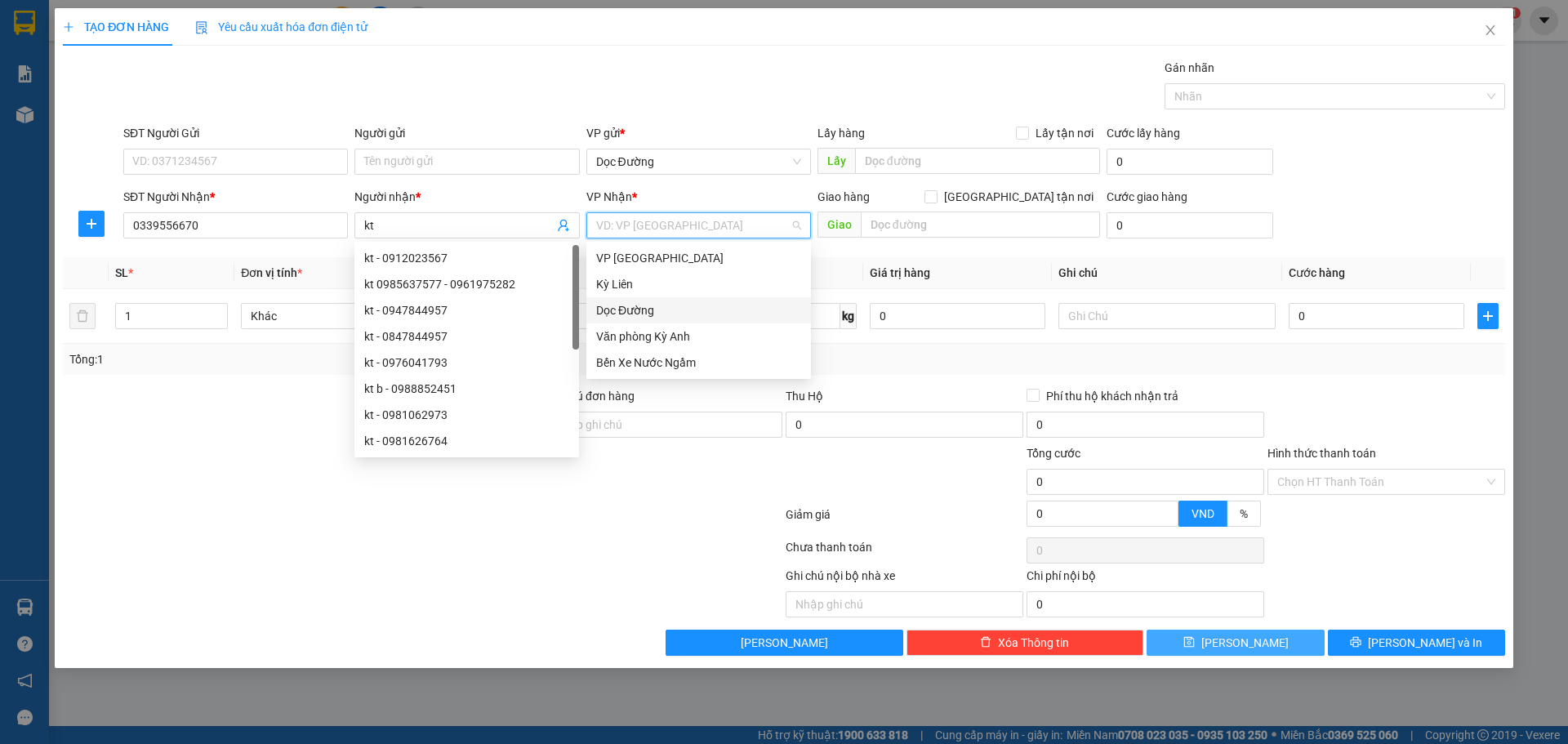
click at [676, 225] on input "search" at bounding box center [692, 225] width 194 height 24
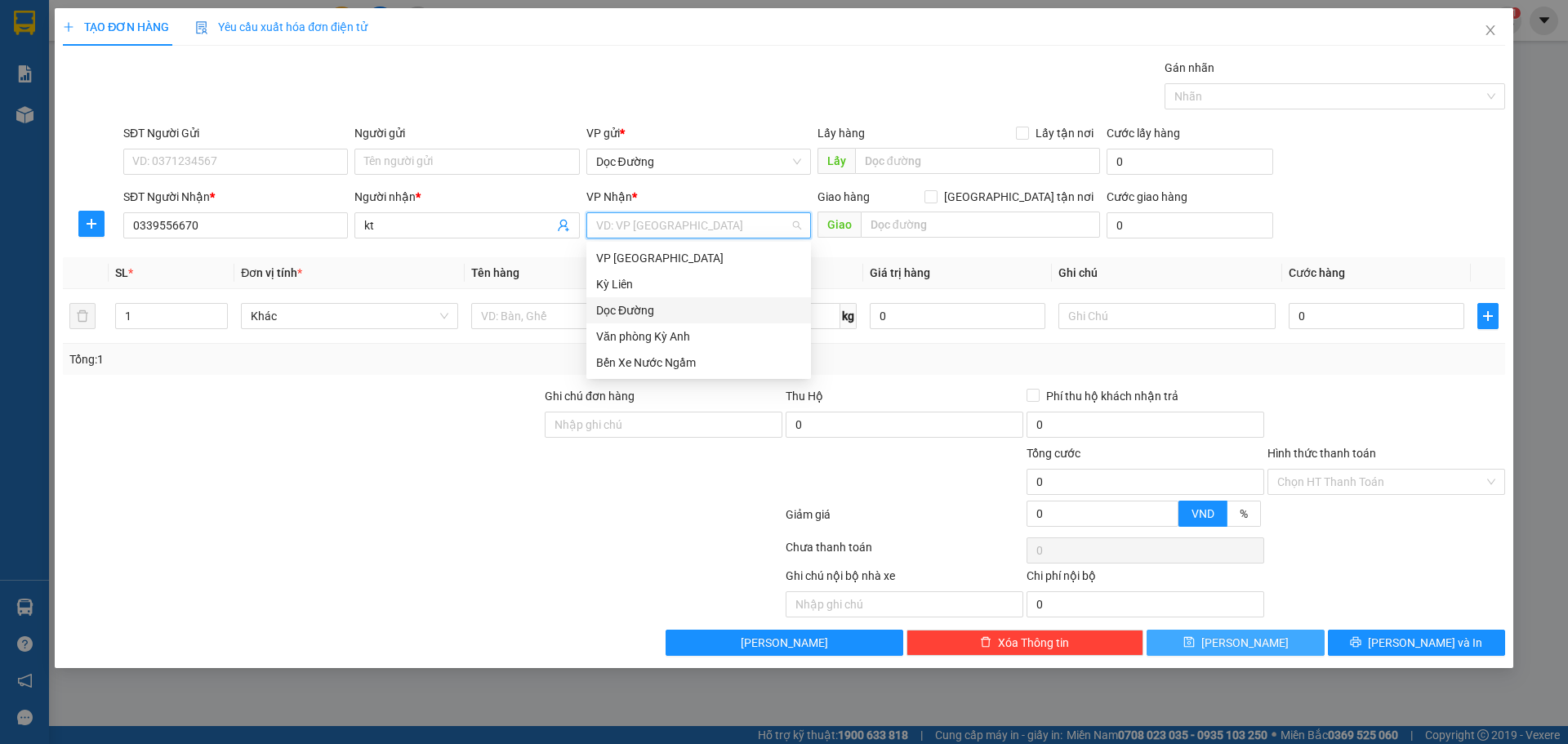
click at [675, 306] on div "Dọc Đường" at bounding box center [698, 310] width 205 height 18
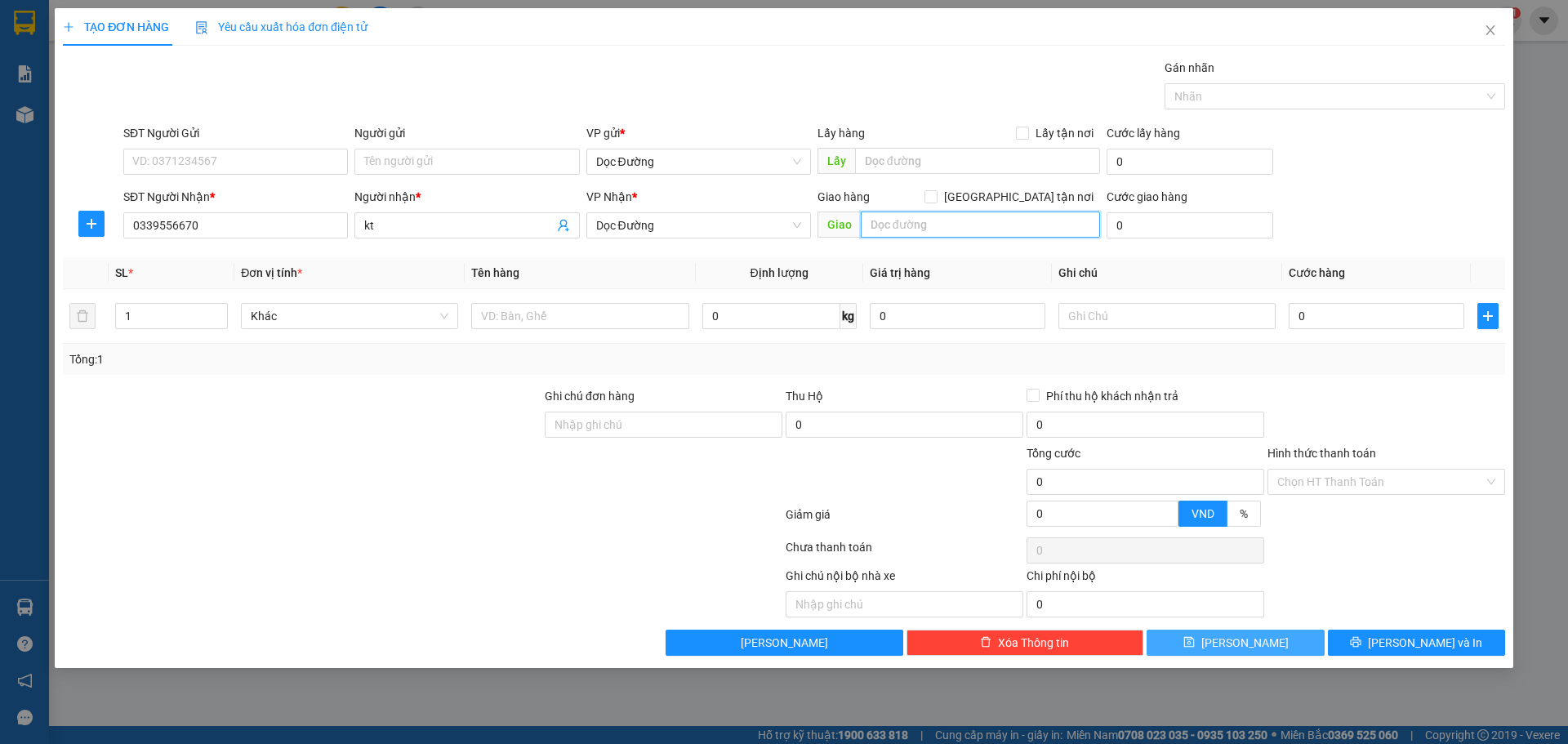
click at [938, 234] on input "text" at bounding box center [979, 225] width 239 height 26
click at [570, 316] on input "text" at bounding box center [579, 316] width 217 height 26
click at [1335, 314] on input "0" at bounding box center [1376, 316] width 176 height 26
click at [1195, 643] on icon "save" at bounding box center [1188, 641] width 12 height 12
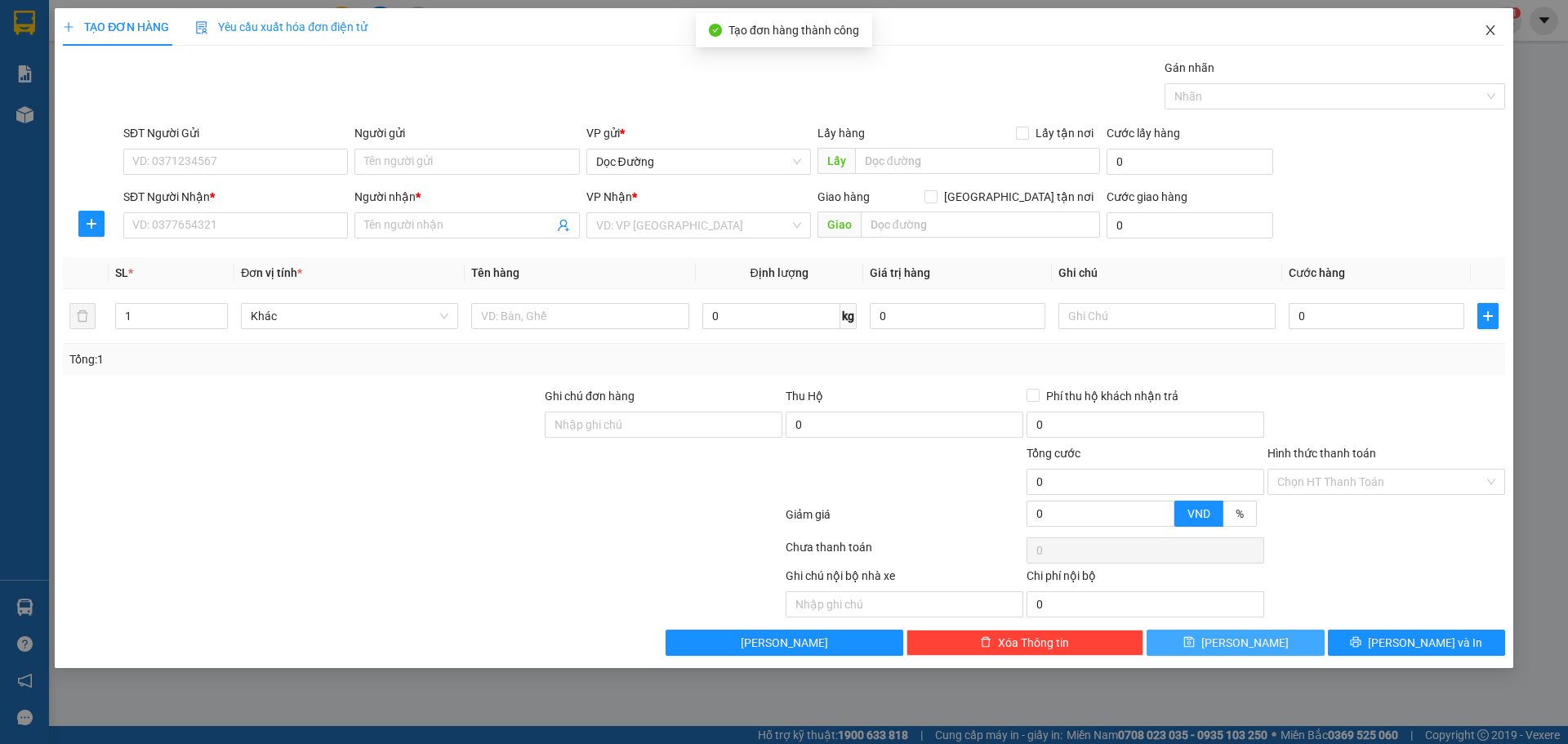
click at [1491, 34] on icon "close" at bounding box center [1490, 30] width 13 height 13
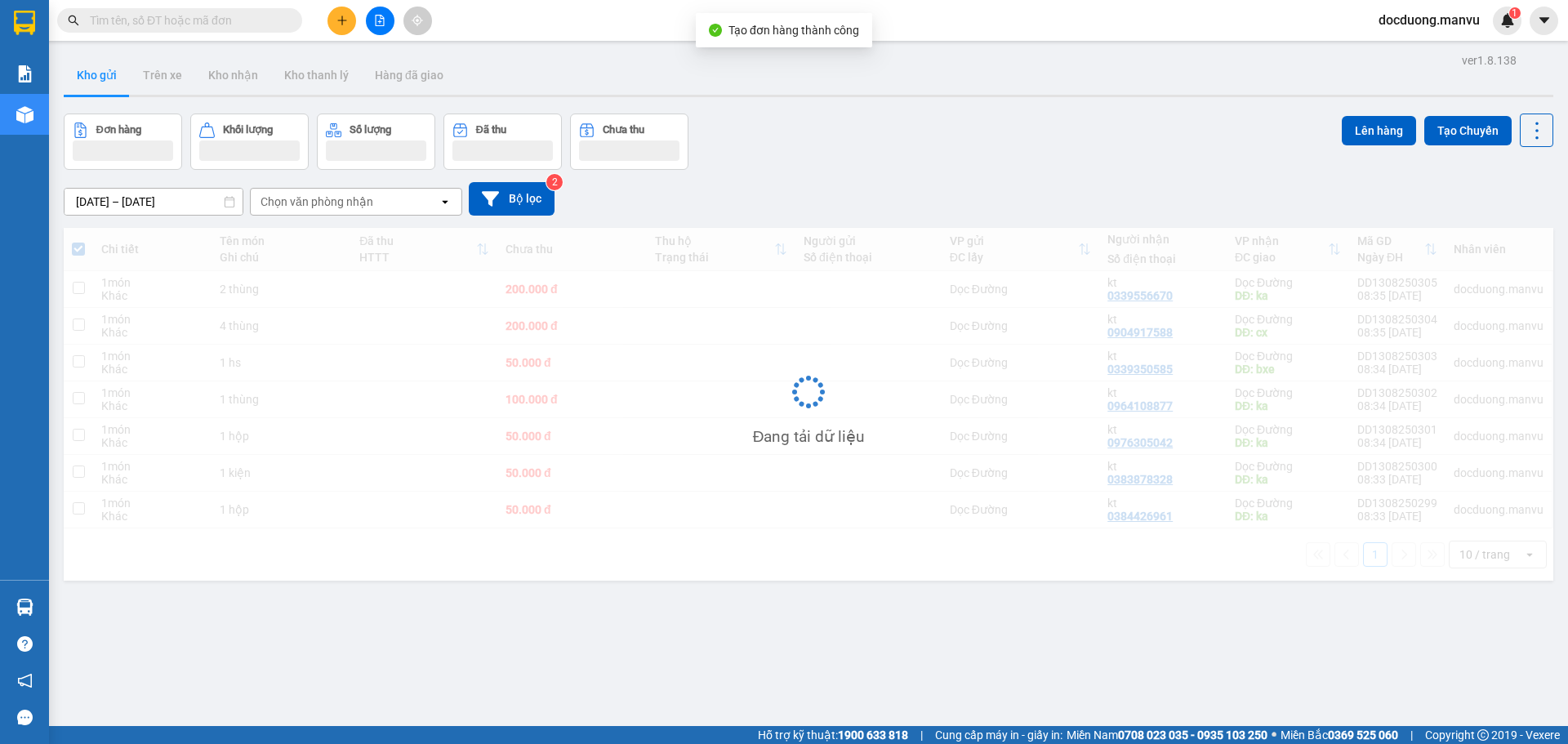
click at [513, 276] on td "200.000 đ" at bounding box center [571, 289] width 149 height 37
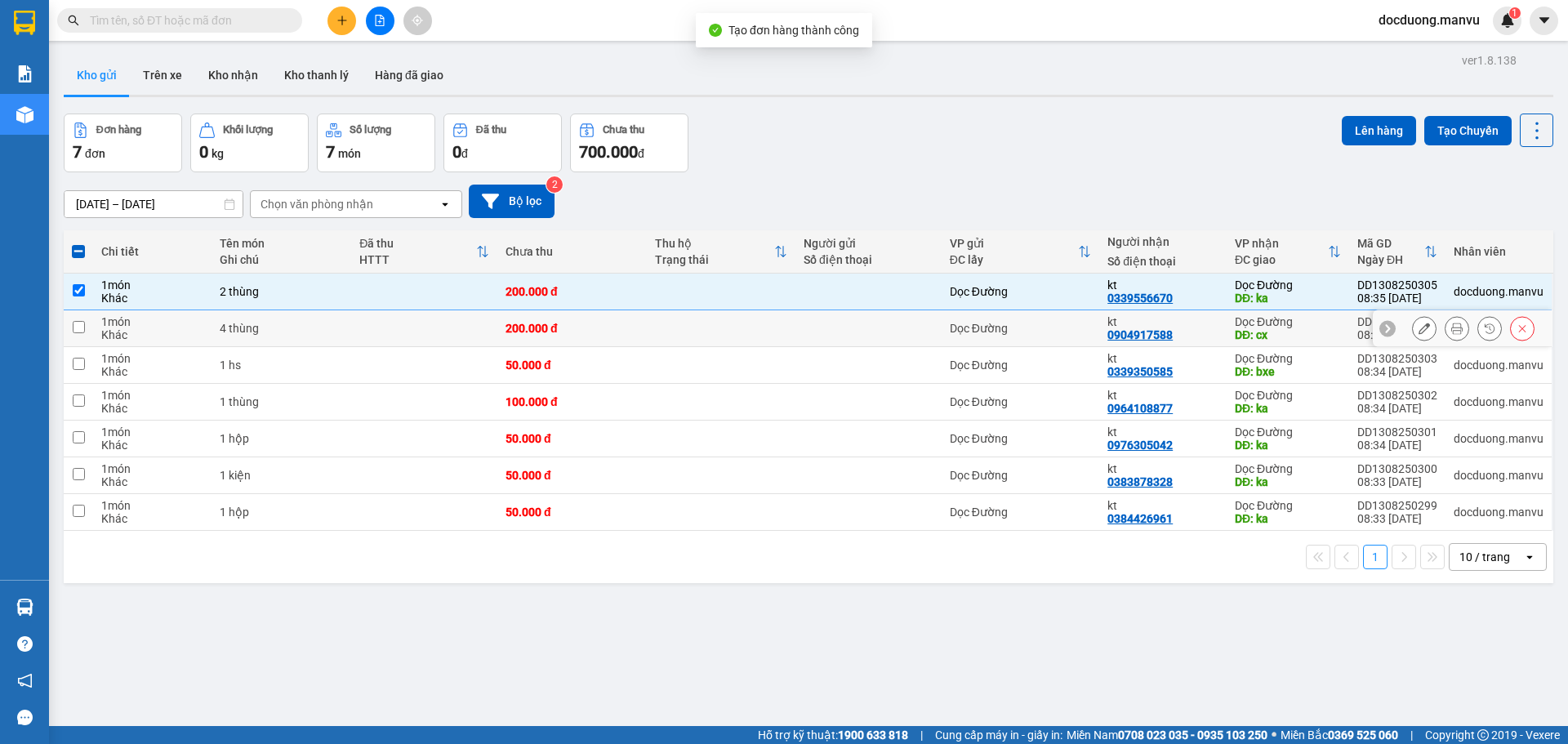
click at [509, 316] on td "200.000 đ" at bounding box center [571, 328] width 149 height 37
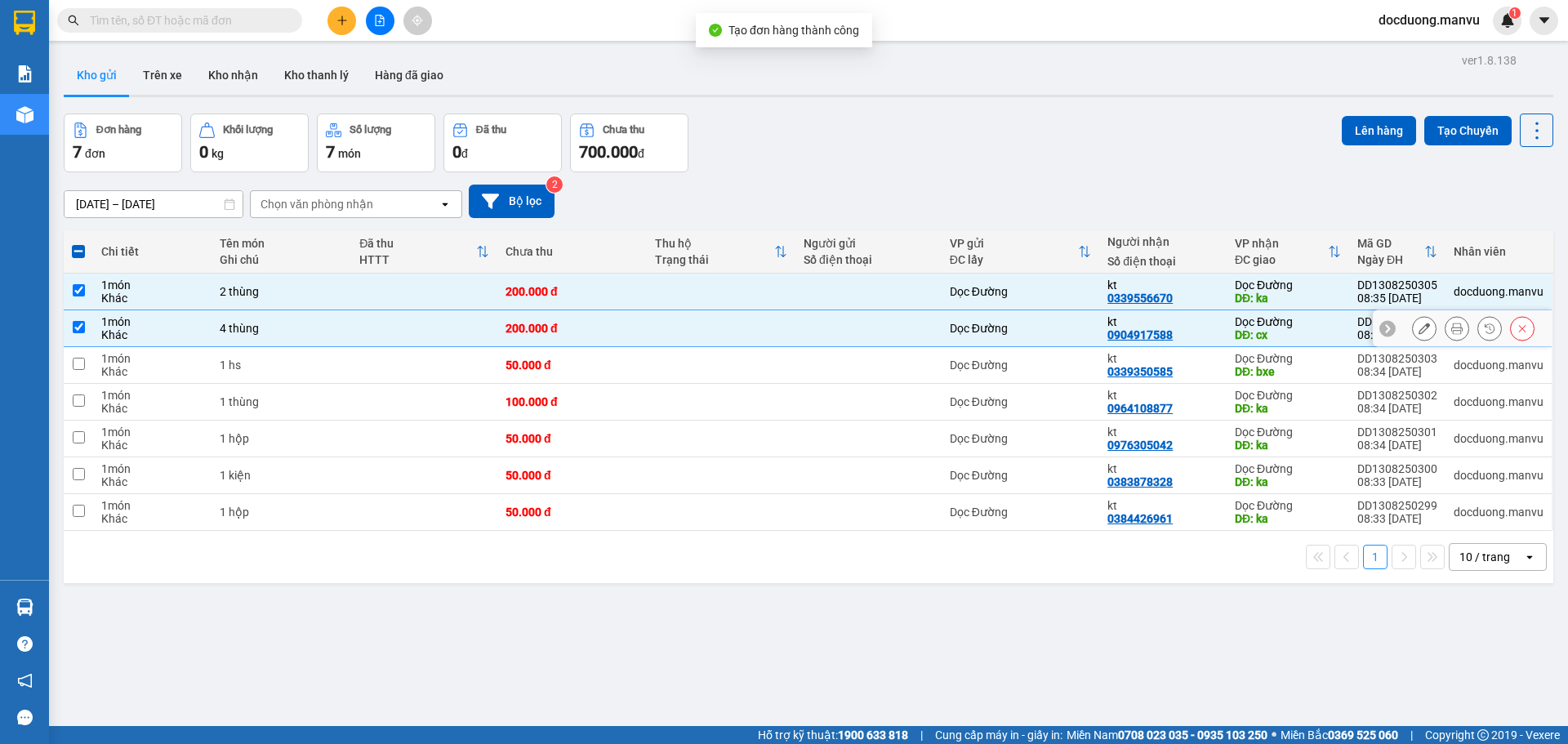
click at [524, 349] on td "50.000 đ" at bounding box center [571, 365] width 149 height 37
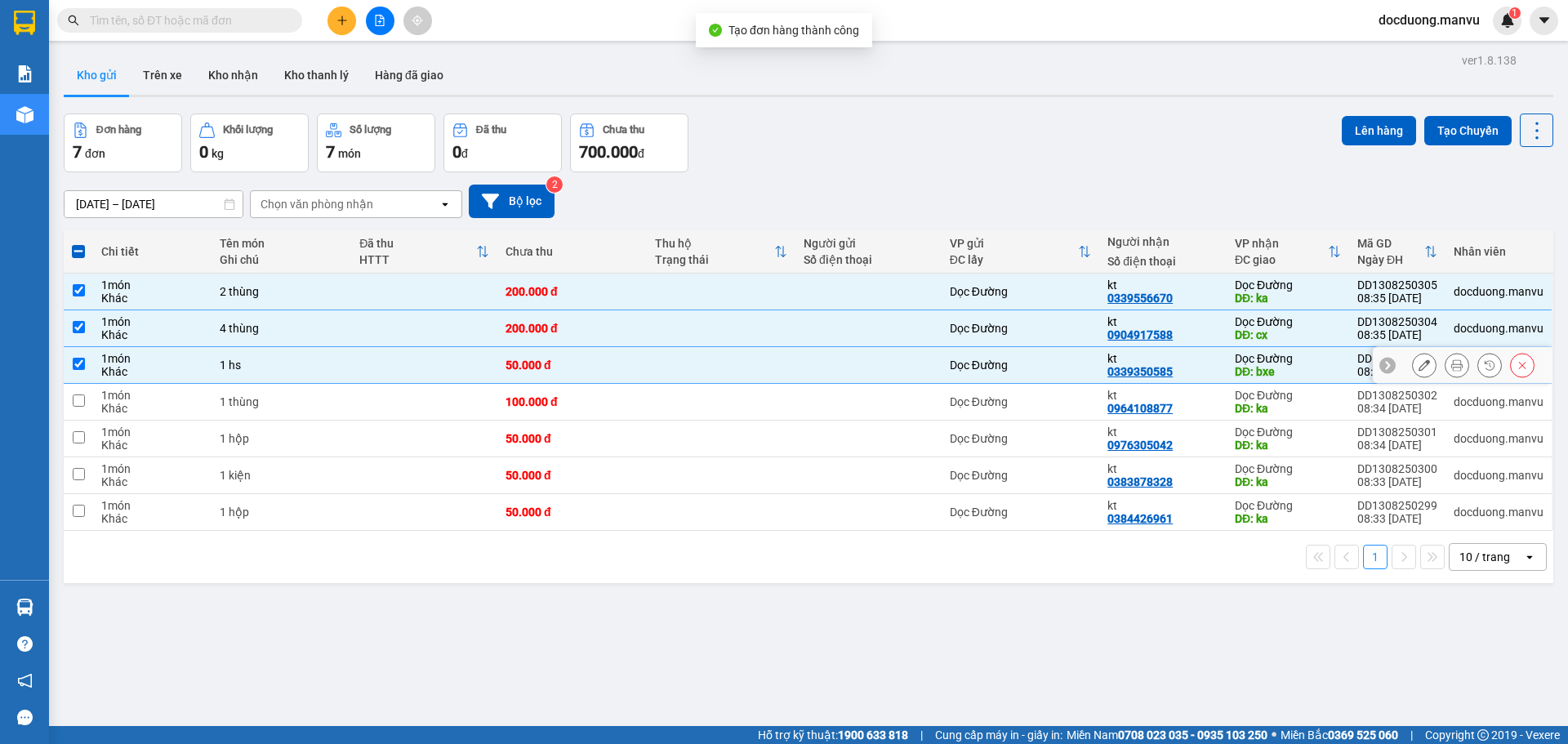
click at [521, 370] on div "50.000 đ" at bounding box center [572, 365] width 133 height 13
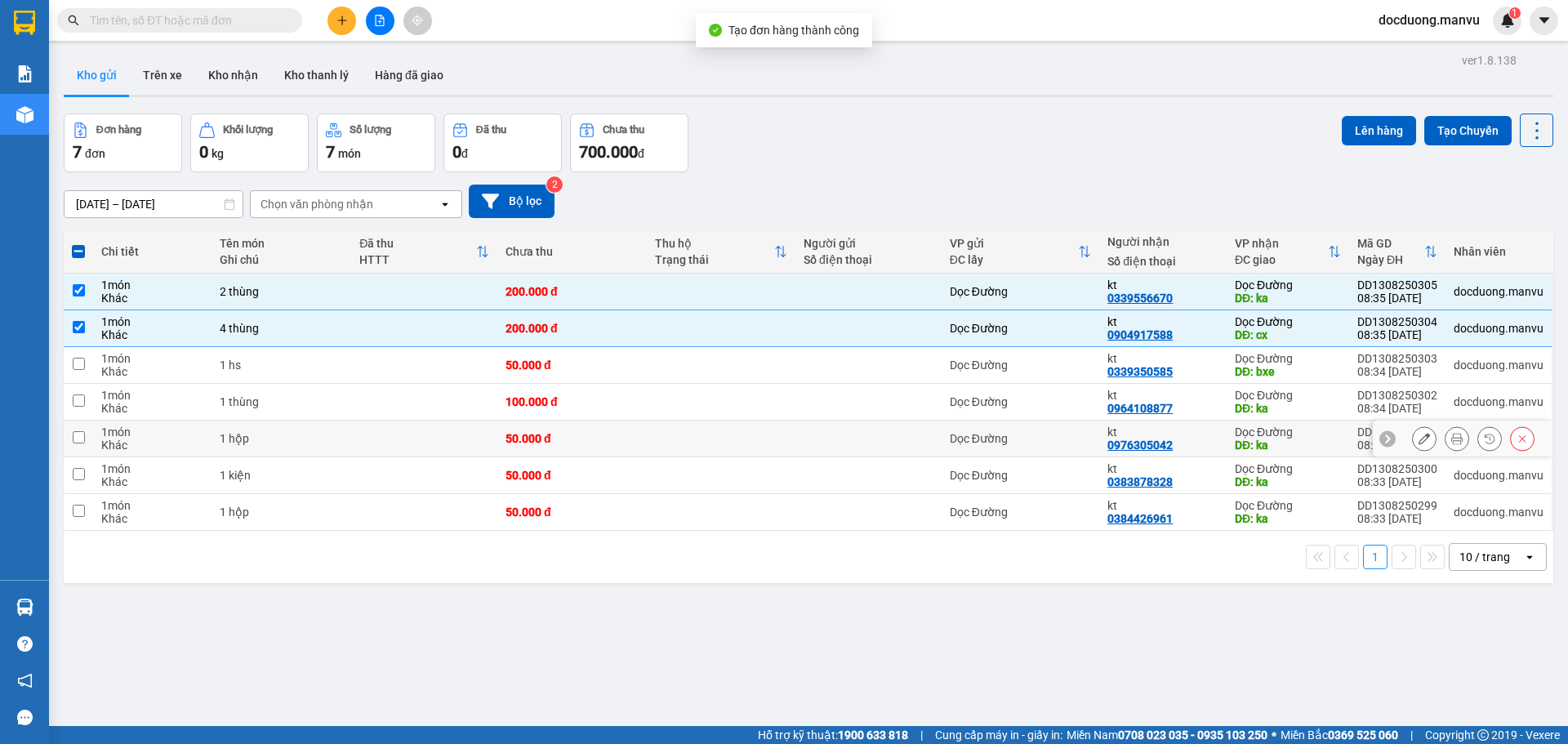
click at [514, 421] on td "50.000 đ" at bounding box center [571, 438] width 149 height 37
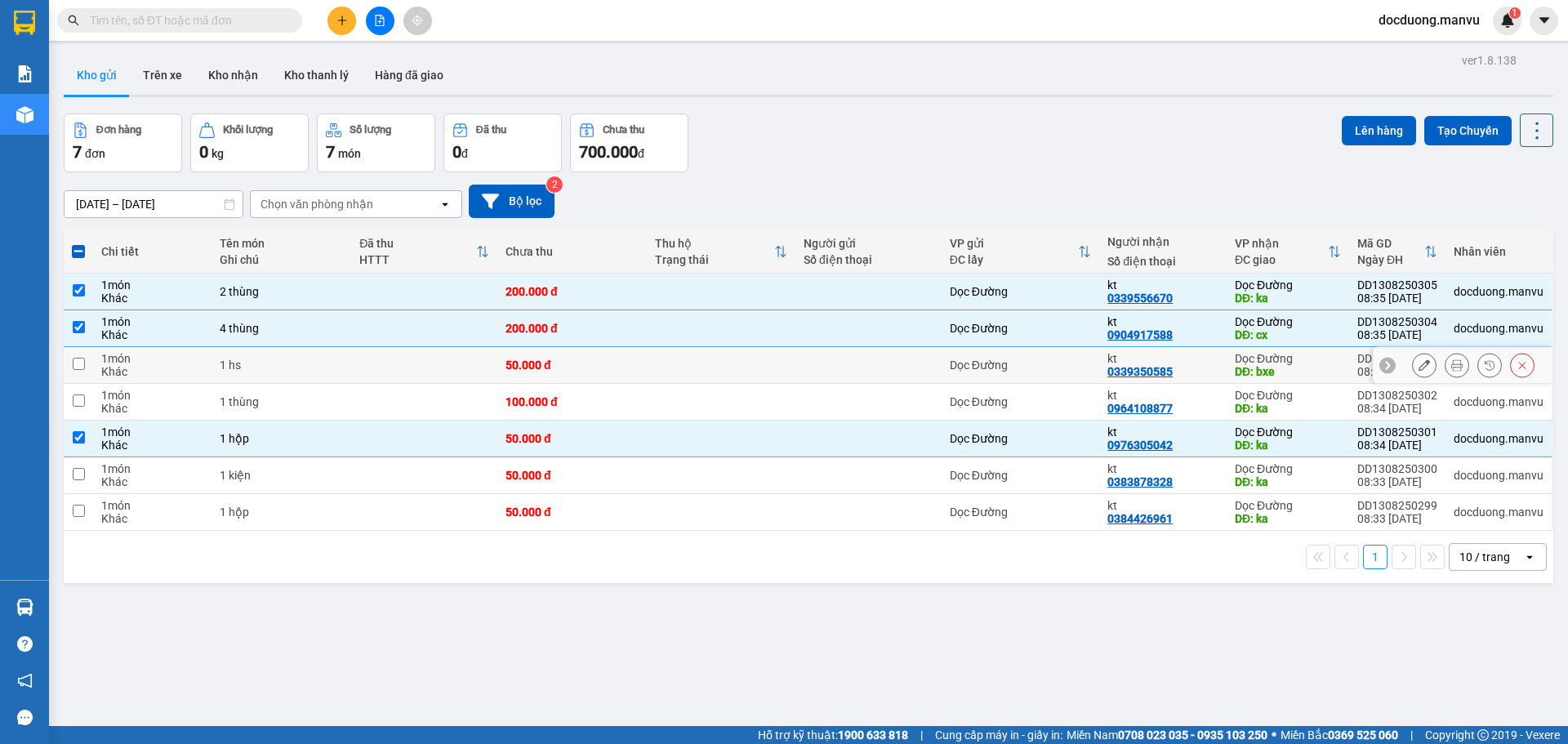
click at [540, 381] on td "50.000 đ" at bounding box center [571, 365] width 149 height 37
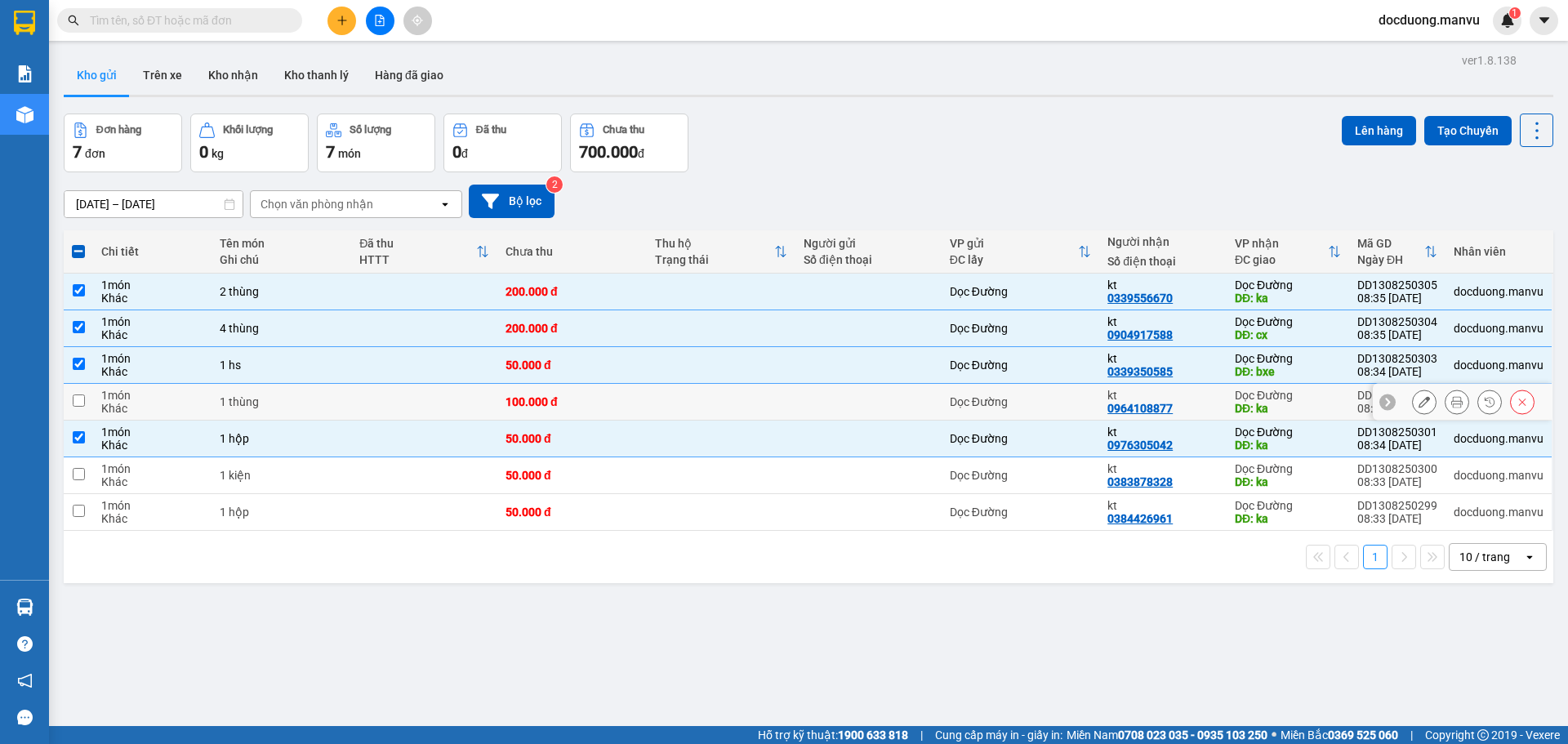
click at [525, 399] on div "100.000 đ" at bounding box center [572, 401] width 133 height 13
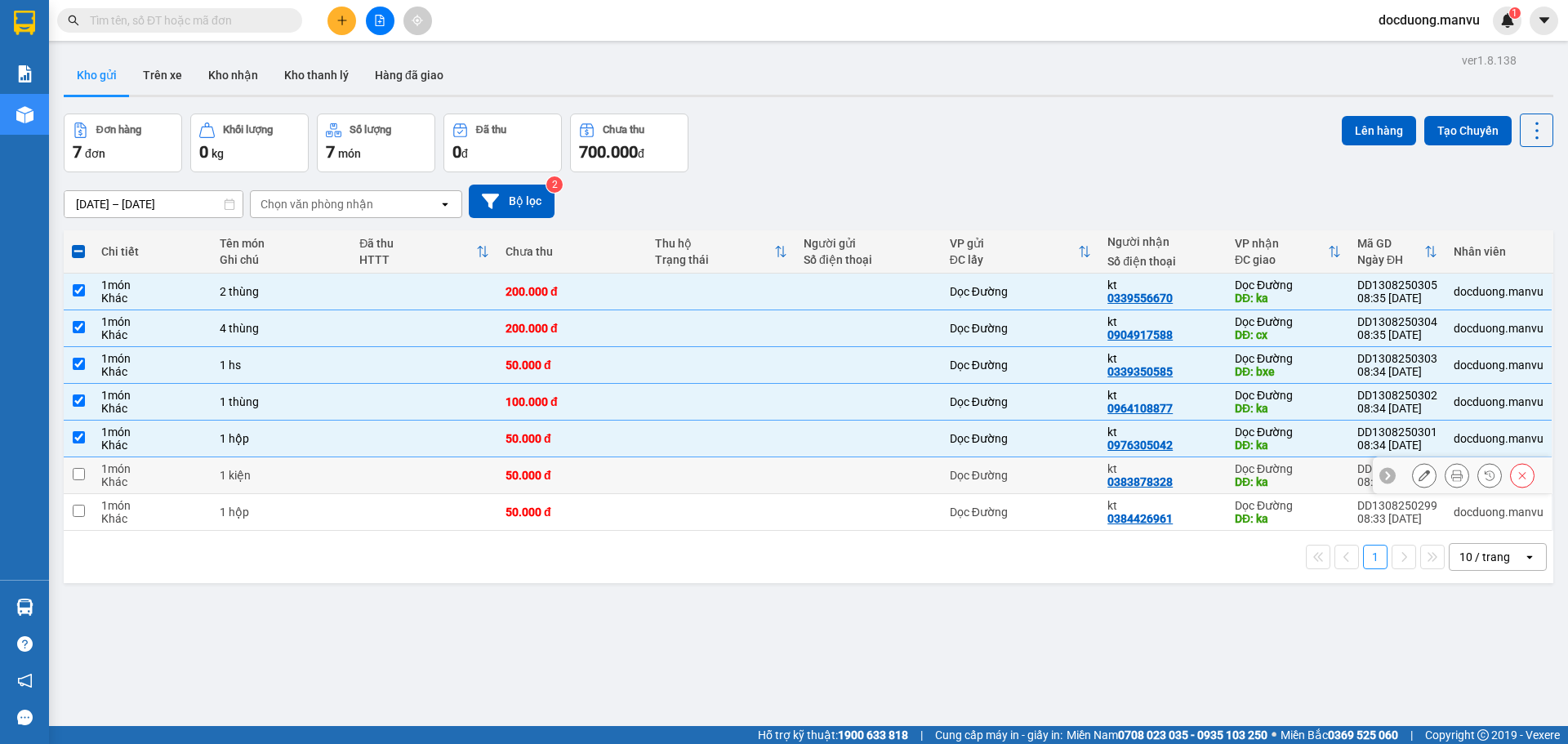
click at [550, 473] on div "50.000 đ" at bounding box center [572, 475] width 133 height 13
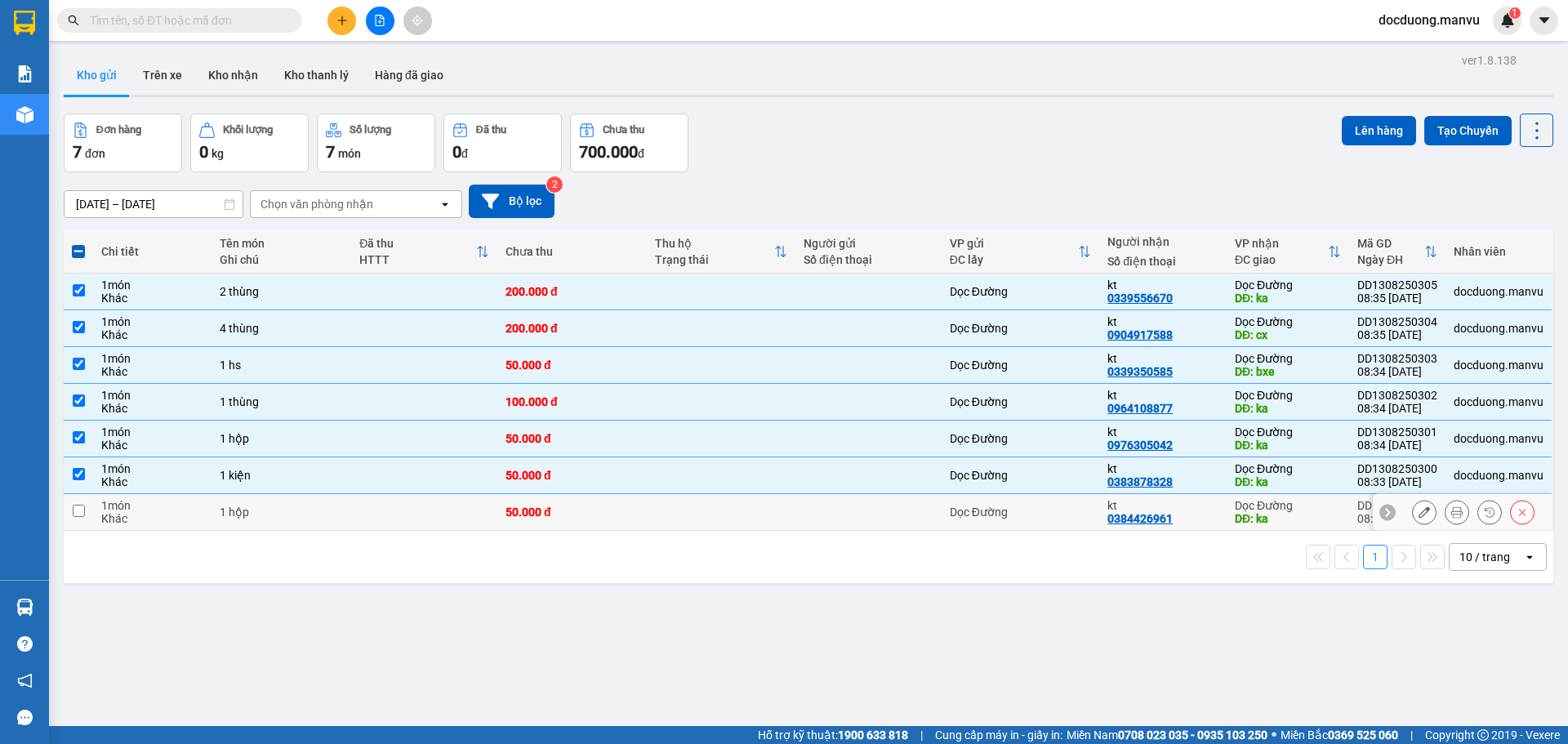
click at [536, 506] on div "50.000 đ" at bounding box center [572, 512] width 133 height 13
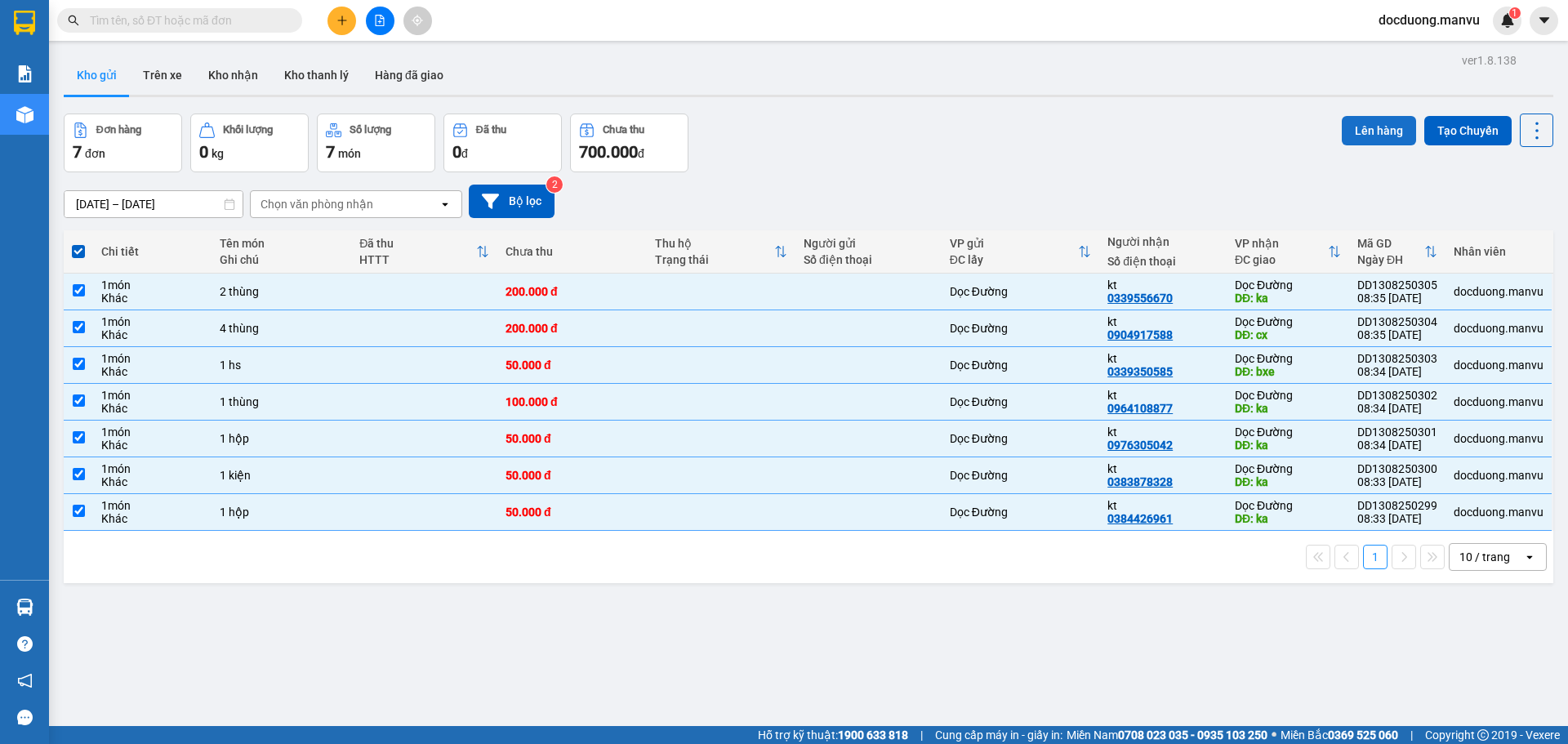
click at [1365, 121] on button "Lên hàng" at bounding box center [1379, 131] width 74 height 30
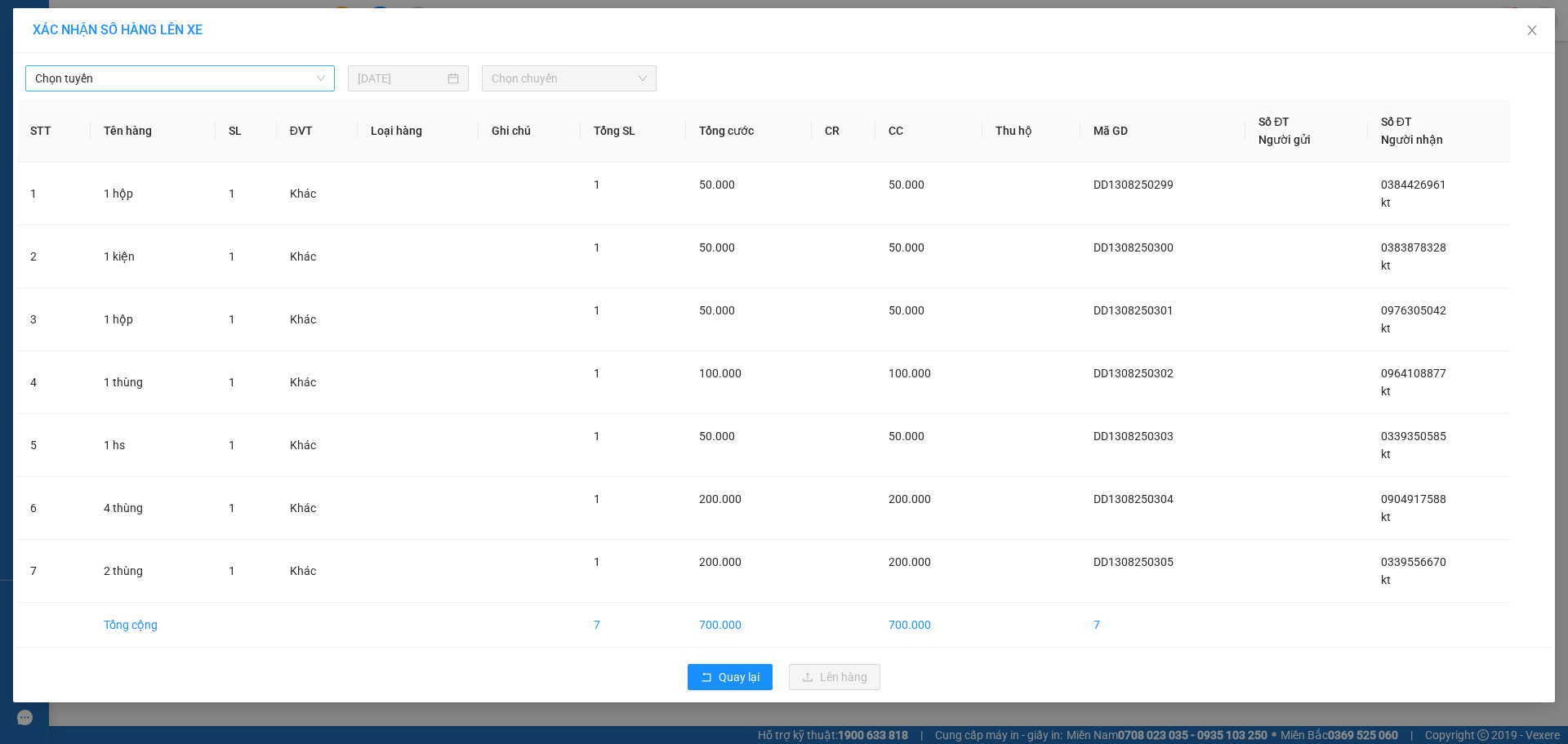
click at [183, 74] on span "Chọn tuyến" at bounding box center [179, 78] width 289 height 24
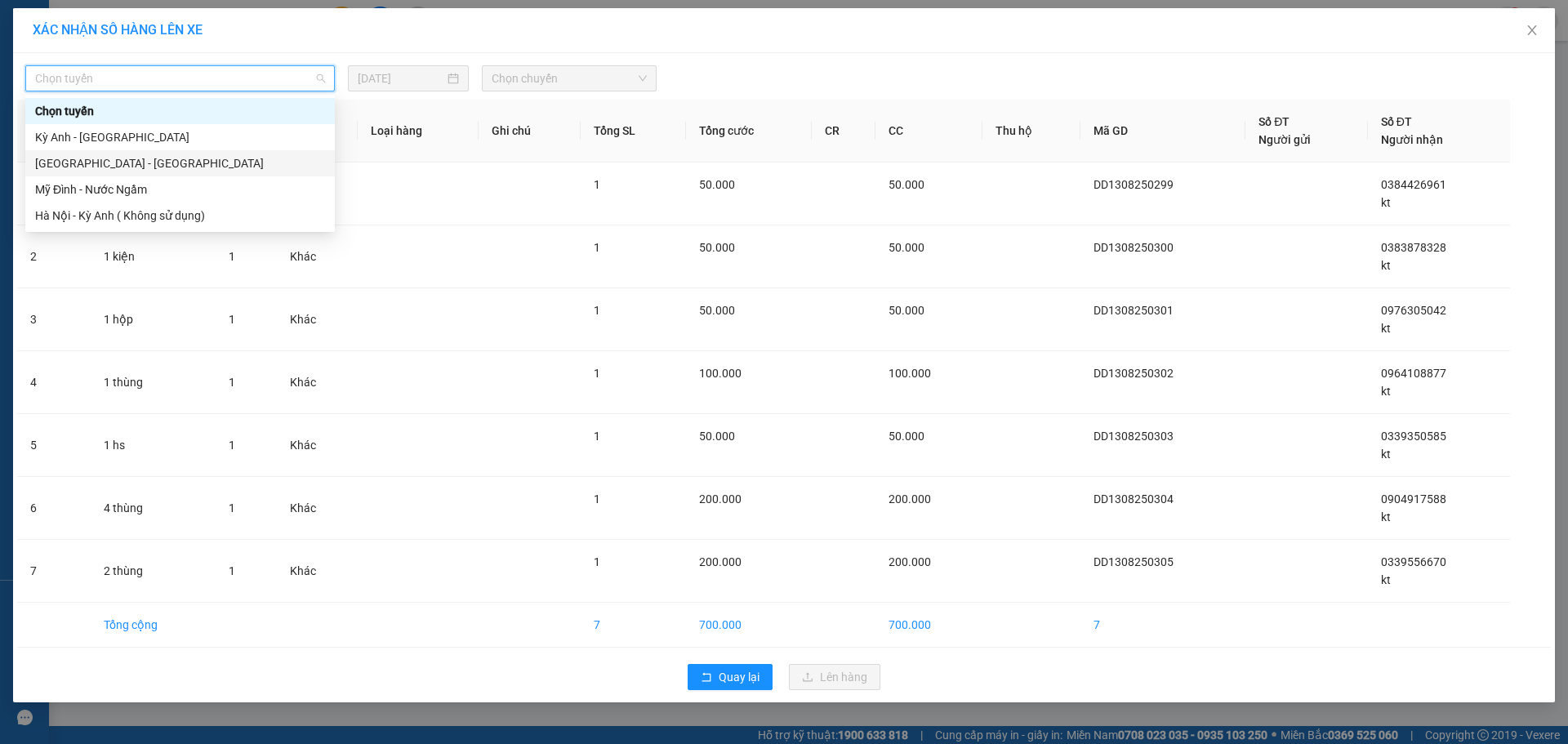
click at [114, 159] on div "[GEOGRAPHIC_DATA] - [GEOGRAPHIC_DATA]" at bounding box center [179, 163] width 289 height 18
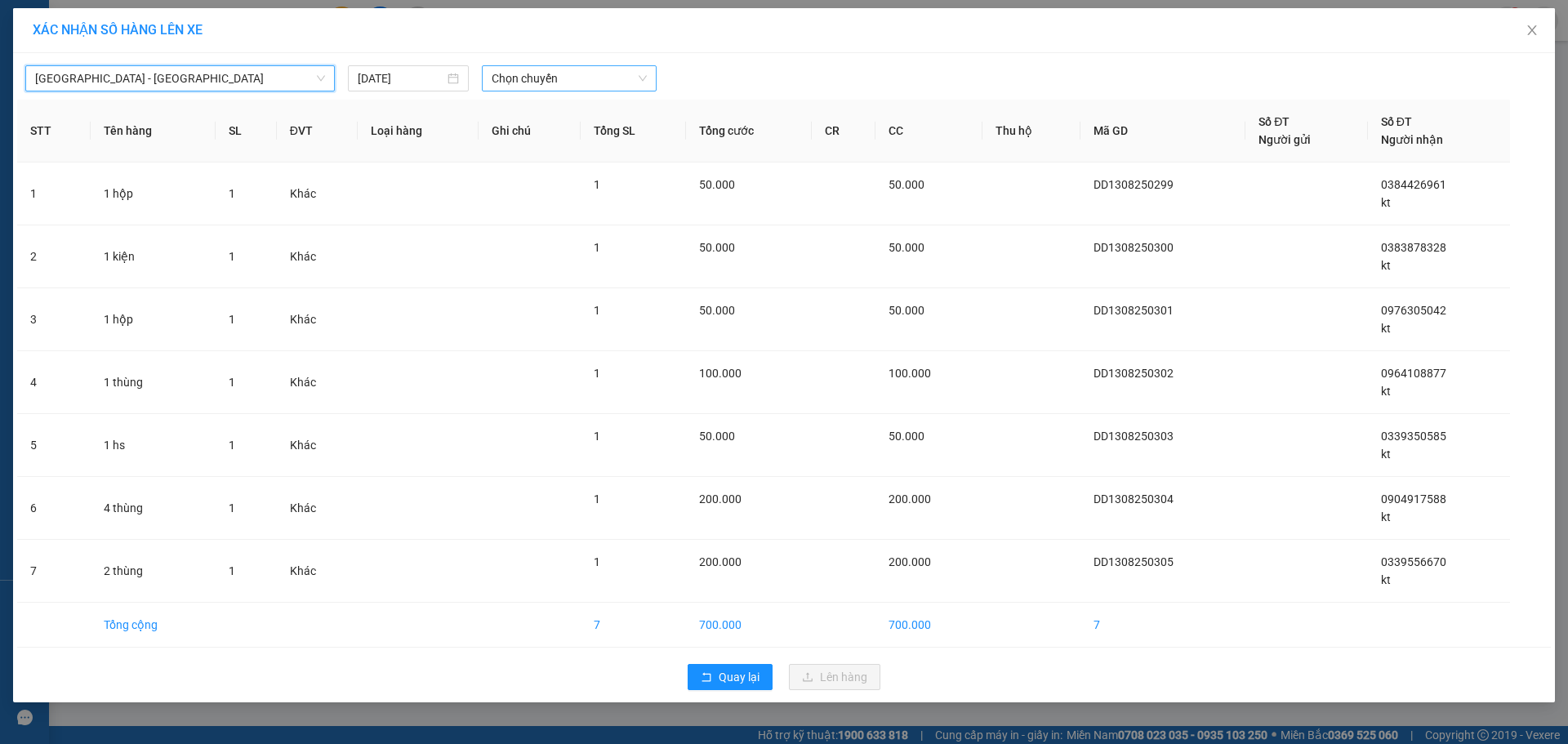
click at [571, 71] on span "Chọn chuyến" at bounding box center [569, 78] width 155 height 24
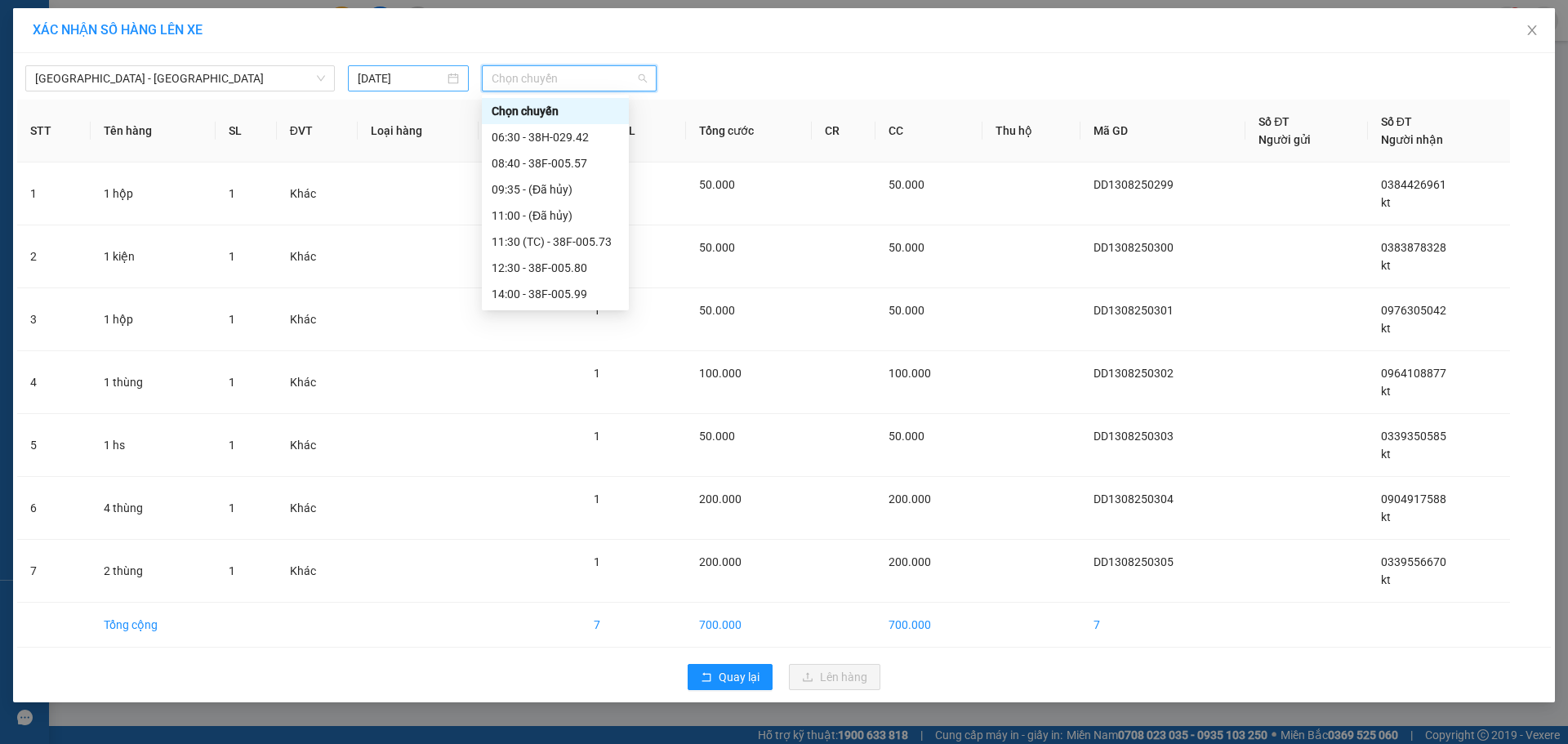
click at [393, 76] on input "[DATE]" at bounding box center [401, 78] width 87 height 18
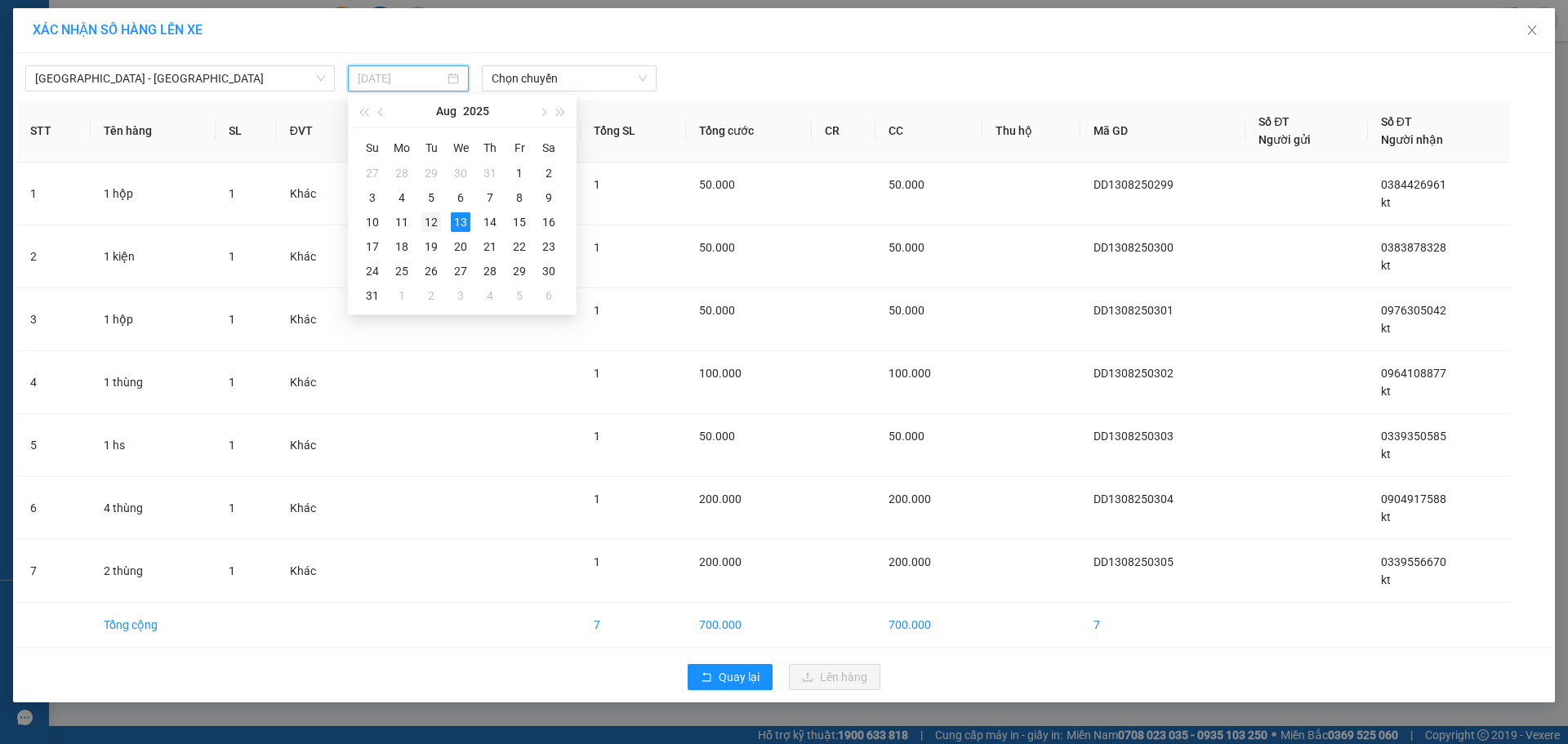
click at [441, 215] on td "12" at bounding box center [431, 222] width 30 height 24
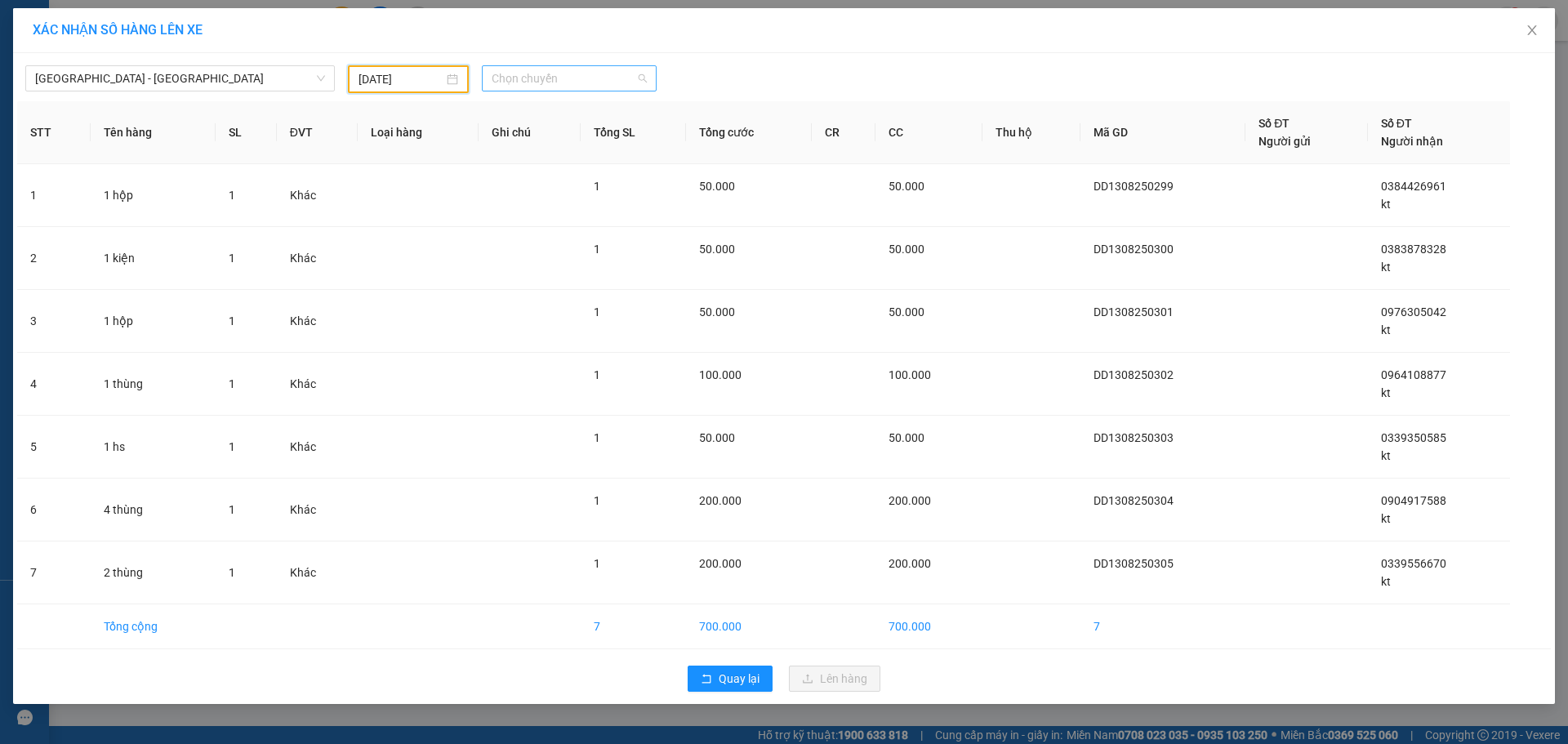
click at [585, 89] on span "Chọn chuyến" at bounding box center [569, 78] width 155 height 24
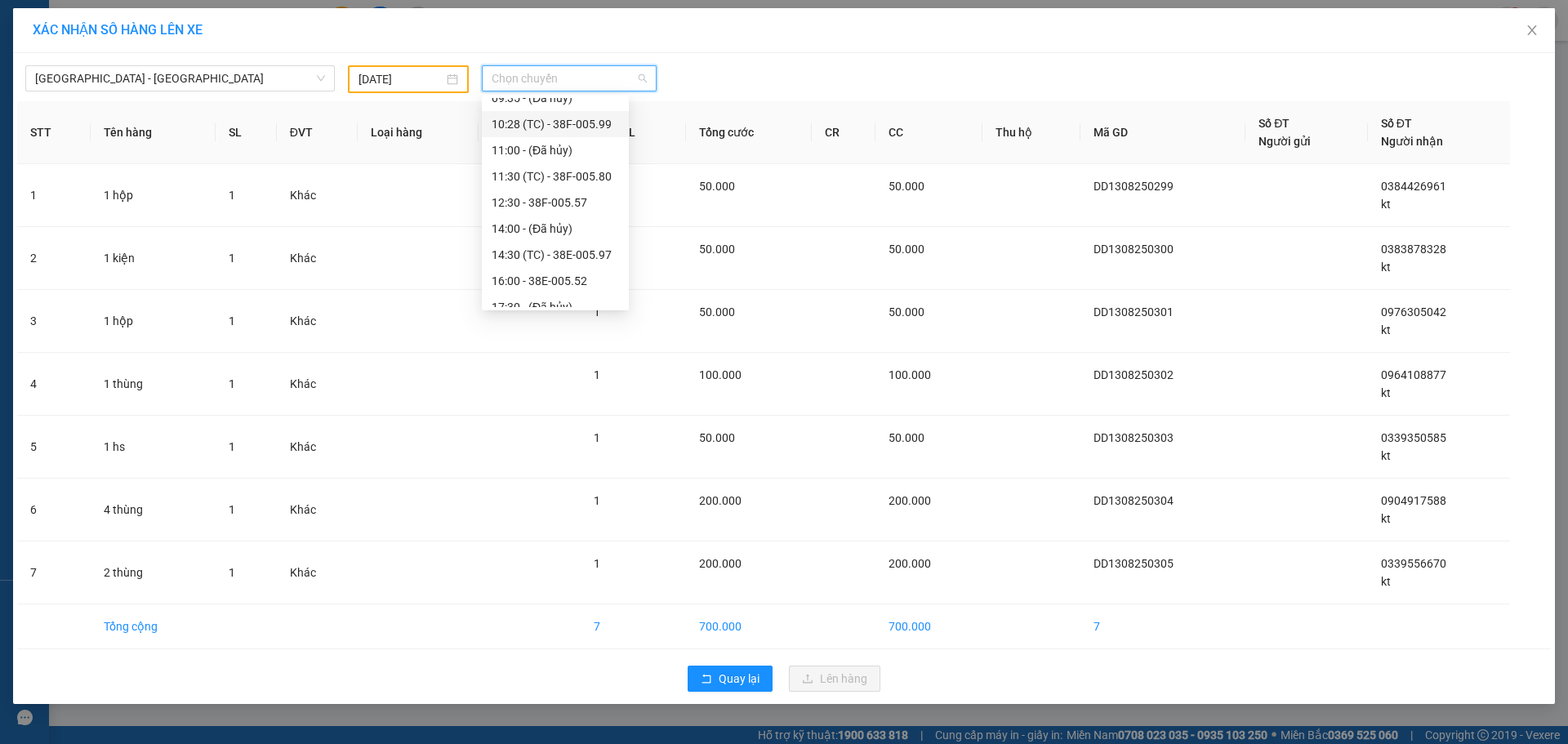
scroll to position [262, 0]
click at [592, 162] on div "18:30 - 38E-005.22" at bounding box center [555, 163] width 127 height 18
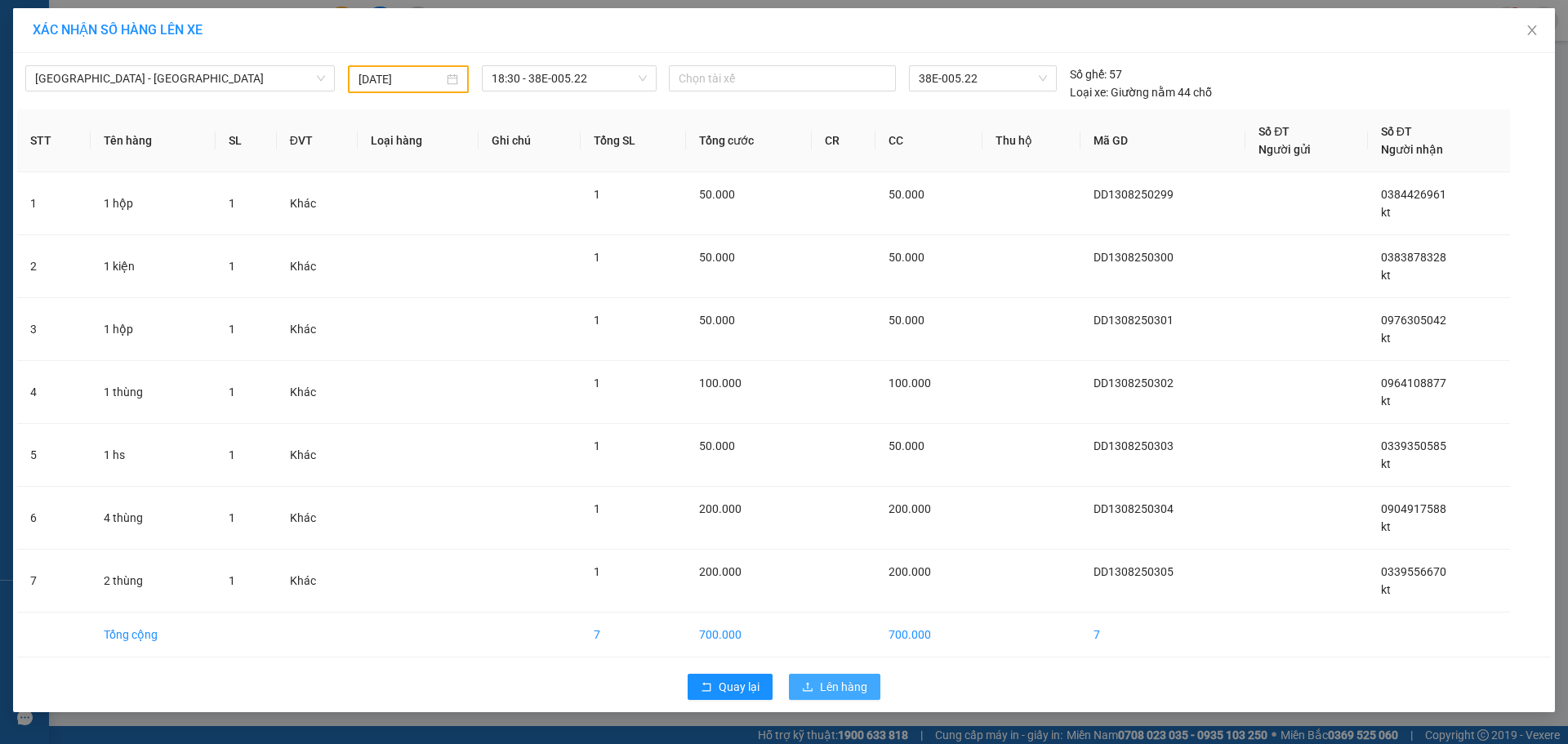
click at [841, 692] on span "Lên hàng" at bounding box center [843, 687] width 48 height 18
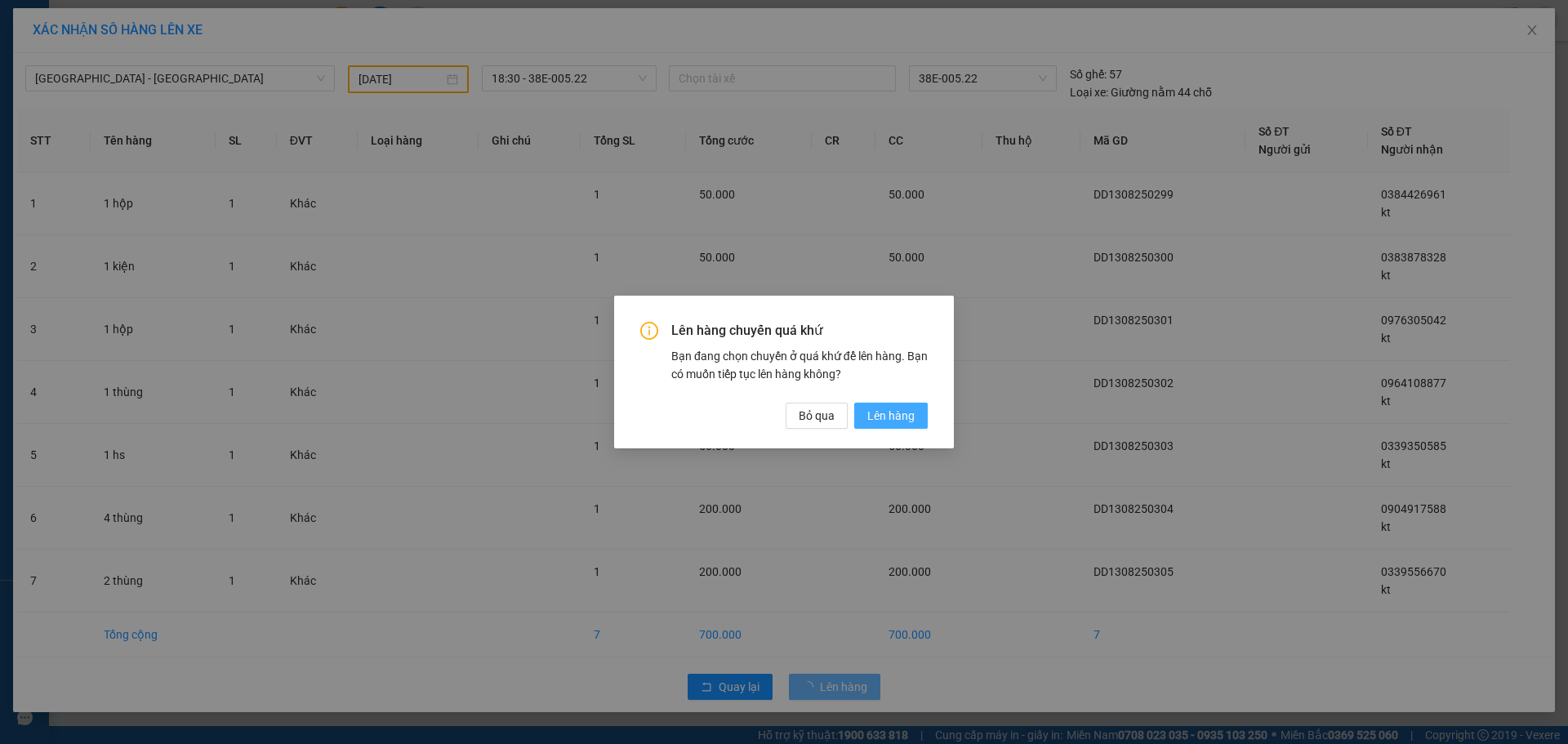
click at [914, 424] on button "Lên hàng" at bounding box center [890, 415] width 73 height 26
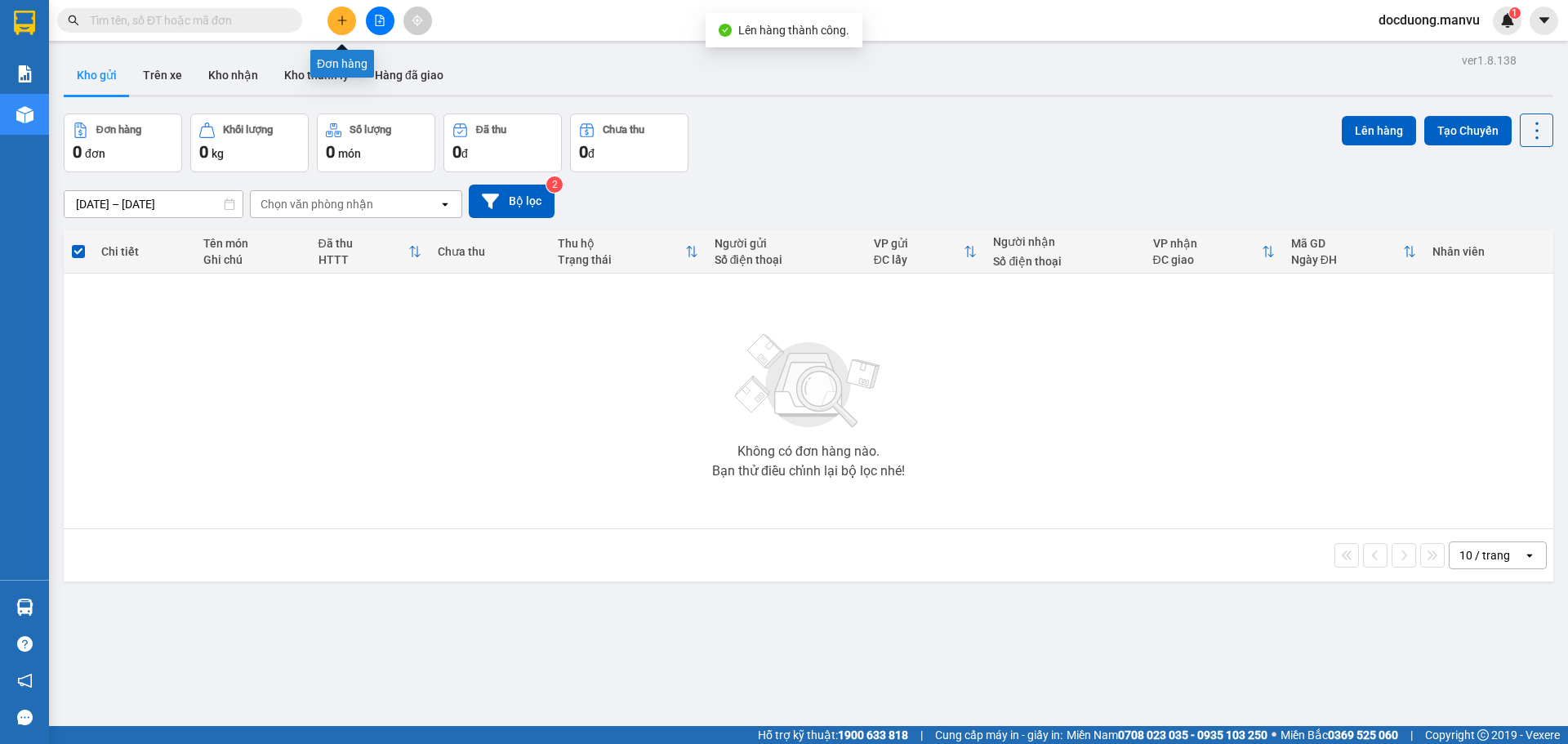
click at [354, 24] on button at bounding box center [342, 21] width 29 height 29
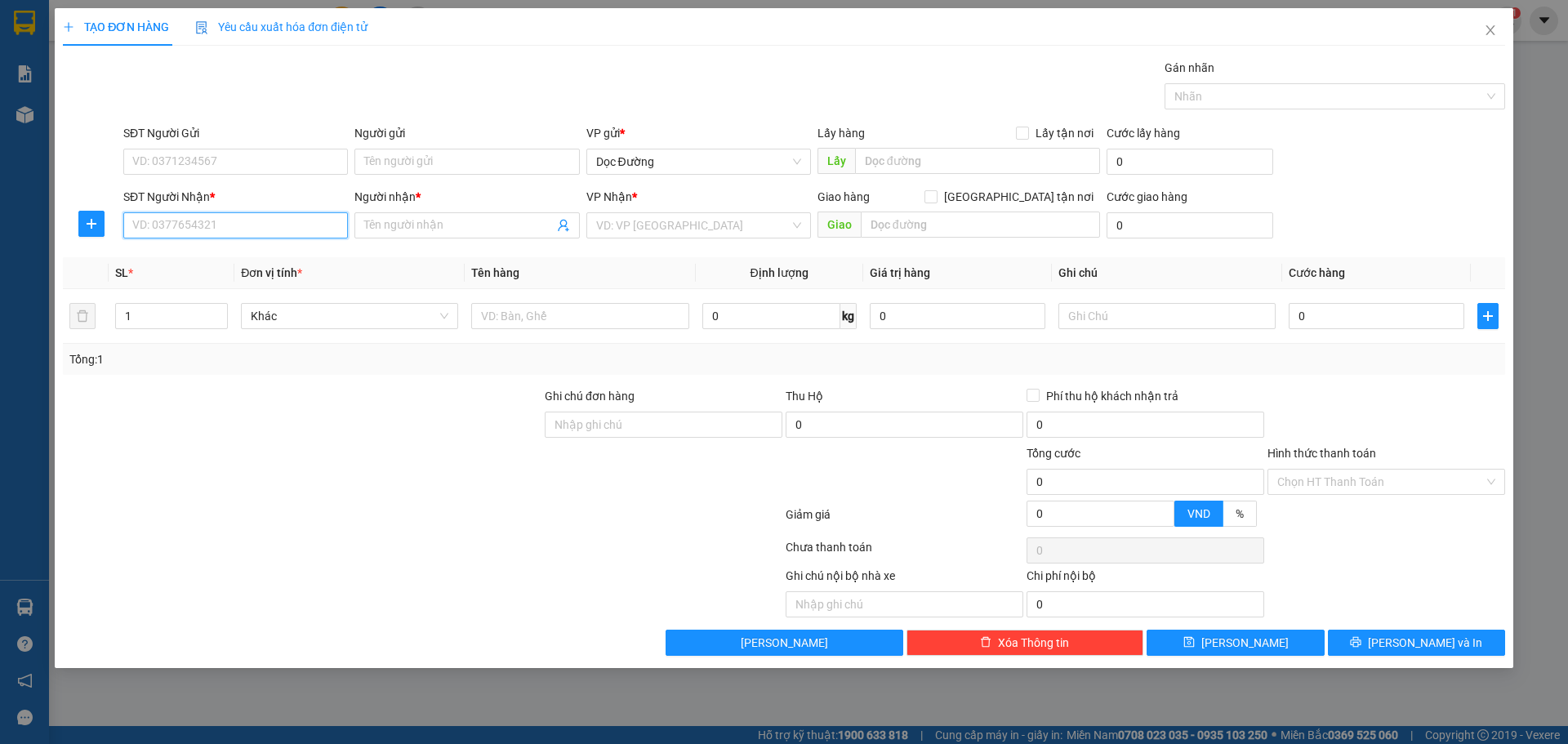
click at [250, 218] on input "SĐT Người Nhận *" at bounding box center [235, 225] width 225 height 26
click at [479, 224] on input "Người nhận *" at bounding box center [458, 225] width 188 height 18
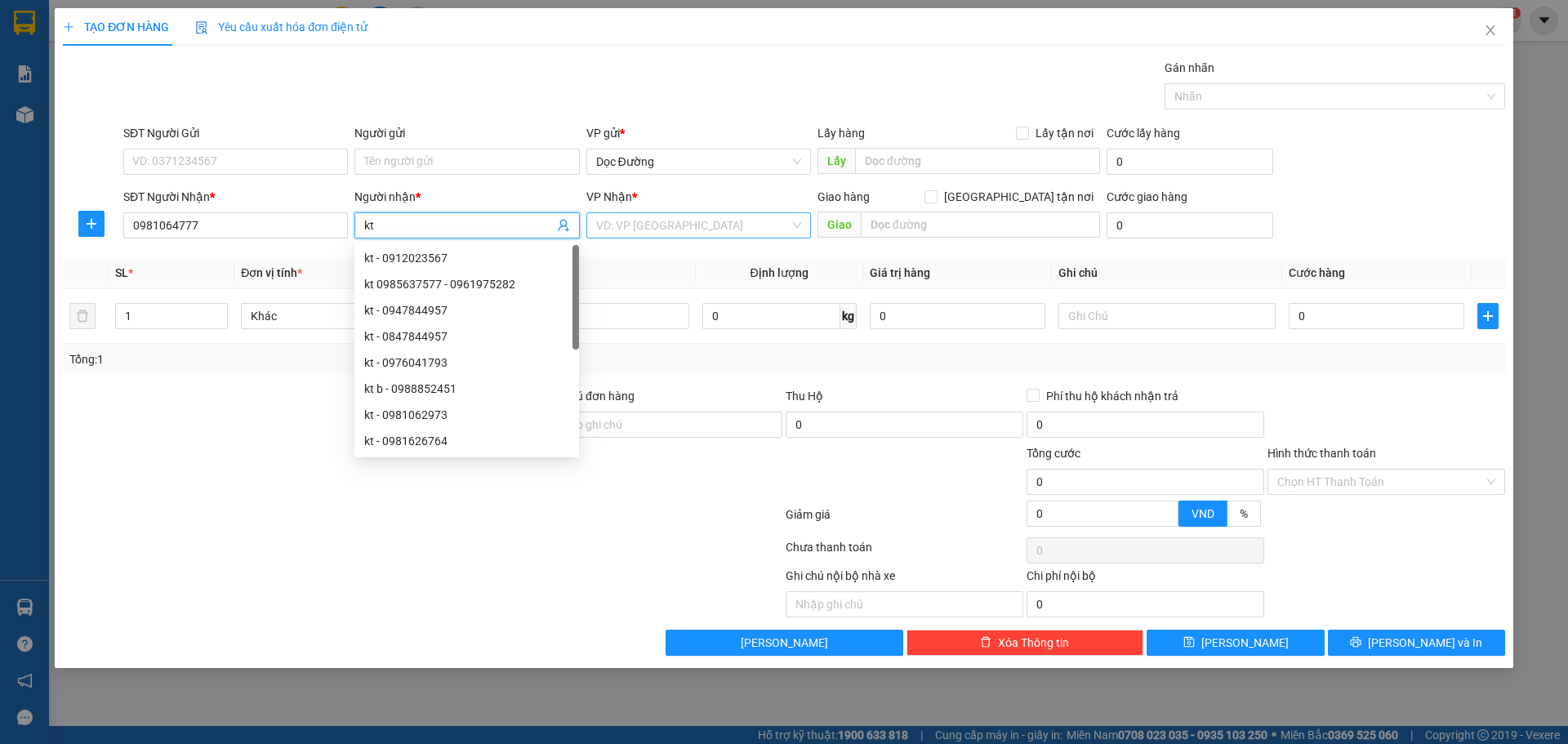
click at [737, 235] on input "search" at bounding box center [692, 225] width 194 height 24
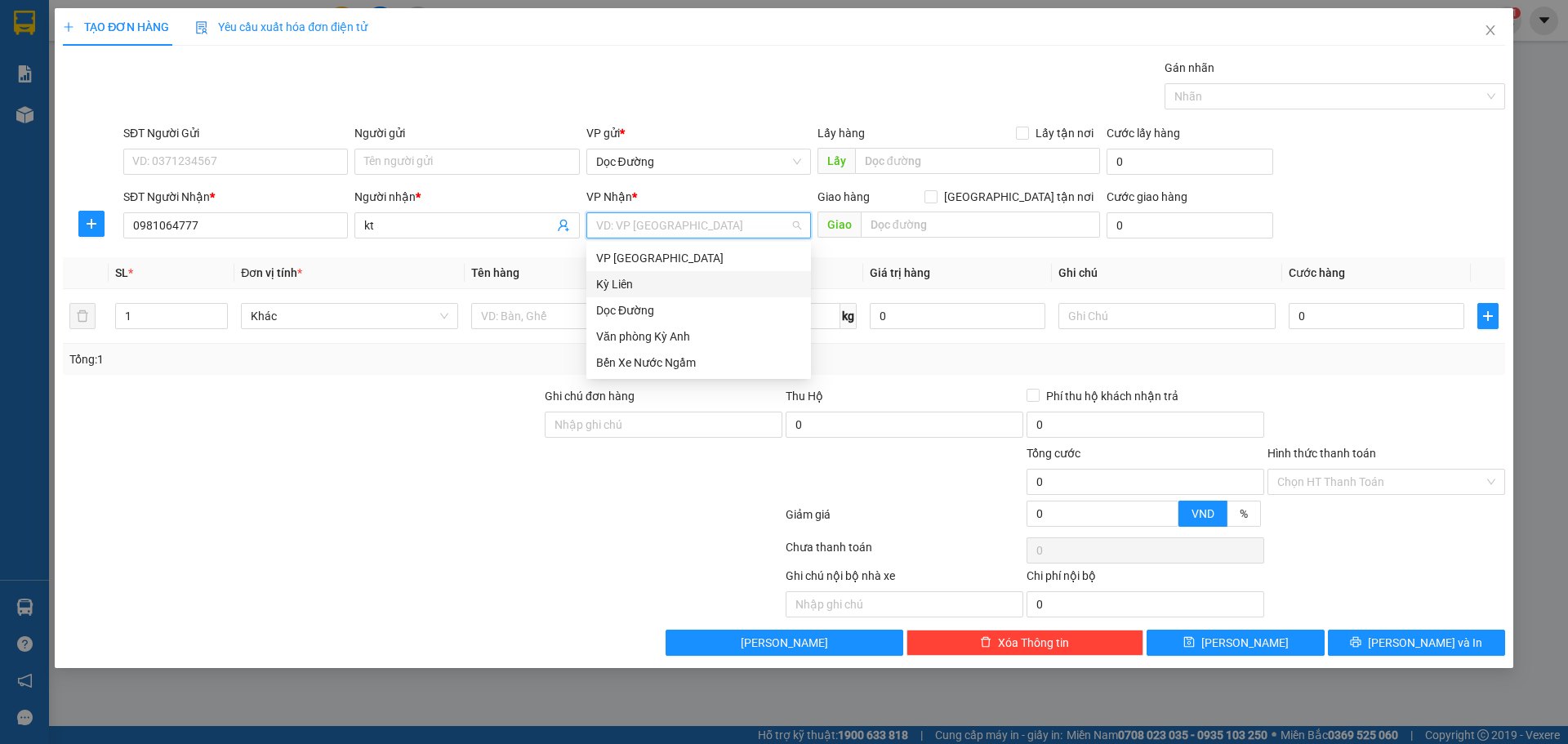
click at [662, 295] on div "Kỳ Liên" at bounding box center [698, 284] width 225 height 26
click at [707, 223] on span "Kỳ Liên" at bounding box center [698, 225] width 205 height 24
click at [649, 317] on div "Dọc Đường" at bounding box center [698, 310] width 205 height 18
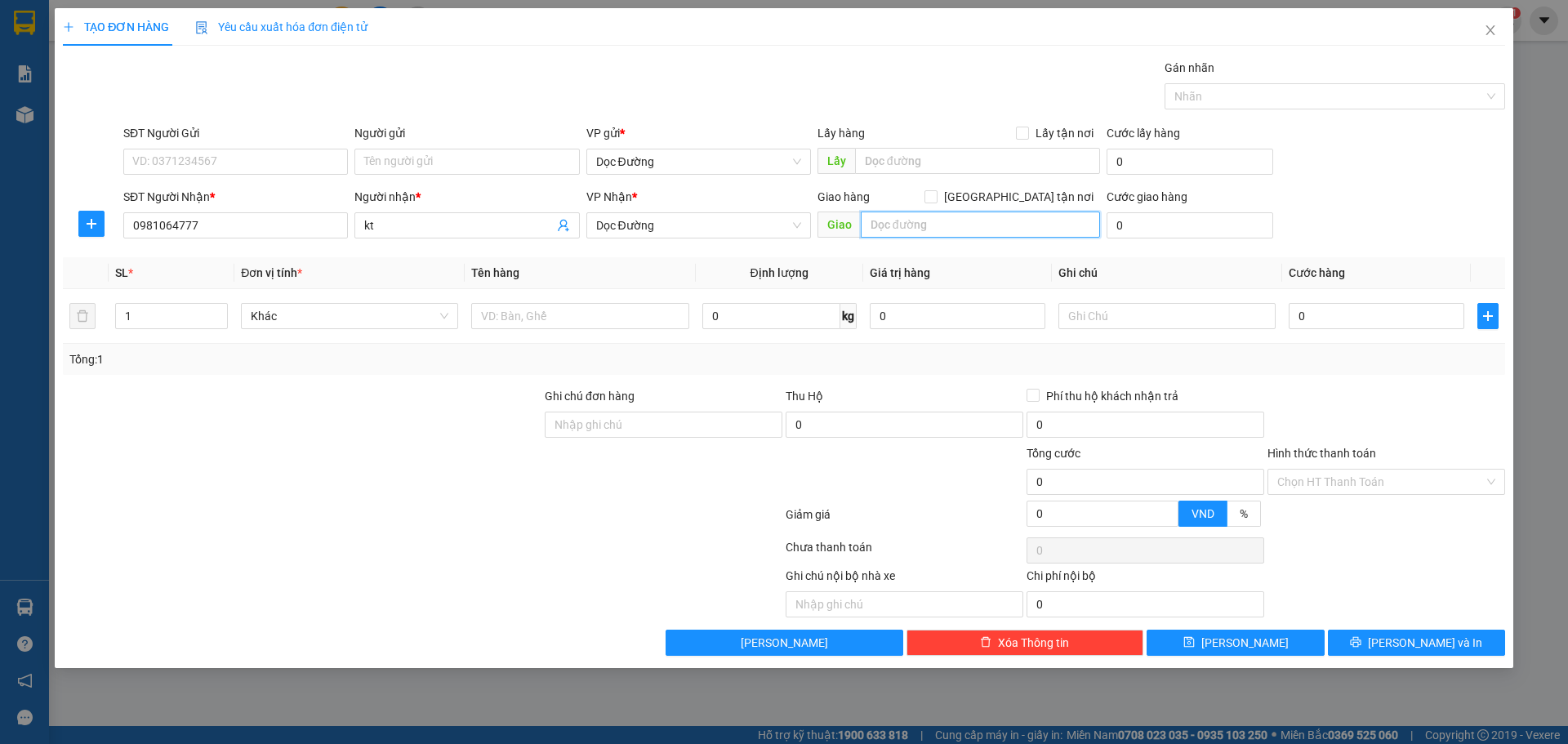
click at [937, 225] on input "text" at bounding box center [979, 225] width 239 height 26
click at [658, 308] on input "text" at bounding box center [579, 316] width 217 height 26
click at [1308, 329] on div "0" at bounding box center [1376, 316] width 176 height 32
click at [1334, 315] on input "0" at bounding box center [1376, 316] width 176 height 26
click at [1264, 635] on button "[PERSON_NAME]" at bounding box center [1234, 642] width 178 height 26
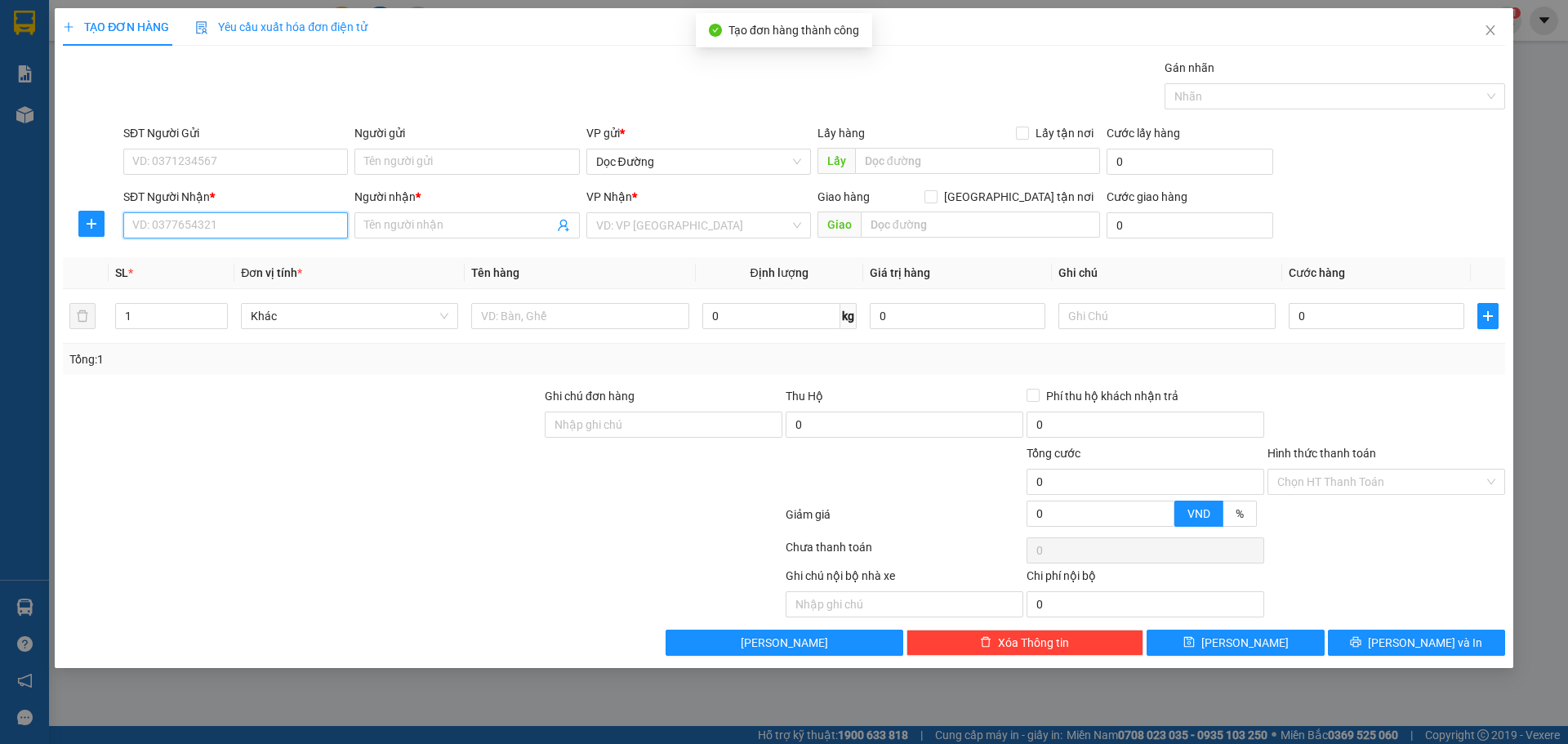
click at [296, 215] on input "SĐT Người Nhận *" at bounding box center [235, 225] width 225 height 26
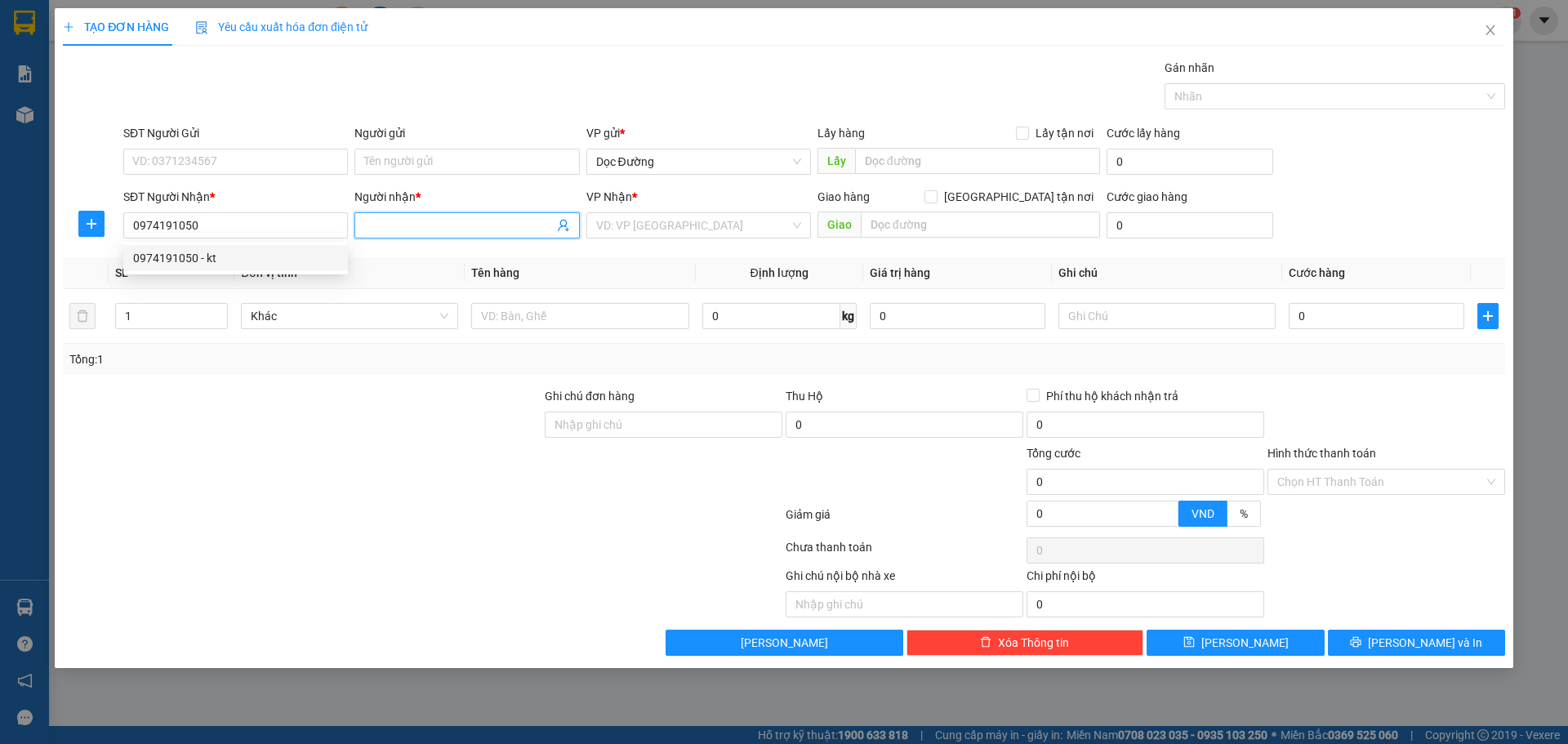
click at [508, 235] on span at bounding box center [466, 225] width 225 height 26
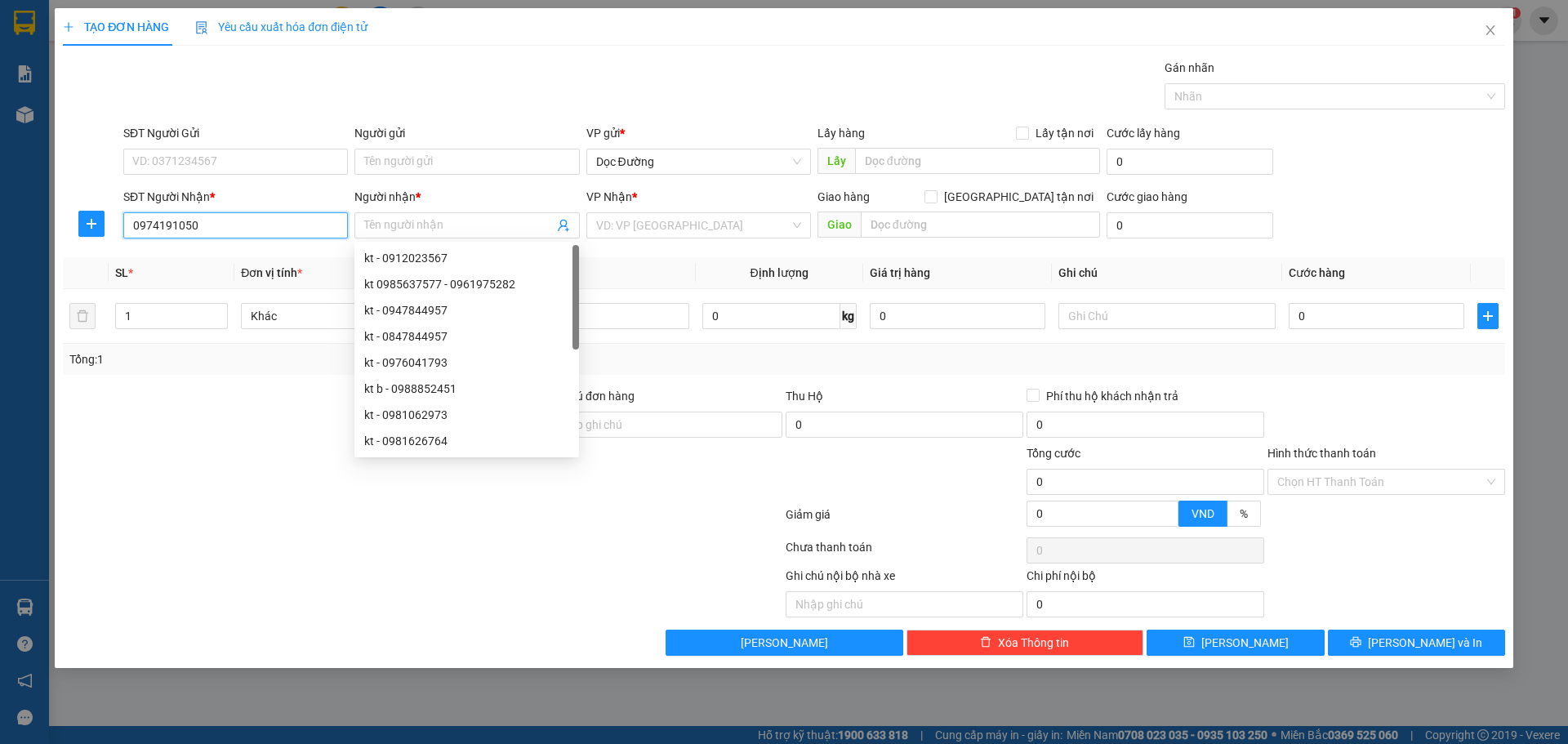
click at [282, 229] on input "0974191050" at bounding box center [235, 225] width 225 height 26
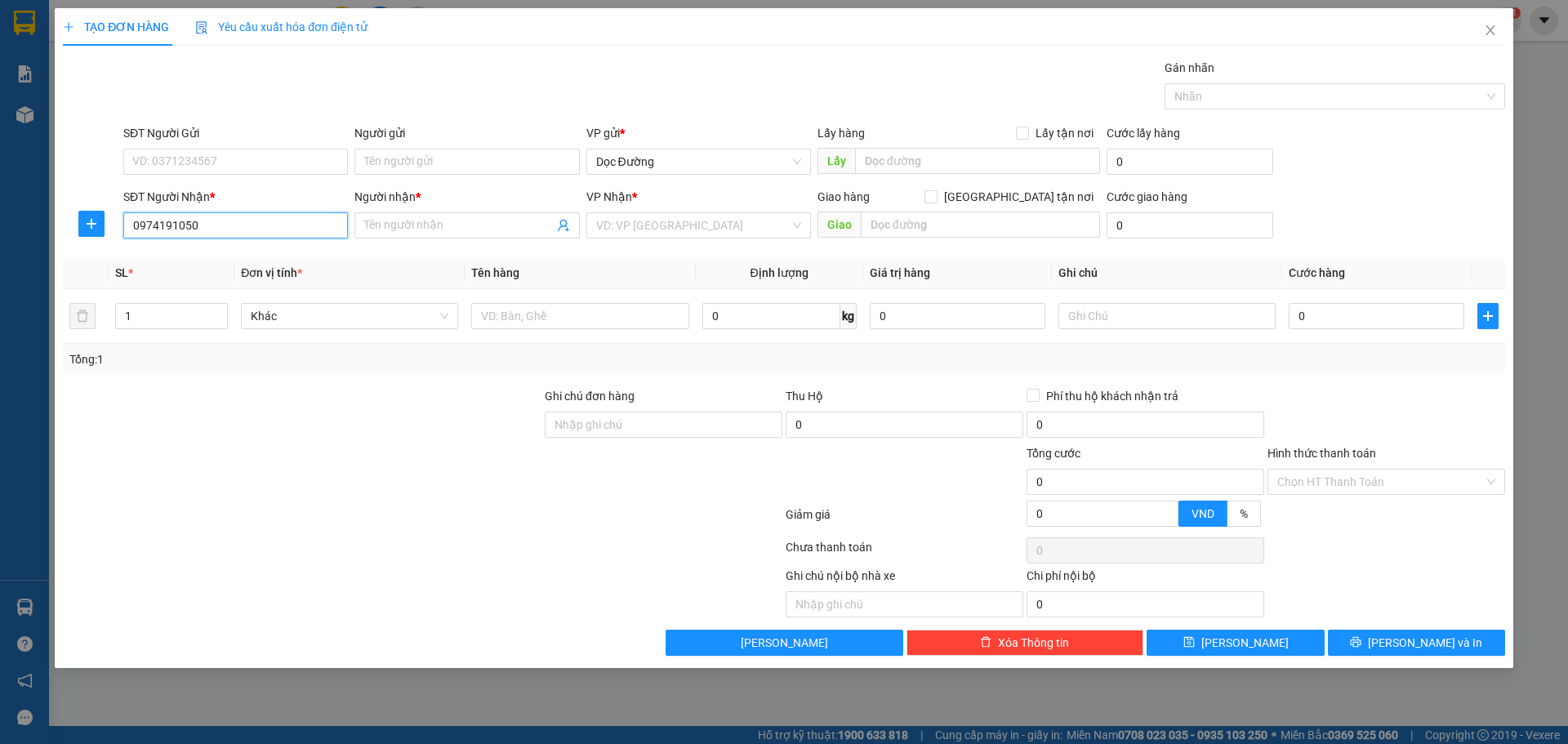
click at [253, 260] on div "0974191050 - kt" at bounding box center [235, 258] width 205 height 18
click at [499, 305] on input "text" at bounding box center [579, 316] width 217 height 26
click at [1302, 321] on input "0" at bounding box center [1376, 316] width 176 height 26
click at [1270, 658] on div "TẠO ĐƠN HÀNG Yêu cầu xuất hóa đơn điện tử Transit Pickup Surcharge Ids Transit …" at bounding box center [784, 338] width 1458 height 660
click at [1272, 642] on button "[PERSON_NAME]" at bounding box center [1234, 642] width 178 height 26
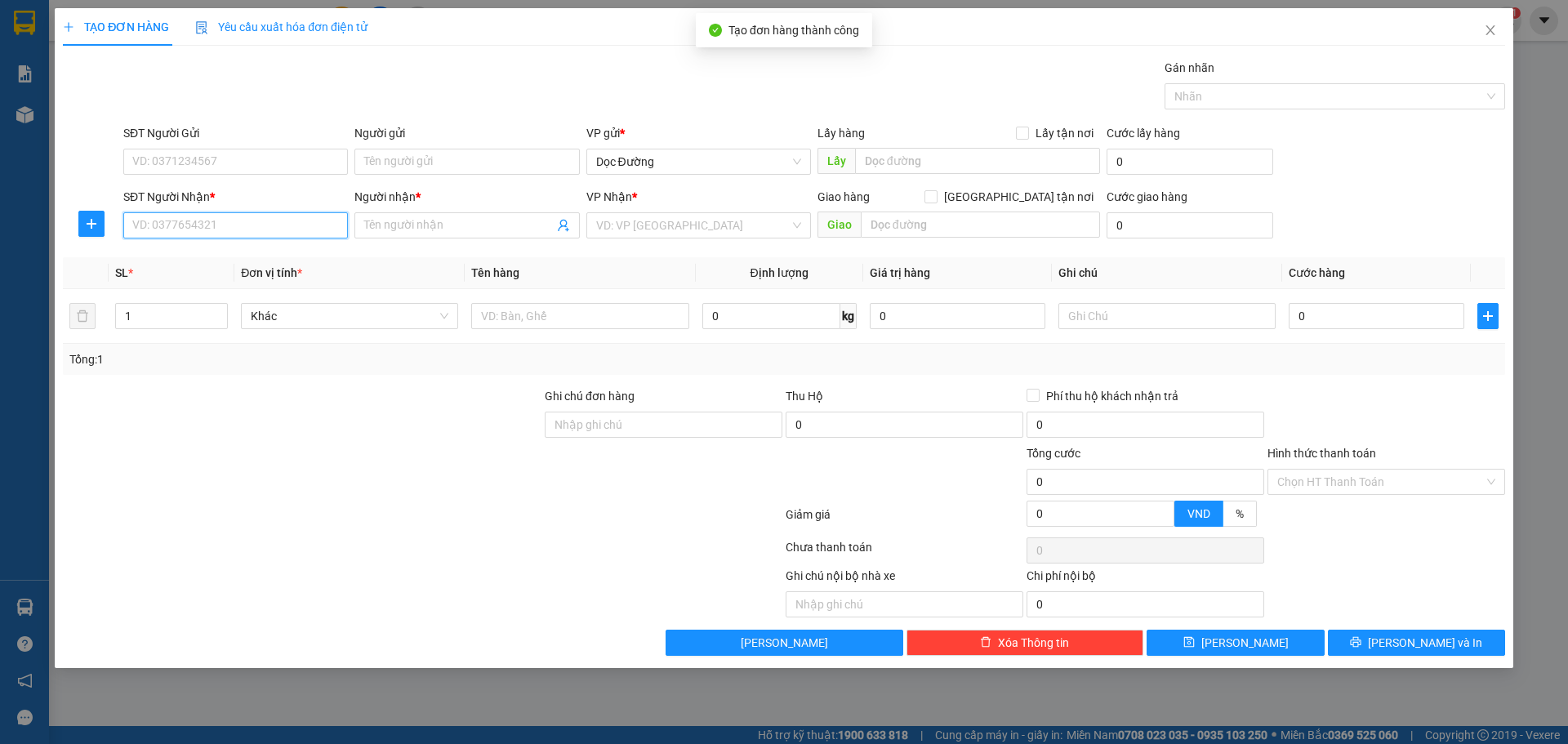
click at [179, 225] on input "SĐT Người Nhận *" at bounding box center [235, 225] width 225 height 26
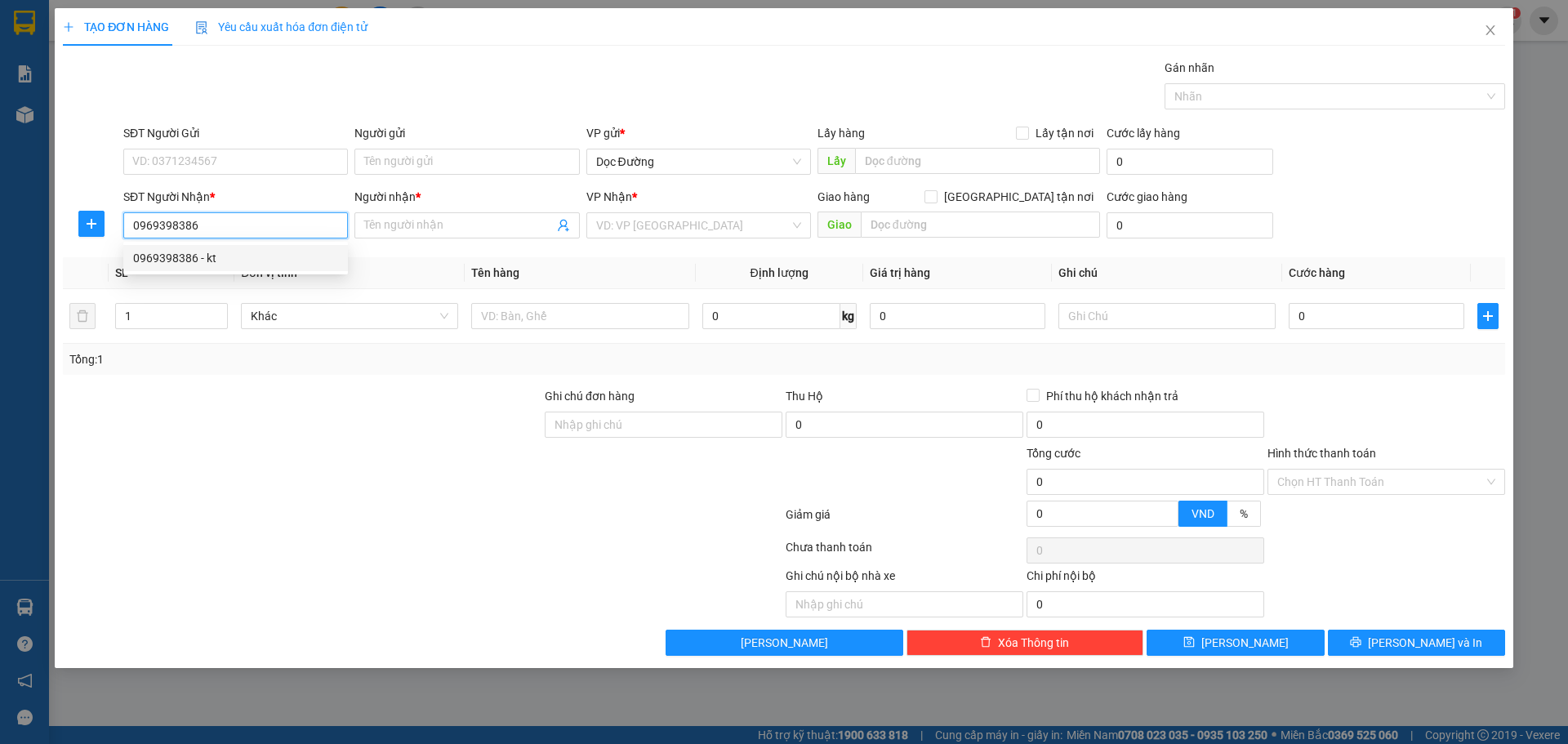
click at [243, 250] on div "0969398386 - kt" at bounding box center [235, 258] width 205 height 18
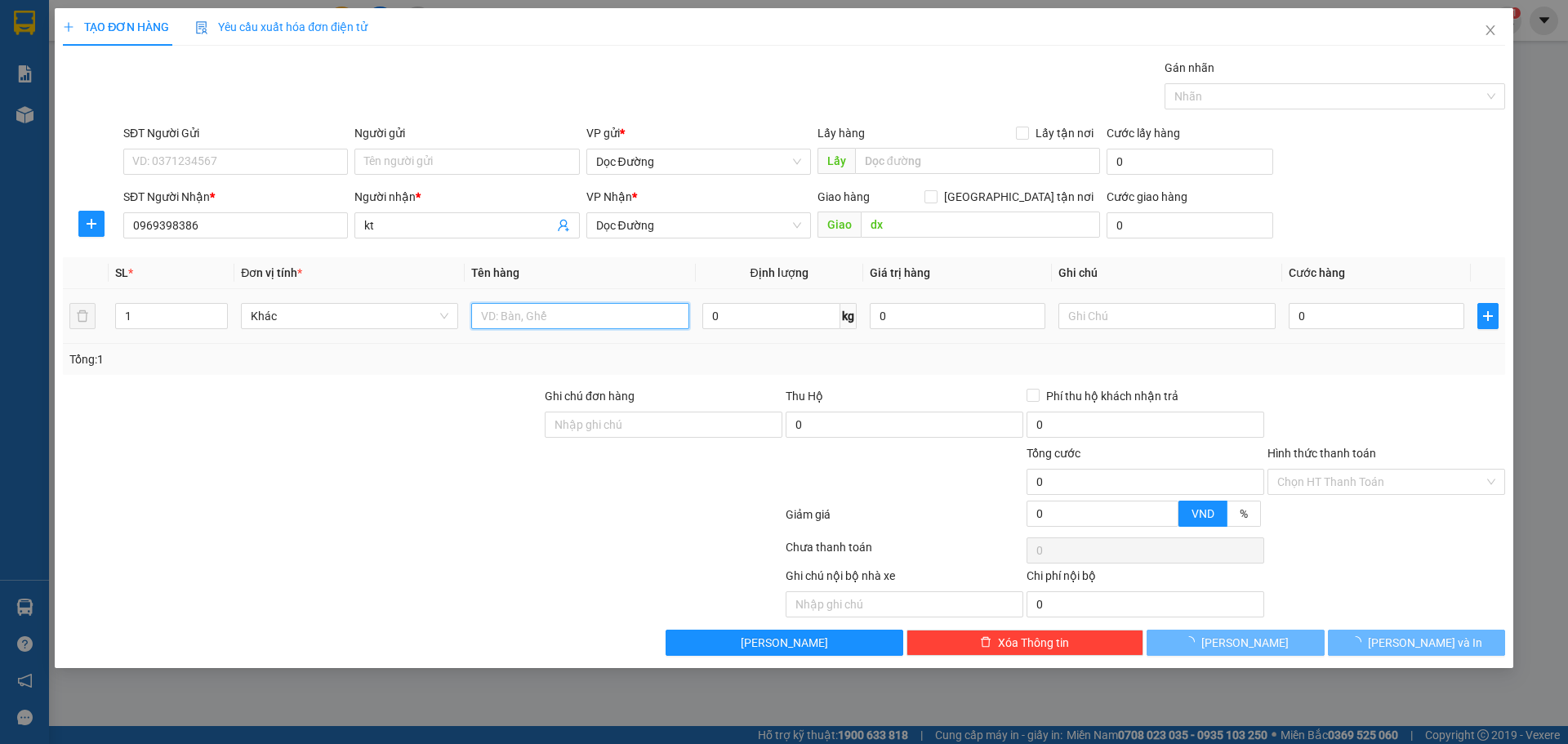
click at [527, 315] on input "text" at bounding box center [579, 316] width 217 height 26
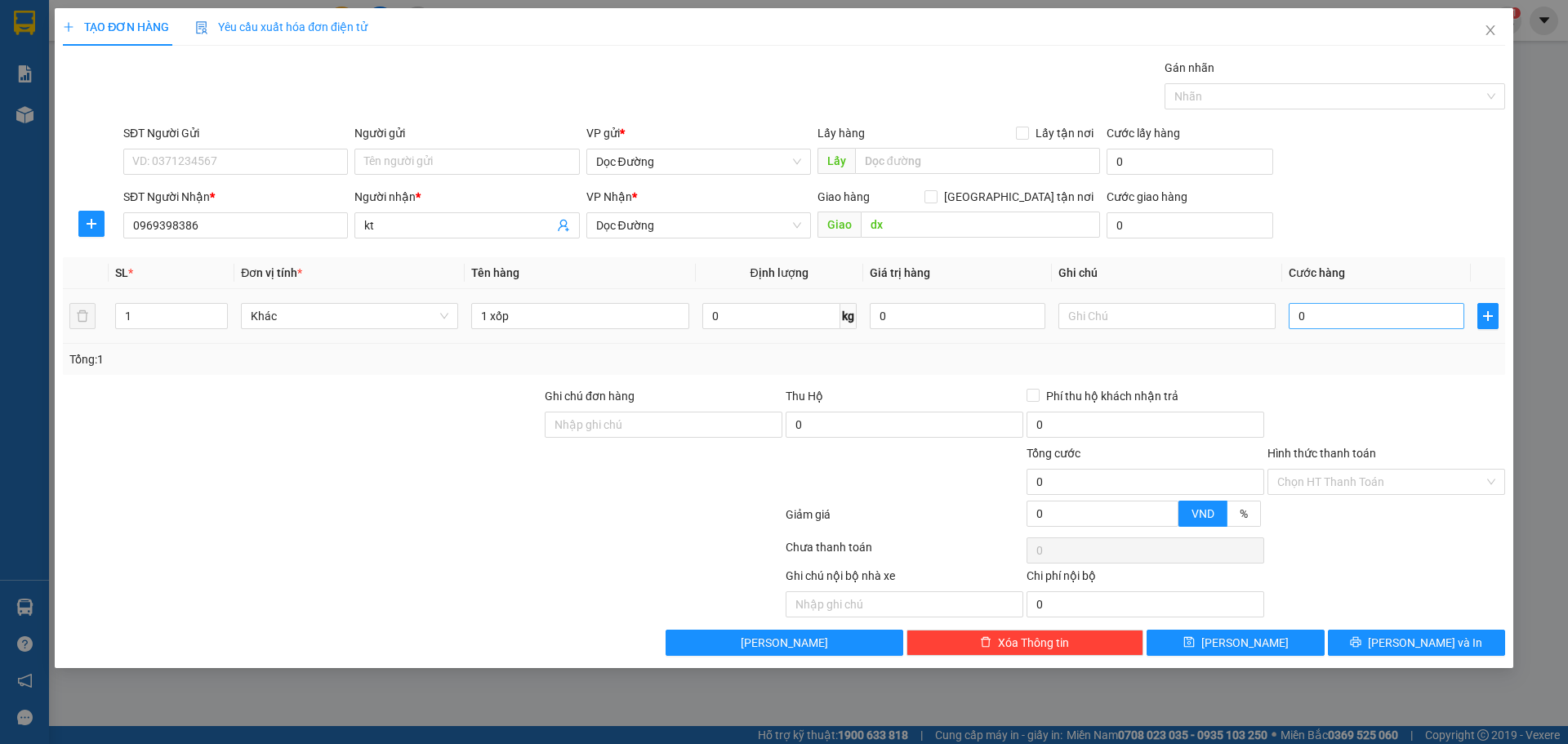
drag, startPoint x: 1334, startPoint y: 333, endPoint x: 1345, endPoint y: 316, distance: 20.2
click at [1340, 324] on td "0" at bounding box center [1376, 317] width 188 height 55
click at [1351, 302] on div "0" at bounding box center [1376, 316] width 176 height 32
click at [1260, 653] on button "[PERSON_NAME]" at bounding box center [1234, 642] width 178 height 26
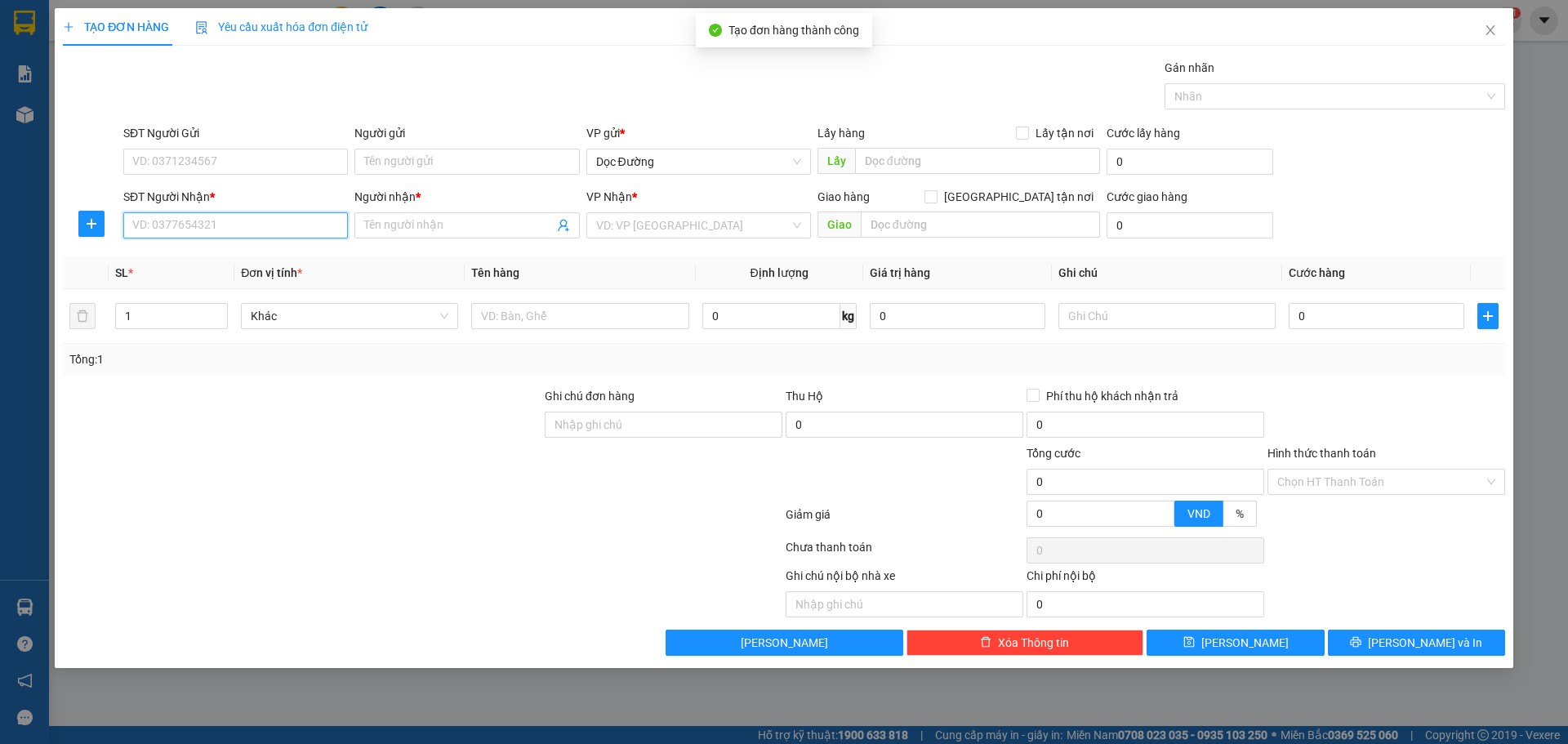
click at [211, 230] on input "SĐT Người Nhận *" at bounding box center [235, 225] width 225 height 26
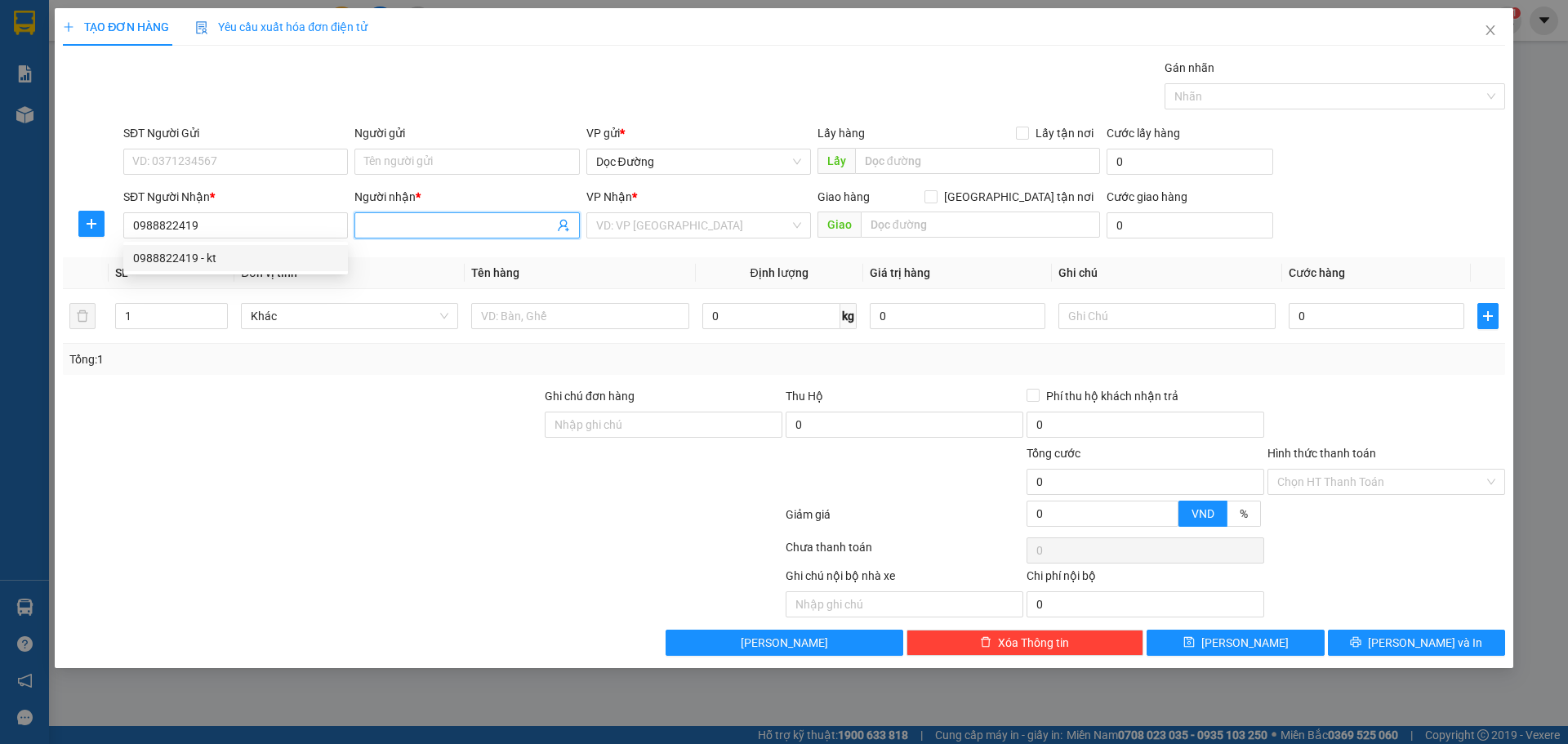
click at [417, 222] on input "Người nhận *" at bounding box center [458, 225] width 188 height 18
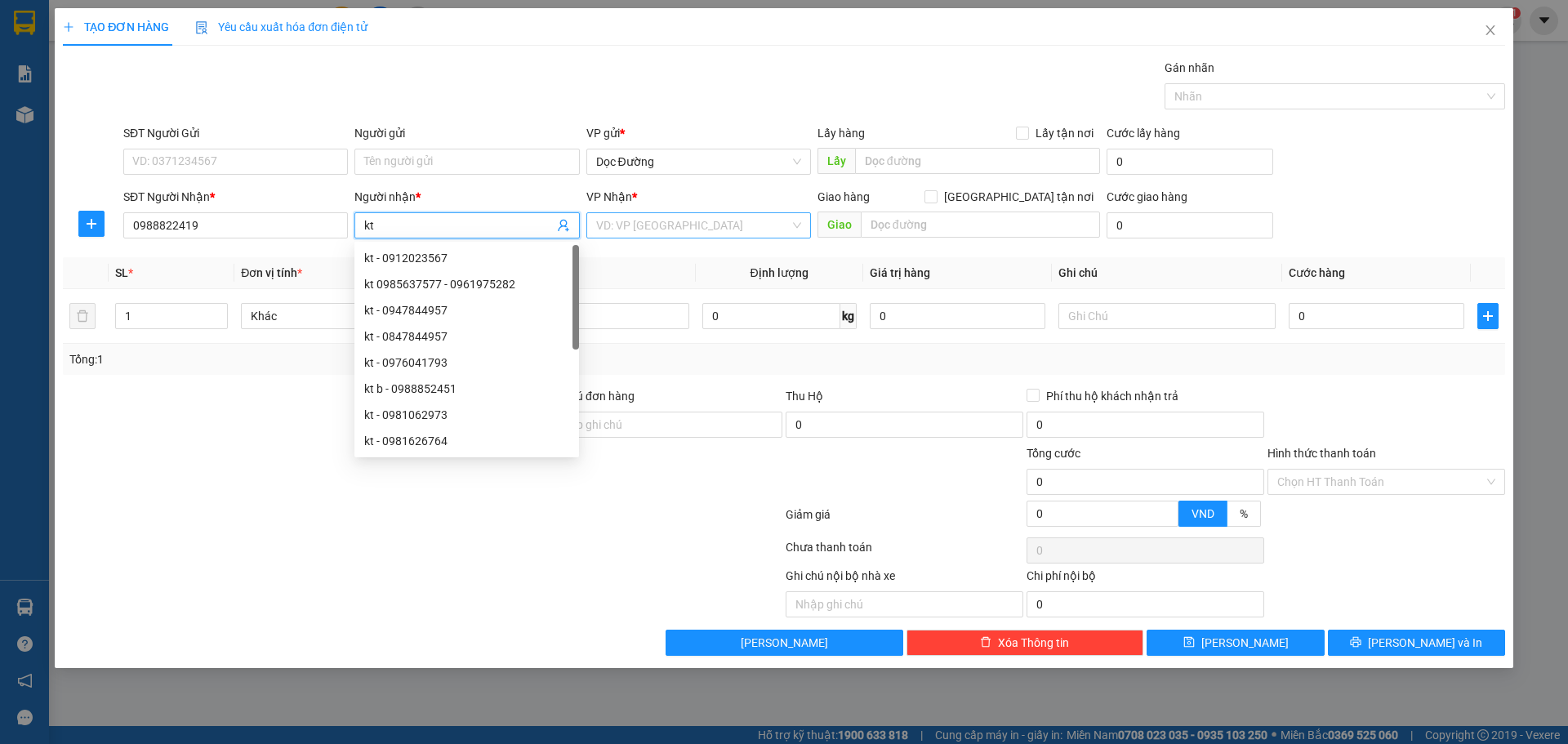
click at [687, 225] on input "search" at bounding box center [692, 225] width 194 height 24
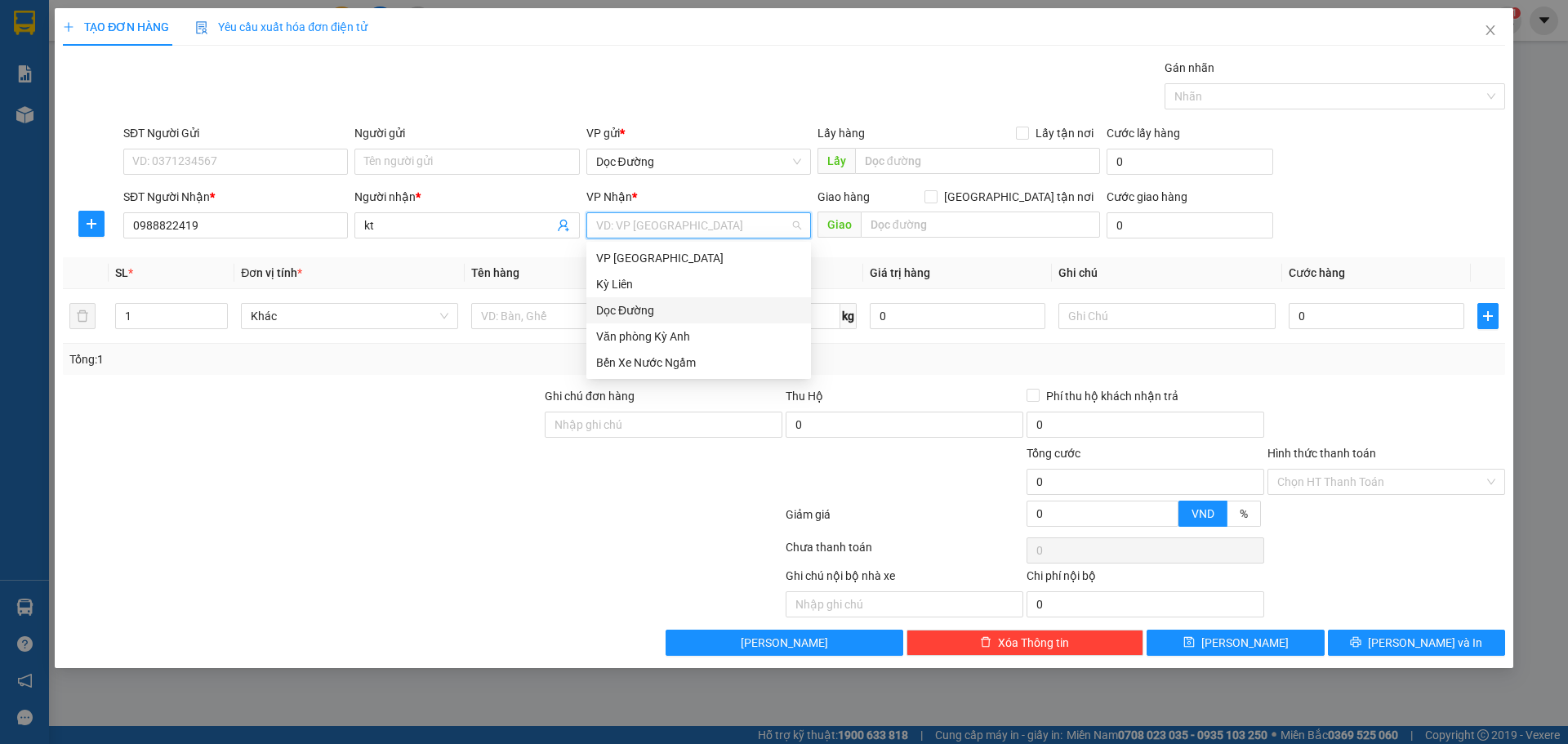
click at [653, 311] on div "Dọc Đường" at bounding box center [698, 310] width 205 height 18
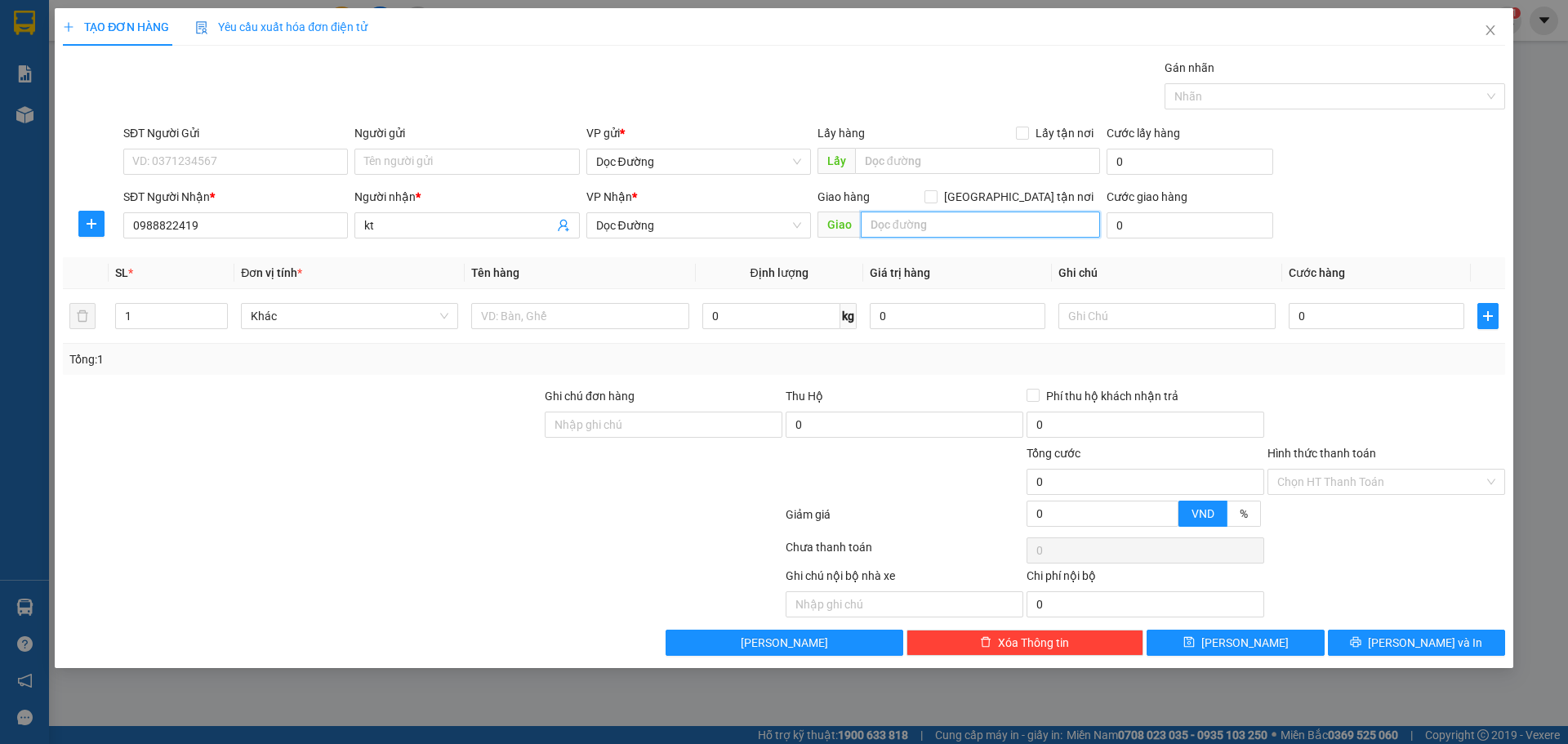
click at [867, 220] on input "text" at bounding box center [979, 225] width 239 height 26
click at [606, 313] on input "text" at bounding box center [579, 316] width 217 height 26
click at [1346, 303] on input "0" at bounding box center [1376, 316] width 176 height 26
click at [1238, 641] on span "[PERSON_NAME]" at bounding box center [1244, 643] width 87 height 18
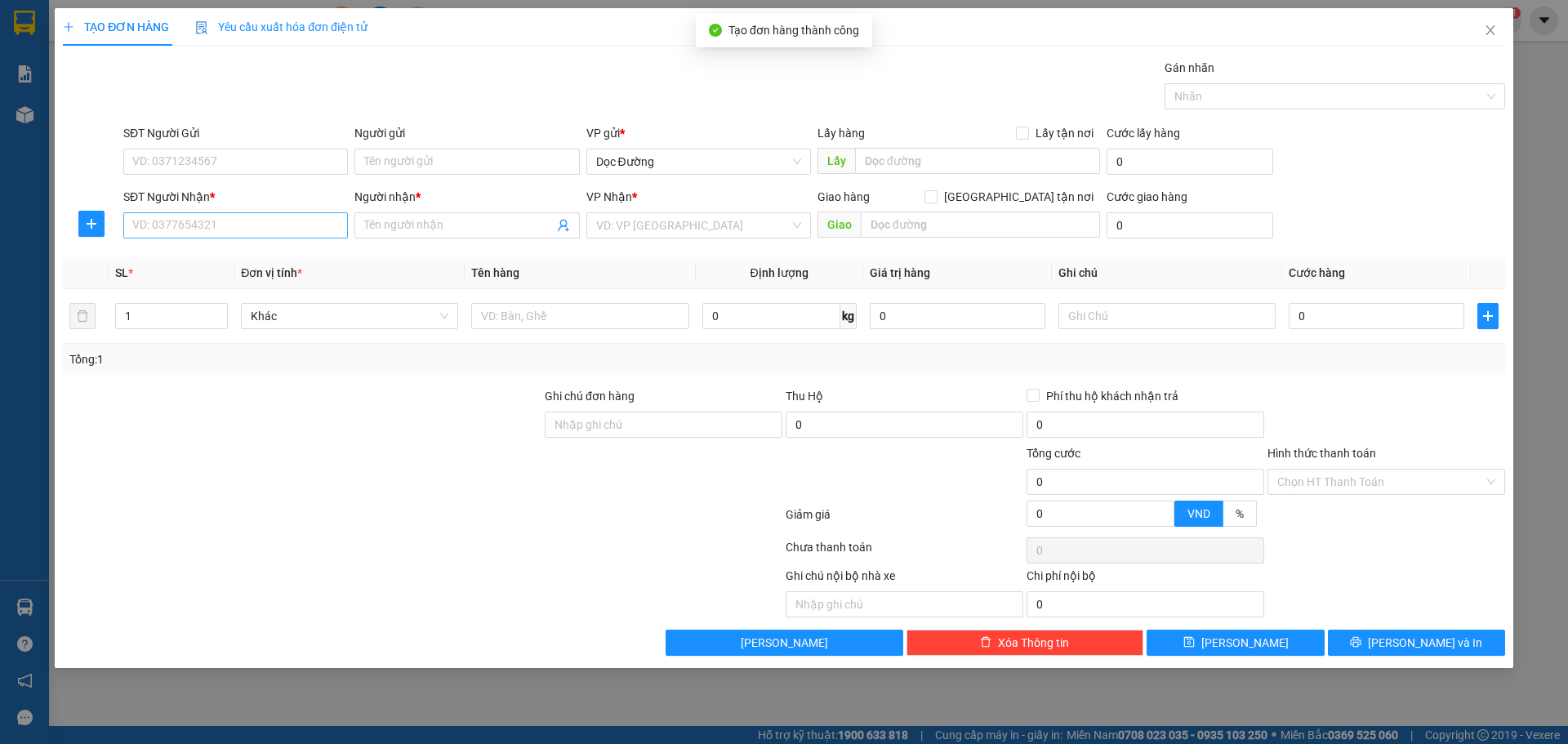
click at [223, 212] on div "SĐT Người Nhận * VD: 0377654321" at bounding box center [235, 216] width 225 height 57
click at [223, 216] on input "SĐT Người Nhận *" at bounding box center [235, 225] width 225 height 26
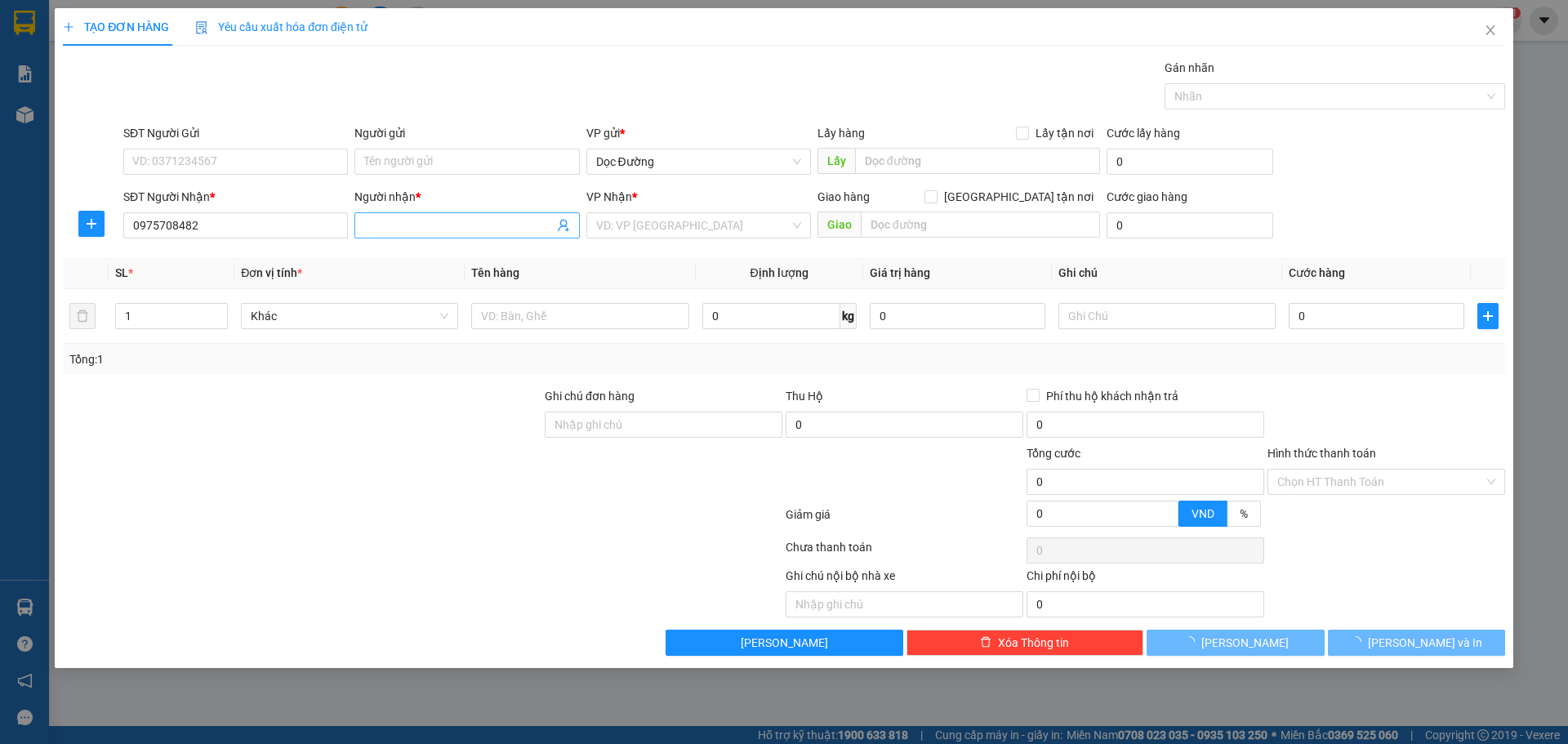
click at [394, 220] on input "Người nhận *" at bounding box center [458, 225] width 188 height 18
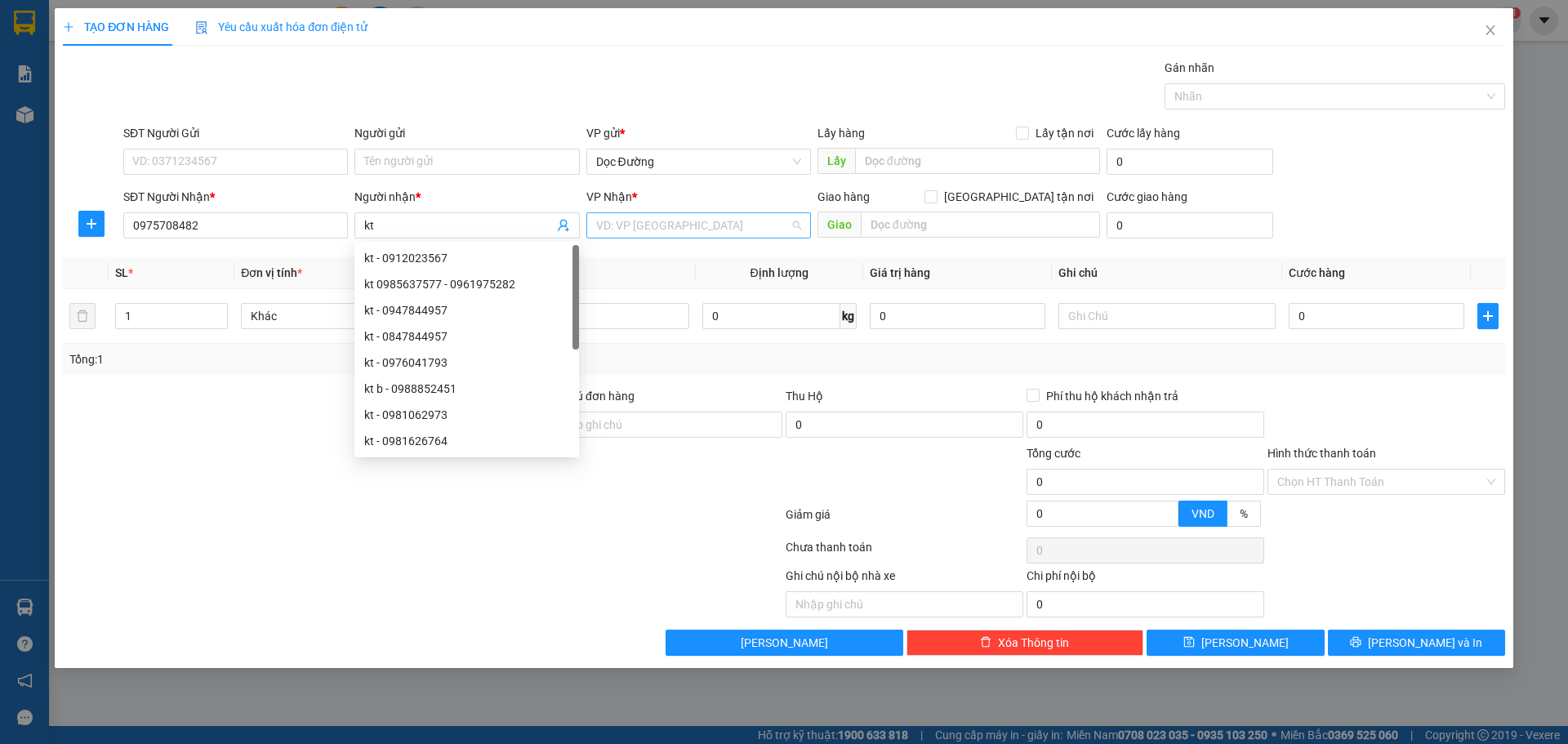
click at [636, 229] on input "search" at bounding box center [692, 225] width 194 height 24
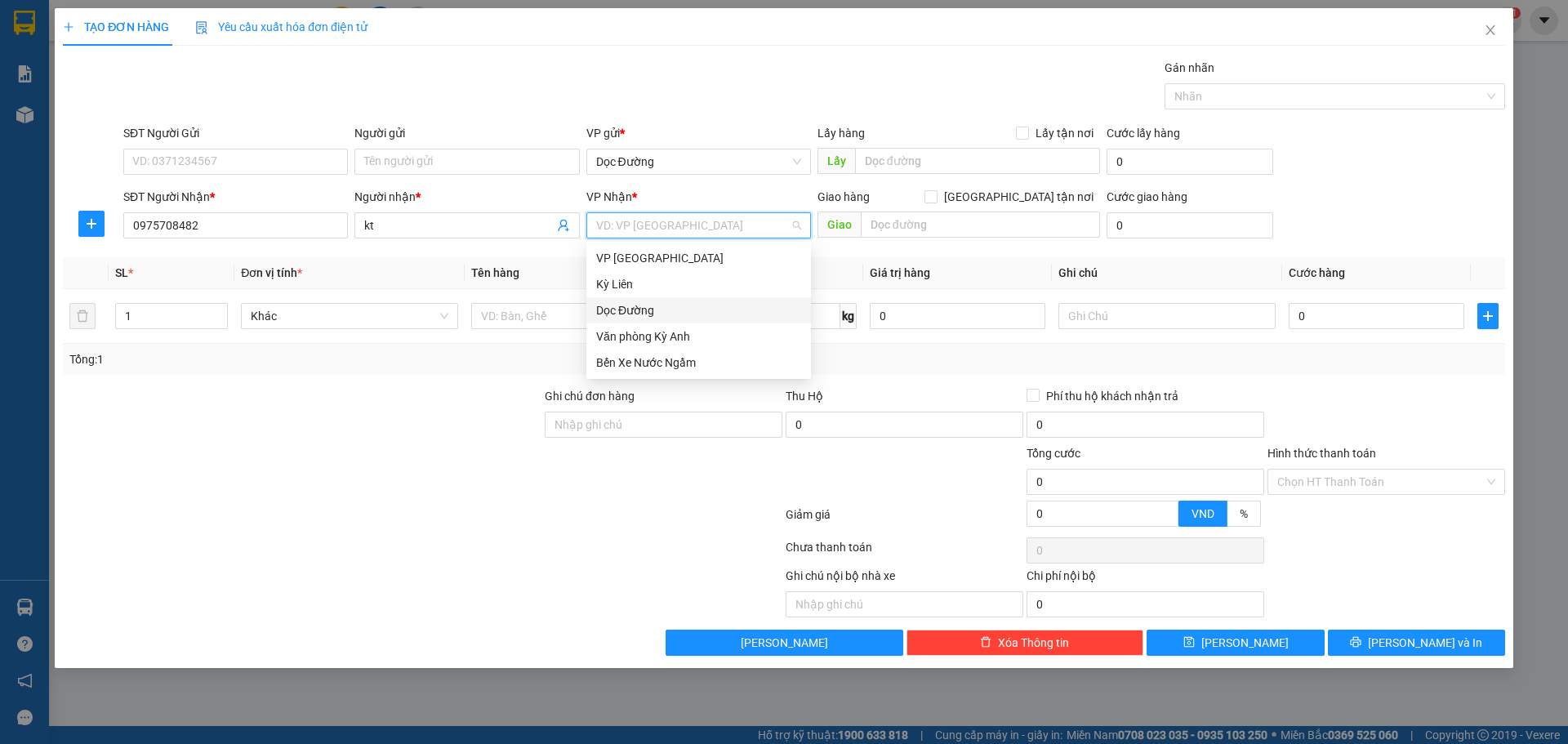
drag, startPoint x: 630, startPoint y: 306, endPoint x: 774, endPoint y: 279, distance: 146.5
click at [629, 307] on div "Dọc Đường" at bounding box center [698, 310] width 205 height 18
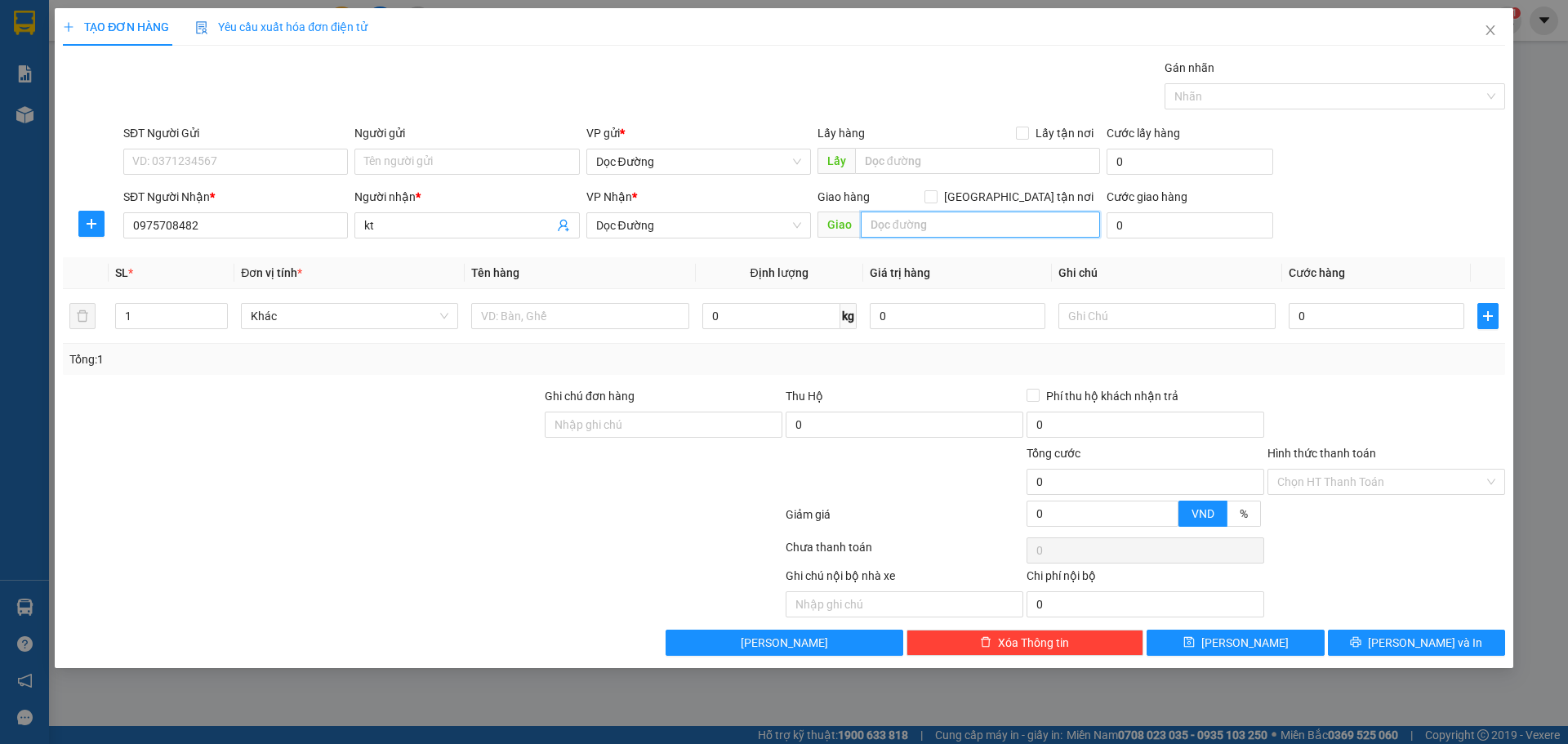
click at [865, 225] on input "text" at bounding box center [979, 225] width 239 height 26
click at [540, 312] on input "text" at bounding box center [579, 316] width 217 height 26
click at [1306, 308] on input "0" at bounding box center [1376, 316] width 176 height 26
click at [1256, 655] on button "[PERSON_NAME]" at bounding box center [1234, 642] width 178 height 26
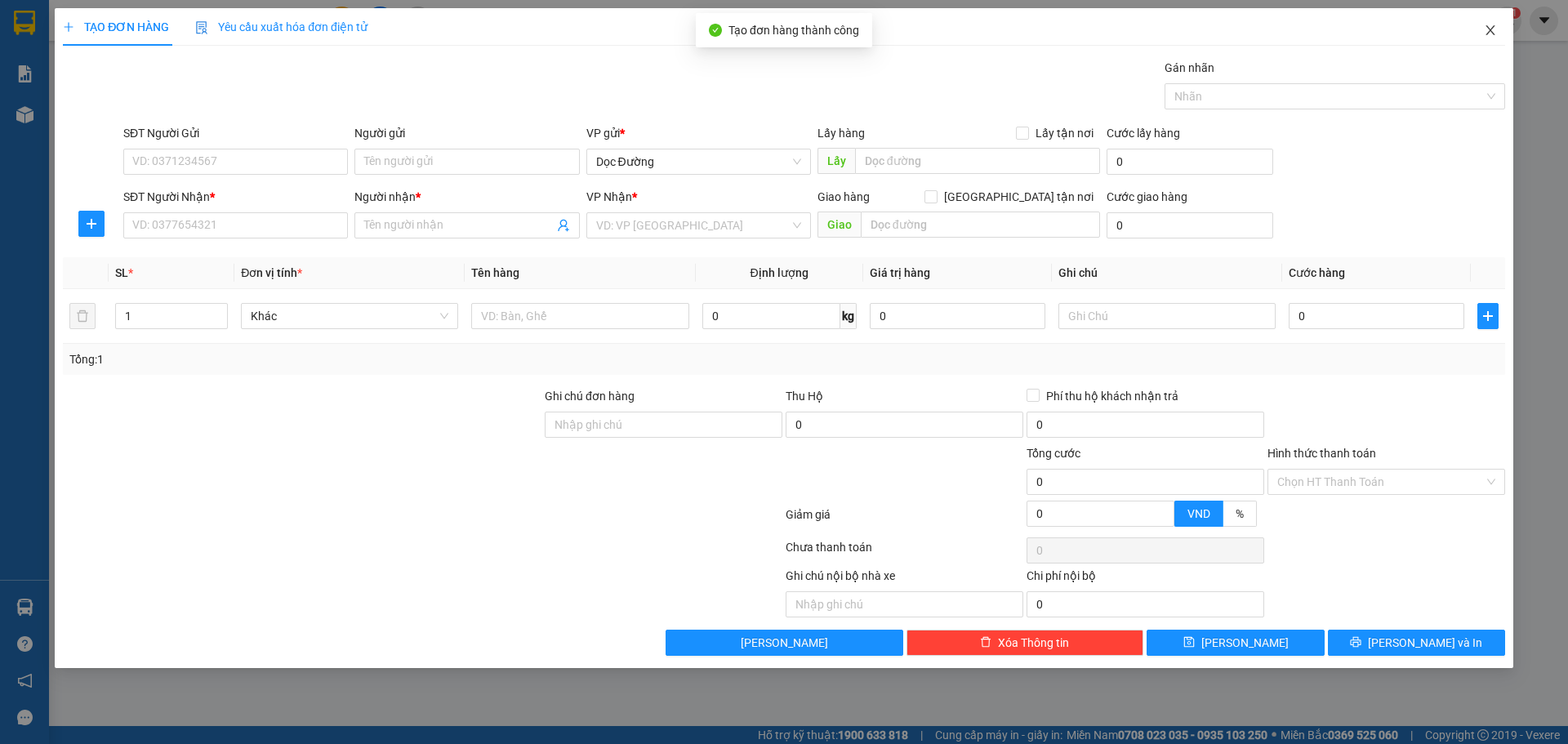
click at [1494, 29] on icon "close" at bounding box center [1490, 30] width 13 height 13
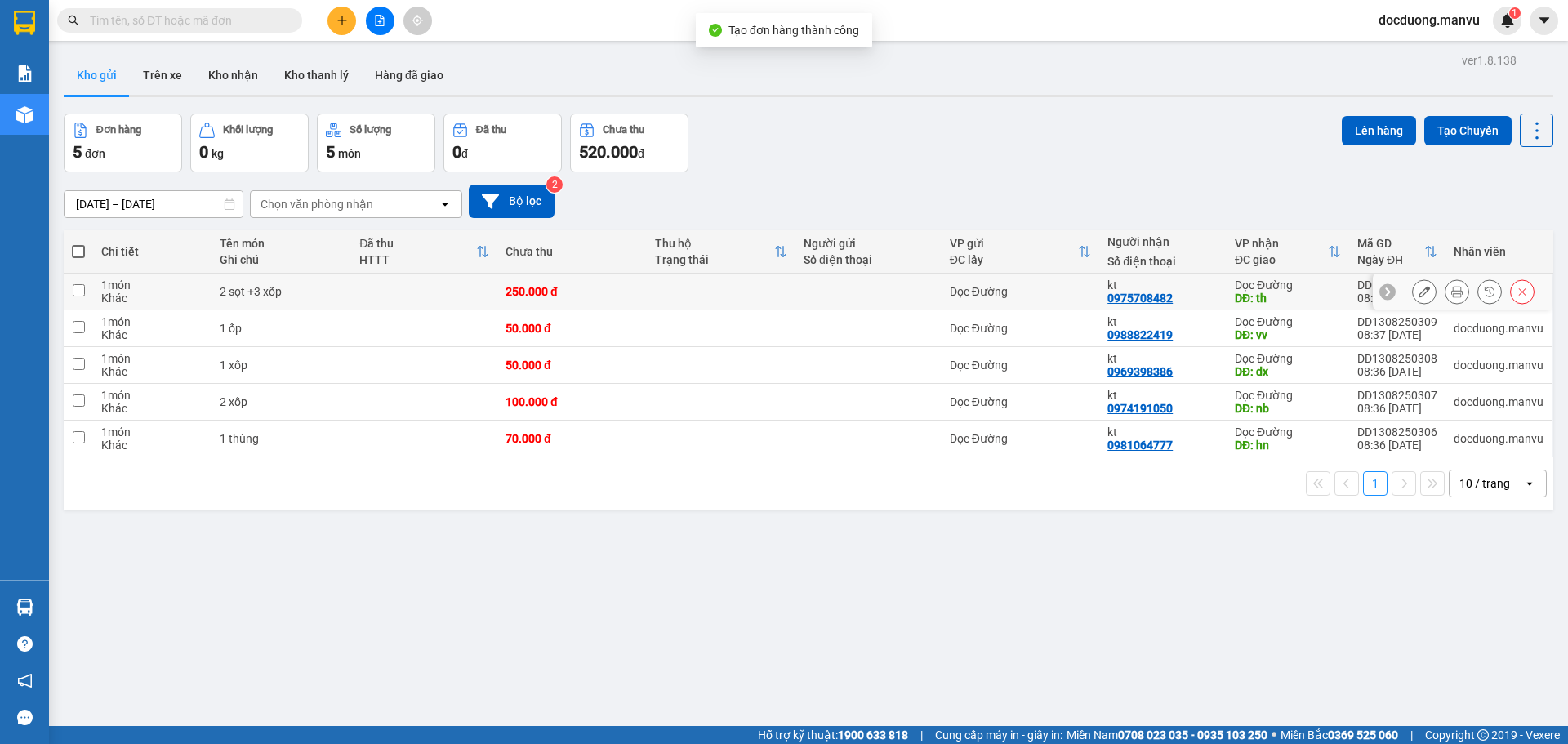
drag, startPoint x: 848, startPoint y: 278, endPoint x: 830, endPoint y: 294, distance: 24.1
click at [847, 278] on td at bounding box center [868, 291] width 146 height 37
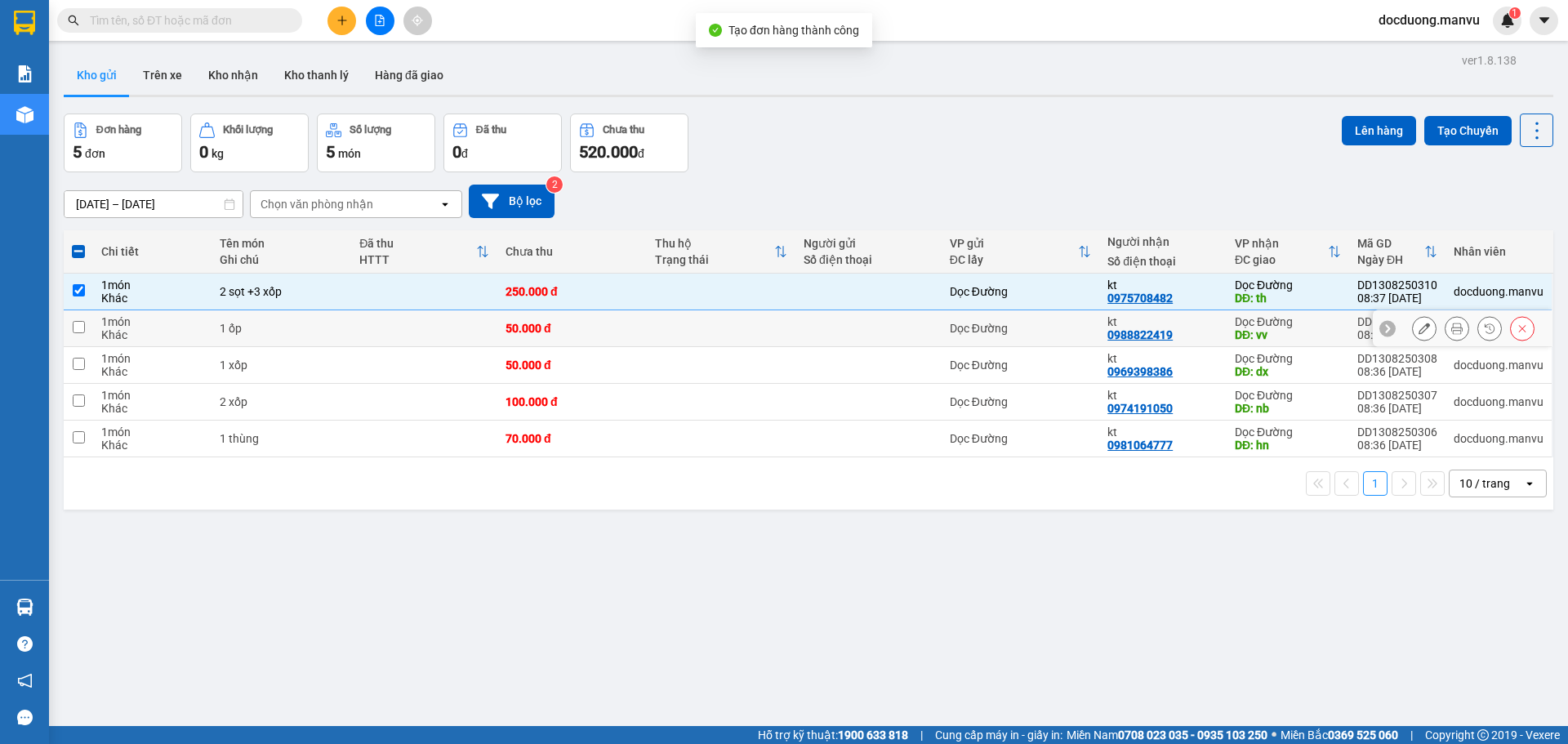
click at [801, 311] on td at bounding box center [868, 328] width 146 height 37
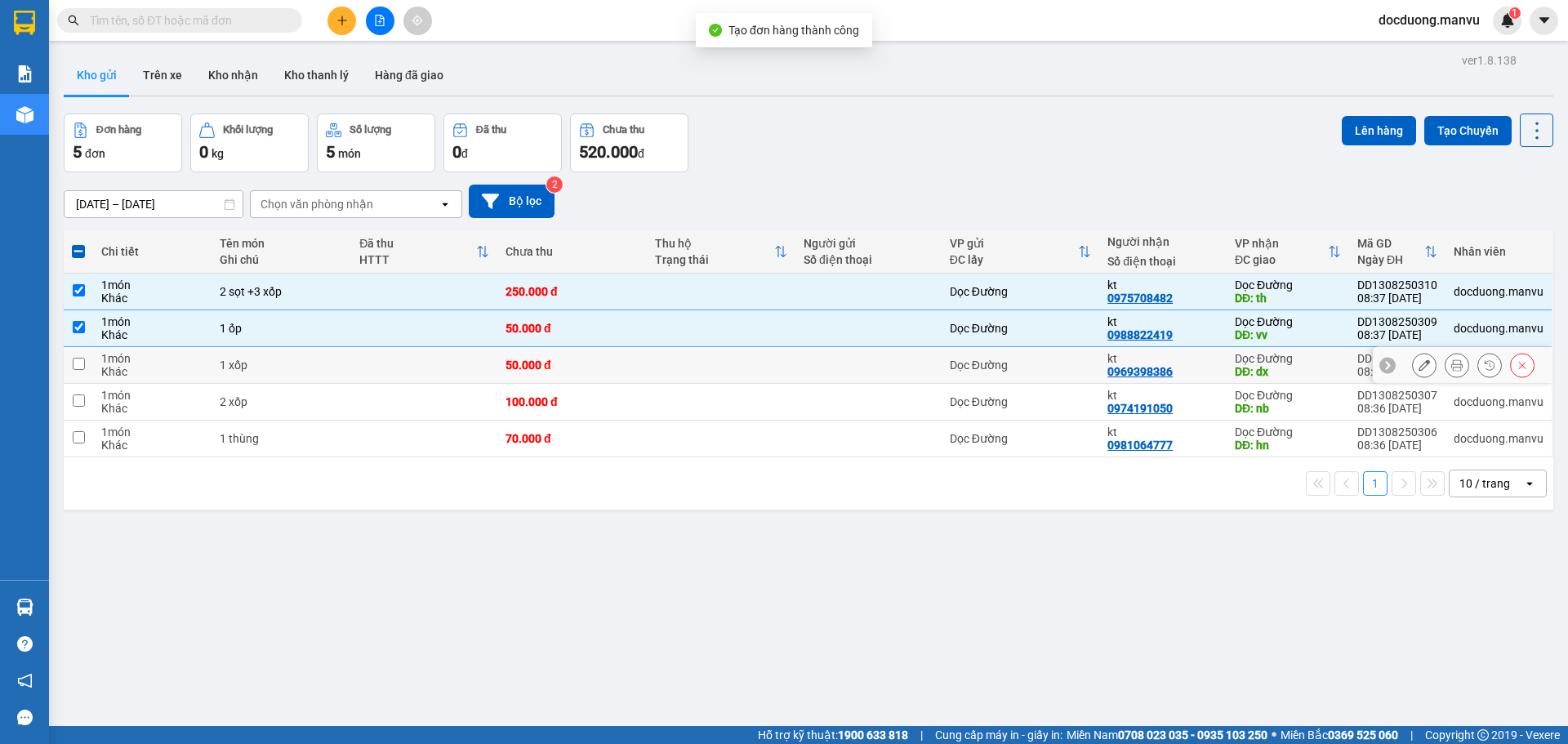
click at [762, 349] on td at bounding box center [720, 365] width 149 height 37
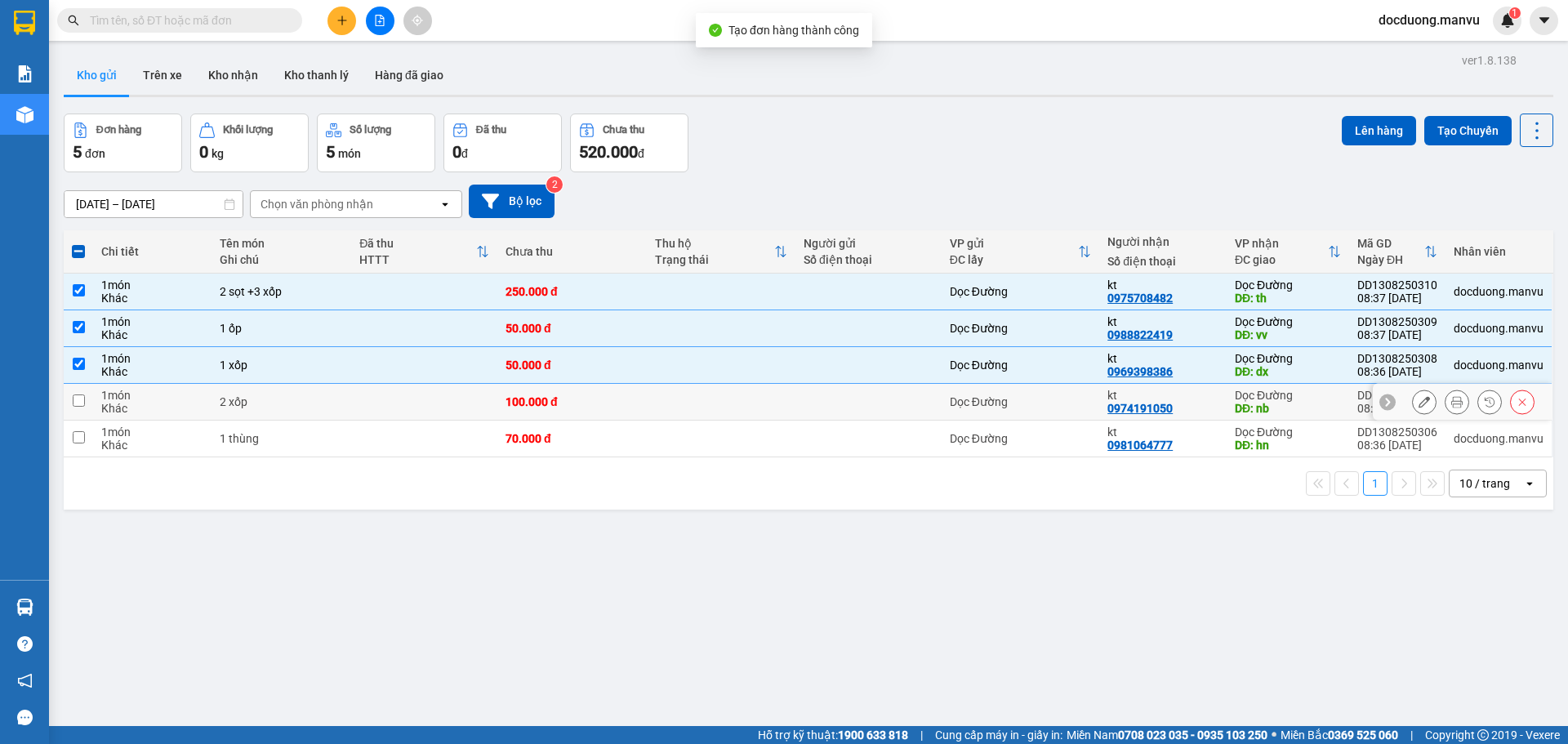
click at [730, 393] on td at bounding box center [720, 402] width 149 height 37
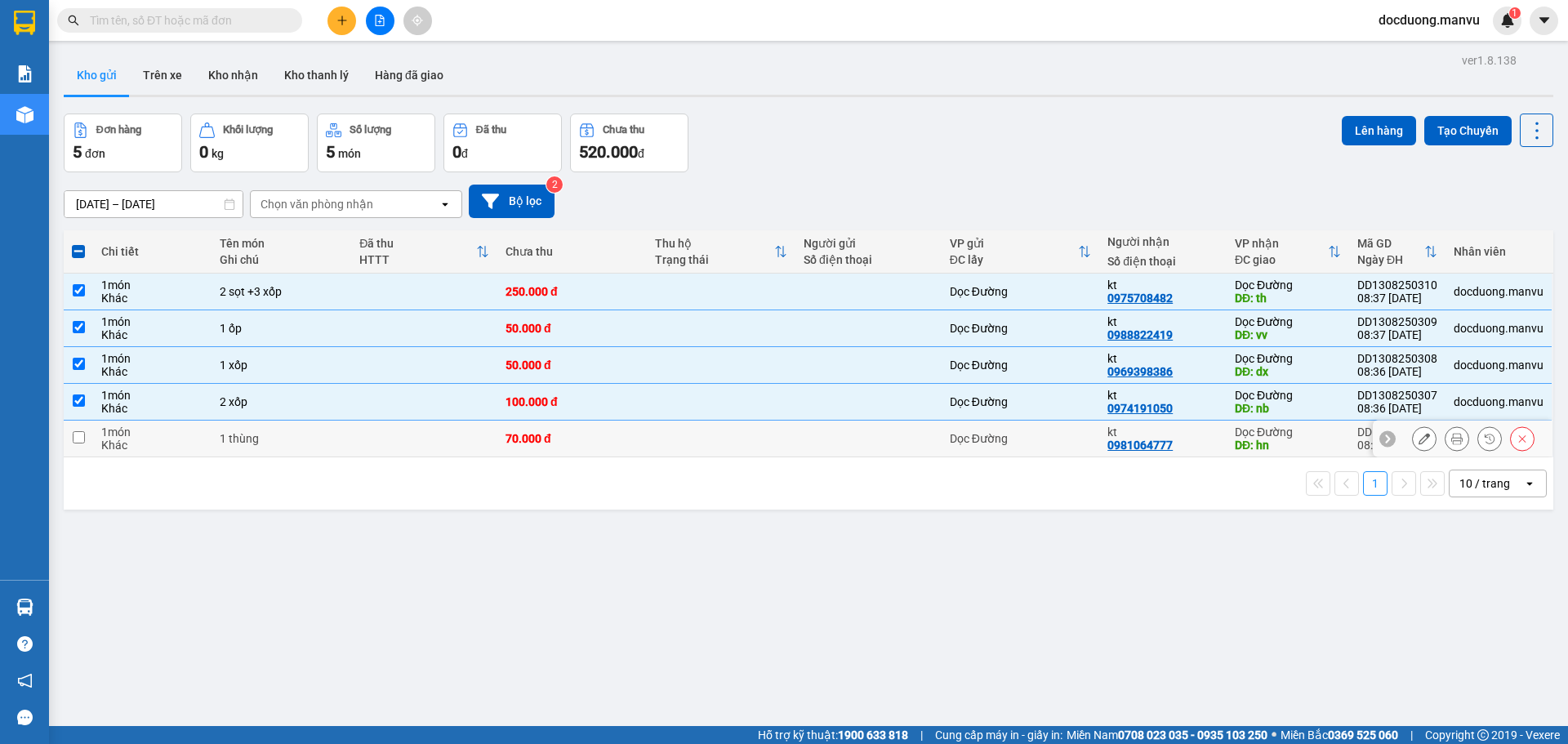
click at [710, 436] on td at bounding box center [720, 438] width 149 height 37
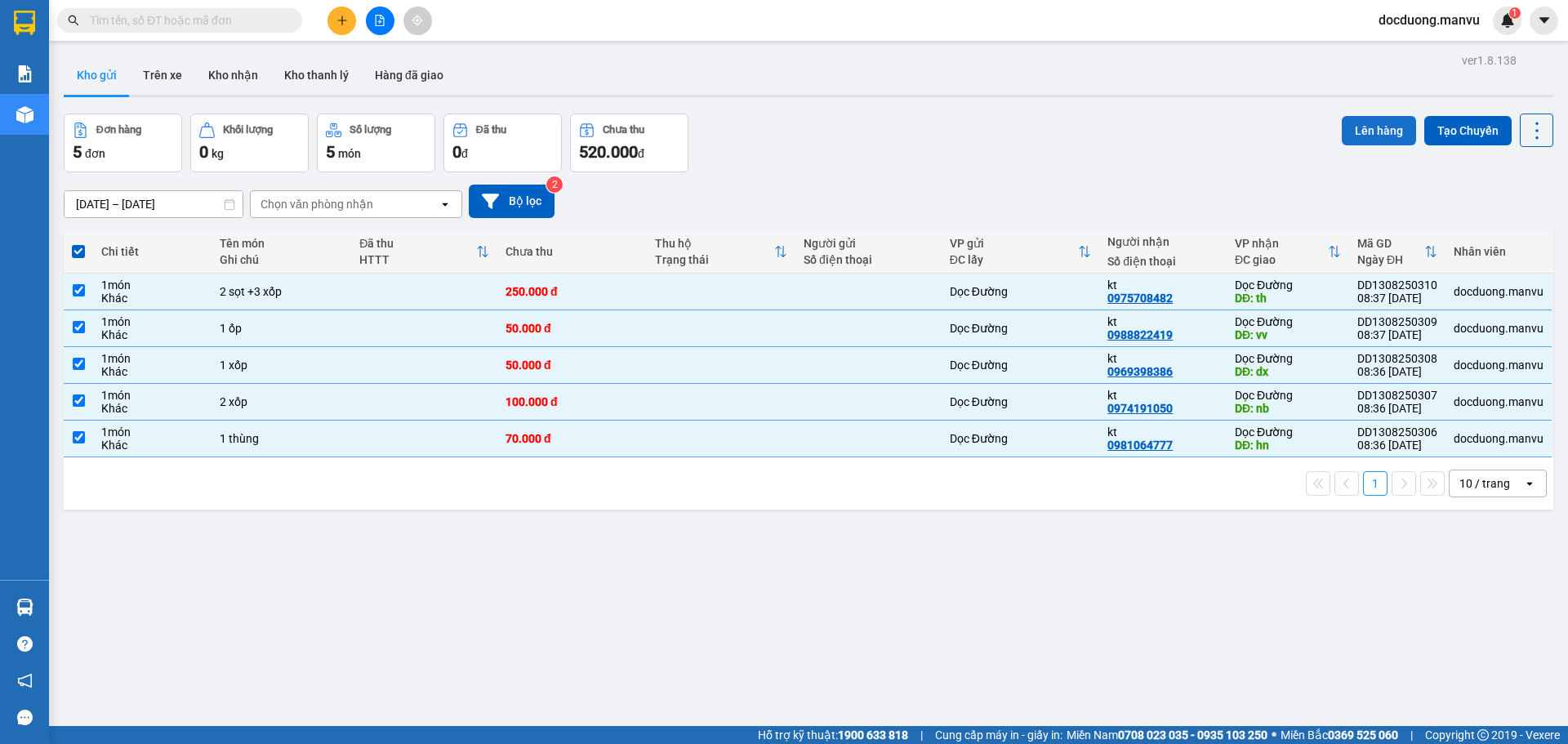
click at [1352, 136] on button "Lên hàng" at bounding box center [1379, 131] width 74 height 30
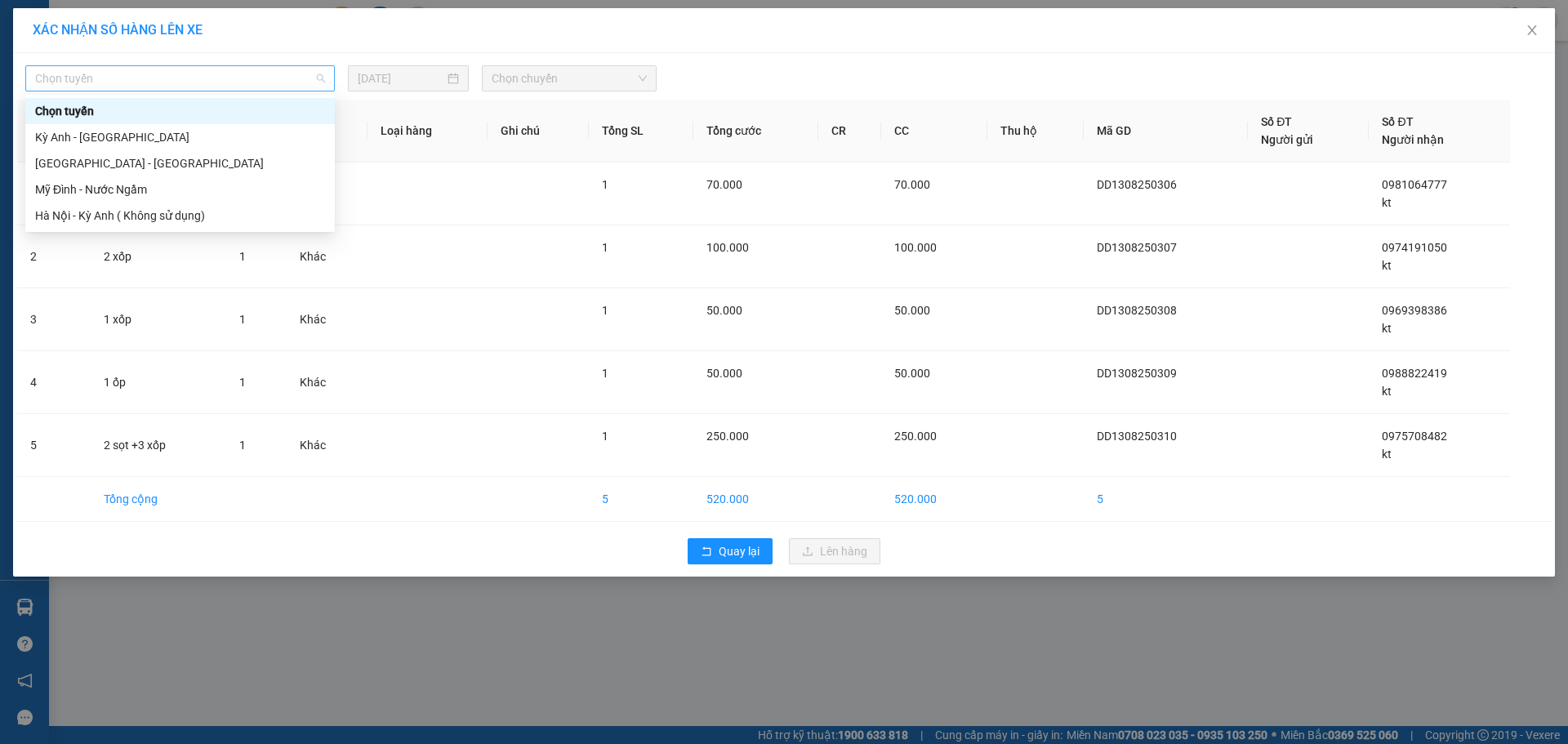
click at [228, 82] on span "Chọn tuyến" at bounding box center [179, 78] width 289 height 24
click at [115, 141] on div "Kỳ Anh - [GEOGRAPHIC_DATA]" at bounding box center [179, 137] width 289 height 18
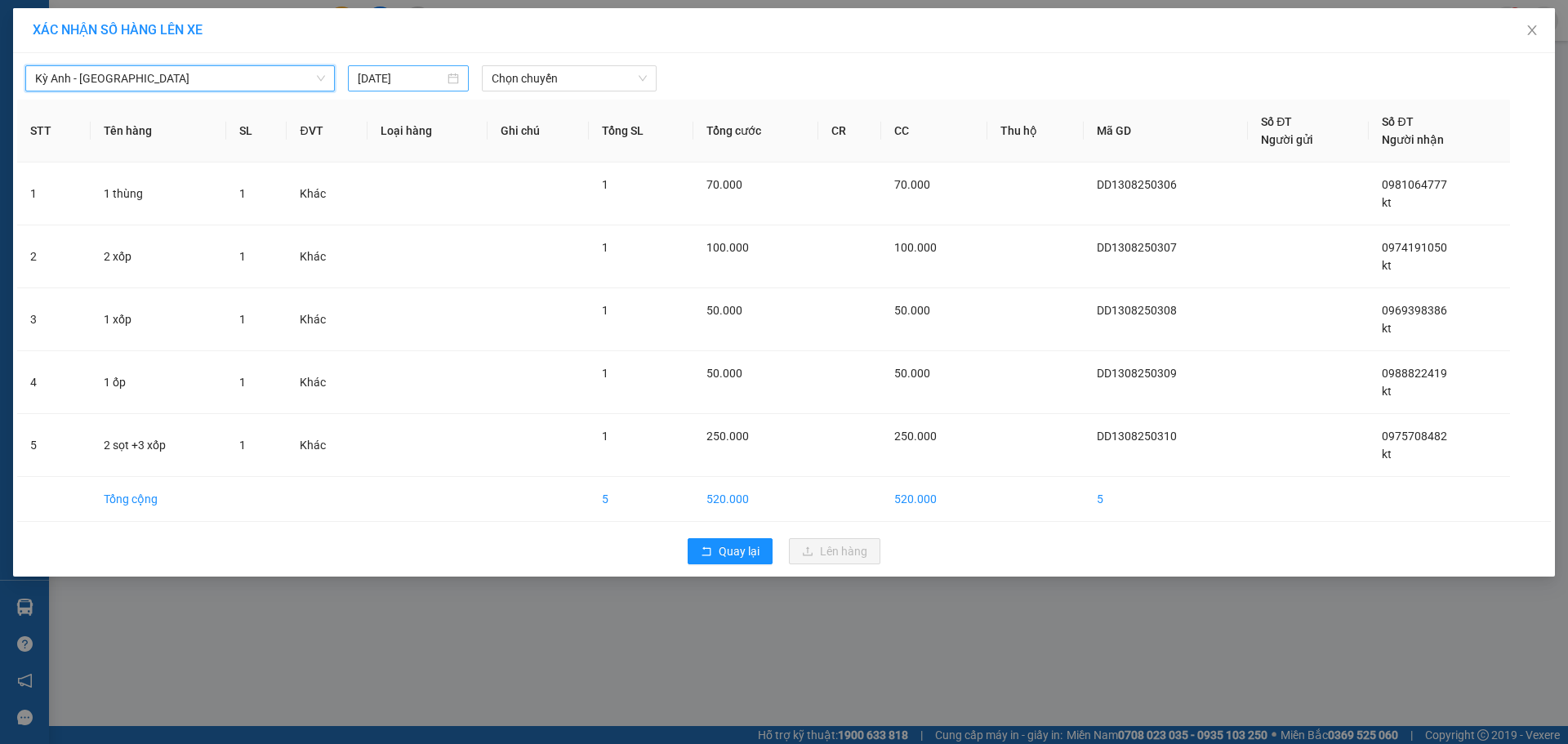
click at [376, 91] on div "[DATE]" at bounding box center [408, 78] width 121 height 26
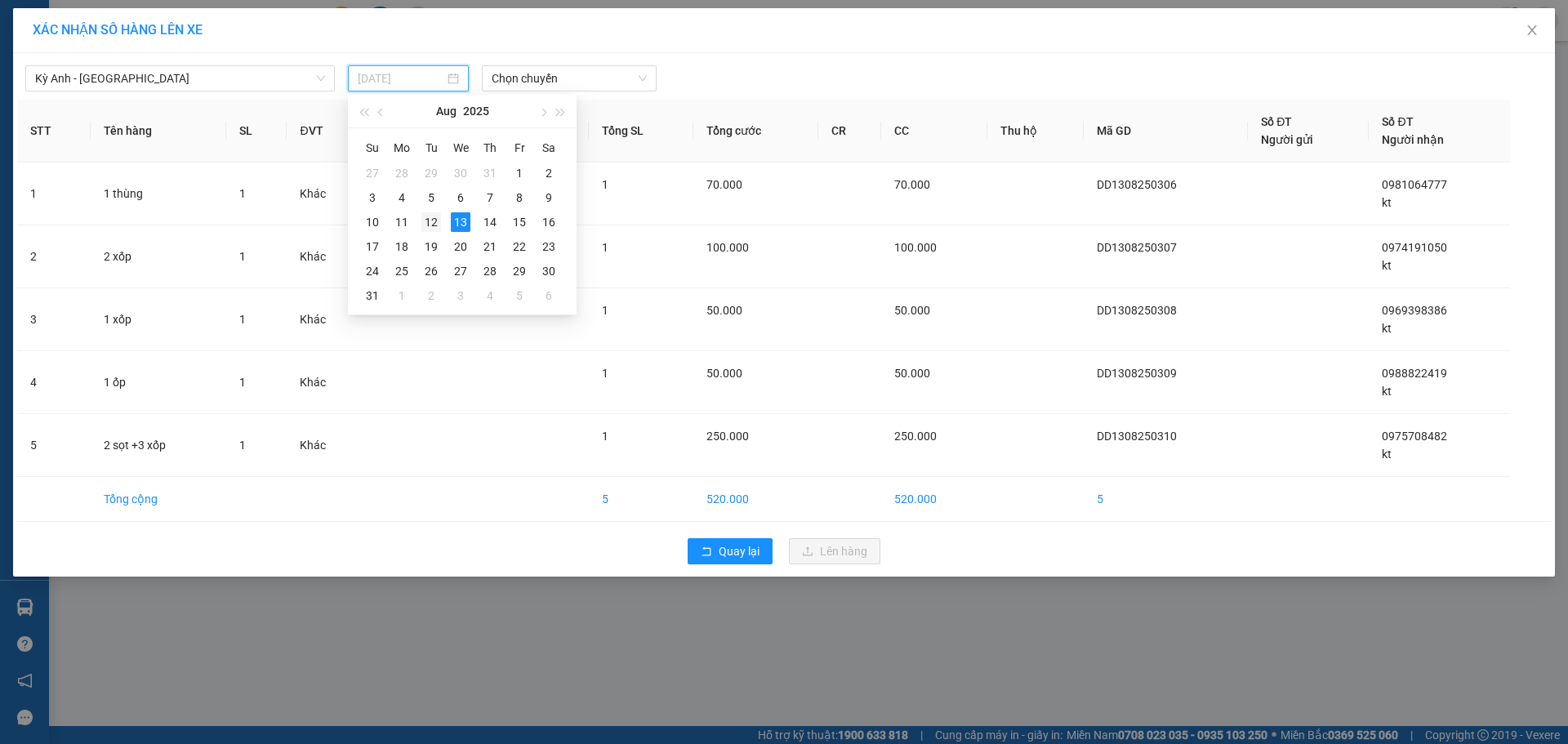
click at [435, 222] on div "12" at bounding box center [431, 222] width 20 height 20
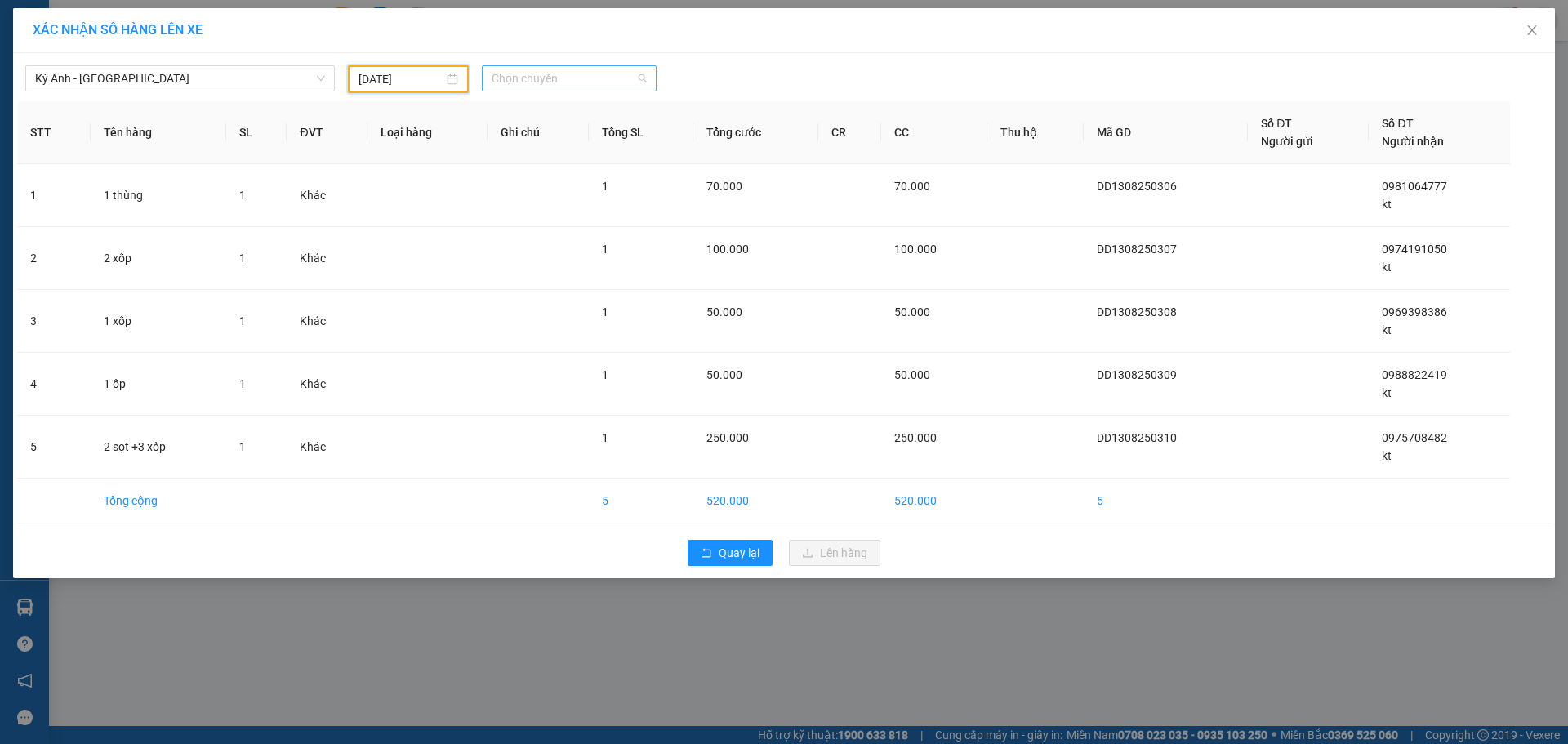
click at [571, 85] on span "Chọn chuyến" at bounding box center [569, 78] width 155 height 24
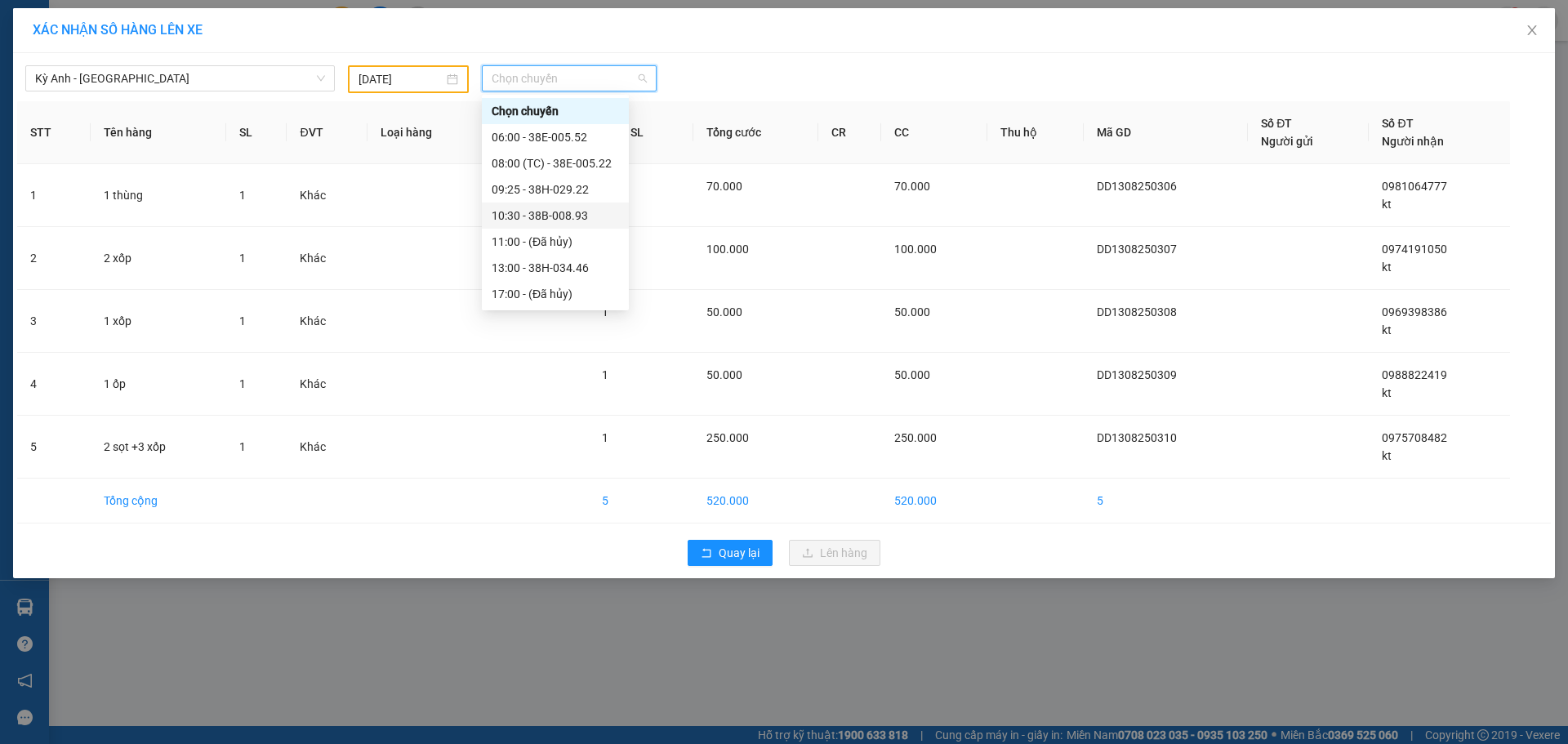
click at [598, 216] on div "10:30 - 38B-008.93" at bounding box center [555, 216] width 127 height 18
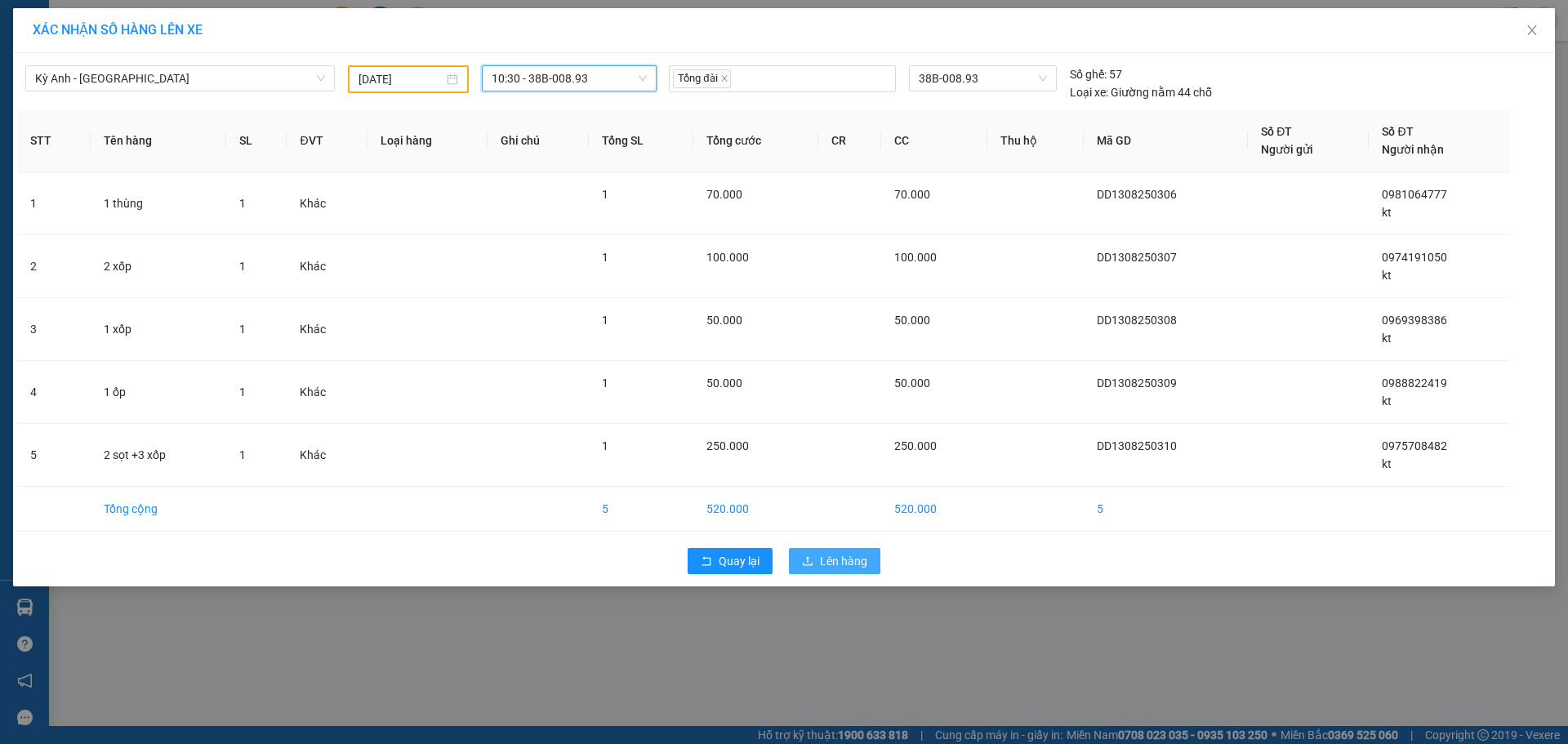
click at [868, 554] on button "Lên hàng" at bounding box center [834, 561] width 91 height 26
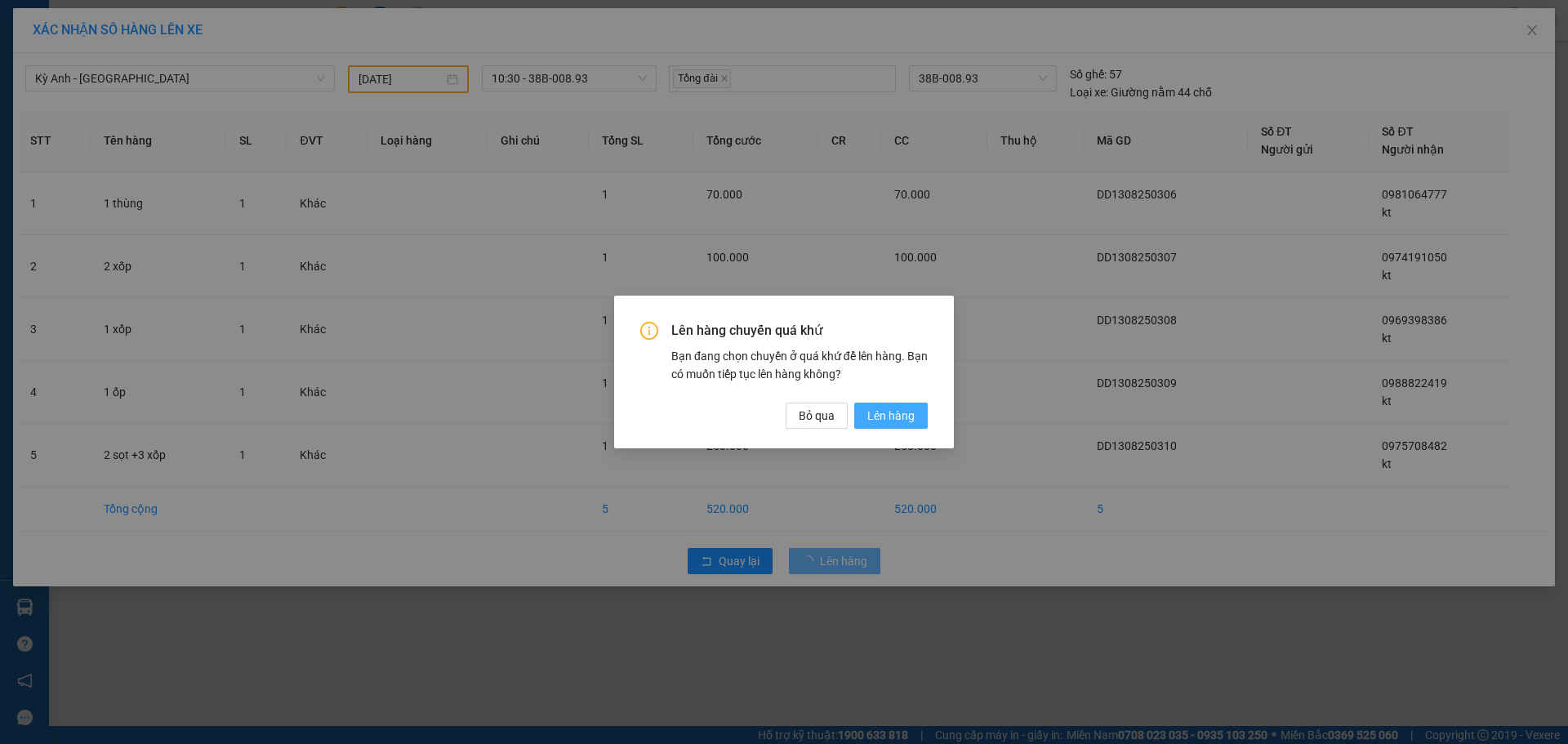
click at [894, 419] on span "Lên hàng" at bounding box center [891, 416] width 48 height 18
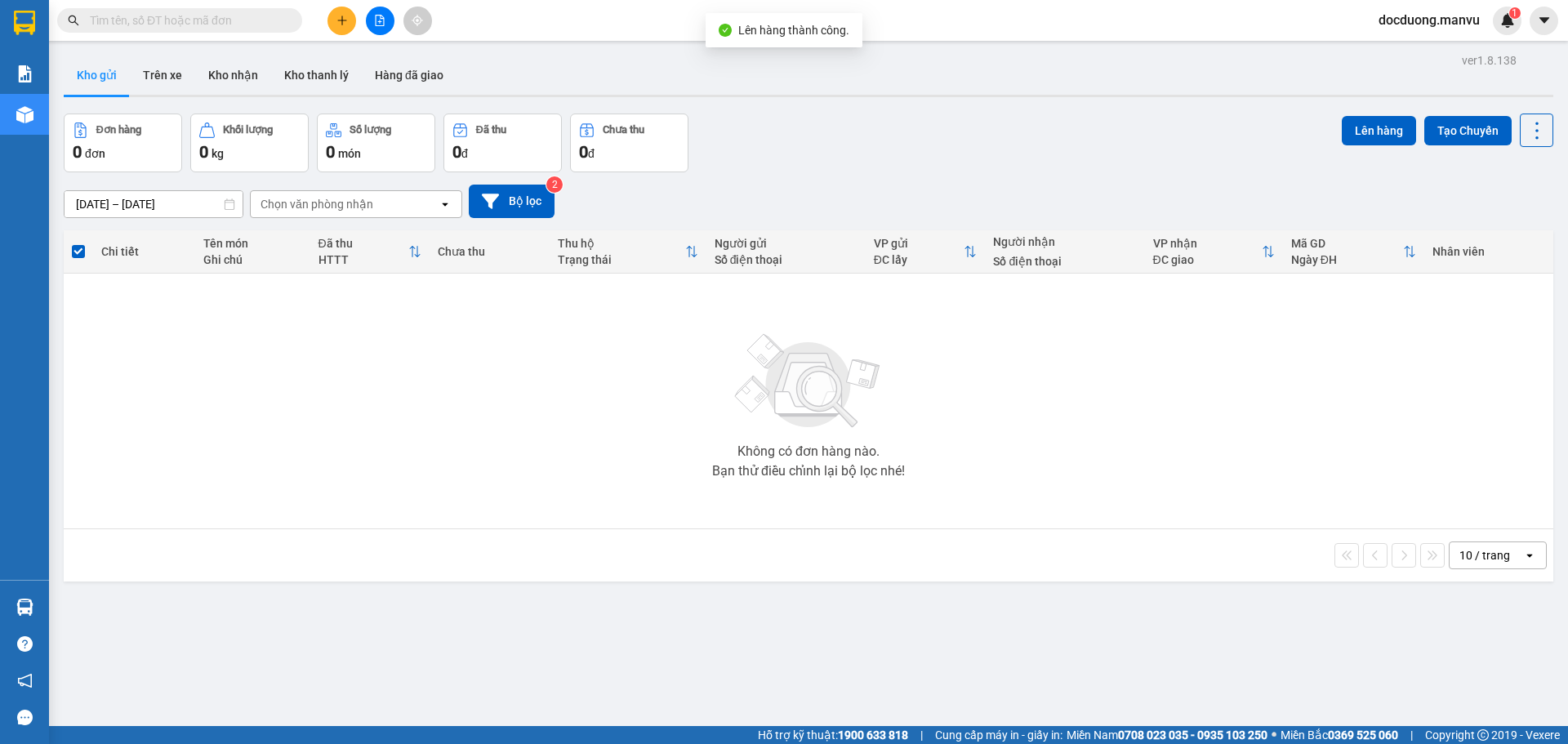
click at [340, 21] on icon "plus" at bounding box center [342, 20] width 9 height 1
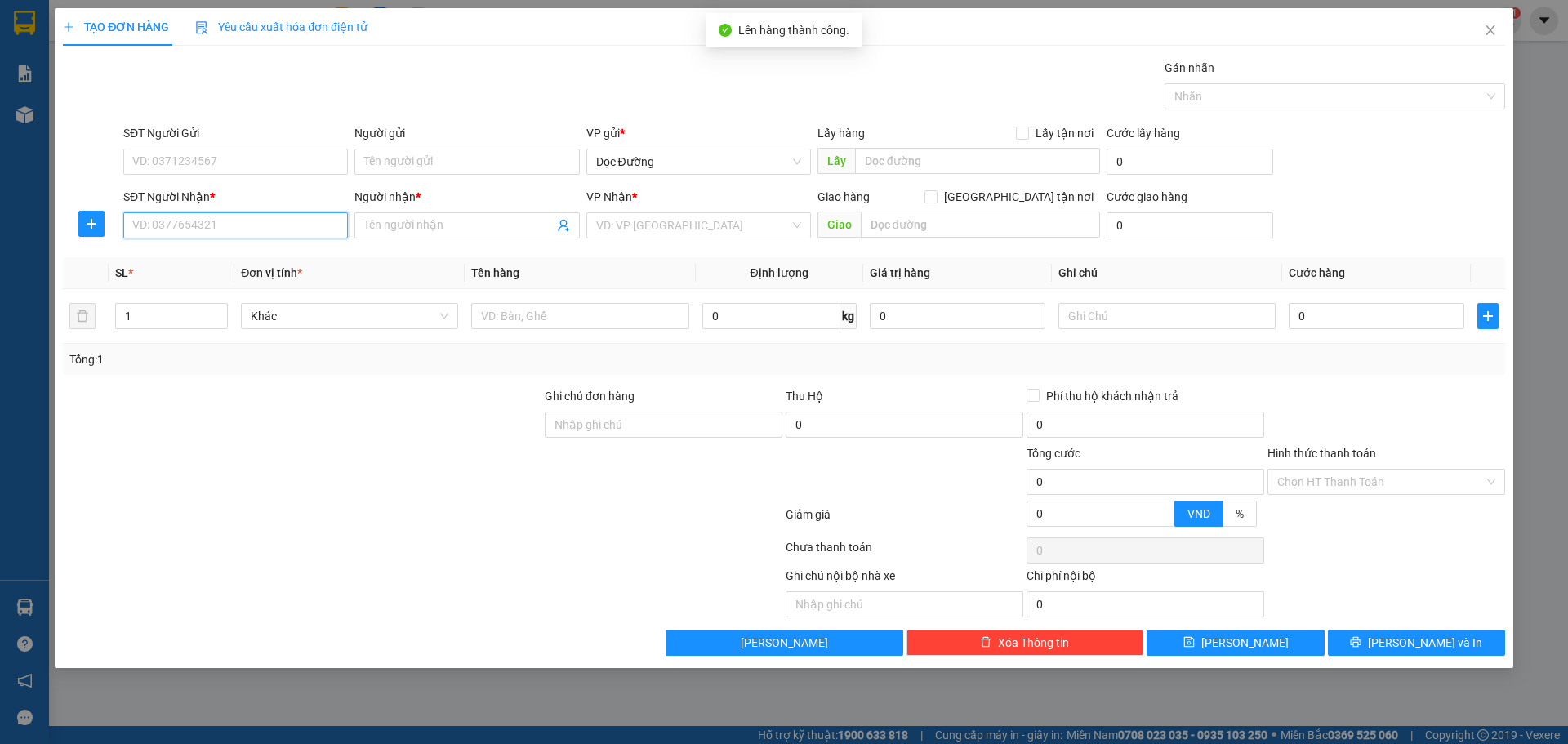
click at [168, 220] on input "SĐT Người Nhận *" at bounding box center [235, 225] width 225 height 26
click at [246, 258] on div "0123456789 - kt" at bounding box center [235, 258] width 205 height 18
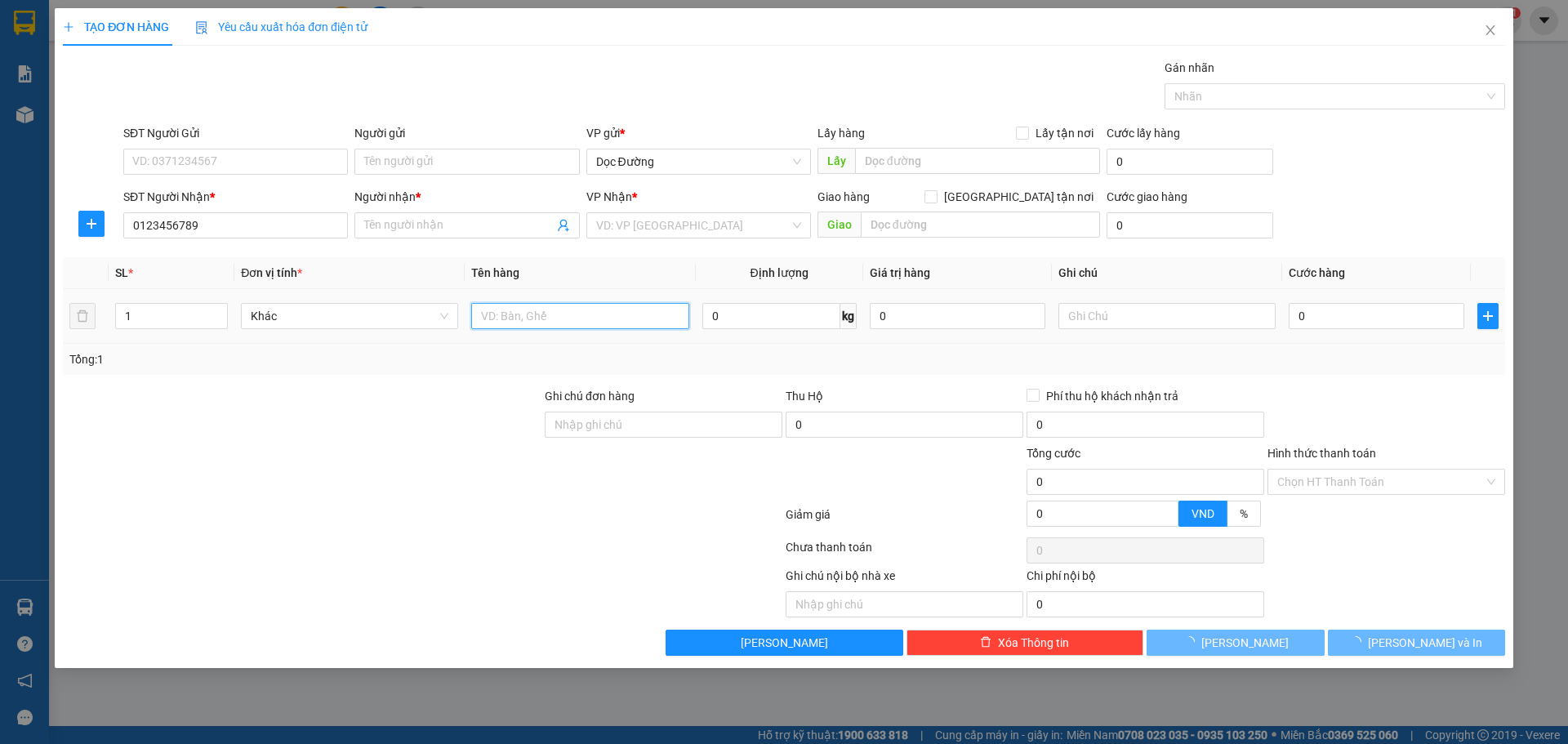
click at [660, 308] on input "text" at bounding box center [579, 316] width 217 height 26
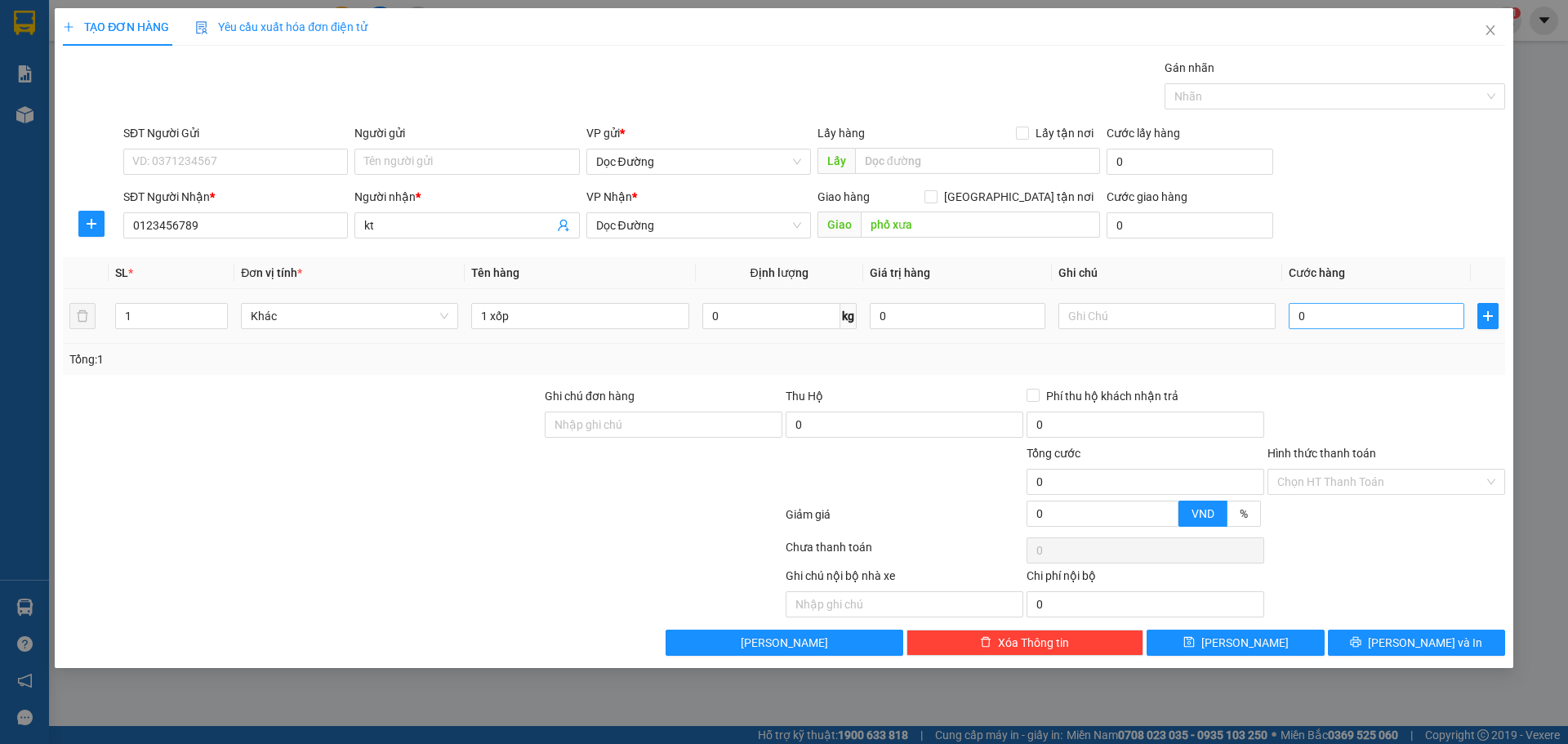
drag, startPoint x: 1337, startPoint y: 333, endPoint x: 1335, endPoint y: 325, distance: 8.2
click at [1337, 327] on td "0" at bounding box center [1376, 317] width 188 height 55
click at [1334, 319] on input "0" at bounding box center [1376, 316] width 176 height 26
click at [1234, 634] on span "[PERSON_NAME]" at bounding box center [1244, 643] width 87 height 18
click at [287, 212] on div "SĐT Người Nhận *" at bounding box center [235, 199] width 225 height 24
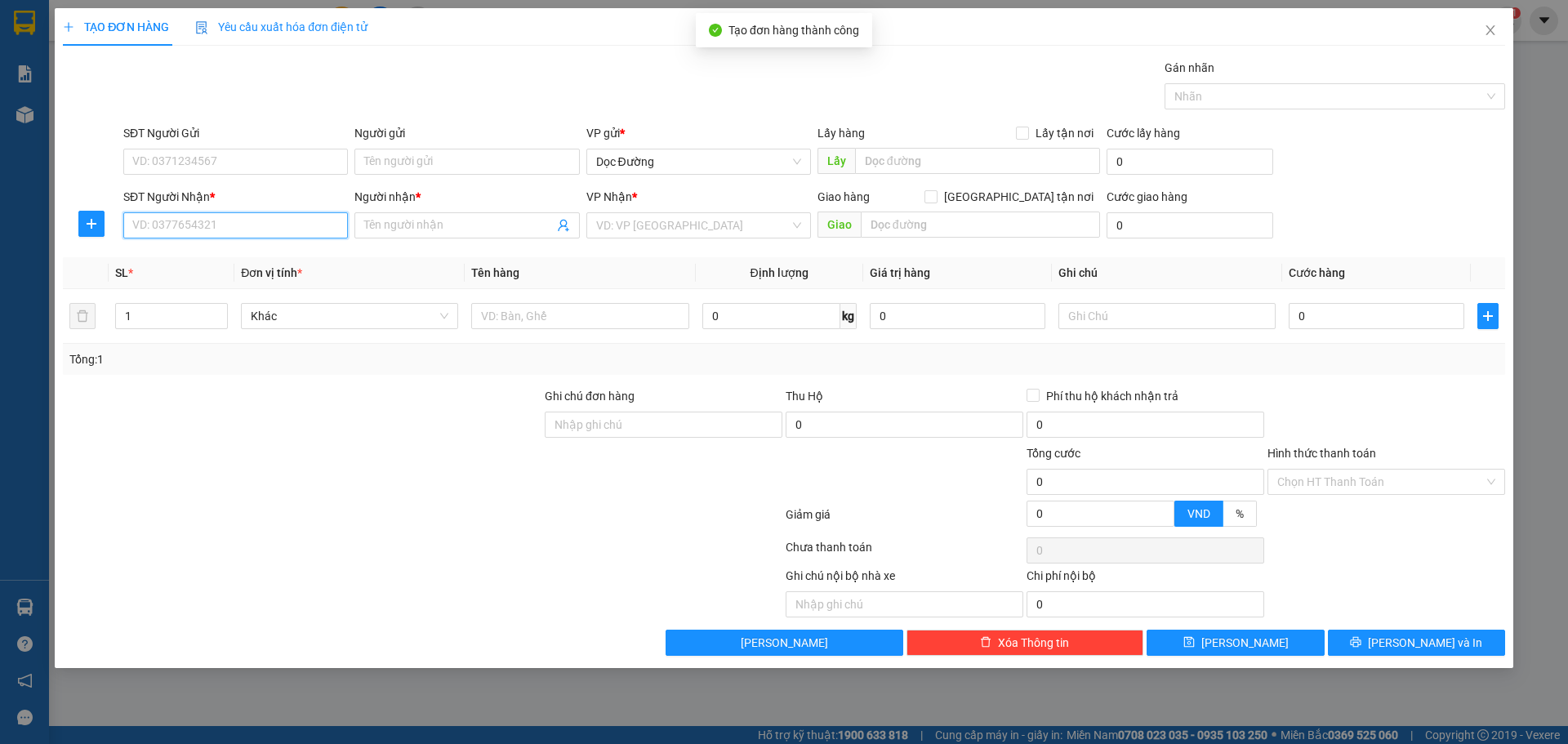
click at [272, 220] on input "SĐT Người Nhận *" at bounding box center [235, 225] width 225 height 26
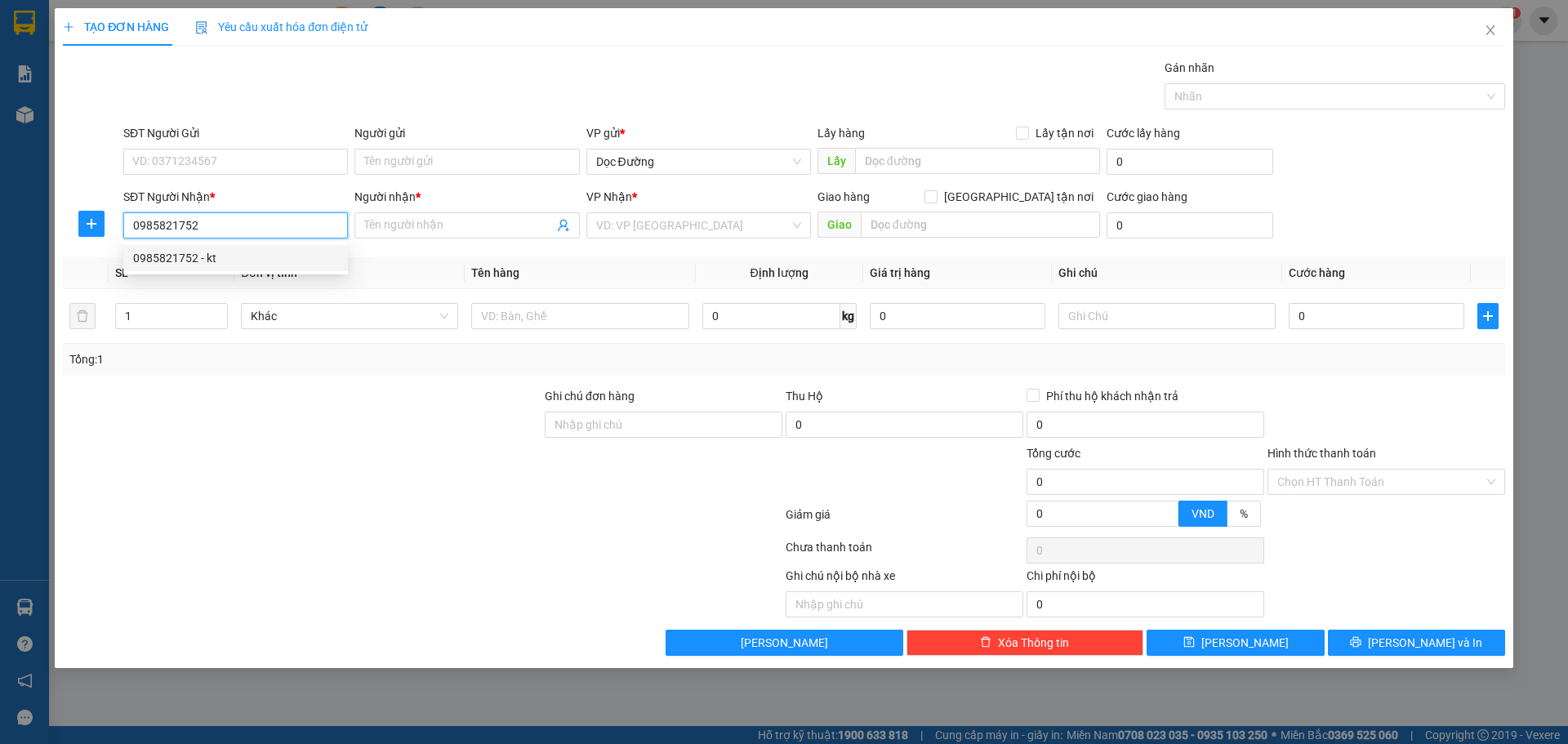
click at [265, 264] on div "0985821752 - kt" at bounding box center [235, 258] width 205 height 18
click at [540, 320] on input "text" at bounding box center [579, 316] width 217 height 26
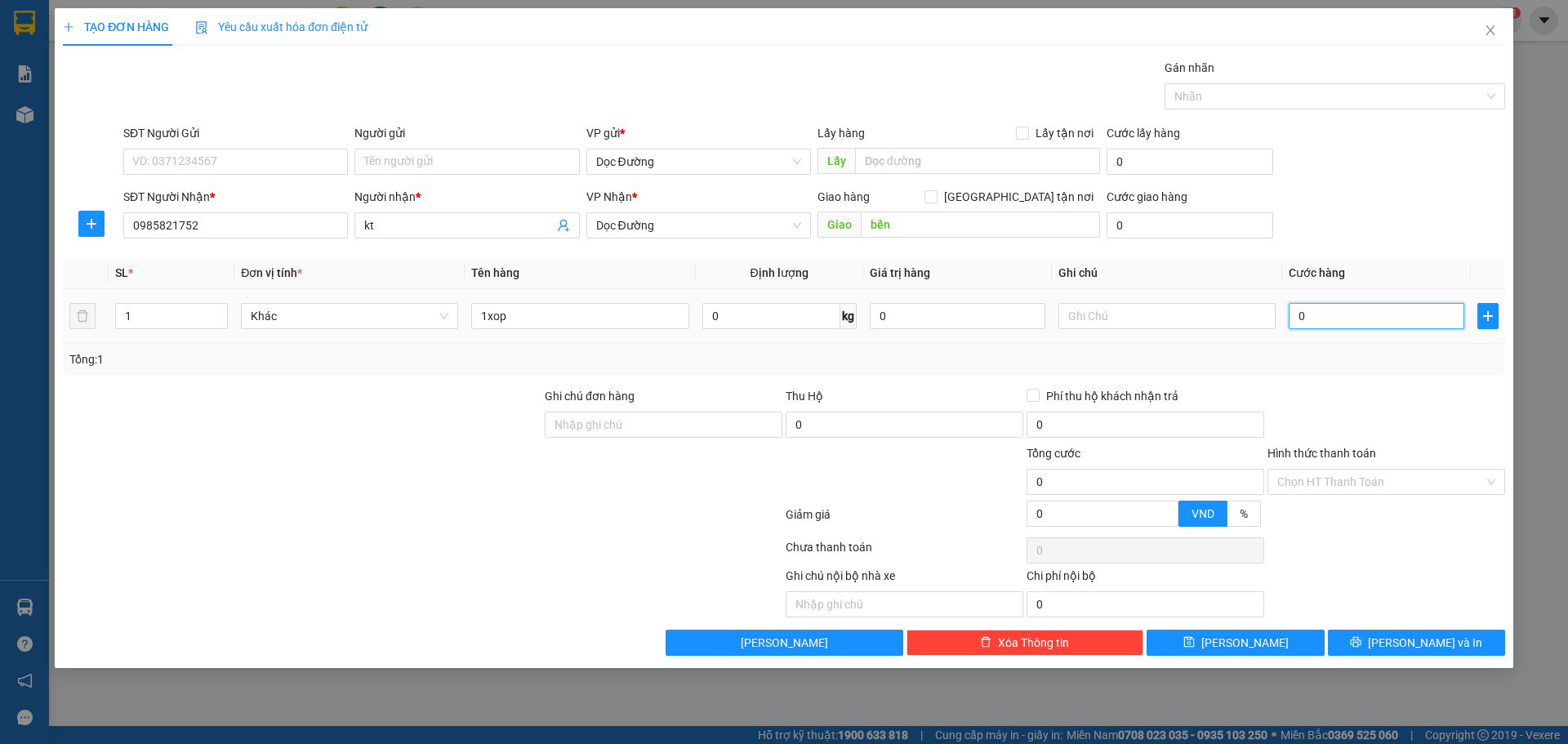
click at [1389, 315] on input "0" at bounding box center [1376, 316] width 176 height 26
click at [1302, 640] on button "[PERSON_NAME]" at bounding box center [1234, 642] width 178 height 26
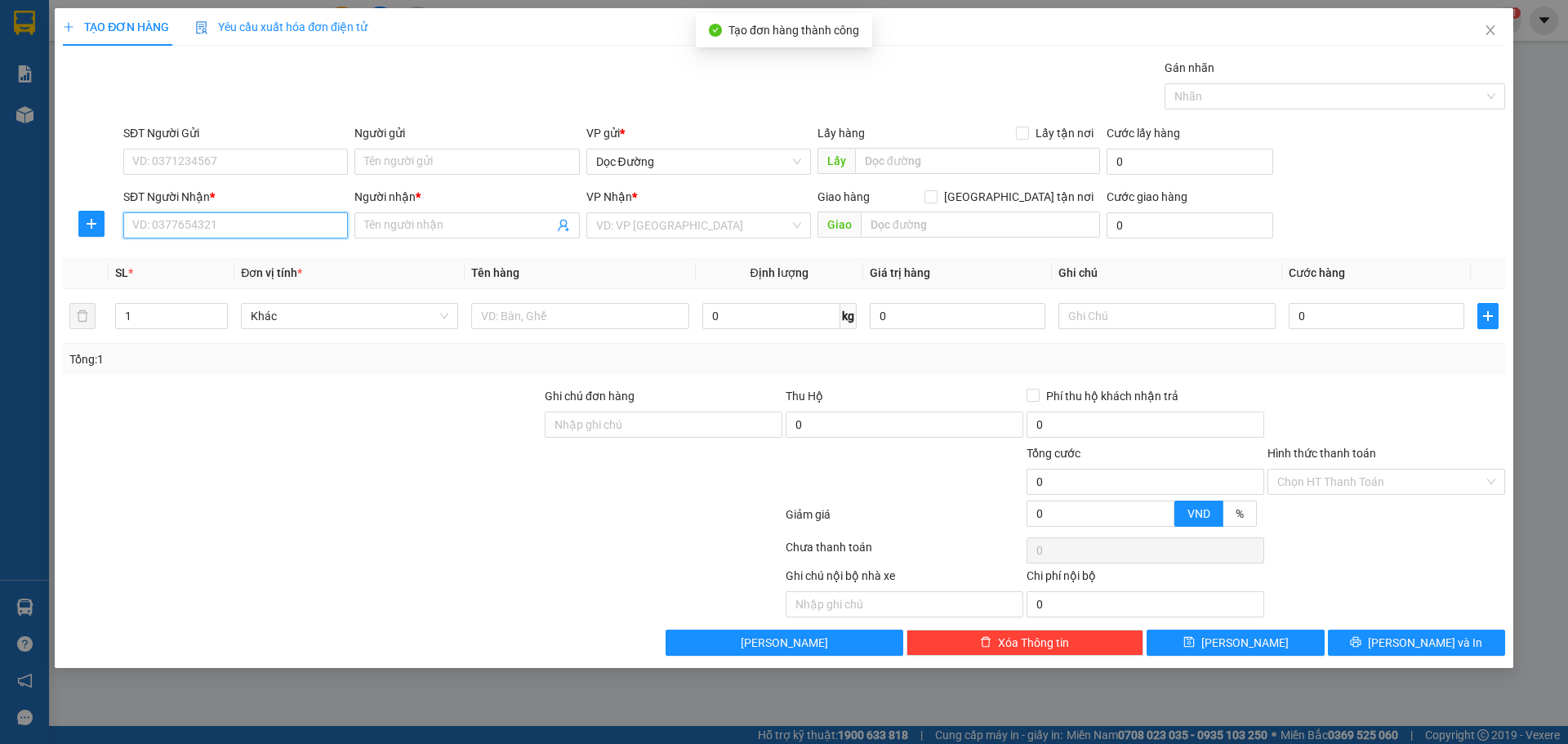
click at [299, 233] on input "SĐT Người Nhận *" at bounding box center [235, 225] width 225 height 26
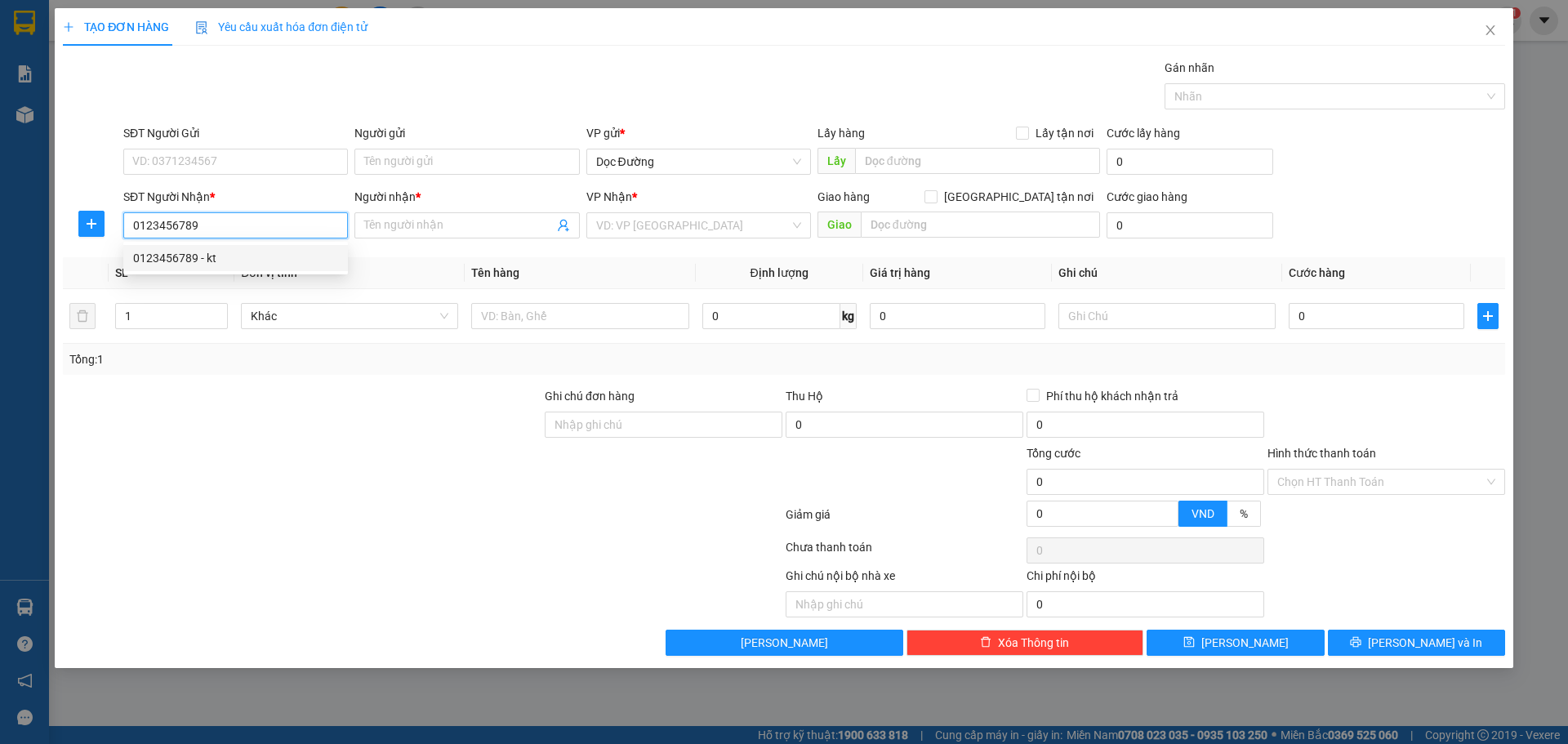
click at [237, 253] on div "0123456789 - kt" at bounding box center [235, 258] width 205 height 18
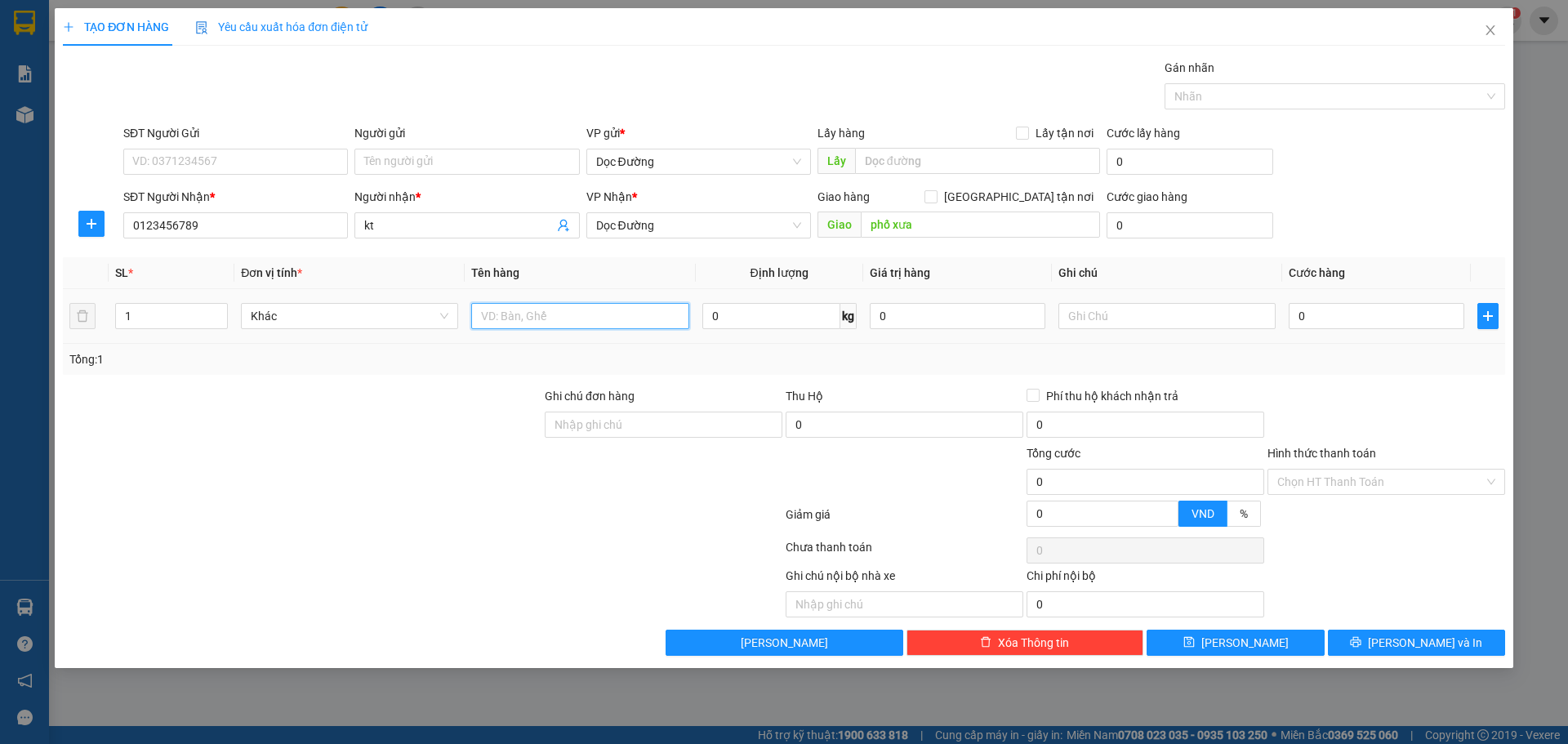
click at [643, 313] on input "text" at bounding box center [579, 316] width 217 height 26
click at [1560, 212] on div "TẠO ĐƠN HÀNG Yêu cầu xuất hóa đơn điện tử Transit Pickup Surcharge Ids Transit …" at bounding box center [784, 372] width 1568 height 744
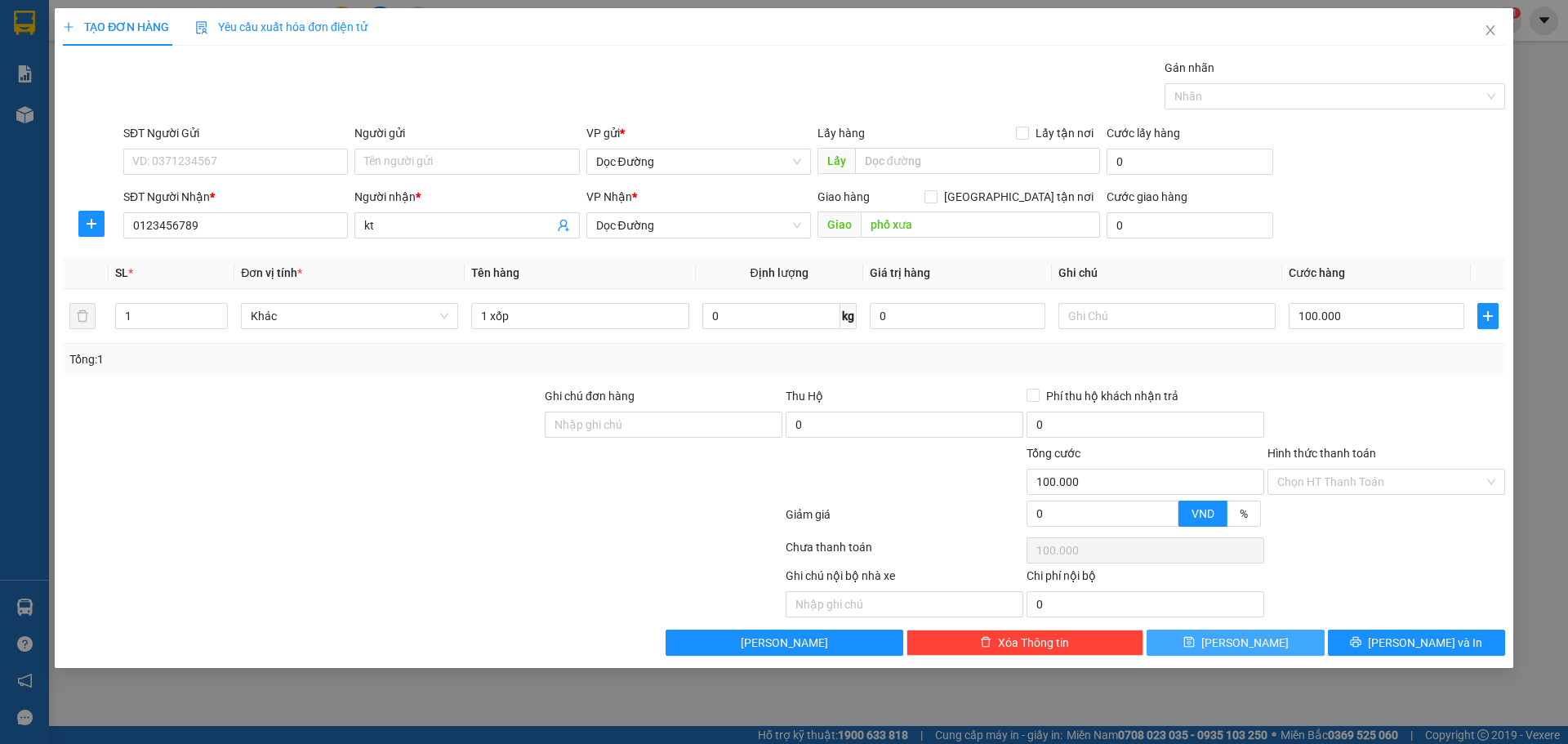
click at [1240, 629] on button "[PERSON_NAME]" at bounding box center [1234, 642] width 178 height 26
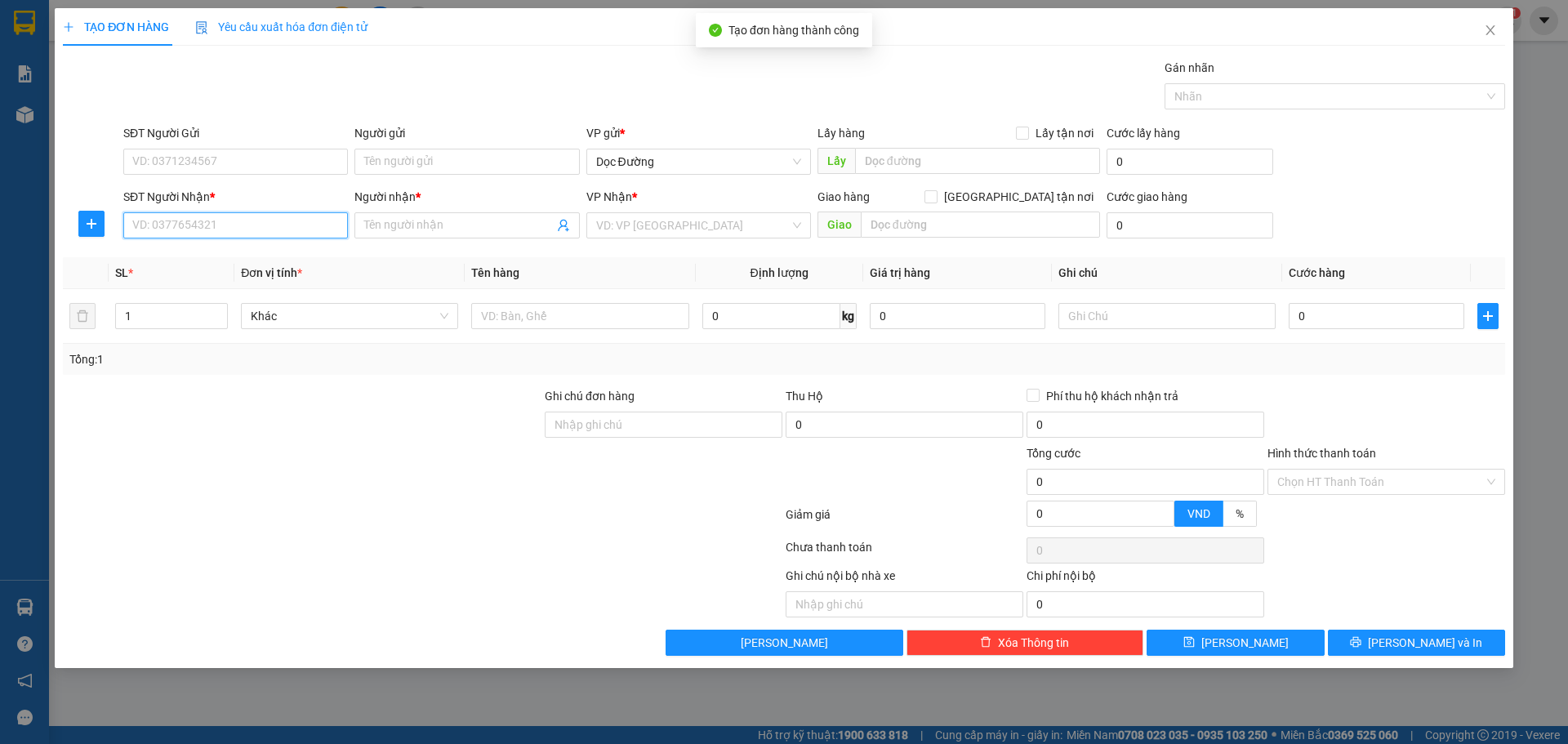
click at [330, 231] on input "SĐT Người Nhận *" at bounding box center [235, 225] width 225 height 26
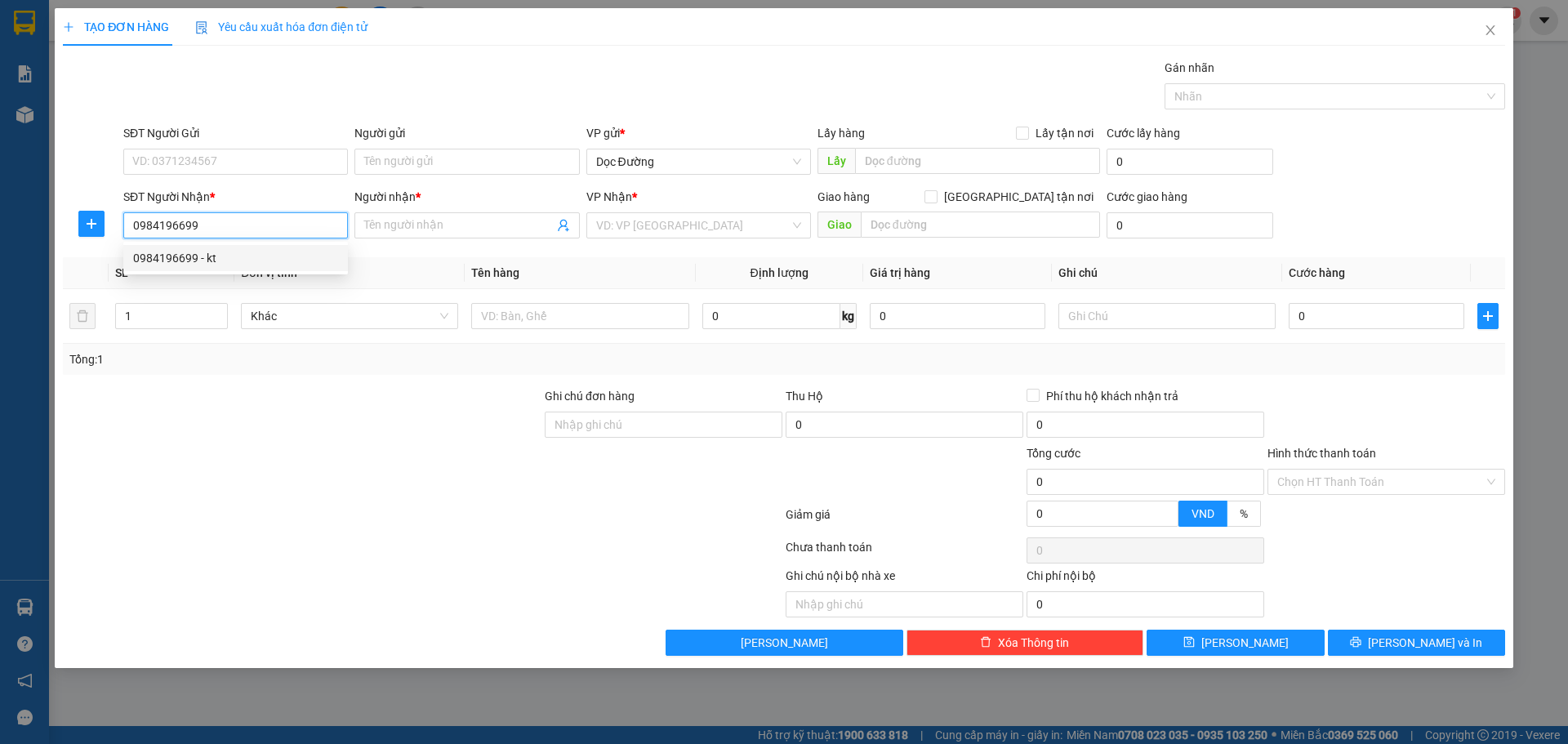
click at [322, 247] on div "0984196699 - kt" at bounding box center [235, 258] width 225 height 26
click at [545, 319] on td at bounding box center [579, 317] width 230 height 55
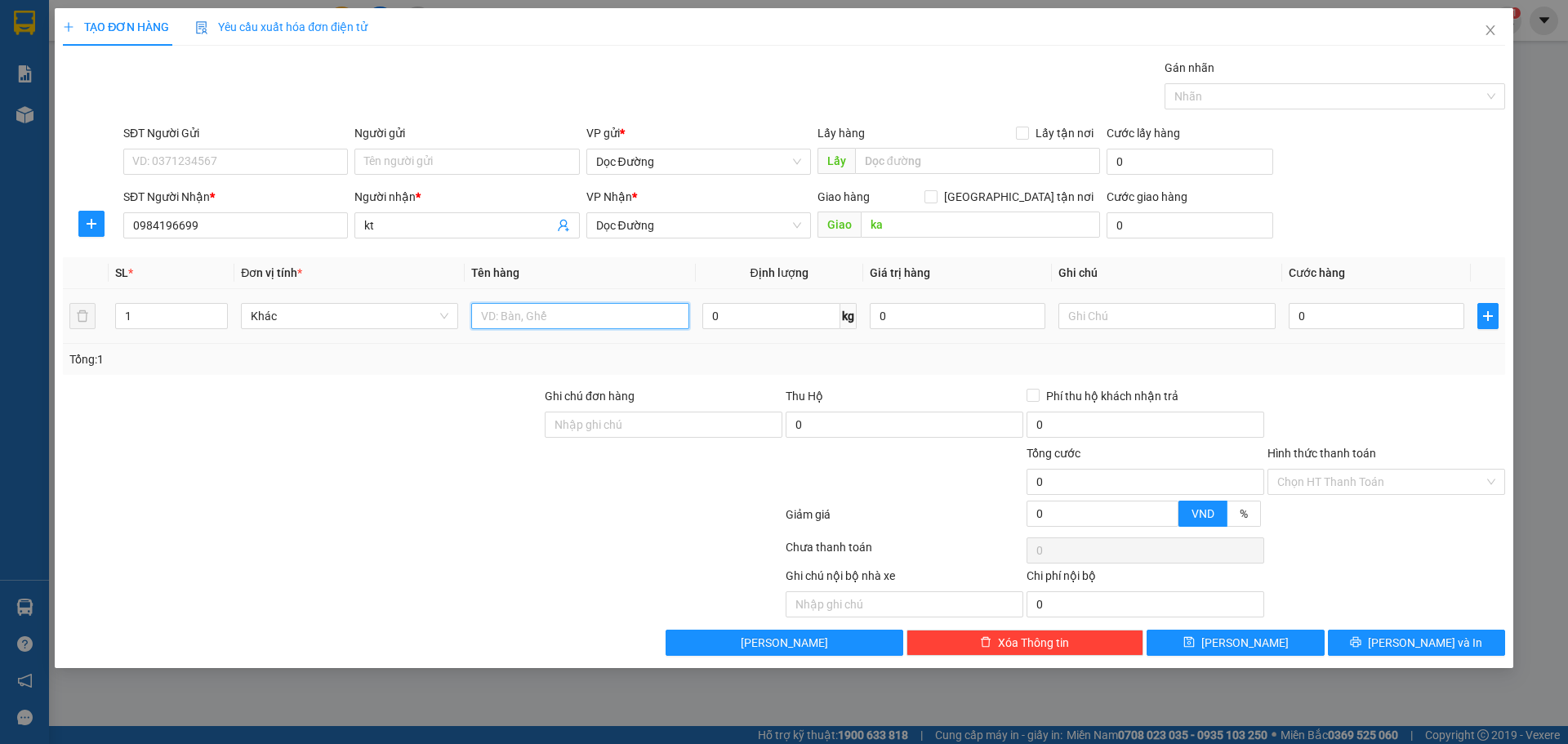
click at [566, 316] on input "text" at bounding box center [579, 316] width 217 height 26
click at [1364, 308] on input "0" at bounding box center [1376, 316] width 176 height 26
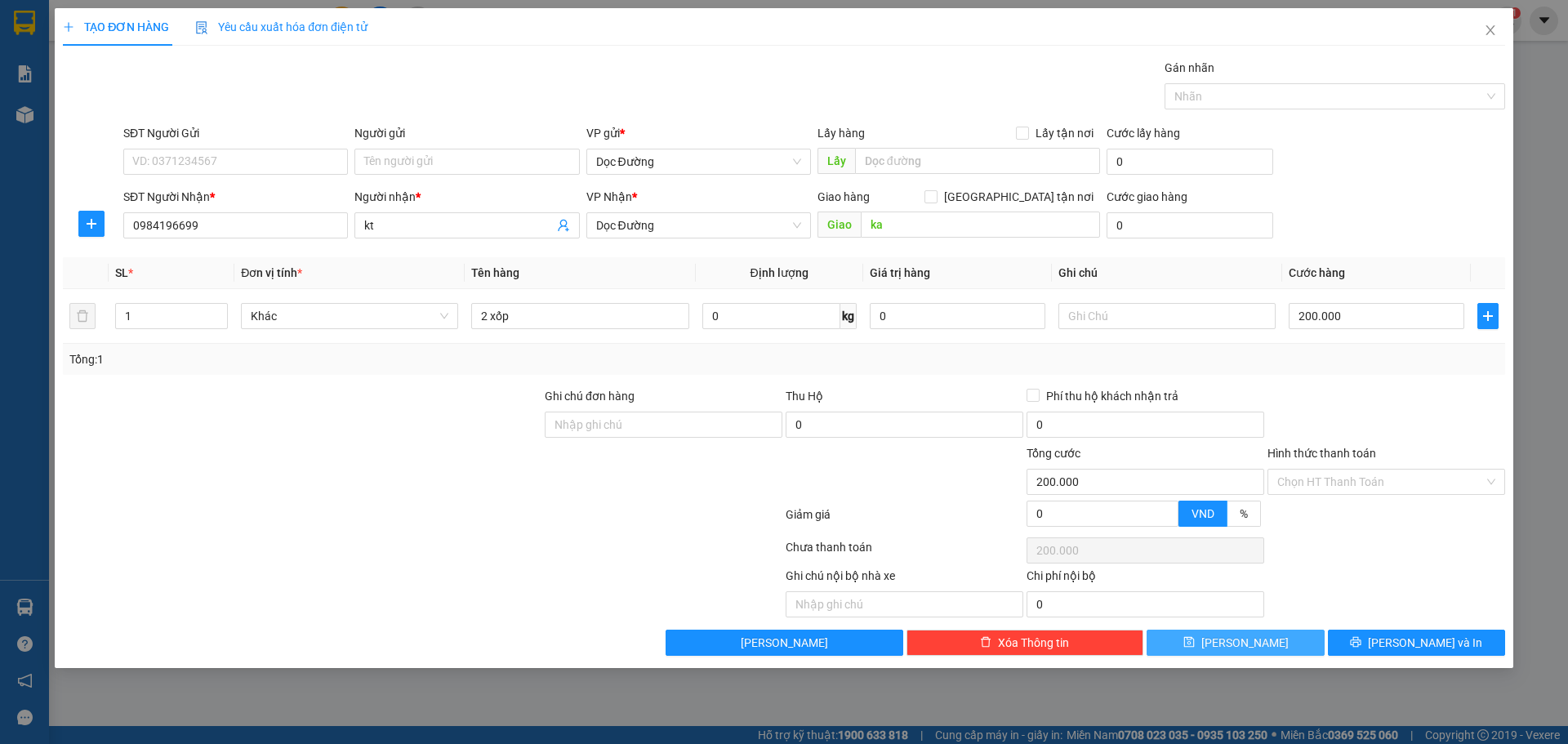
click at [1253, 636] on span "[PERSON_NAME]" at bounding box center [1244, 643] width 87 height 18
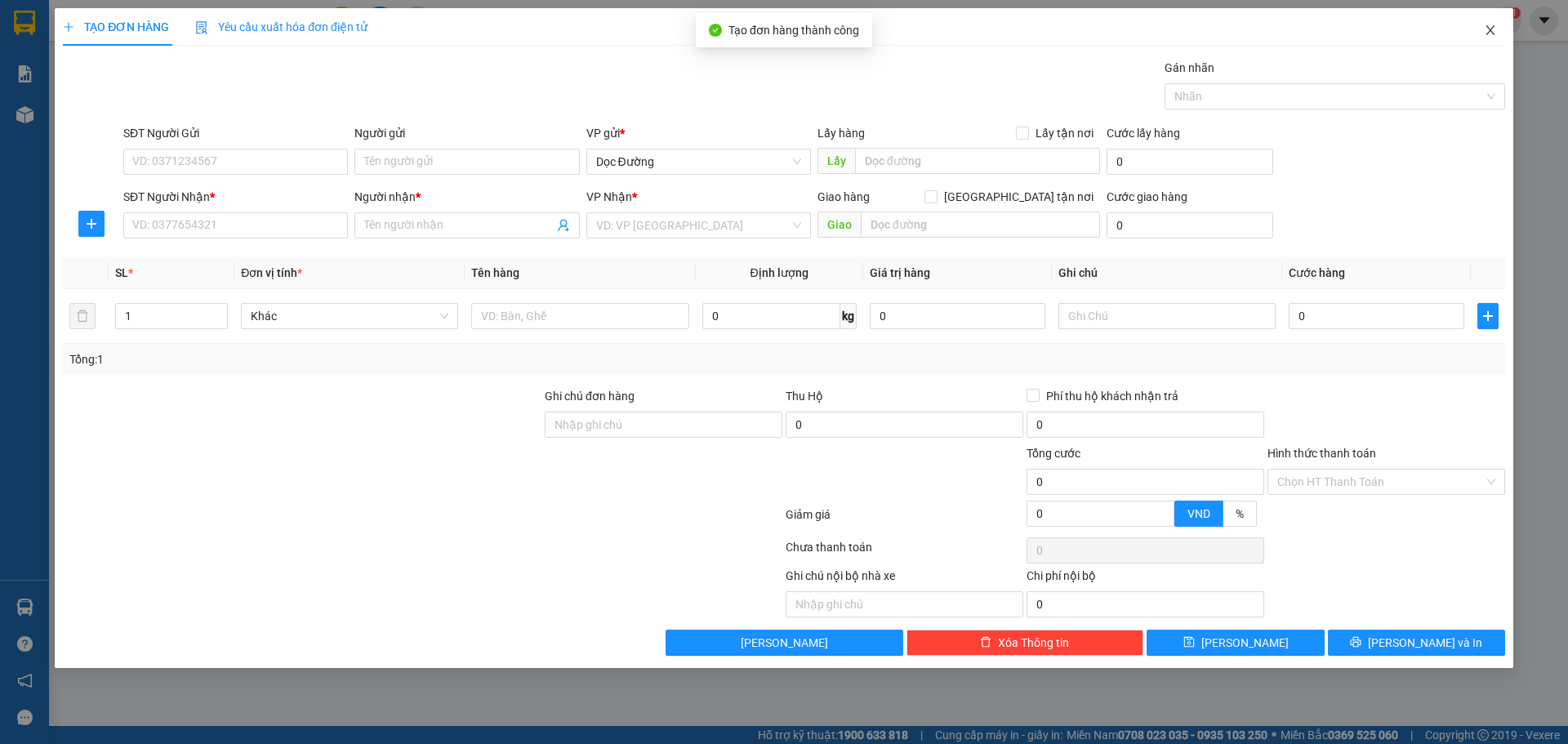
click at [1491, 34] on icon "close" at bounding box center [1490, 30] width 13 height 13
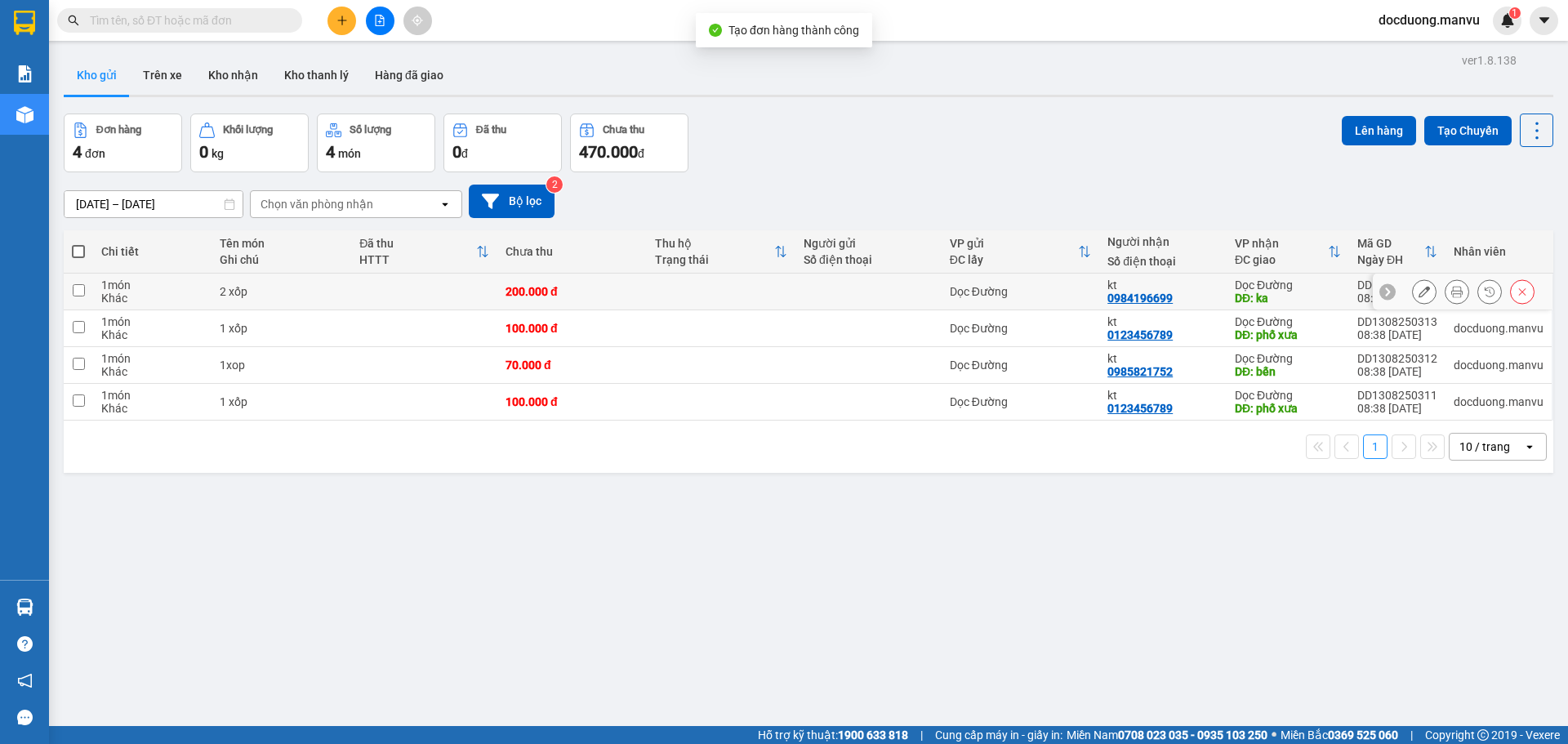
click at [749, 299] on td at bounding box center [720, 291] width 149 height 37
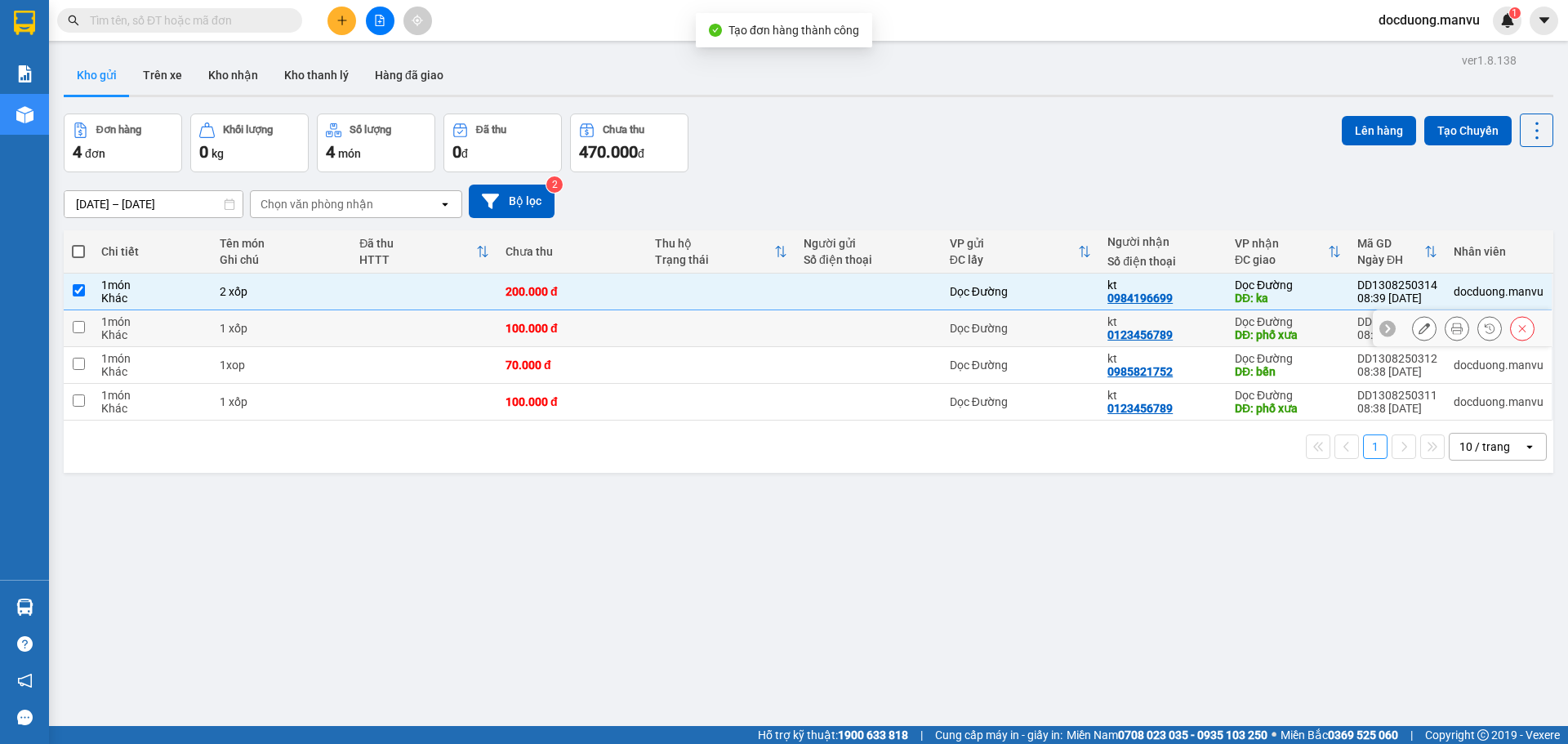
click at [691, 333] on td at bounding box center [720, 328] width 149 height 37
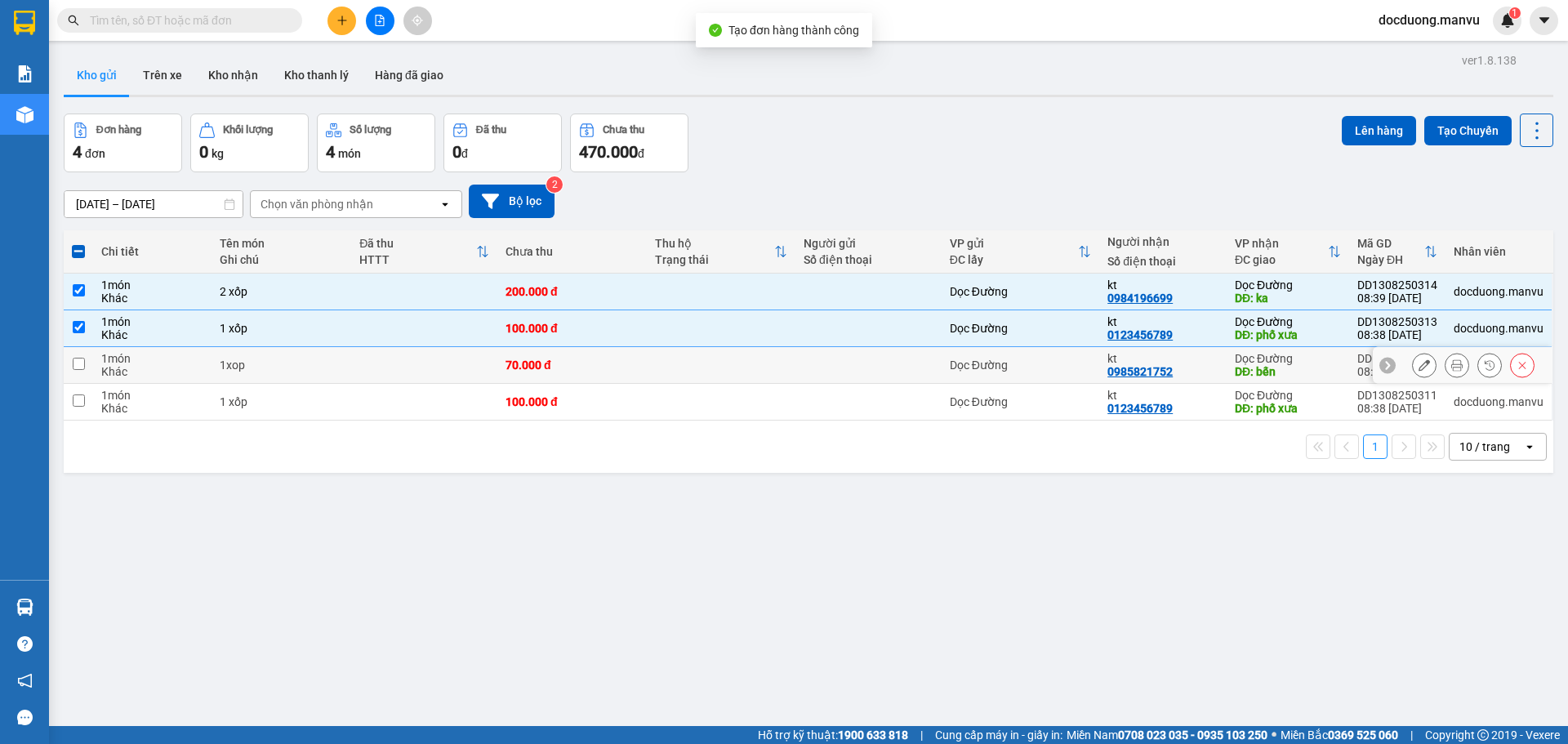
click at [674, 363] on td at bounding box center [720, 365] width 149 height 37
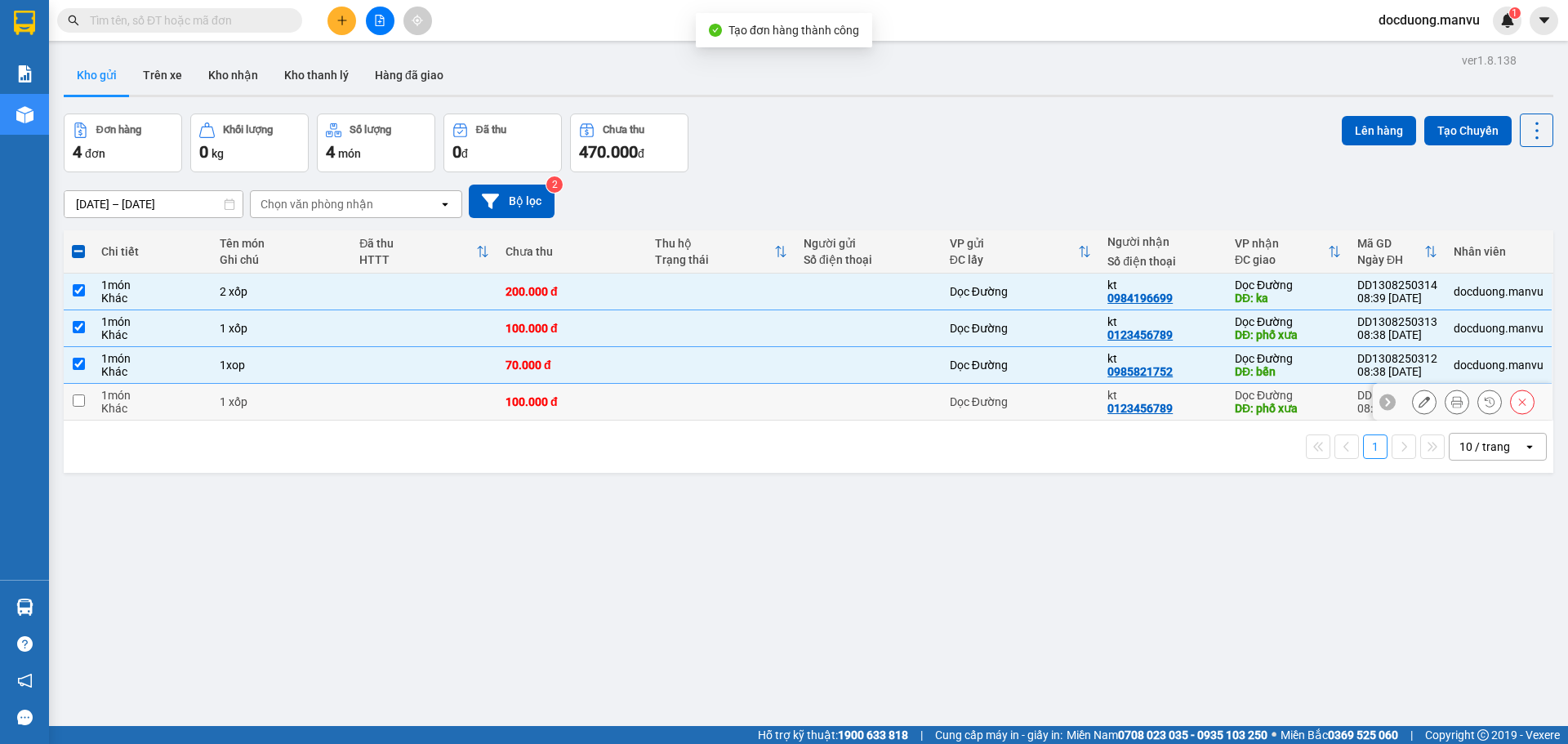
click at [673, 386] on td at bounding box center [720, 402] width 149 height 37
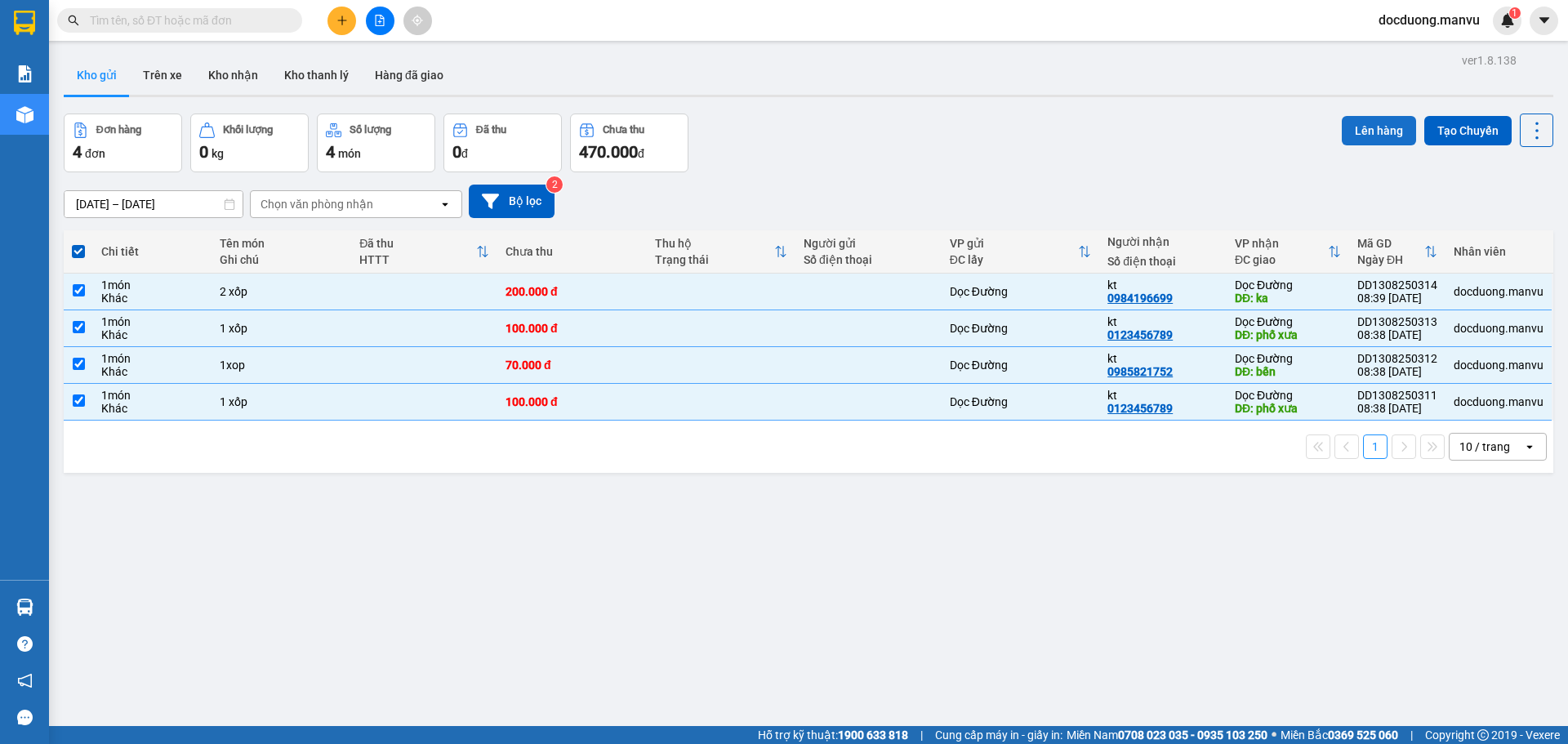
drag, startPoint x: 1326, startPoint y: 145, endPoint x: 1358, endPoint y: 133, distance: 34.2
click at [1331, 143] on div "Đơn hàng 4 đơn Khối lượng 0 kg Số lượng 4 món Đã thu 0 đ Chưa thu 470.000 đ Lên…" at bounding box center [809, 142] width 1490 height 59
click at [1360, 130] on button "Lên hàng" at bounding box center [1379, 131] width 74 height 30
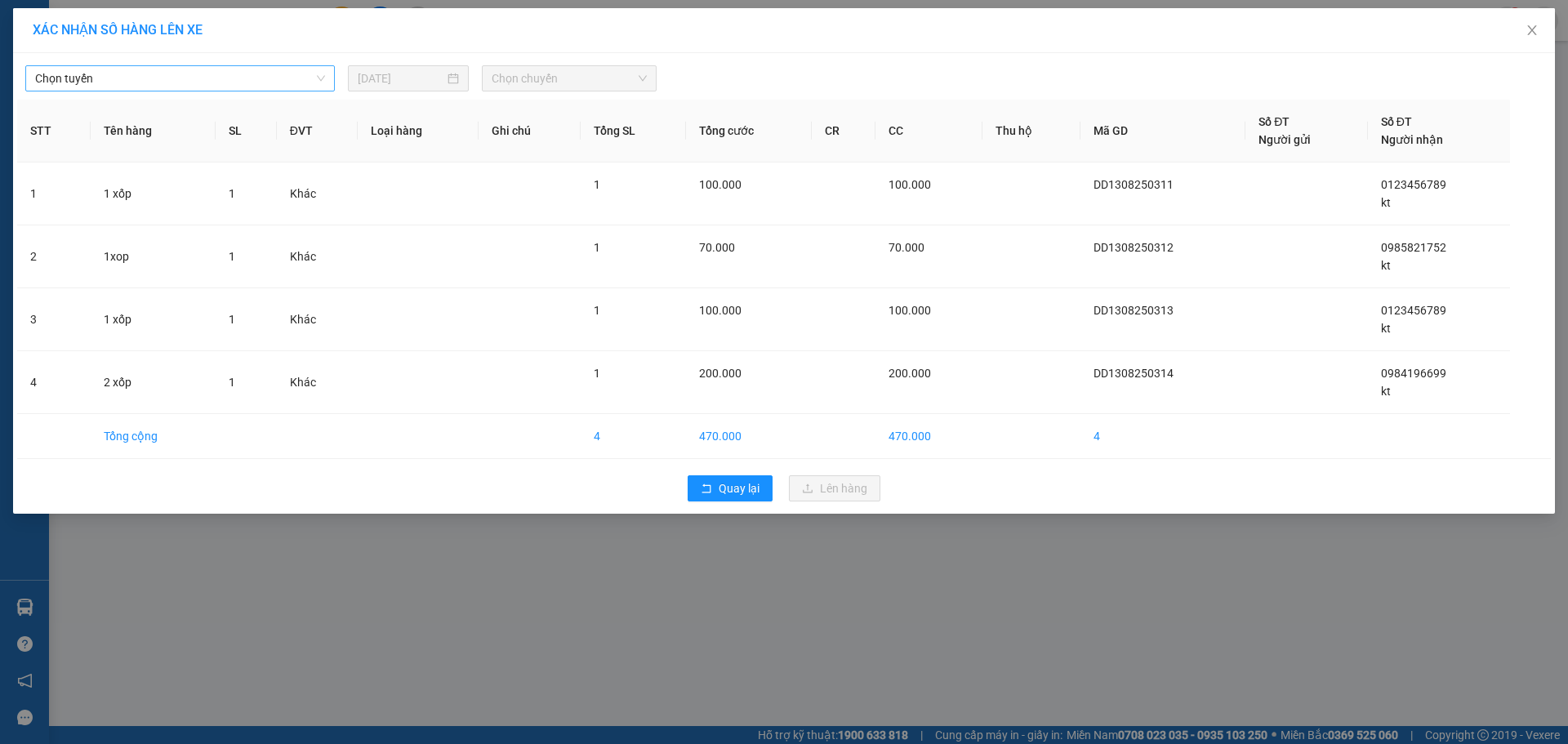
click at [154, 75] on span "Chọn tuyến" at bounding box center [179, 78] width 289 height 24
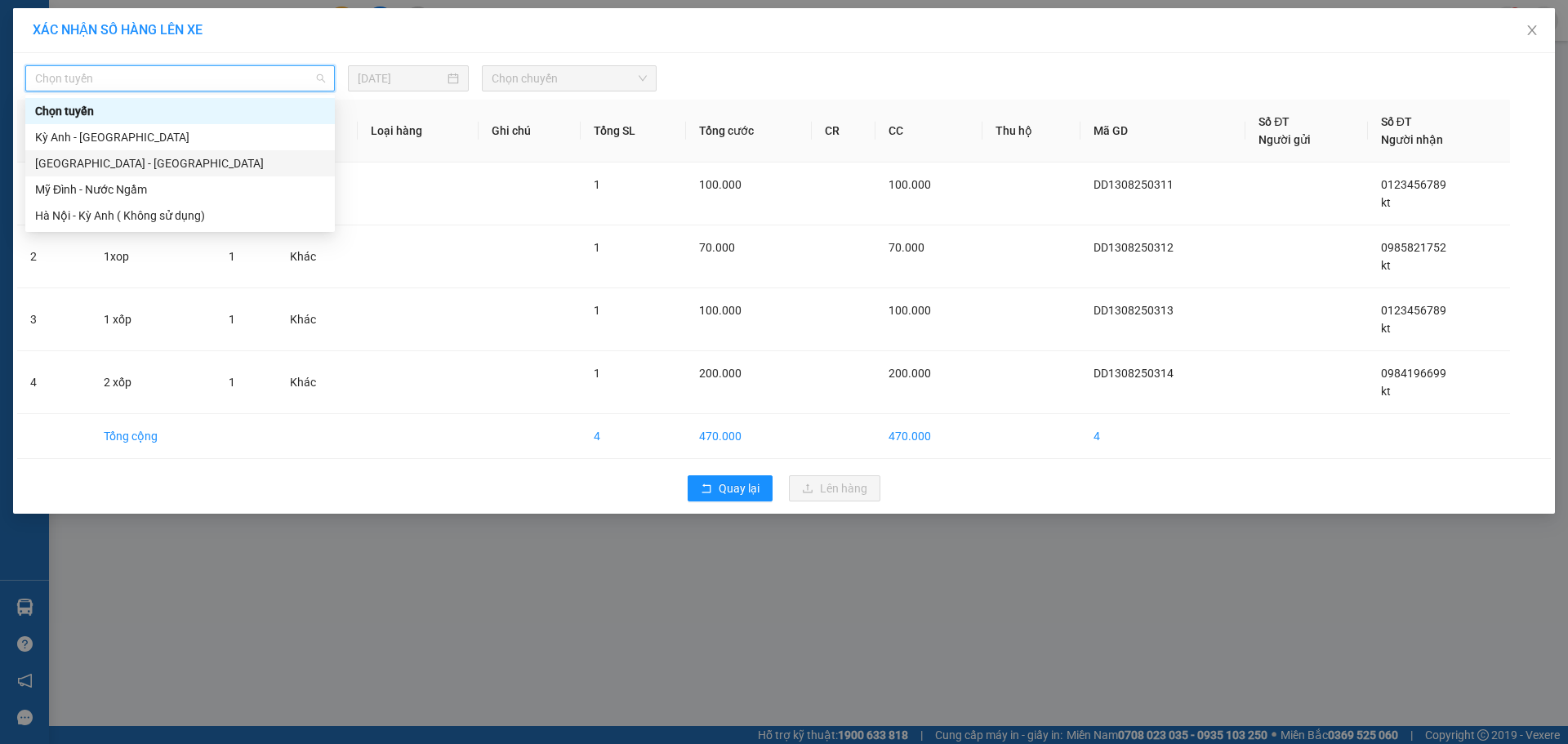
drag, startPoint x: 92, startPoint y: 162, endPoint x: 251, endPoint y: 113, distance: 166.4
click at [93, 163] on div "[GEOGRAPHIC_DATA] - [GEOGRAPHIC_DATA]" at bounding box center [179, 163] width 289 height 18
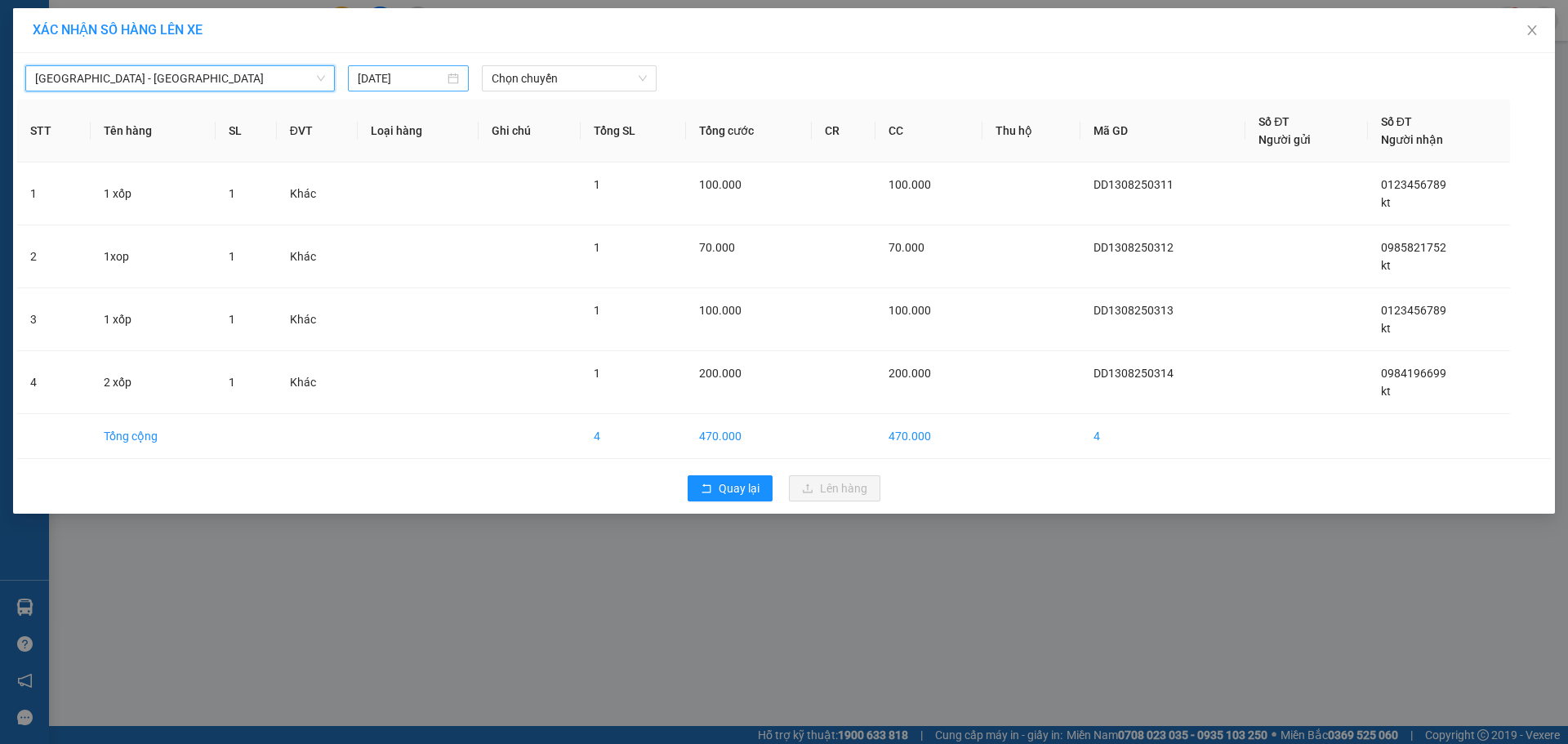
click at [413, 75] on input "[DATE]" at bounding box center [401, 78] width 87 height 18
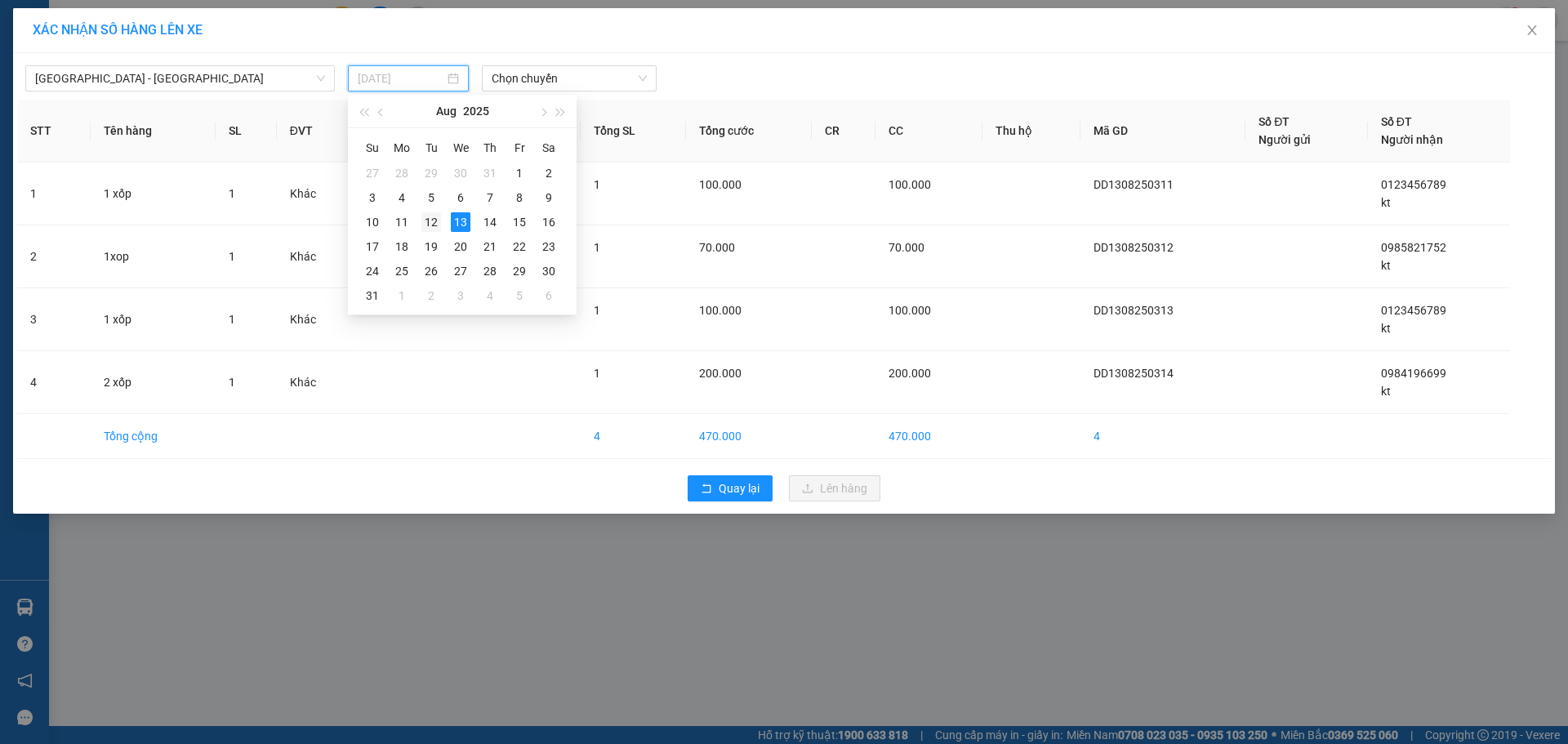
click at [430, 225] on div "12" at bounding box center [431, 222] width 20 height 20
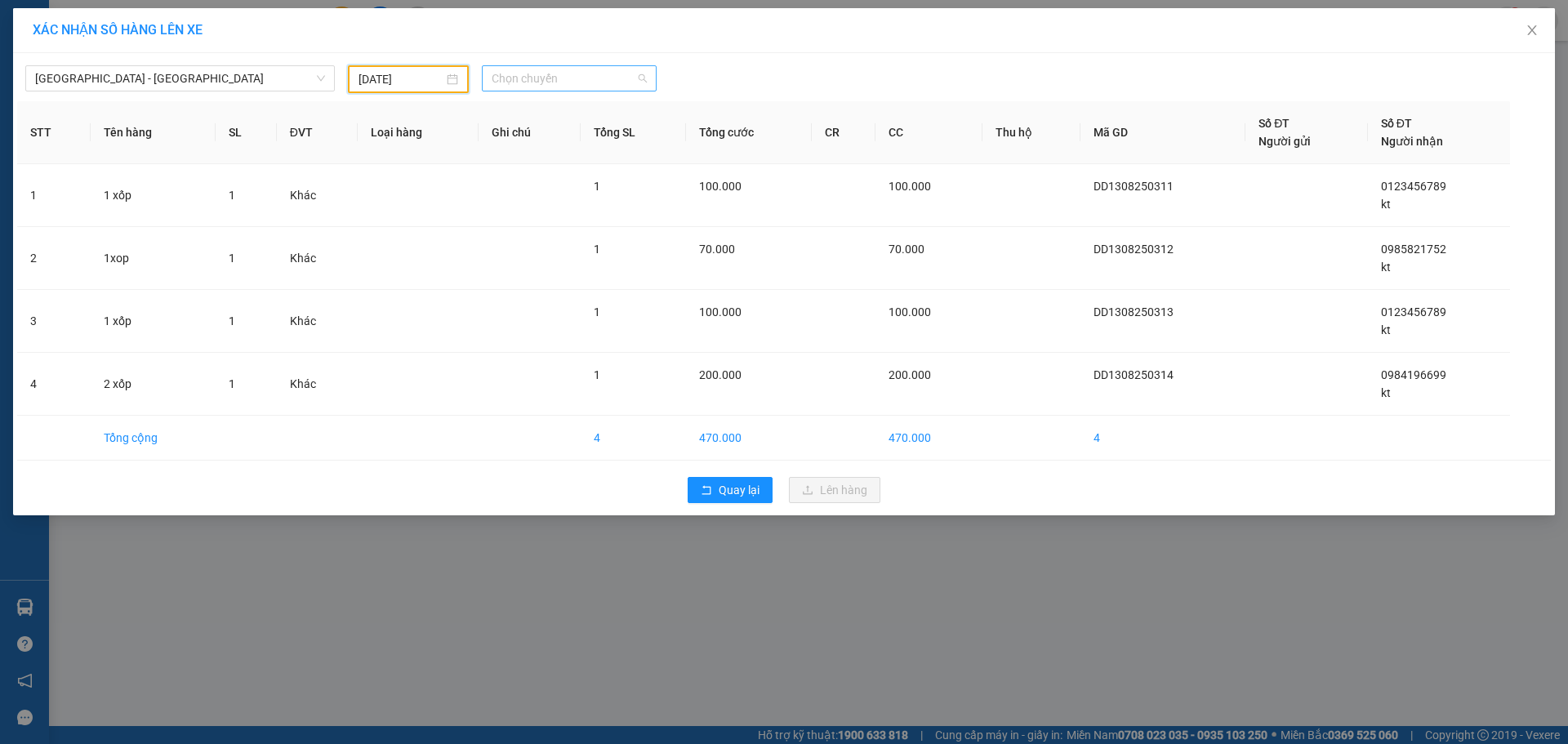
click at [553, 82] on span "Chọn chuyến" at bounding box center [569, 78] width 155 height 24
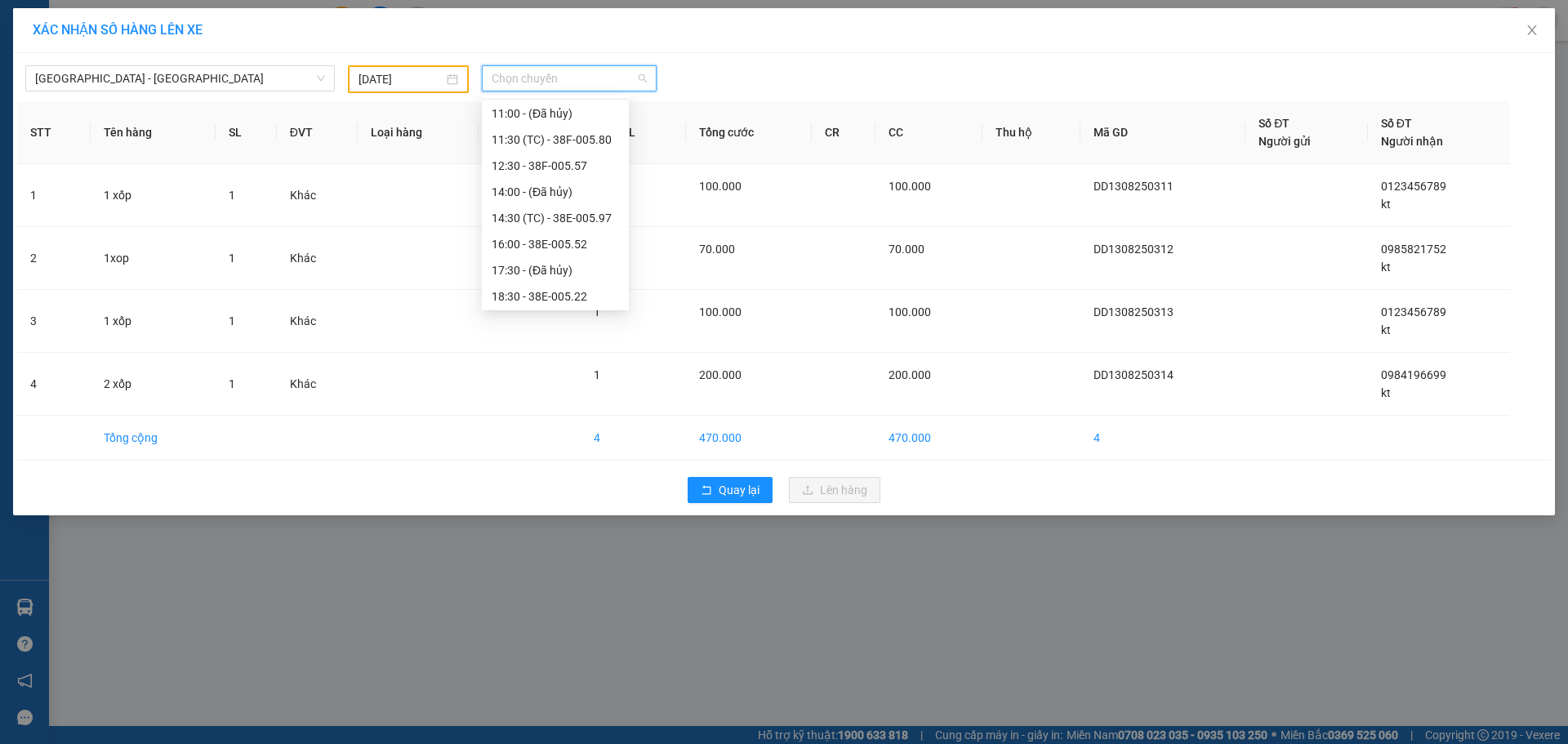
scroll to position [262, 0]
click at [571, 191] on div "21:00 - 38B-008.93" at bounding box center [555, 189] width 127 height 18
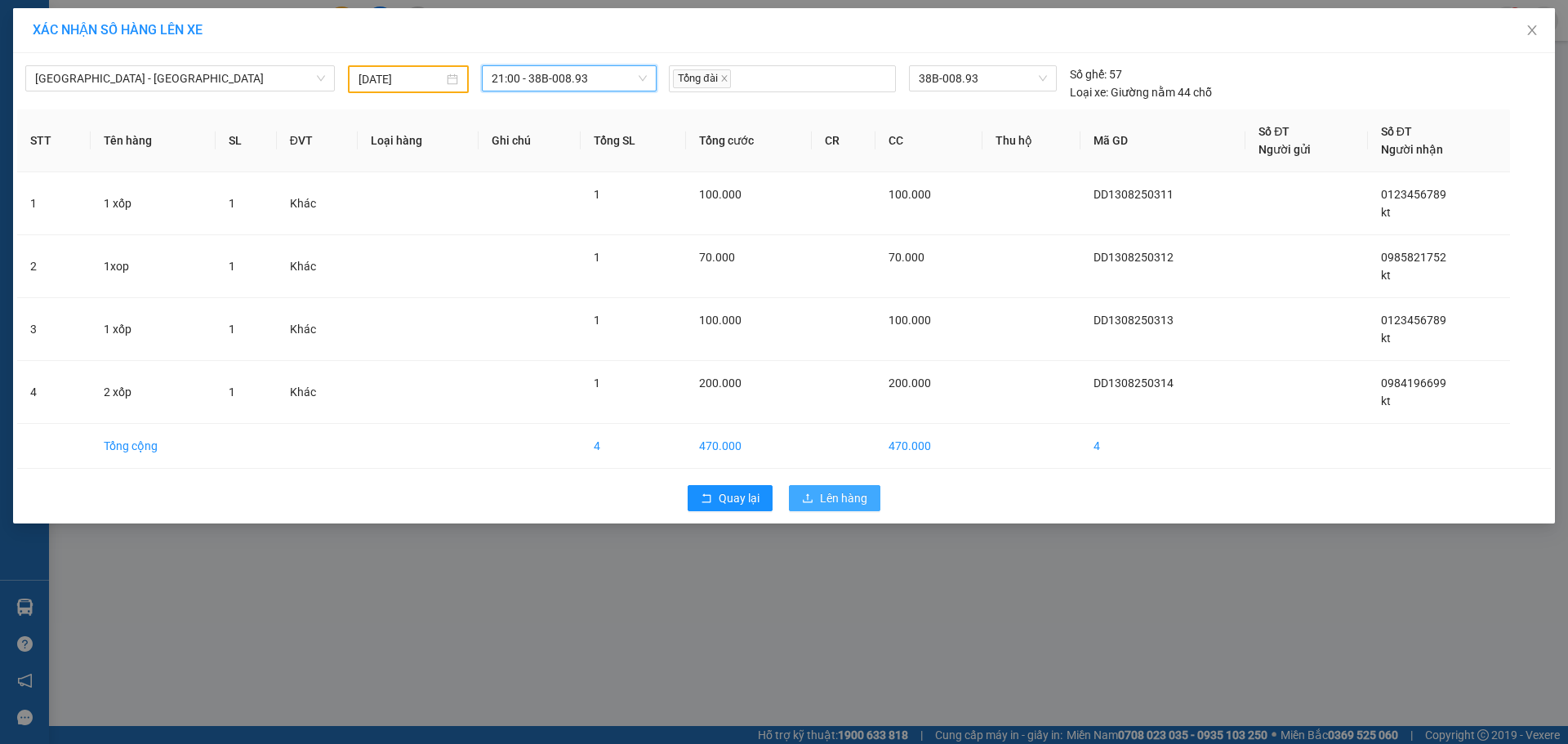
click at [850, 496] on span "Lên hàng" at bounding box center [843, 498] width 48 height 18
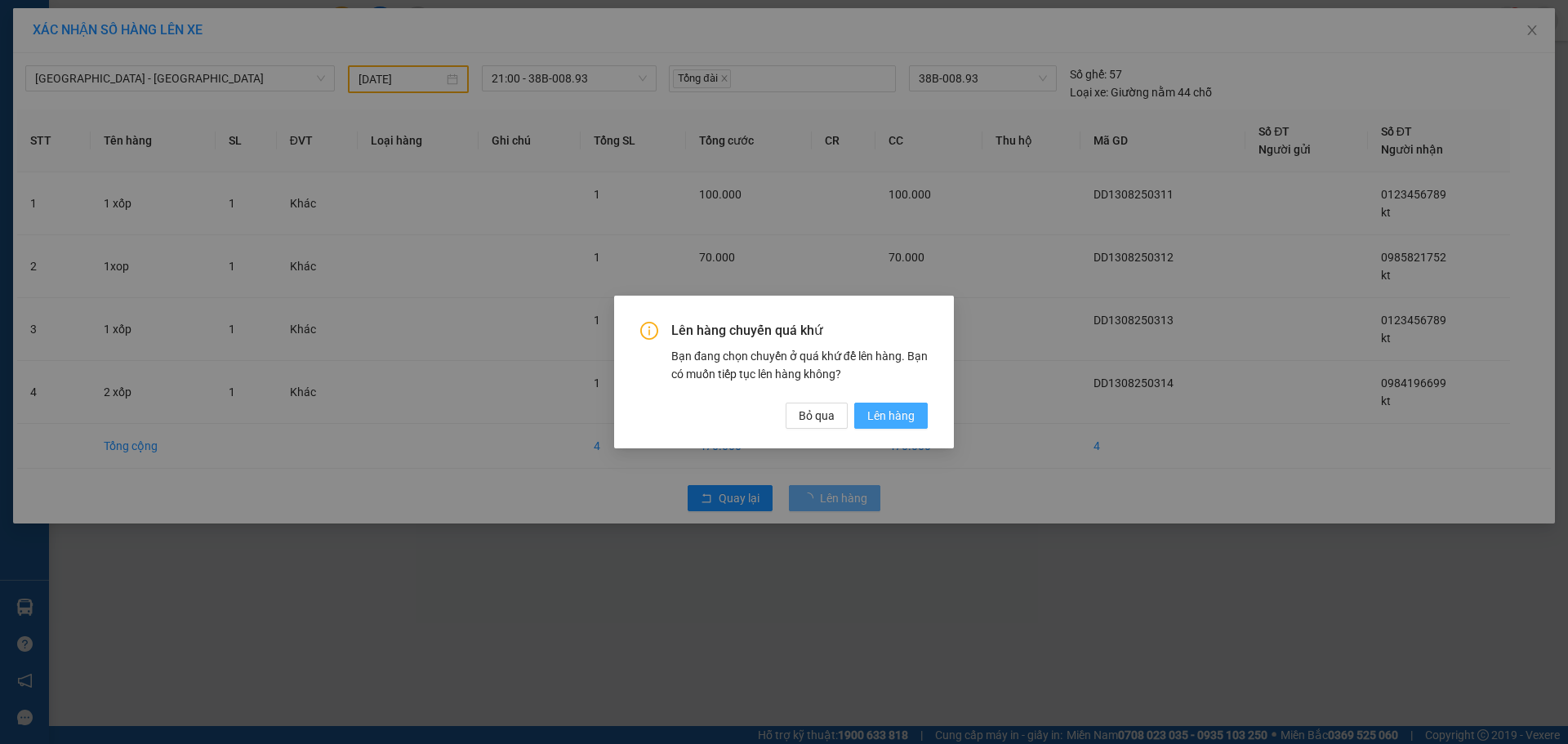
click at [885, 419] on span "Lên hàng" at bounding box center [891, 416] width 48 height 18
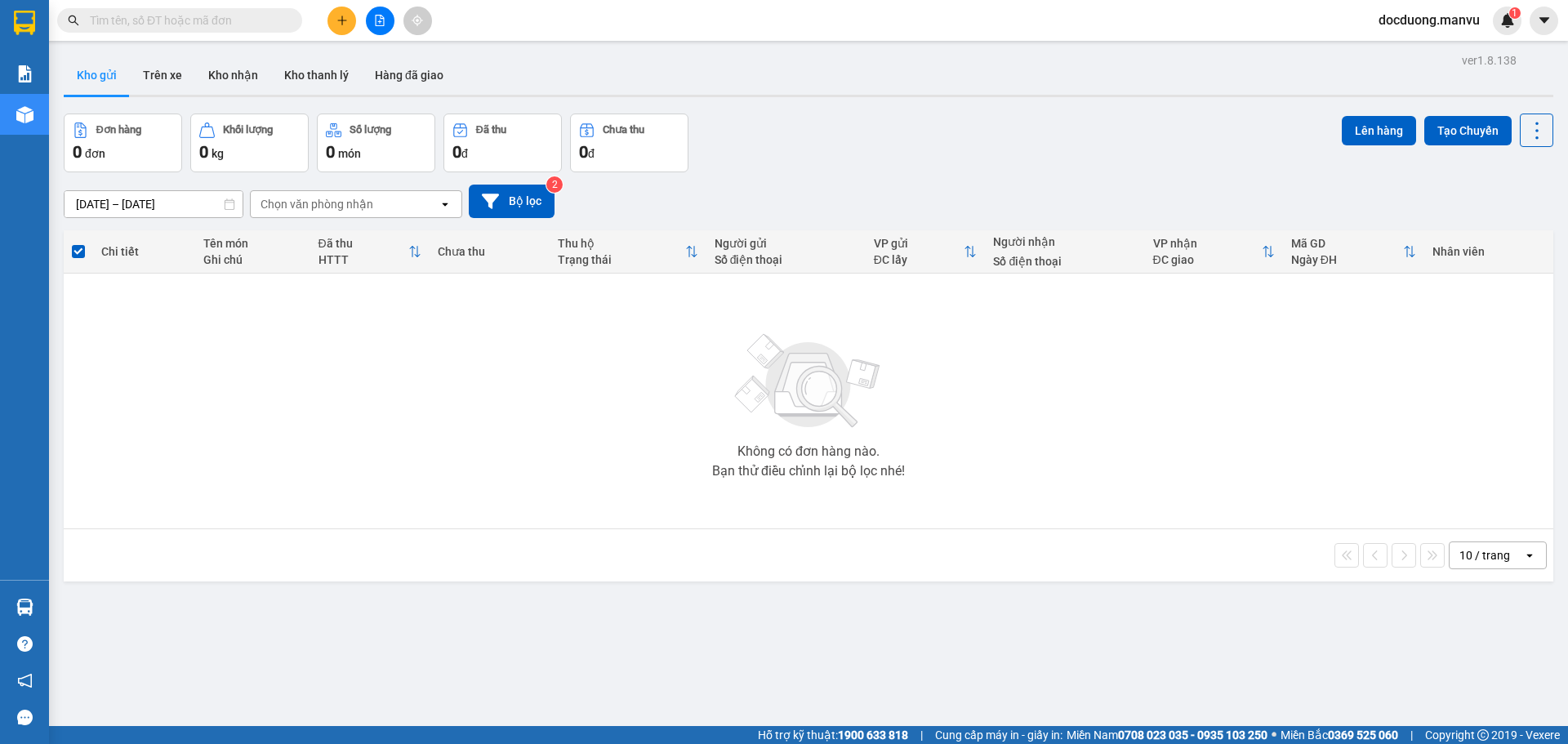
click at [351, 31] on button at bounding box center [342, 21] width 29 height 29
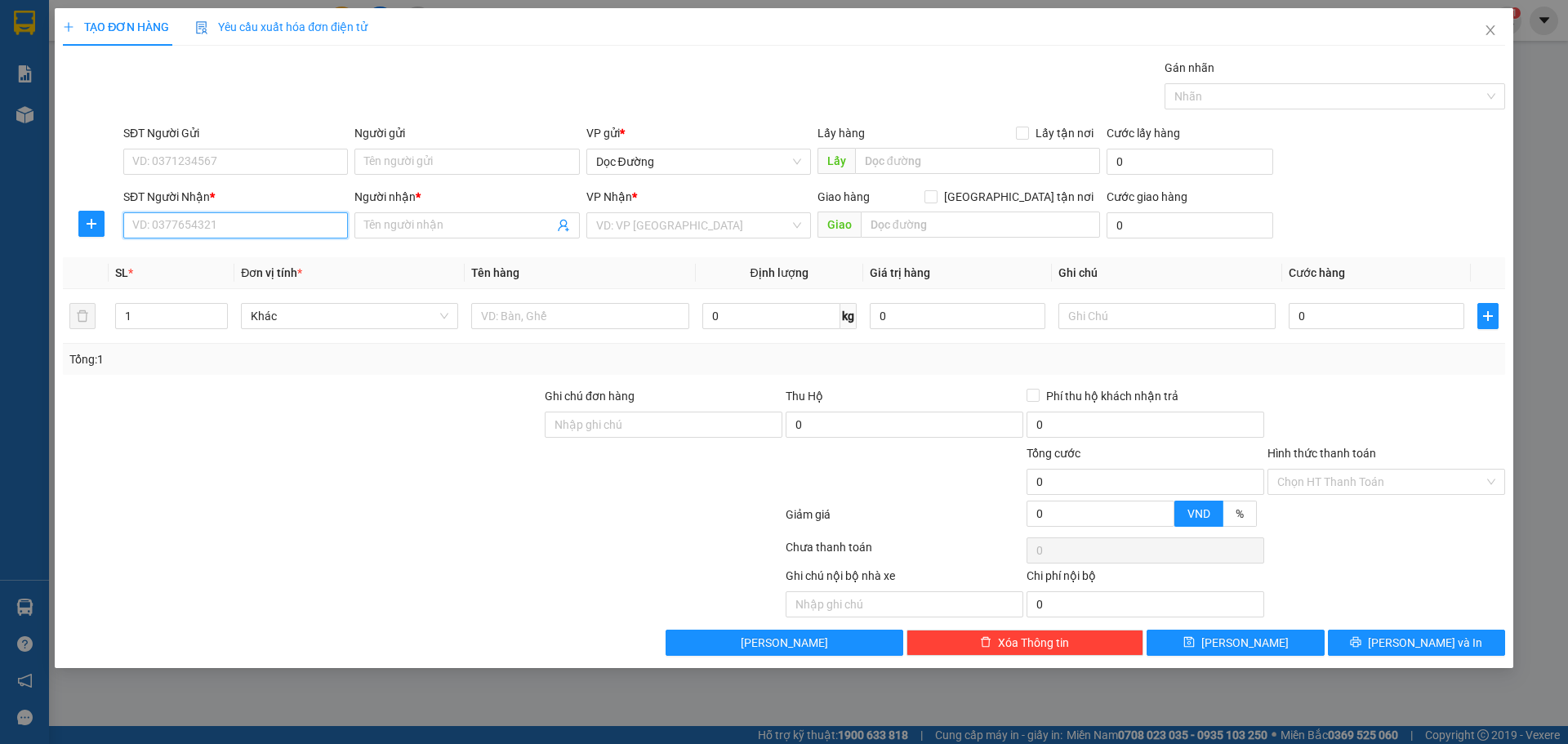
click at [239, 225] on input "SĐT Người Nhận *" at bounding box center [235, 225] width 225 height 26
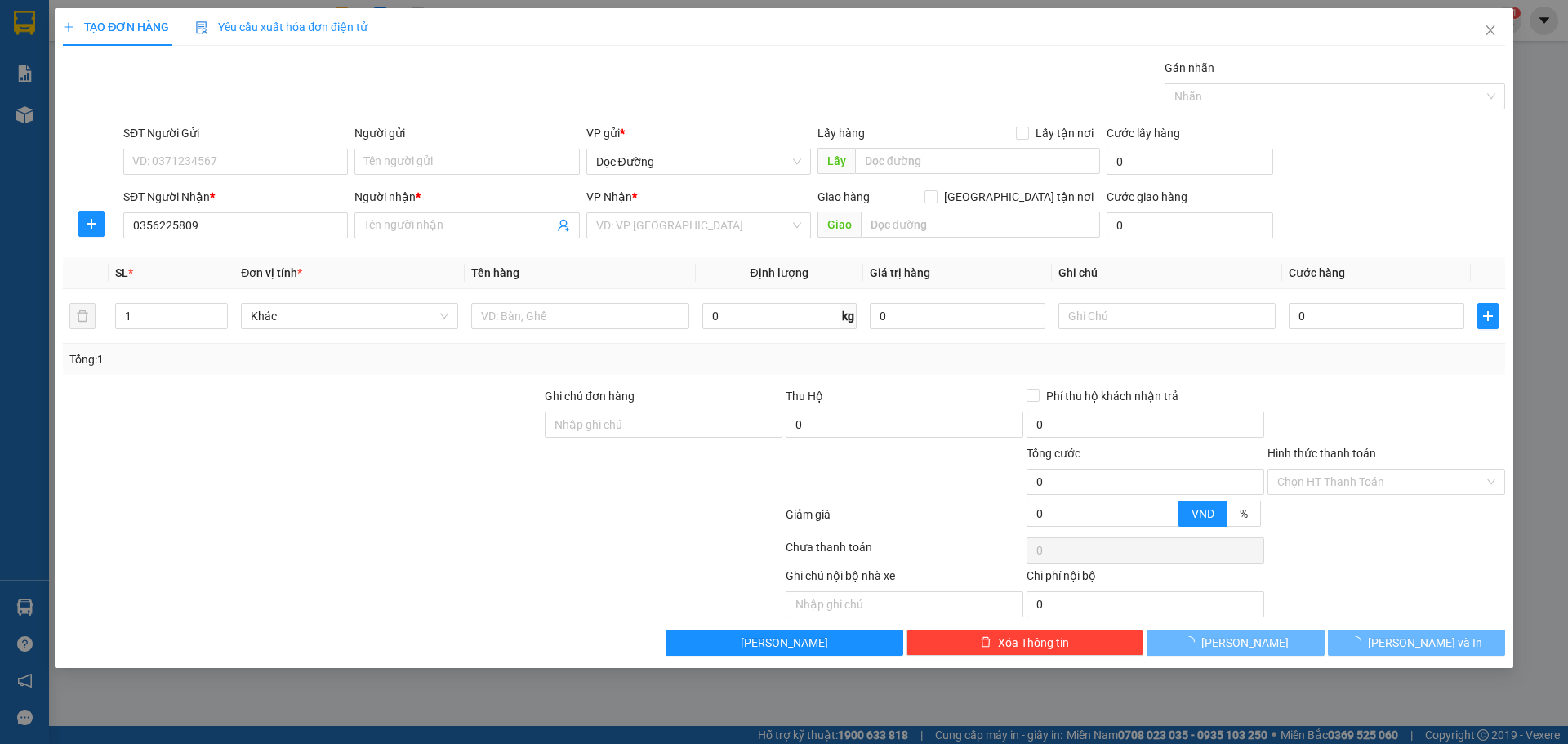
click at [393, 212] on div "Người nhận *" at bounding box center [466, 199] width 225 height 24
click at [313, 220] on input "0356225809" at bounding box center [235, 225] width 225 height 26
click at [293, 251] on div "0356225809 - kt" at bounding box center [235, 258] width 205 height 18
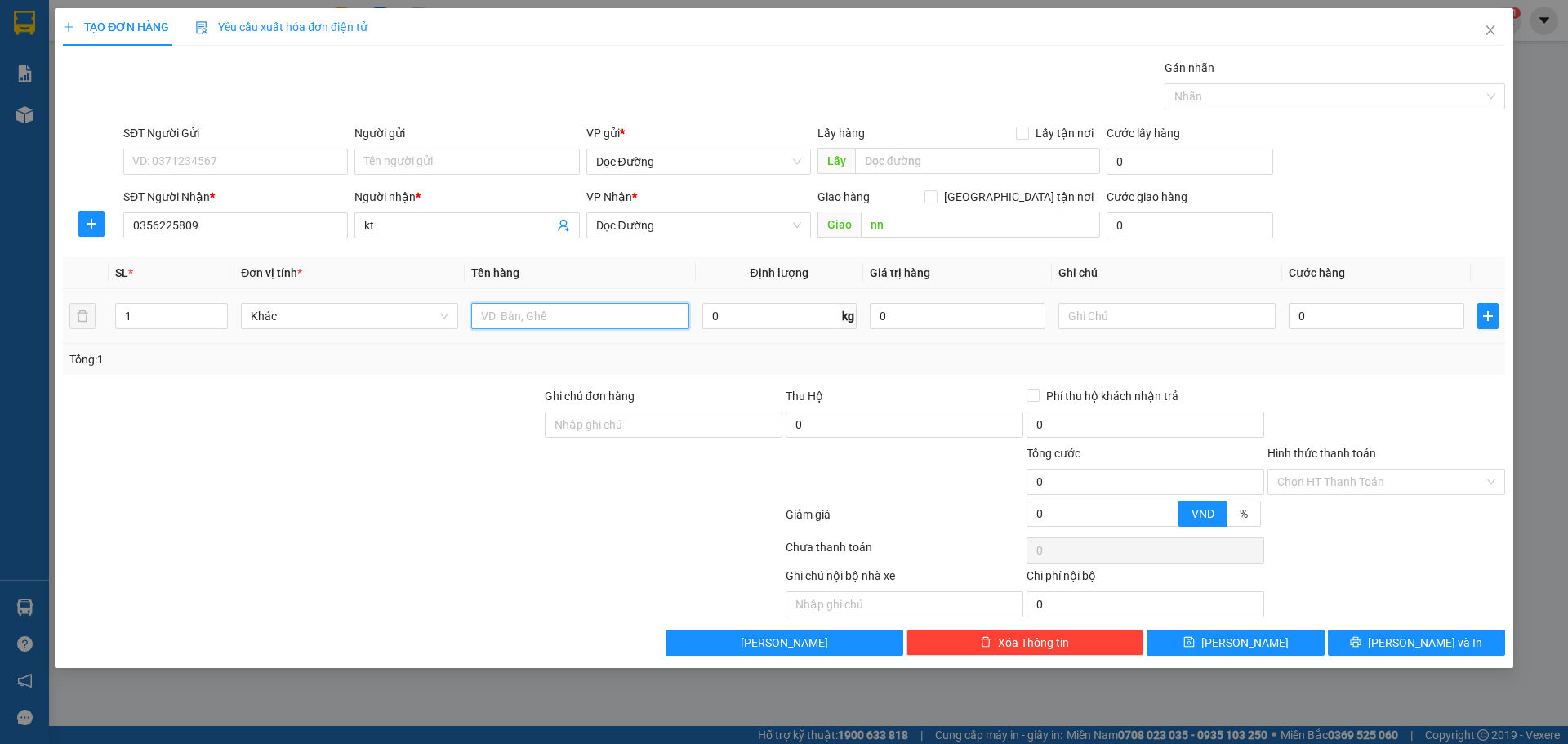
click at [581, 318] on input "text" at bounding box center [579, 316] width 217 height 26
click at [1344, 327] on input "0" at bounding box center [1376, 316] width 176 height 26
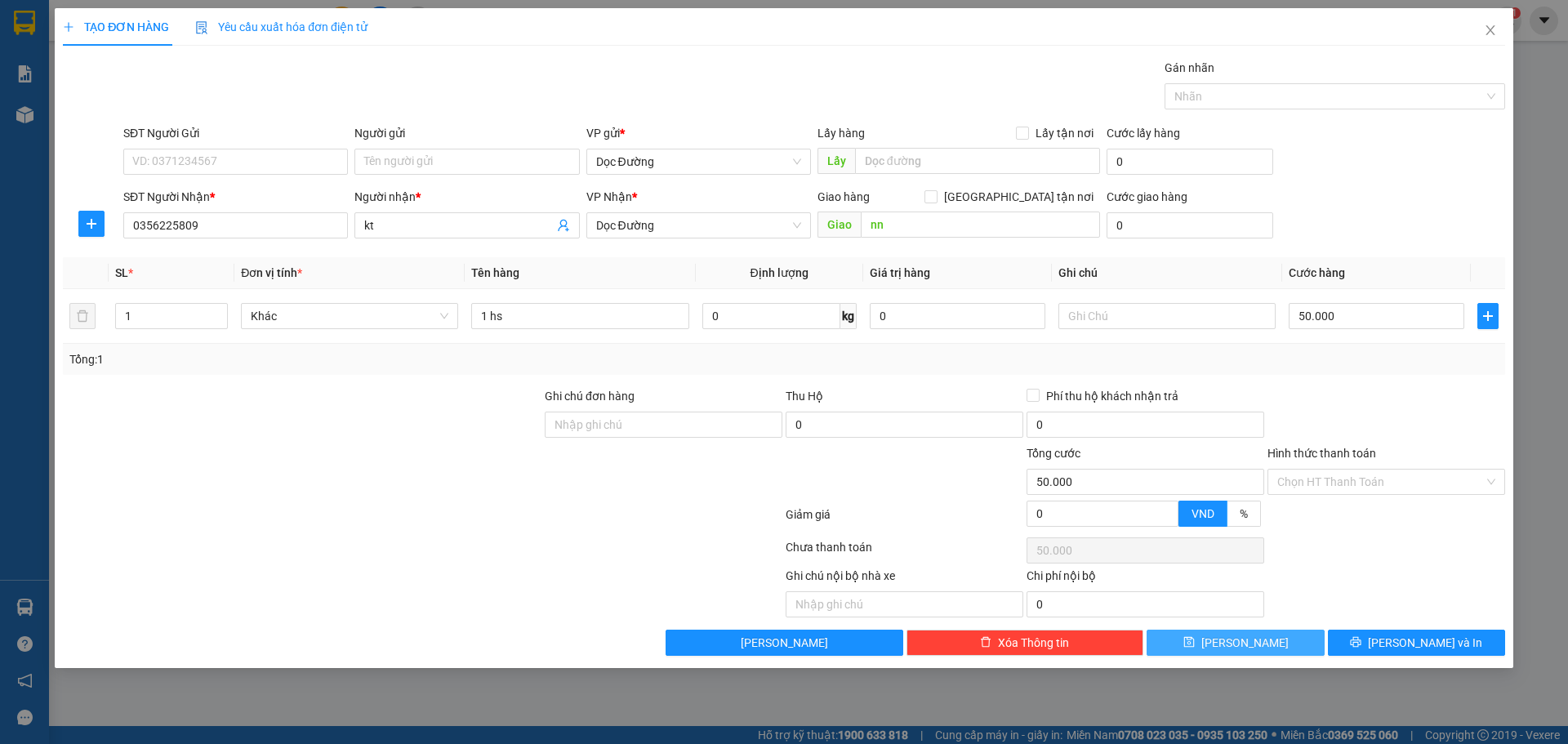
click at [1195, 640] on icon "save" at bounding box center [1188, 641] width 12 height 12
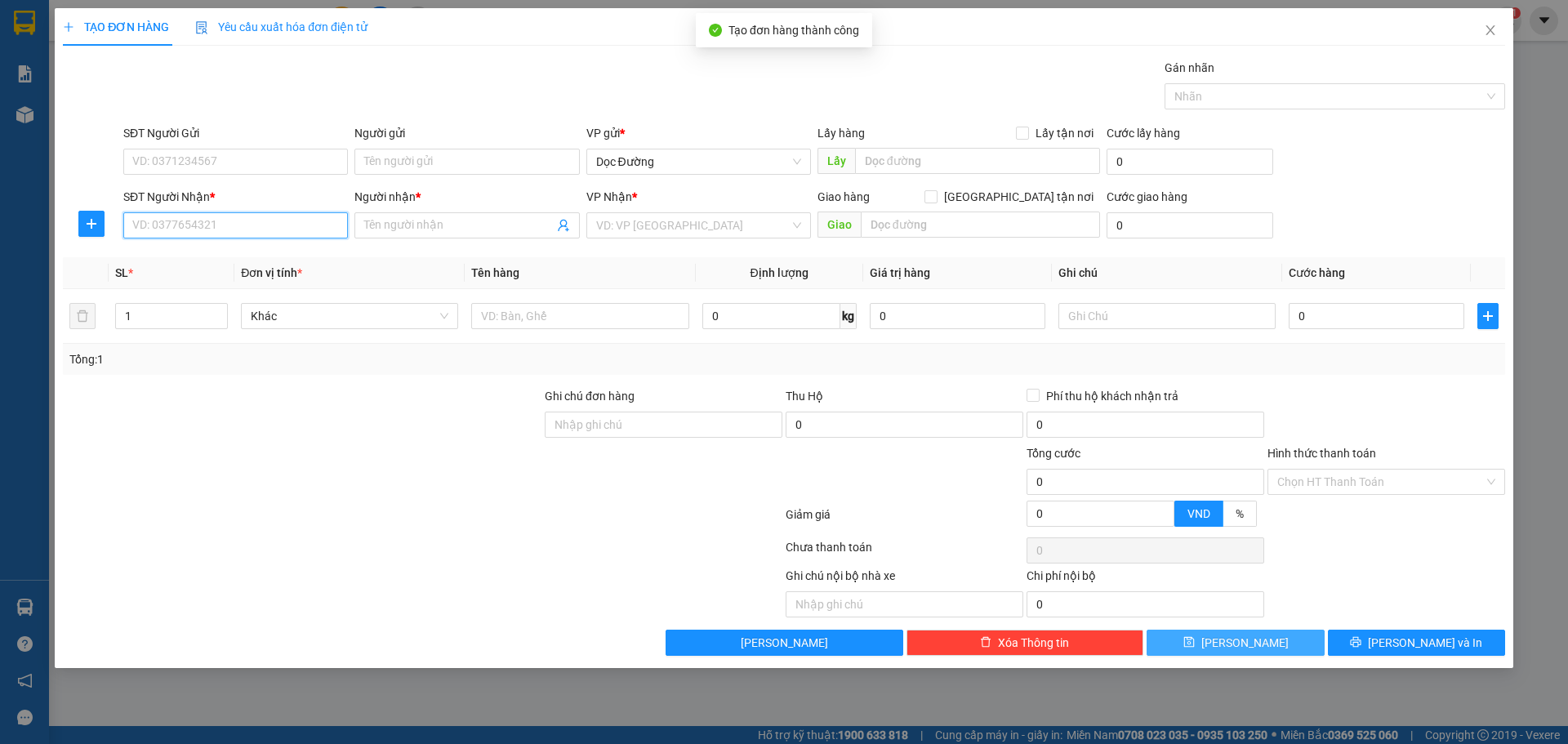
click at [307, 226] on input "SĐT Người Nhận *" at bounding box center [235, 225] width 225 height 26
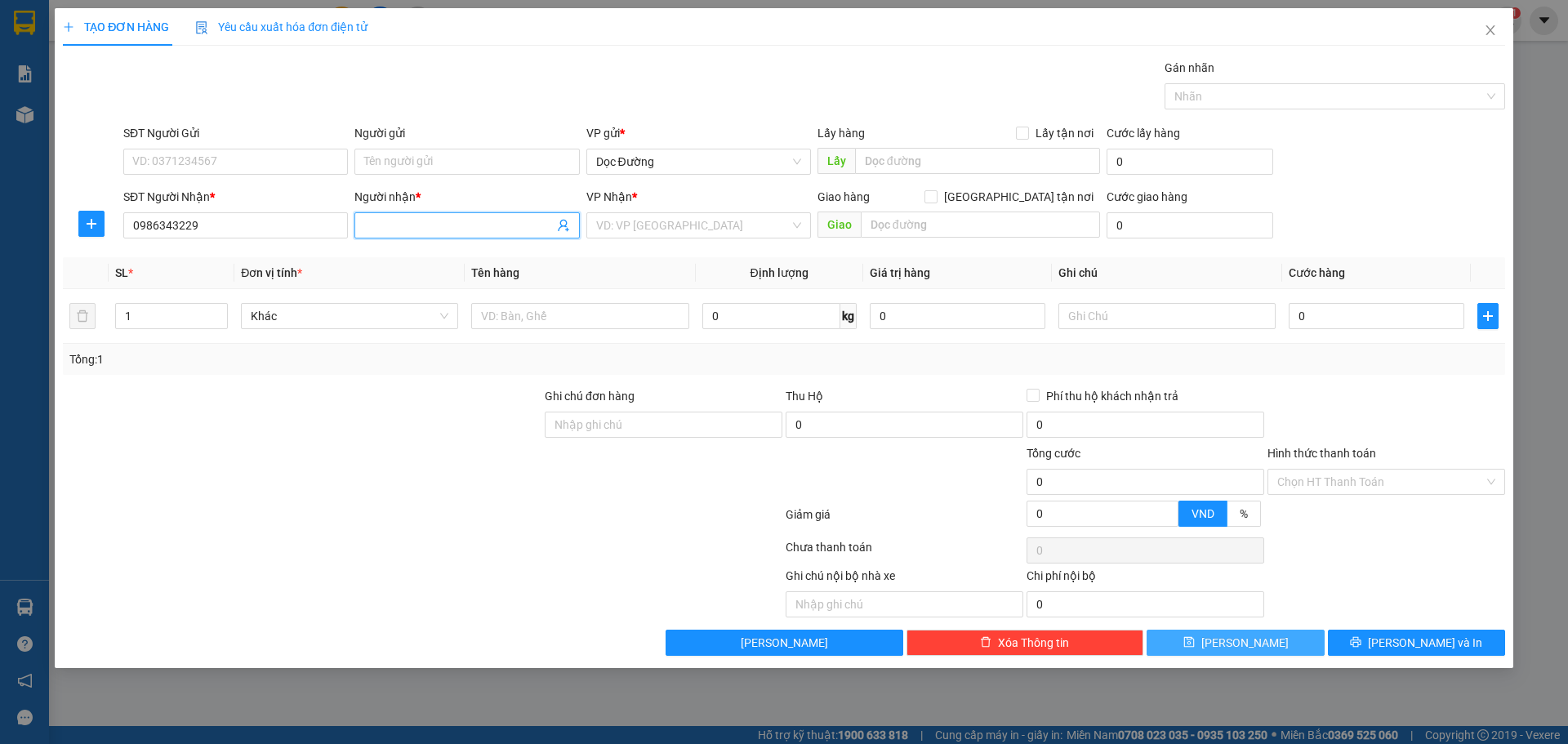
click at [406, 228] on input "Người nhận *" at bounding box center [458, 225] width 188 height 18
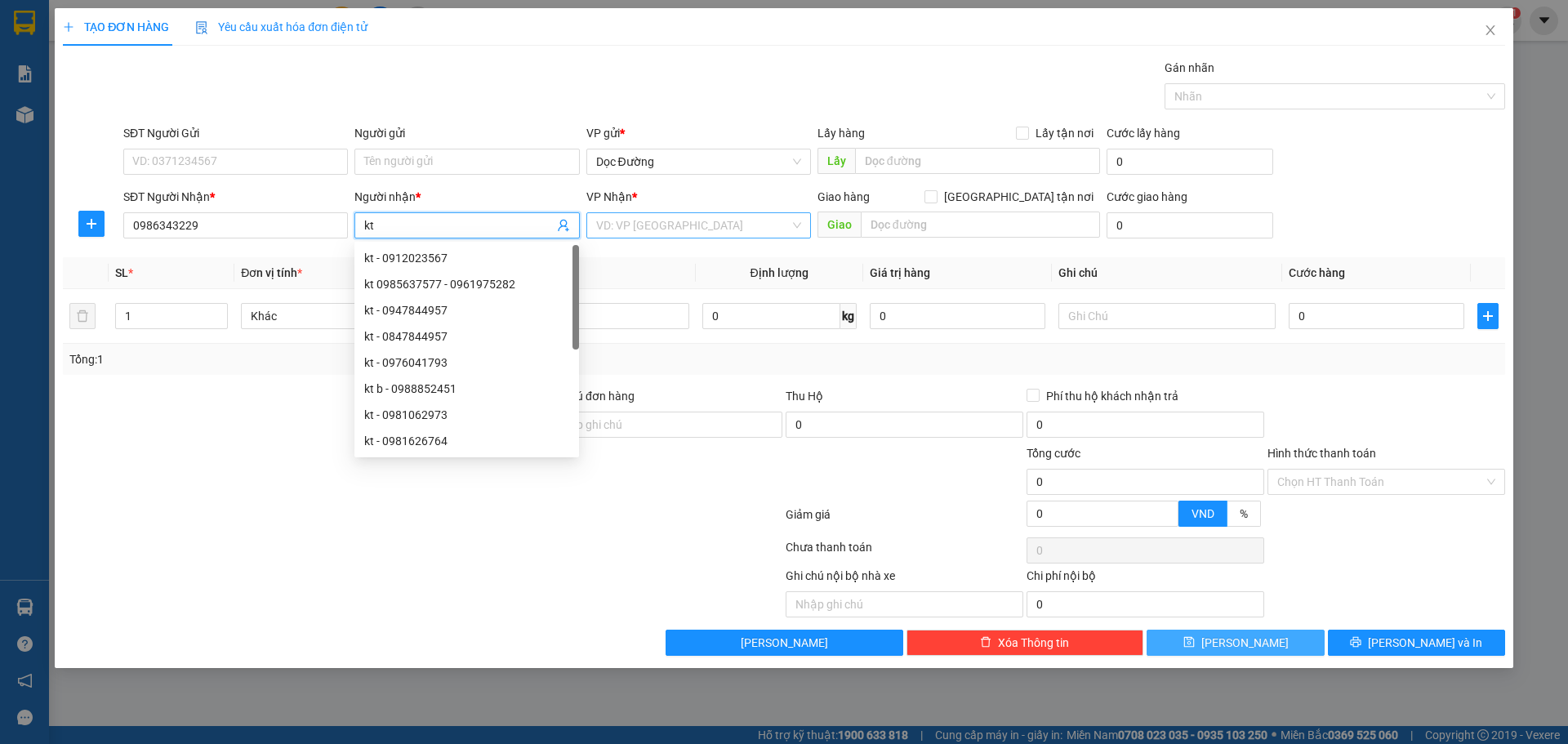
click at [651, 220] on input "search" at bounding box center [692, 225] width 194 height 24
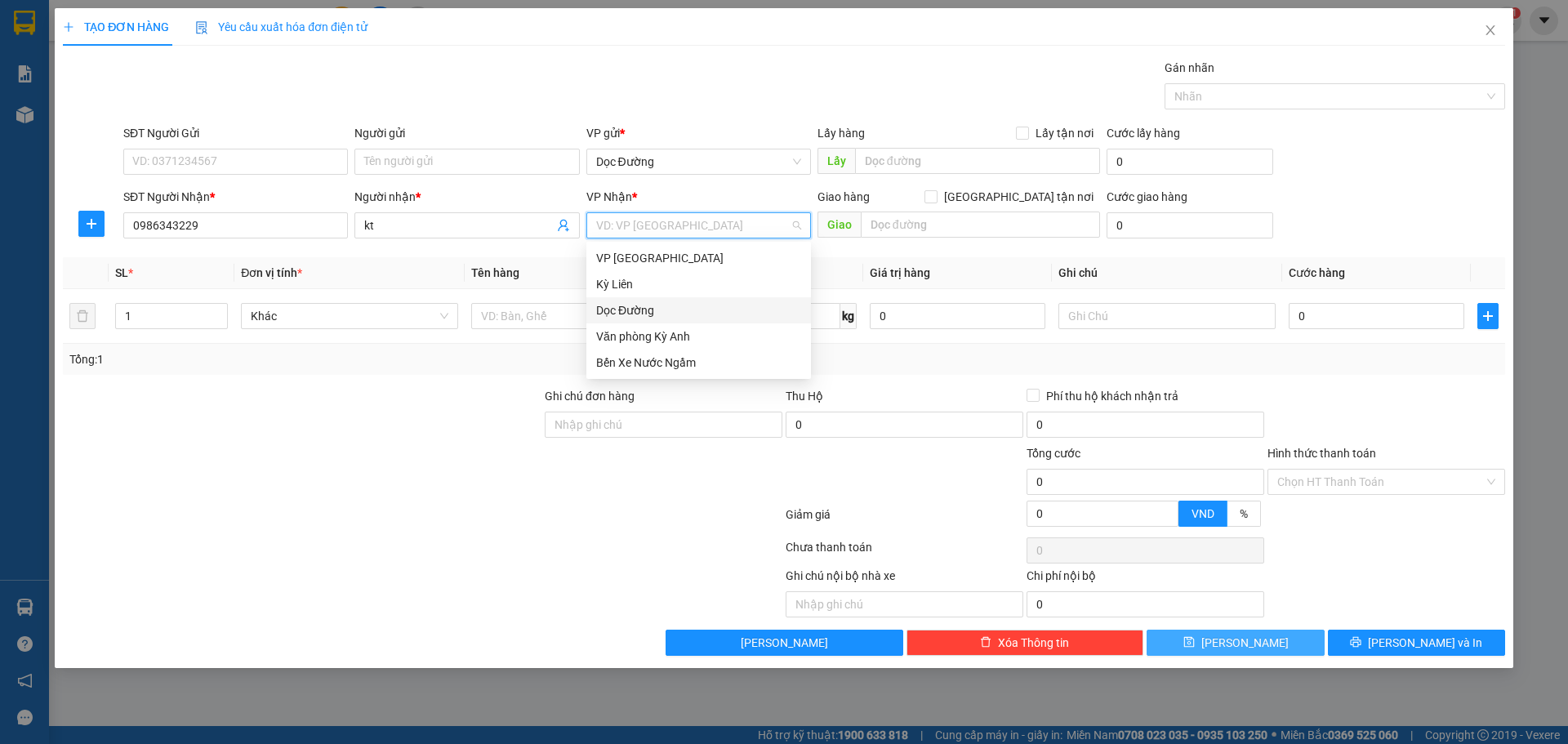
click at [642, 299] on div "Dọc Đường" at bounding box center [698, 310] width 225 height 26
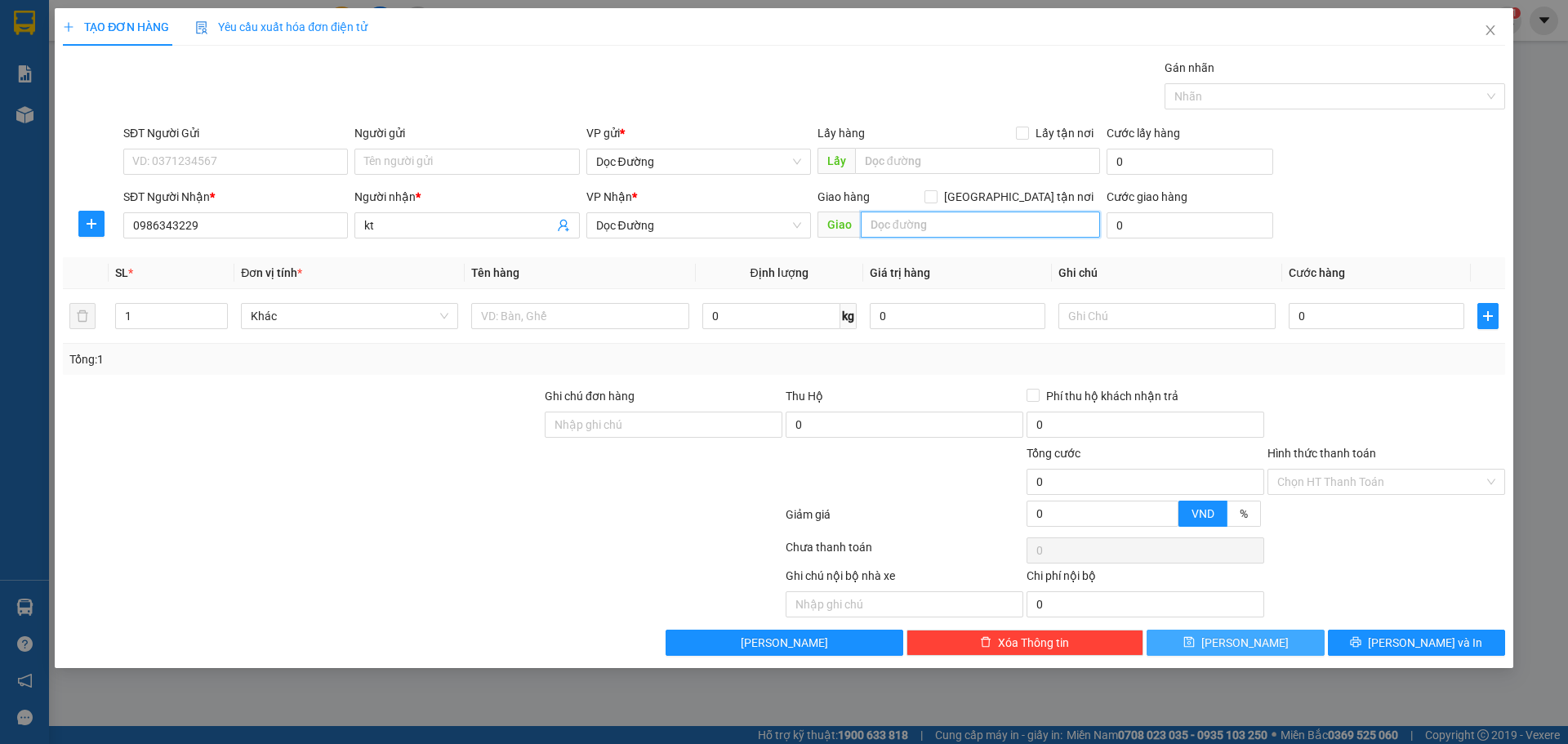
click at [882, 228] on input "text" at bounding box center [979, 225] width 239 height 26
click at [617, 308] on input "text" at bounding box center [579, 316] width 217 height 26
click at [1410, 306] on input "0" at bounding box center [1376, 316] width 176 height 26
drag, startPoint x: 1427, startPoint y: 168, endPoint x: 1381, endPoint y: 149, distance: 49.8
click at [1426, 168] on div "SĐT Người Gửi VD: 0371234567 Người gửi Tên người gửi VP gửi * Dọc Đường Lấy hàn…" at bounding box center [813, 152] width 1388 height 57
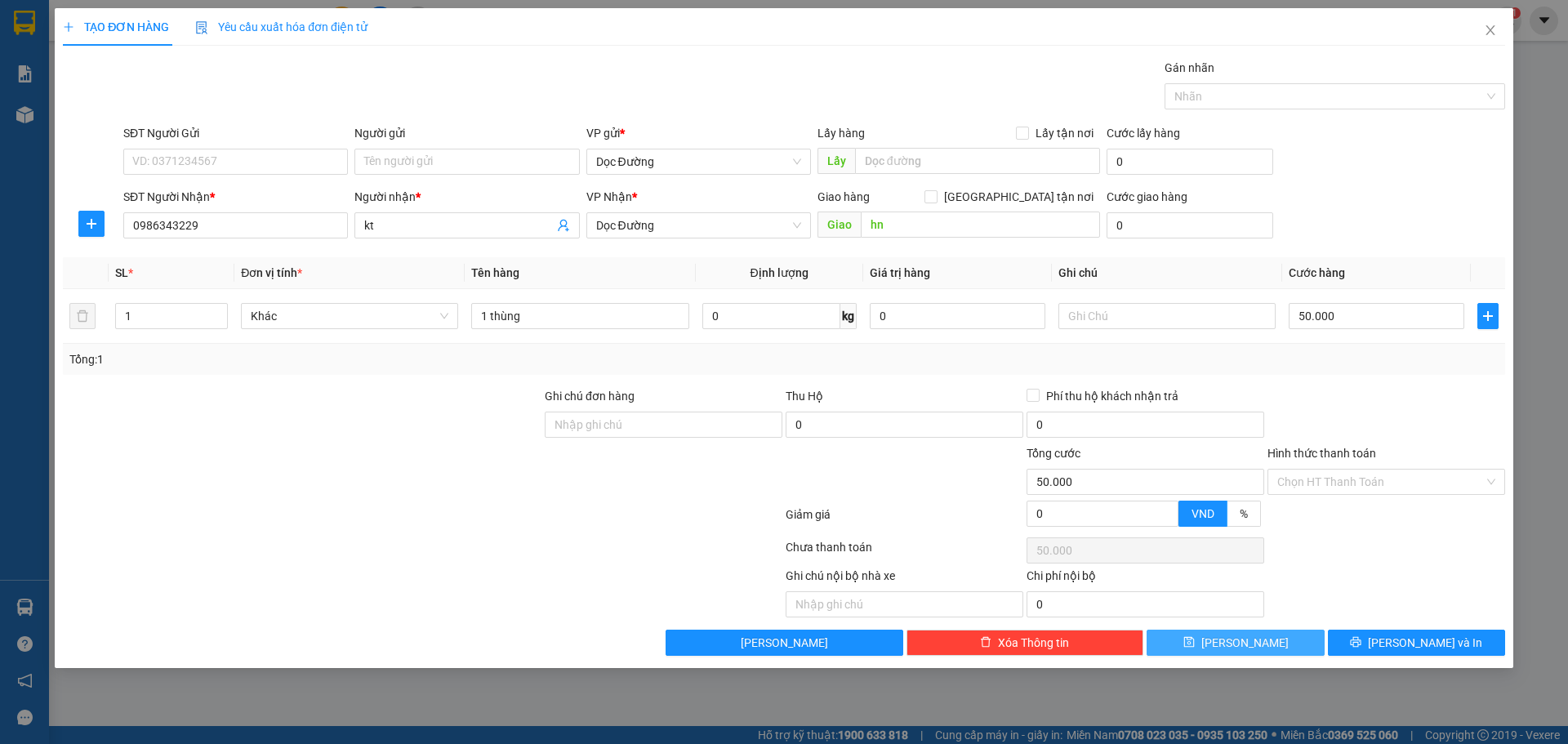
click at [1204, 640] on button "[PERSON_NAME]" at bounding box center [1234, 642] width 178 height 26
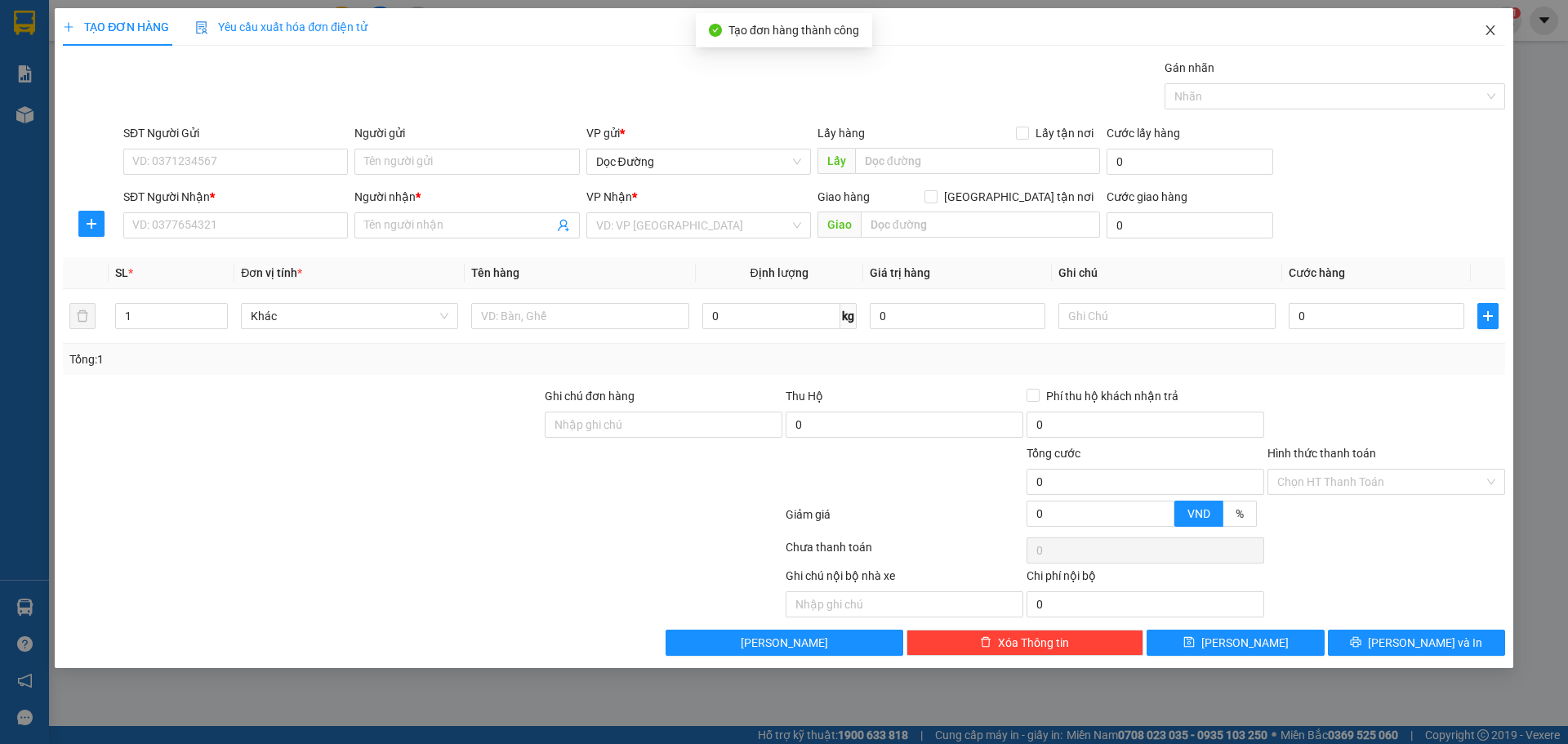
drag, startPoint x: 1495, startPoint y: 60, endPoint x: 1507, endPoint y: 29, distance: 33.2
click at [1499, 54] on div "TẠO ĐƠN HÀNG Yêu cầu xuất hóa đơn điện tử Transit Pickup Surcharge Ids Transit …" at bounding box center [784, 332] width 1442 height 648
click at [1507, 29] on span "Close" at bounding box center [1490, 31] width 46 height 46
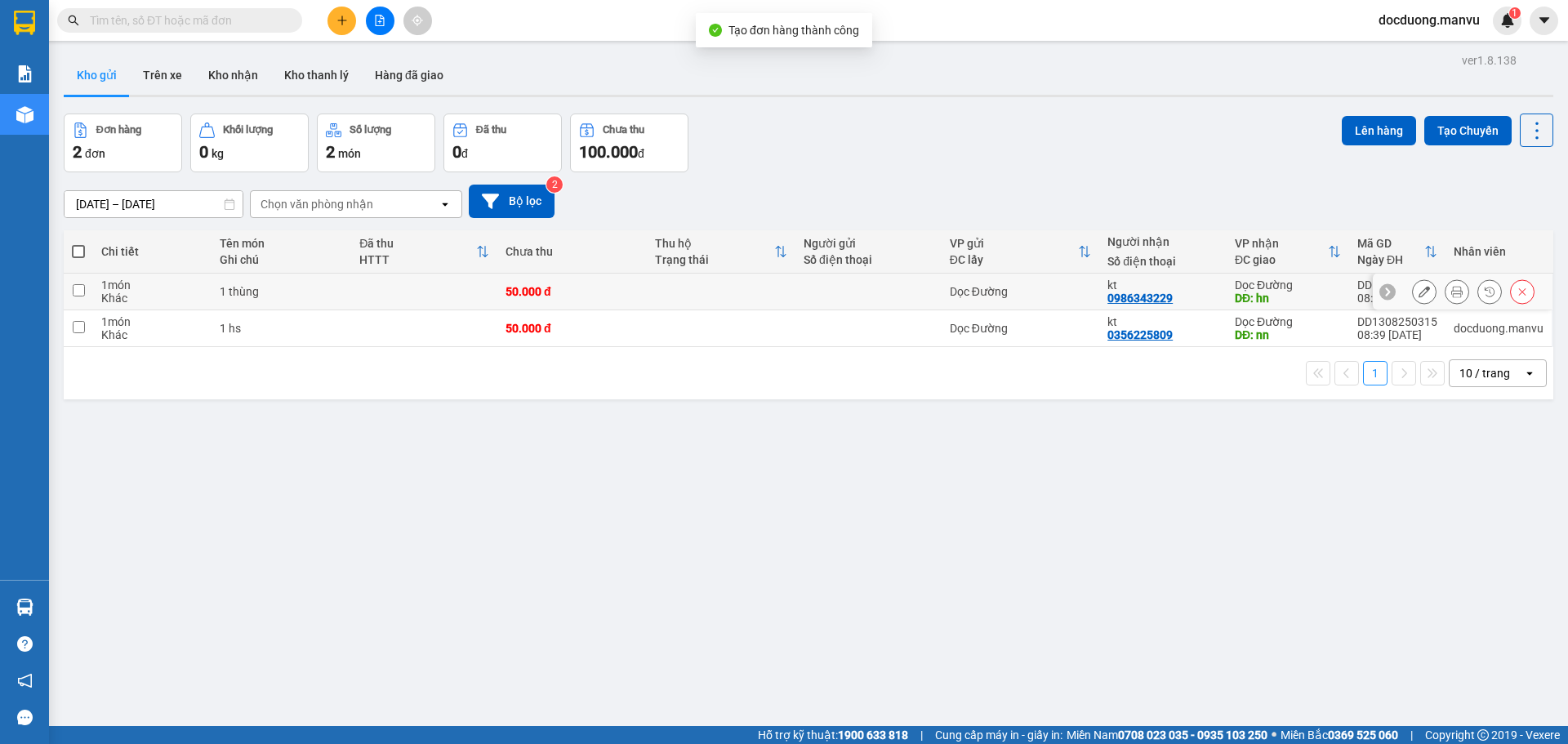
click at [807, 299] on td at bounding box center [868, 291] width 146 height 37
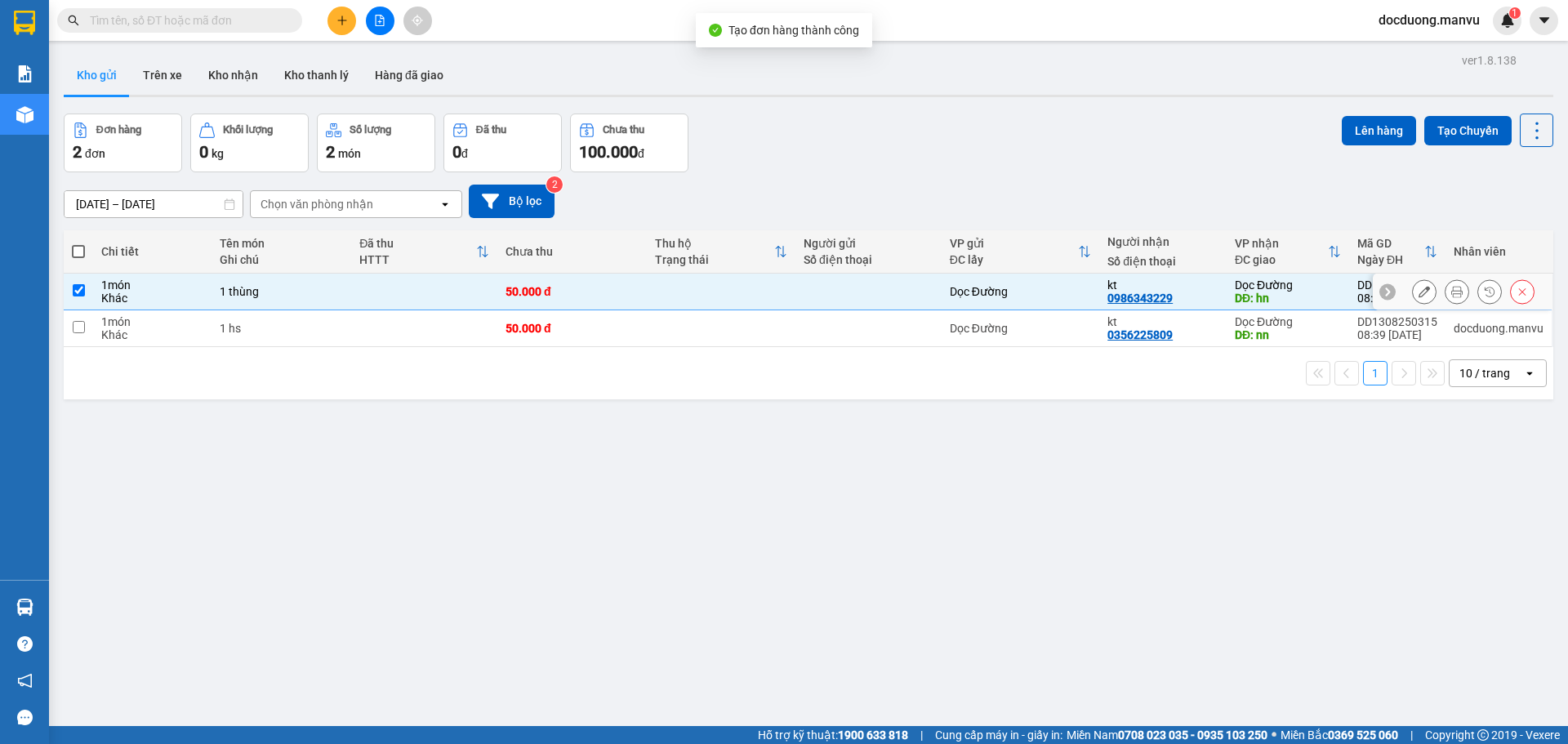
click at [739, 324] on td at bounding box center [720, 328] width 149 height 37
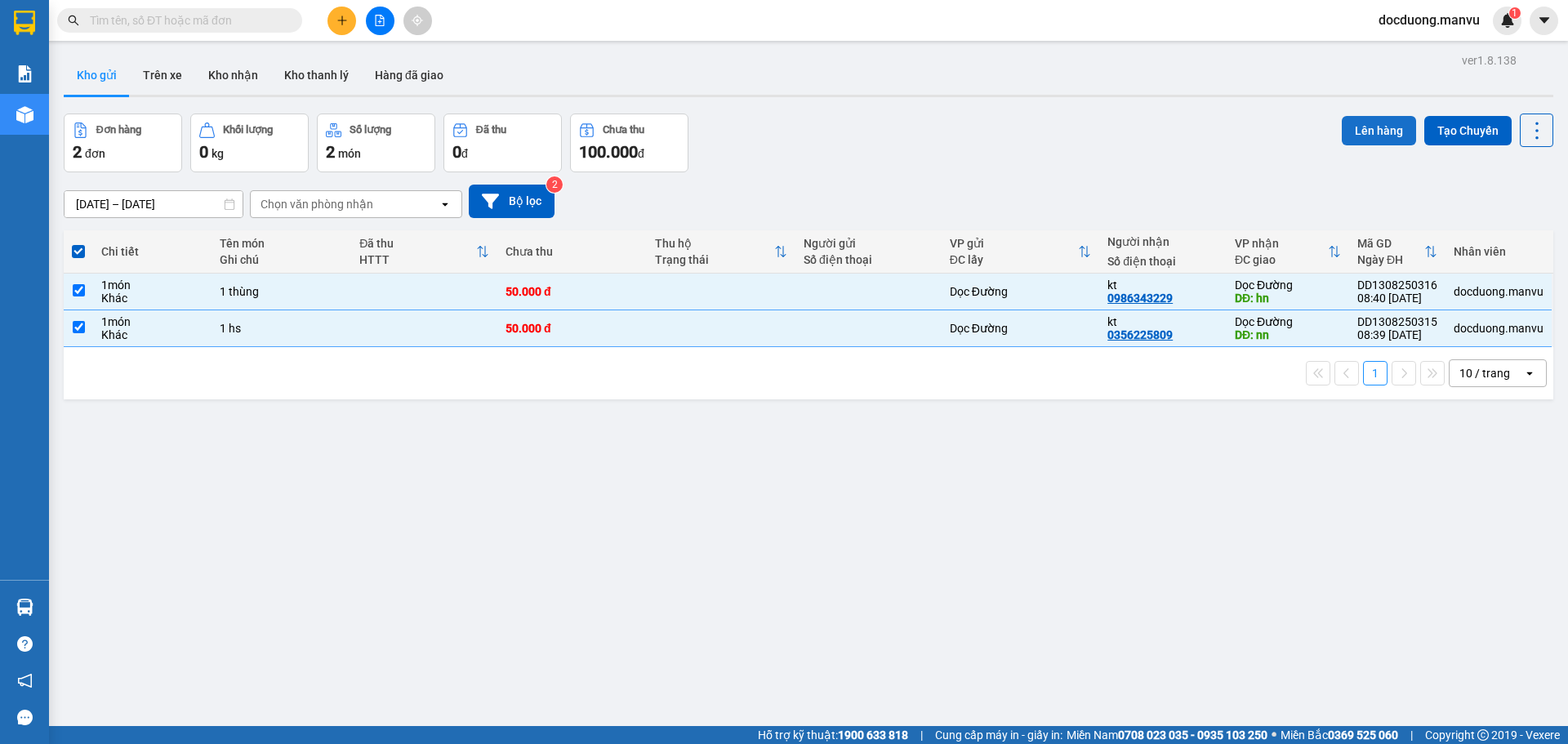
click at [1363, 137] on button "Lên hàng" at bounding box center [1379, 131] width 74 height 30
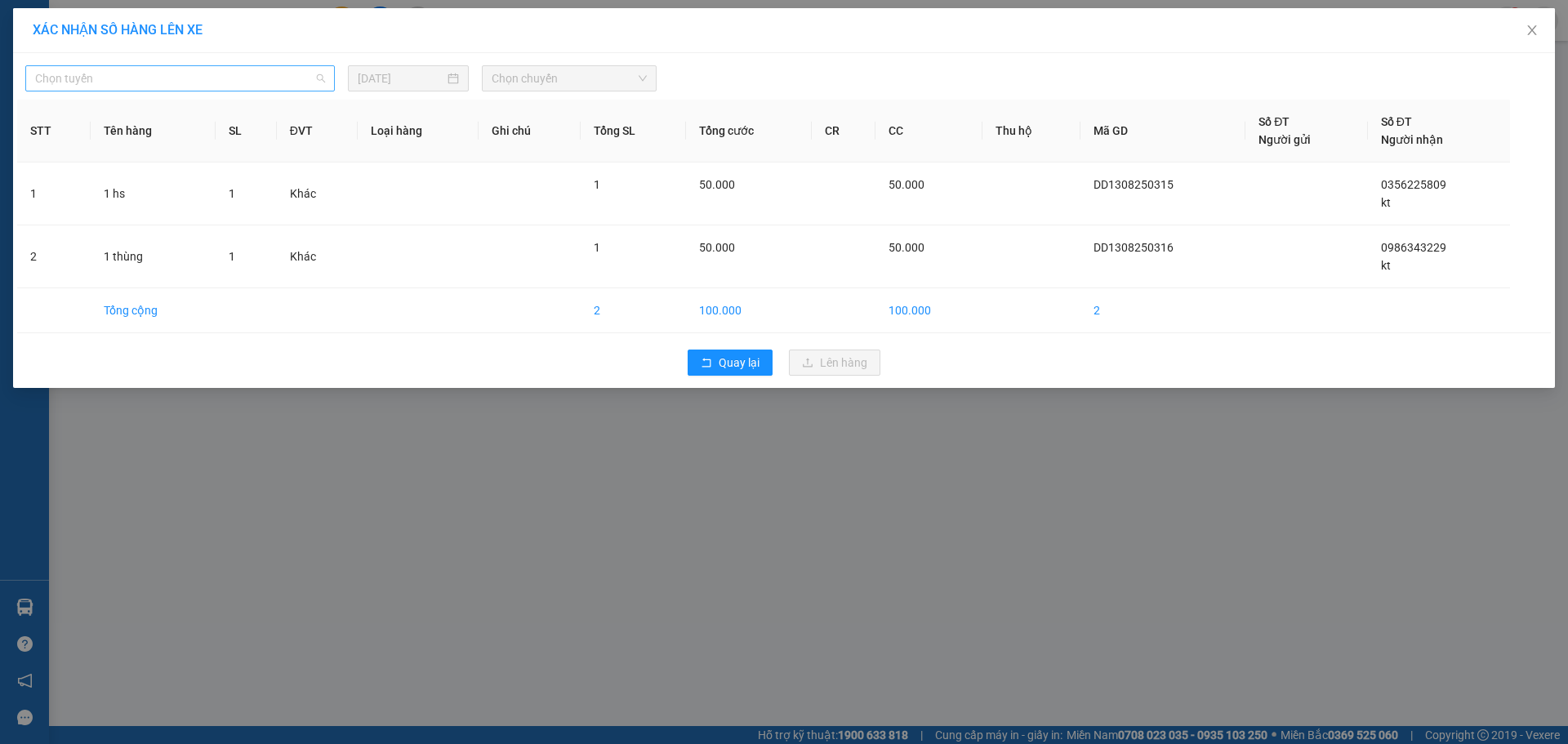
click at [145, 87] on span "Chọn tuyến" at bounding box center [179, 78] width 289 height 24
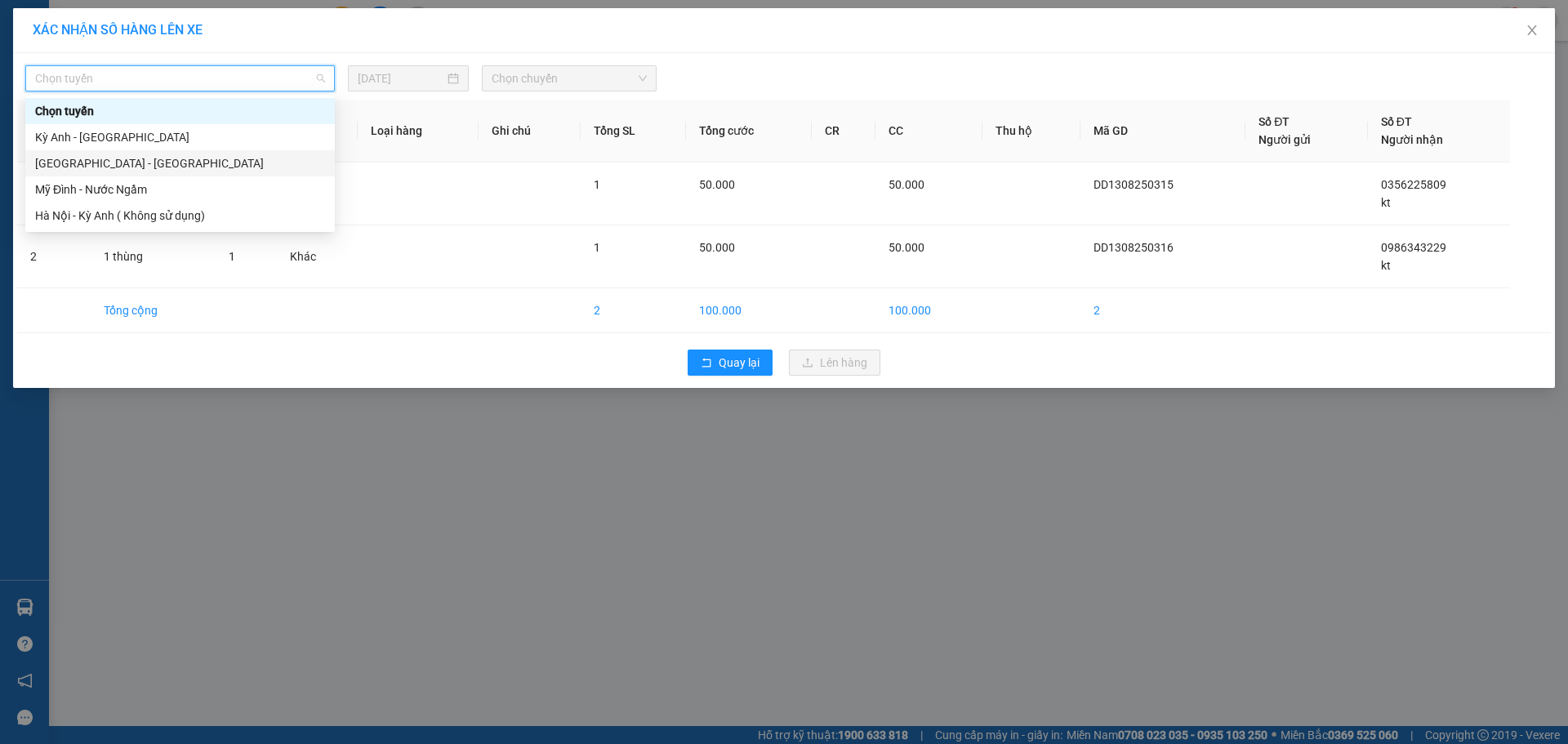
click at [96, 152] on div "[GEOGRAPHIC_DATA] - [GEOGRAPHIC_DATA]" at bounding box center [179, 163] width 309 height 26
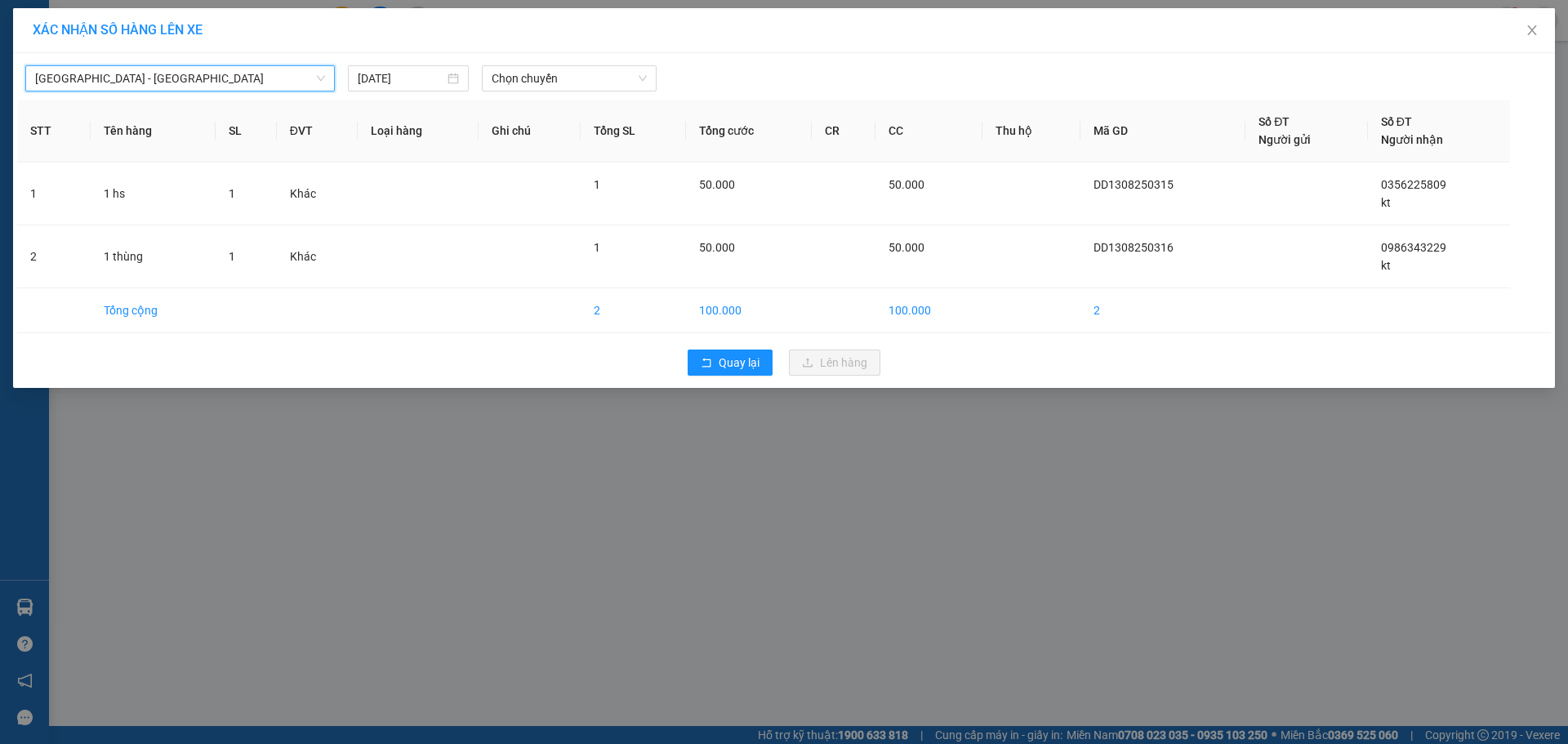
click at [142, 91] on div "[GEOGRAPHIC_DATA] - [GEOGRAPHIC_DATA] [GEOGRAPHIC_DATA] - [GEOGRAPHIC_DATA] [GE…" at bounding box center [784, 220] width 1542 height 335
click at [168, 76] on span "[GEOGRAPHIC_DATA] - [GEOGRAPHIC_DATA]" at bounding box center [179, 78] width 289 height 24
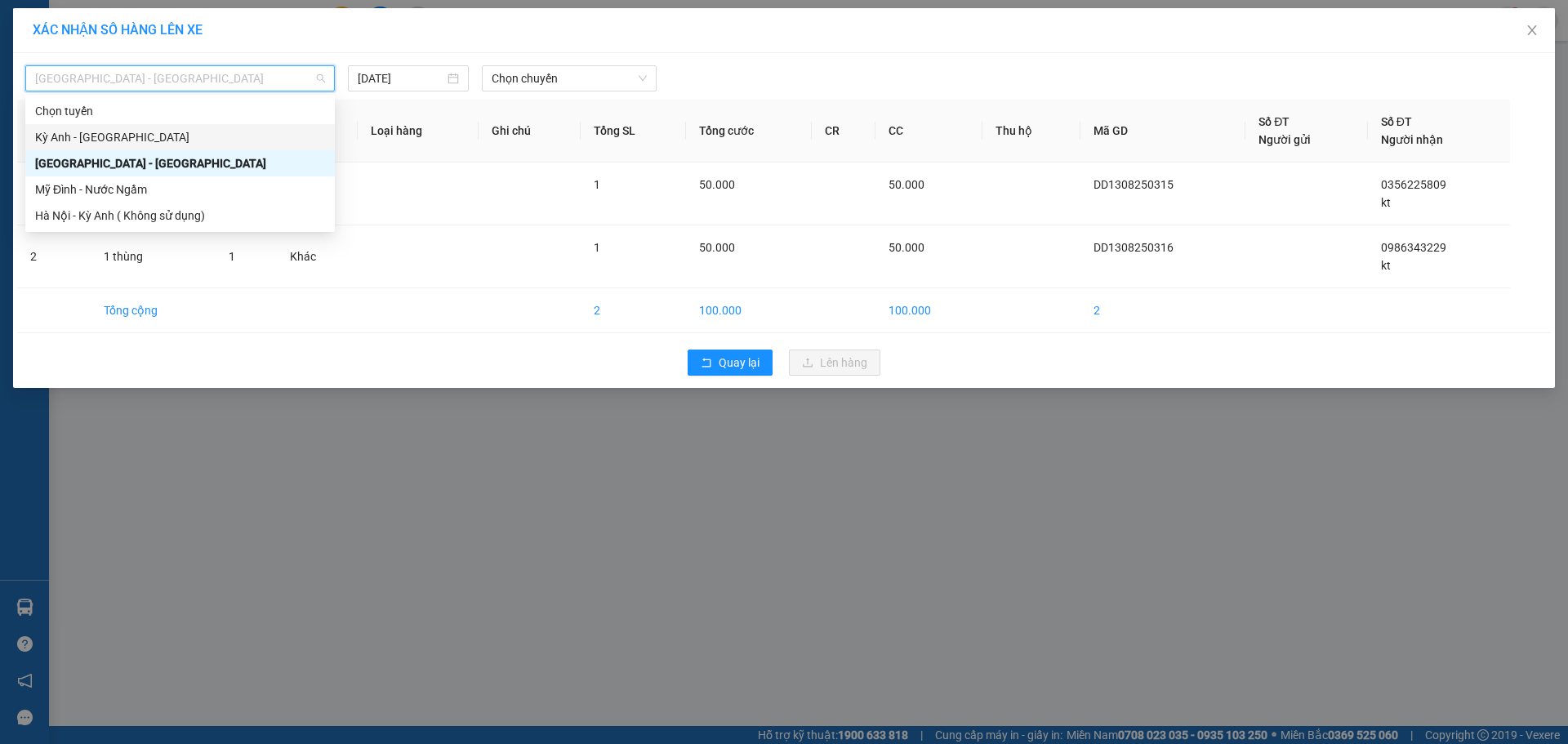
drag, startPoint x: 108, startPoint y: 134, endPoint x: 157, endPoint y: 114, distance: 52.9
click at [108, 135] on div "Kỳ Anh - [GEOGRAPHIC_DATA]" at bounding box center [179, 137] width 289 height 18
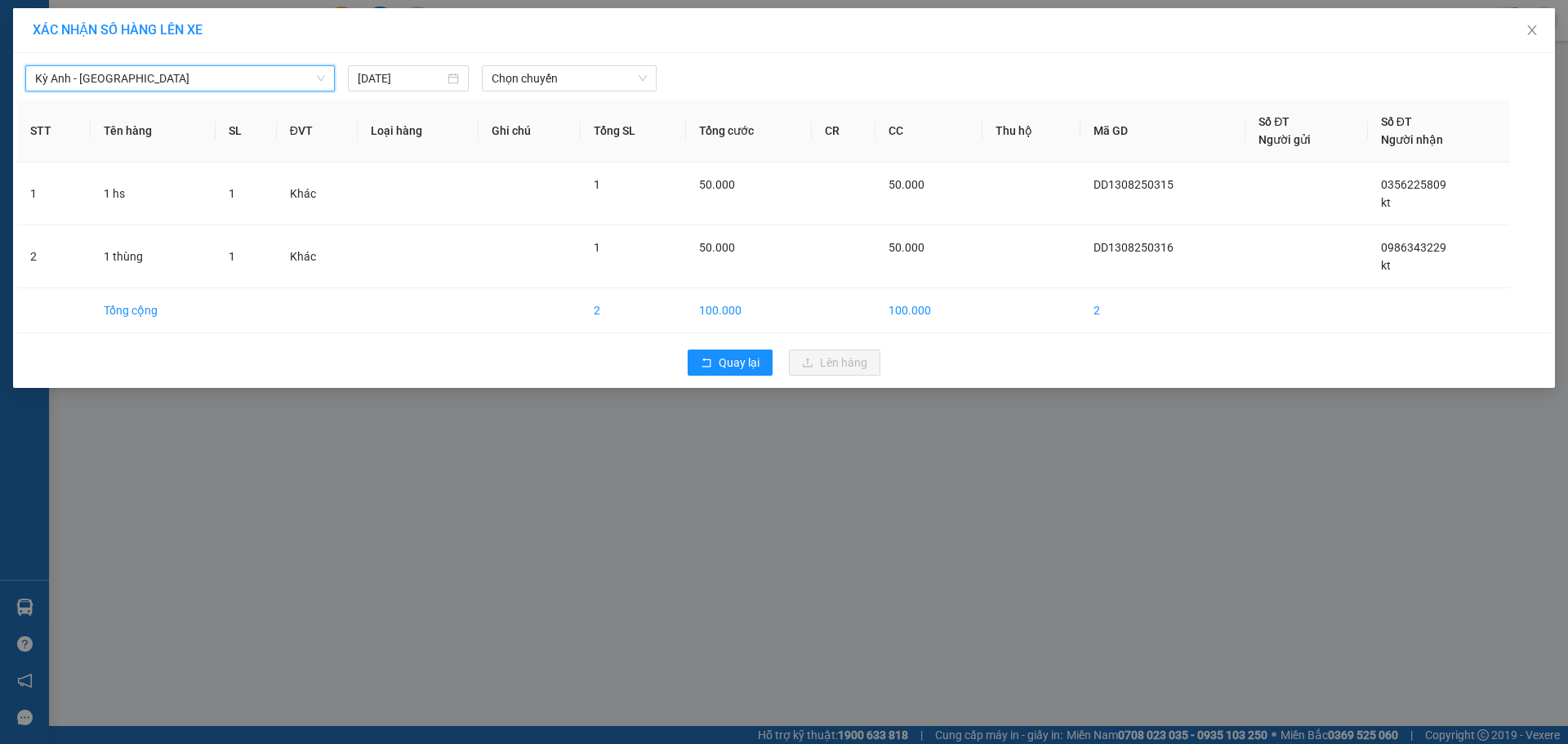
click at [510, 60] on div "Kỳ [GEOGRAPHIC_DATA] - [GEOGRAPHIC_DATA] [GEOGRAPHIC_DATA] [GEOGRAPHIC_DATA] - …" at bounding box center [784, 74] width 1534 height 34
click at [379, 66] on div "[DATE]" at bounding box center [408, 78] width 121 height 26
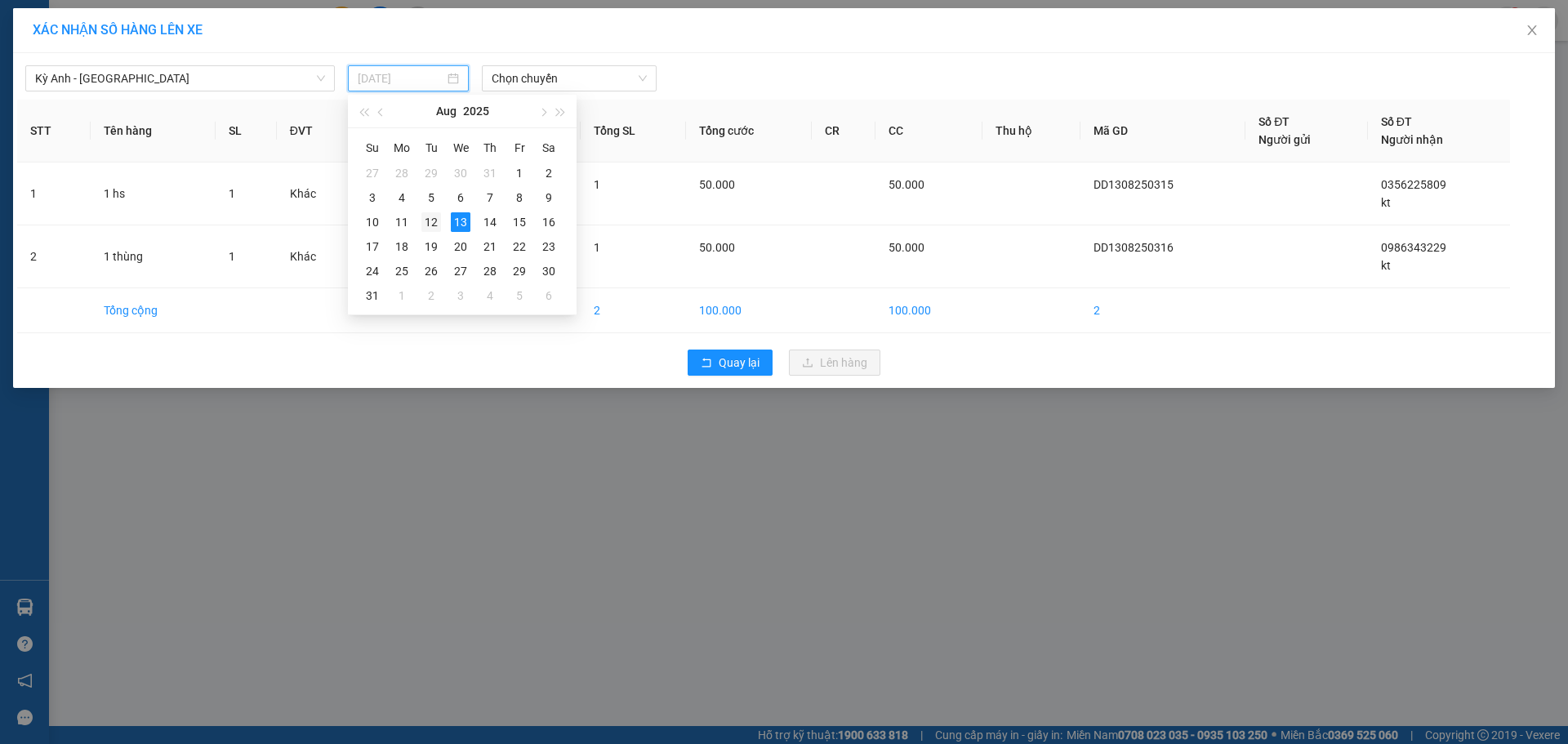
click at [430, 221] on div "12" at bounding box center [431, 222] width 20 height 20
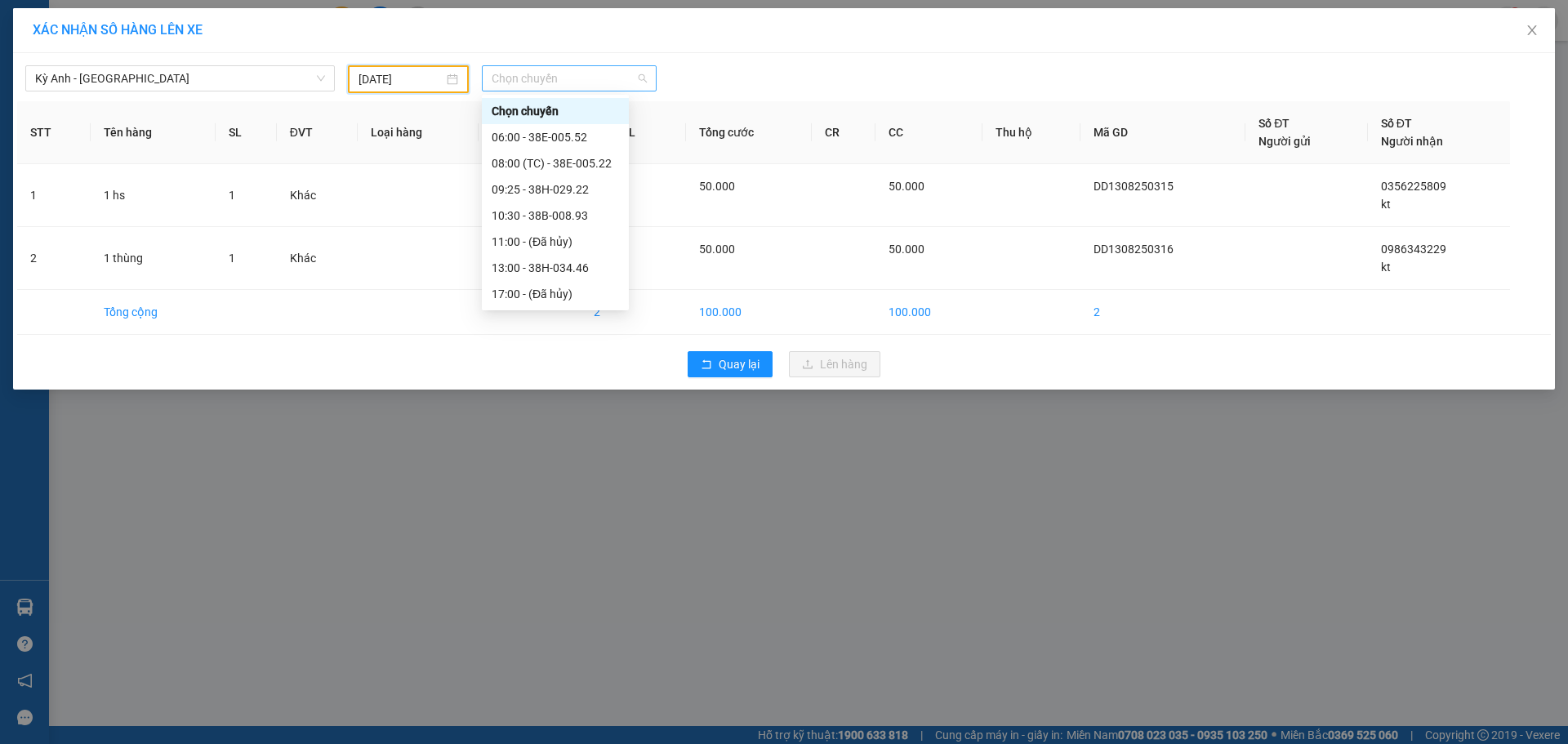
click at [556, 72] on span "Chọn chuyến" at bounding box center [569, 78] width 155 height 24
click at [578, 188] on div "21:25 - 38F-005.99" at bounding box center [555, 189] width 127 height 18
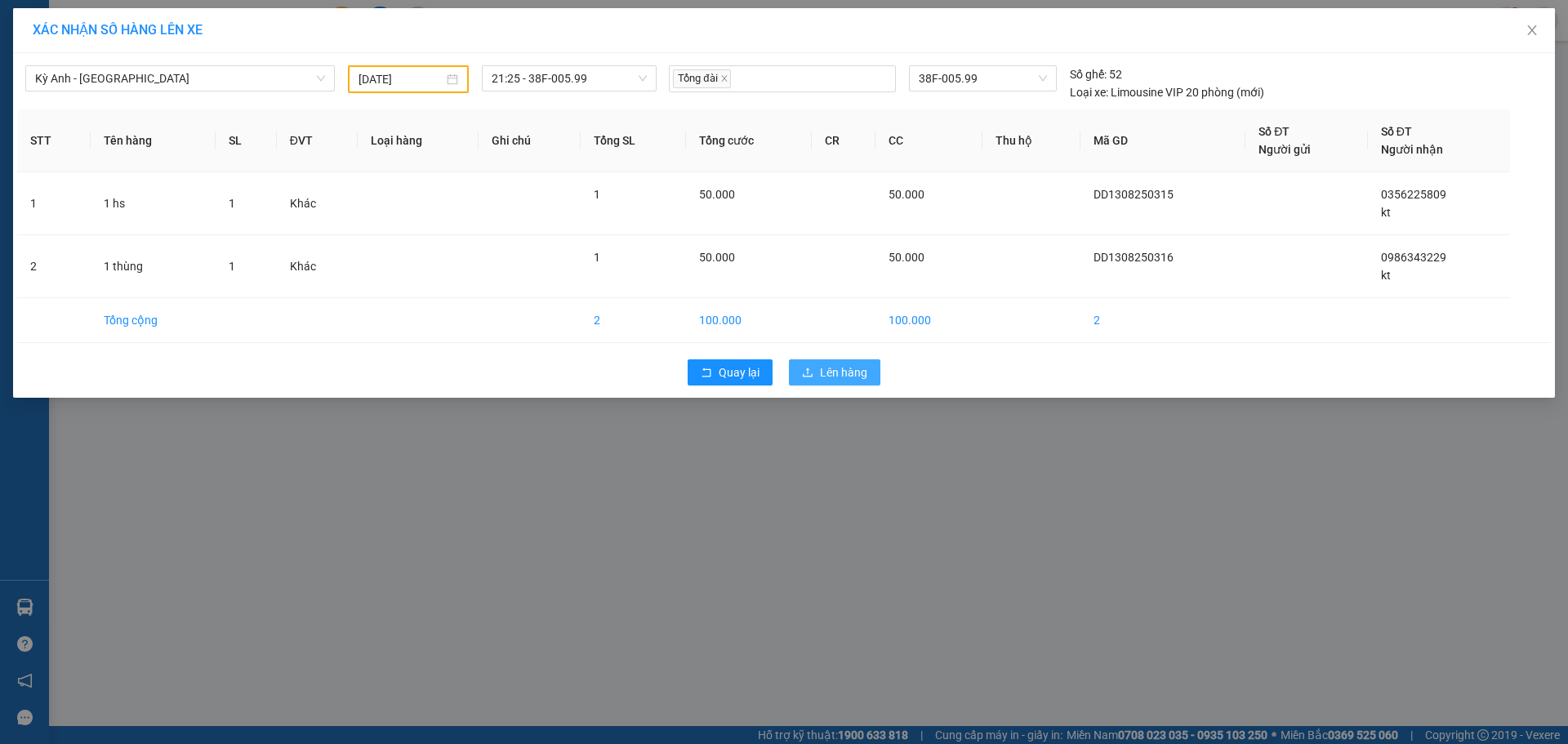
click at [819, 366] on button "Lên hàng" at bounding box center [834, 372] width 91 height 26
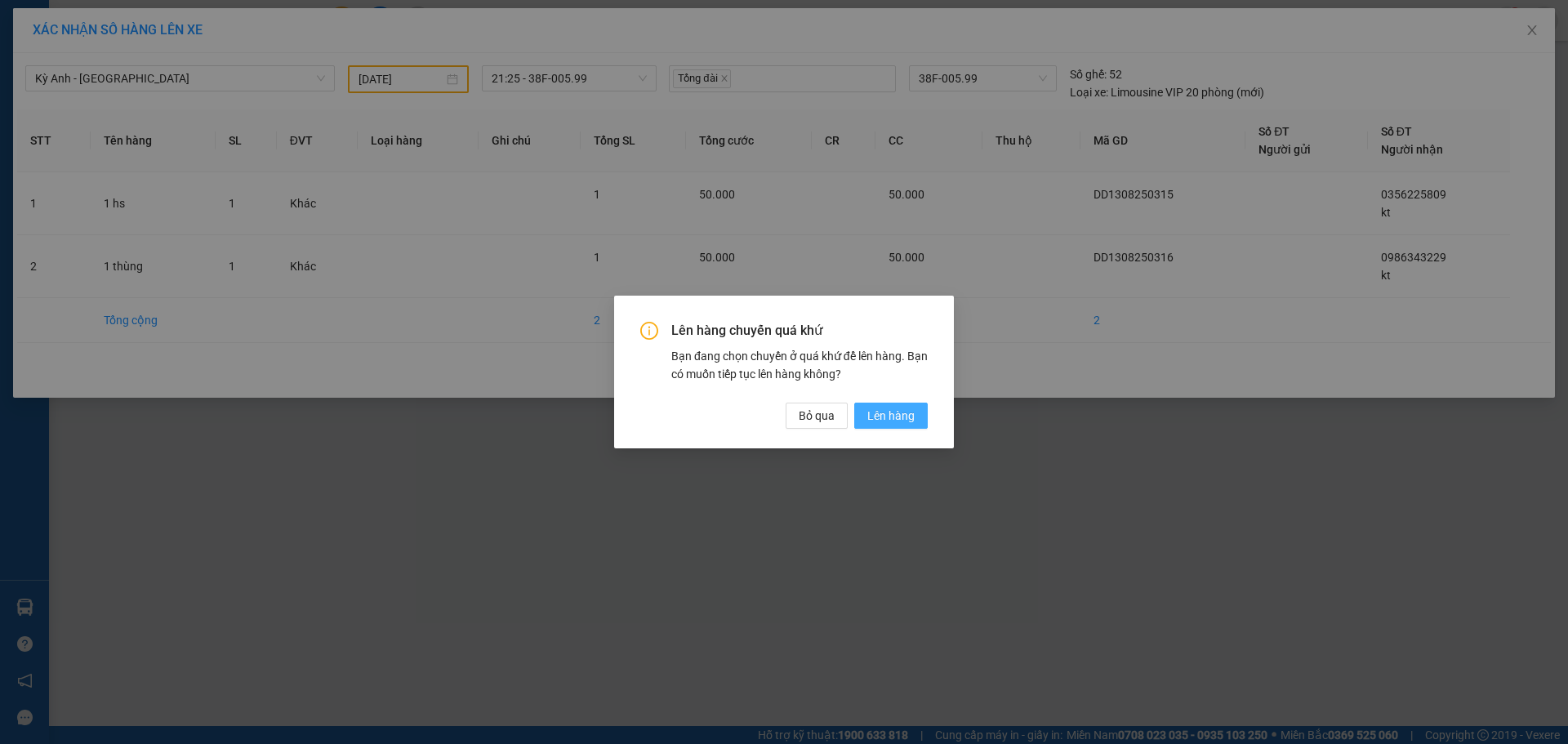
click at [885, 417] on span "Lên hàng" at bounding box center [891, 416] width 48 height 18
